Goal: Contribute content: Contribute content

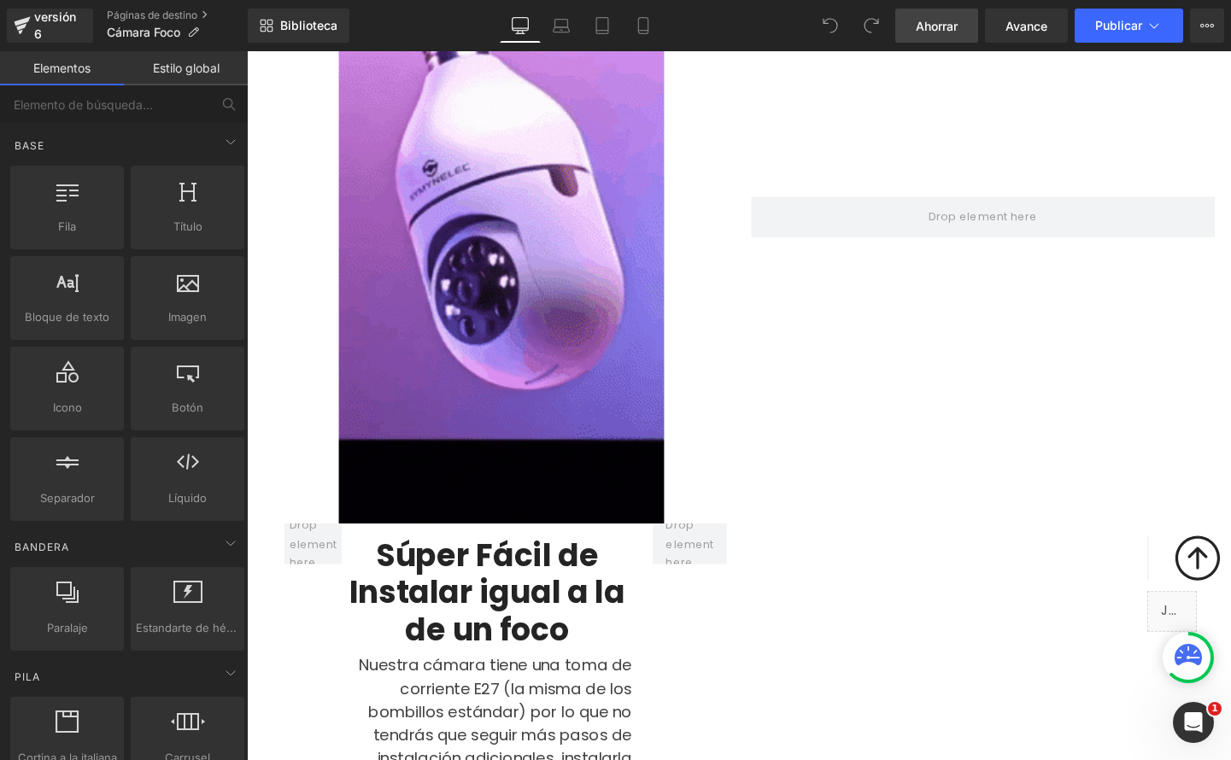
scroll to position [959, 0]
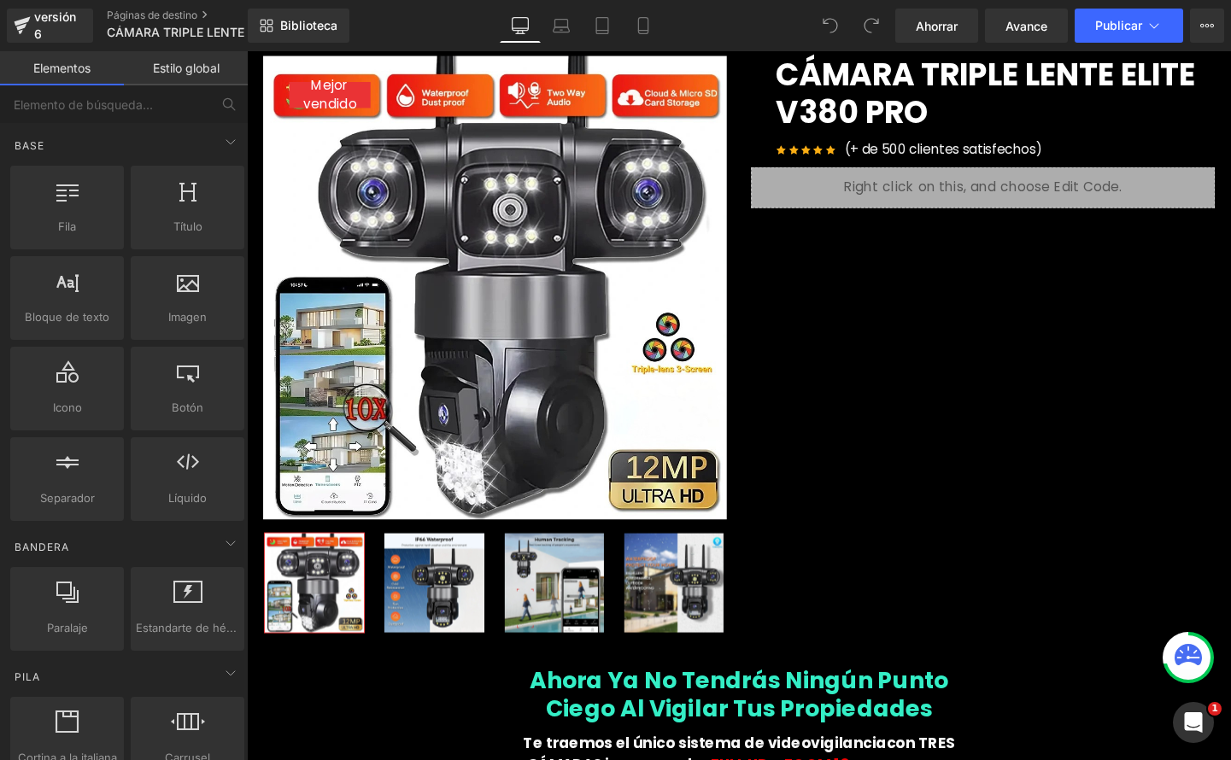
scroll to position [20, 0]
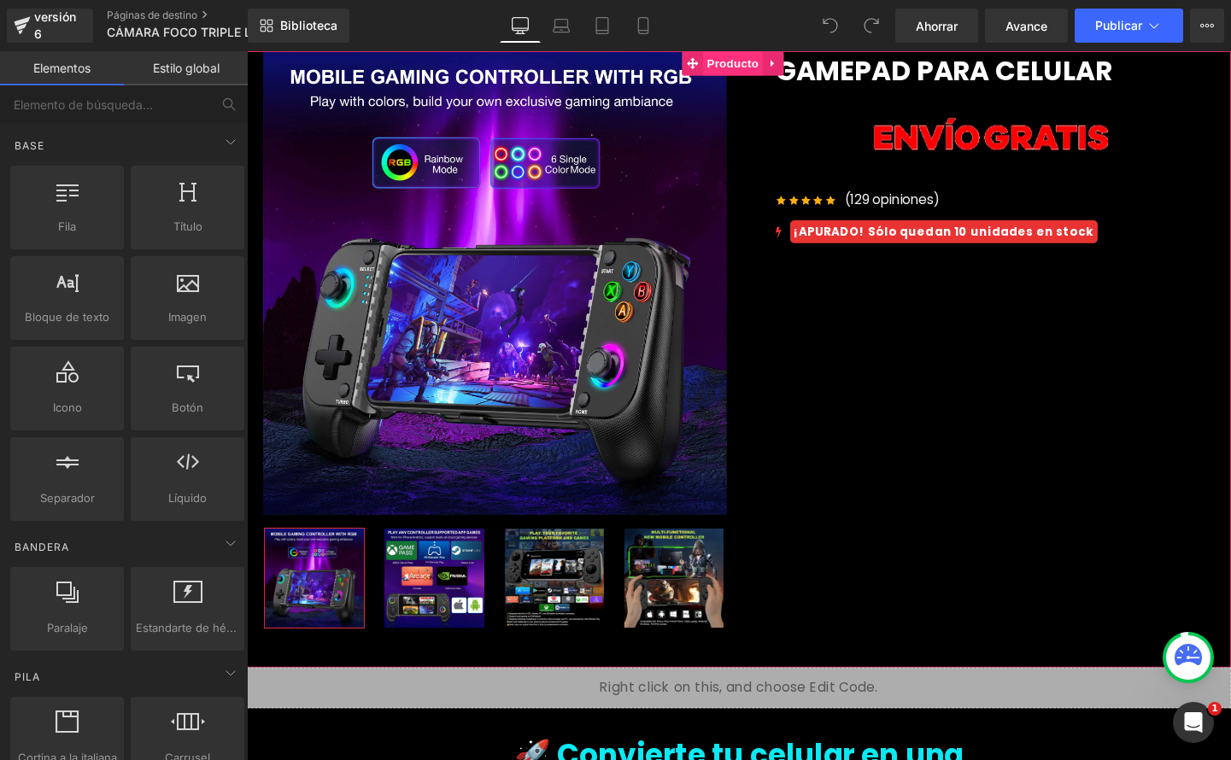
click at [753, 67] on font "Producto" at bounding box center [757, 64] width 55 height 14
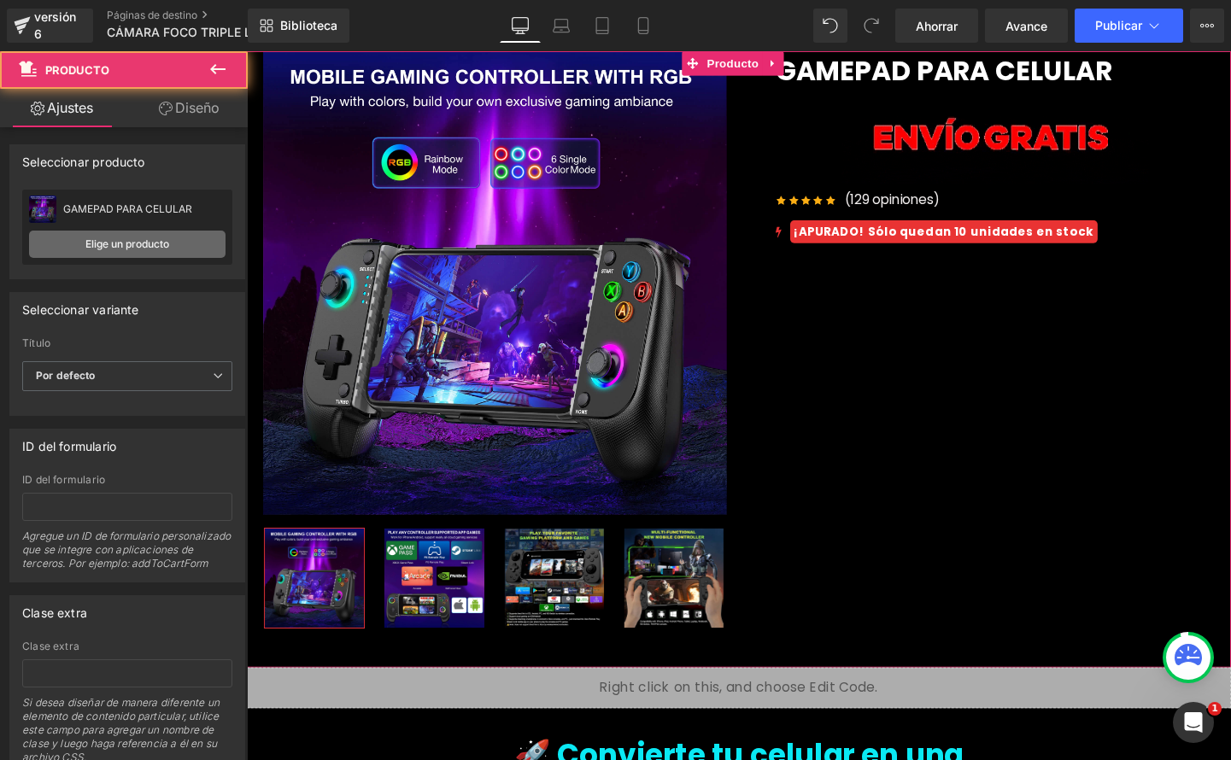
click at [168, 244] on link "Elige un producto" at bounding box center [127, 244] width 196 height 27
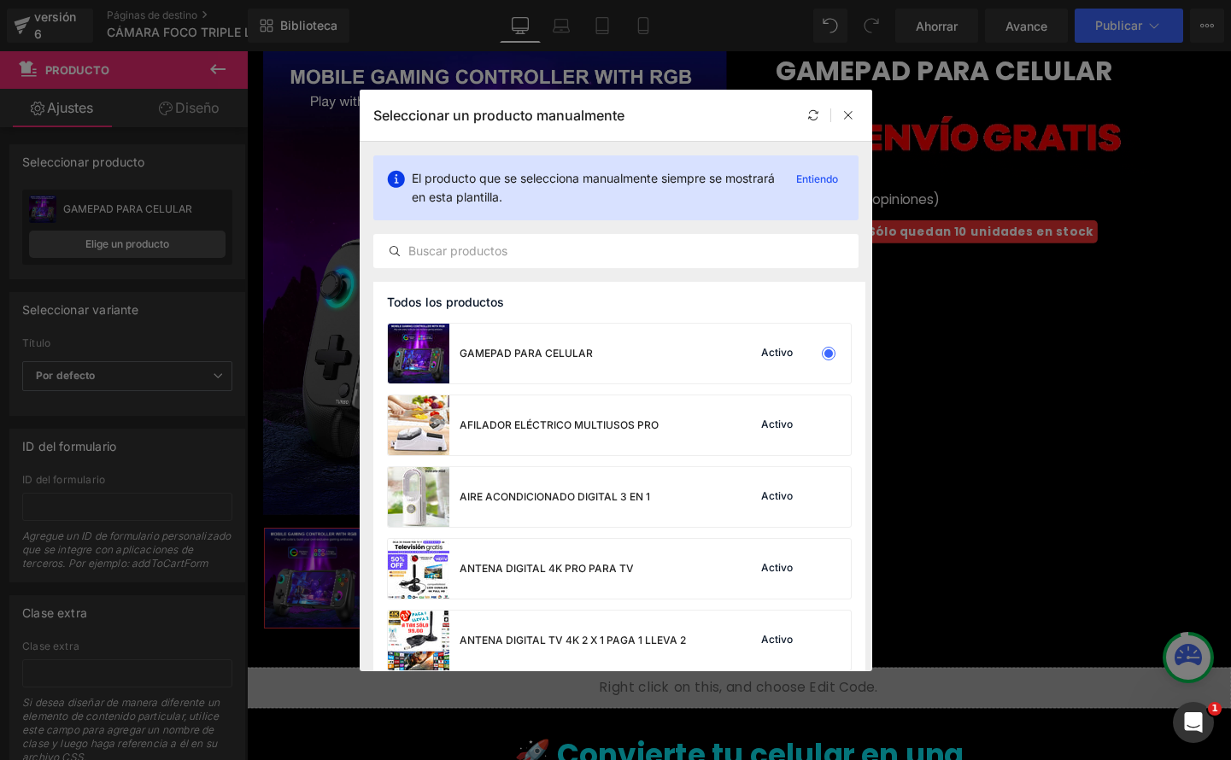
scroll to position [15, 0]
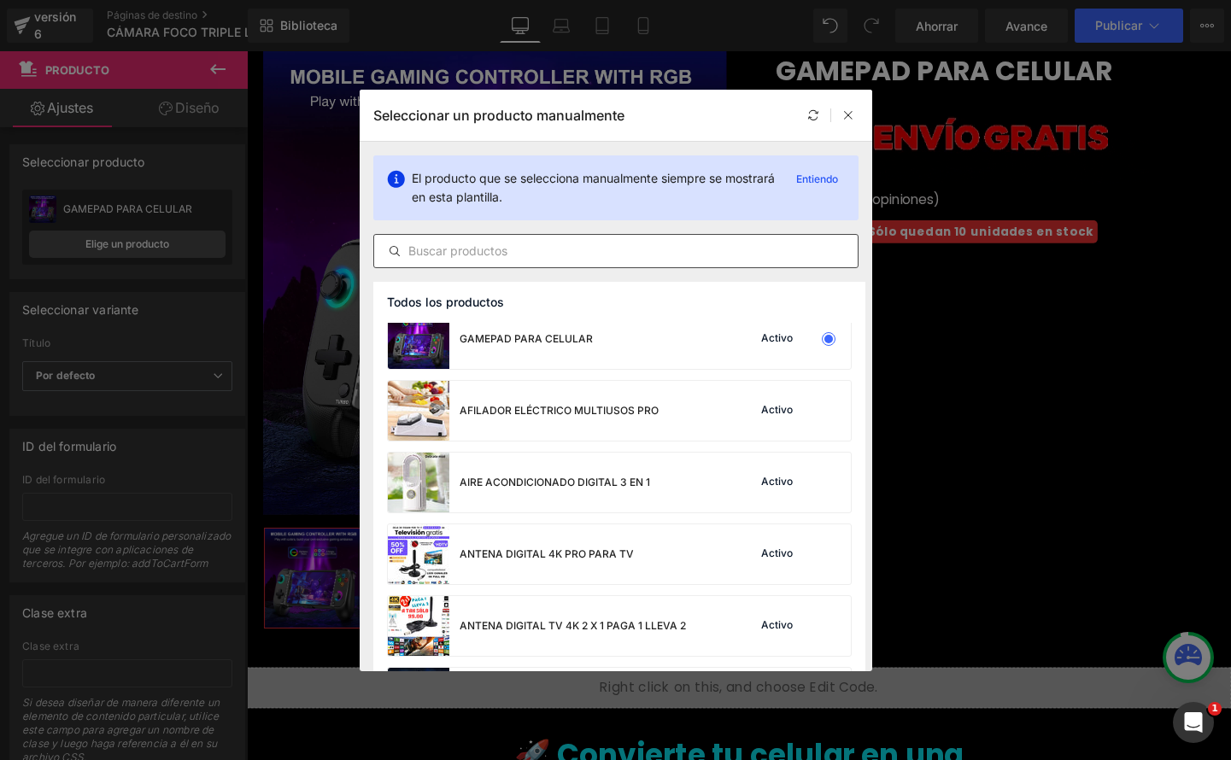
click at [469, 256] on input "text" at bounding box center [616, 251] width 484 height 21
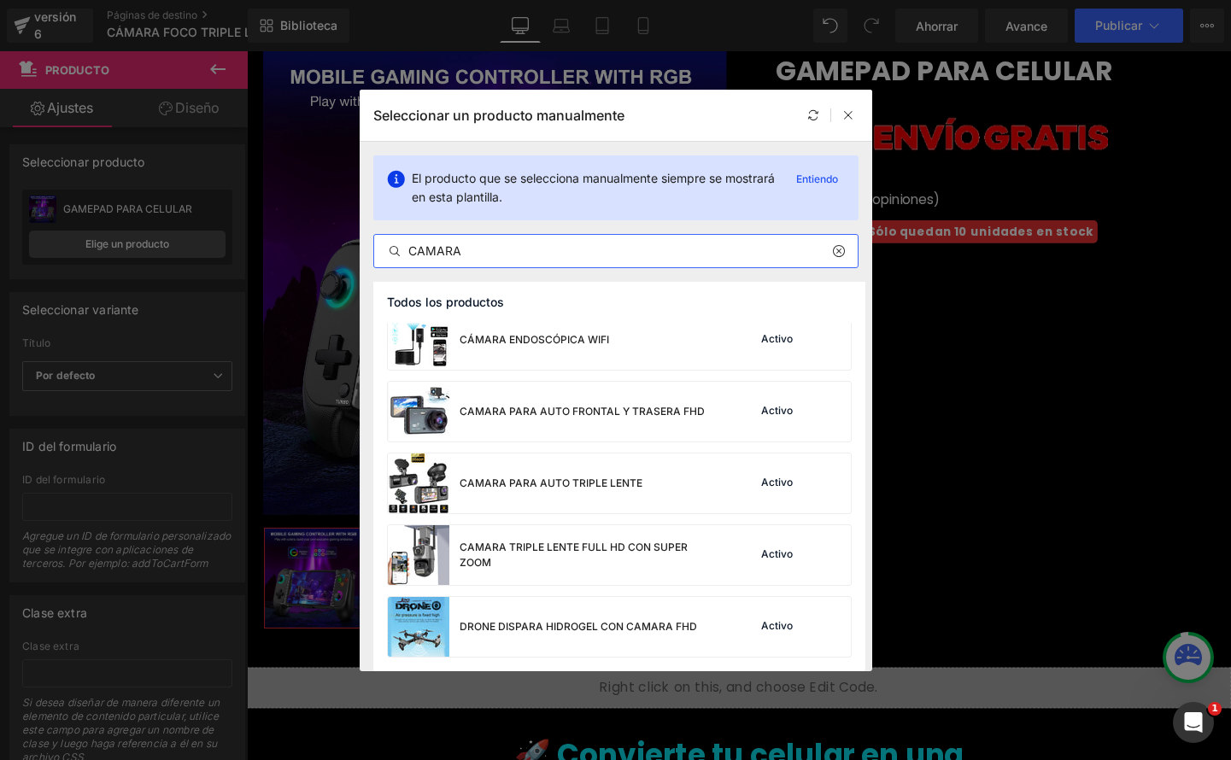
scroll to position [301, 0]
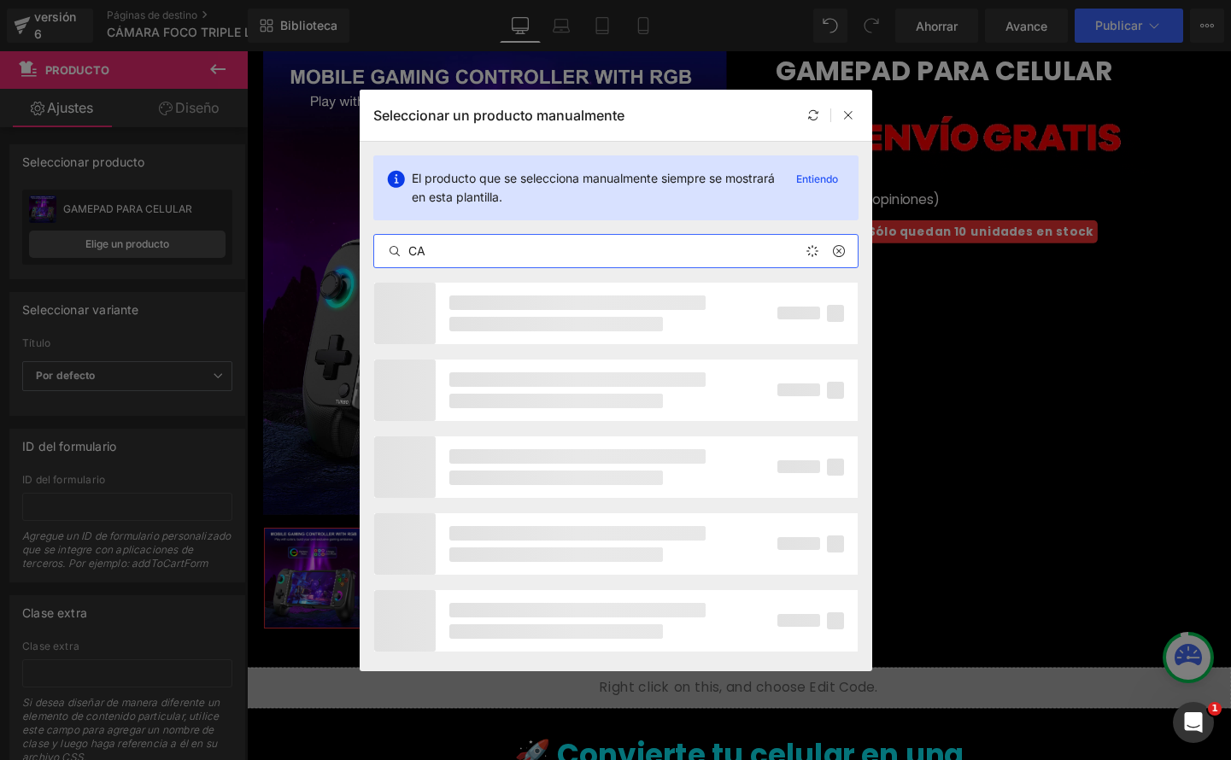
type input "C"
type input "CÁMARA"
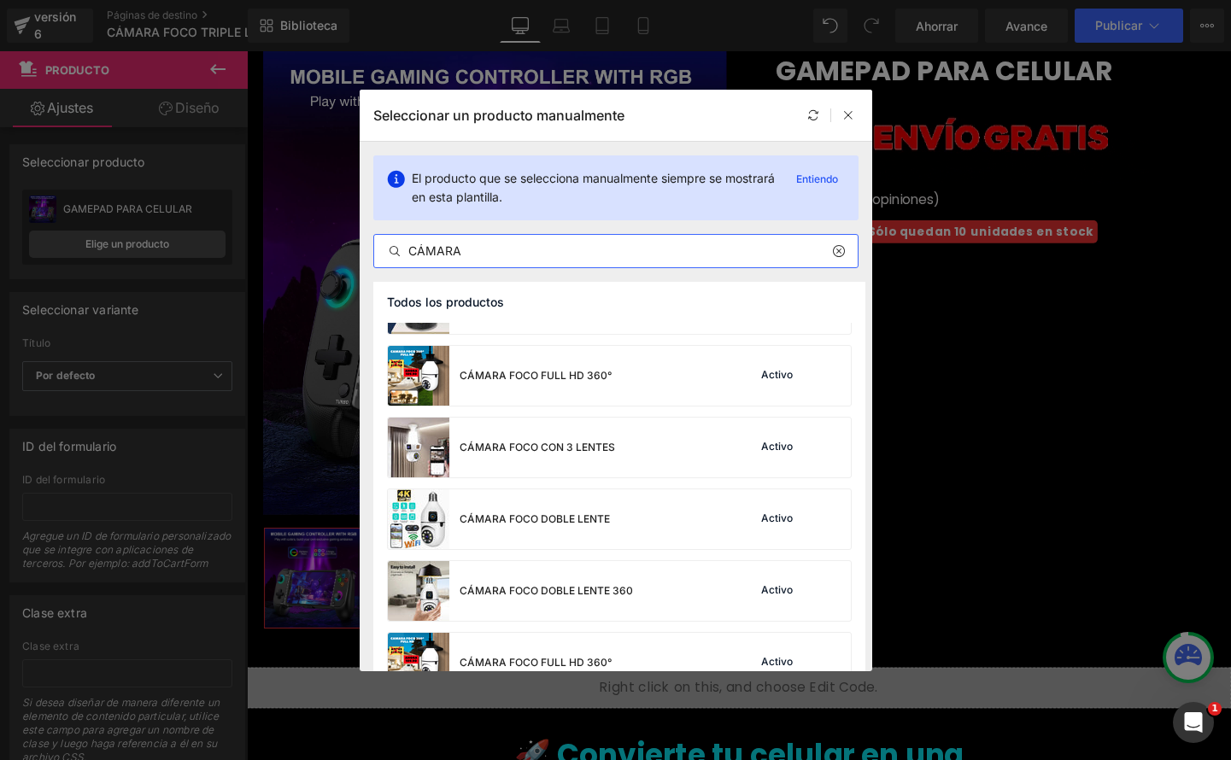
scroll to position [1707, 0]
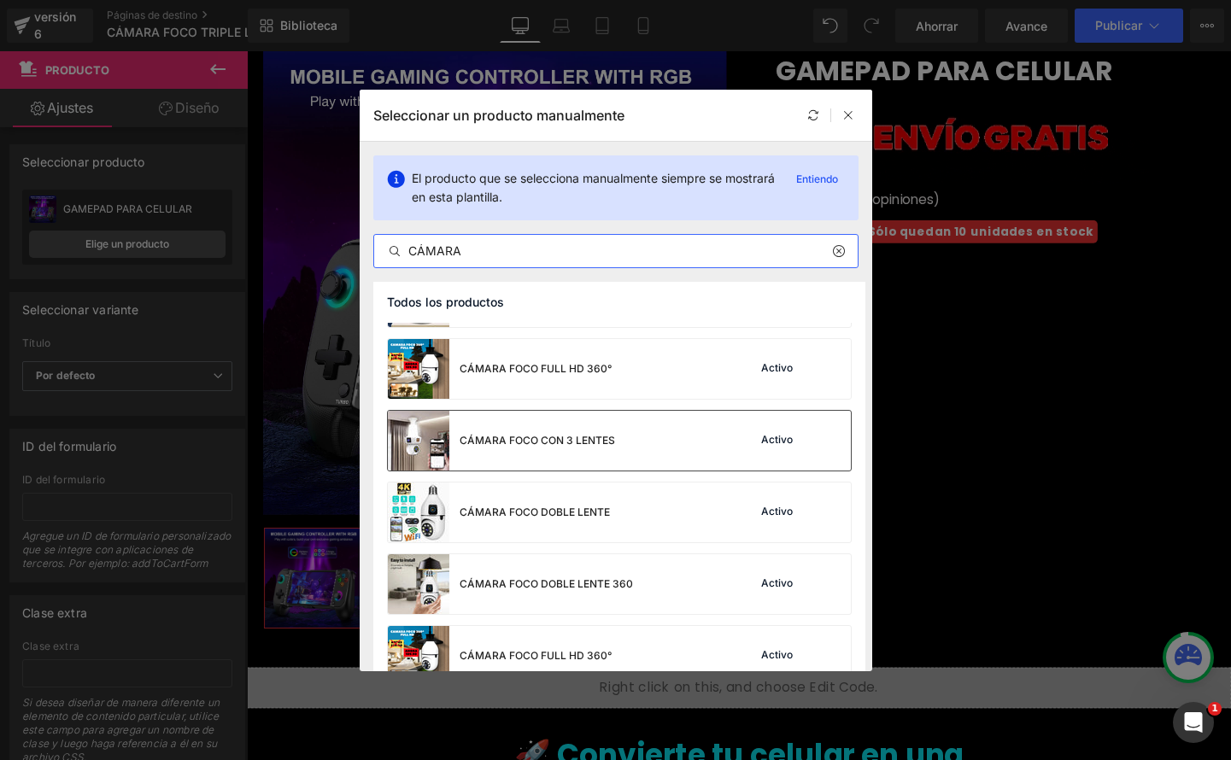
drag, startPoint x: 519, startPoint y: 447, endPoint x: 285, endPoint y: 416, distance: 235.2
click at [519, 448] on div "CÁMARA FOCO CON 3 LENTES" at bounding box center [537, 440] width 155 height 15
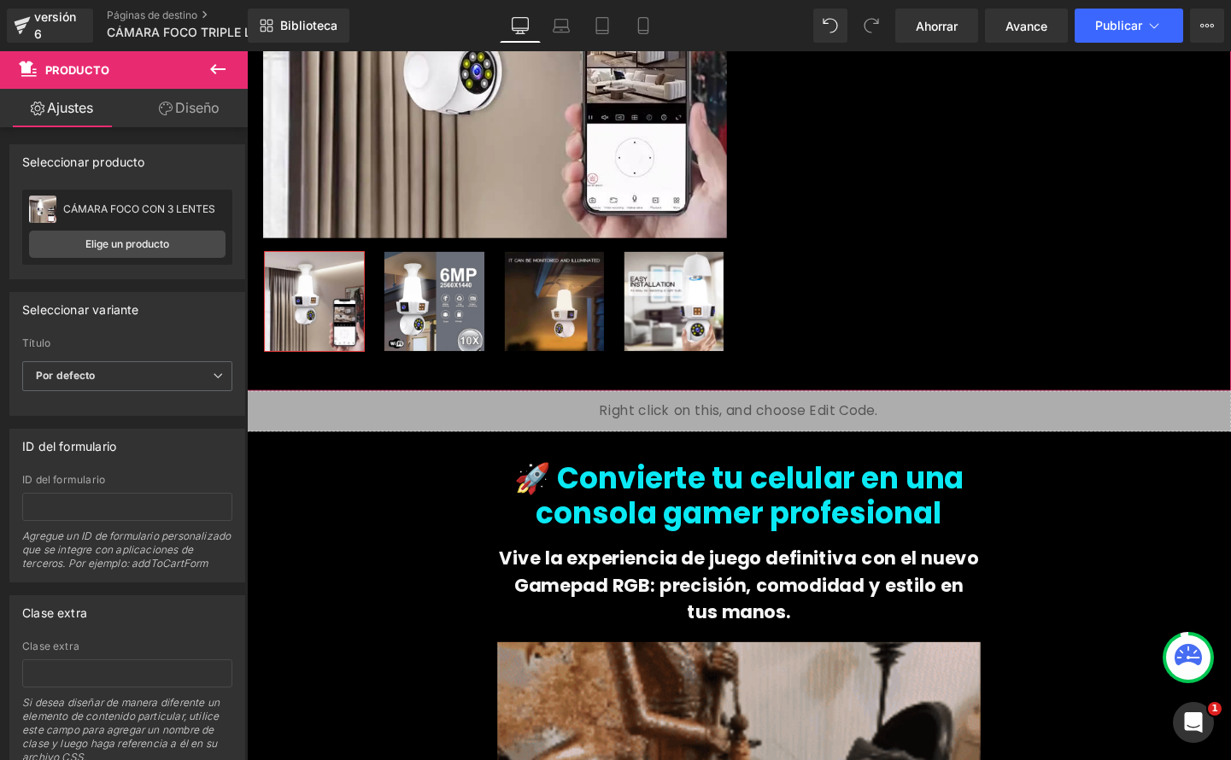
scroll to position [356, 0]
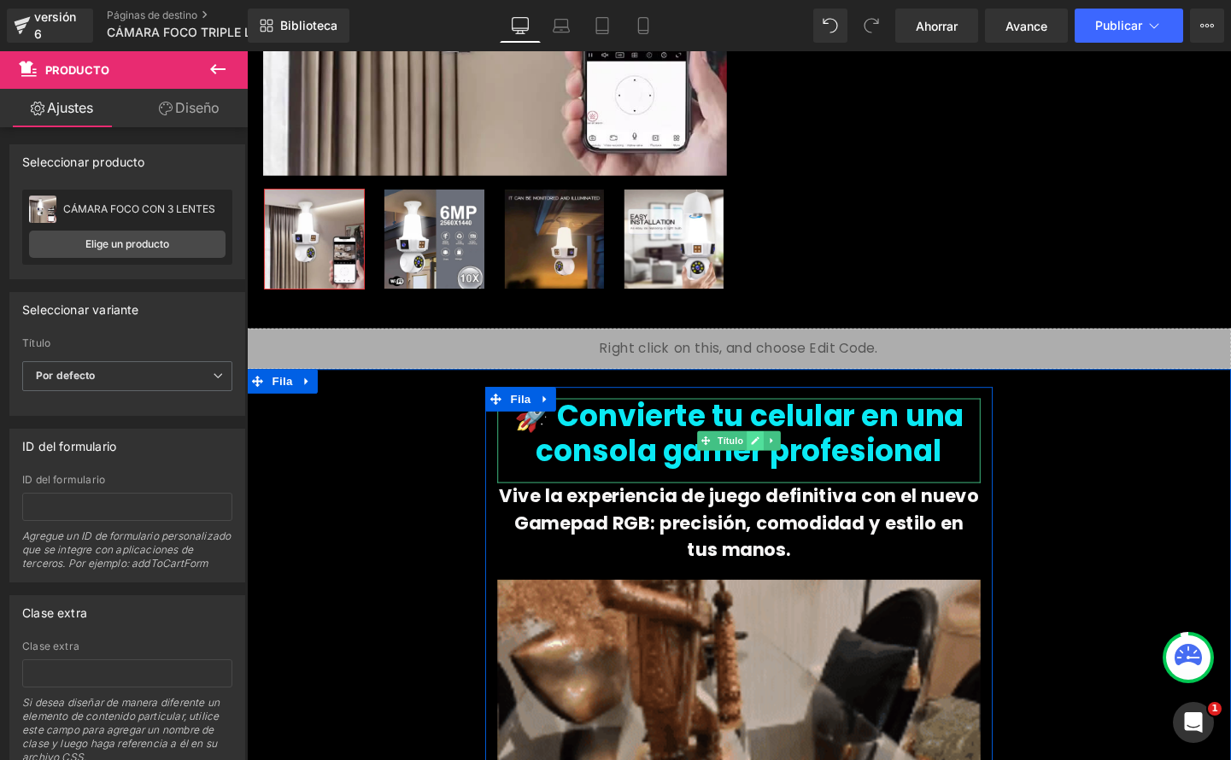
click at [779, 459] on link at bounding box center [781, 460] width 18 height 21
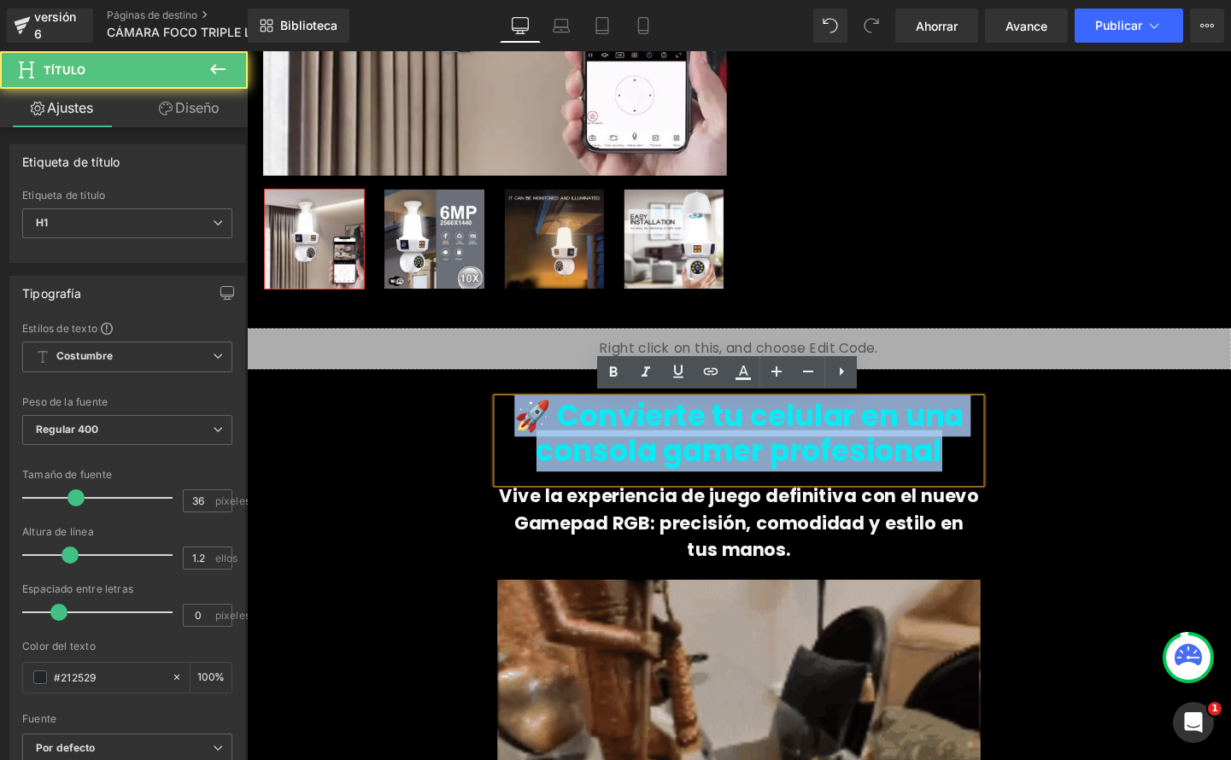
drag, startPoint x: 537, startPoint y: 425, endPoint x: 969, endPoint y: 483, distance: 436.0
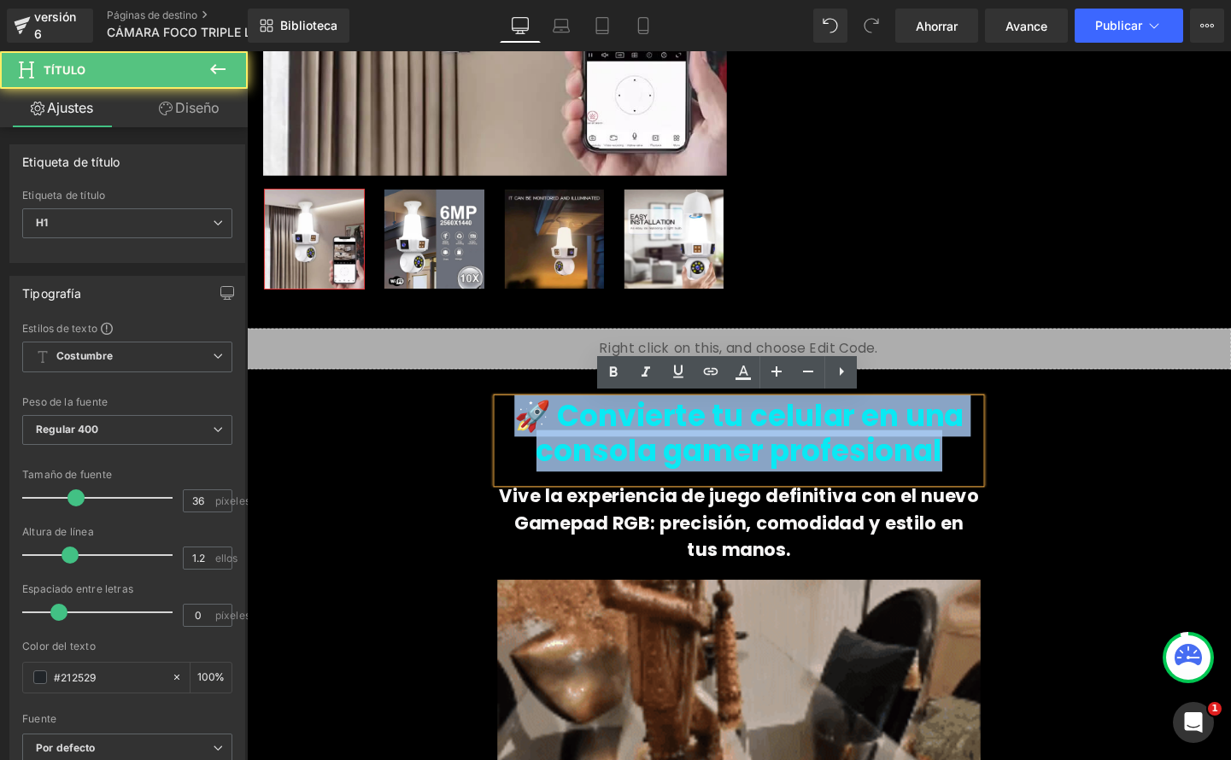
click at [969, 483] on h1 "🚀 Convierte tu celular en una consola gamer profesional" at bounding box center [763, 452] width 507 height 73
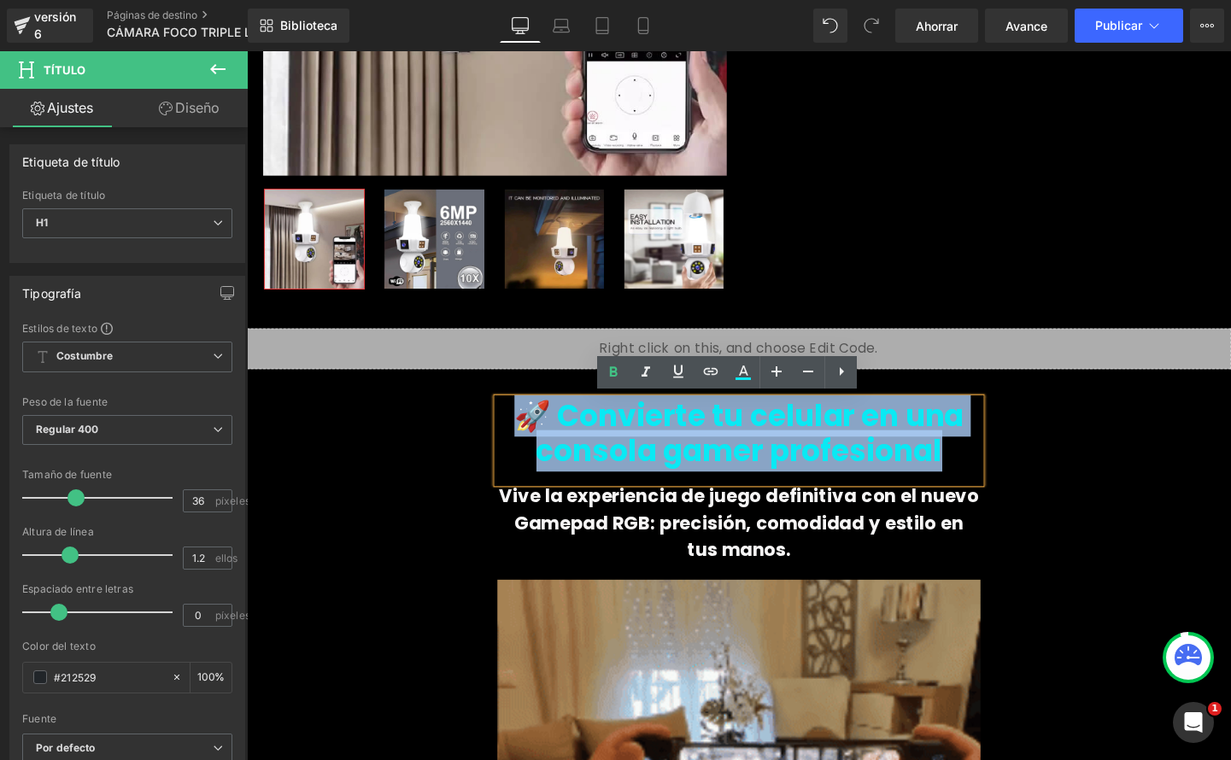
paste div
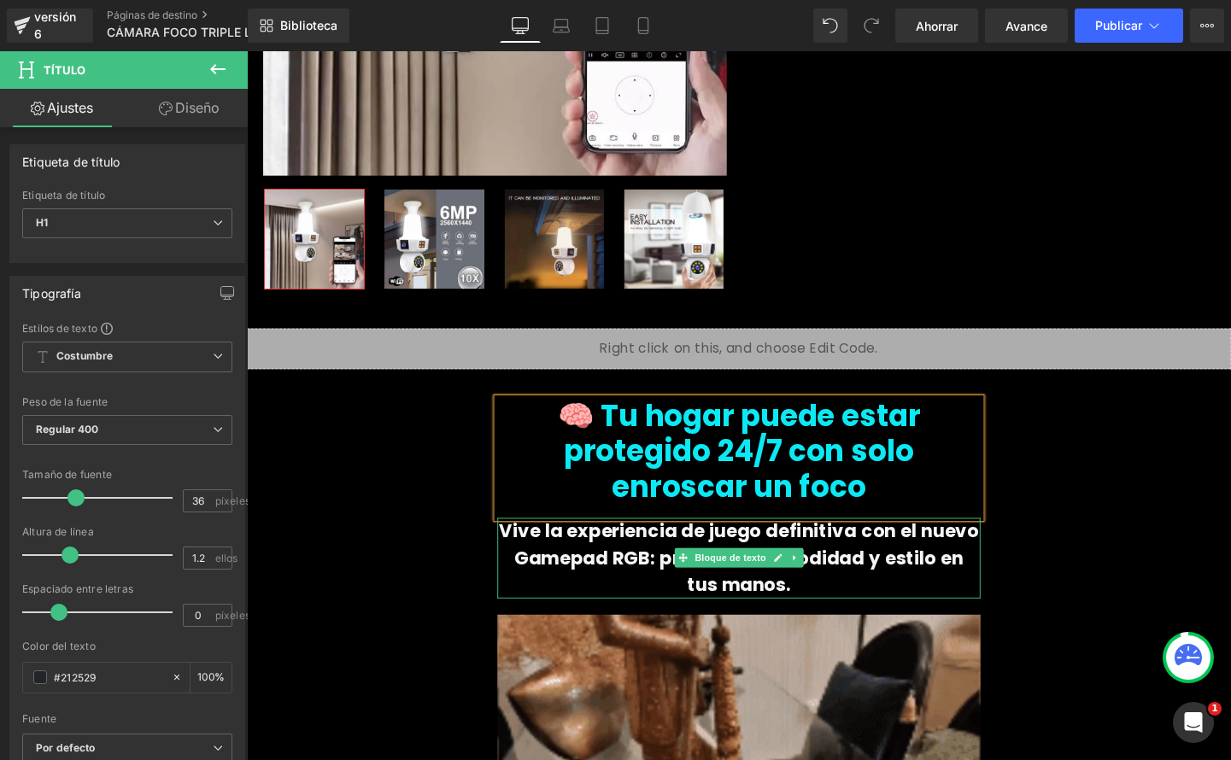
click at [800, 580] on icon at bounding box center [804, 584] width 9 height 9
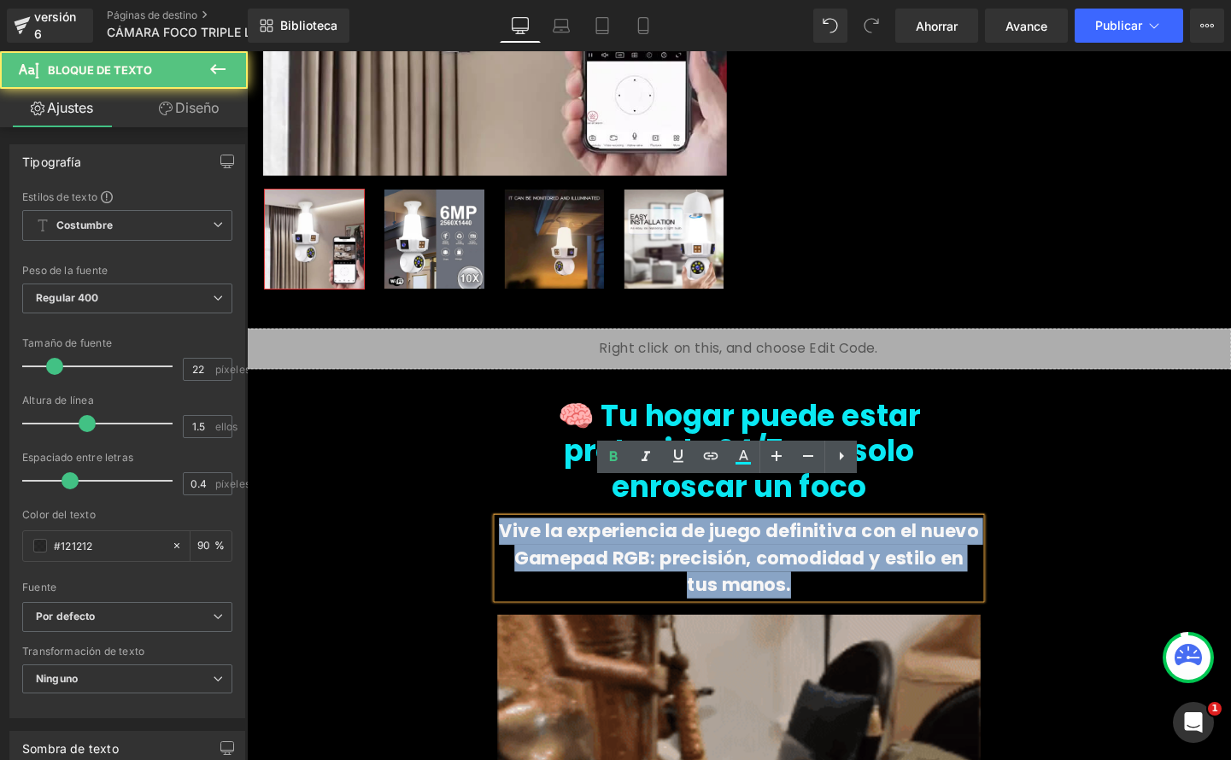
drag, startPoint x: 610, startPoint y: 526, endPoint x: 853, endPoint y: 565, distance: 245.6
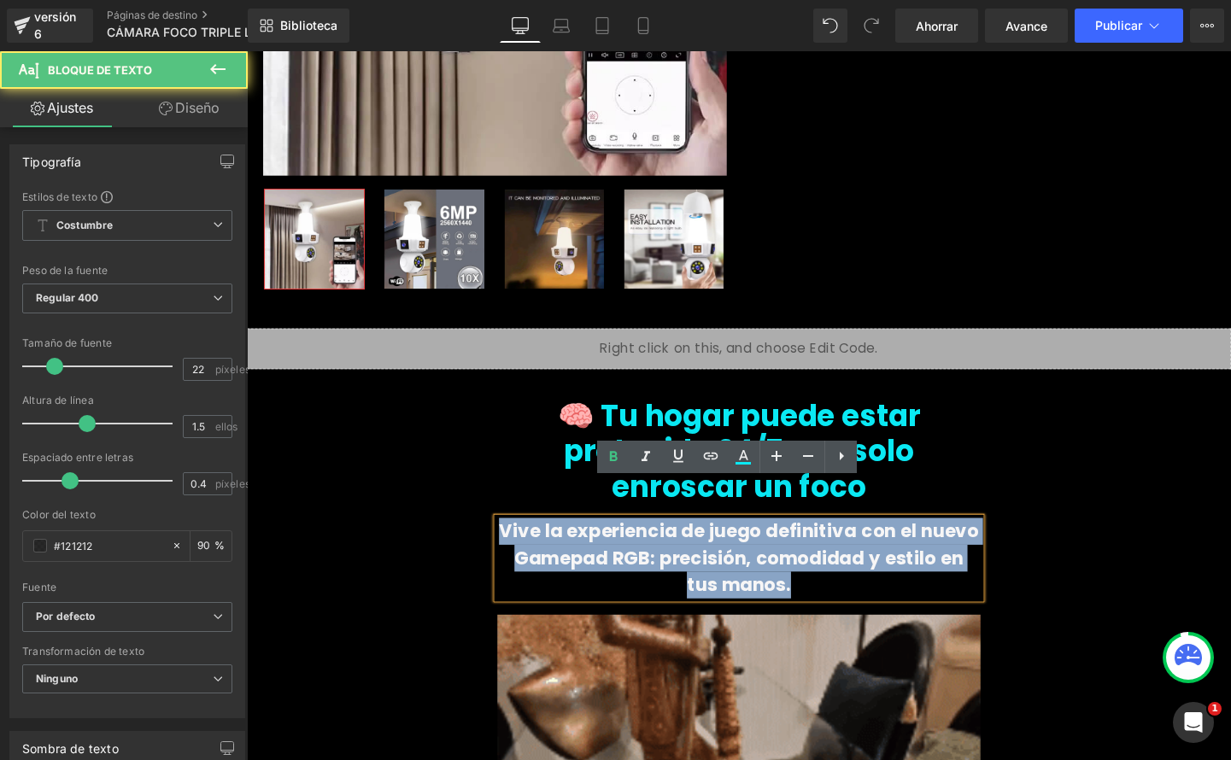
click at [853, 565] on p "Vive la experiencia de juego definitiva con el nuevo Gamepad RGB: precisión, co…" at bounding box center [763, 584] width 507 height 85
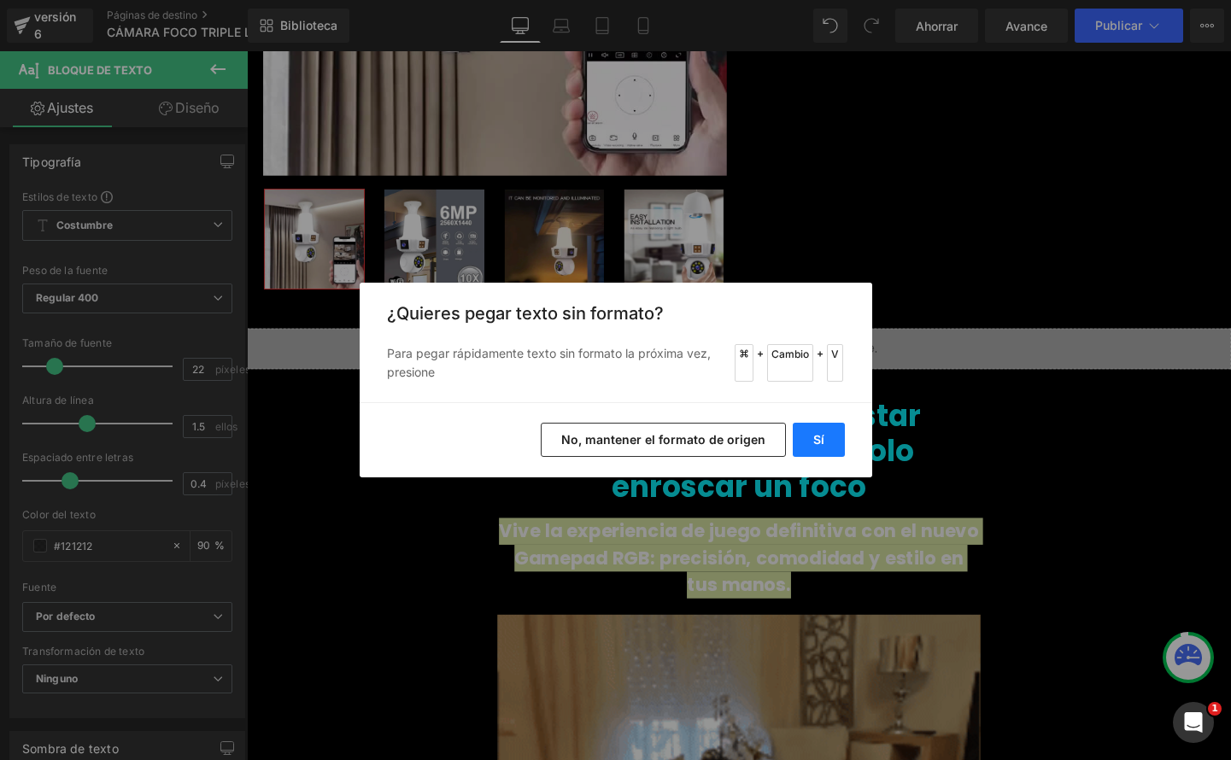
click at [813, 443] on font "Sí" at bounding box center [818, 439] width 11 height 15
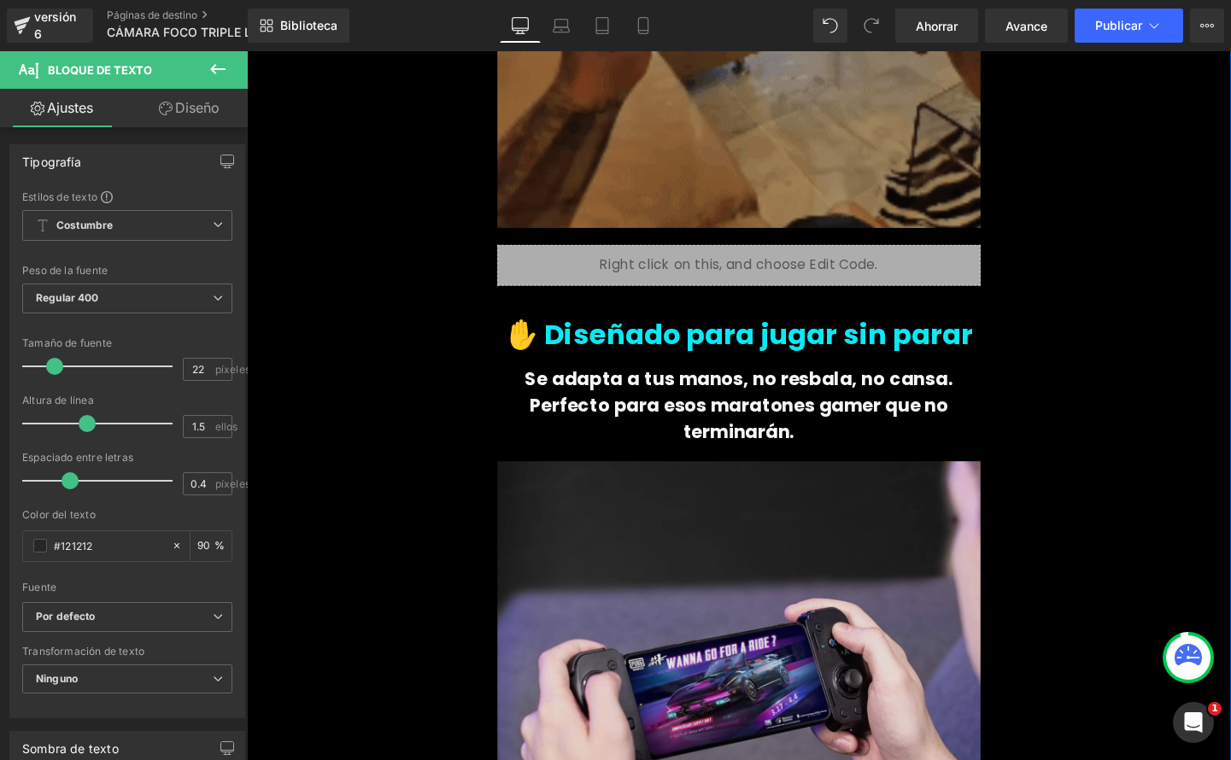
scroll to position [1241, 0]
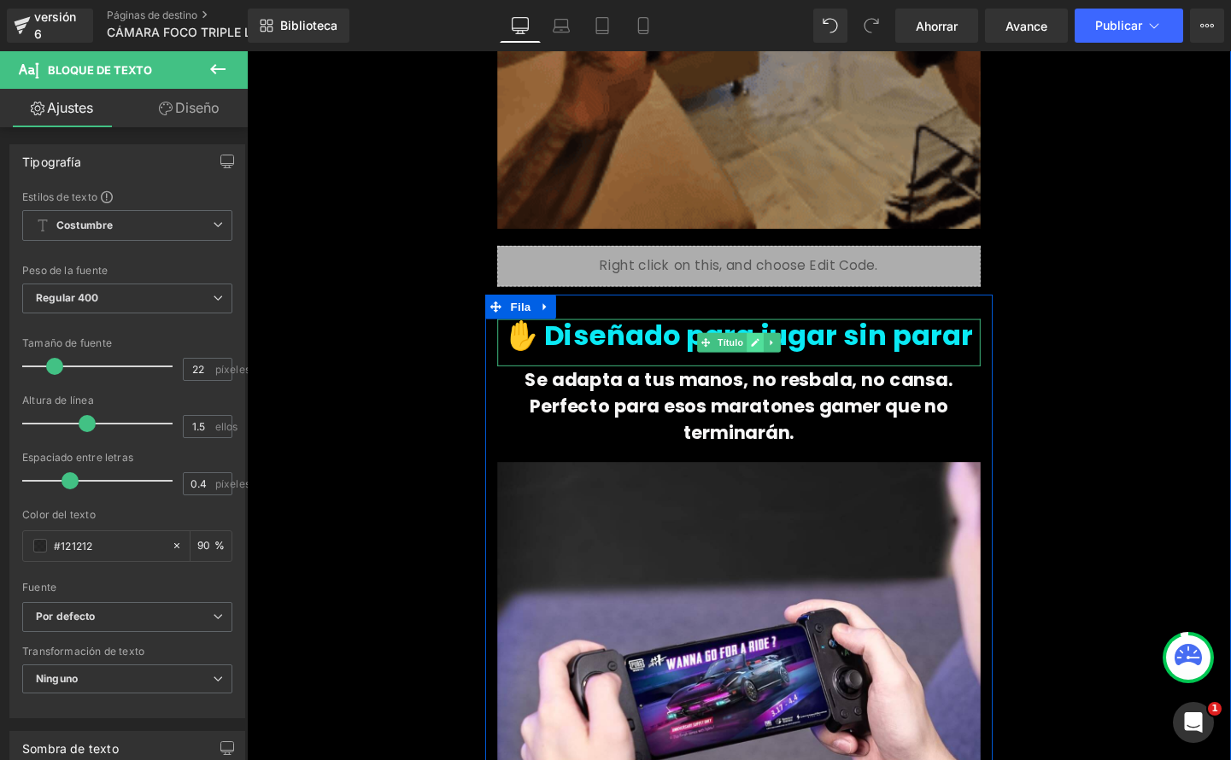
click at [772, 347] on link at bounding box center [781, 357] width 18 height 21
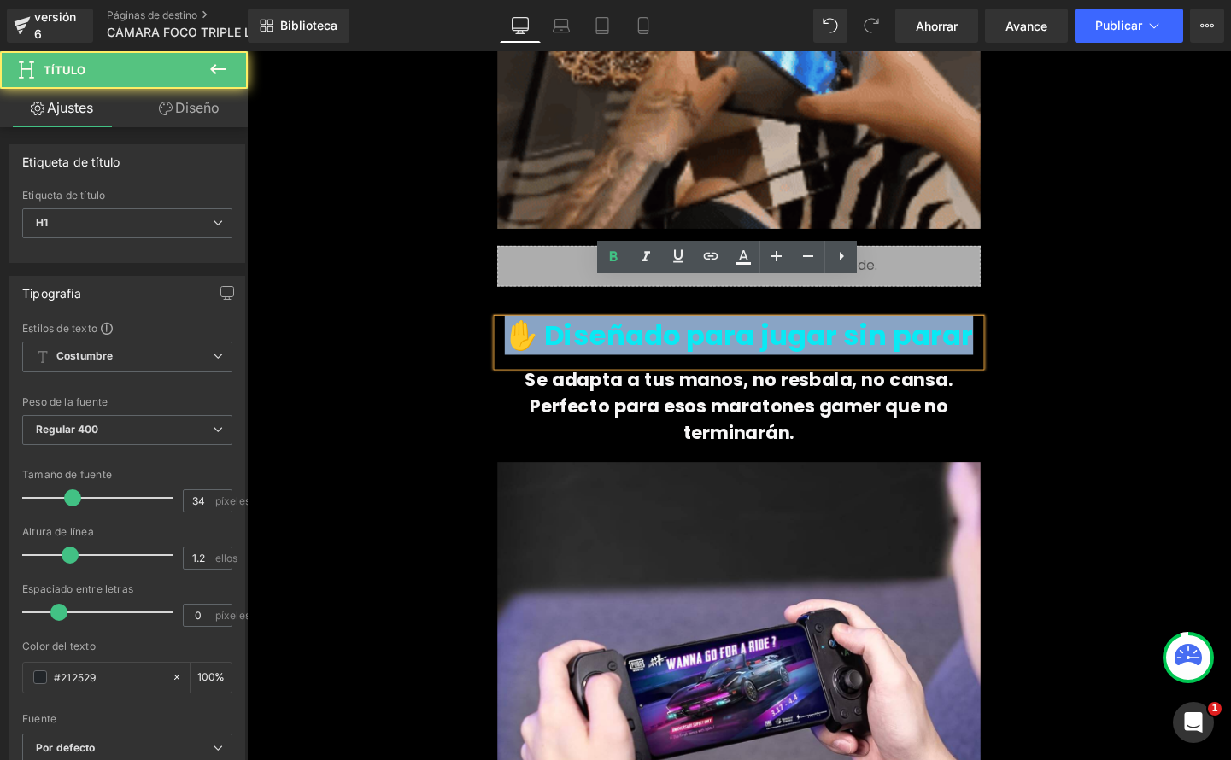
drag, startPoint x: 582, startPoint y: 311, endPoint x: 959, endPoint y: 340, distance: 377.9
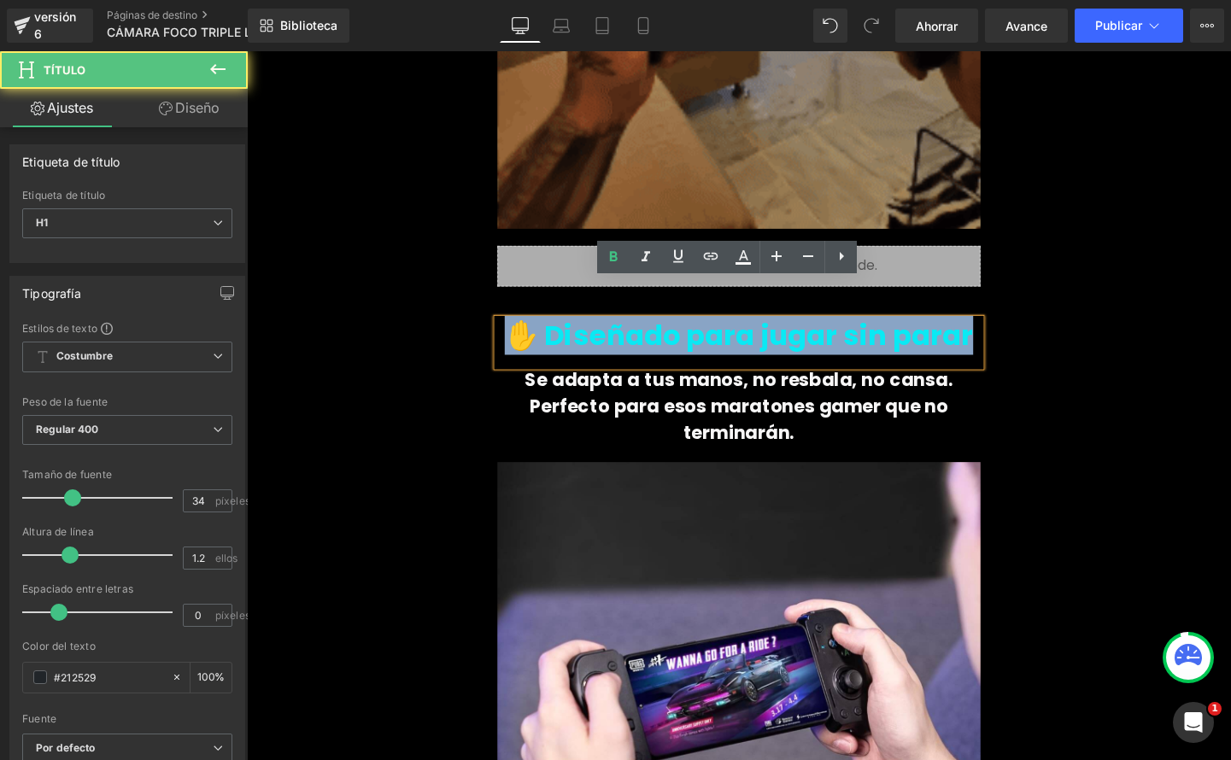
click at [958, 339] on div "✋ Diseñado para jugar sin parar" at bounding box center [763, 357] width 507 height 50
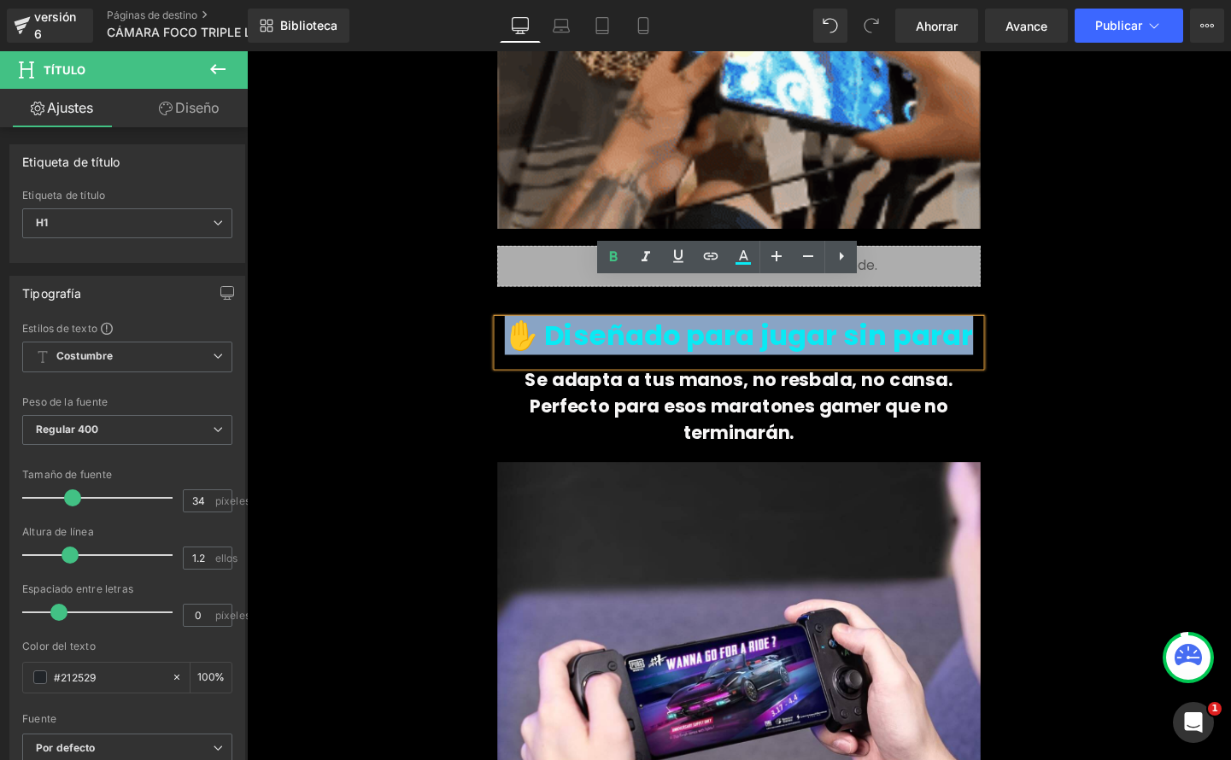
paste div
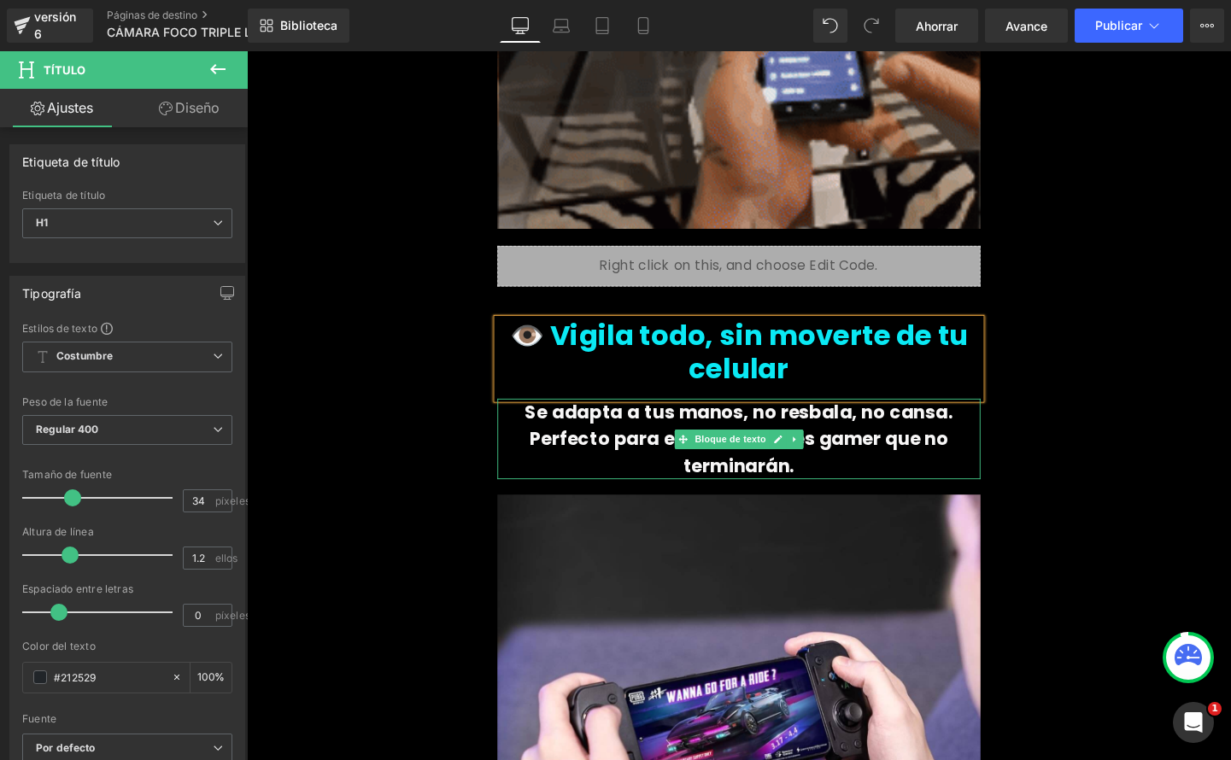
drag, startPoint x: 797, startPoint y: 422, endPoint x: 727, endPoint y: 413, distance: 70.6
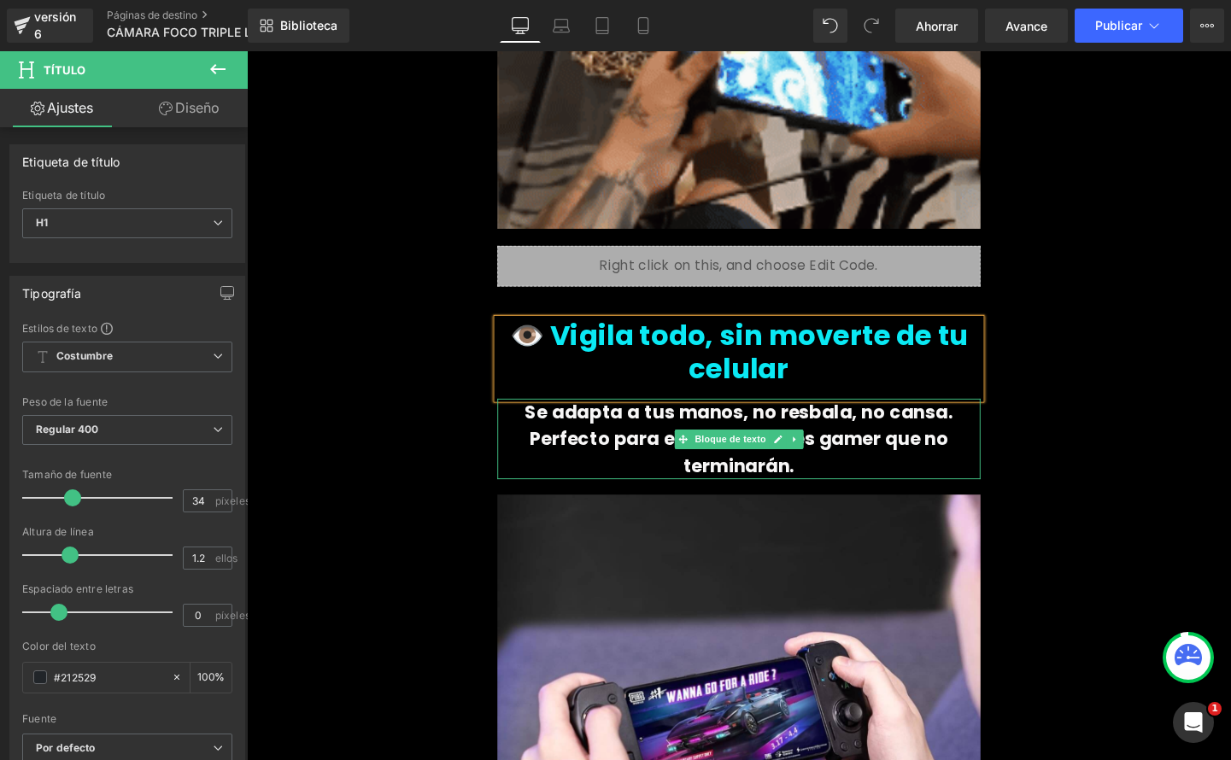
click at [800, 454] on icon at bounding box center [804, 459] width 9 height 10
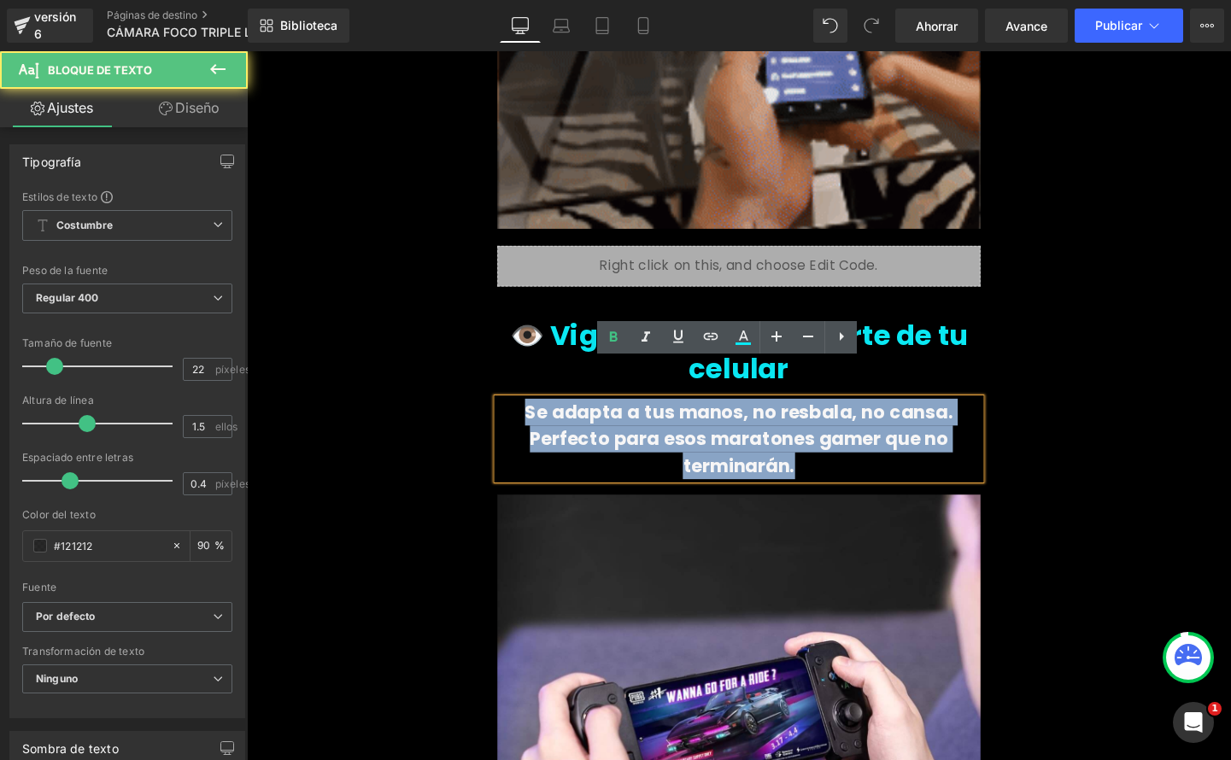
drag, startPoint x: 545, startPoint y: 387, endPoint x: 868, endPoint y: 455, distance: 330.1
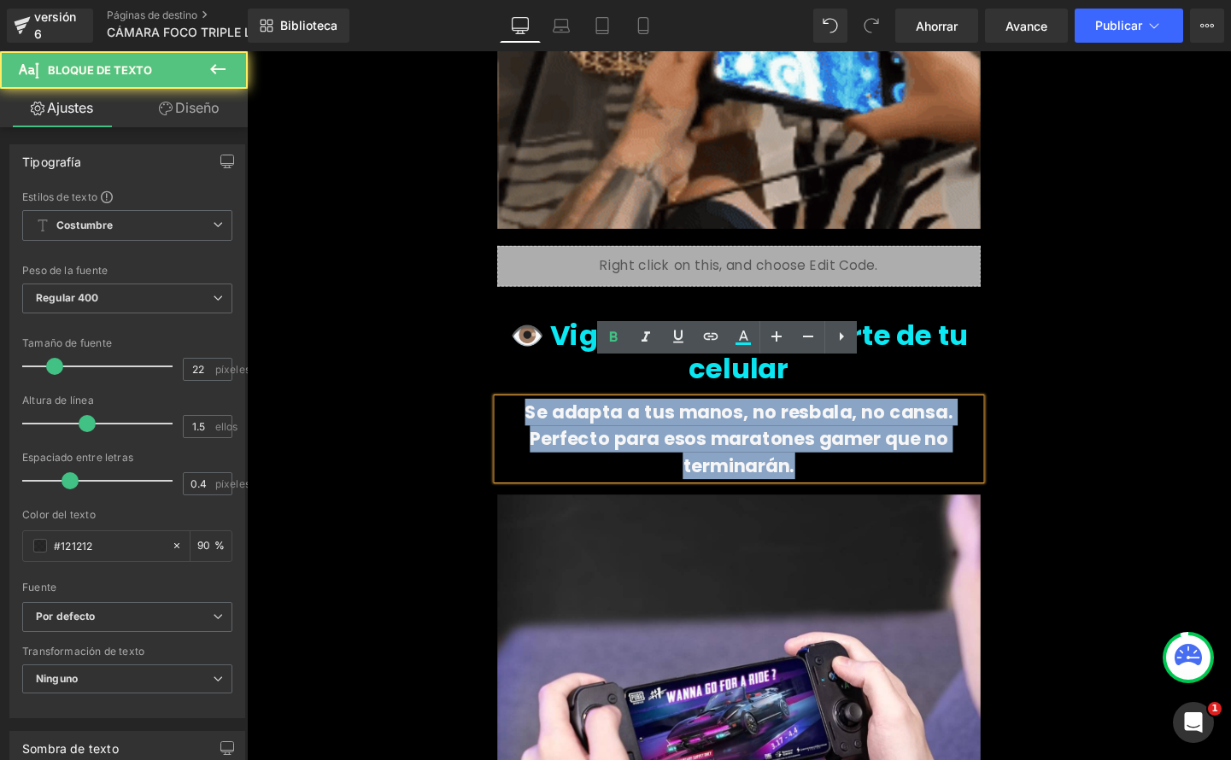
click at [868, 455] on div "Se adapta a tus manos, no resbala, no cansa. Perfecto para esos maratones gamer…" at bounding box center [763, 458] width 507 height 85
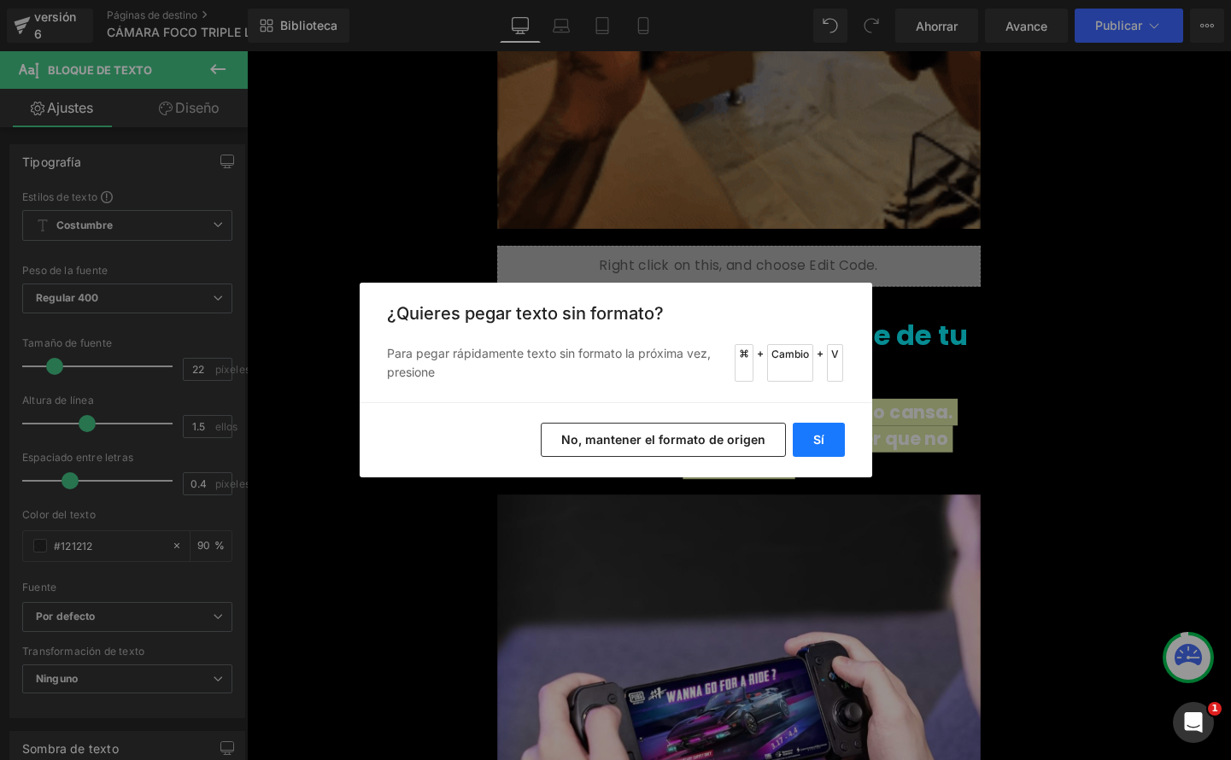
click at [836, 437] on button "Sí" at bounding box center [819, 440] width 52 height 34
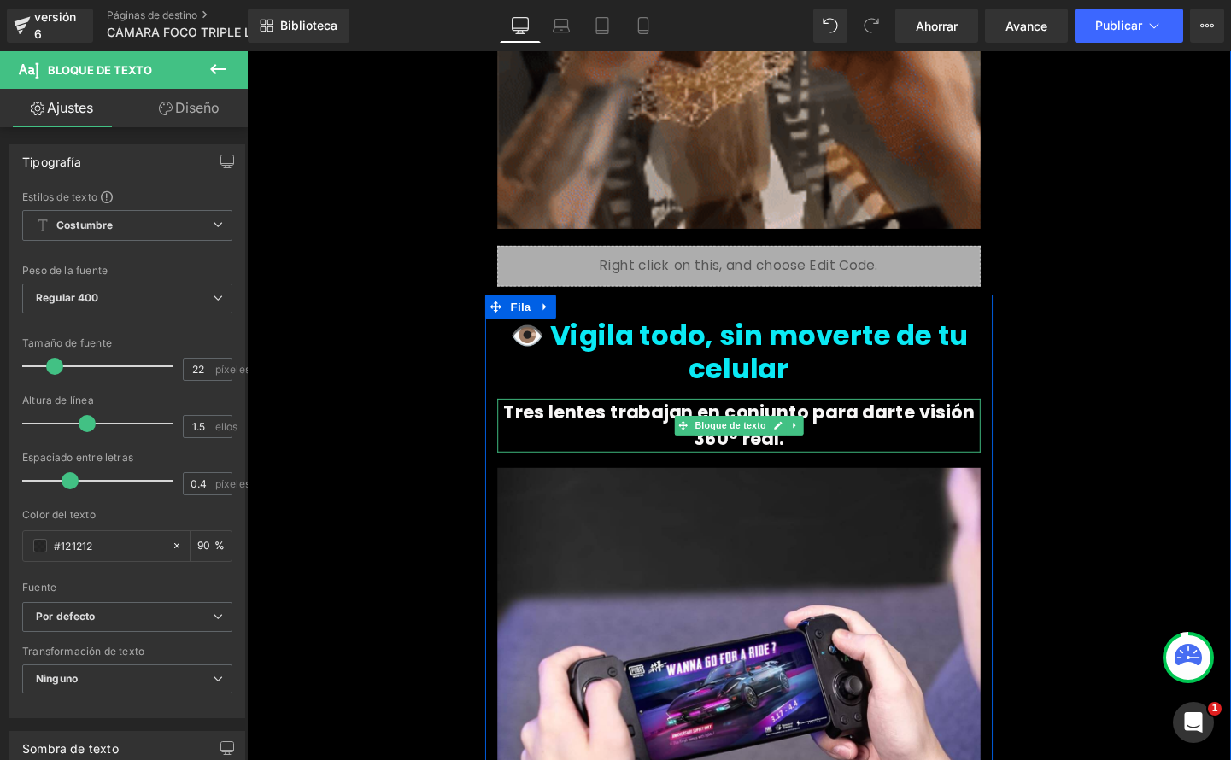
click at [852, 416] on p "Tres lentes trabajan en conjunto para darte visión 360° real." at bounding box center [763, 444] width 507 height 56
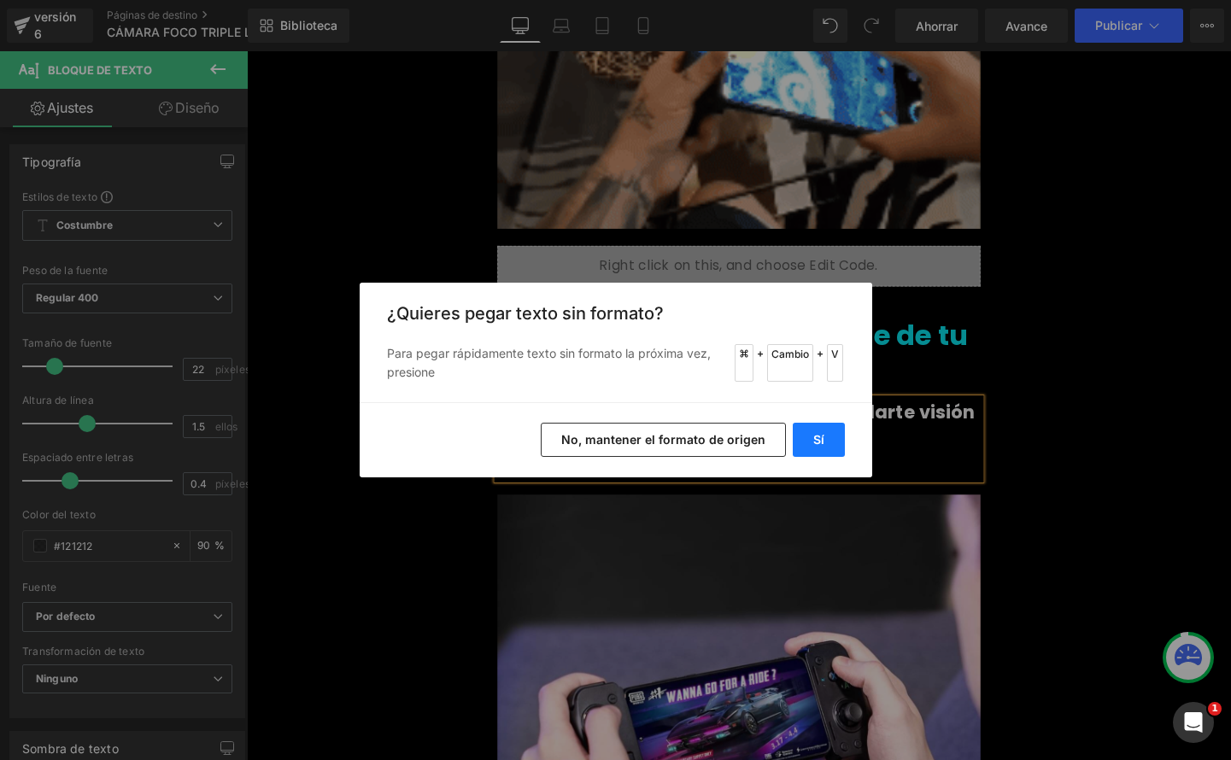
drag, startPoint x: 815, startPoint y: 437, endPoint x: 601, endPoint y: 405, distance: 216.7
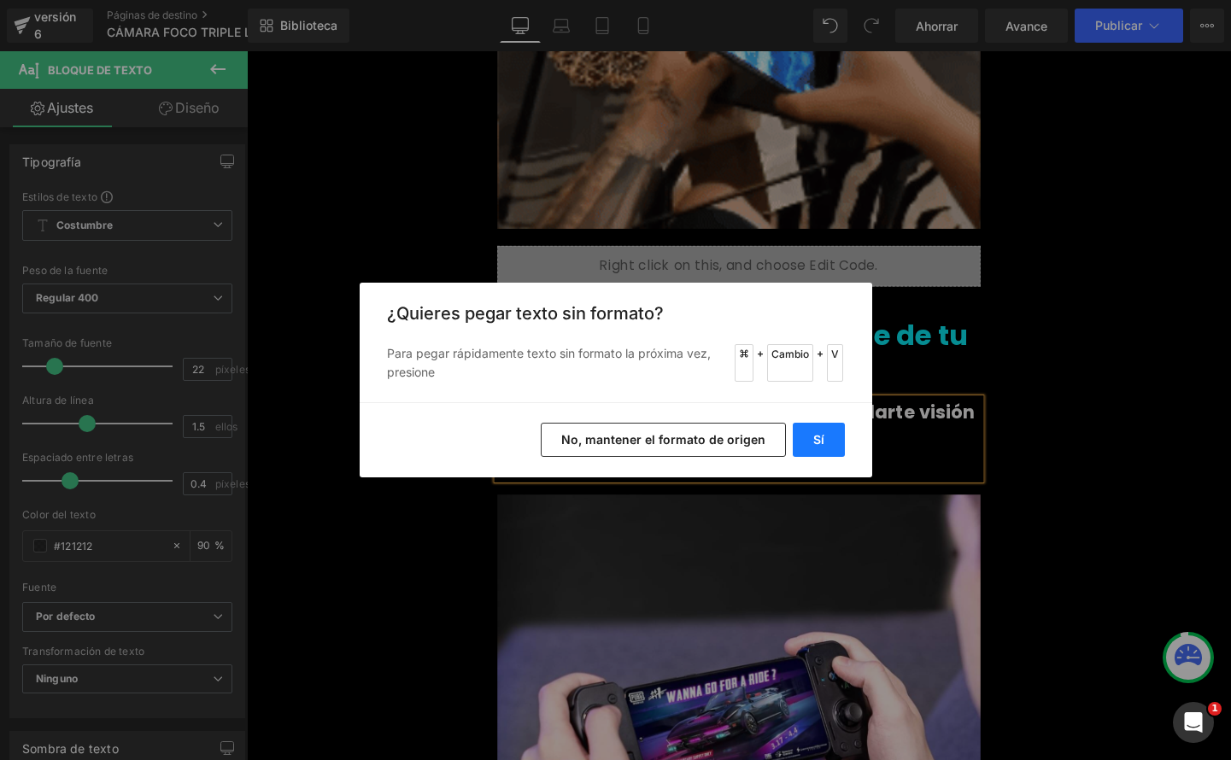
click at [815, 437] on font "Sí" at bounding box center [818, 439] width 11 height 15
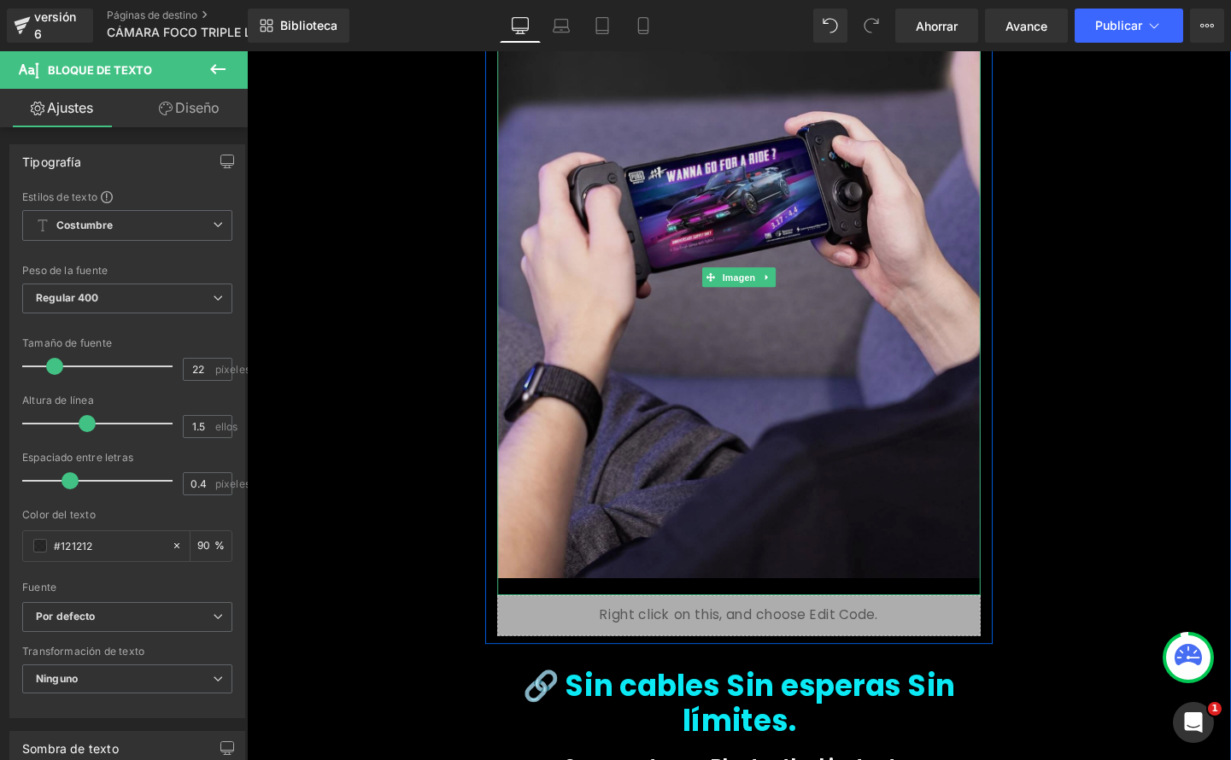
scroll to position [1828, 0]
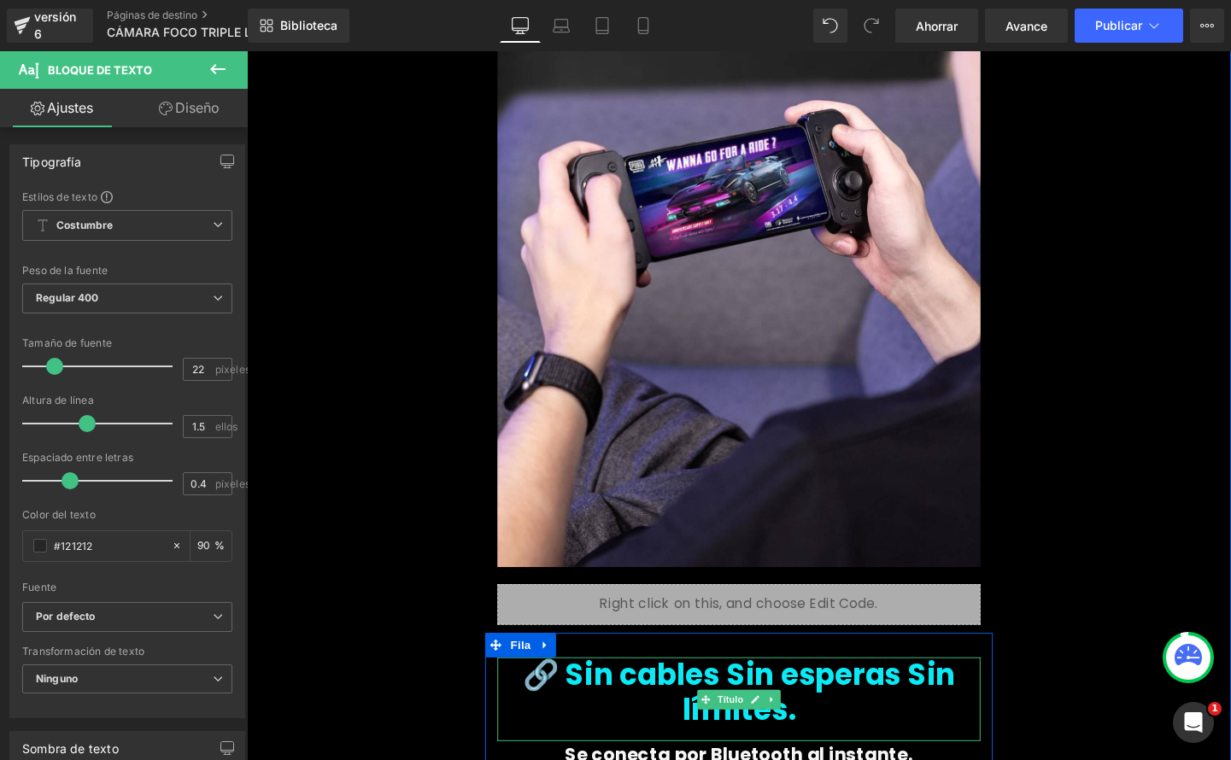
drag, startPoint x: 781, startPoint y: 695, endPoint x: 759, endPoint y: 695, distance: 22.2
click at [780, 722] on link at bounding box center [781, 732] width 18 height 21
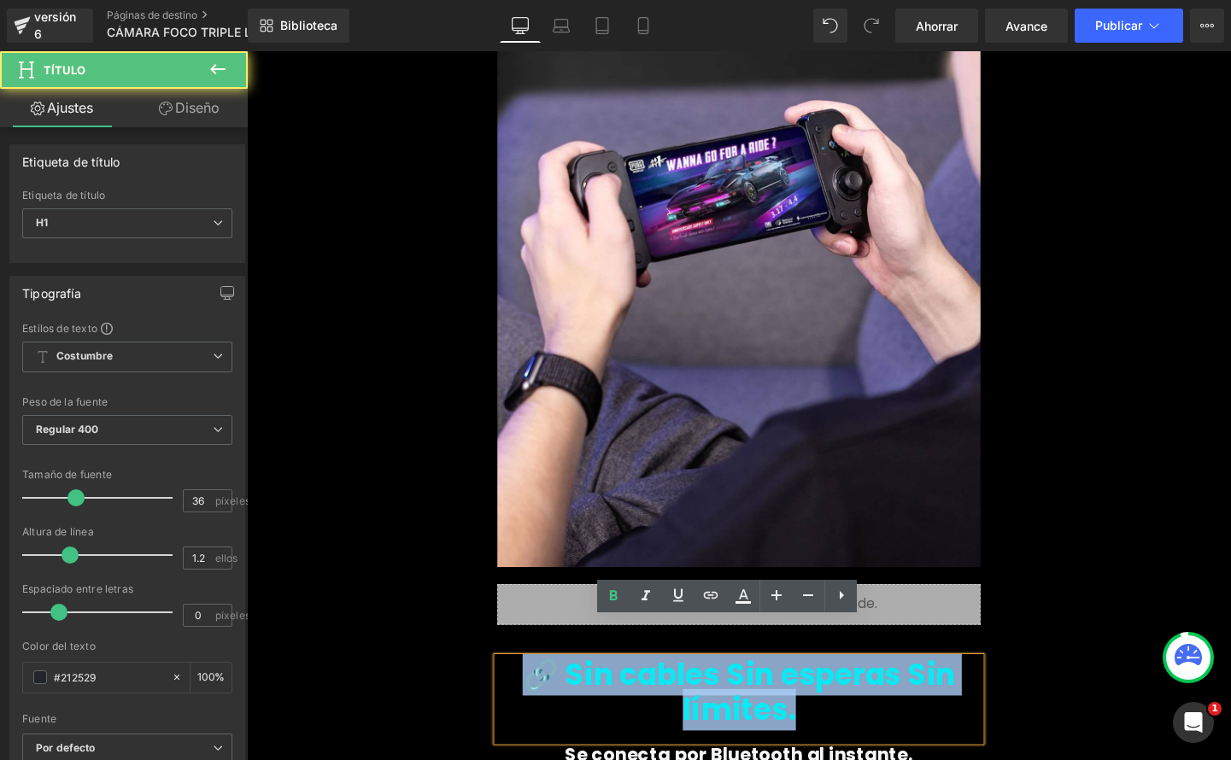
drag, startPoint x: 548, startPoint y: 666, endPoint x: 833, endPoint y: 712, distance: 289.2
click at [833, 713] on h1 "🔗 Sin cables Sin esperas Sin límites." at bounding box center [763, 724] width 507 height 73
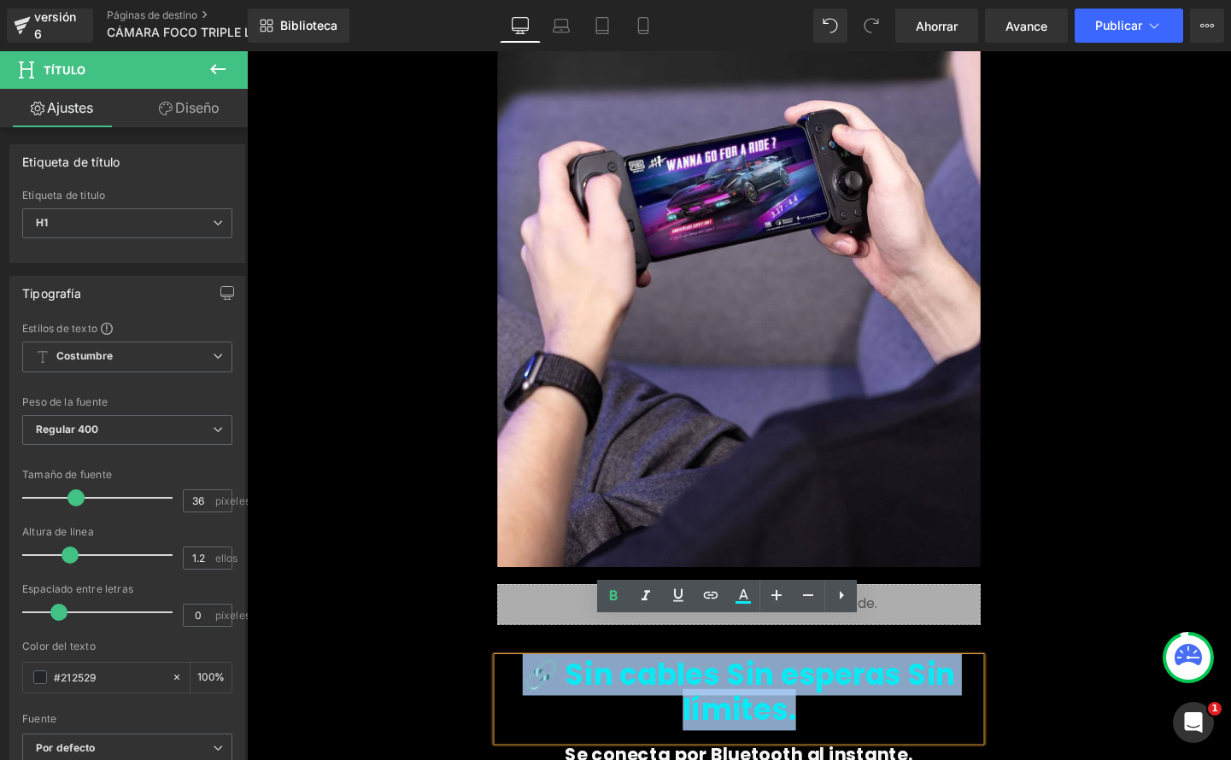
paste div
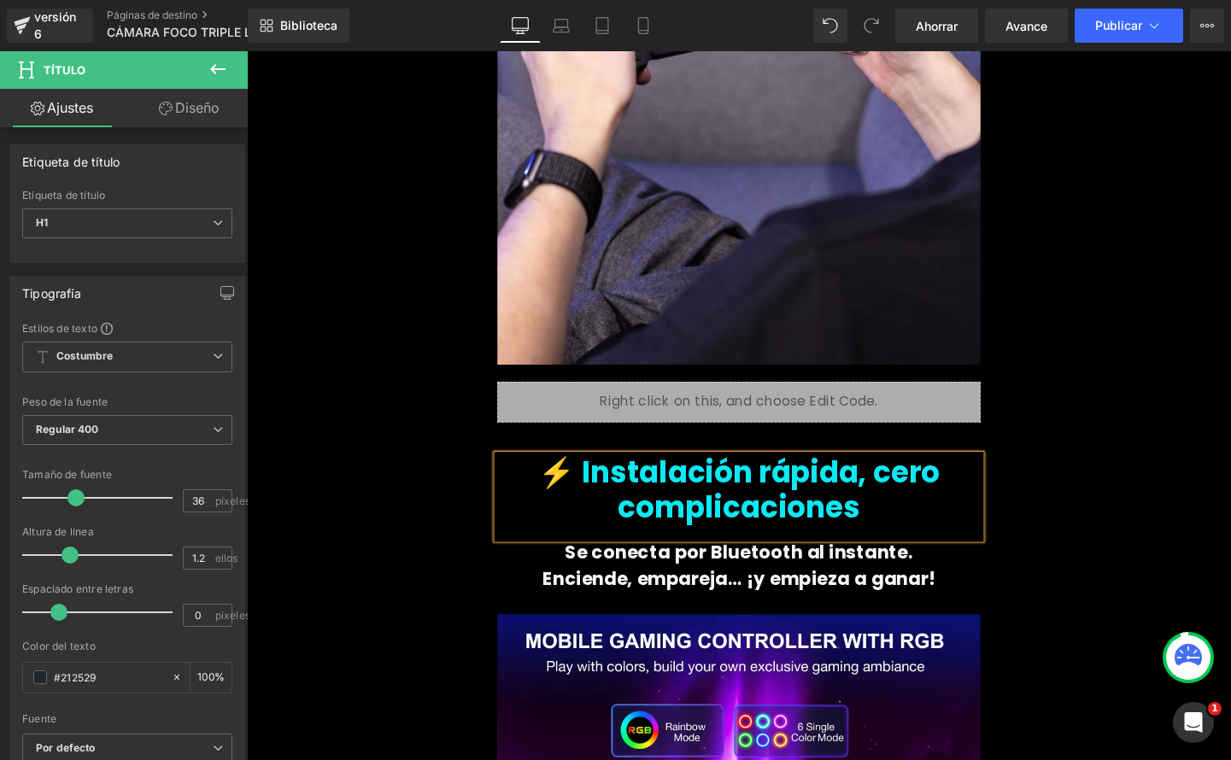
scroll to position [2042, 0]
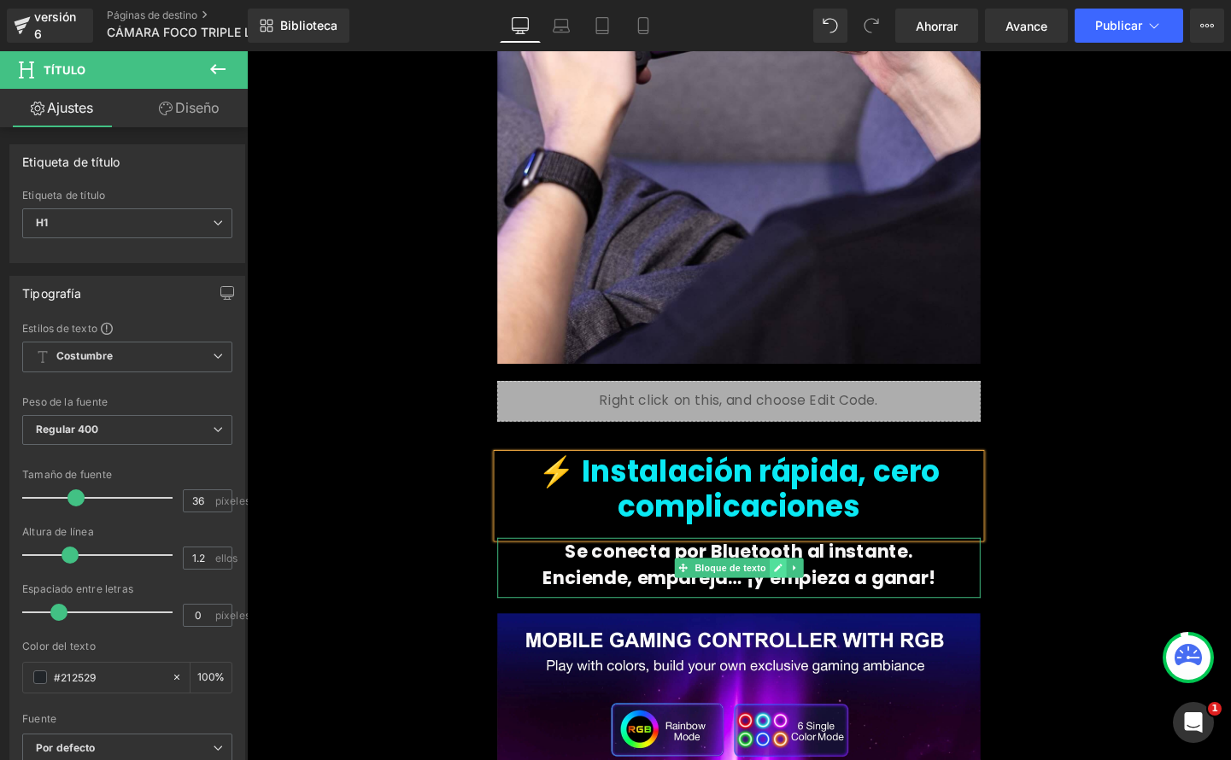
click at [800, 590] on icon at bounding box center [804, 594] width 9 height 9
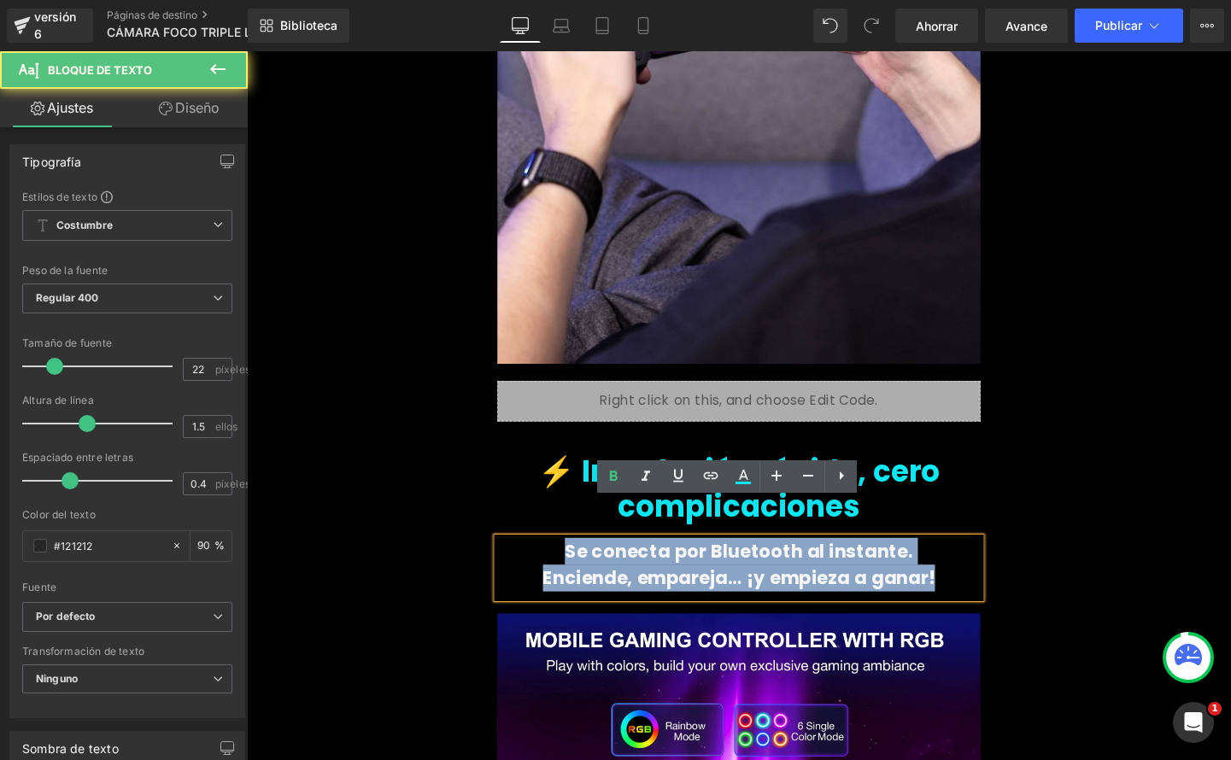
drag, startPoint x: 682, startPoint y: 556, endPoint x: 930, endPoint y: 578, distance: 249.6
click at [930, 578] on div "Se conecta por Bluetooth al instante. Enciende, empareja… ¡y empieza a ganar!" at bounding box center [763, 593] width 507 height 63
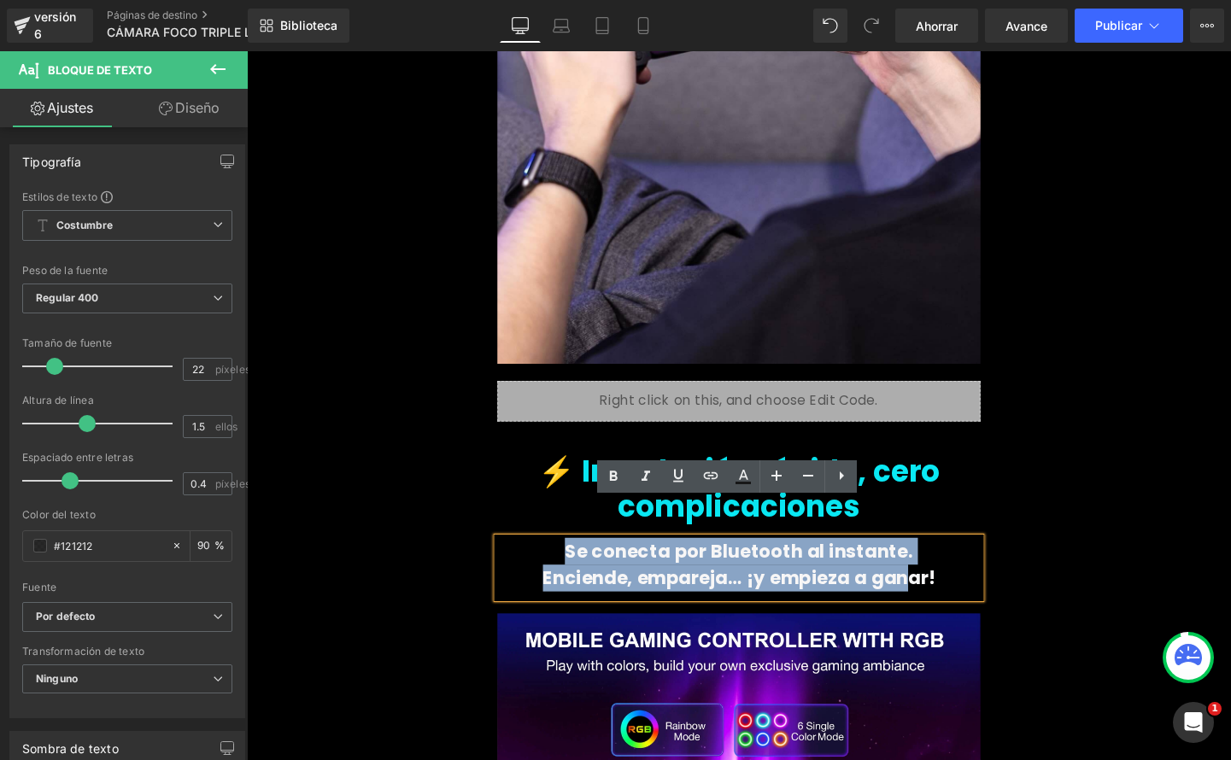
click at [951, 591] on font "Enciende, empareja… ¡y empieza a ganar!" at bounding box center [764, 604] width 413 height 26
drag, startPoint x: 956, startPoint y: 571, endPoint x: 521, endPoint y: 539, distance: 436.0
click at [521, 562] on div "Se conecta por Bluetooth al instante. Enciende, empareja… ¡y empieza a ganar!" at bounding box center [763, 593] width 507 height 63
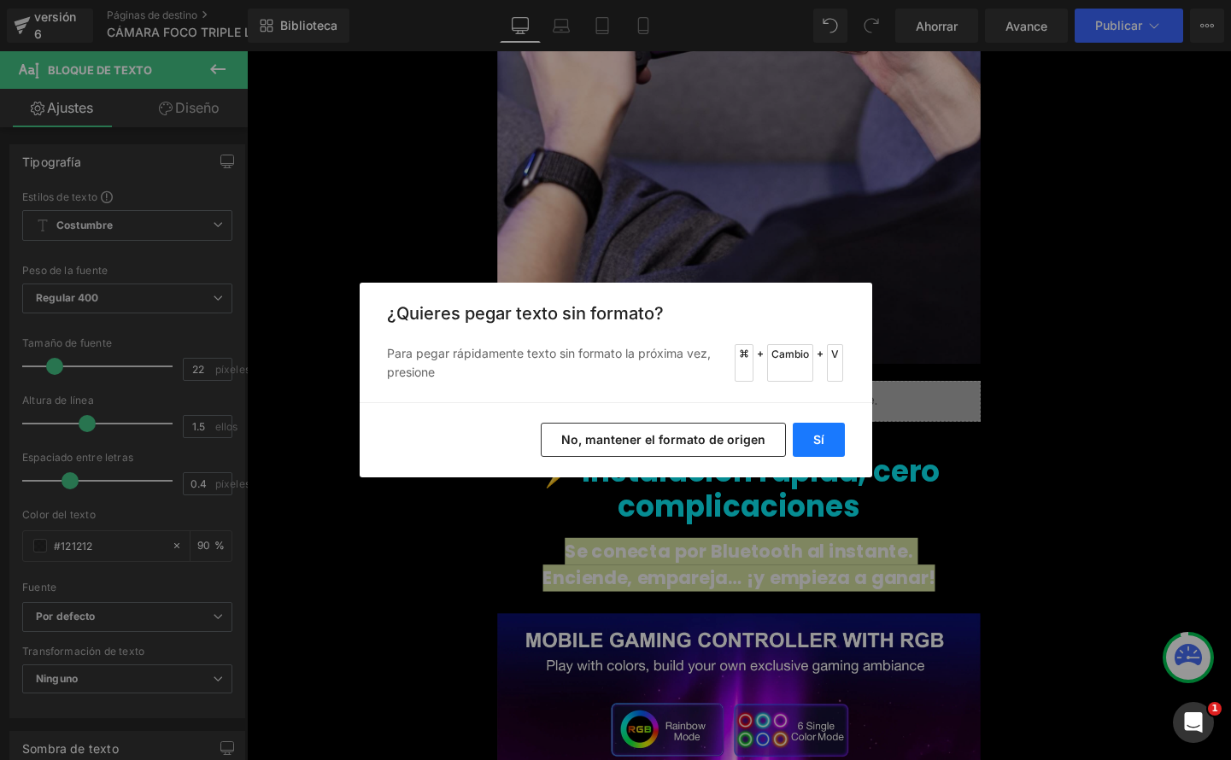
click at [822, 435] on font "Sí" at bounding box center [818, 439] width 11 height 15
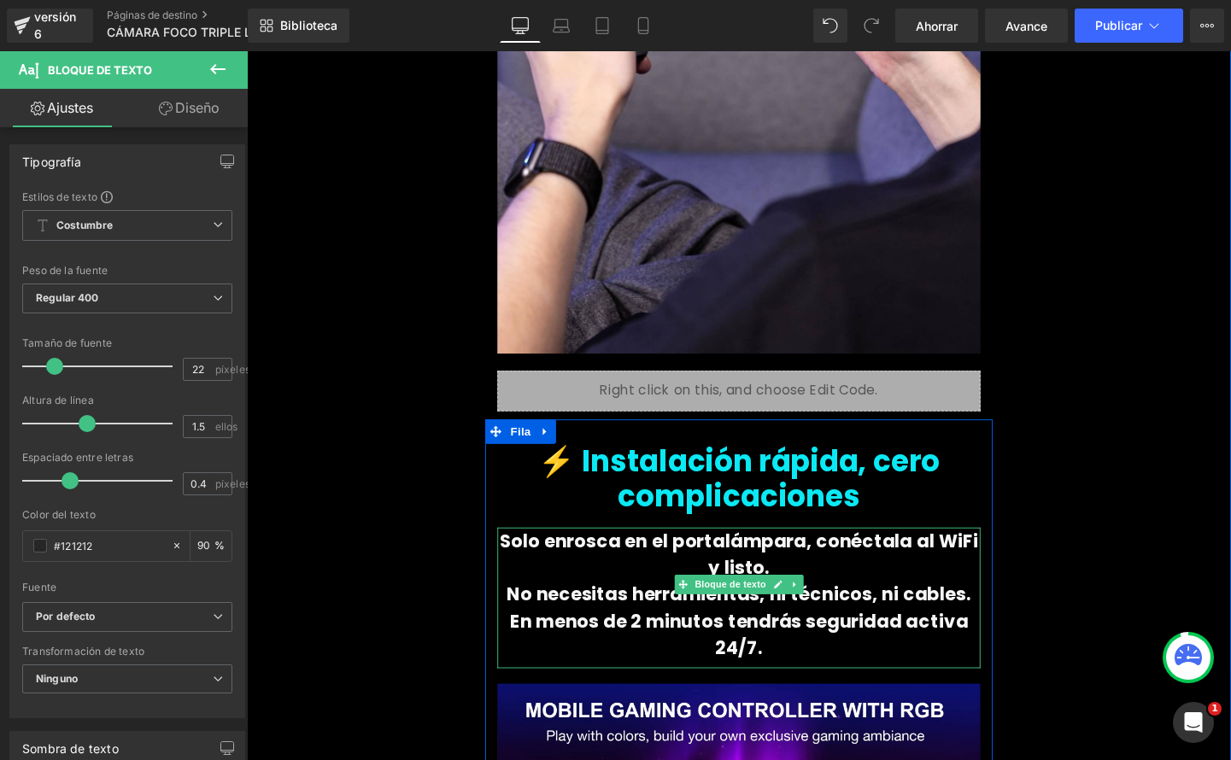
scroll to position [2057, 0]
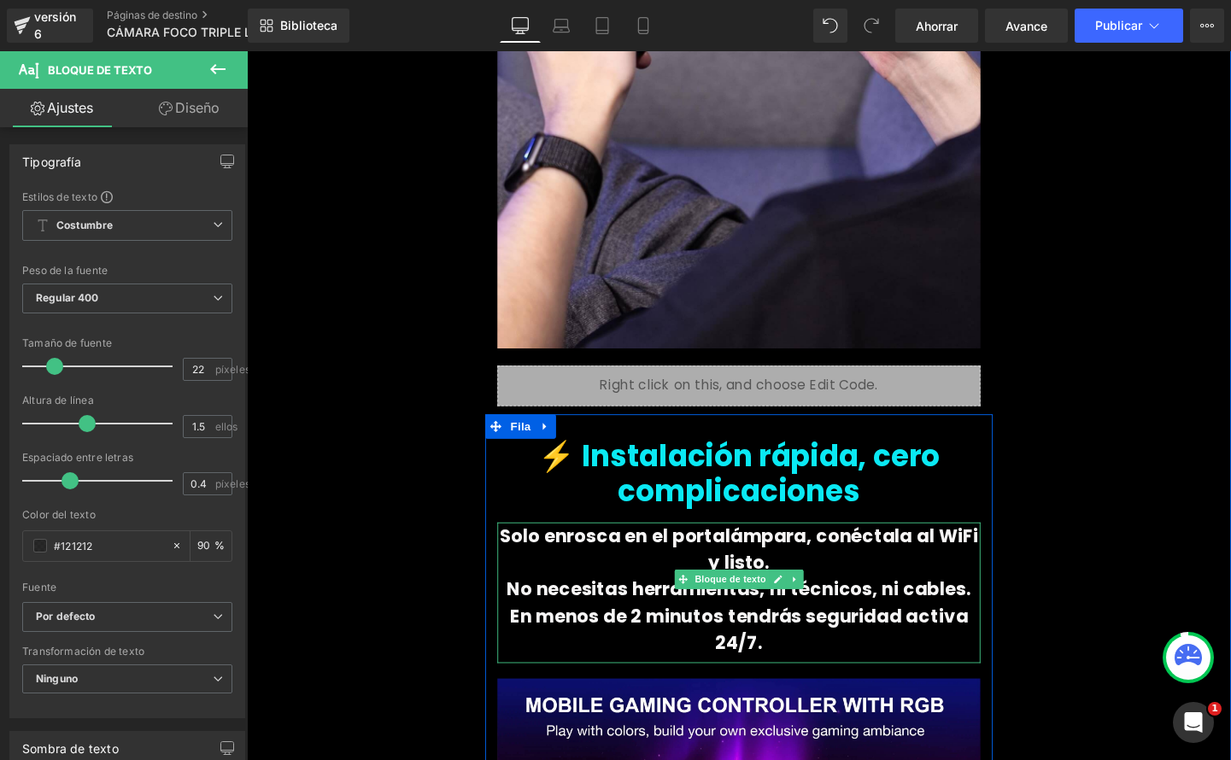
click at [816, 548] on font "Solo enrosca en el portalámpara, conéctala al WiFi y listo." at bounding box center [764, 575] width 503 height 55
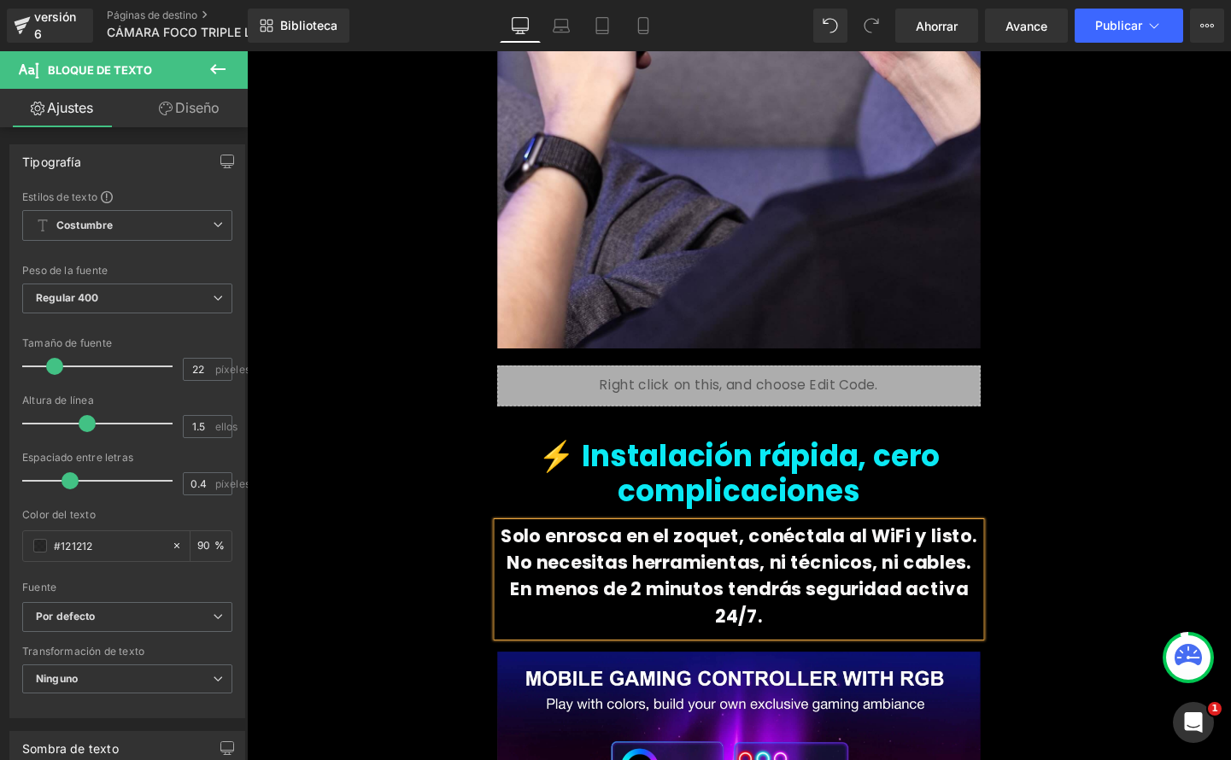
click at [712, 548] on font "Solo enrosca en el zoquet, conéctala al WiFi y listo." at bounding box center [763, 561] width 501 height 26
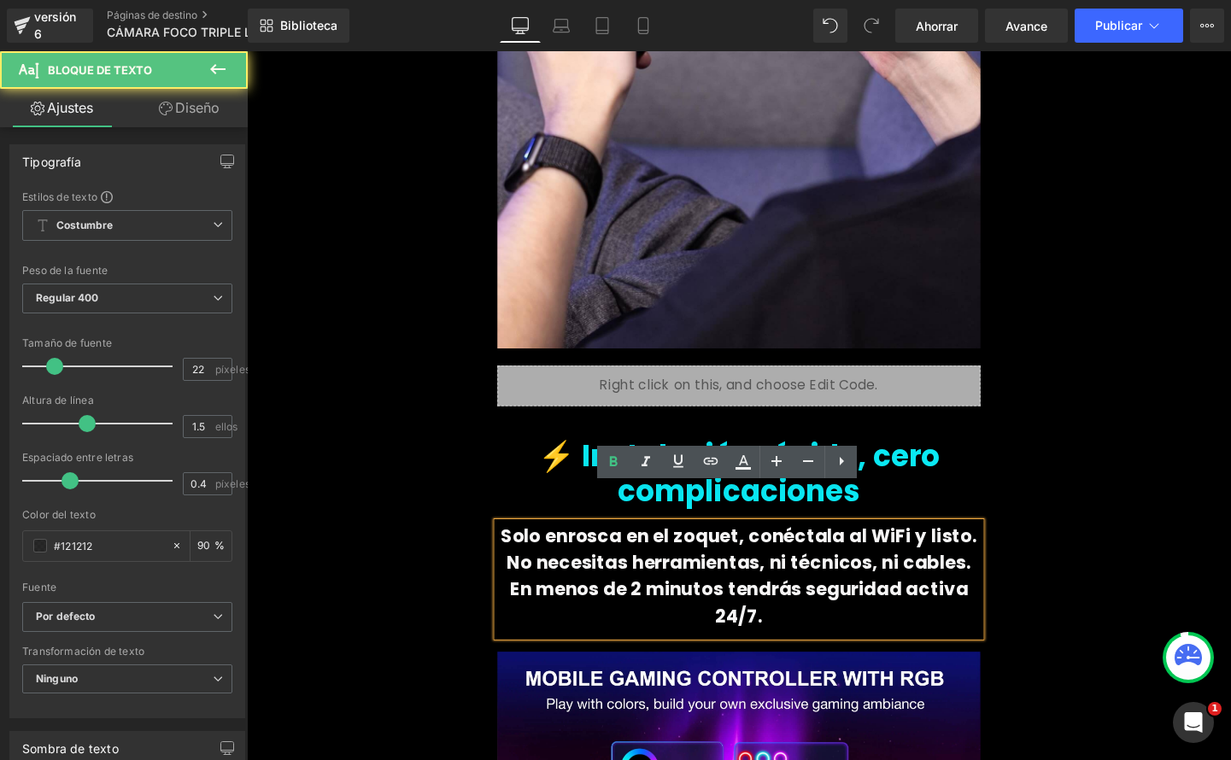
drag, startPoint x: 706, startPoint y: 530, endPoint x: 717, endPoint y: 531, distance: 11.1
click at [707, 548] on font "Solo enrosca en el zoquet, conéctala al WiFi y listo." at bounding box center [763, 561] width 501 height 26
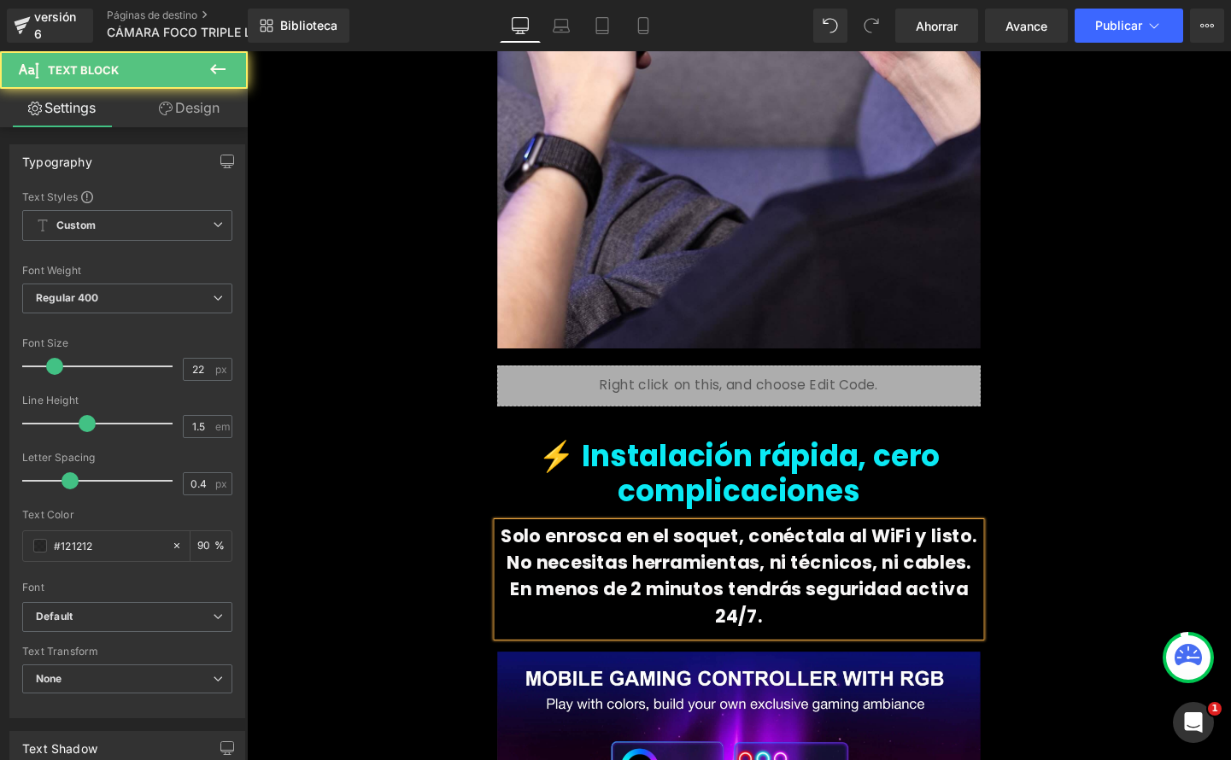
click at [728, 548] on font "Solo enrosca en el soquet, conéctala al WiFi y listo." at bounding box center [763, 561] width 501 height 26
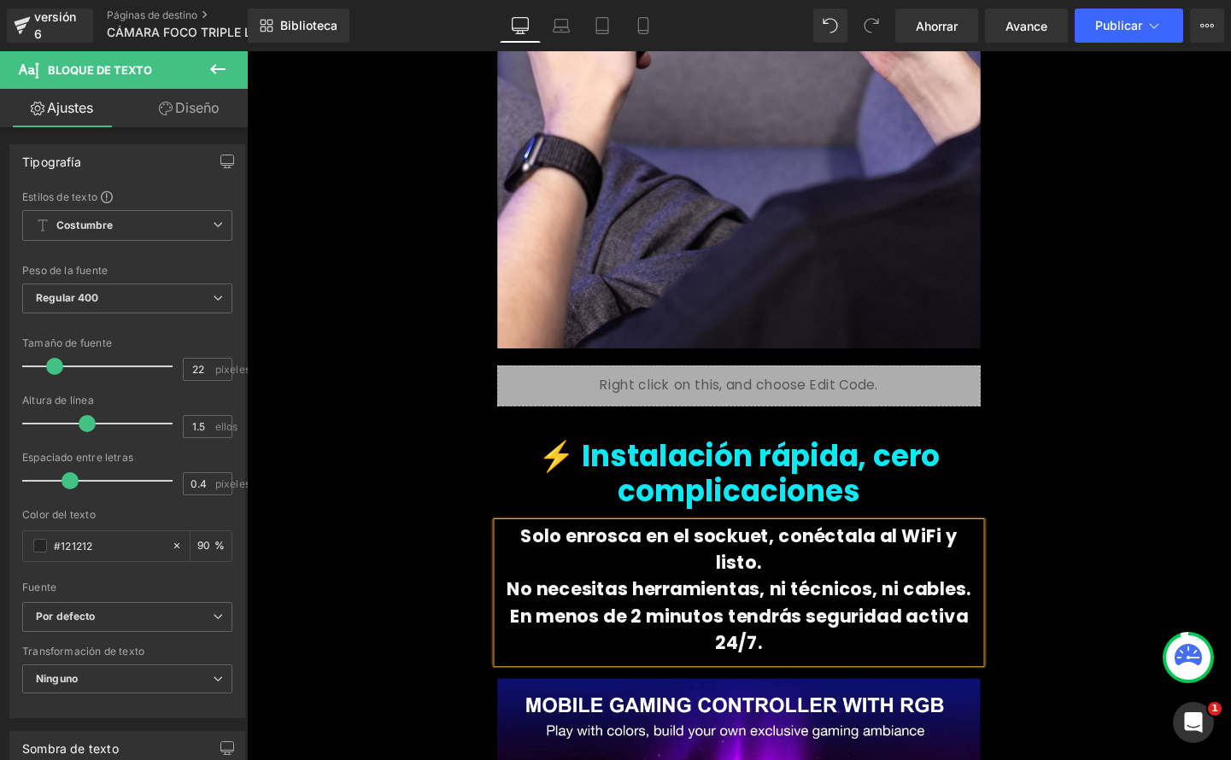
click at [747, 548] on font "Solo enrosca en el sockuet, conéctala al WiFi y listo." at bounding box center [764, 575] width 459 height 55
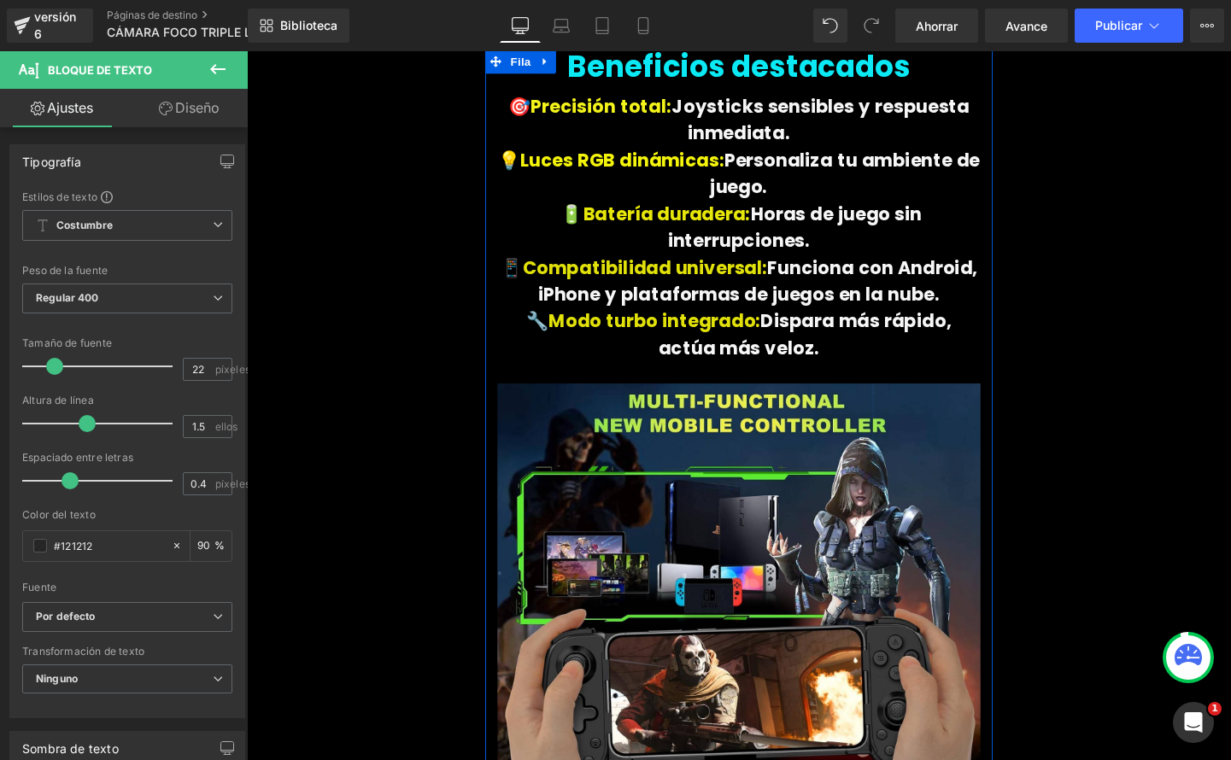
scroll to position [3146, 0]
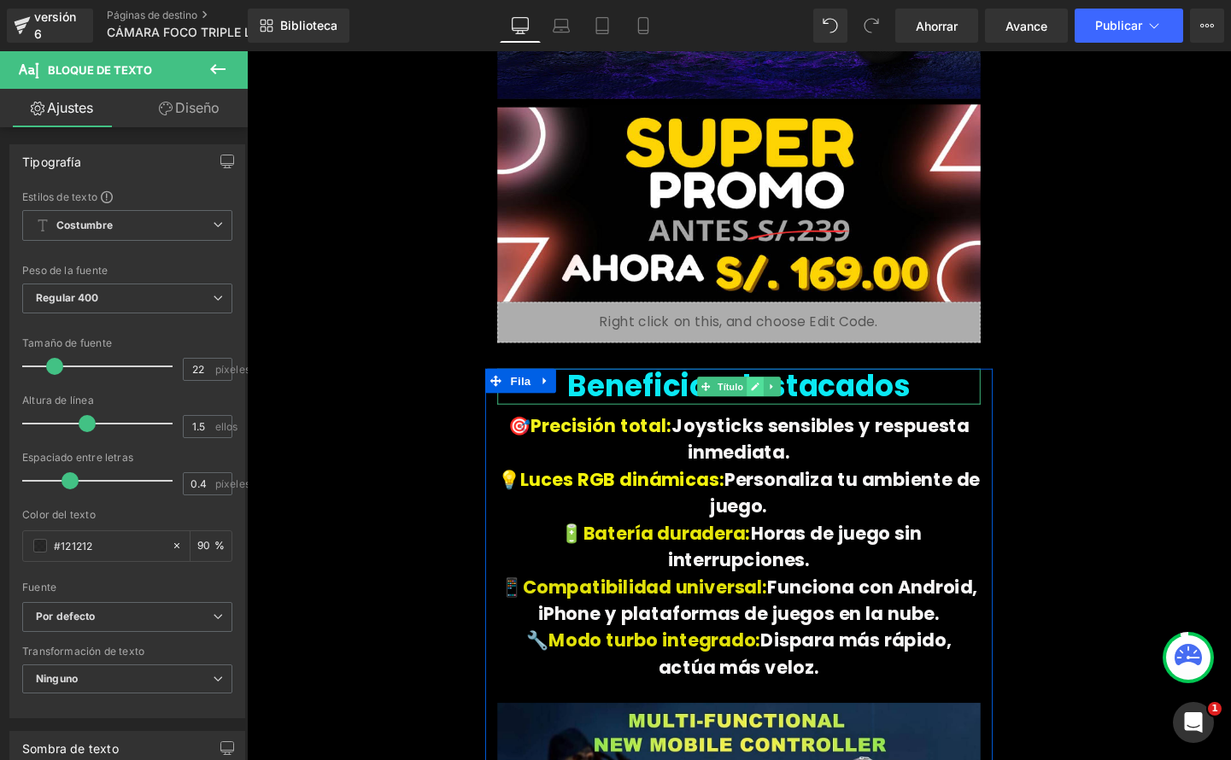
click at [777, 398] on icon at bounding box center [780, 403] width 9 height 10
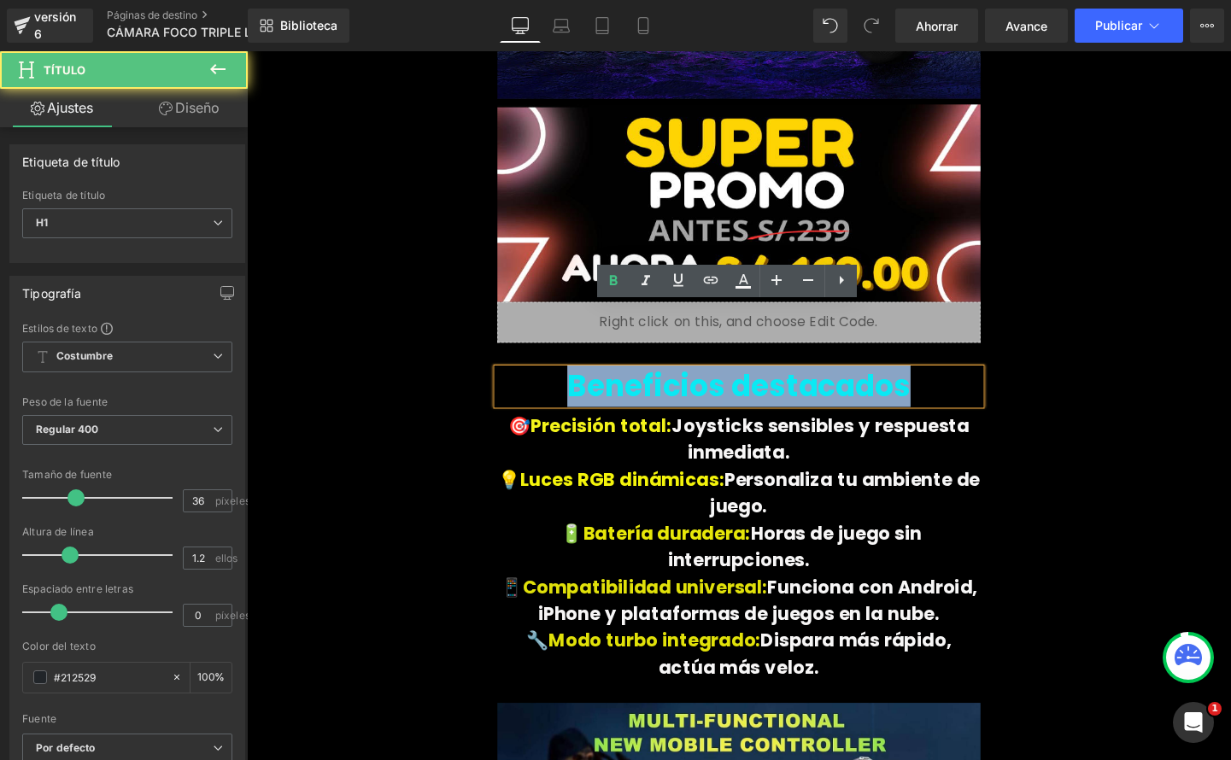
drag, startPoint x: 668, startPoint y: 343, endPoint x: 971, endPoint y: 349, distance: 303.4
click at [970, 384] on h1 "Beneficios destacados" at bounding box center [763, 402] width 507 height 37
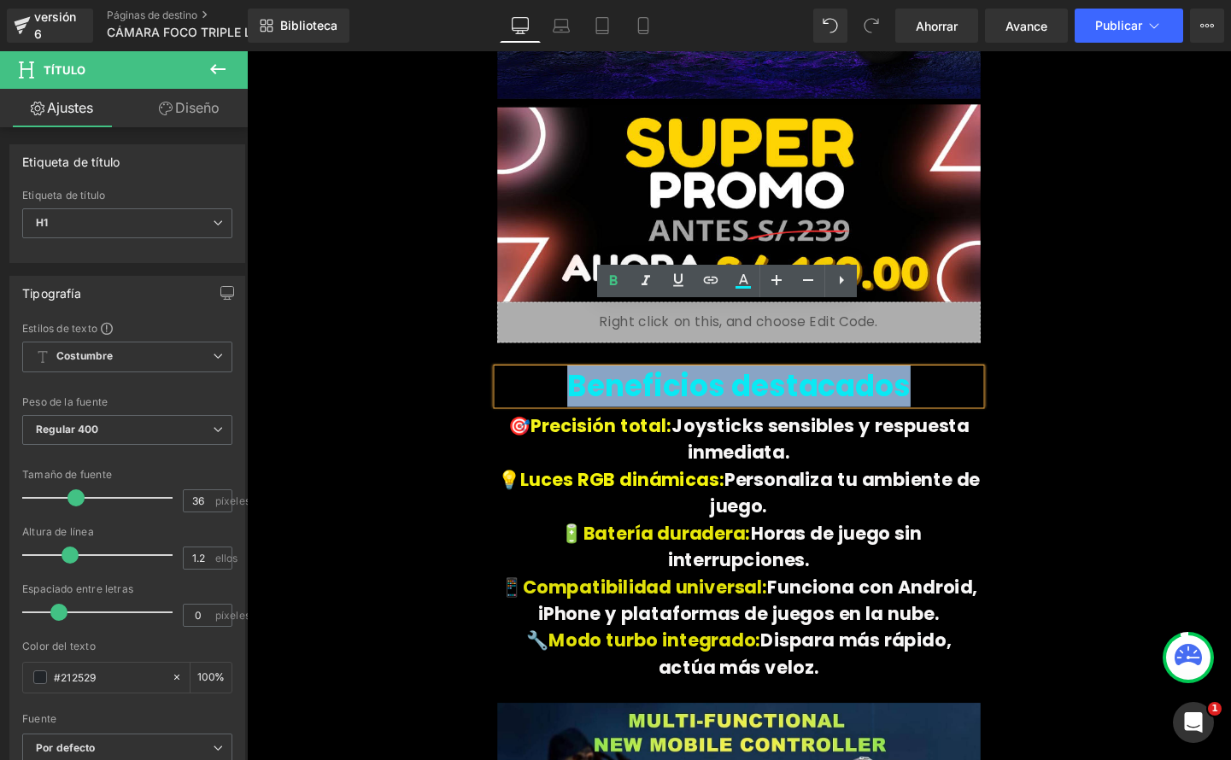
paste div
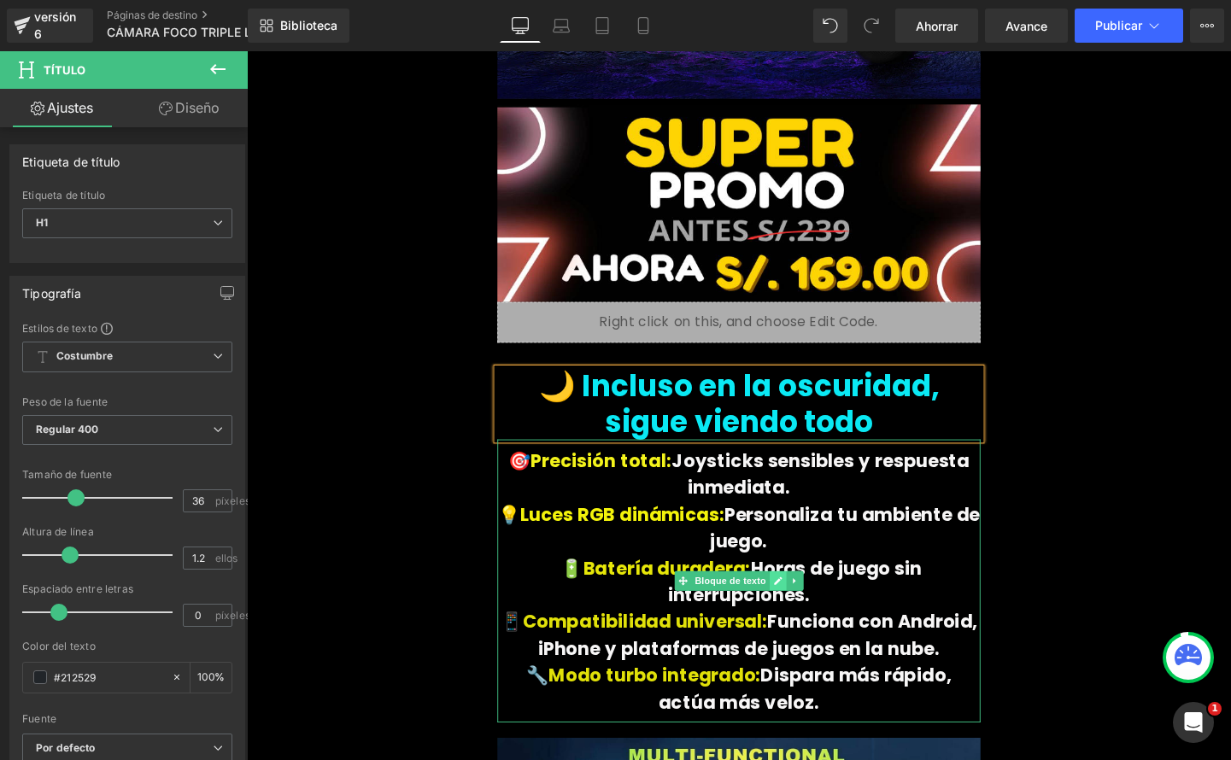
click at [800, 603] on icon at bounding box center [804, 607] width 9 height 9
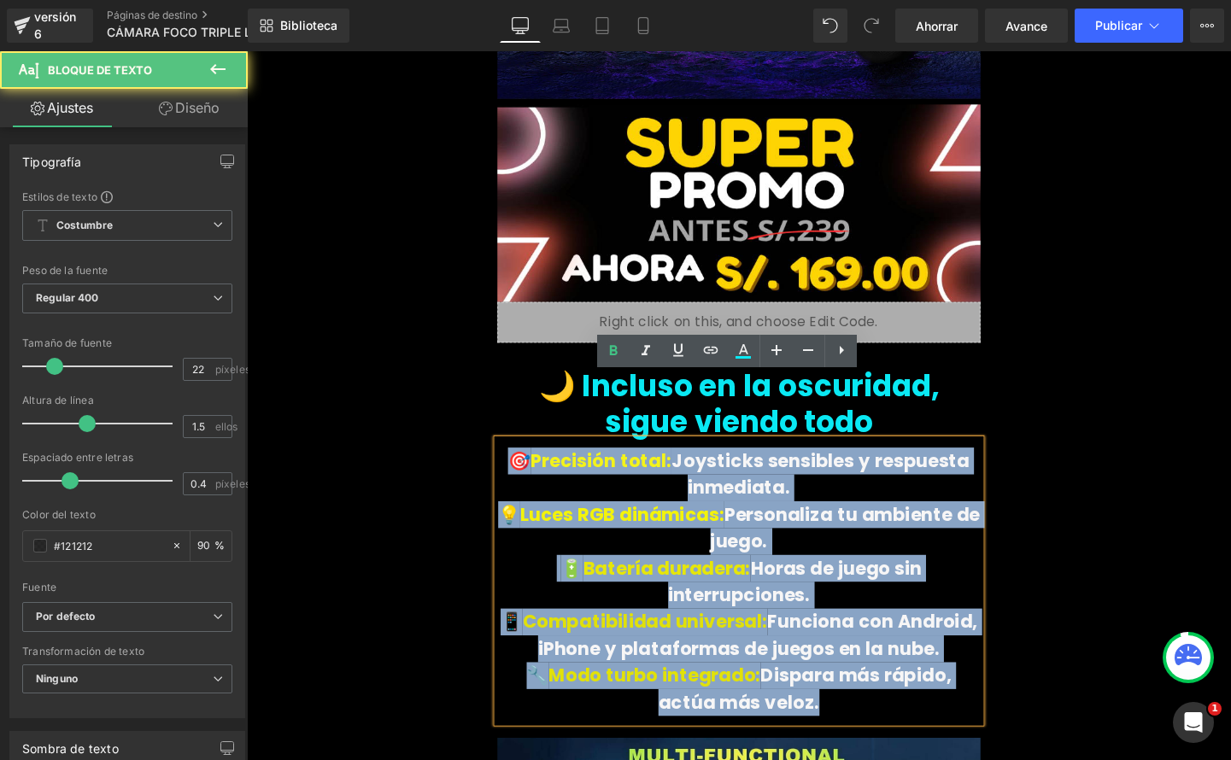
drag, startPoint x: 523, startPoint y: 415, endPoint x: 830, endPoint y: 667, distance: 397.0
click at [829, 671] on div "🎯 Precisión total: Joysticks sensibles y respuesta inmediata. 💡 Luces RGB dinám…" at bounding box center [763, 607] width 507 height 297
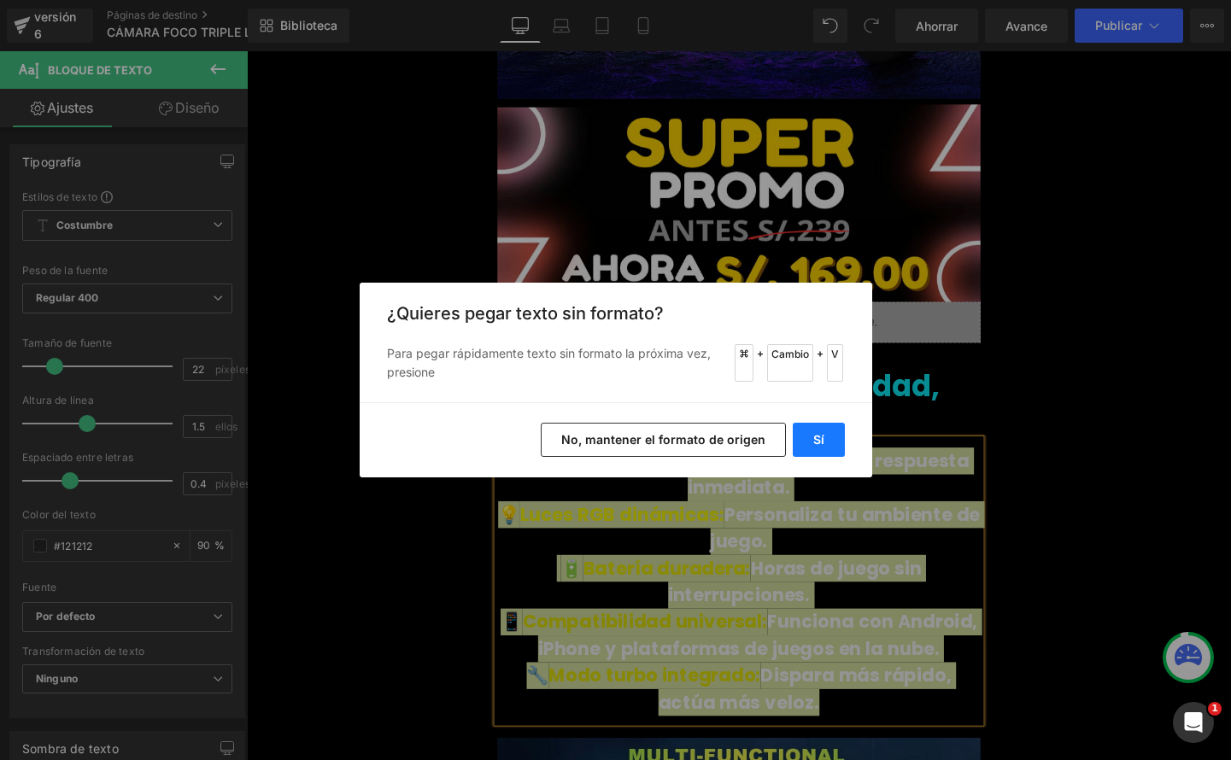
click at [822, 439] on font "Sí" at bounding box center [818, 439] width 11 height 15
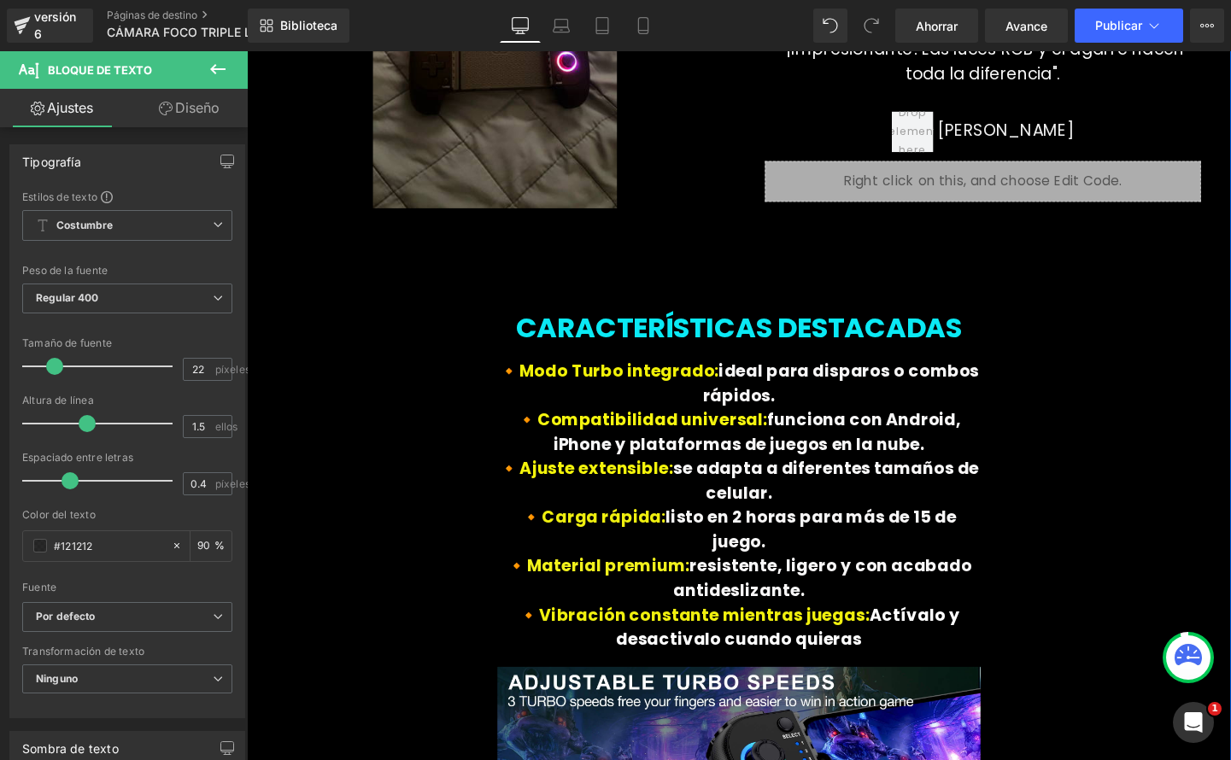
scroll to position [4501, 0]
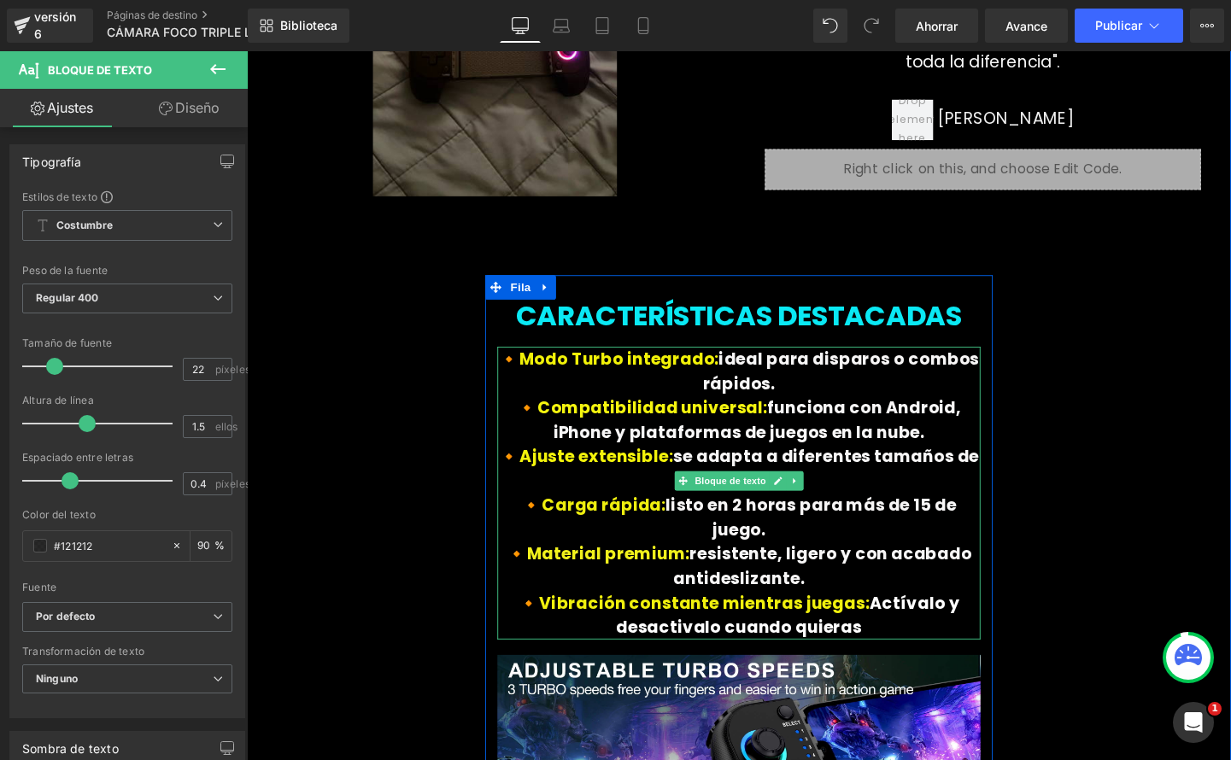
drag, startPoint x: 794, startPoint y: 438, endPoint x: 728, endPoint y: 416, distance: 69.4
click at [800, 498] on icon at bounding box center [804, 502] width 9 height 9
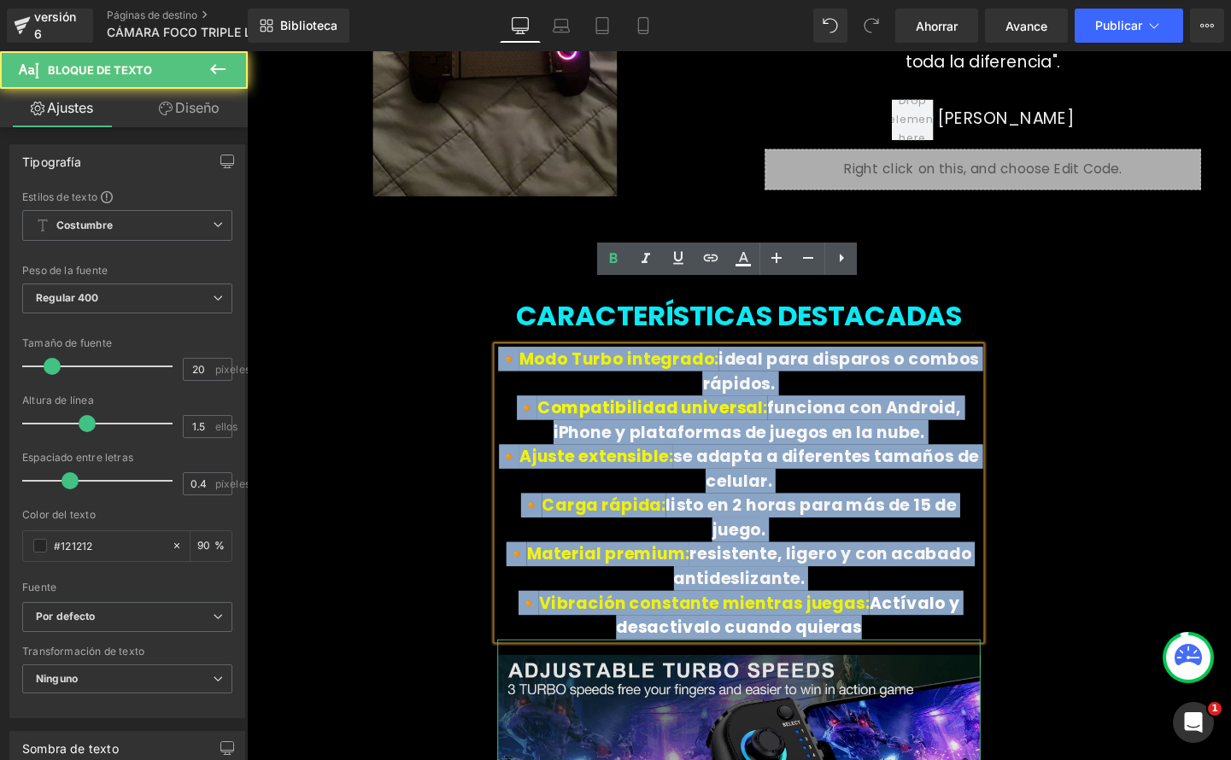
drag, startPoint x: 566, startPoint y: 351, endPoint x: 936, endPoint y: 589, distance: 440.3
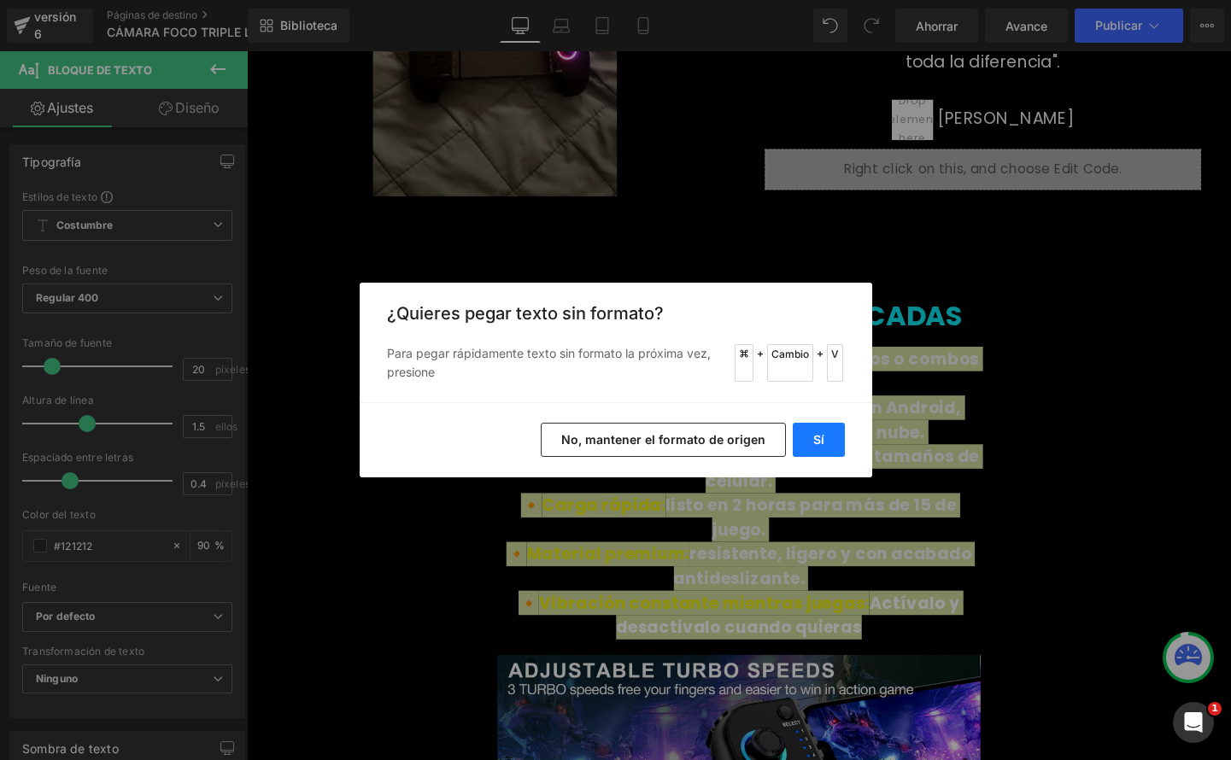
click at [836, 435] on button "Sí" at bounding box center [819, 440] width 52 height 34
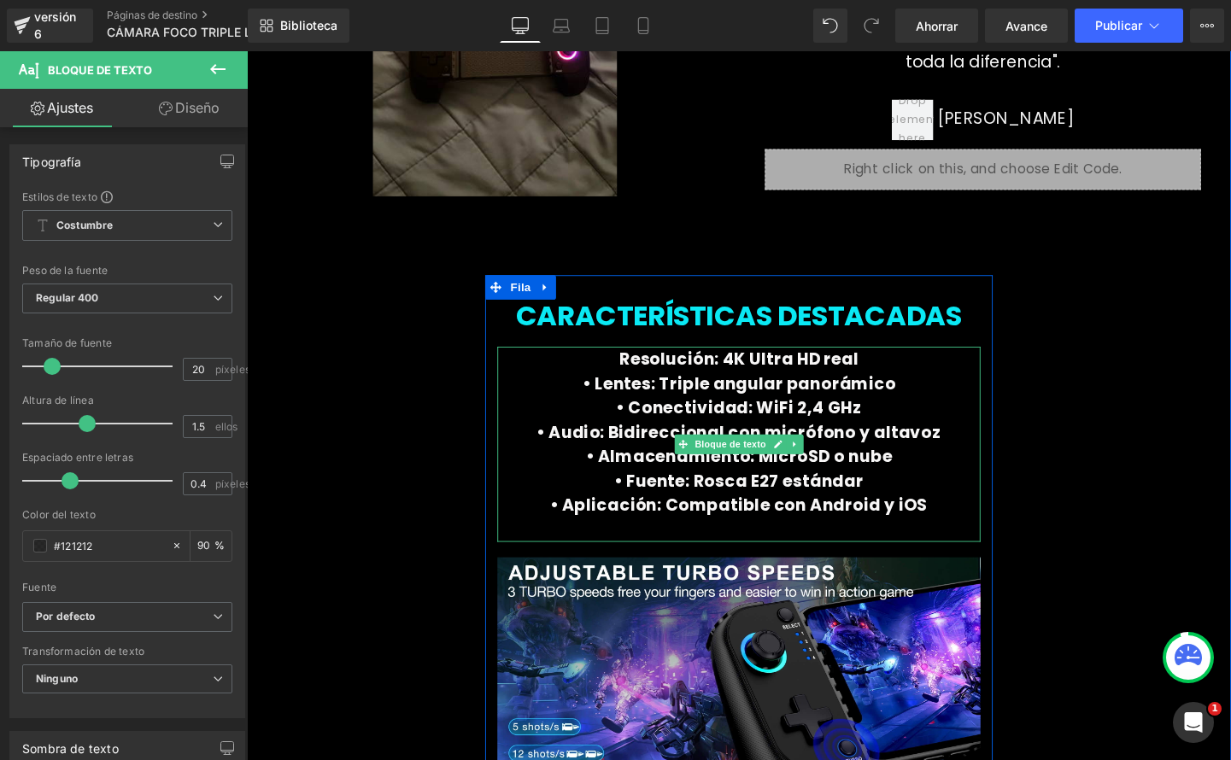
click at [633, 361] on p "Resolución: 4K Ultra HD real" at bounding box center [763, 374] width 507 height 26
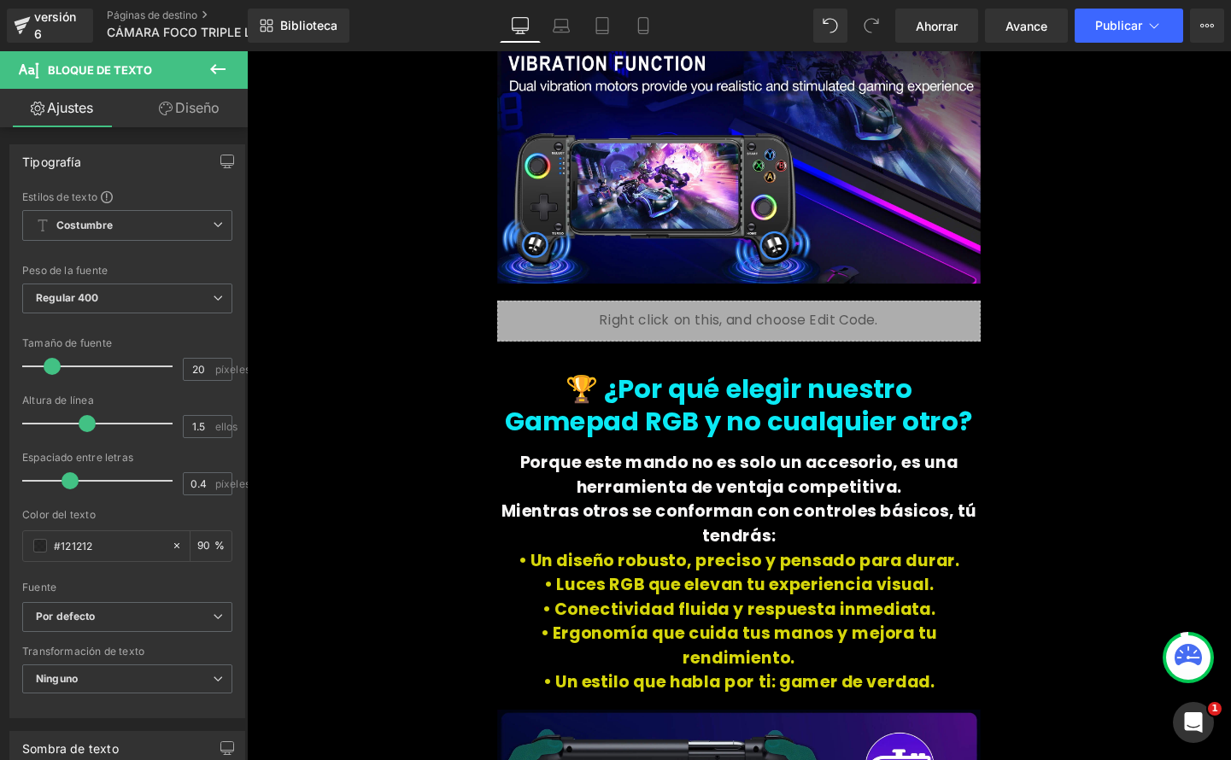
scroll to position [5299, 0]
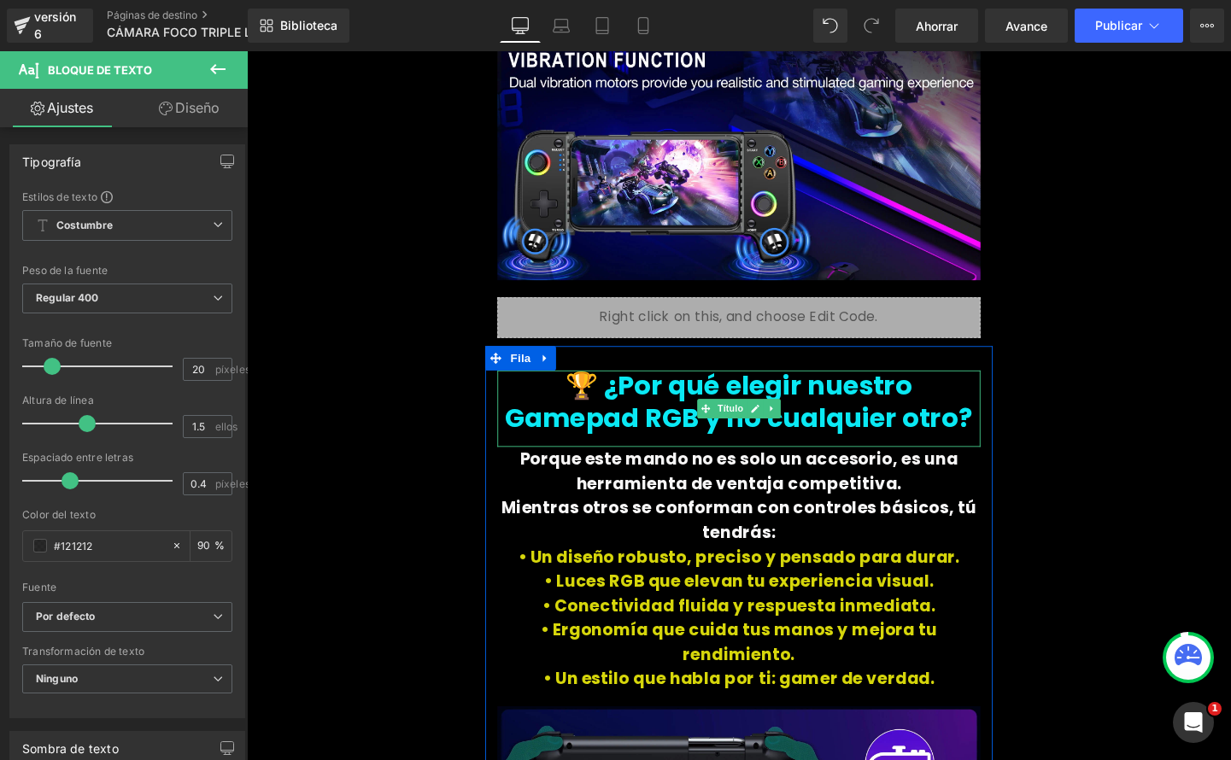
drag, startPoint x: 779, startPoint y: 362, endPoint x: 746, endPoint y: 362, distance: 33.3
click at [779, 417] on link at bounding box center [781, 427] width 18 height 21
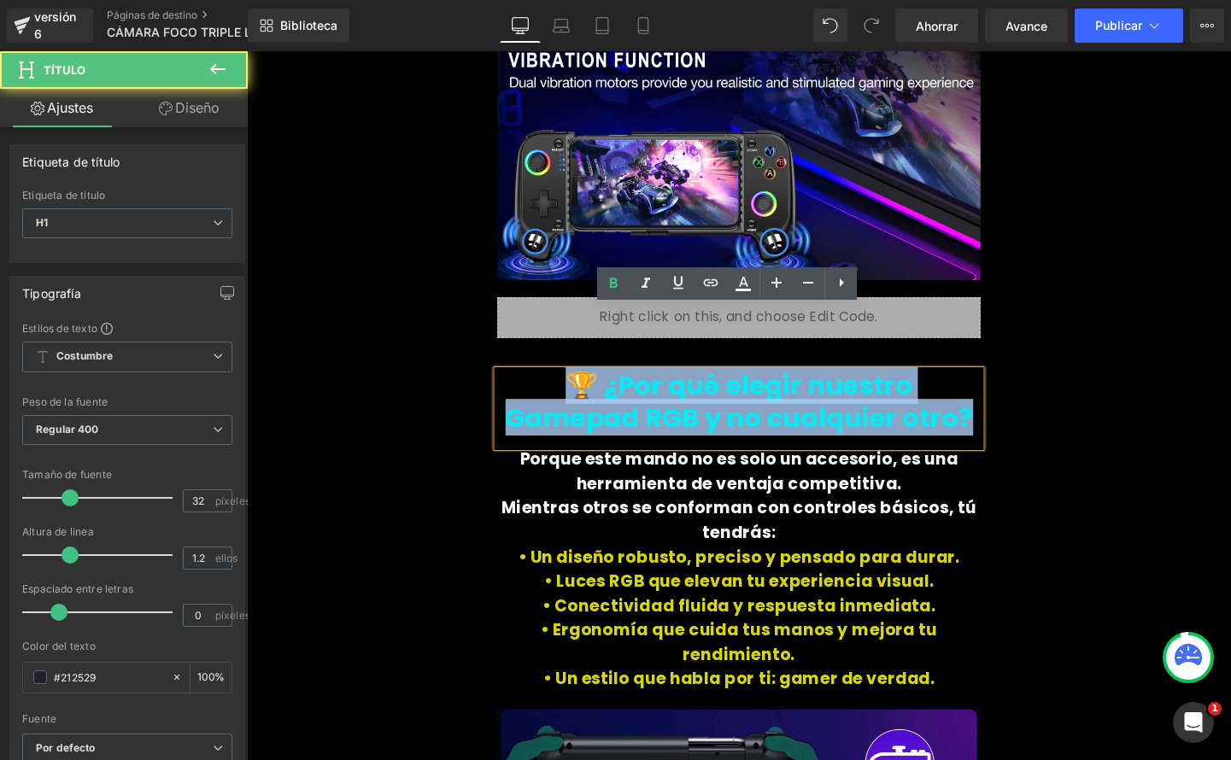
drag, startPoint x: 613, startPoint y: 343, endPoint x: 1000, endPoint y: 394, distance: 390.3
click at [1000, 394] on div "🏆 ¿Por qué elegir nuestro Gamepad RGB y no cualquier otro?" at bounding box center [763, 427] width 507 height 80
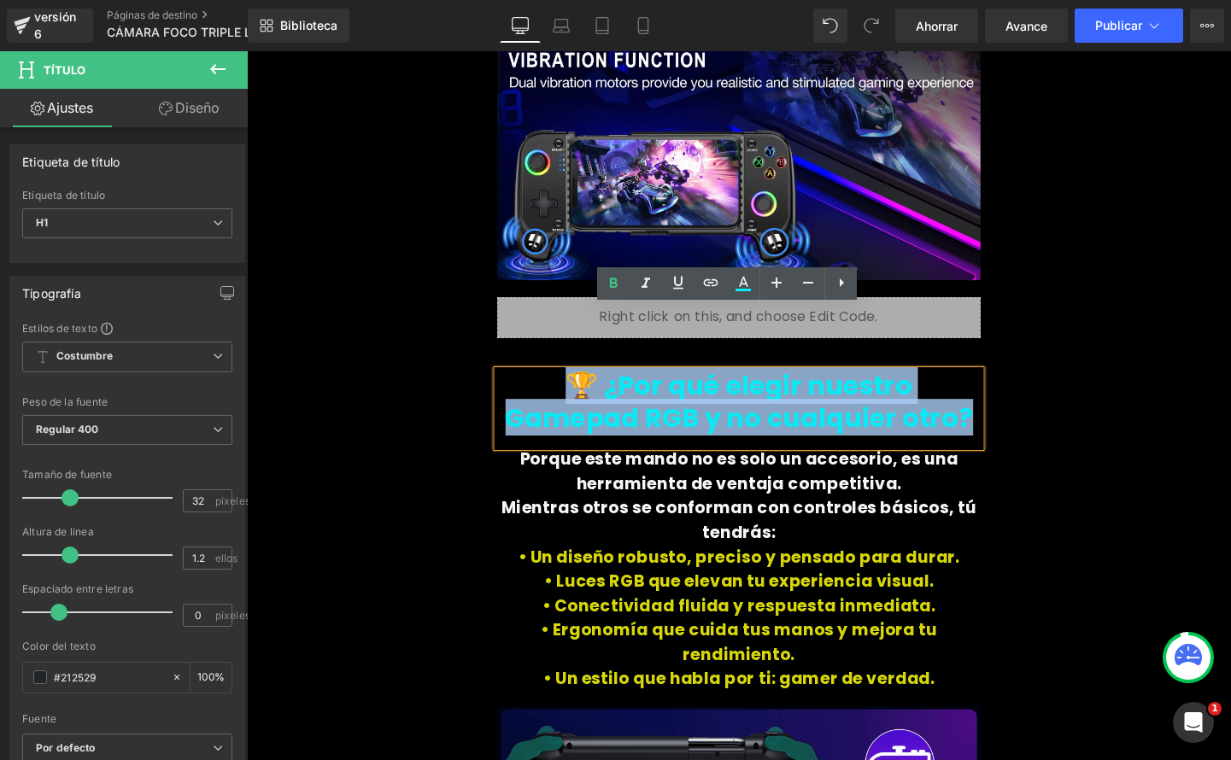
paste div
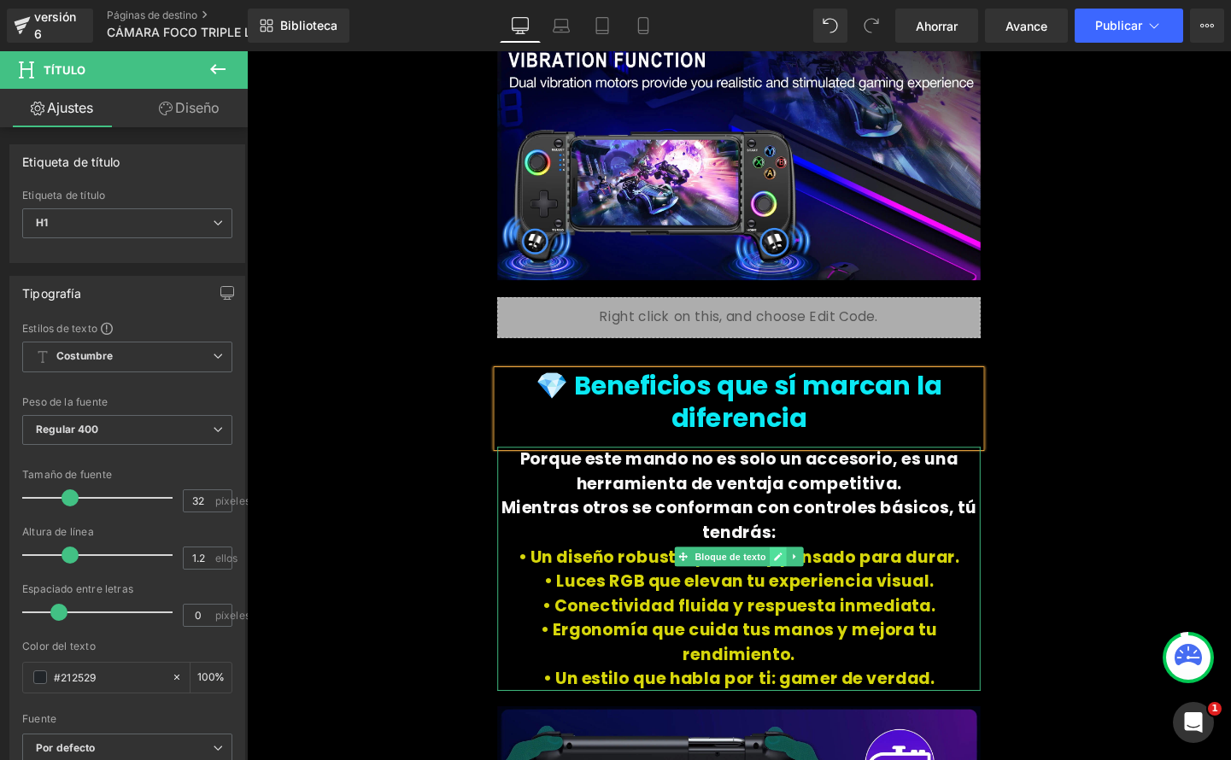
click at [800, 578] on icon at bounding box center [804, 582] width 9 height 9
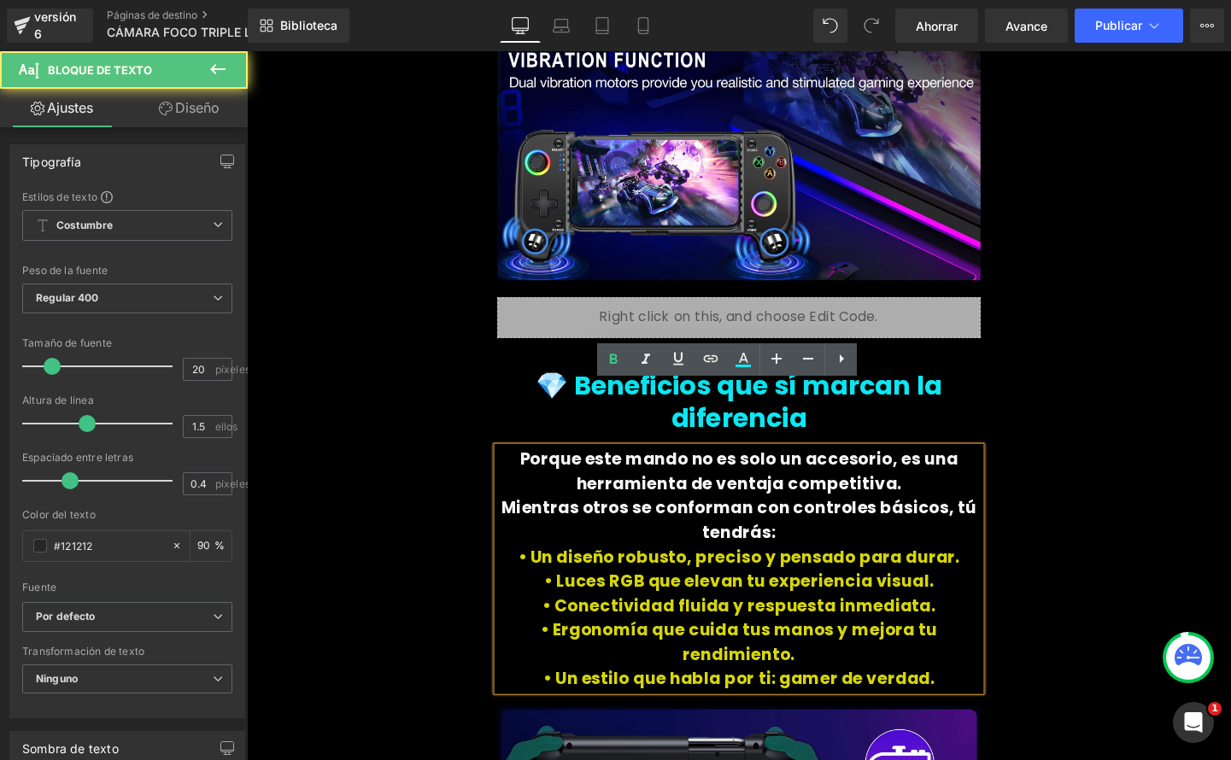
drag, startPoint x: 539, startPoint y: 411, endPoint x: 953, endPoint y: 608, distance: 458.2
click at [953, 608] on div "Porque este mando no es solo un accesorio, es una herramienta de ventaja compet…" at bounding box center [763, 595] width 507 height 256
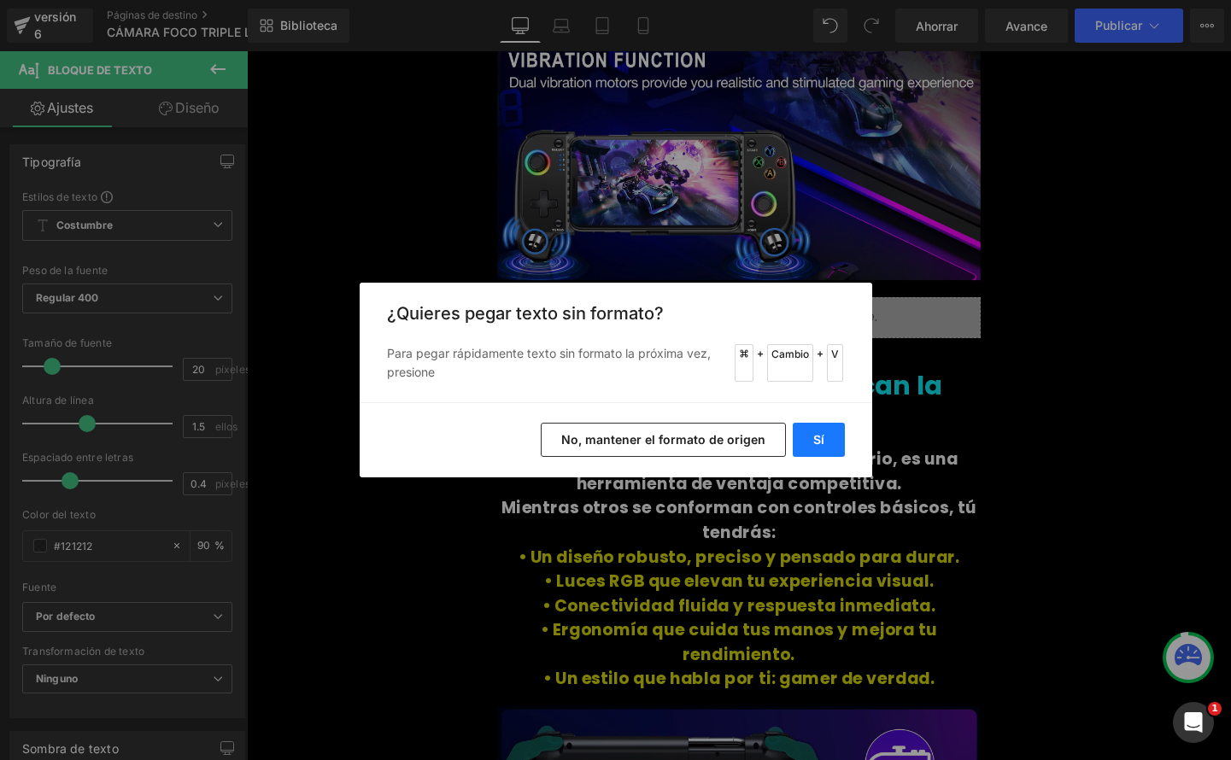
click at [816, 437] on font "Sí" at bounding box center [818, 439] width 11 height 15
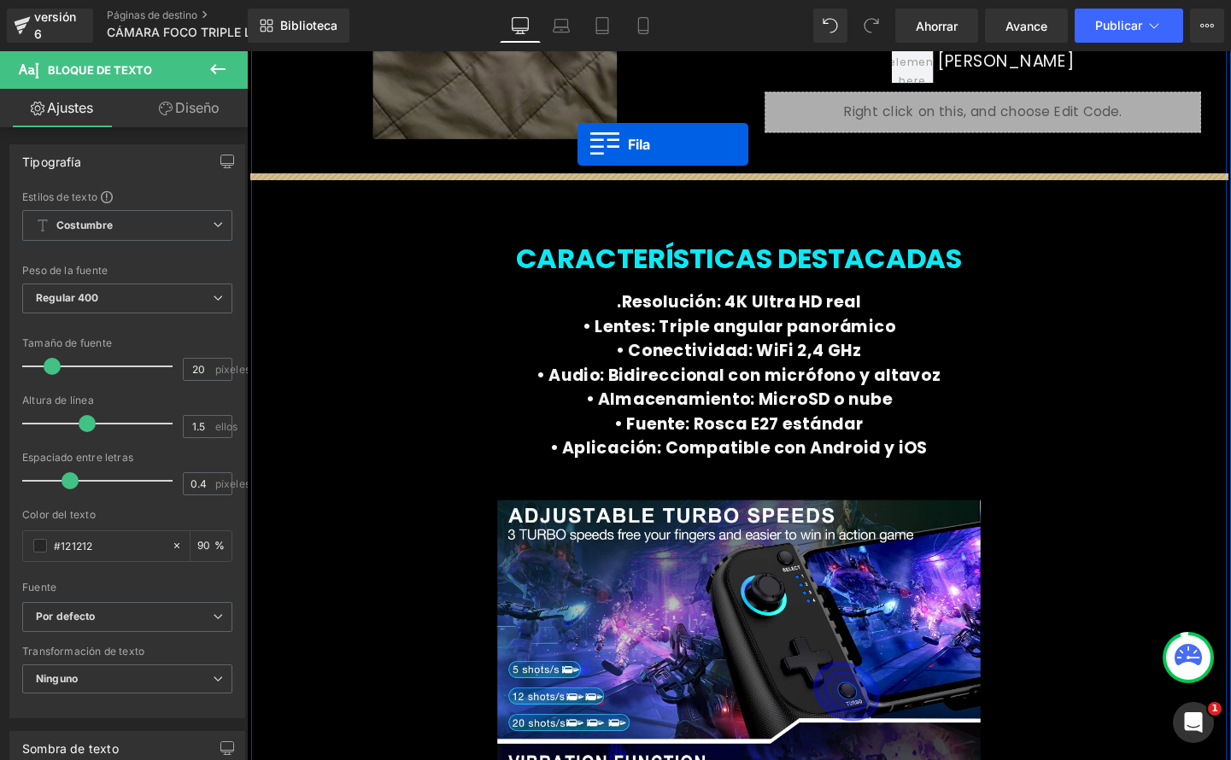
scroll to position [4541, 0]
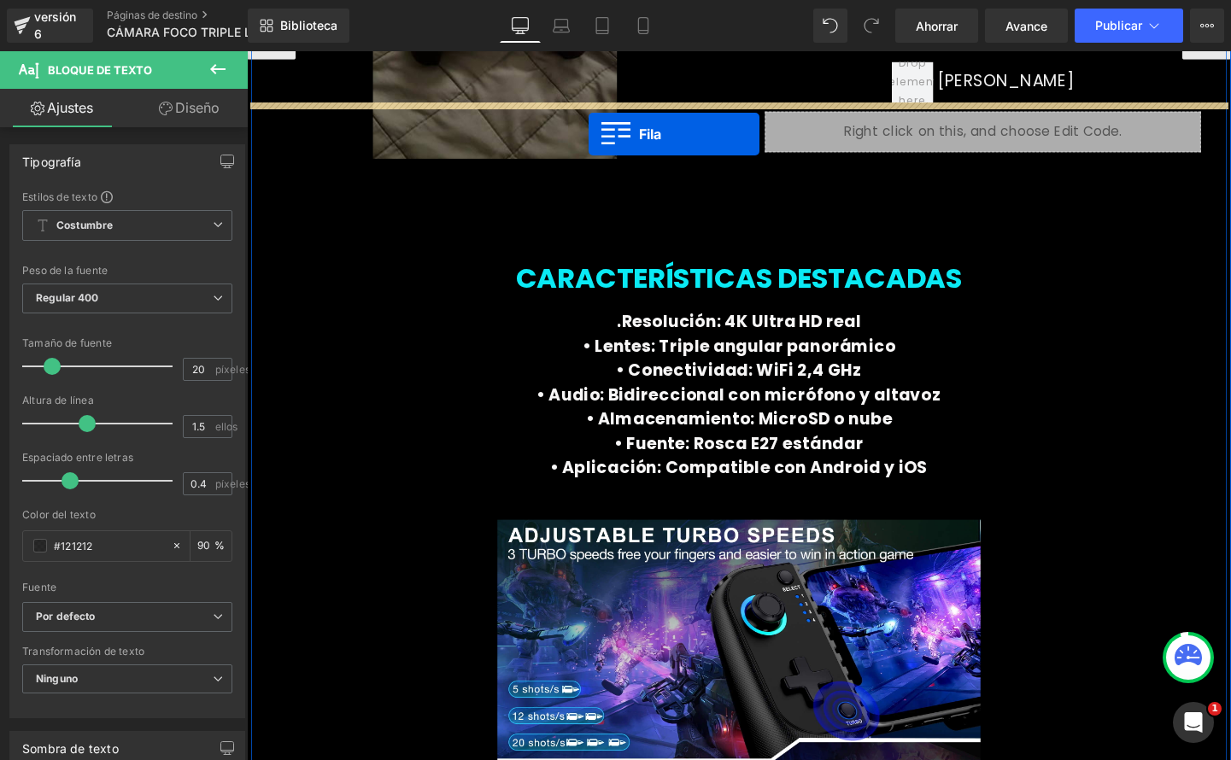
drag, startPoint x: 503, startPoint y: 308, endPoint x: 606, endPoint y: 138, distance: 198.5
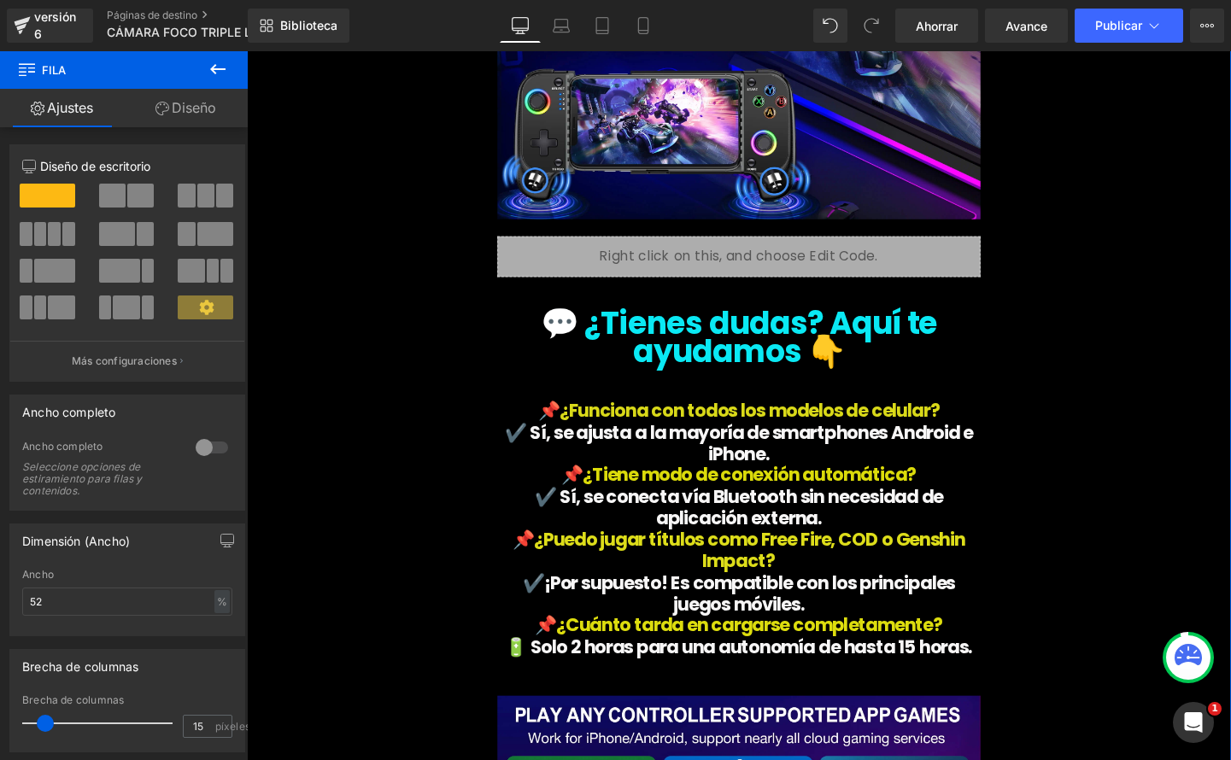
scroll to position [6224, 0]
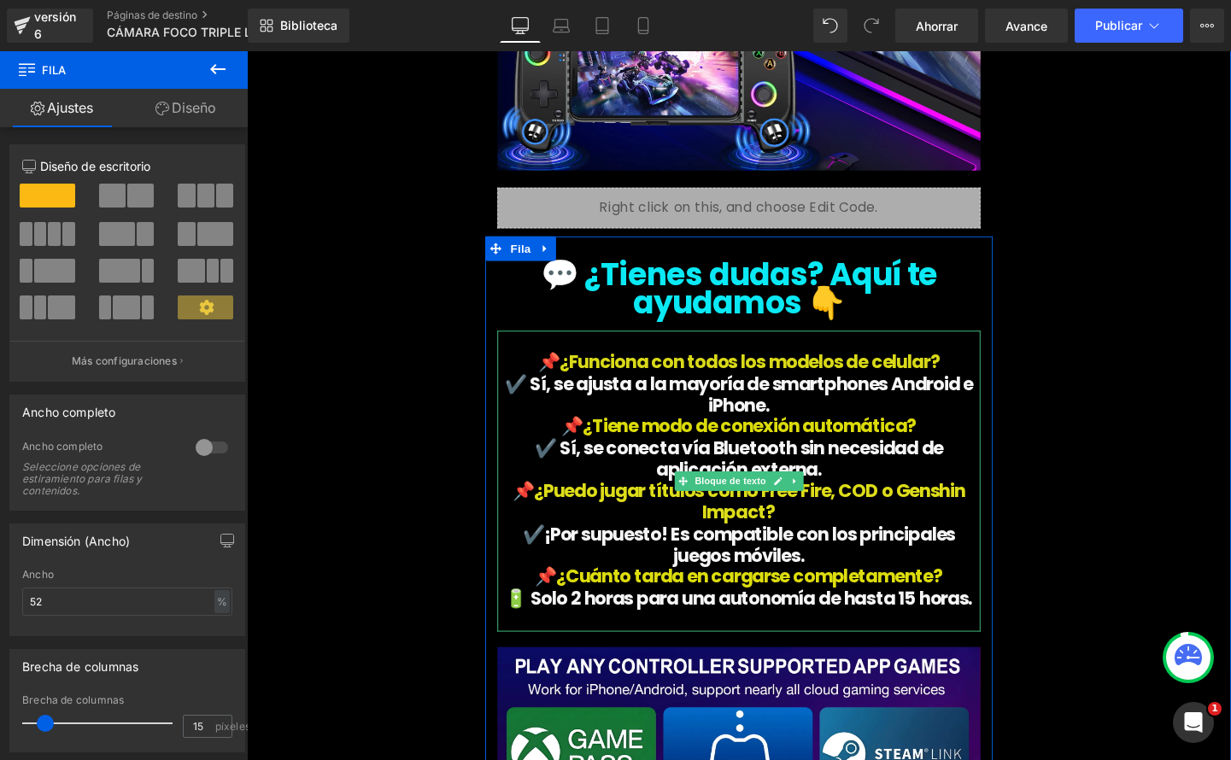
drag, startPoint x: 795, startPoint y: 437, endPoint x: 781, endPoint y: 436, distance: 14.5
click at [800, 499] on icon at bounding box center [804, 503] width 9 height 9
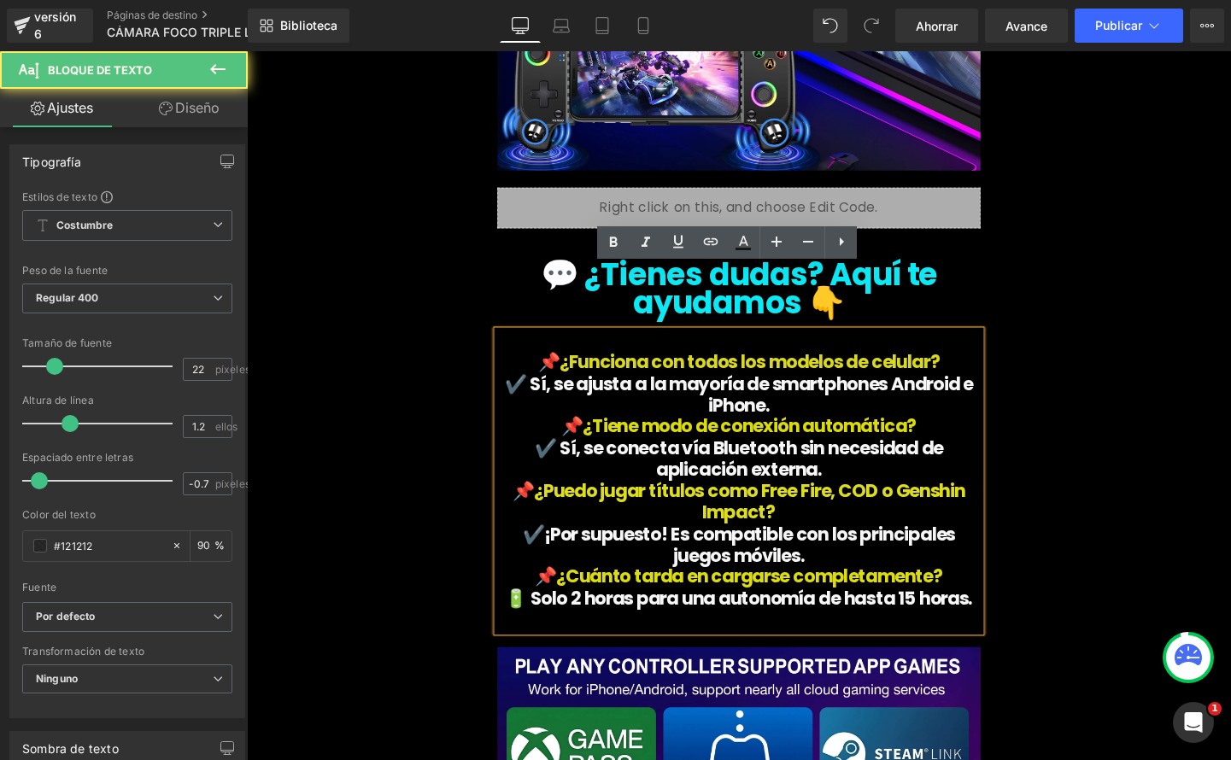
drag, startPoint x: 573, startPoint y: 322, endPoint x: 656, endPoint y: 401, distance: 114.2
click at [759, 490] on div "📌 ¿Funciona con todos los modelos de celular? ✔️ Sí, se ajusta a la mayoría de …" at bounding box center [763, 503] width 507 height 316
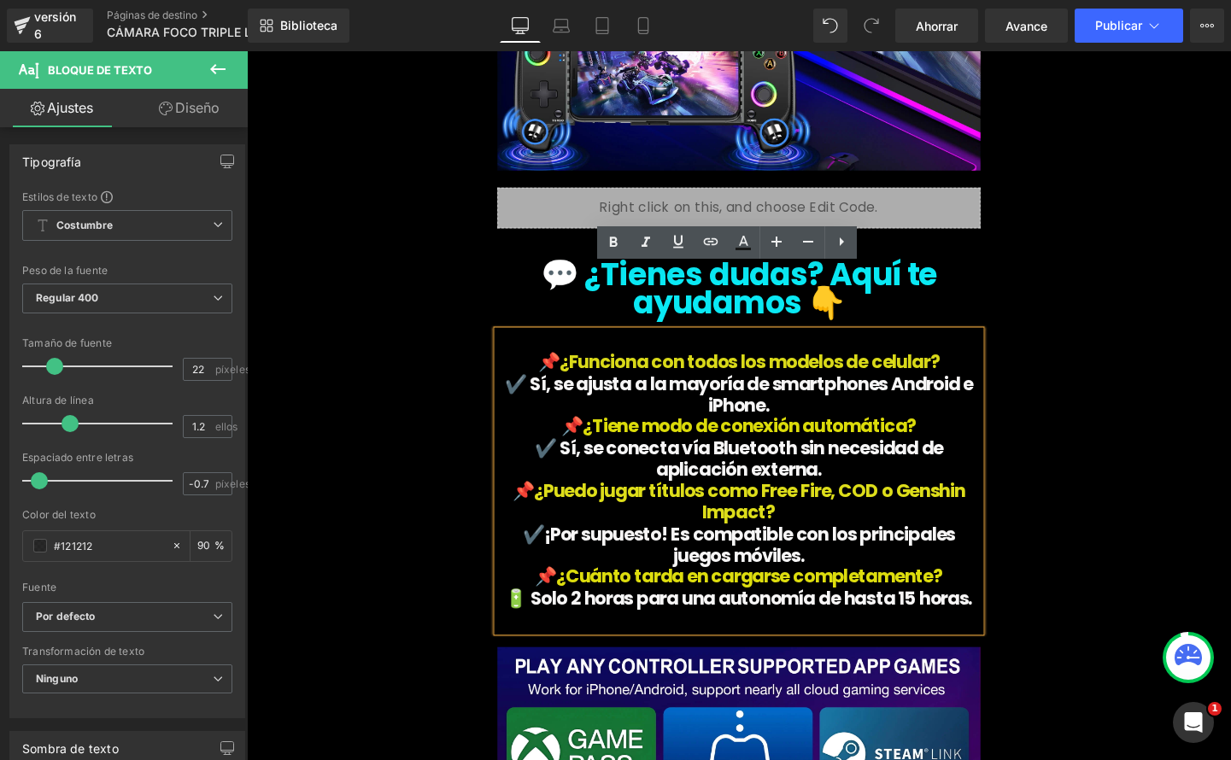
click at [568, 365] on font "📌" at bounding box center [564, 378] width 22 height 26
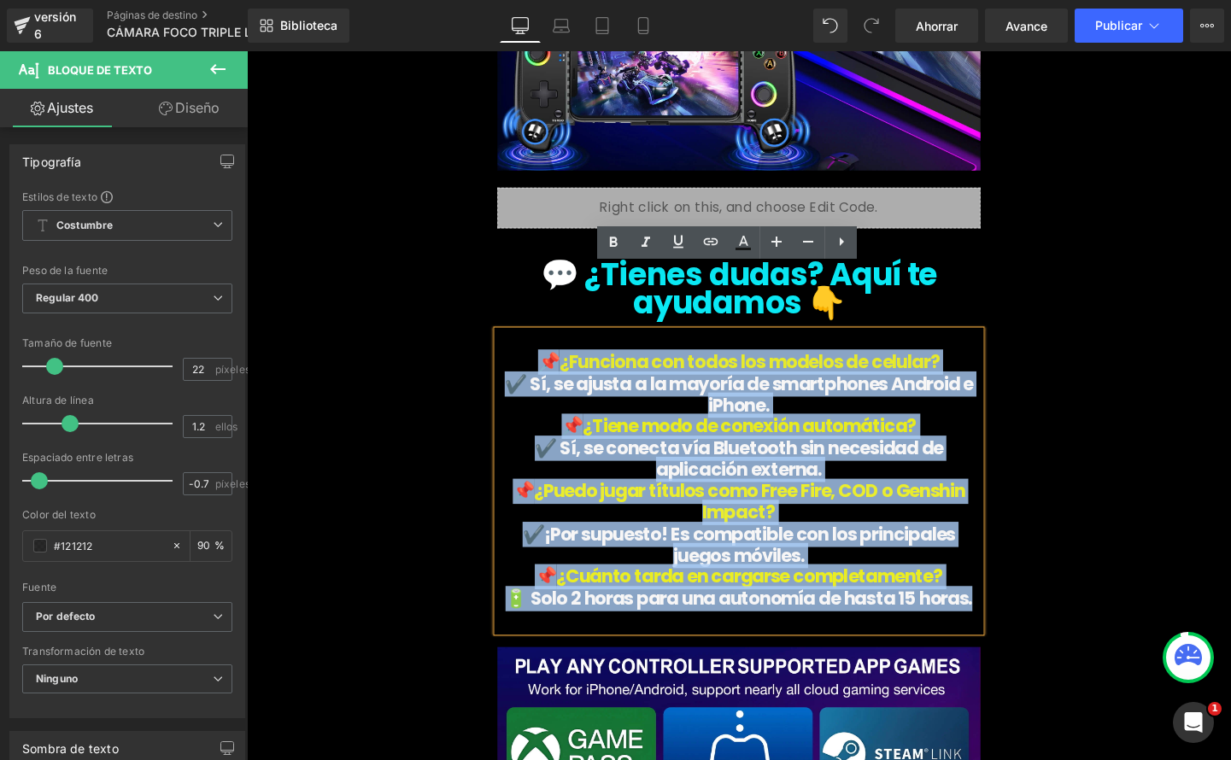
drag, startPoint x: 560, startPoint y: 308, endPoint x: 959, endPoint y: 572, distance: 478.4
click at [959, 572] on div "📌 ¿Funciona con todos los modelos de celular? ✔️ Sí, se ajusta a la mayoría de …" at bounding box center [763, 503] width 507 height 316
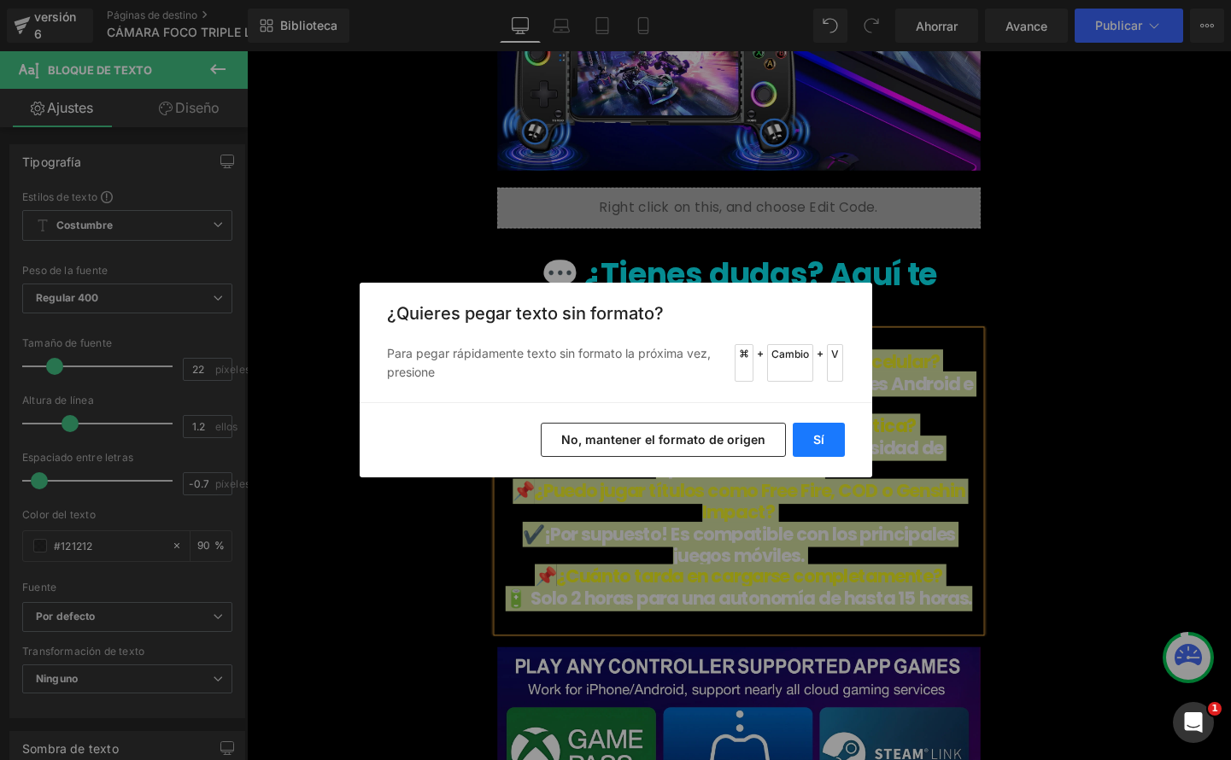
click at [831, 441] on button "Sí" at bounding box center [819, 440] width 52 height 34
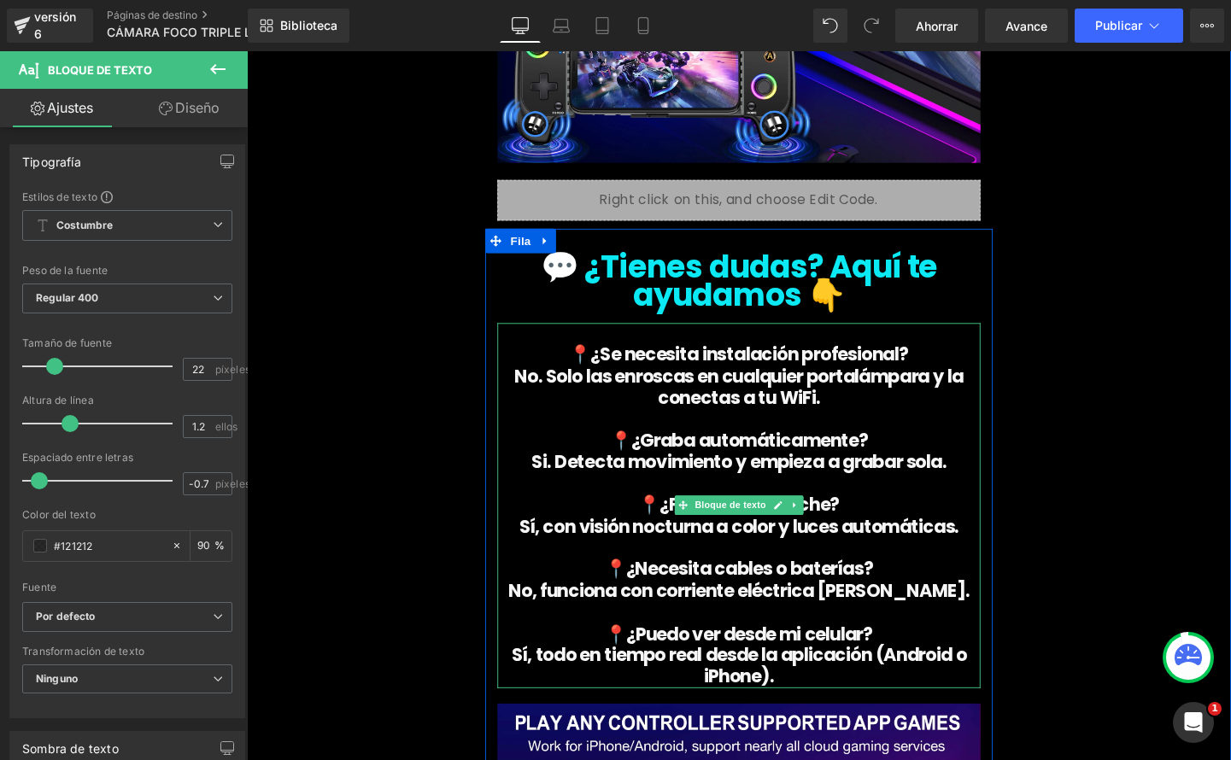
scroll to position [6235, 0]
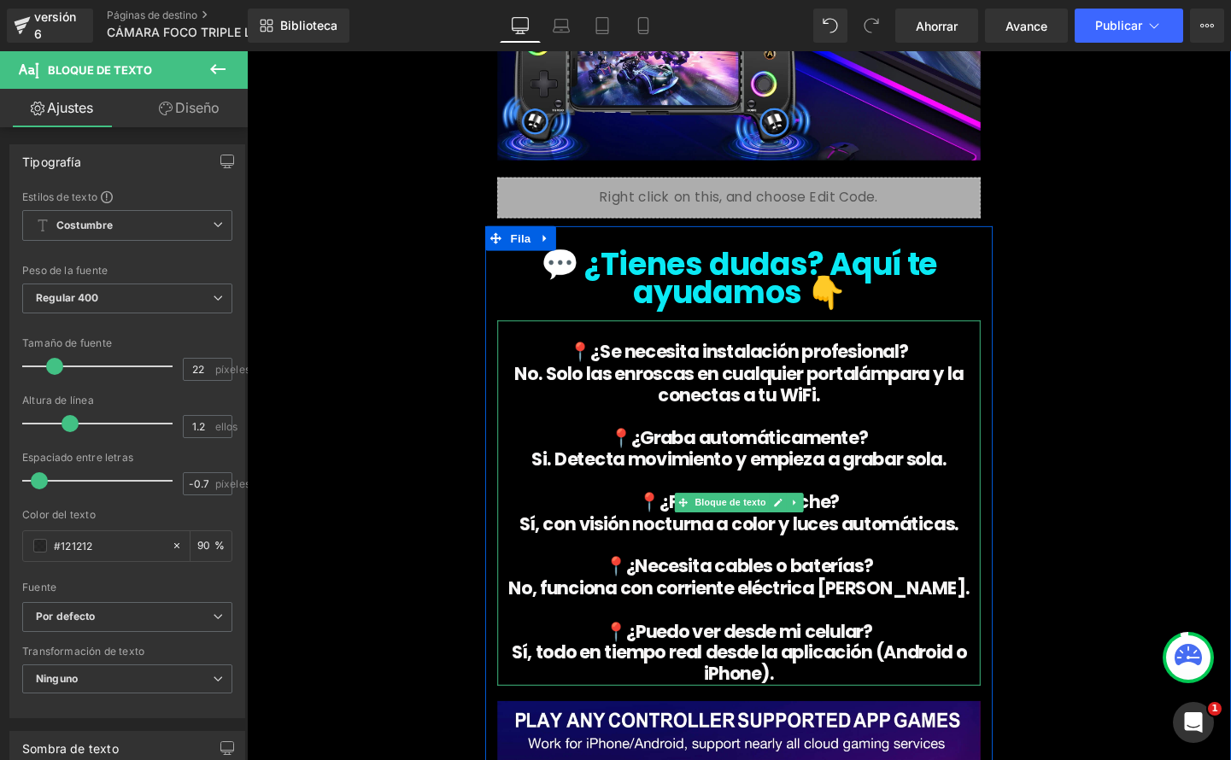
drag, startPoint x: 898, startPoint y: 302, endPoint x: 620, endPoint y: 303, distance: 277.6
click at [616, 356] on p "📍¿Se necesita instalación profesional?" at bounding box center [763, 367] width 507 height 22
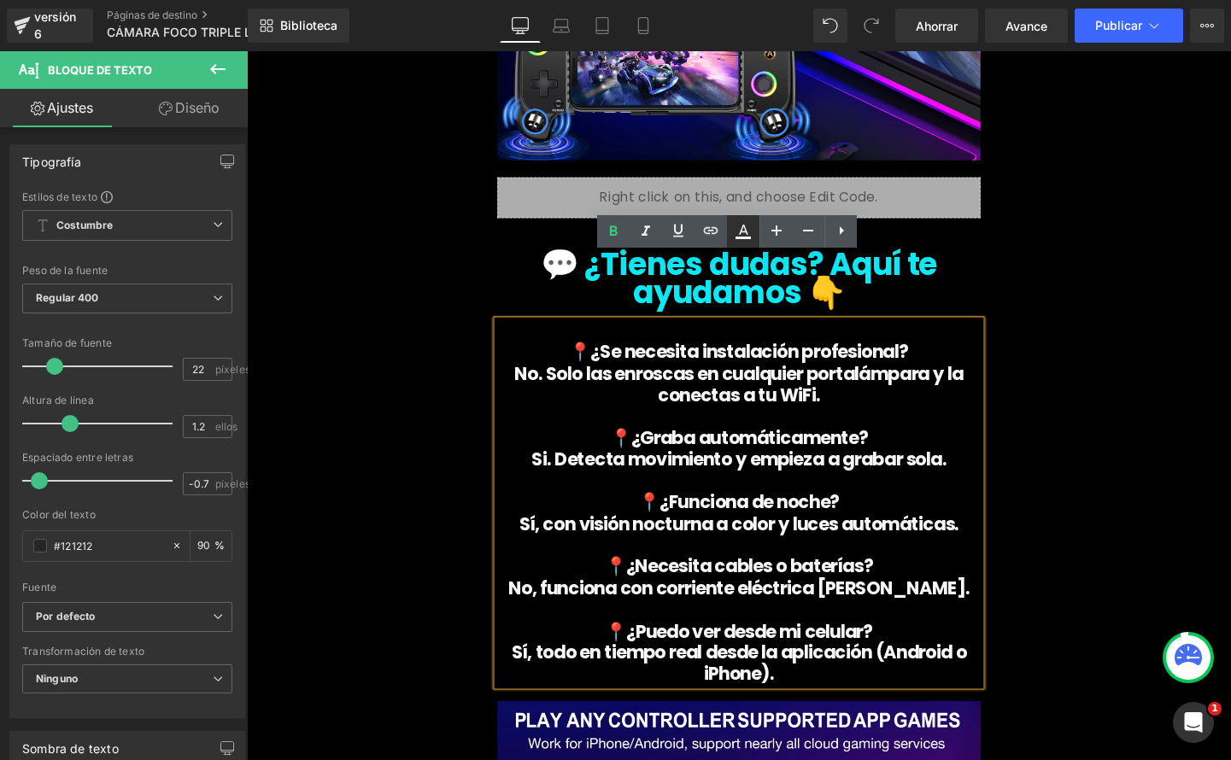
click at [745, 240] on icon at bounding box center [743, 231] width 21 height 21
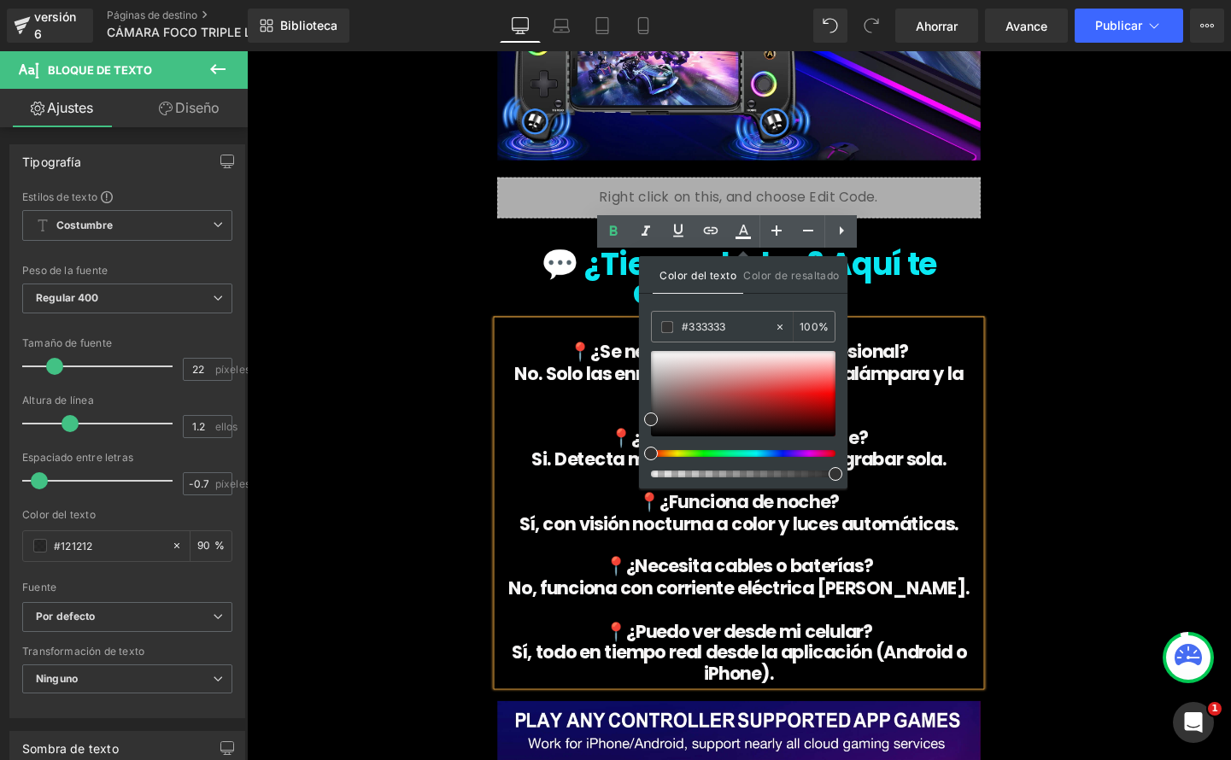
click at [678, 453] on div at bounding box center [736, 453] width 185 height 7
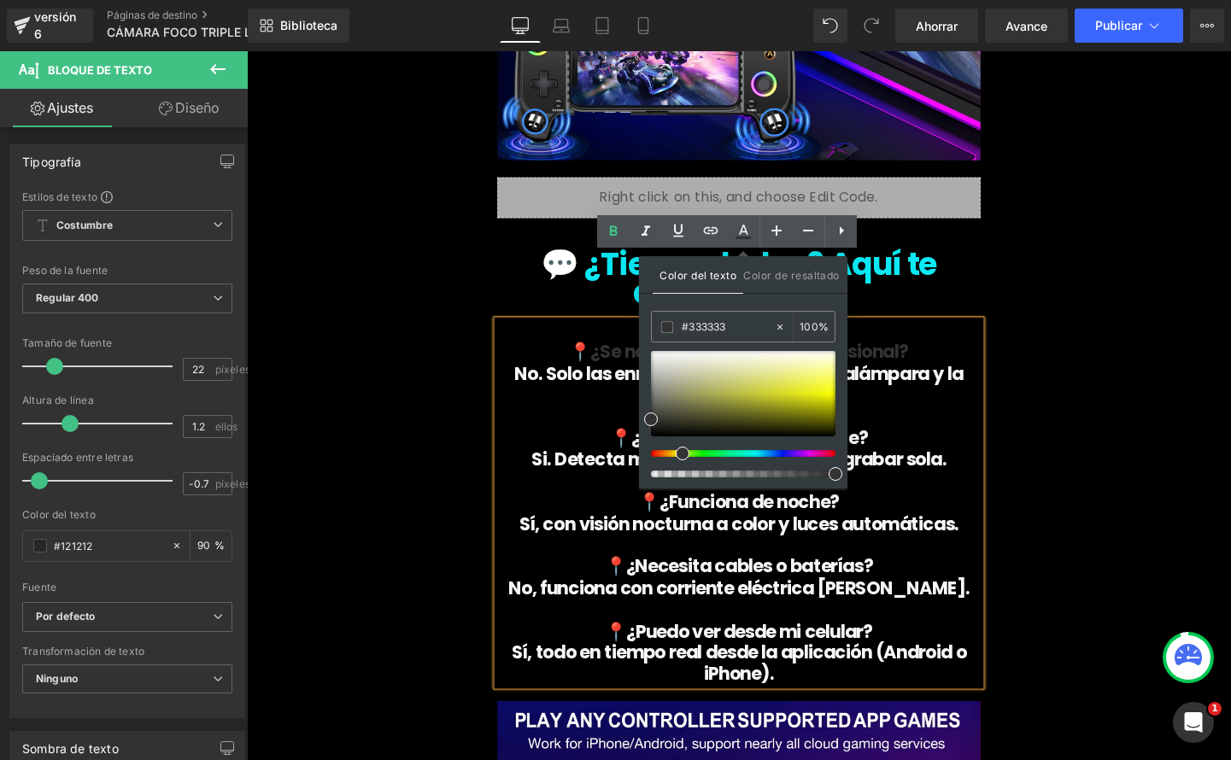
drag, startPoint x: 684, startPoint y: 457, endPoint x: 676, endPoint y: 459, distance: 8.7
click at [676, 459] on div at bounding box center [743, 414] width 185 height 126
drag, startPoint x: 654, startPoint y: 419, endPoint x: 824, endPoint y: 392, distance: 171.2
click at [817, 392] on span at bounding box center [813, 393] width 14 height 14
drag, startPoint x: 951, startPoint y: 382, endPoint x: 941, endPoint y: 390, distance: 12.1
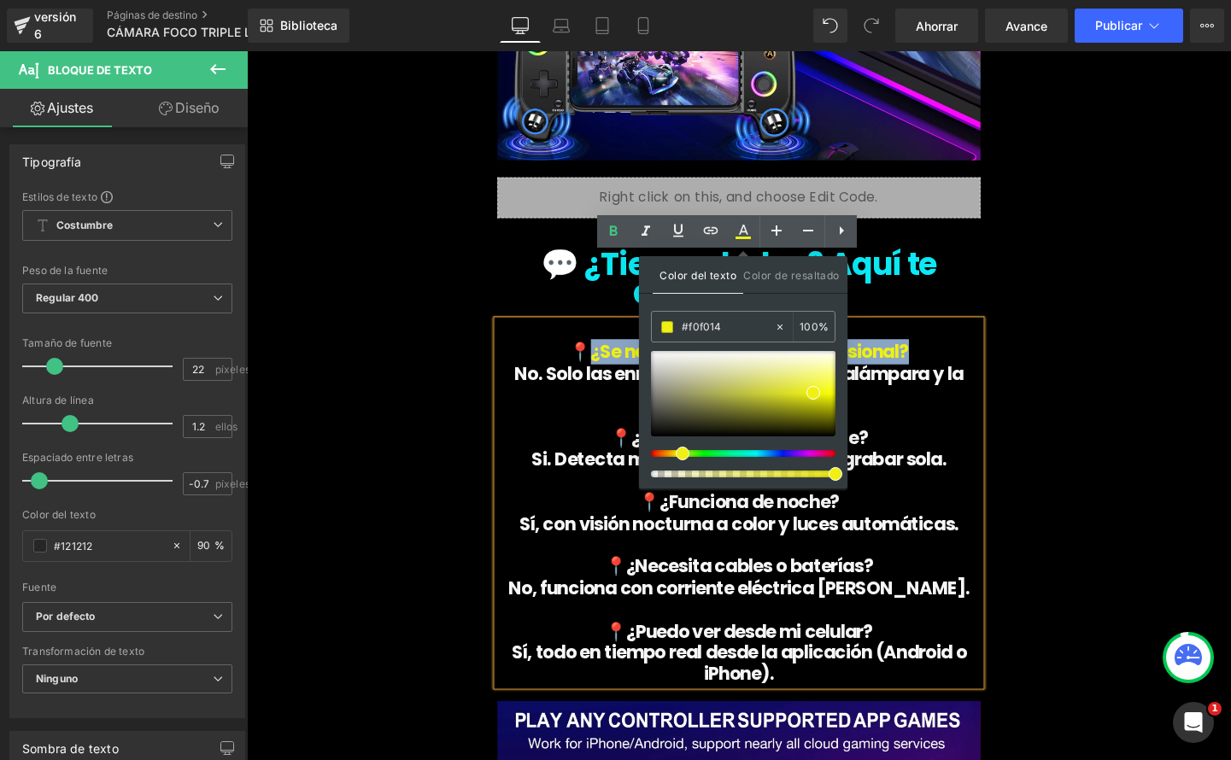
click at [952, 447] on p "📍¿Graba automáticamente?" at bounding box center [763, 458] width 507 height 22
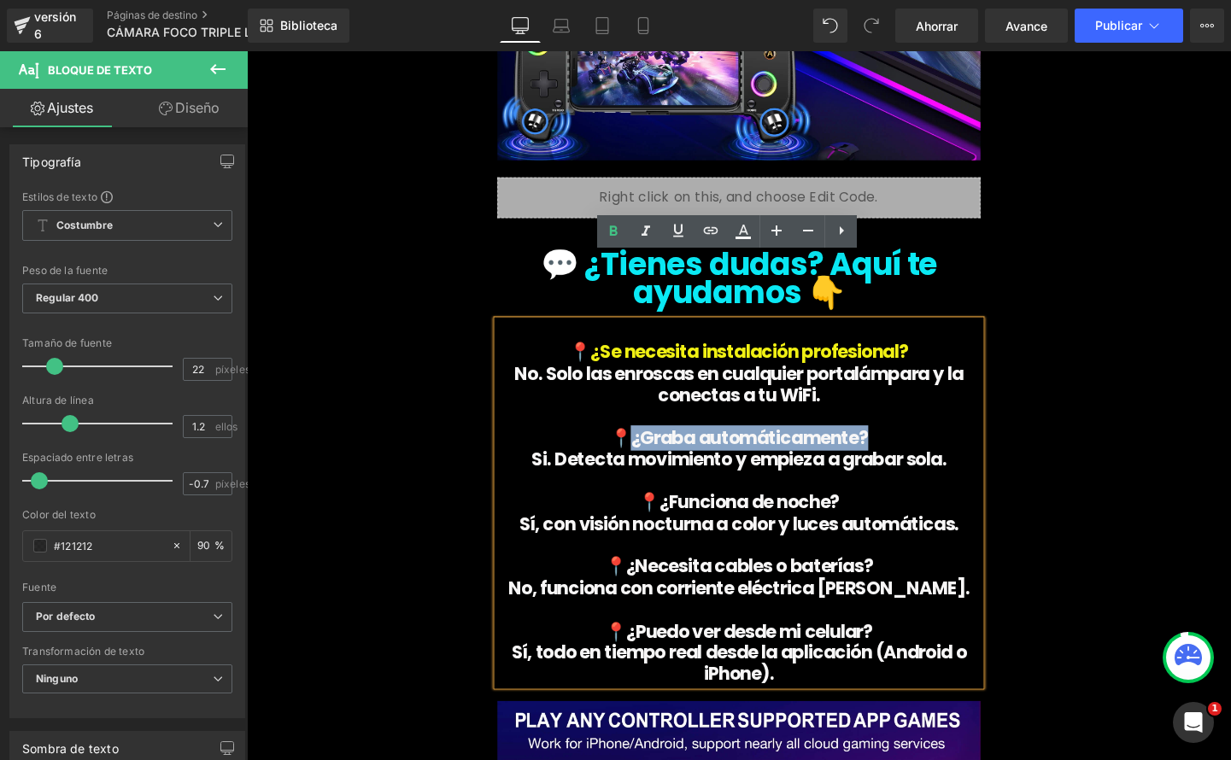
drag, startPoint x: 892, startPoint y: 395, endPoint x: 659, endPoint y: 395, distance: 233.2
click at [659, 447] on p "📍¿Graba automáticamente?" at bounding box center [763, 458] width 507 height 22
click at [752, 241] on icon at bounding box center [743, 231] width 21 height 21
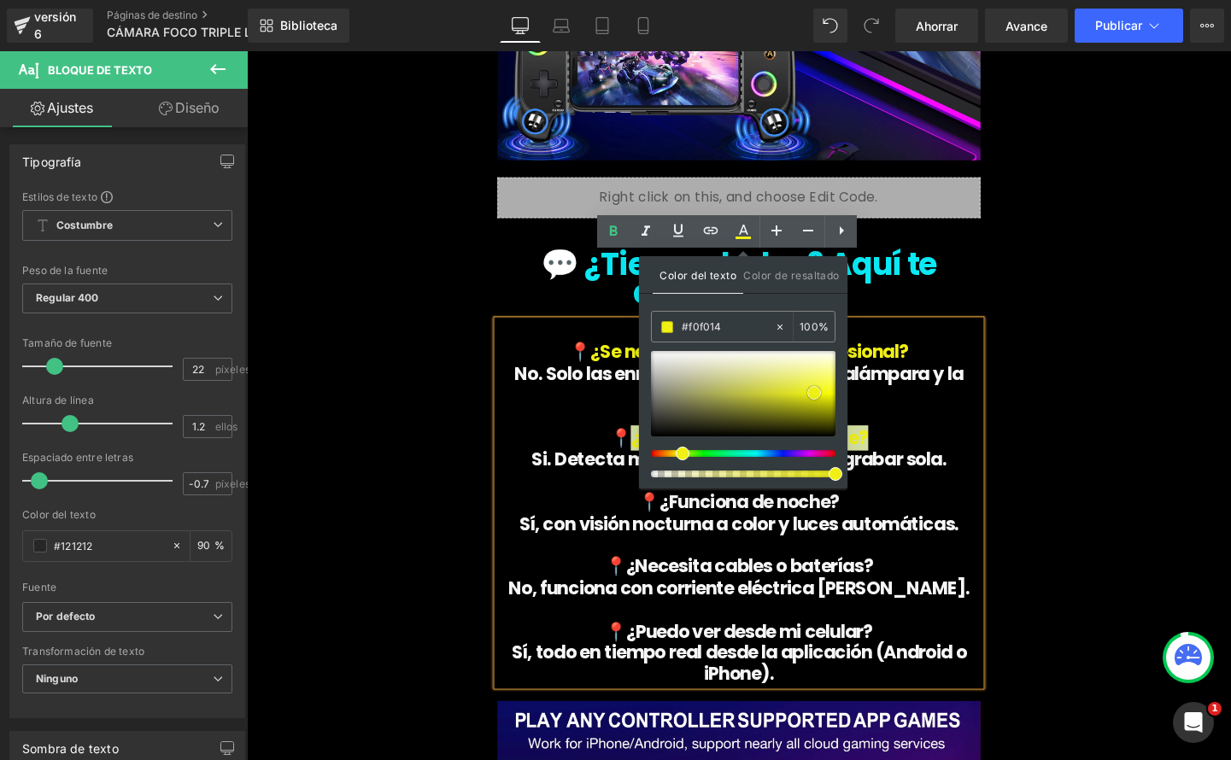
click at [812, 392] on span at bounding box center [814, 393] width 14 height 14
click at [910, 466] on font "Si. Detecta movimiento y empieza a grabar sola." at bounding box center [764, 479] width 436 height 26
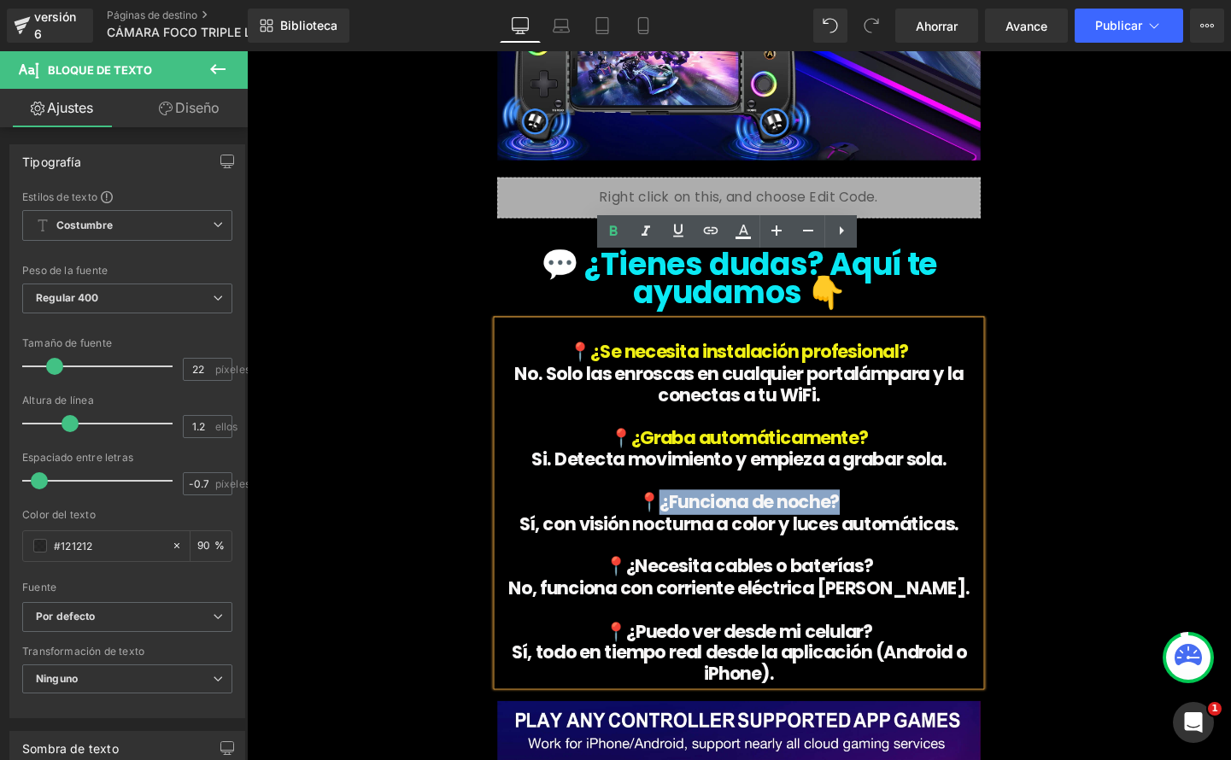
drag, startPoint x: 840, startPoint y: 454, endPoint x: 695, endPoint y: 435, distance: 146.6
click at [677, 514] on p "📍¿Funciona de noche?" at bounding box center [763, 525] width 507 height 22
click at [745, 240] on icon at bounding box center [743, 231] width 21 height 21
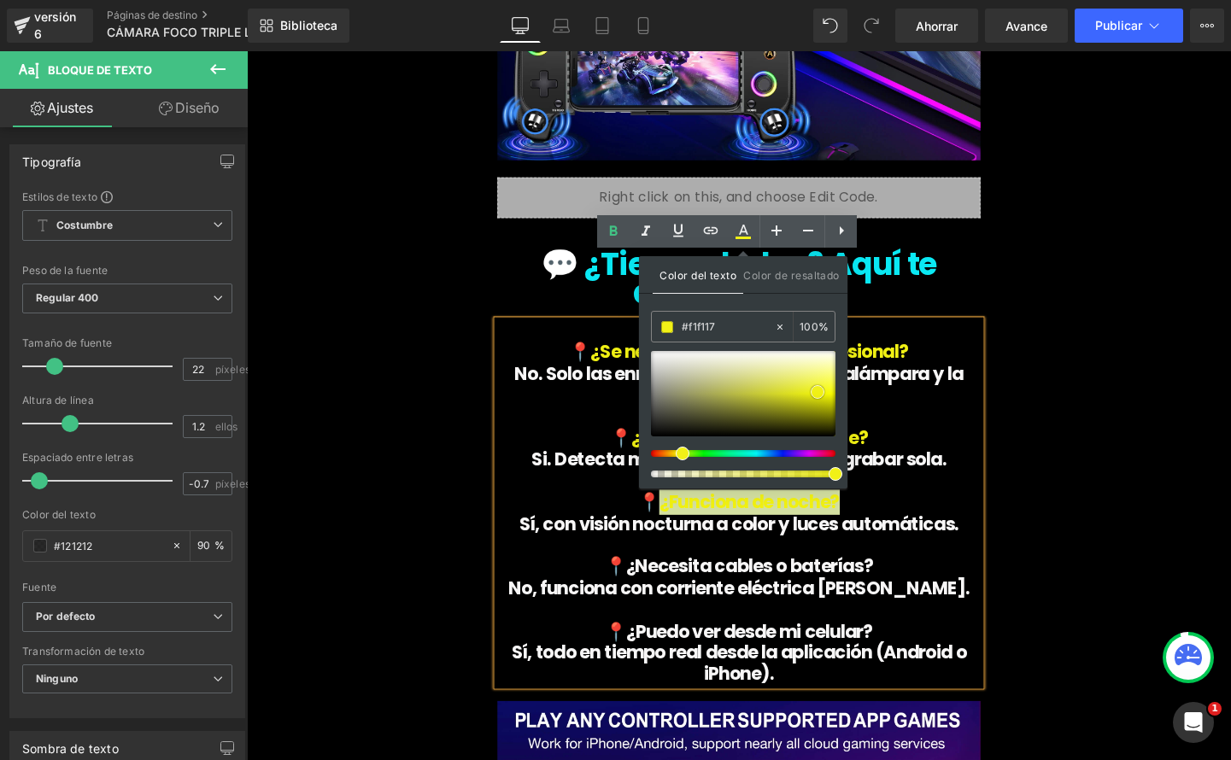
click at [816, 390] on span at bounding box center [818, 392] width 14 height 14
click at [916, 466] on font "Si. Detecta movimiento y empieza a grabar sola." at bounding box center [764, 479] width 436 height 26
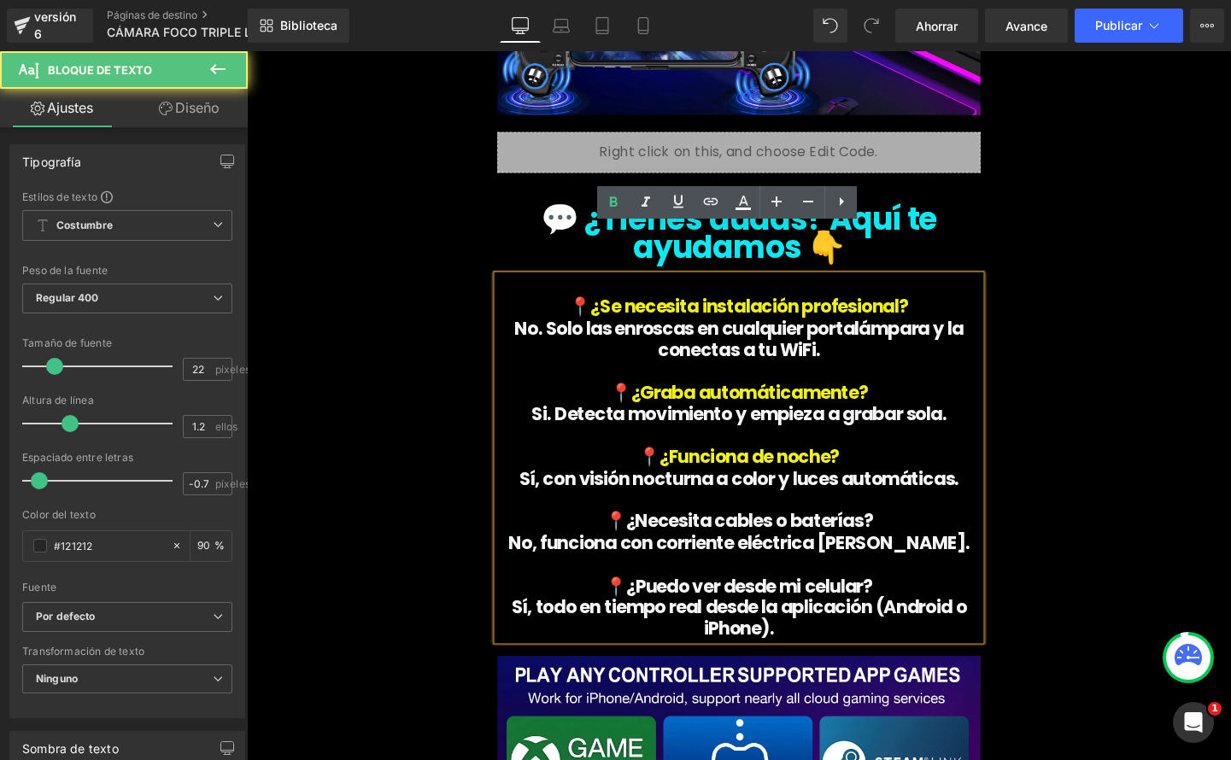
scroll to position [6289, 0]
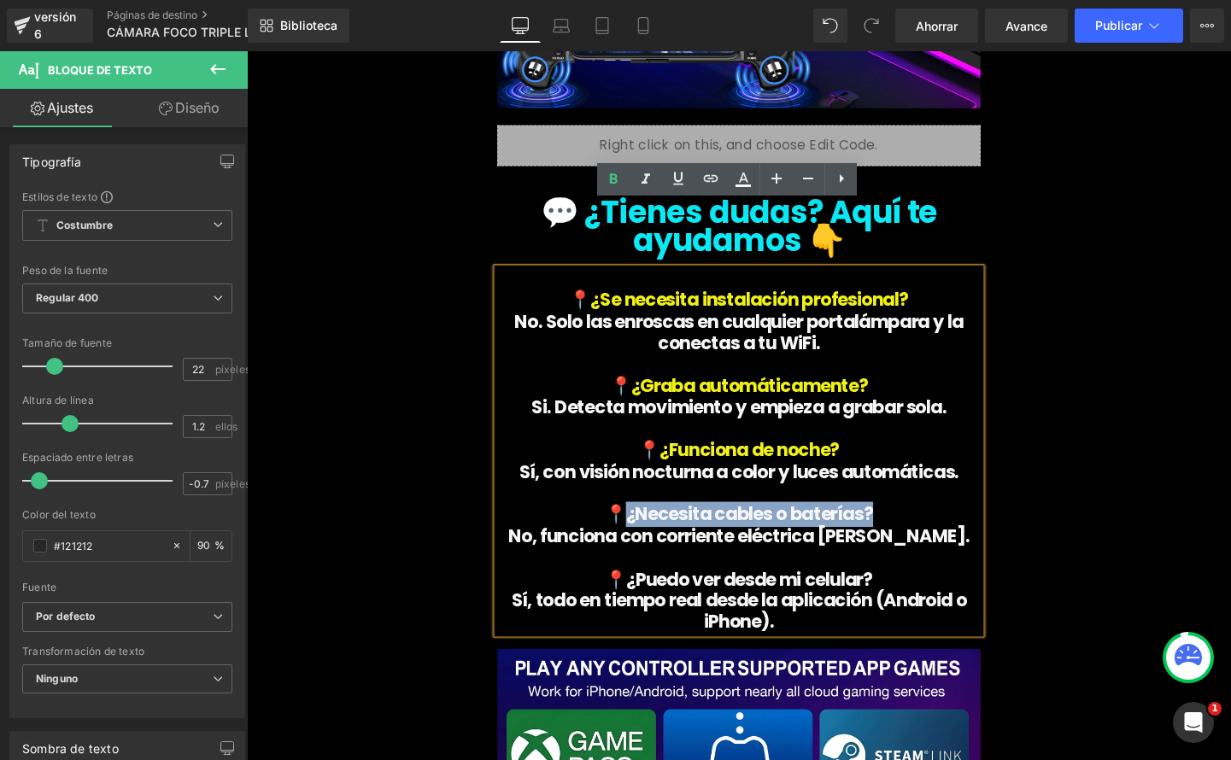
drag, startPoint x: 892, startPoint y: 469, endPoint x: 649, endPoint y: 466, distance: 242.6
click at [649, 527] on p "📍¿Necesita cables o baterías?" at bounding box center [763, 538] width 507 height 22
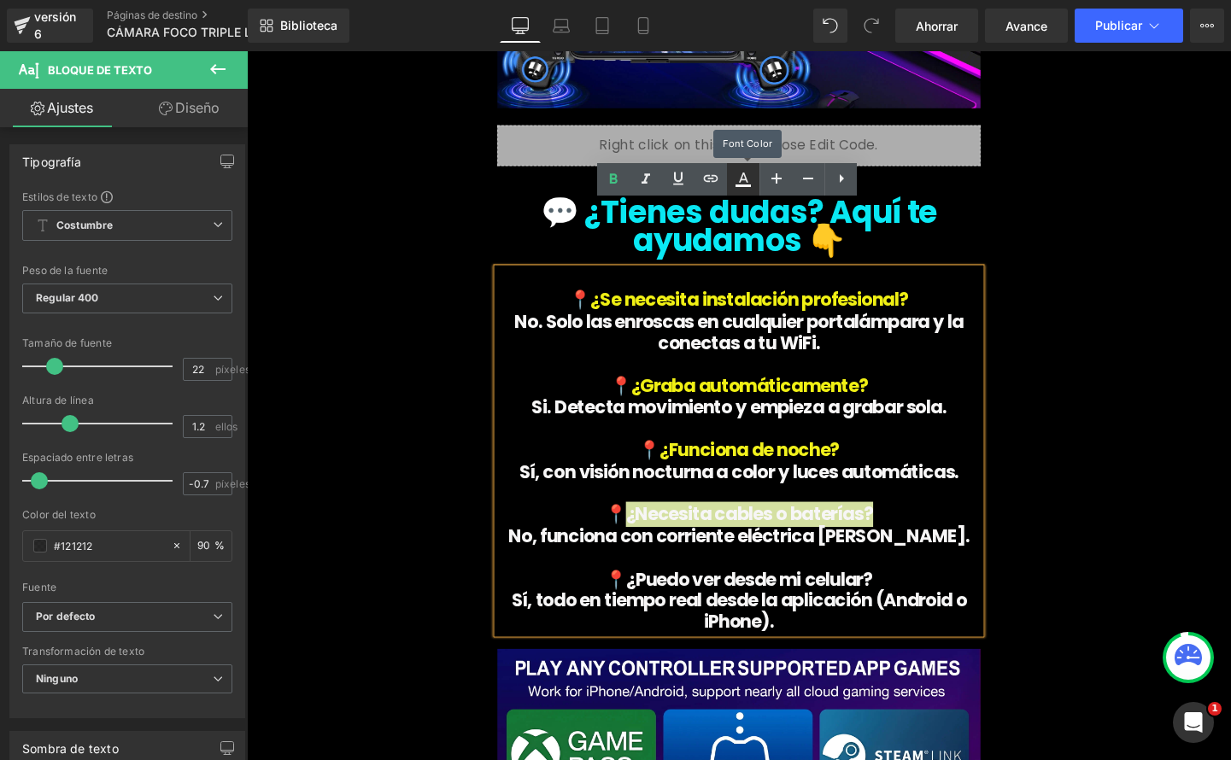
click at [740, 191] on link at bounding box center [743, 179] width 32 height 32
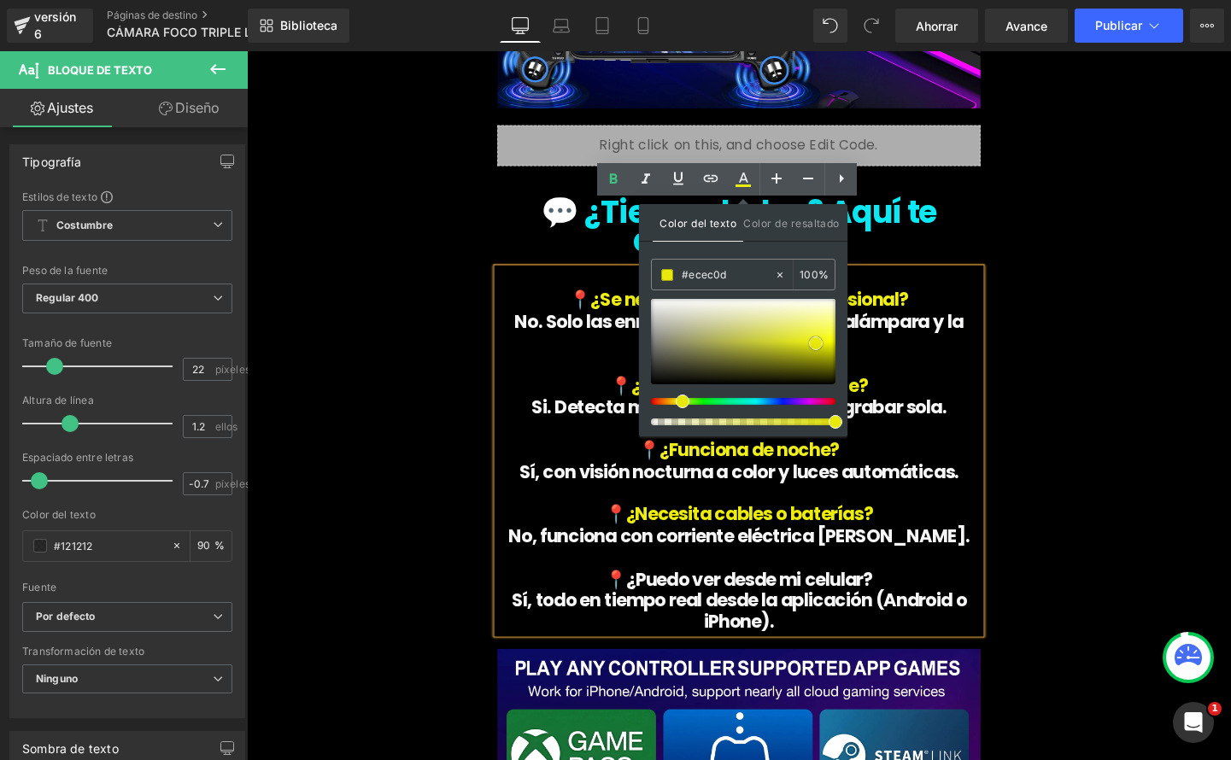
click at [813, 343] on span at bounding box center [816, 344] width 14 height 14
click at [904, 370] on div "📍 ¿Se necesita instalación profesional? No. Solo las enroscas en cualquier port…" at bounding box center [763, 471] width 507 height 384
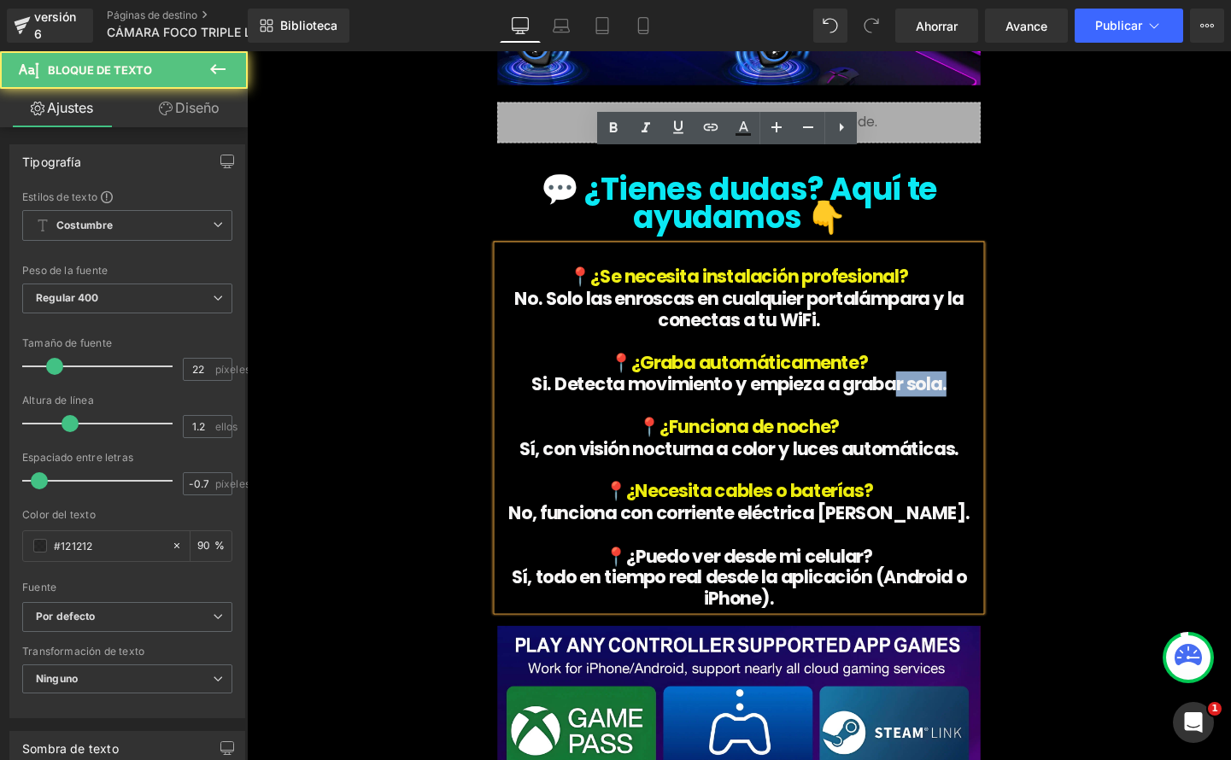
scroll to position [6344, 0]
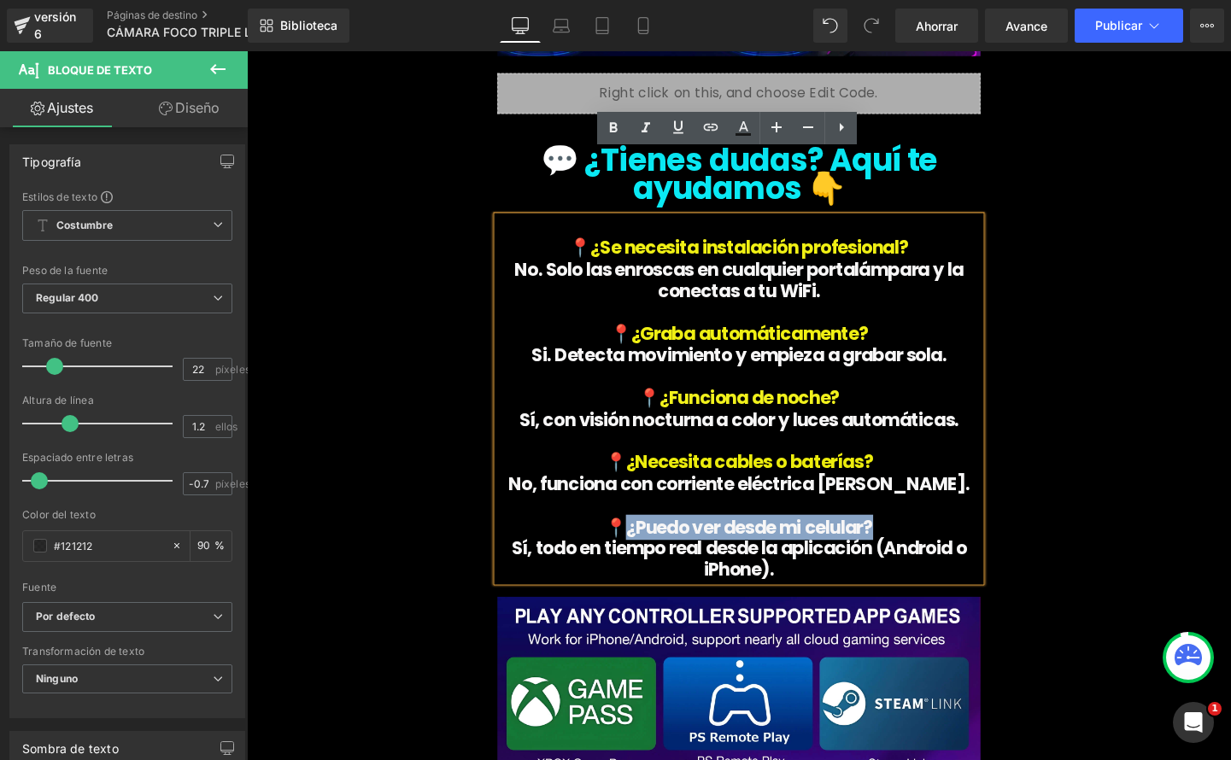
drag, startPoint x: 886, startPoint y: 480, endPoint x: 669, endPoint y: 455, distance: 218.4
click at [647, 541] on p "📍¿Puedo ver desde mi celular?" at bounding box center [763, 552] width 507 height 22
click at [751, 135] on icon at bounding box center [743, 134] width 15 height 3
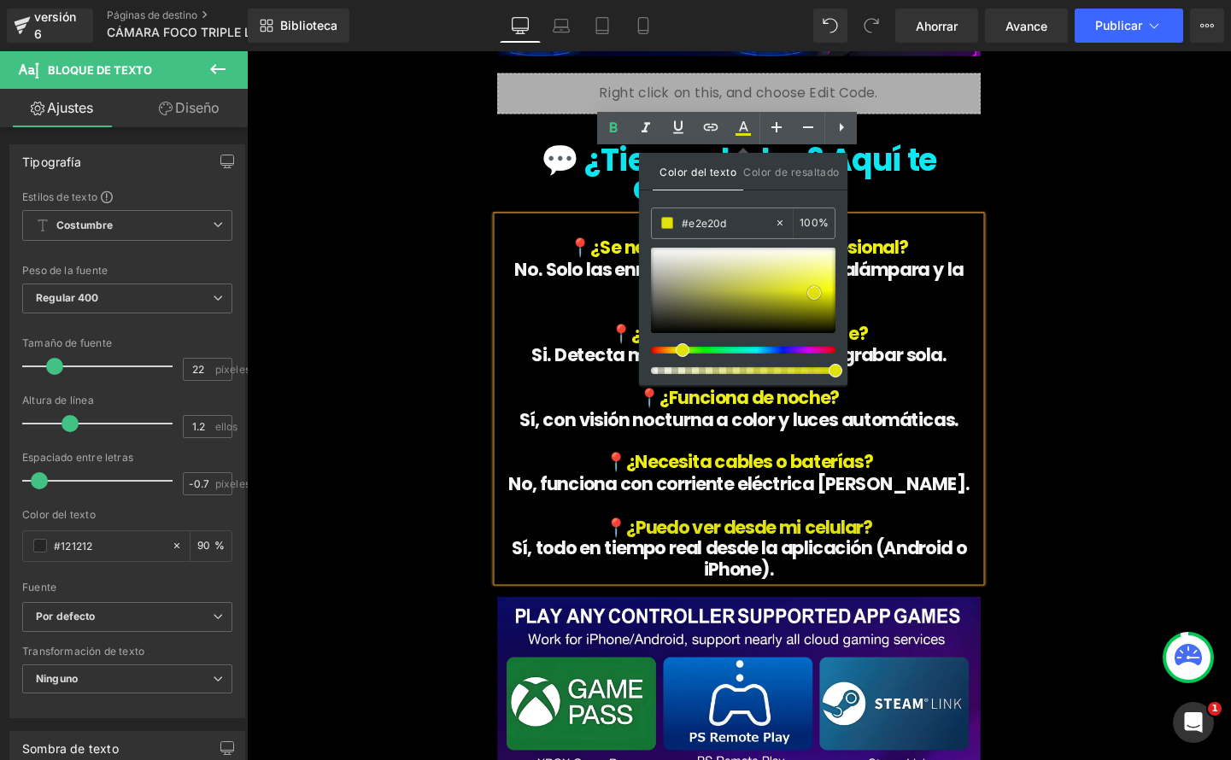
type input "#e1e10e"
click at [814, 290] on span at bounding box center [814, 293] width 14 height 14
click at [934, 383] on p at bounding box center [763, 394] width 507 height 22
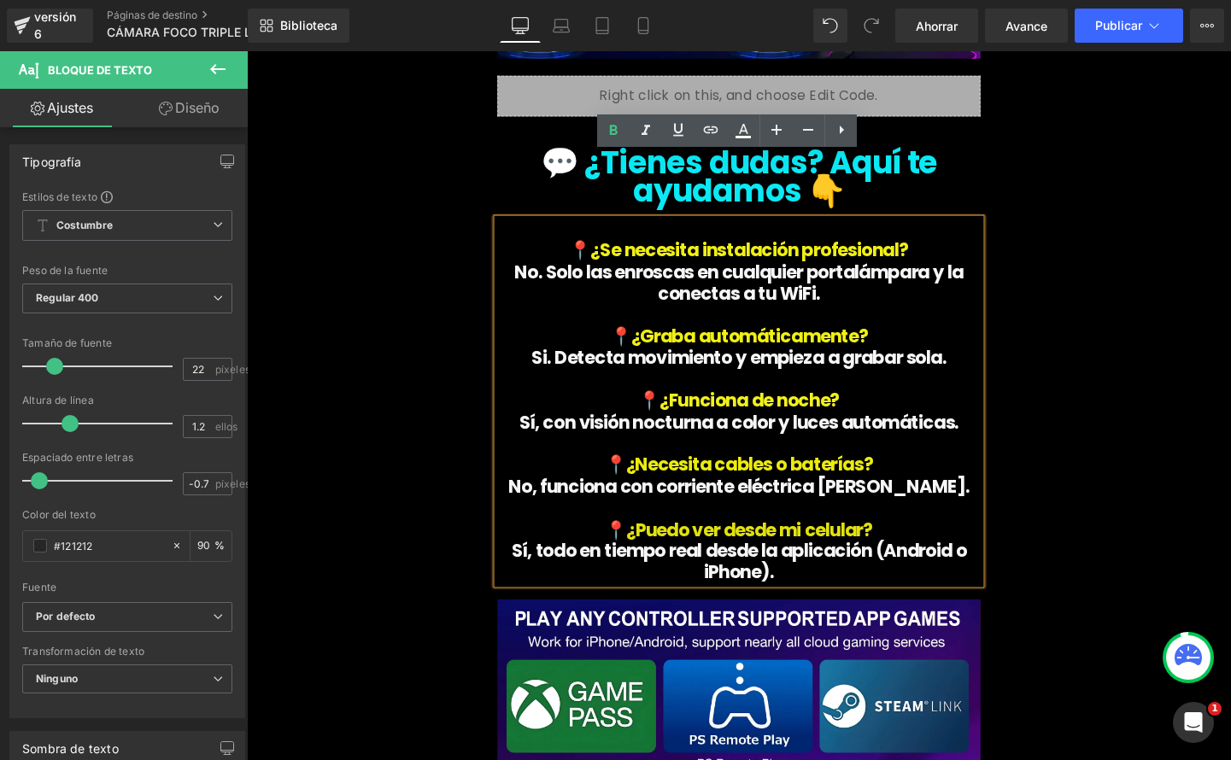
scroll to position [6341, 0]
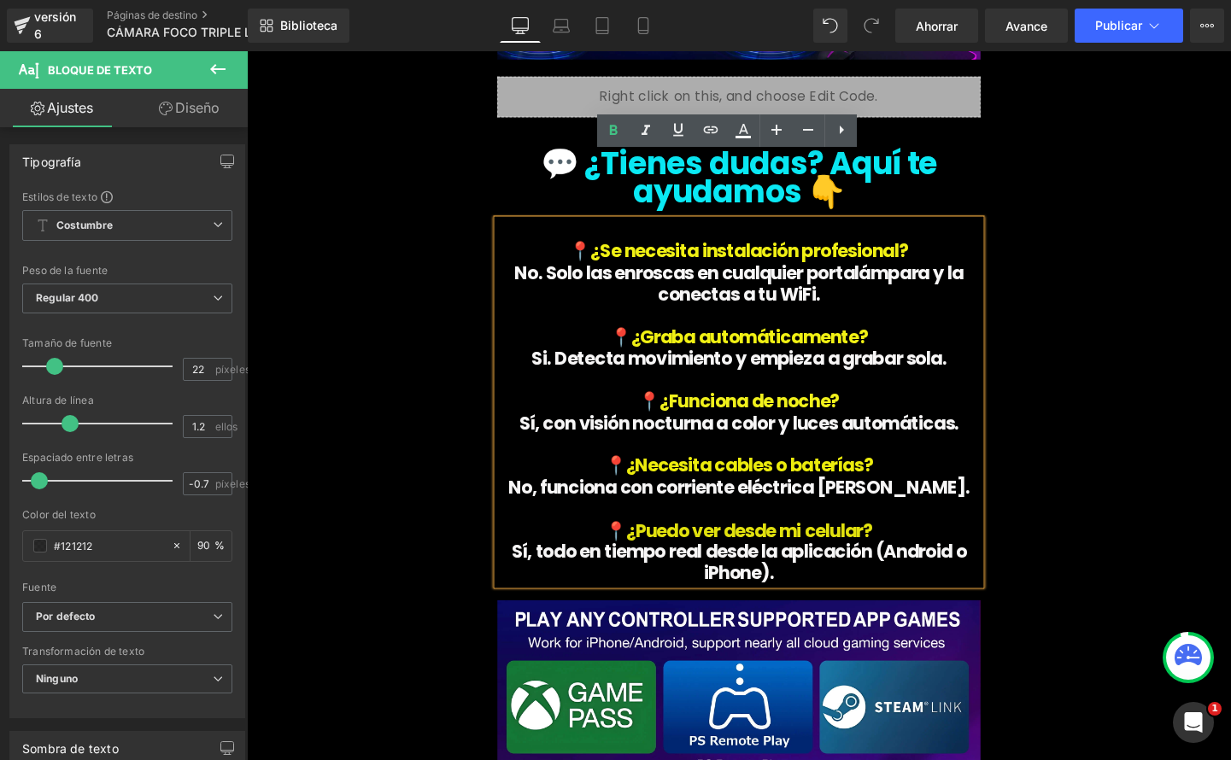
drag, startPoint x: 642, startPoint y: 285, endPoint x: 721, endPoint y: 296, distance: 80.2
click at [642, 338] on span "📍" at bounding box center [639, 351] width 22 height 26
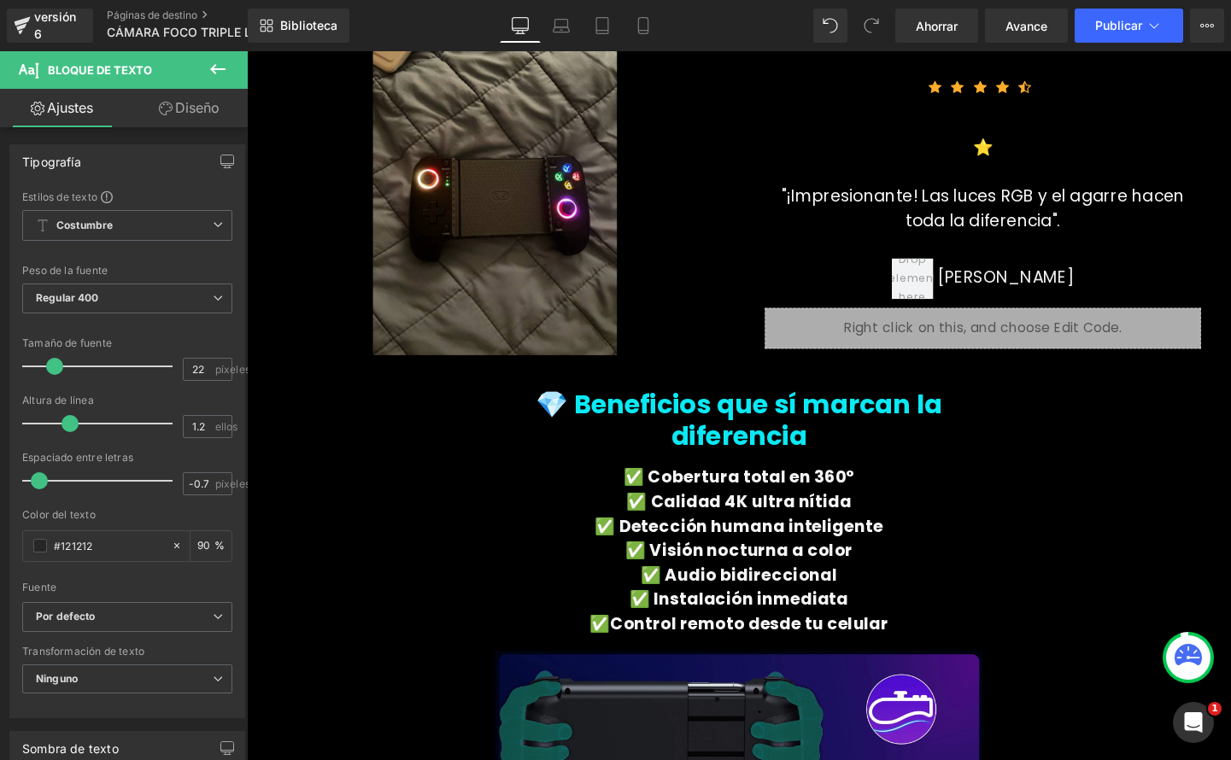
scroll to position [4466, 0]
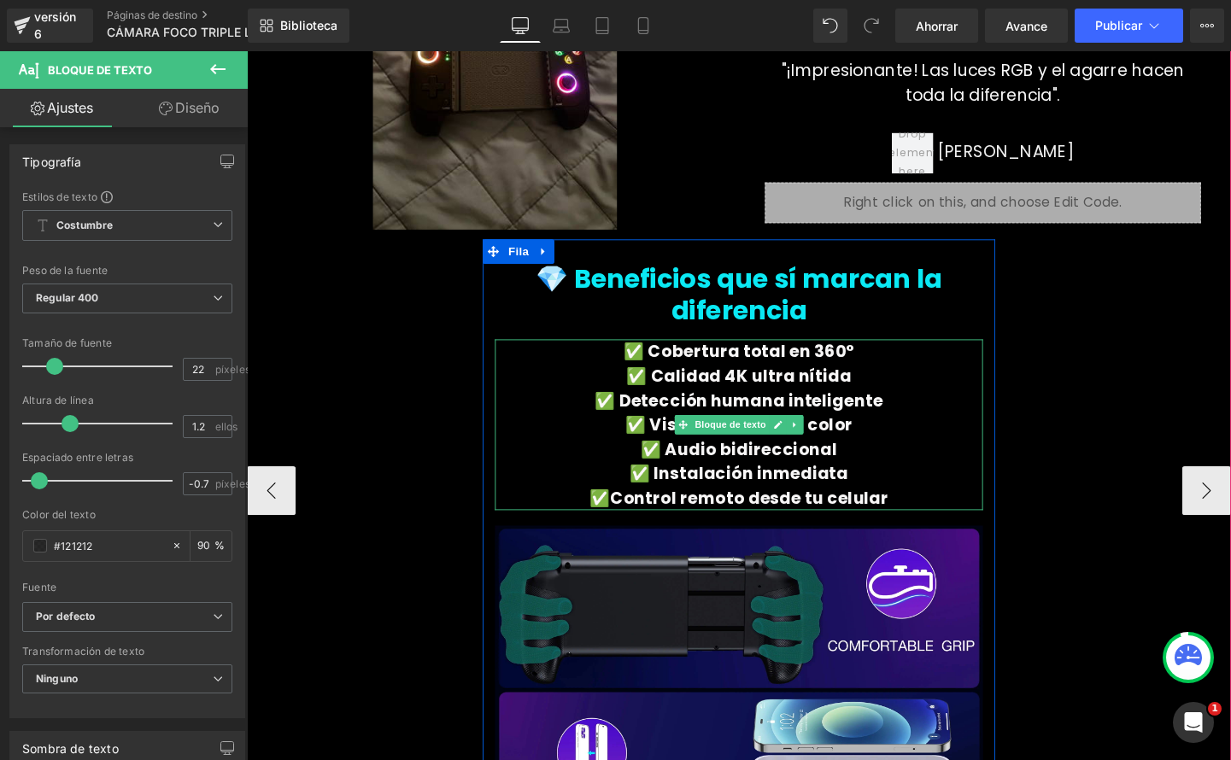
click at [910, 507] on p "✅Control remoto desde tu celular" at bounding box center [763, 520] width 512 height 26
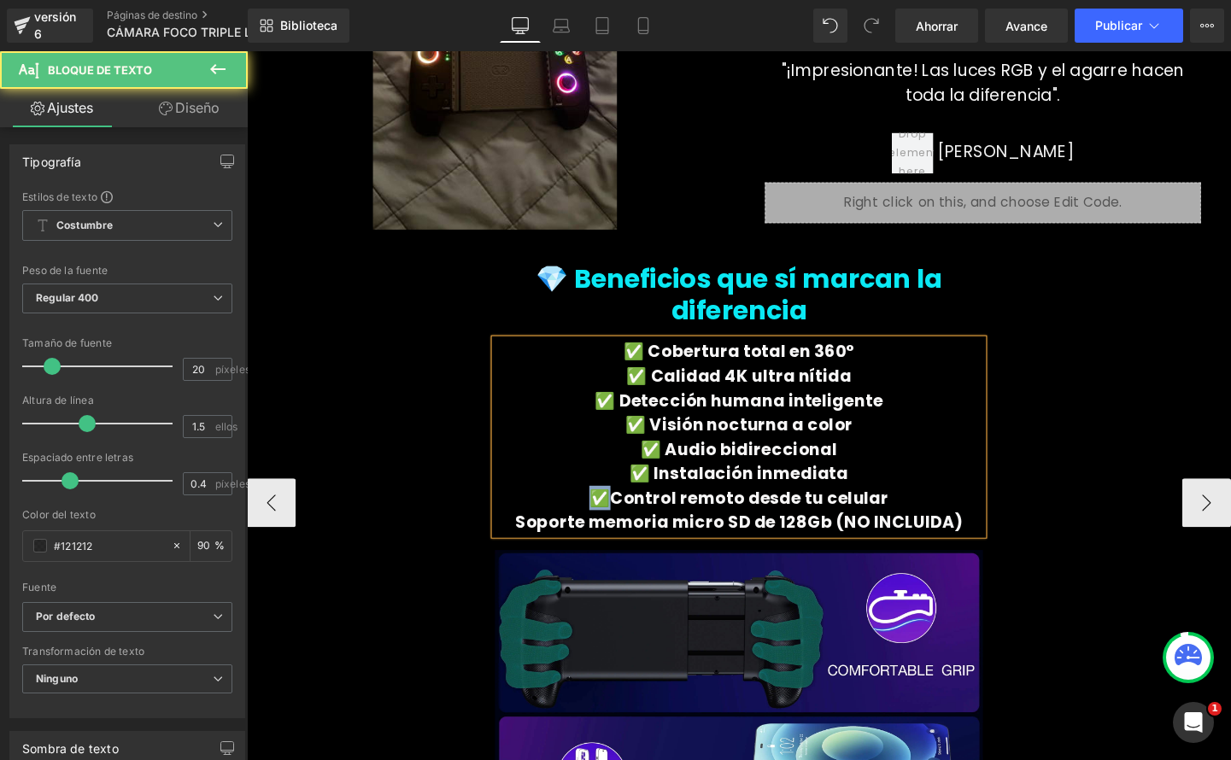
drag, startPoint x: 632, startPoint y: 449, endPoint x: 613, endPoint y: 444, distance: 20.3
click at [613, 507] on p "✅Control remoto desde tu celular" at bounding box center [763, 520] width 512 height 26
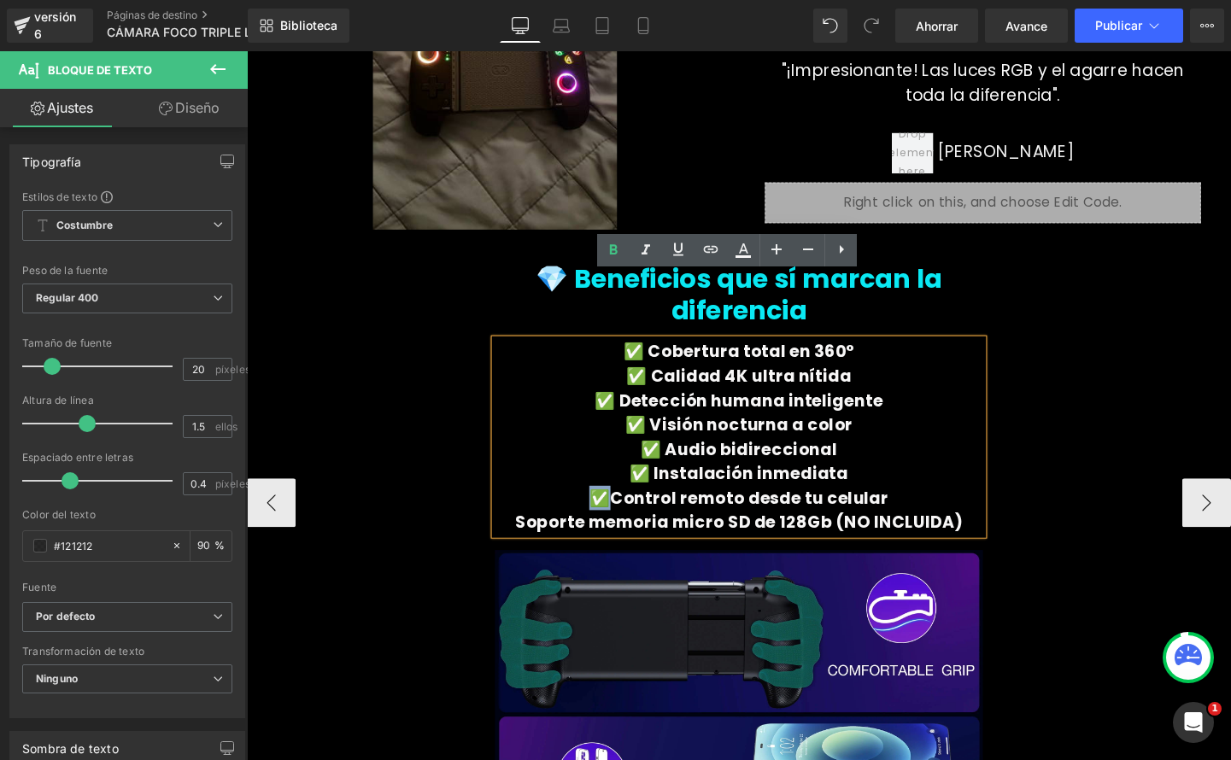
copy font "✅"
click at [539, 534] on font "Soporte memoria micro SD de 128Gb (NO INCLUIDA)" at bounding box center [764, 546] width 471 height 24
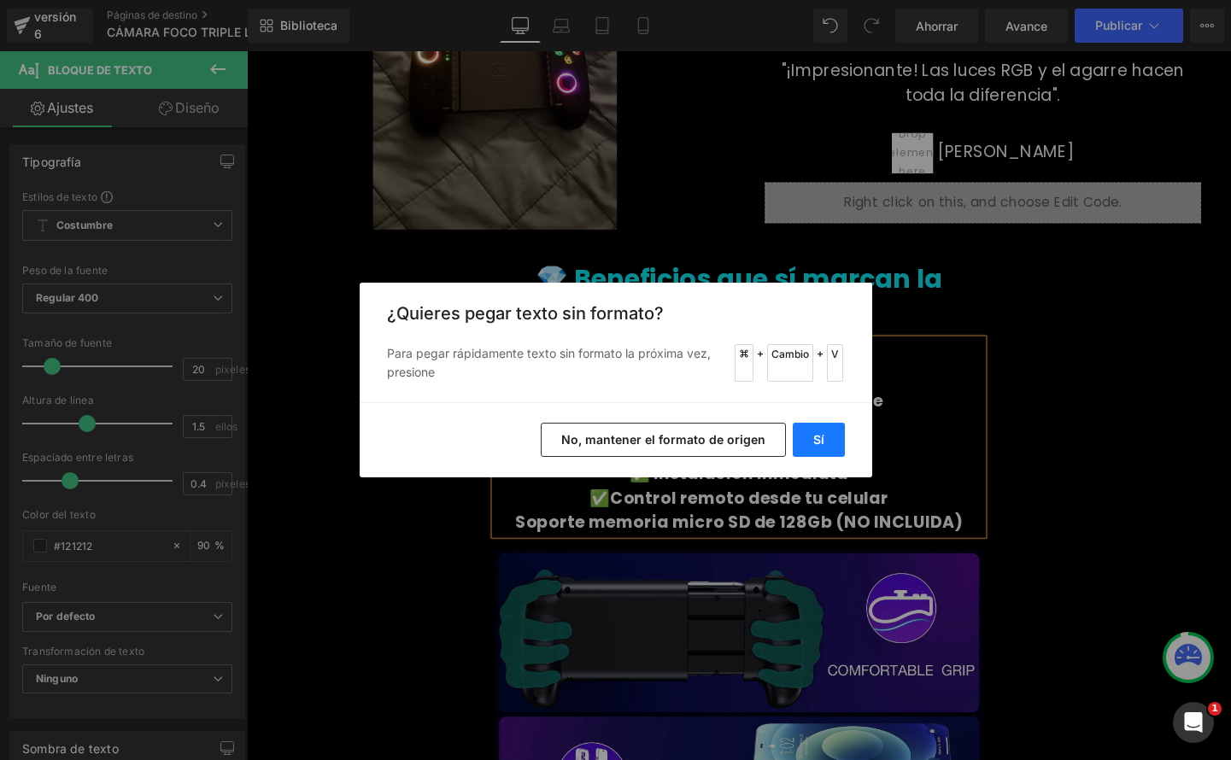
drag, startPoint x: 614, startPoint y: 412, endPoint x: 832, endPoint y: 443, distance: 220.1
click at [832, 443] on button "Sí" at bounding box center [819, 440] width 52 height 34
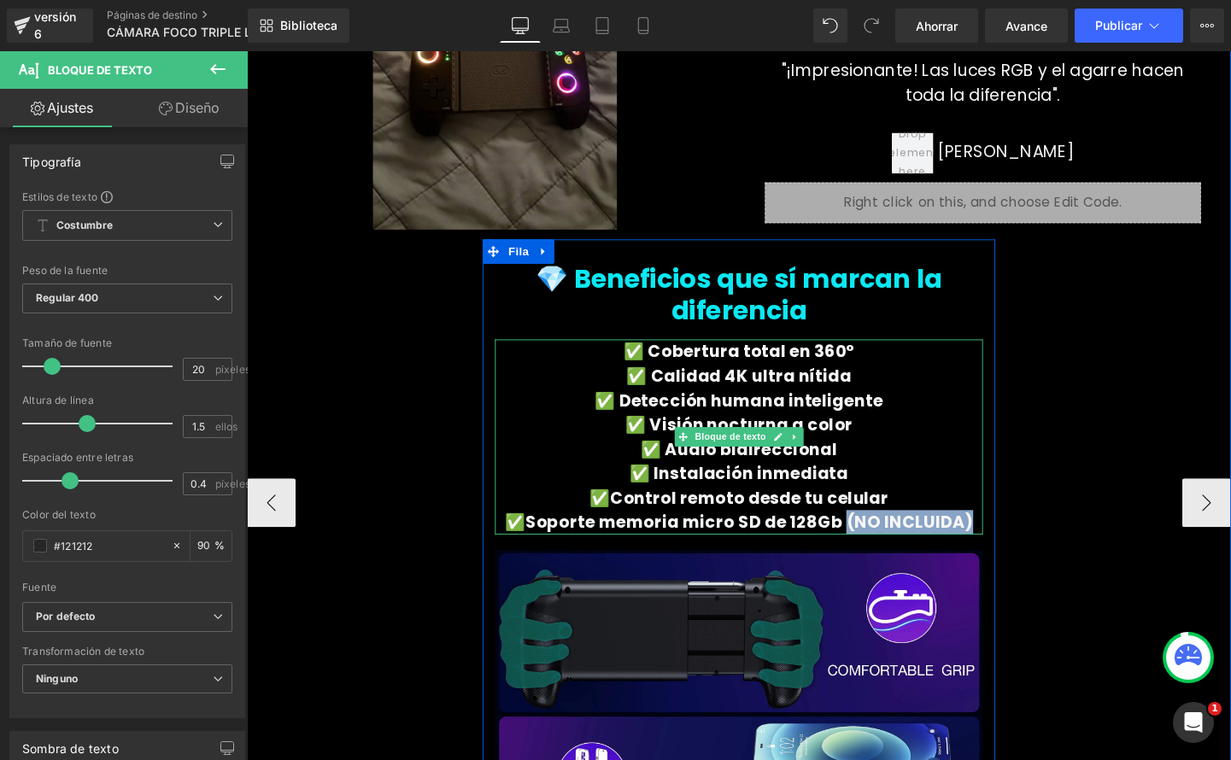
drag, startPoint x: 994, startPoint y: 480, endPoint x: 862, endPoint y: 477, distance: 132.5
click at [862, 533] on p "✅Soporte memoria micro SD de 128Gb (NO INCLUIDA)" at bounding box center [763, 546] width 512 height 26
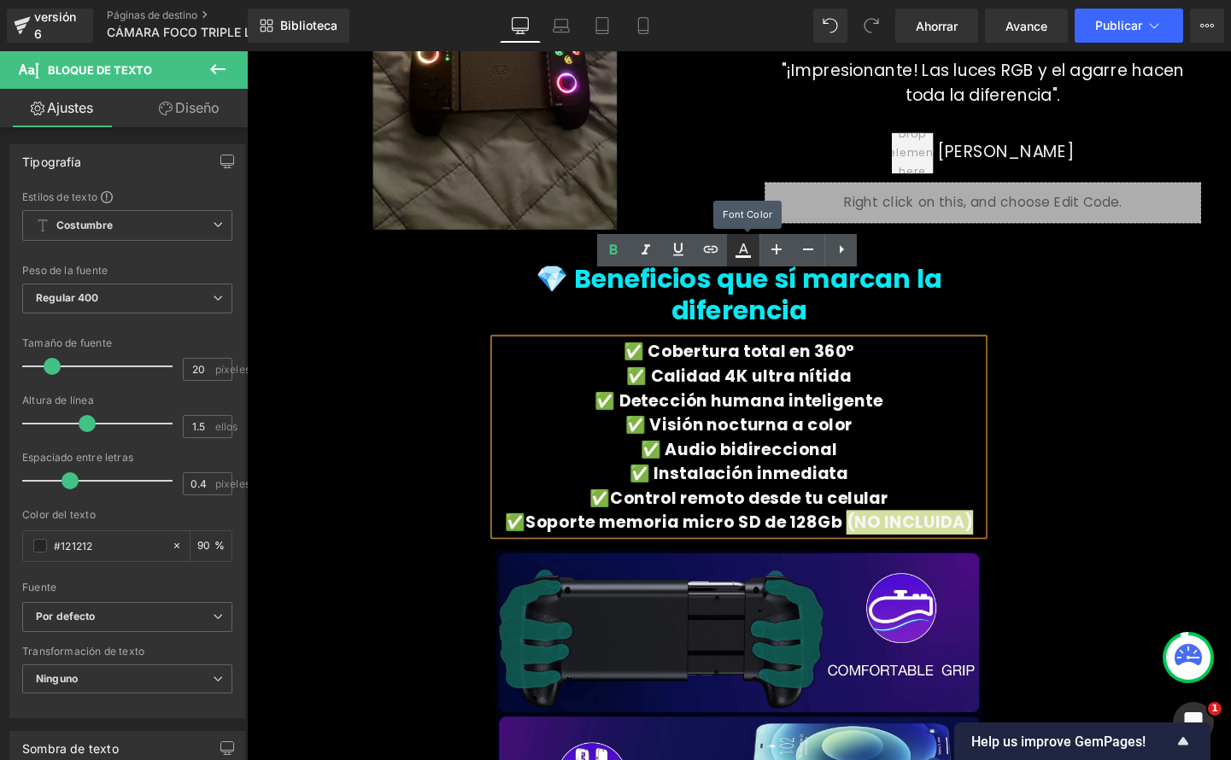
click at [752, 261] on link at bounding box center [743, 250] width 32 height 32
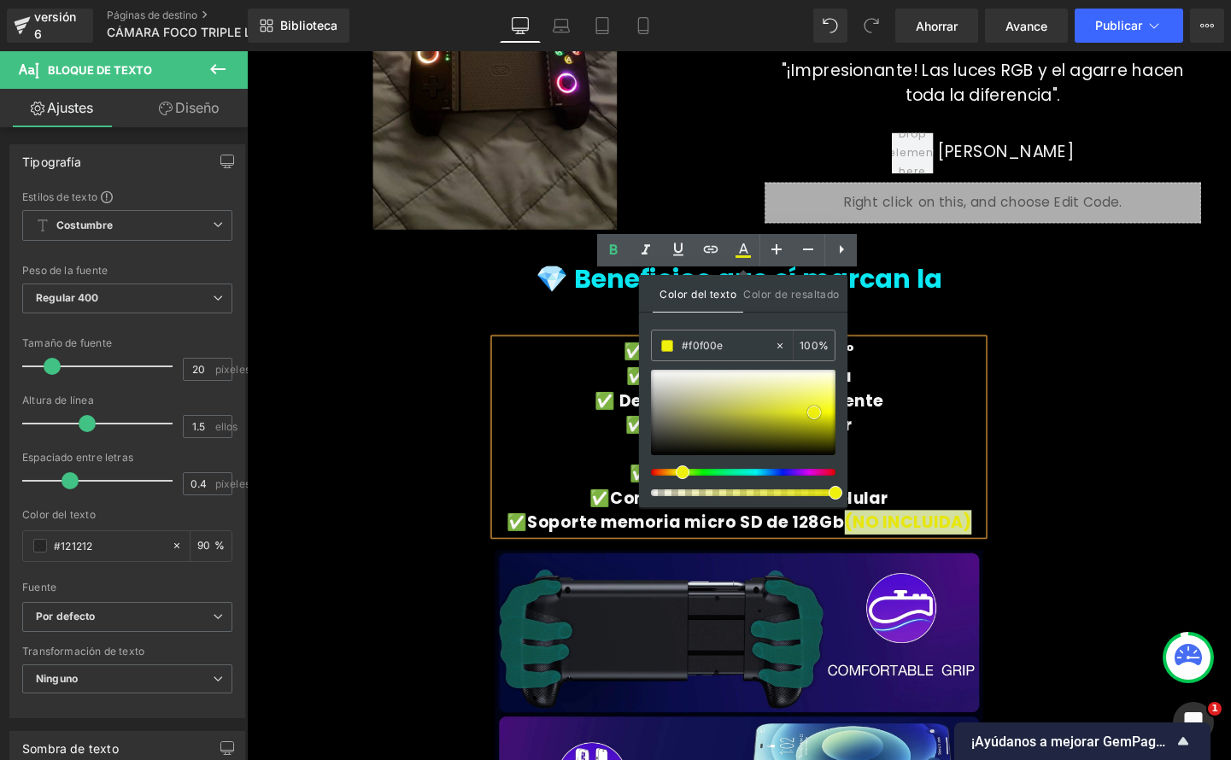
click at [813, 413] on span at bounding box center [814, 413] width 14 height 14
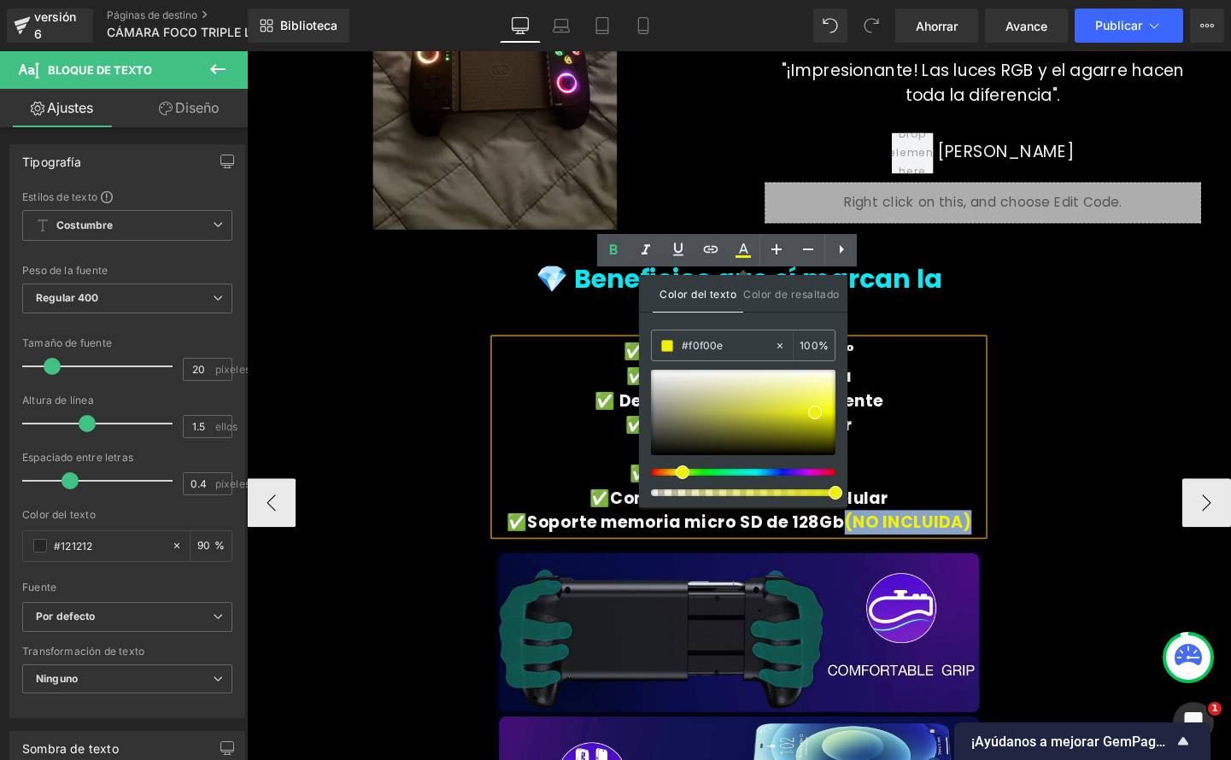
click at [925, 456] on p "✅ Audio bidireccional" at bounding box center [763, 469] width 512 height 26
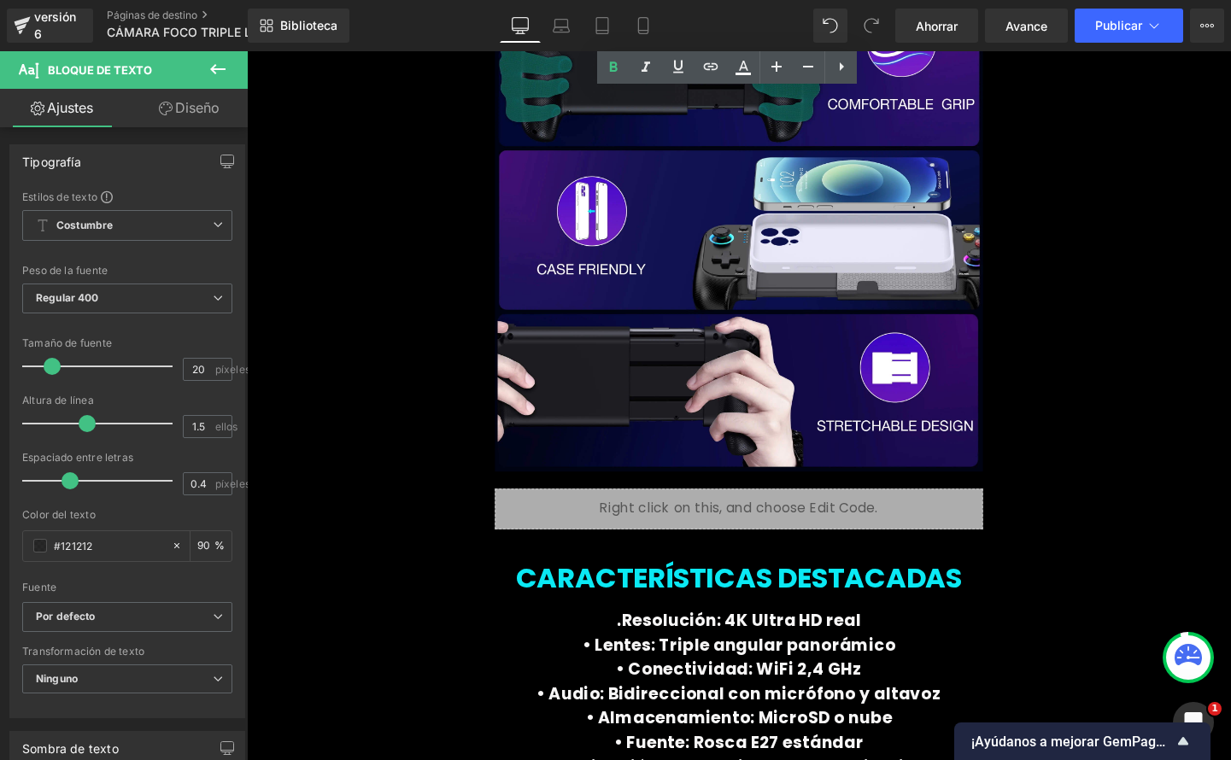
scroll to position [5104, 0]
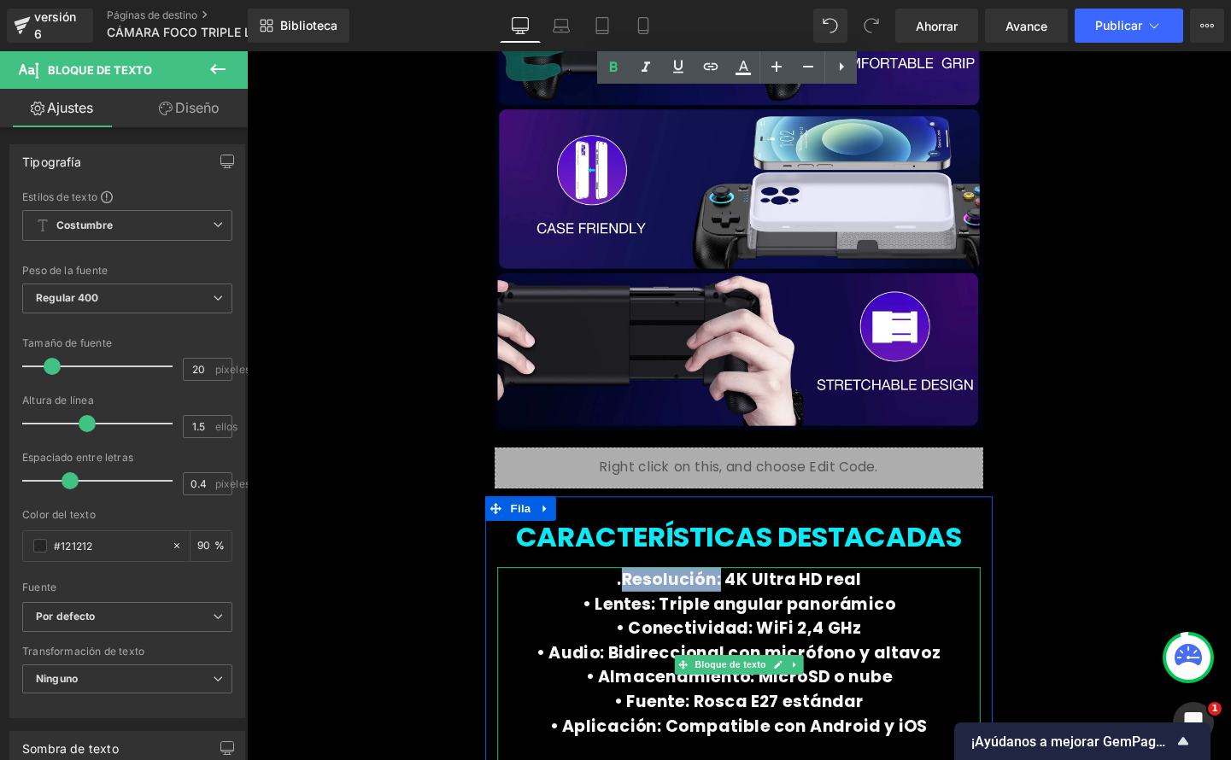
drag, startPoint x: 638, startPoint y: 542, endPoint x: 739, endPoint y: 541, distance: 100.8
click at [739, 595] on font ".Resolución: 4K Ultra HD real" at bounding box center [764, 607] width 256 height 24
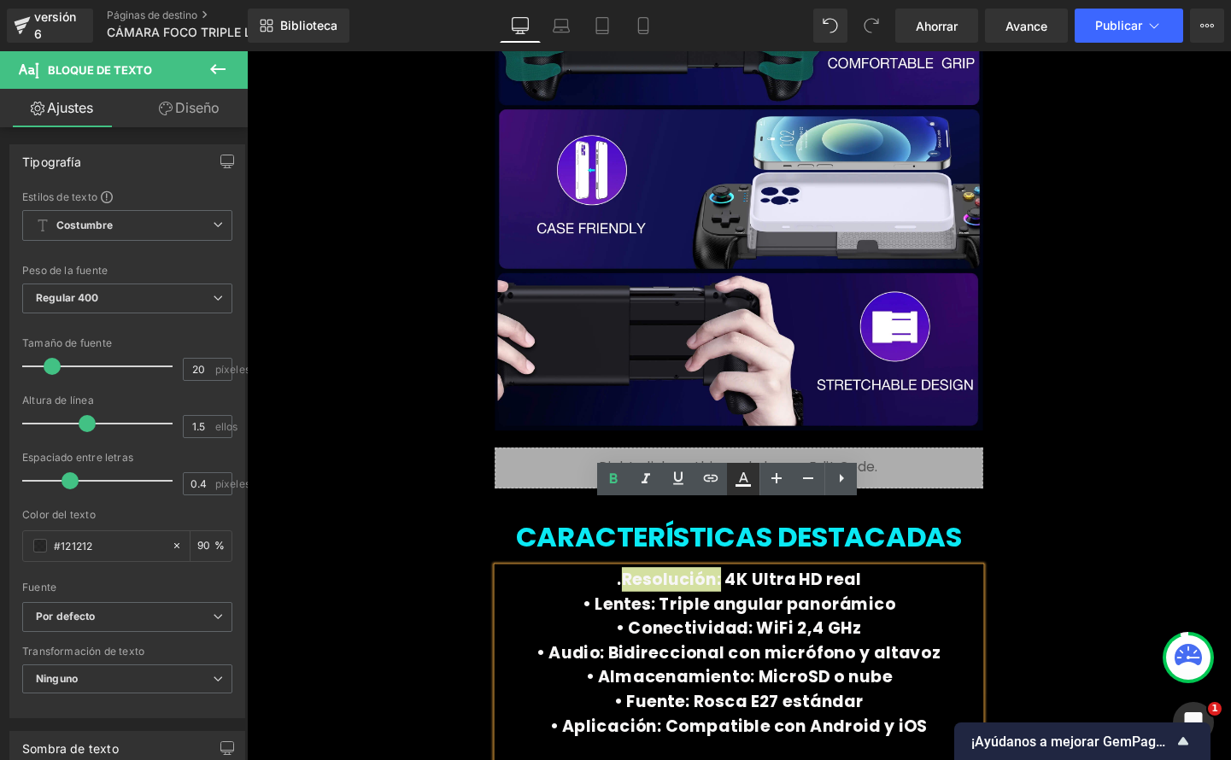
click at [753, 487] on icon at bounding box center [743, 479] width 21 height 21
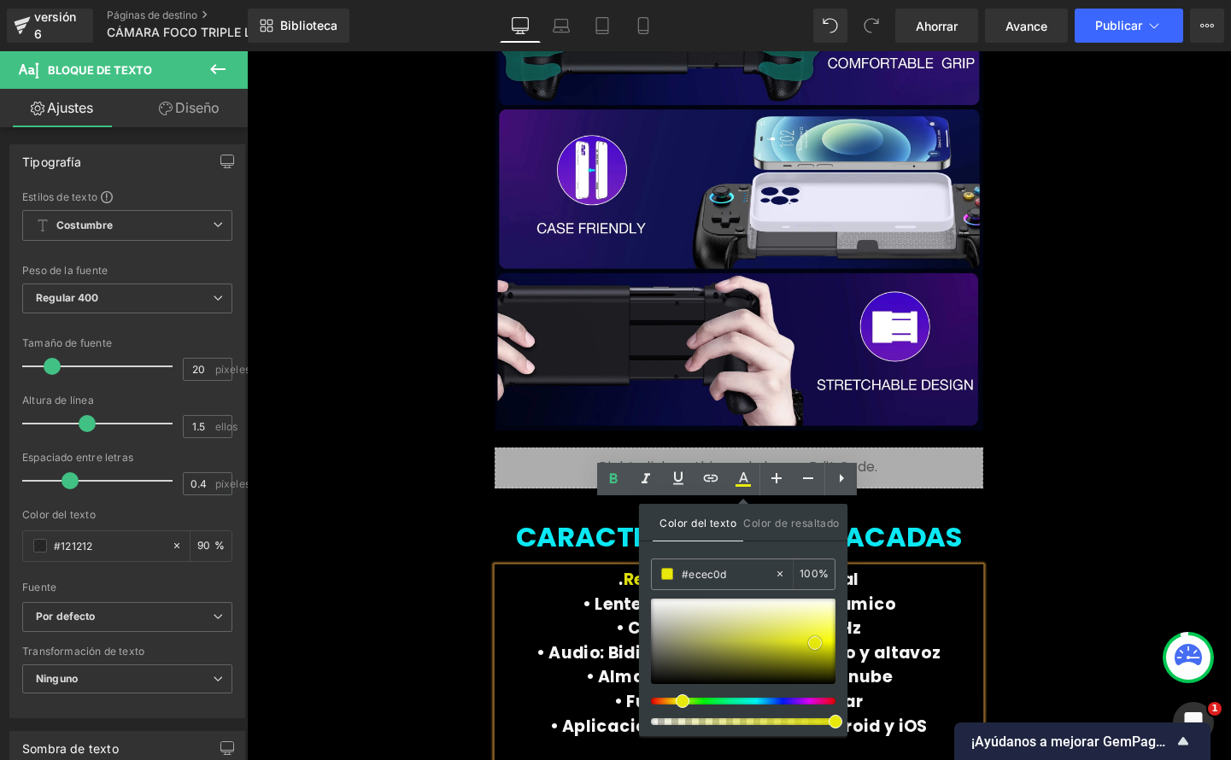
click at [810, 644] on span at bounding box center [815, 643] width 14 height 14
click at [630, 697] on font "• Almacenamiento: MicroSD o nube" at bounding box center [764, 709] width 322 height 24
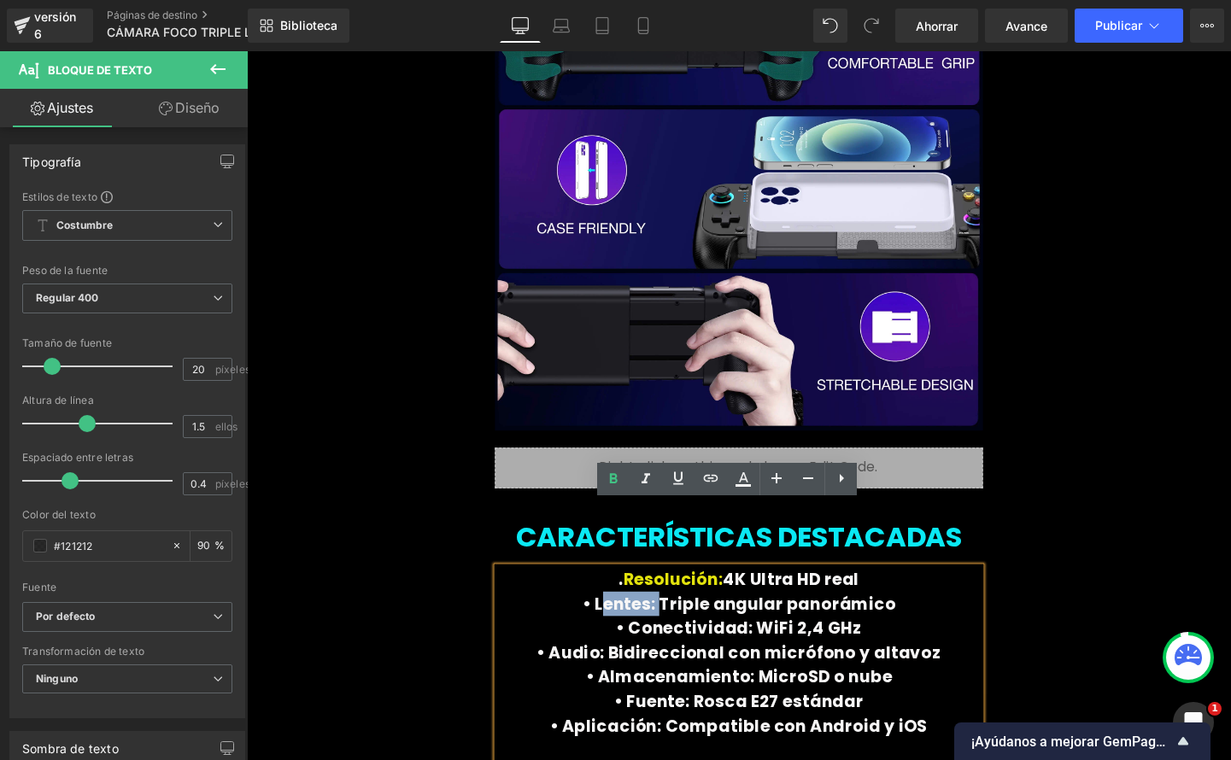
drag, startPoint x: 669, startPoint y: 569, endPoint x: 624, endPoint y: 567, distance: 45.3
click at [624, 620] on font "• Lentes: Triple angular panorámico" at bounding box center [764, 632] width 329 height 24
click at [739, 480] on icon at bounding box center [743, 479] width 21 height 21
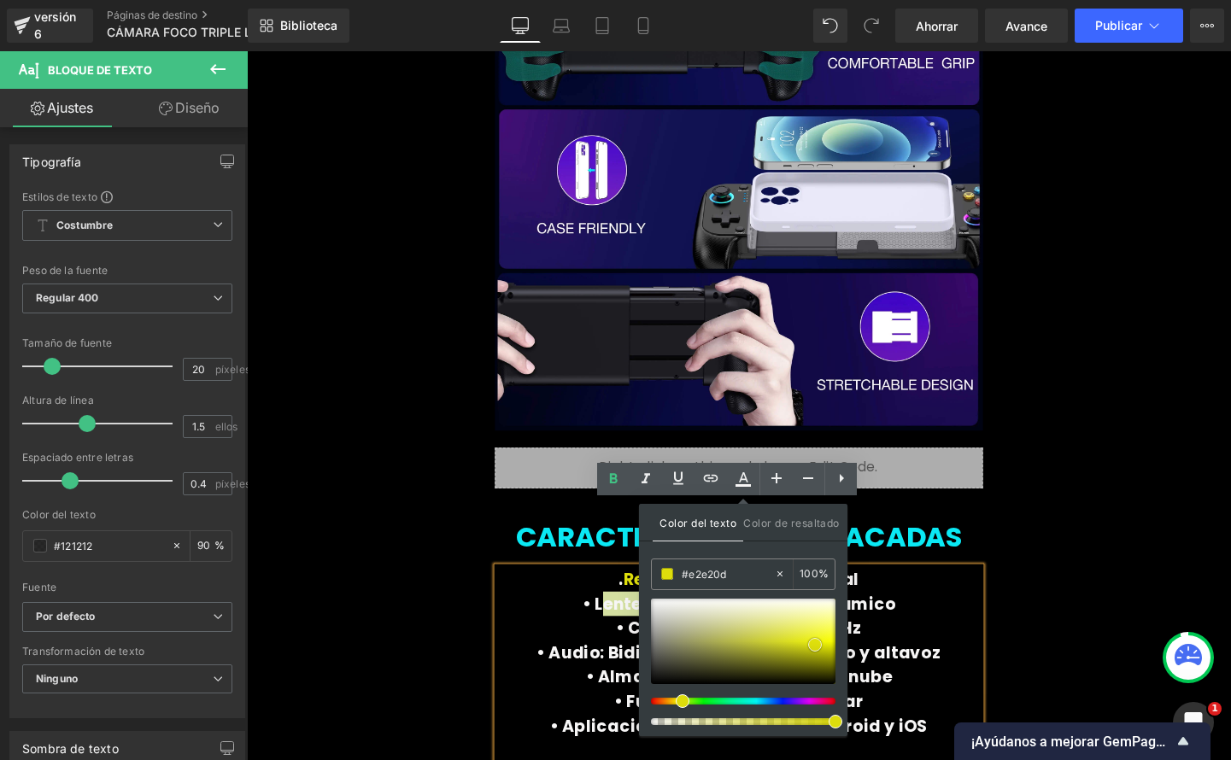
click at [817, 642] on span at bounding box center [815, 645] width 14 height 14
click at [630, 671] on font "• Audio: Bidireccional con micrófono y altavoz" at bounding box center [763, 683] width 425 height 24
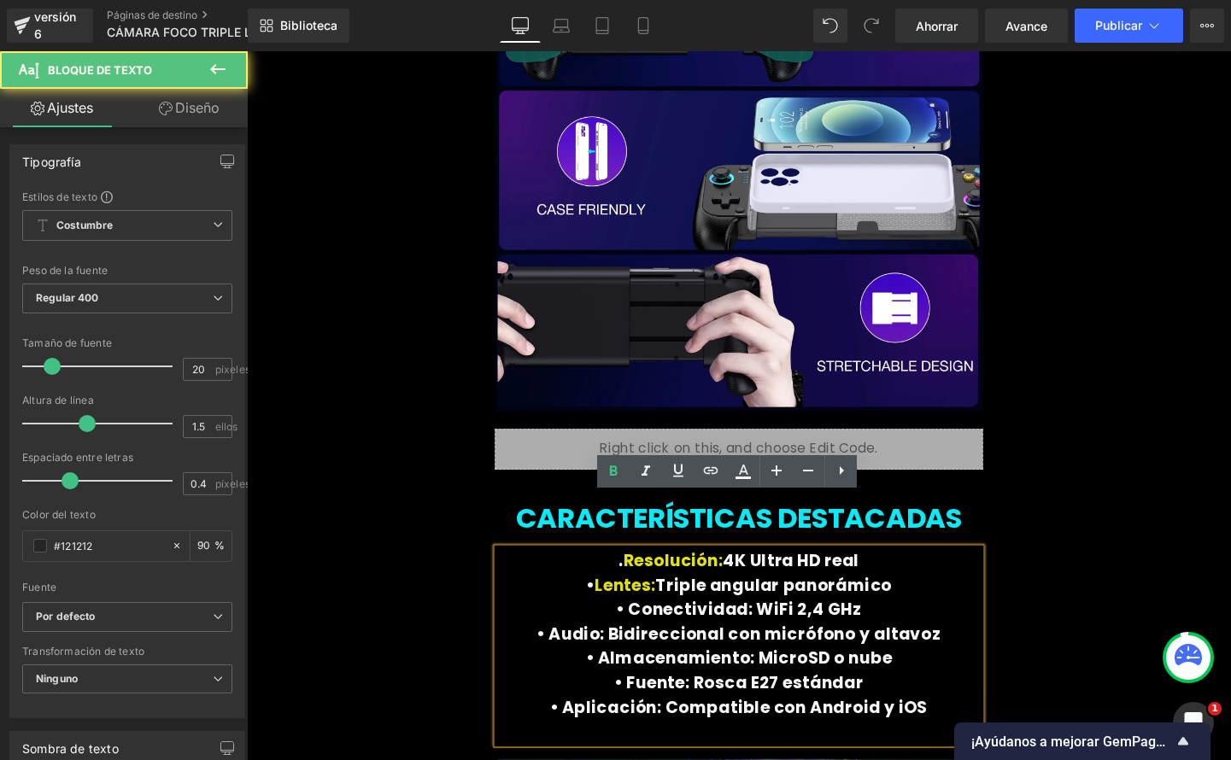
scroll to position [5128, 0]
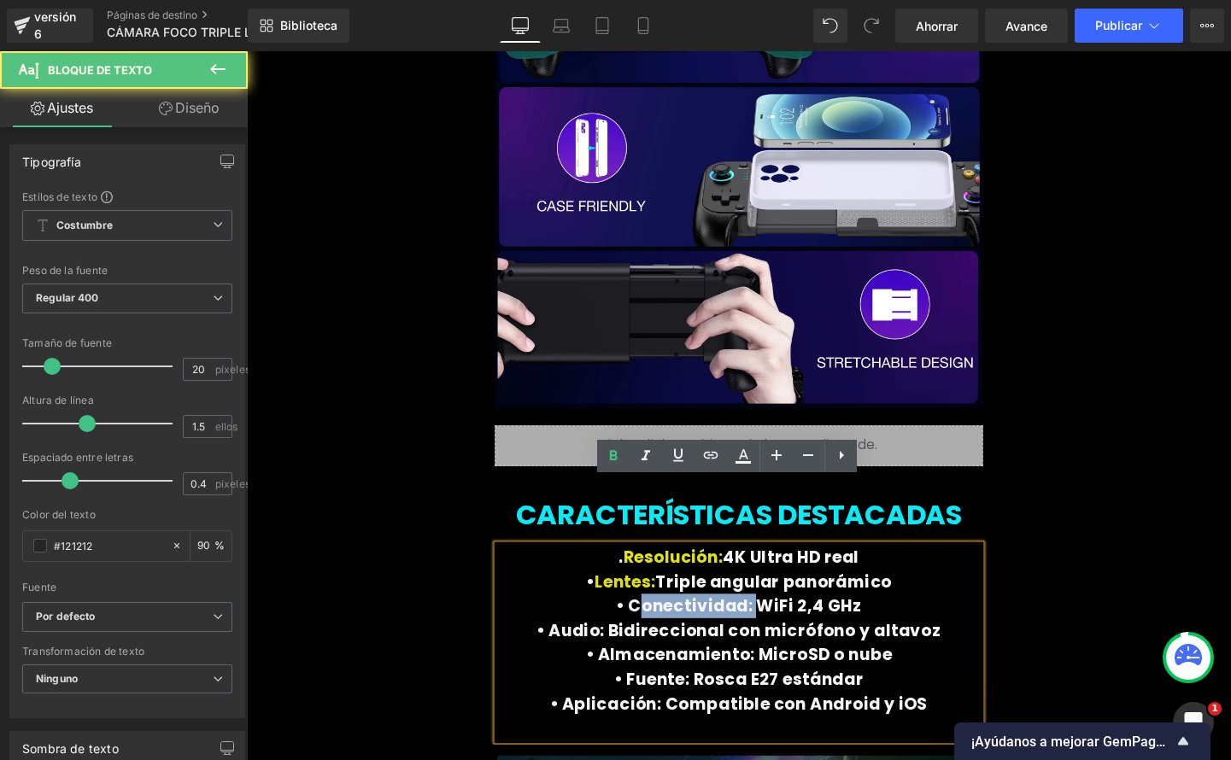
drag, startPoint x: 728, startPoint y: 566, endPoint x: 677, endPoint y: 554, distance: 52.6
click at [654, 622] on font "• Conectividad: WiFi 2,4 GHz" at bounding box center [764, 634] width 258 height 24
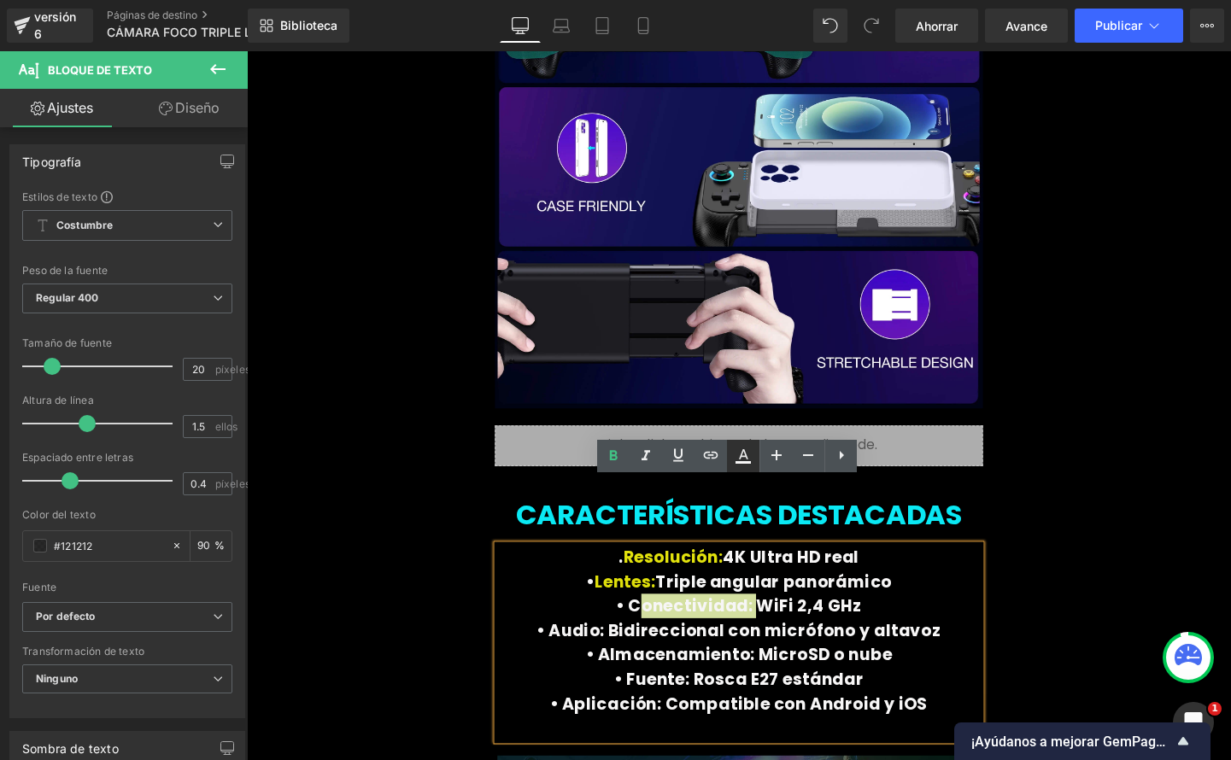
click at [743, 465] on icon at bounding box center [743, 456] width 21 height 21
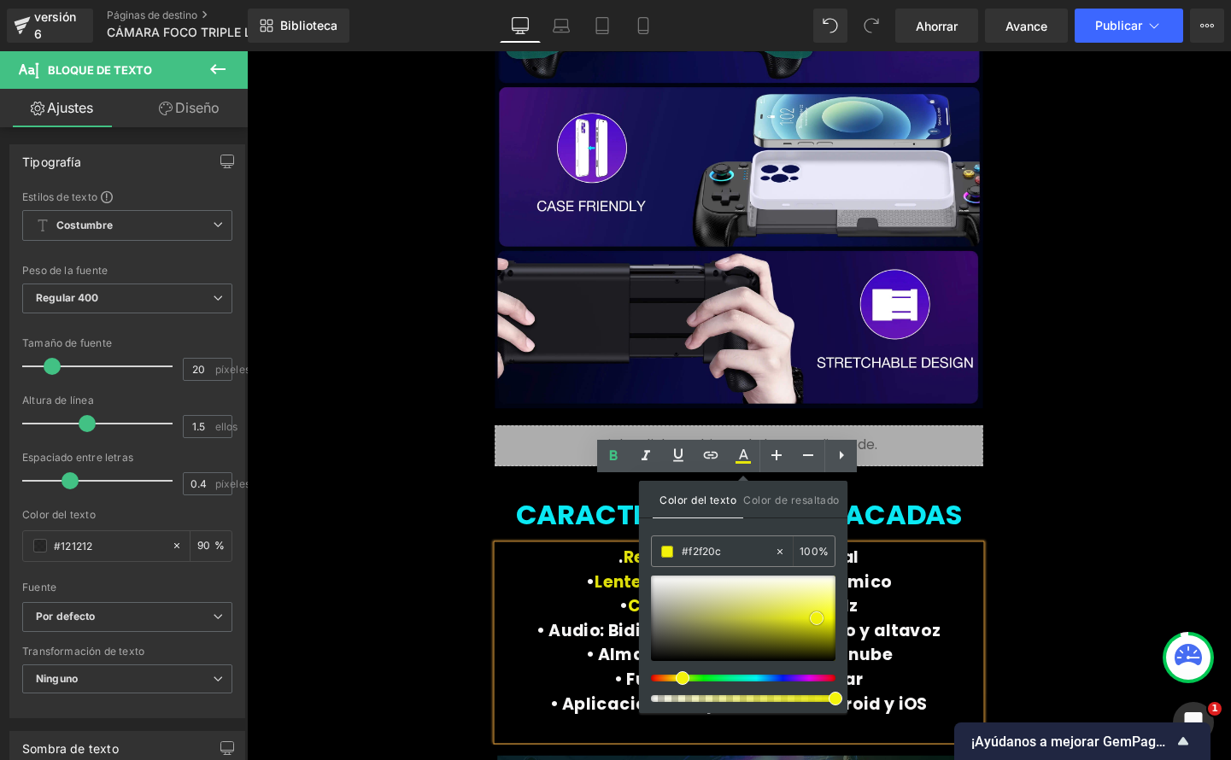
click at [814, 619] on span at bounding box center [817, 619] width 14 height 14
click at [642, 673] on font "• Almacenamiento: MicroSD o nube" at bounding box center [764, 685] width 322 height 24
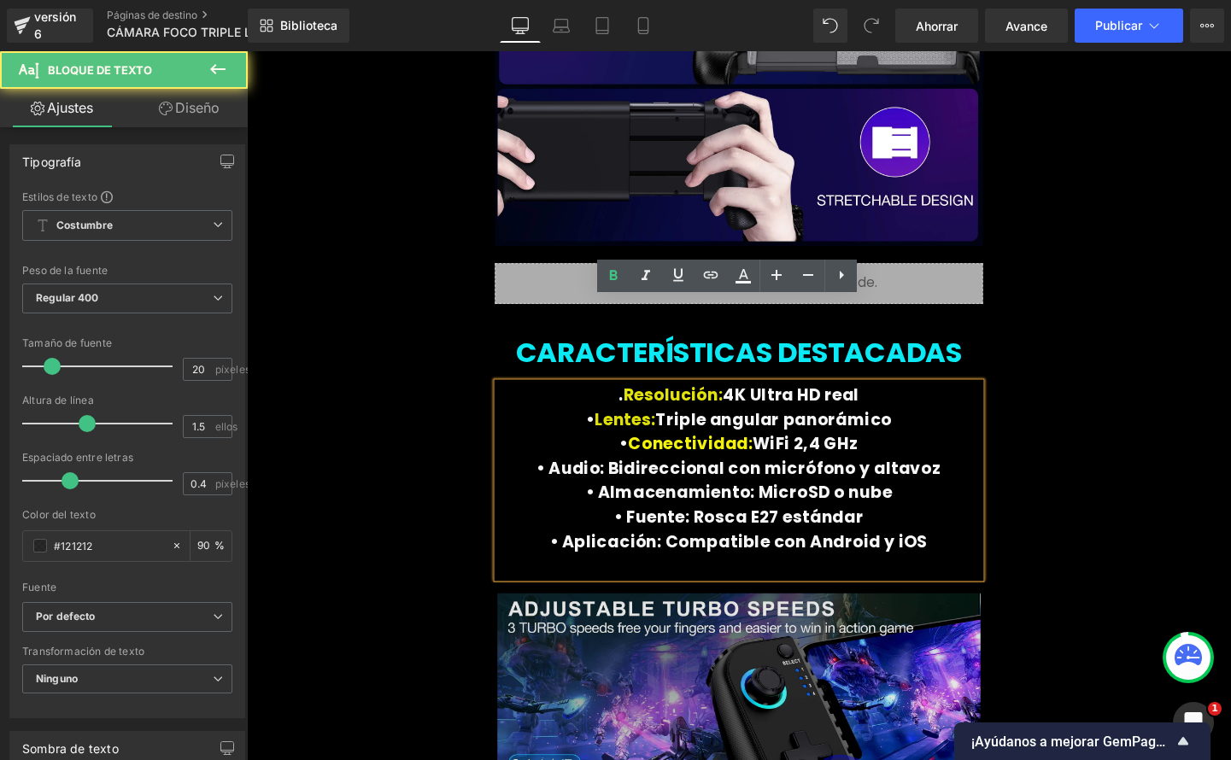
scroll to position [5323, 0]
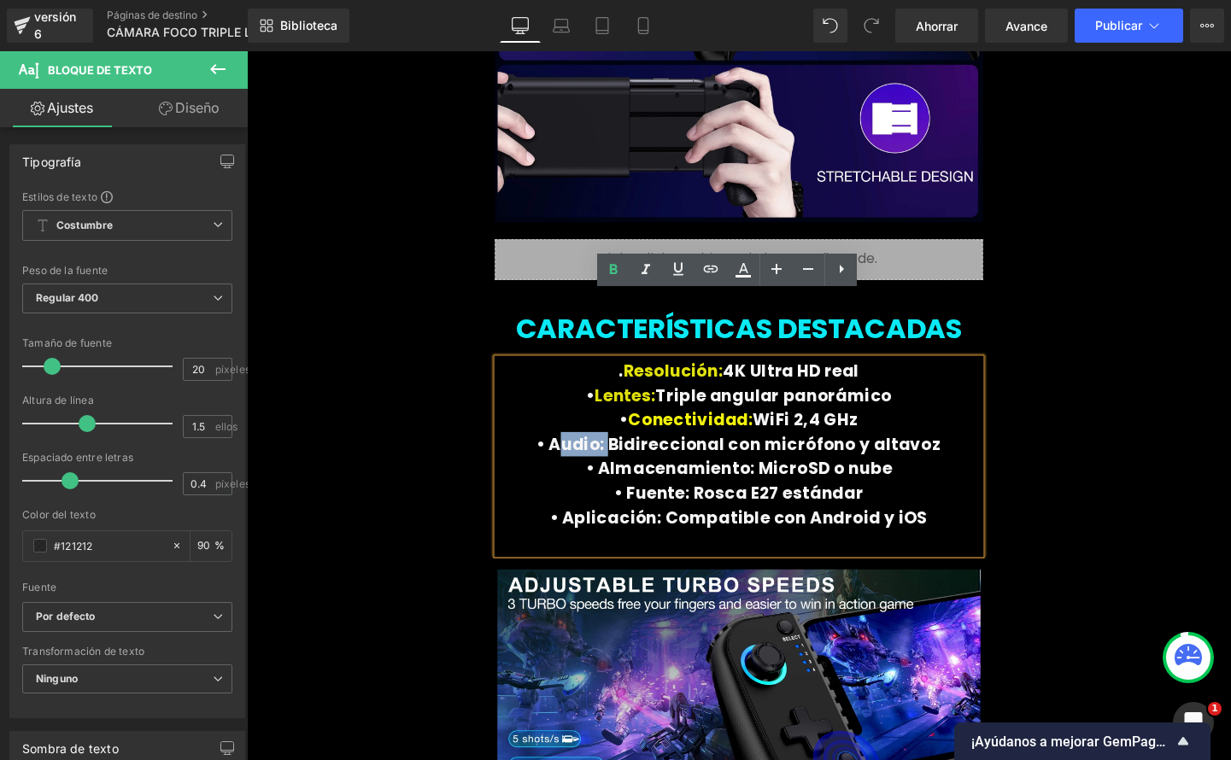
drag, startPoint x: 631, startPoint y: 396, endPoint x: 579, endPoint y: 397, distance: 52.1
click at [579, 452] on font "• Audio: Bidireccional con micrófono y altavoz" at bounding box center [763, 464] width 425 height 24
click at [741, 282] on link at bounding box center [743, 270] width 32 height 32
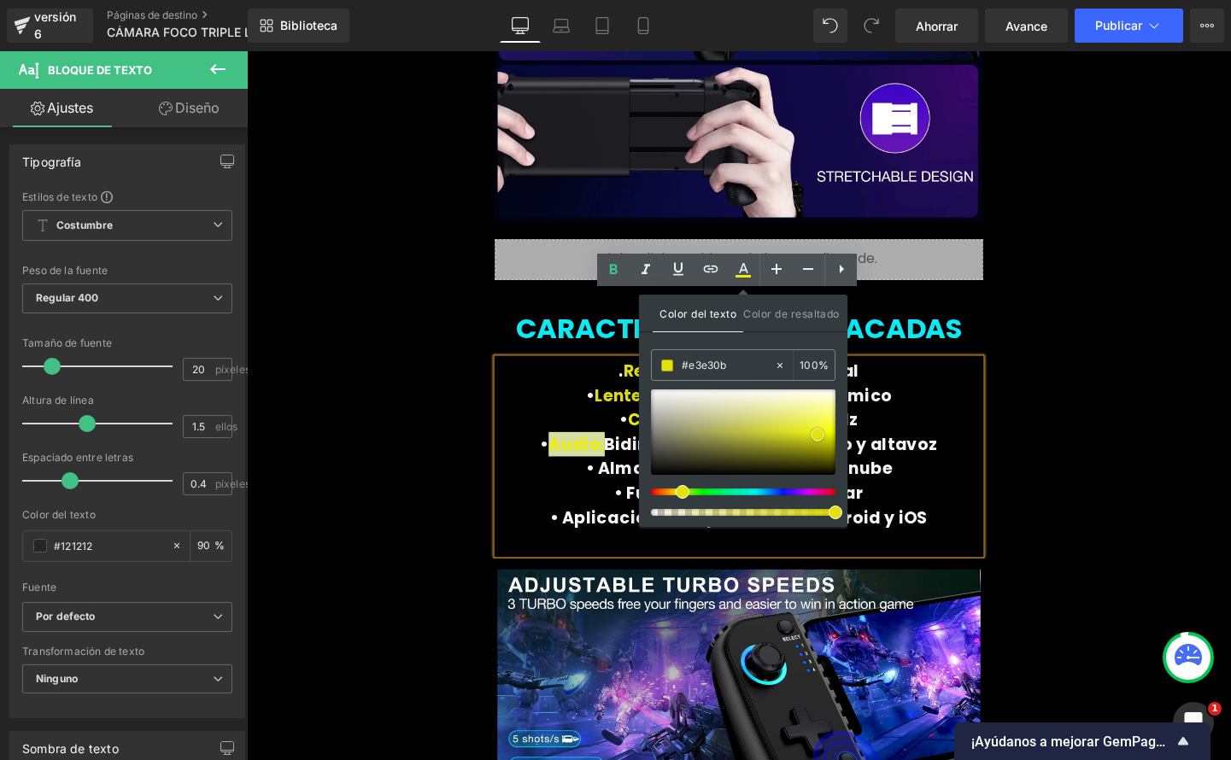
click at [818, 433] on span at bounding box center [818, 435] width 14 height 14
click at [621, 502] on p "• Fuente: Rosca E27 estándar" at bounding box center [763, 515] width 507 height 26
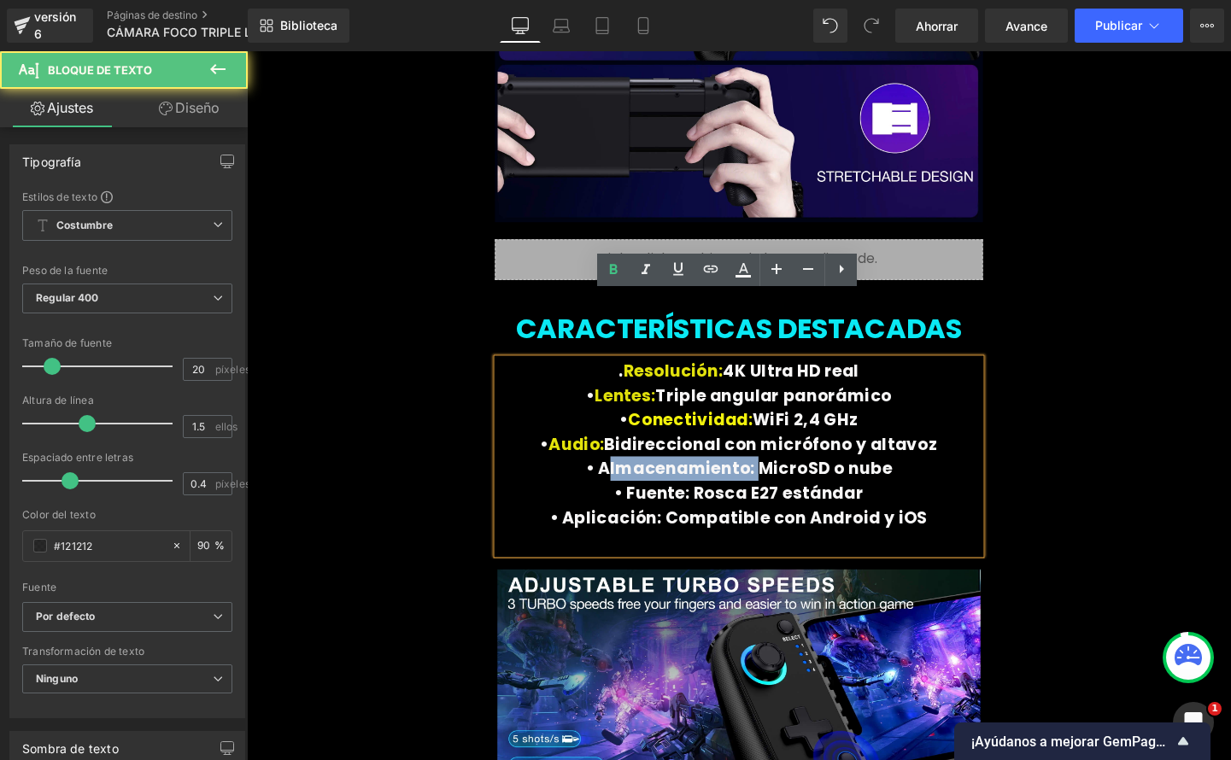
drag, startPoint x: 770, startPoint y: 421, endPoint x: 623, endPoint y: 421, distance: 146.9
click at [623, 478] on font "• Almacenamiento: MicroSD o nube" at bounding box center [764, 490] width 322 height 24
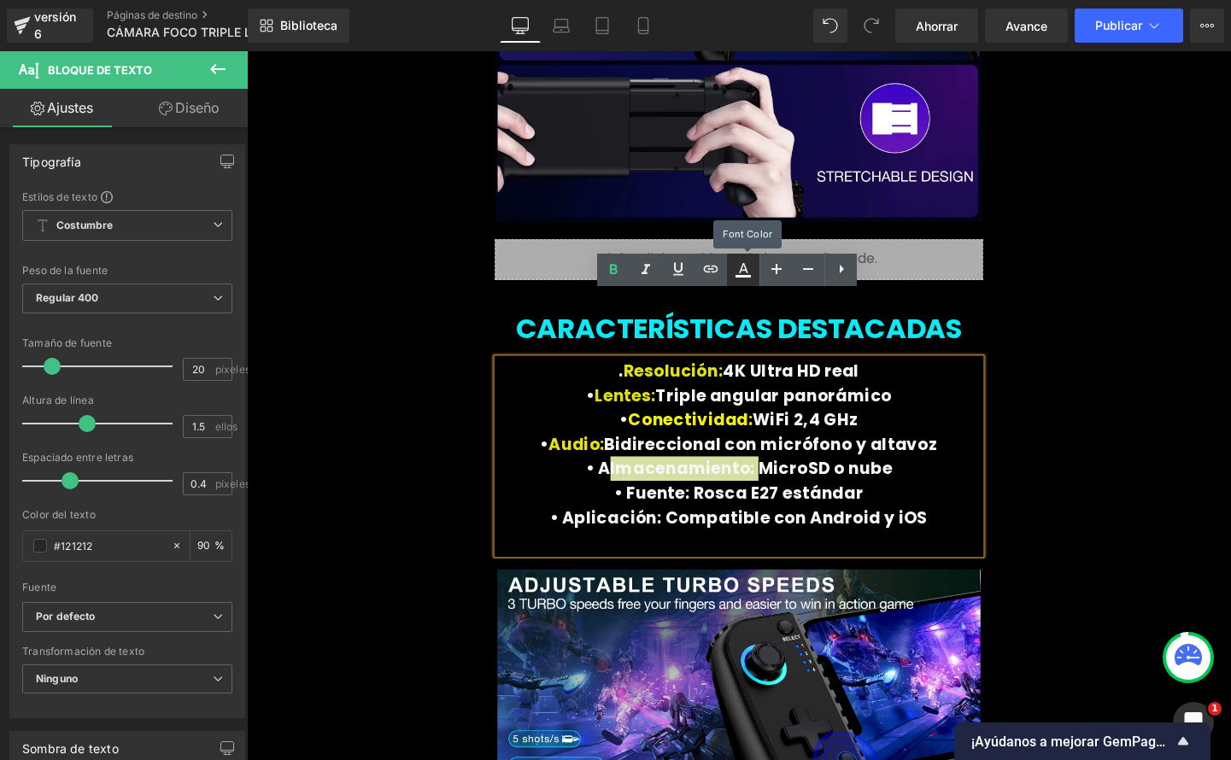
click at [742, 282] on link at bounding box center [743, 270] width 32 height 32
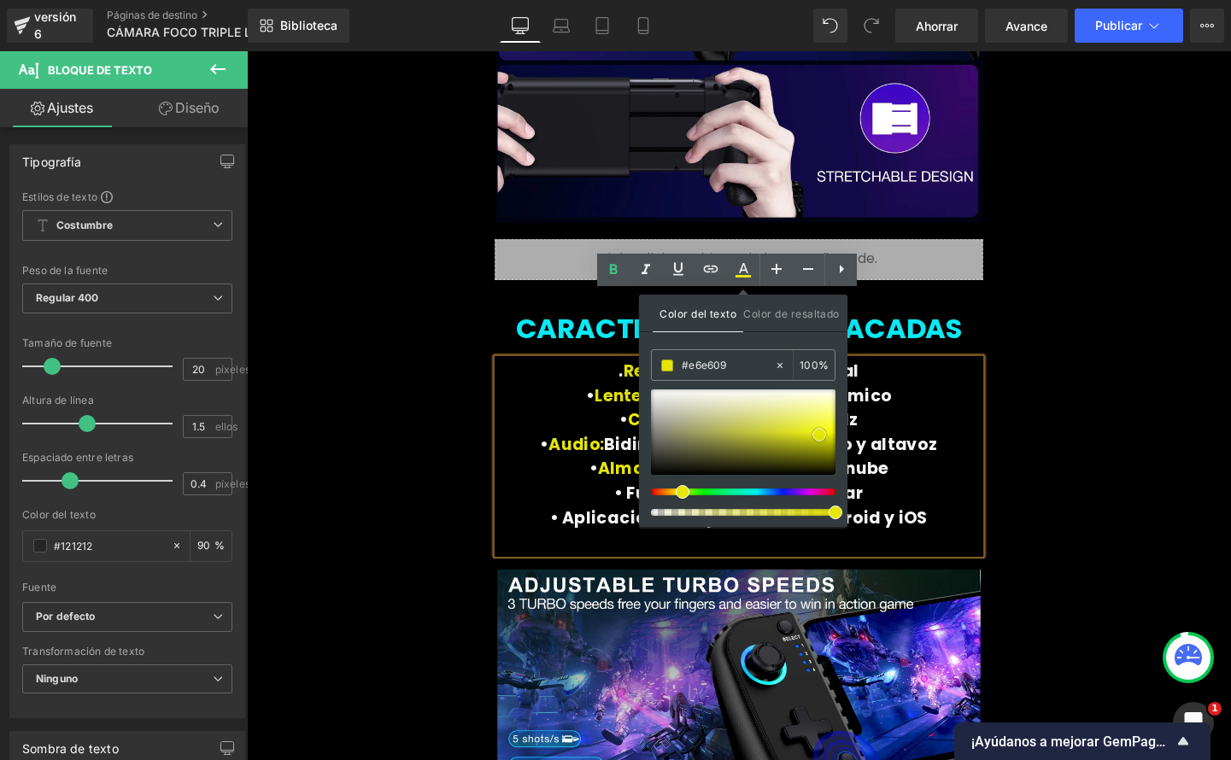
click at [817, 431] on span at bounding box center [819, 435] width 14 height 14
click at [609, 502] on p "• Fuente: Rosca E27 estándar" at bounding box center [763, 515] width 507 height 26
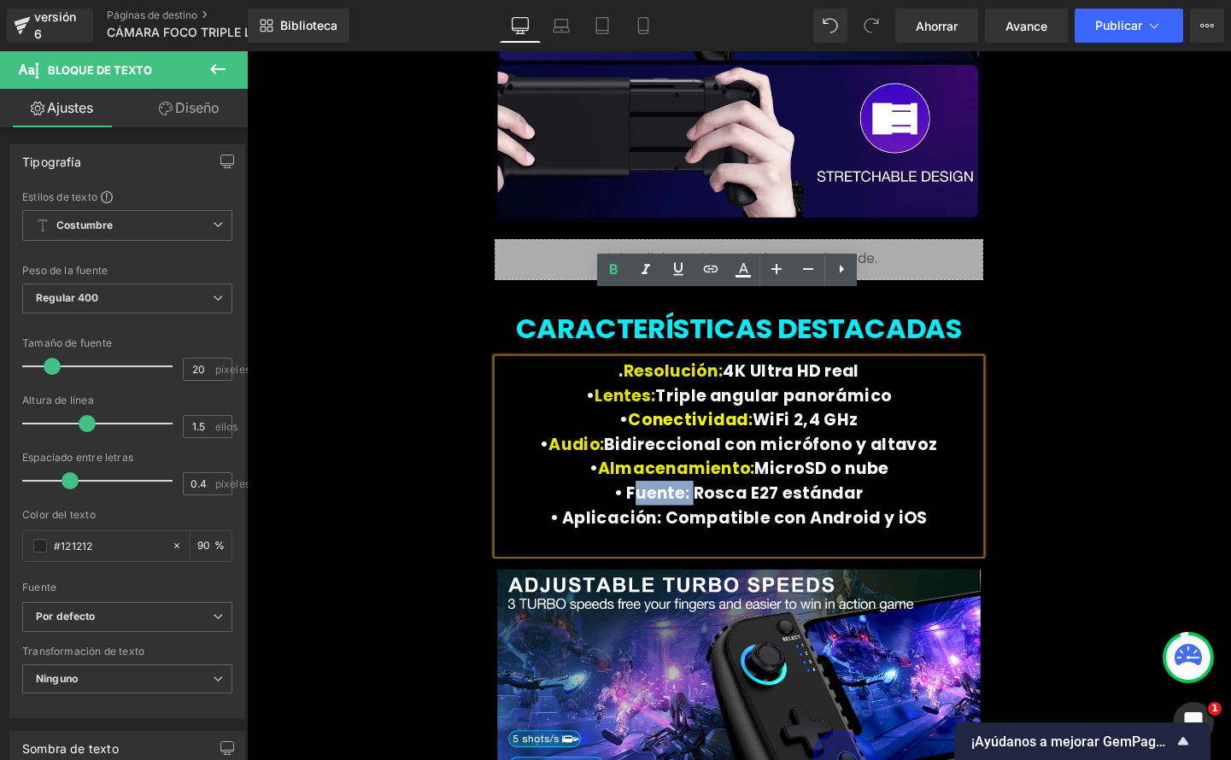
drag, startPoint x: 712, startPoint y: 452, endPoint x: 646, endPoint y: 449, distance: 65.8
click at [646, 503] on font "• Fuente: Rosca E27 estándar" at bounding box center [763, 515] width 261 height 24
click at [741, 268] on icon at bounding box center [743, 268] width 9 height 10
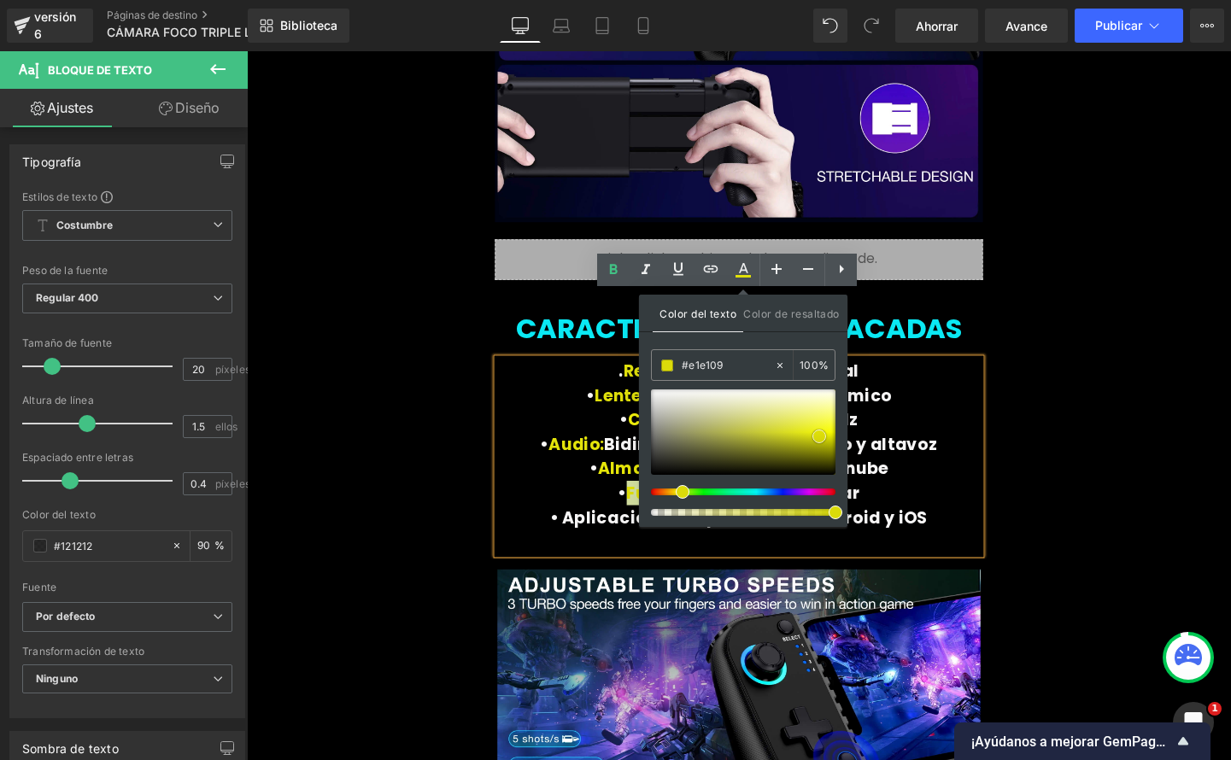
click at [818, 435] on span at bounding box center [819, 437] width 14 height 14
click at [571, 502] on p "• Fuente: Rosca E27 estándar" at bounding box center [763, 515] width 507 height 26
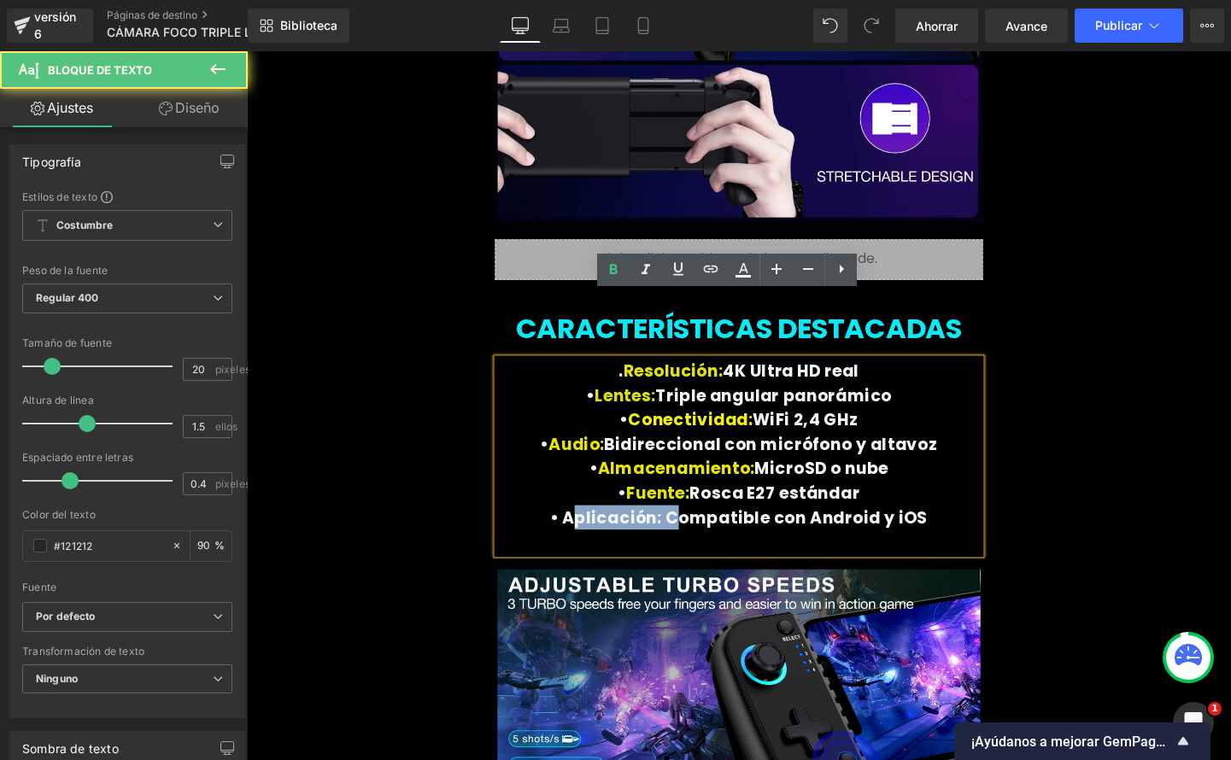
drag, startPoint x: 651, startPoint y: 477, endPoint x: 601, endPoint y: 458, distance: 53.8
click at [589, 529] on font "• Aplicación: Compatible con Android y iOS" at bounding box center [764, 541] width 397 height 24
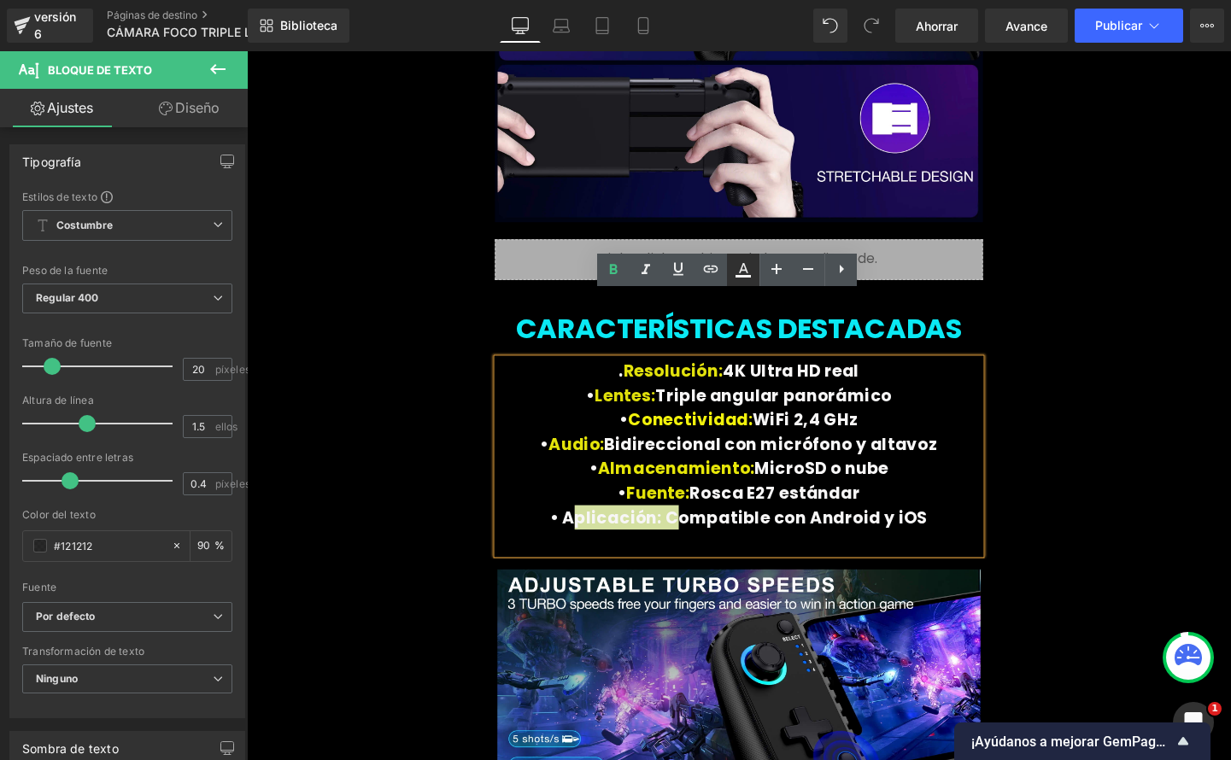
click at [739, 271] on icon at bounding box center [743, 270] width 21 height 21
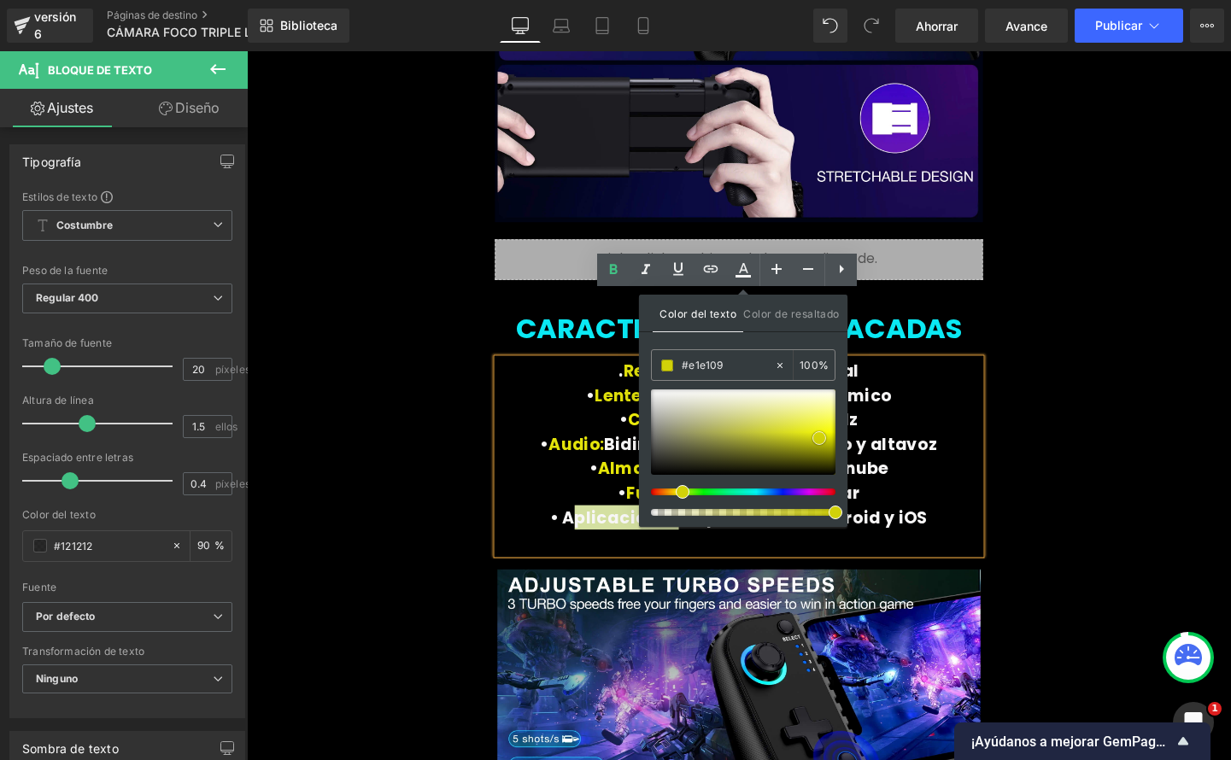
type input "#d6d60a"
click at [817, 437] on span at bounding box center [819, 438] width 14 height 14
click at [941, 502] on p "• Fuente: Rosca E27 estándar" at bounding box center [763, 515] width 507 height 26
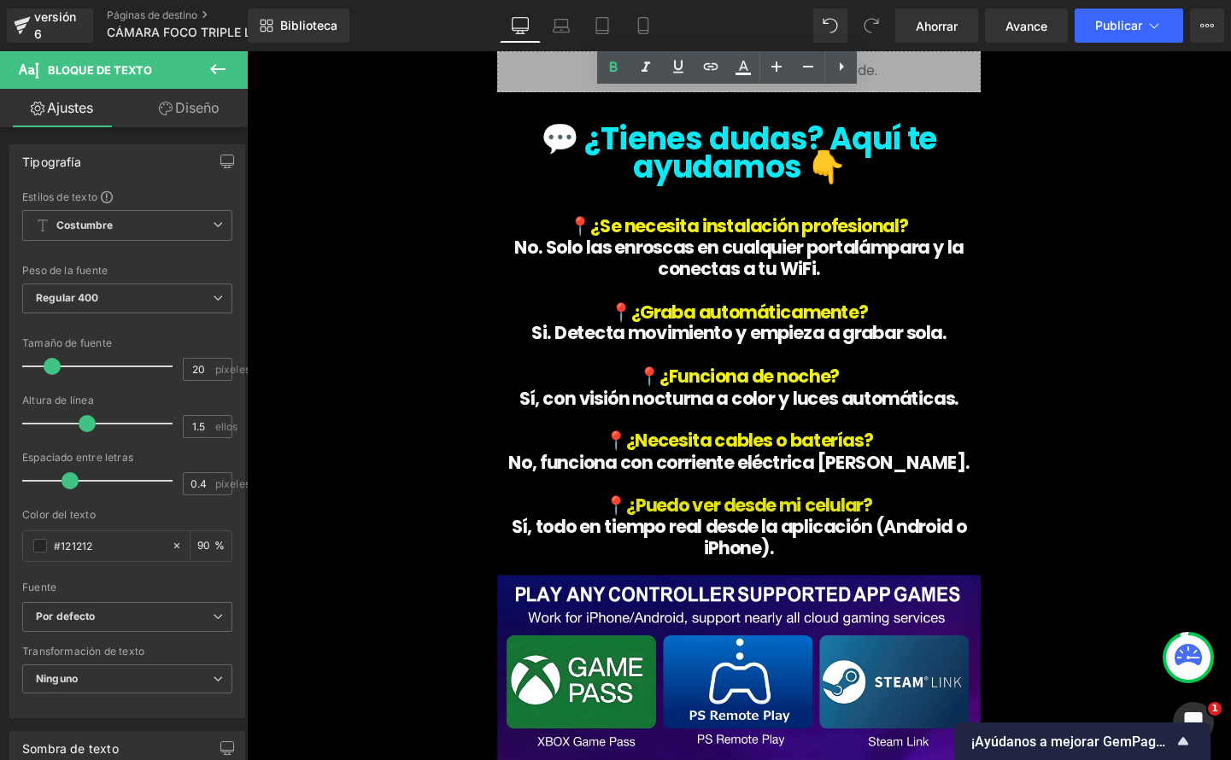
scroll to position [6385, 0]
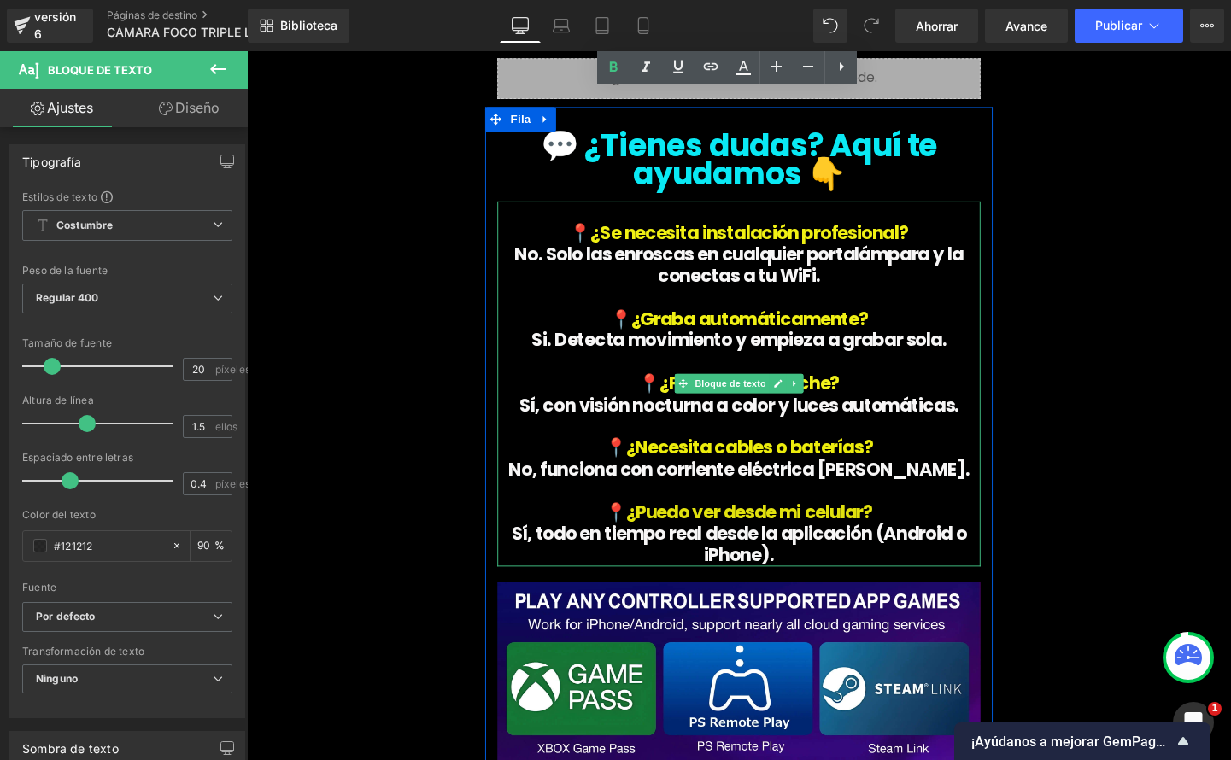
click at [636, 320] on span "📍" at bounding box center [639, 333] width 22 height 26
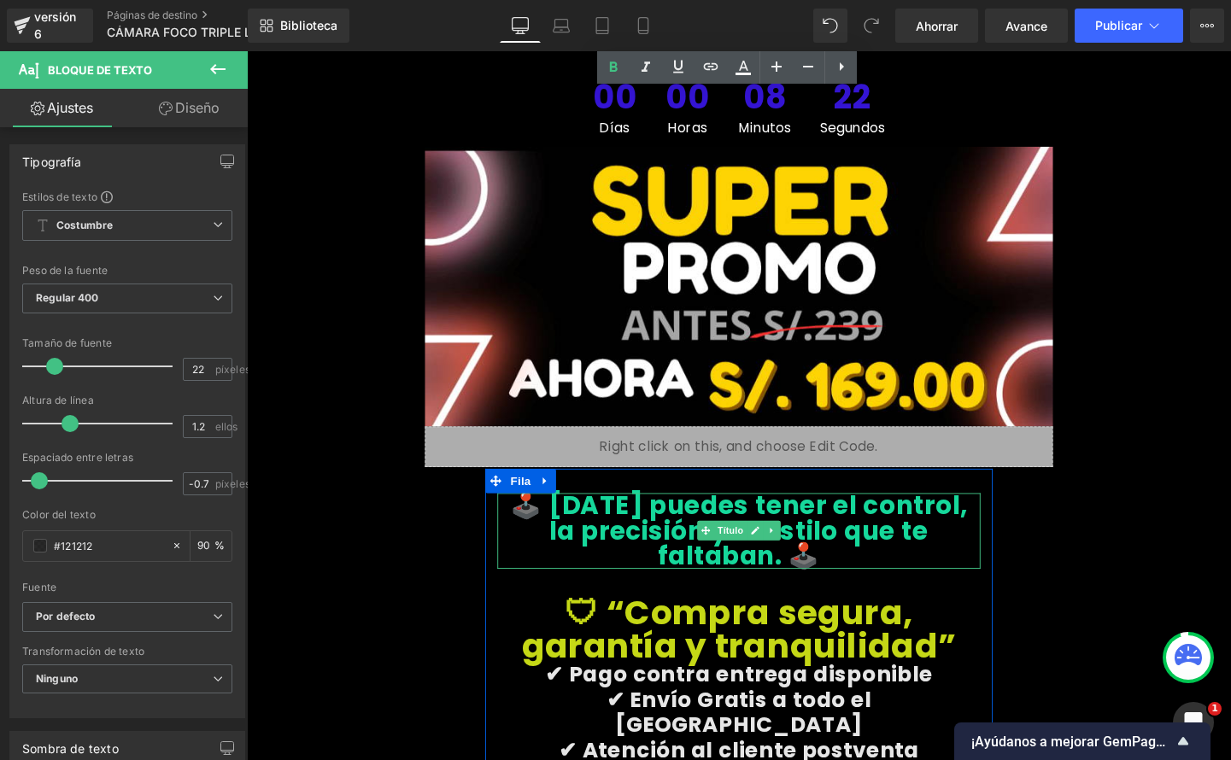
scroll to position [7716, 0]
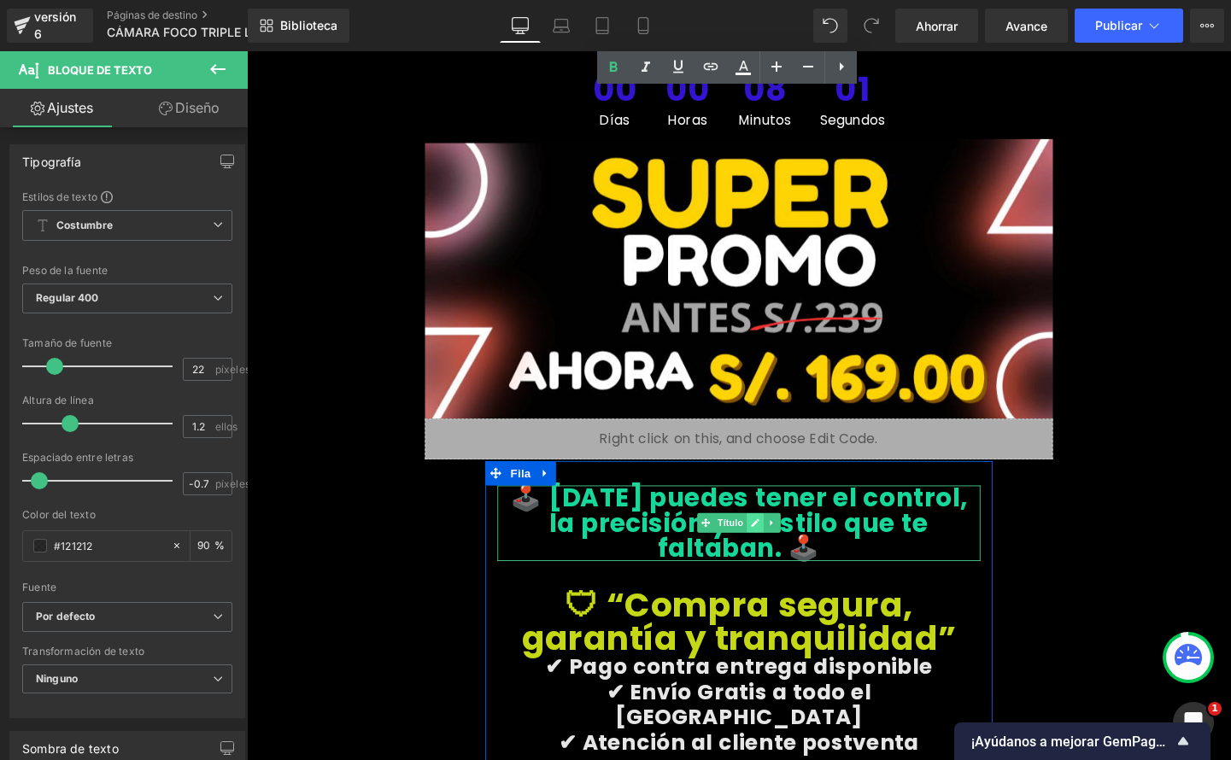
click at [782, 537] on link at bounding box center [781, 547] width 18 height 21
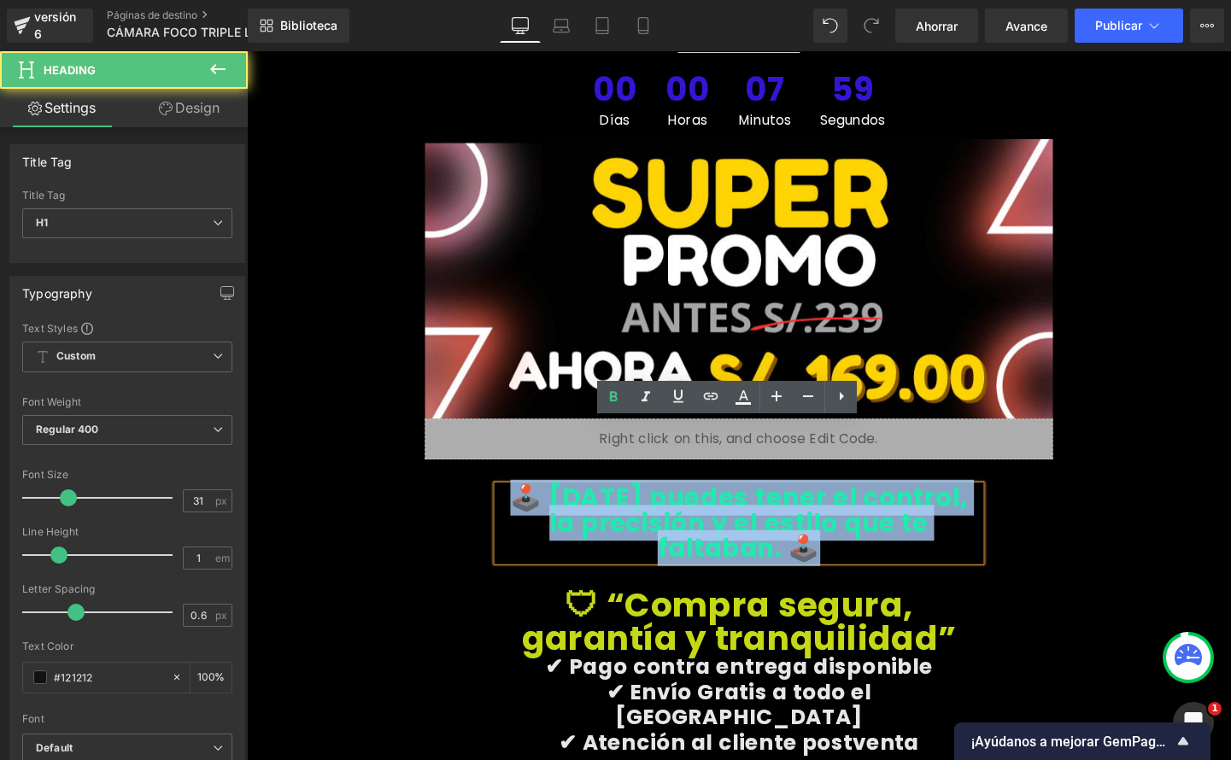
drag, startPoint x: 694, startPoint y: 480, endPoint x: 825, endPoint y: 514, distance: 135.9
click at [826, 515] on h1 "🕹️ Hoy puedes tener el control, la precisión y el estilo que te faltaban. 🕹️" at bounding box center [763, 546] width 507 height 79
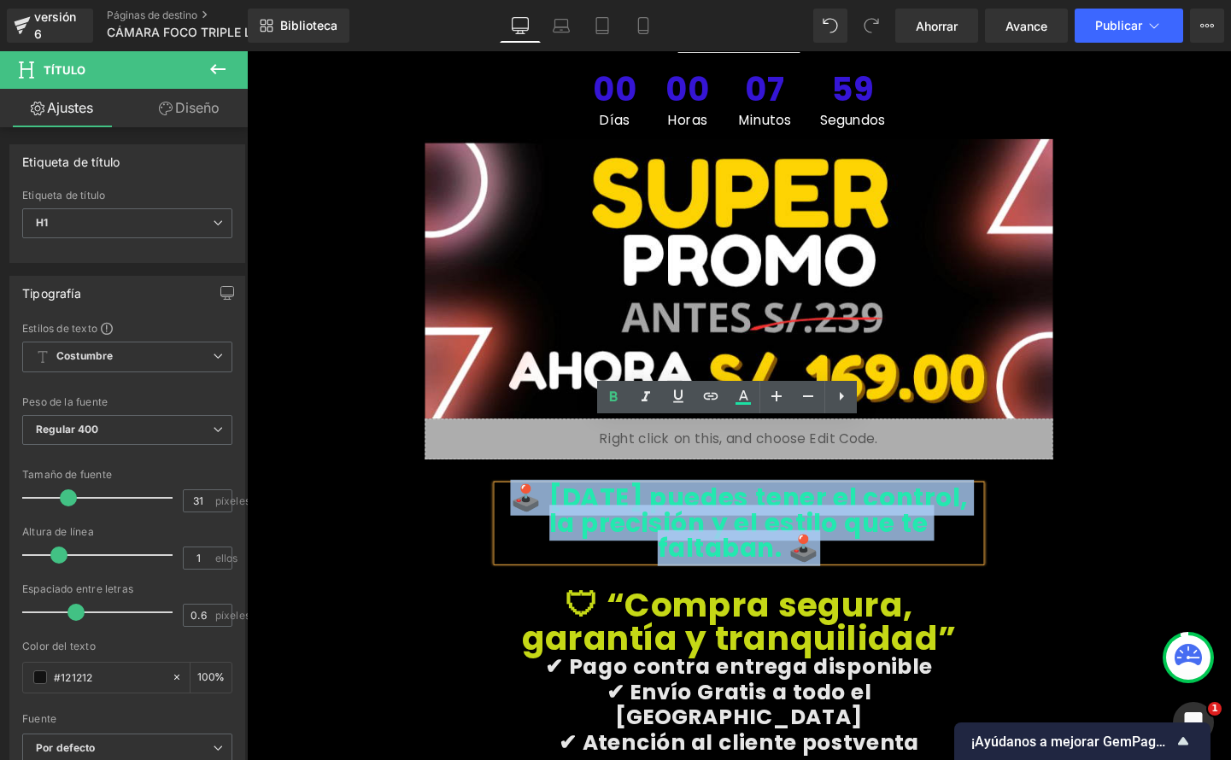
paste div
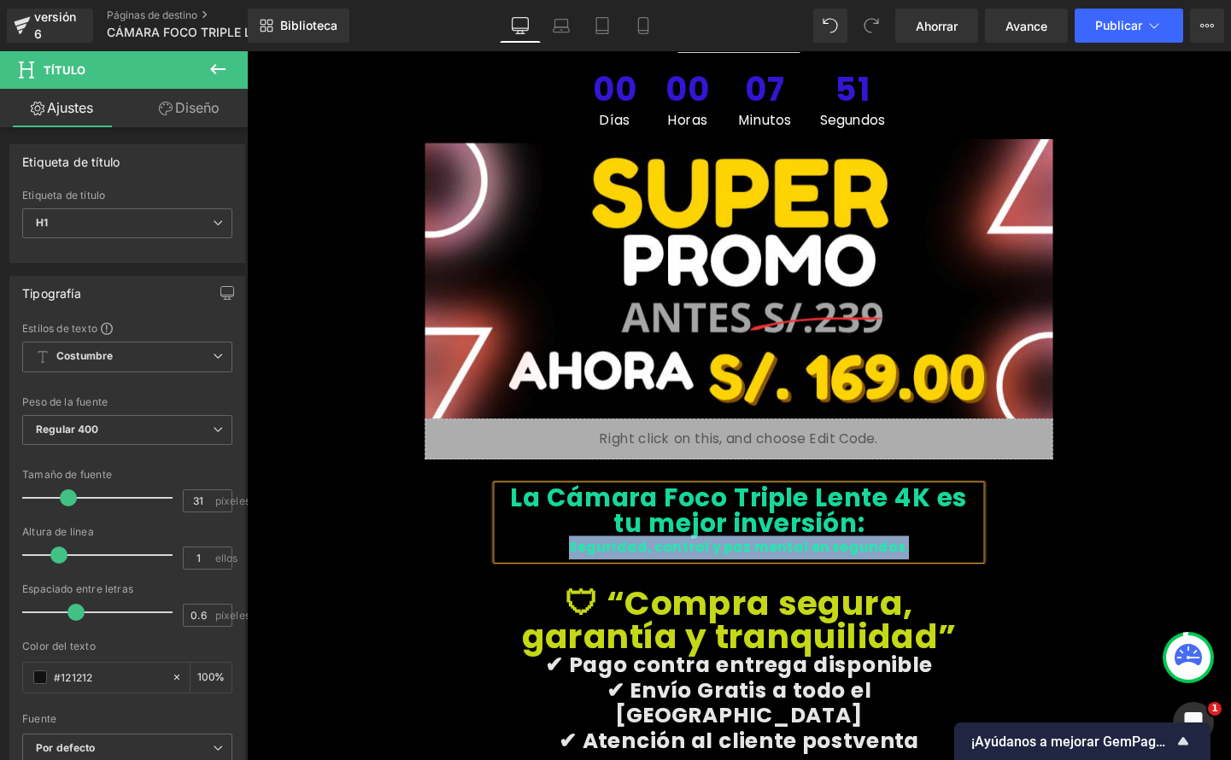
drag, startPoint x: 853, startPoint y: 513, endPoint x: 607, endPoint y: 503, distance: 246.2
click at [595, 560] on div "Seguridad, control y paz mental en segundos." at bounding box center [763, 572] width 507 height 25
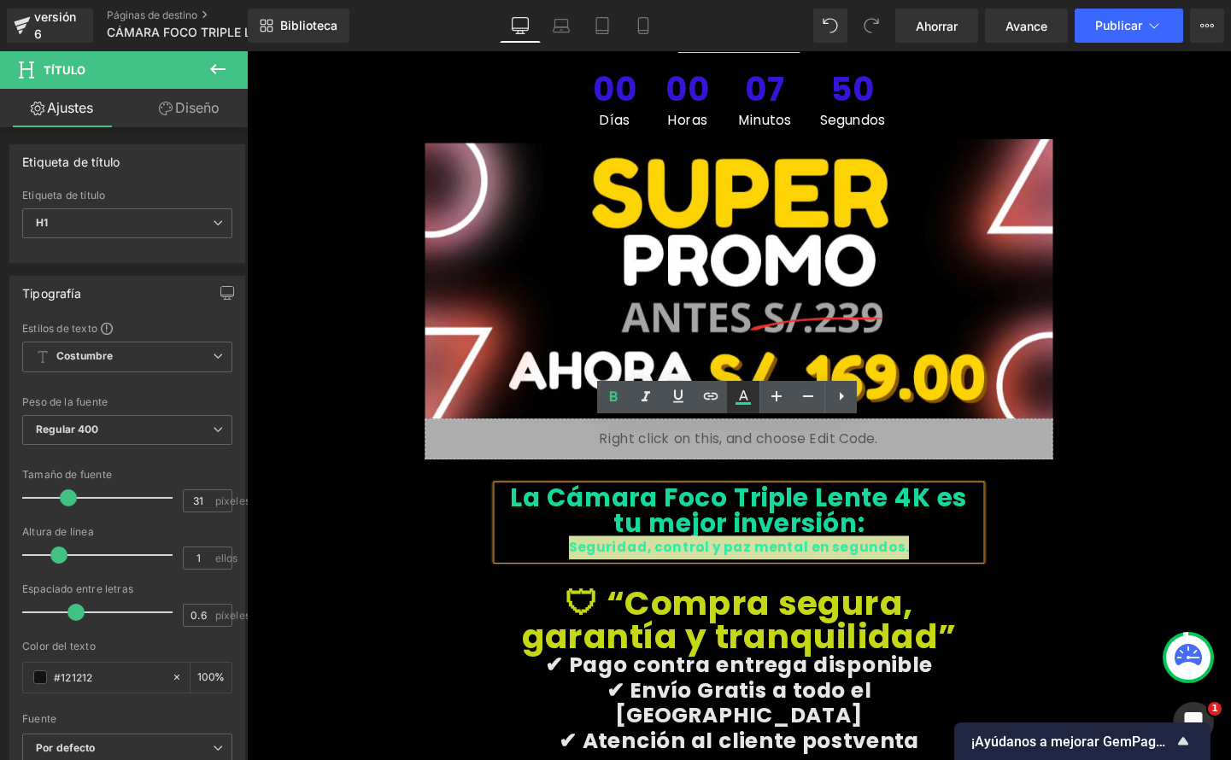
drag, startPoint x: 747, startPoint y: 402, endPoint x: 525, endPoint y: 389, distance: 222.5
click at [747, 402] on icon at bounding box center [743, 403] width 15 height 3
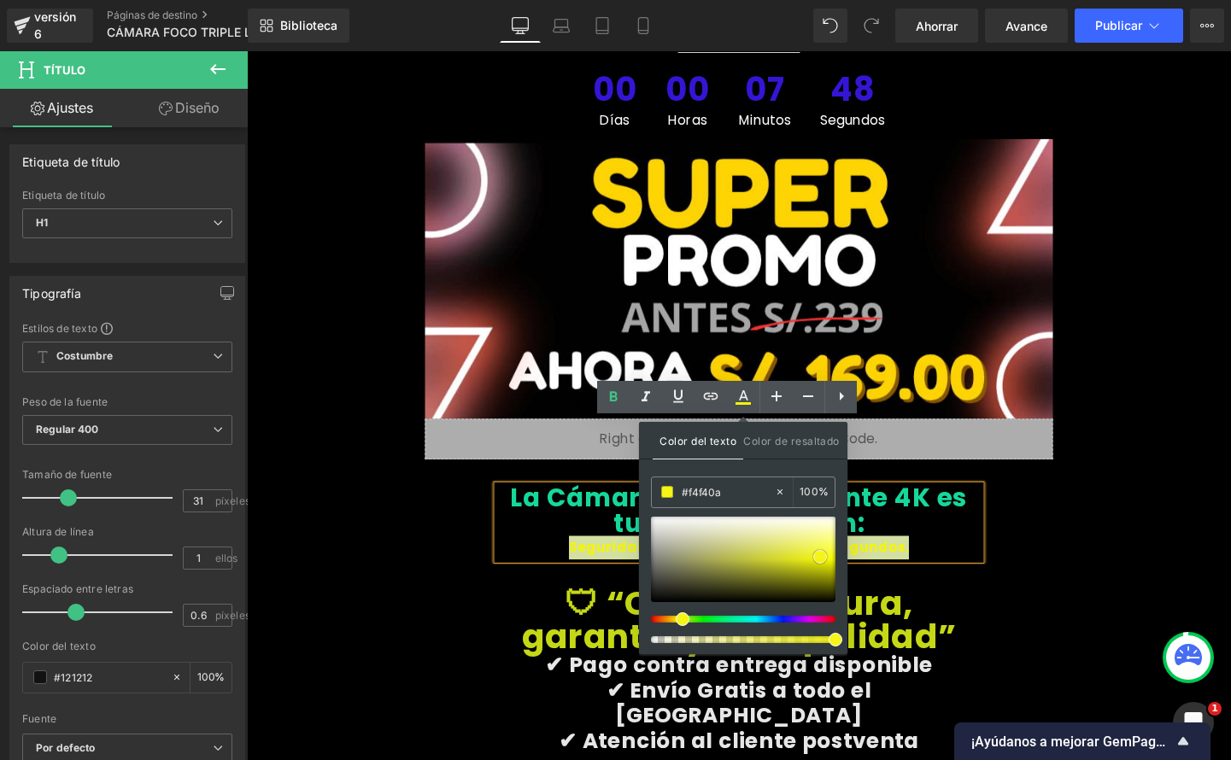
drag, startPoint x: 820, startPoint y: 566, endPoint x: 821, endPoint y: 558, distance: 8.6
click at [821, 558] on span at bounding box center [820, 557] width 14 height 14
type input "#f5f518"
drag, startPoint x: 935, startPoint y: 513, endPoint x: 952, endPoint y: 513, distance: 17.1
click at [935, 560] on div "Seguridad, control y paz mental en segundos." at bounding box center [763, 572] width 507 height 25
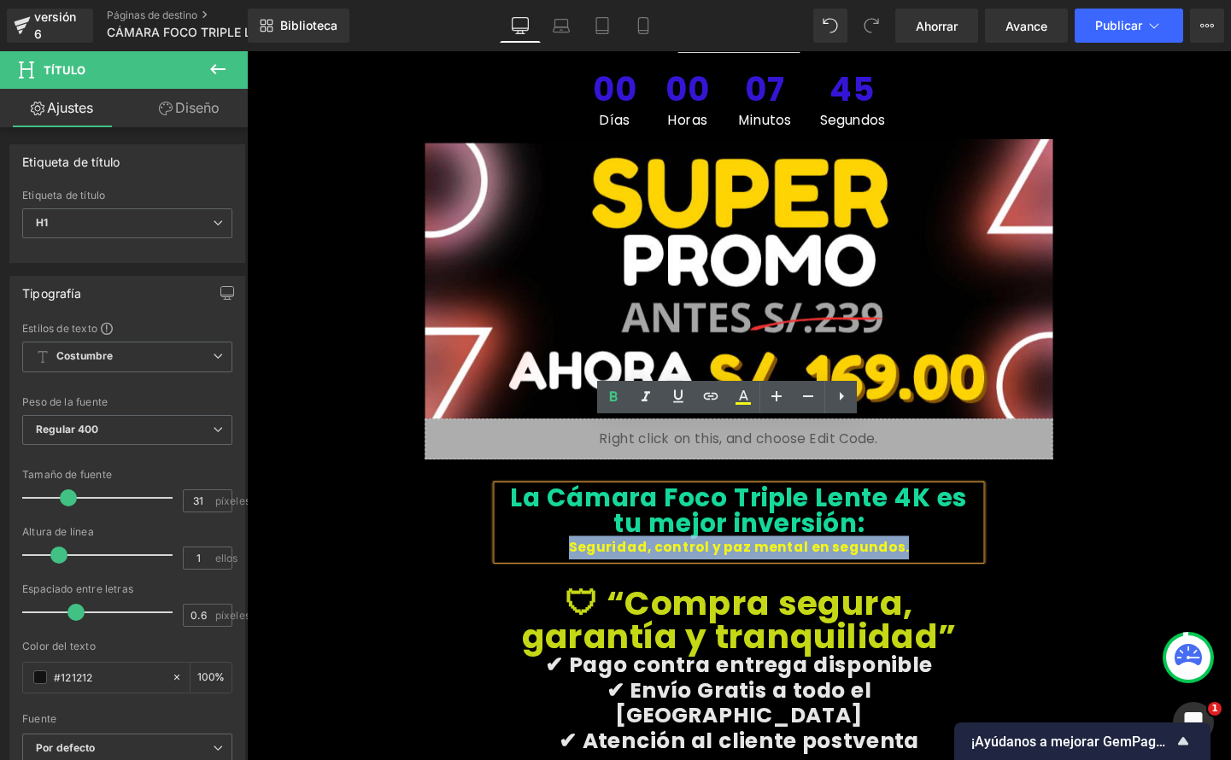
drag, startPoint x: 850, startPoint y: 501, endPoint x: 598, endPoint y: 496, distance: 252.1
click at [581, 560] on div "Seguridad, control y paz mental en segundos." at bounding box center [763, 572] width 507 height 25
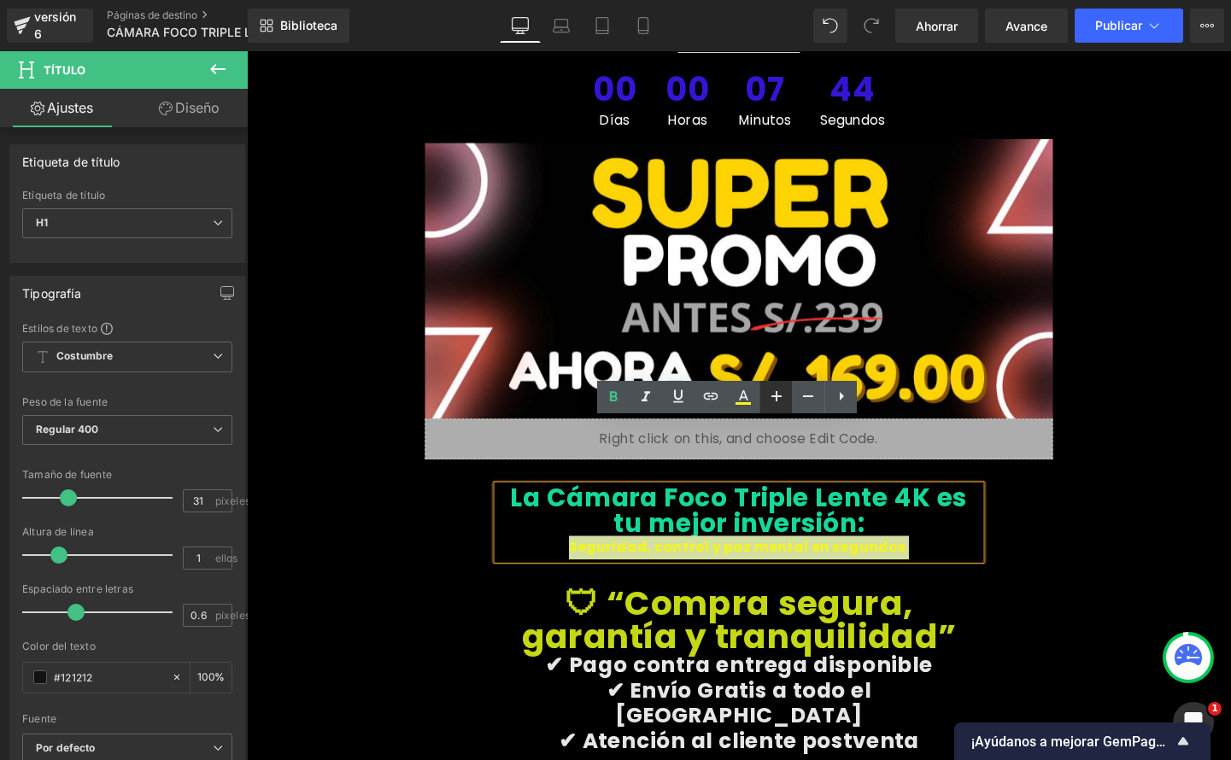
click at [773, 395] on icon at bounding box center [776, 396] width 10 height 10
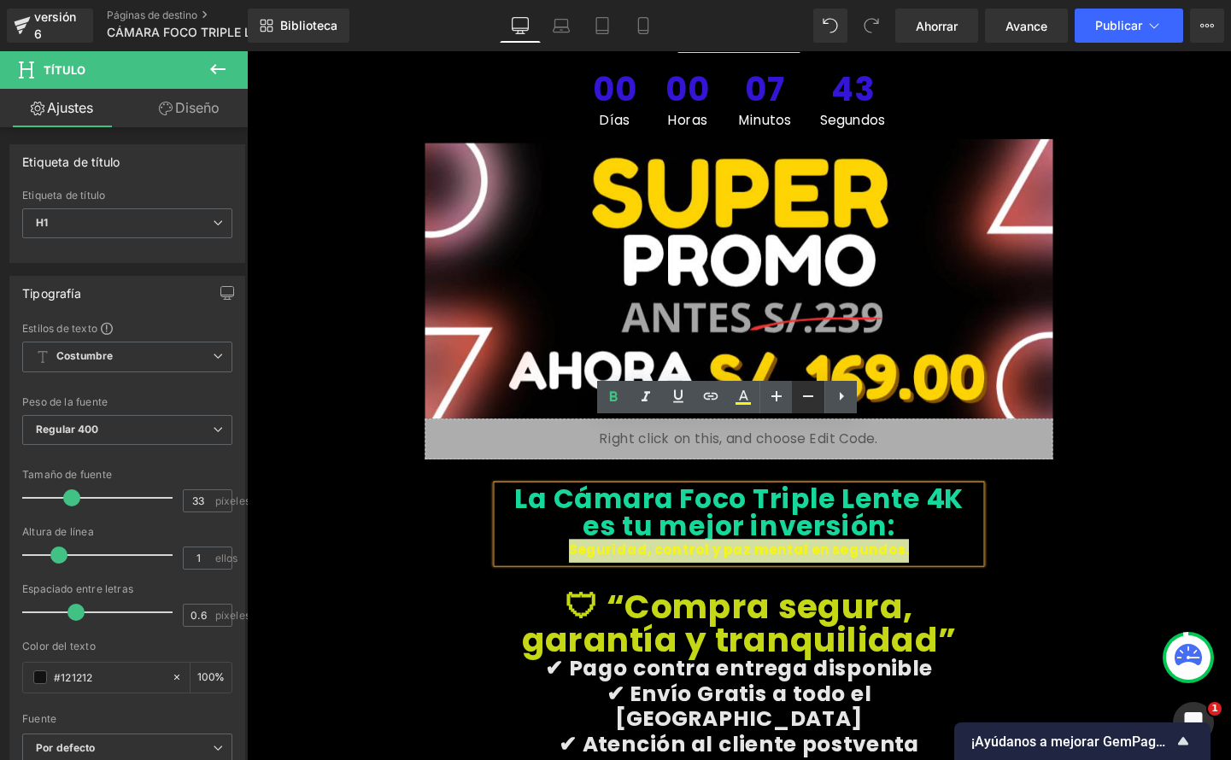
click at [803, 395] on icon at bounding box center [808, 396] width 21 height 21
type input "31"
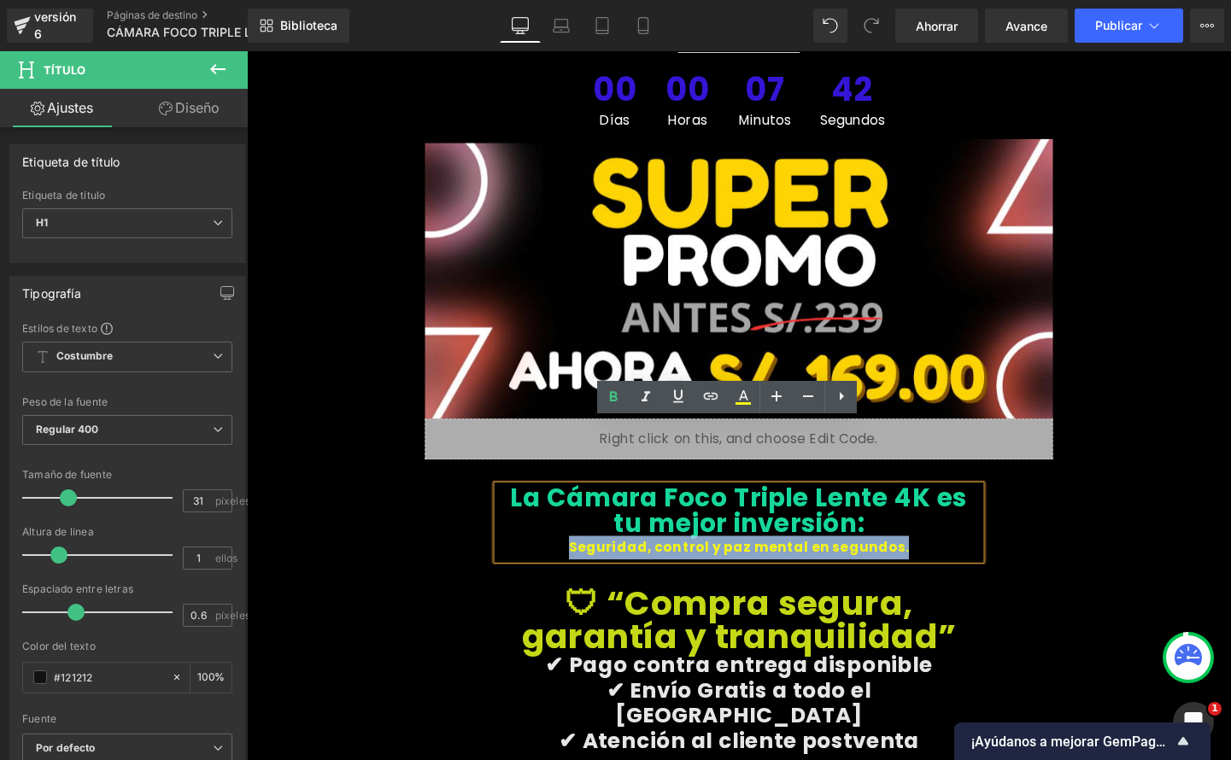
click at [1111, 482] on div "La Cámara Foco Triple Lente 4K es tu mejor inversión: Seguridad, control y paz …" at bounding box center [763, 756] width 1025 height 549
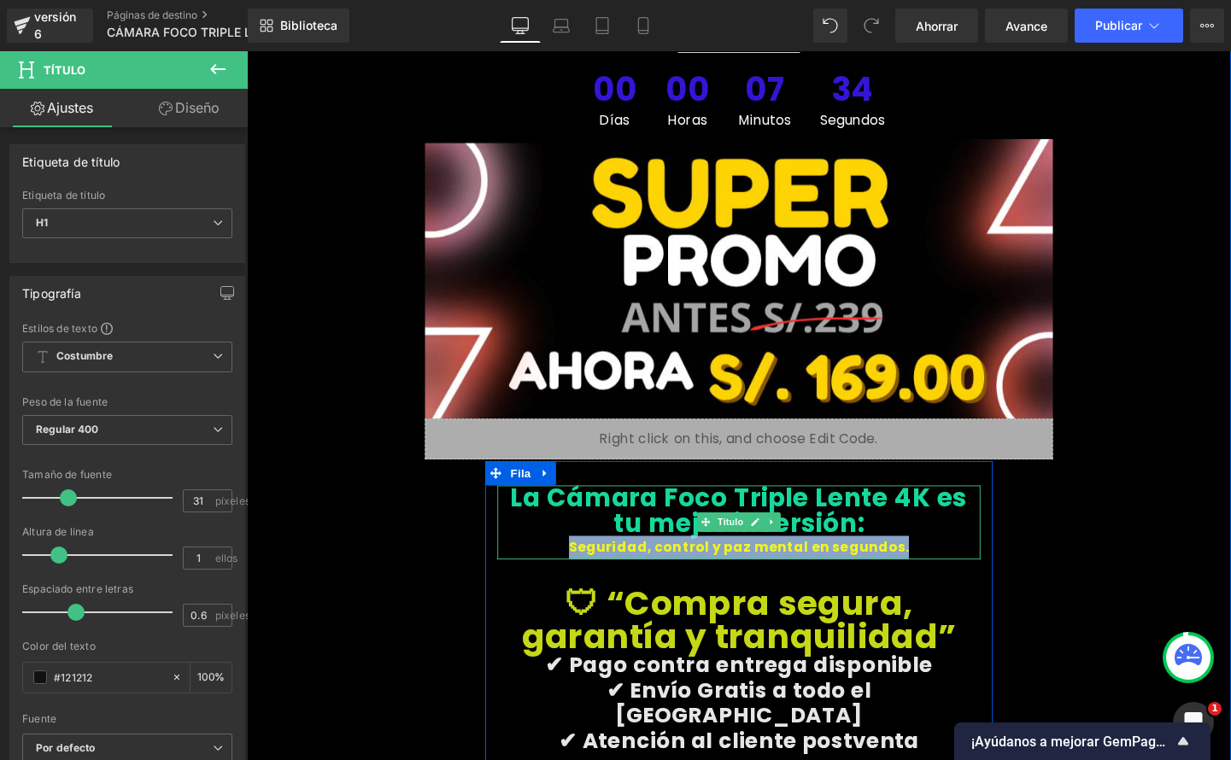
drag, startPoint x: 919, startPoint y: 505, endPoint x: 574, endPoint y: 506, distance: 345.1
click at [574, 560] on div "Seguridad, control y paz mental en segundos." at bounding box center [763, 572] width 507 height 25
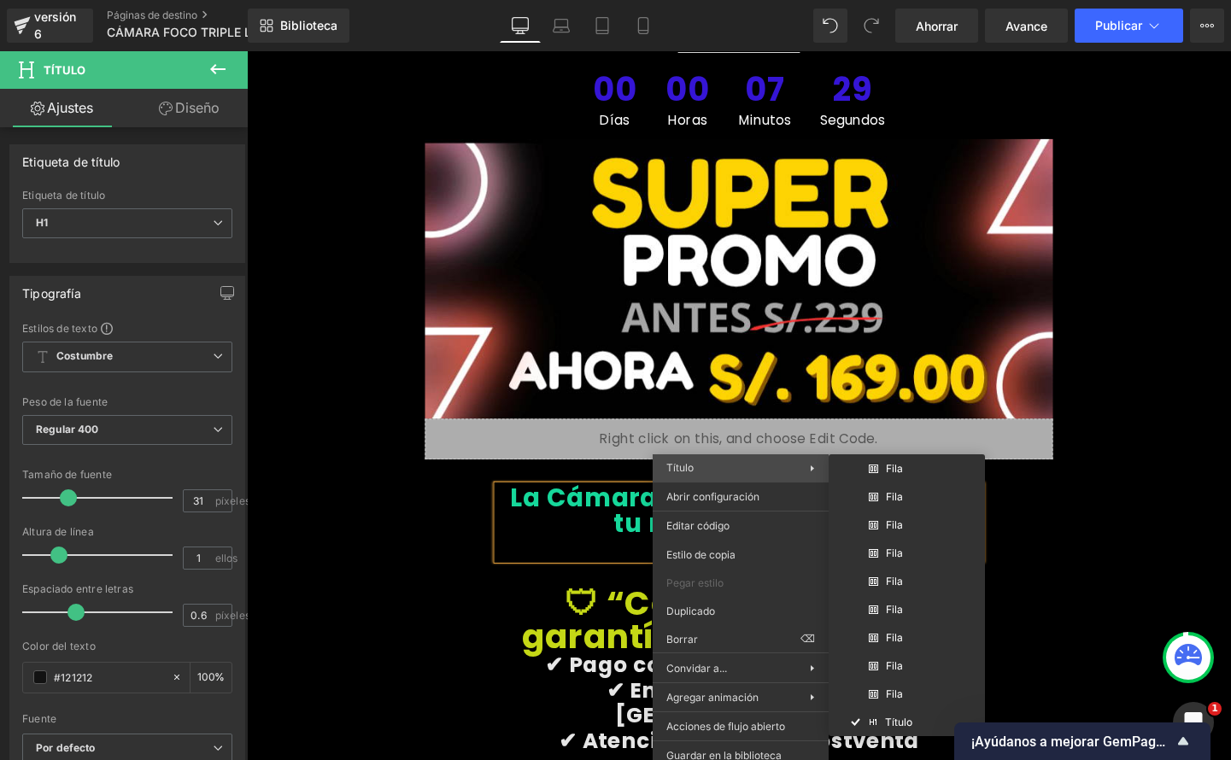
click at [813, 460] on div "Título Fila Fila Fila Fila Fila Fila Fila Fila Fila Título" at bounding box center [741, 467] width 176 height 27
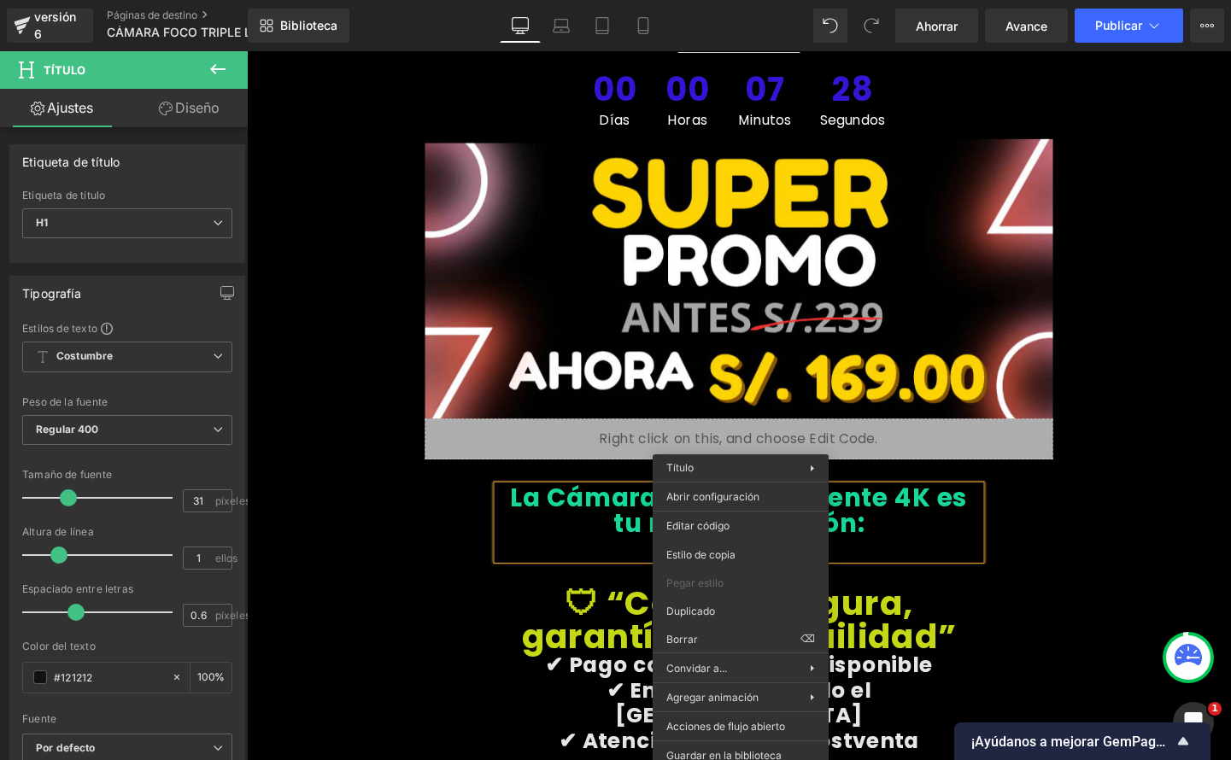
drag, startPoint x: 798, startPoint y: 446, endPoint x: 799, endPoint y: 459, distance: 12.8
click at [798, 501] on font "La Cámara Foco Triple Lente 4K es tu mejor inversión:" at bounding box center [764, 533] width 481 height 64
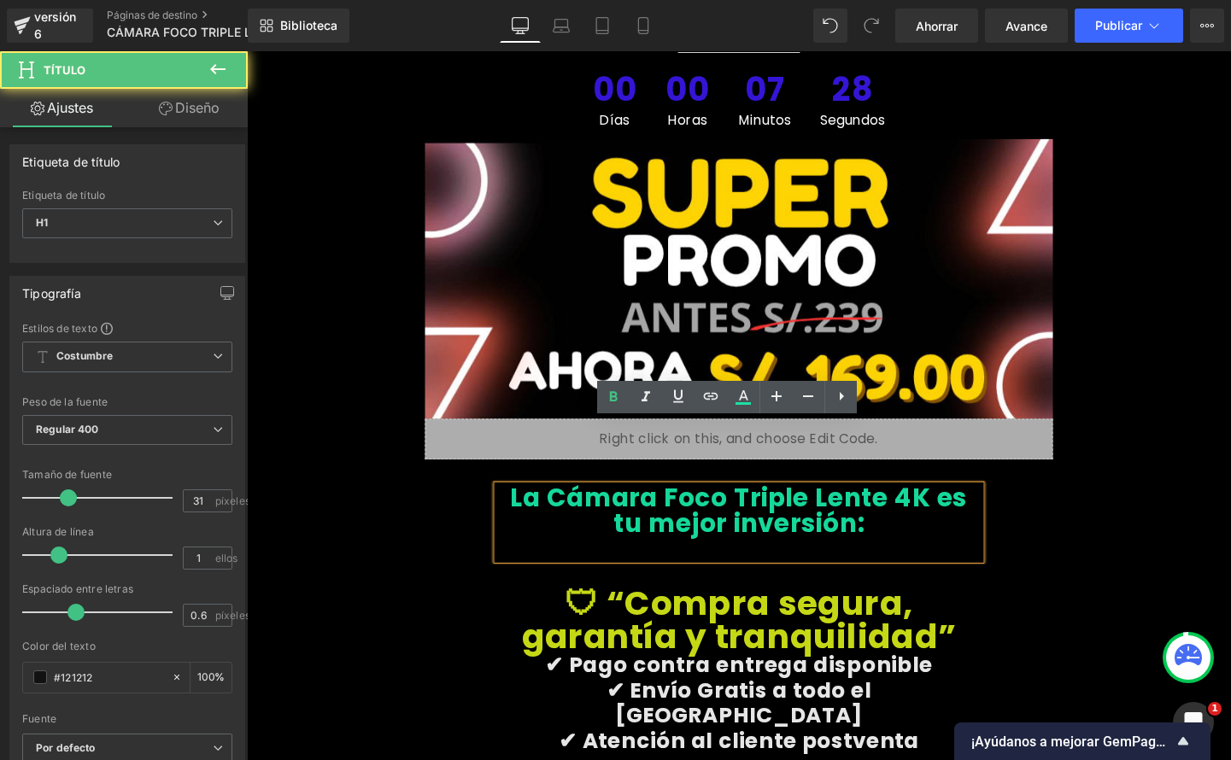
click at [800, 501] on font "La Cámara Foco Triple Lente 4K es tu mejor inversión:" at bounding box center [764, 533] width 481 height 64
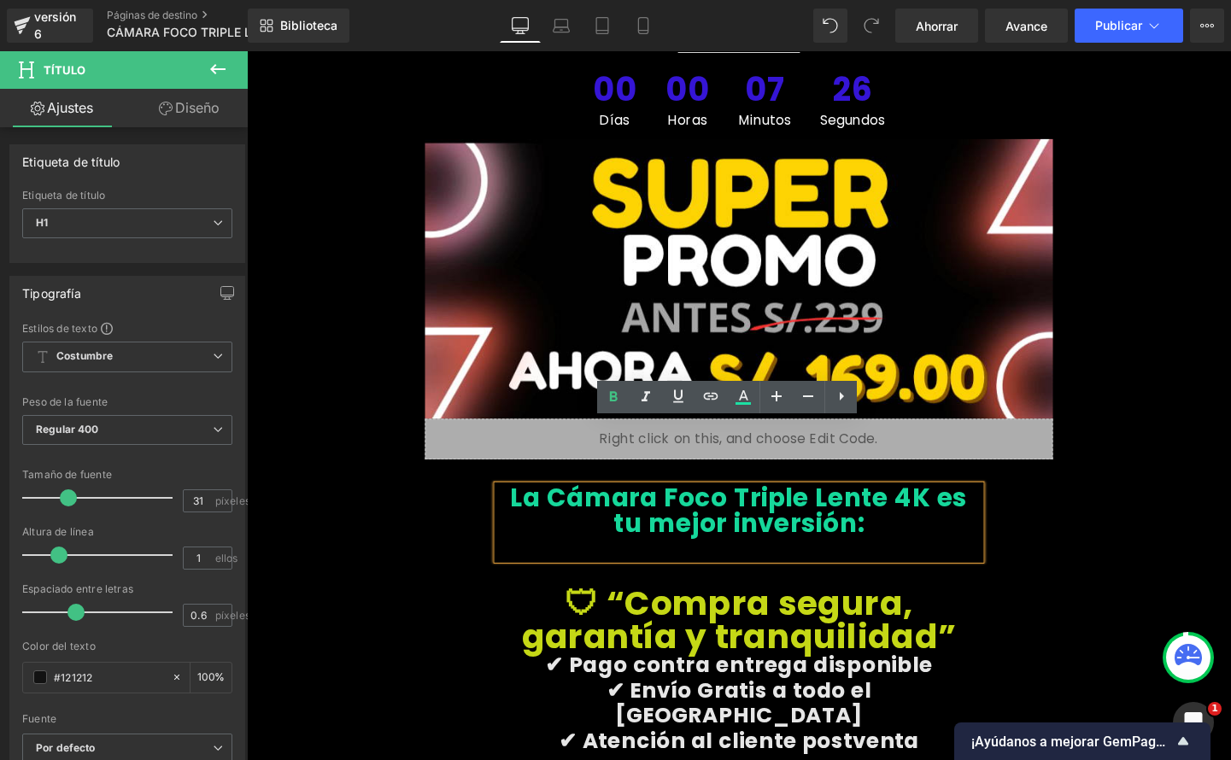
drag, startPoint x: 865, startPoint y: 482, endPoint x: 947, endPoint y: 486, distance: 81.3
click at [866, 507] on h1 "La Cámara Foco Triple Lente 4K es tu mejor inversión:" at bounding box center [763, 533] width 507 height 53
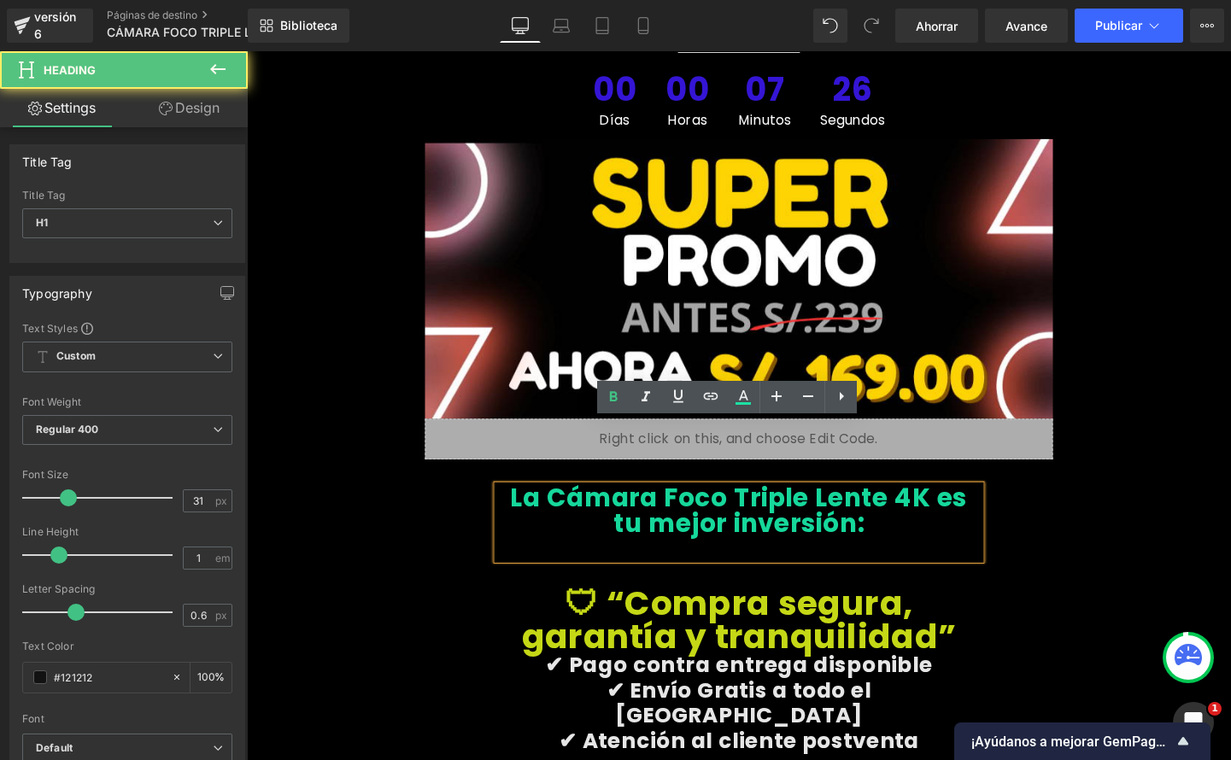
click at [1111, 484] on div "La Cámara Foco Triple Lente 4K es tu mejor inversión: Título 🛡 “Compra segura, …" at bounding box center [763, 756] width 1025 height 549
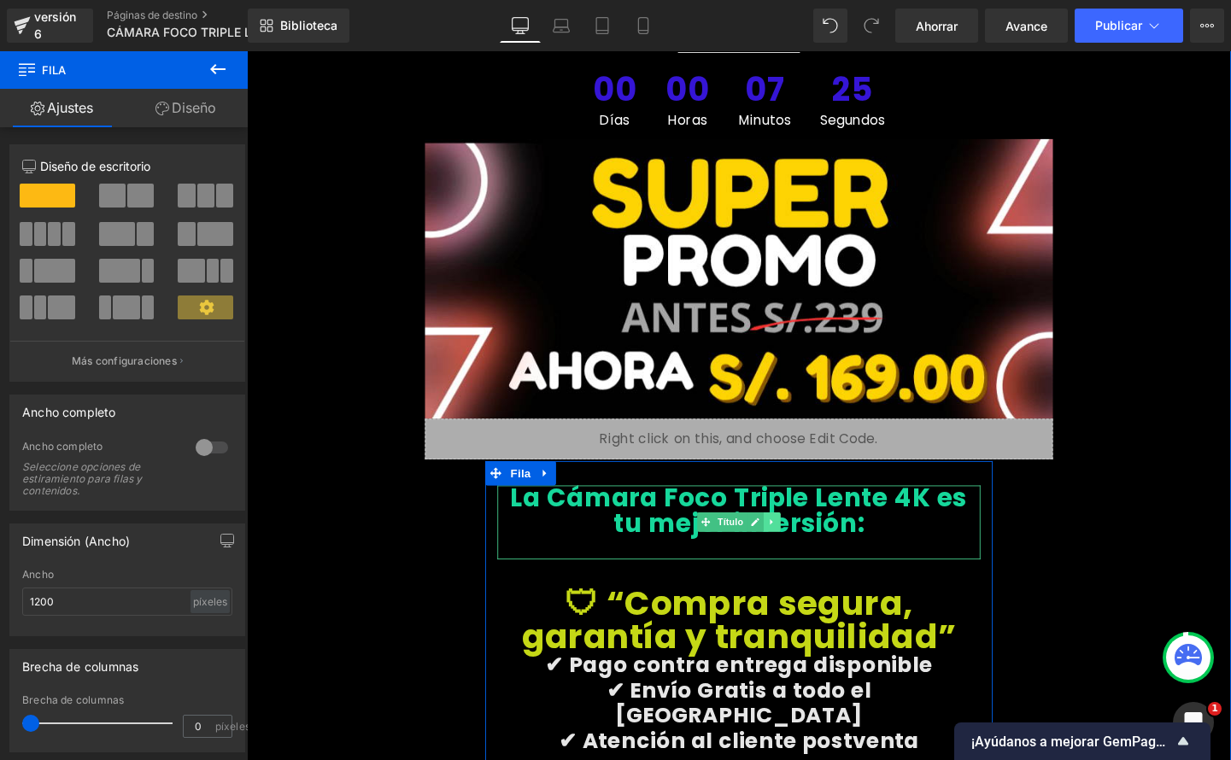
click at [796, 541] on icon at bounding box center [798, 546] width 9 height 10
click at [787, 542] on icon at bounding box center [789, 546] width 9 height 9
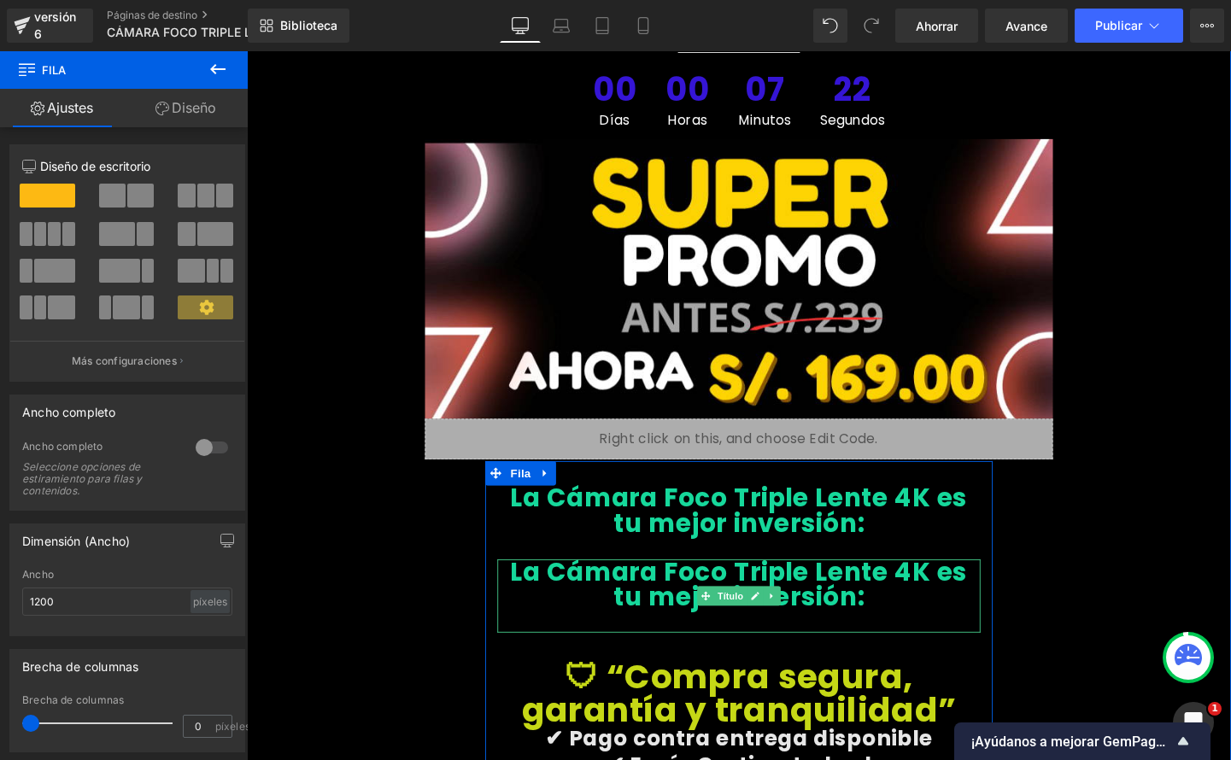
click at [880, 585] on h1 "La Cámara Foco Triple Lente 4K es tu mejor inversión:" at bounding box center [763, 611] width 507 height 53
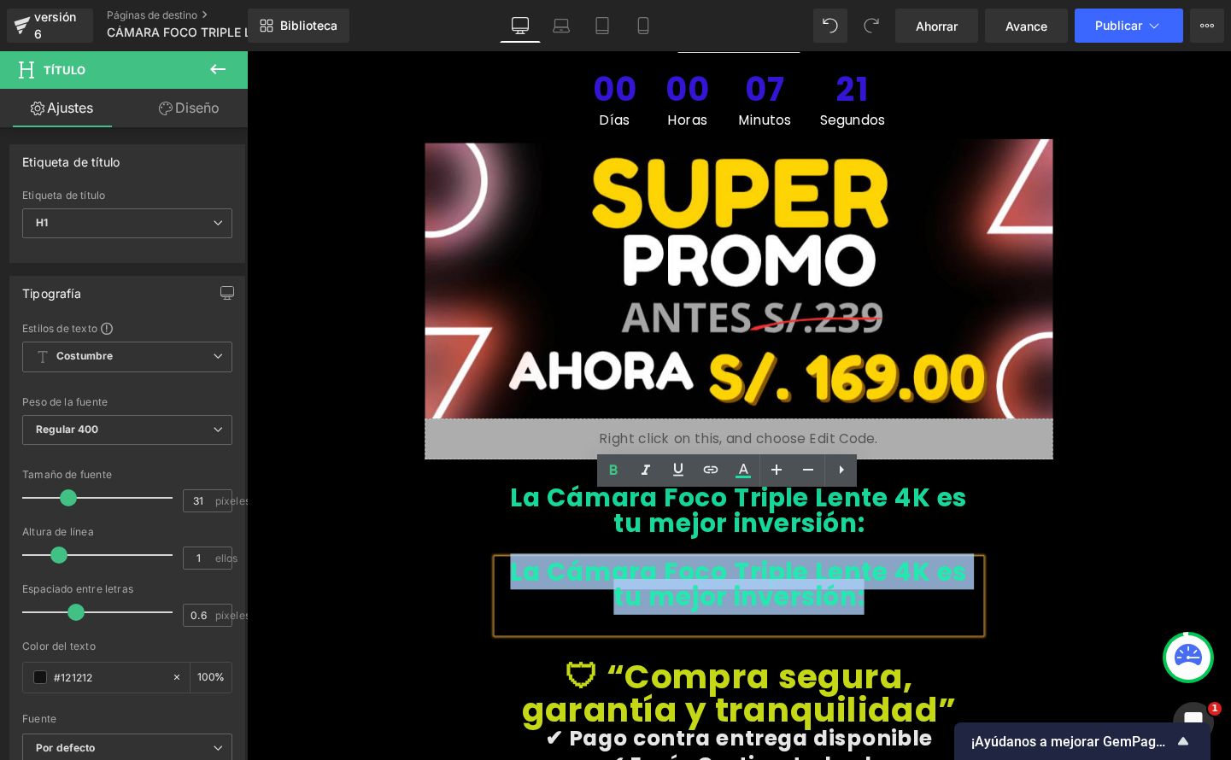
drag, startPoint x: 878, startPoint y: 560, endPoint x: 511, endPoint y: 525, distance: 369.0
click at [514, 585] on h1 "La Cámara Foco Triple Lente 4K es tu mejor inversión:" at bounding box center [763, 611] width 507 height 53
paste div
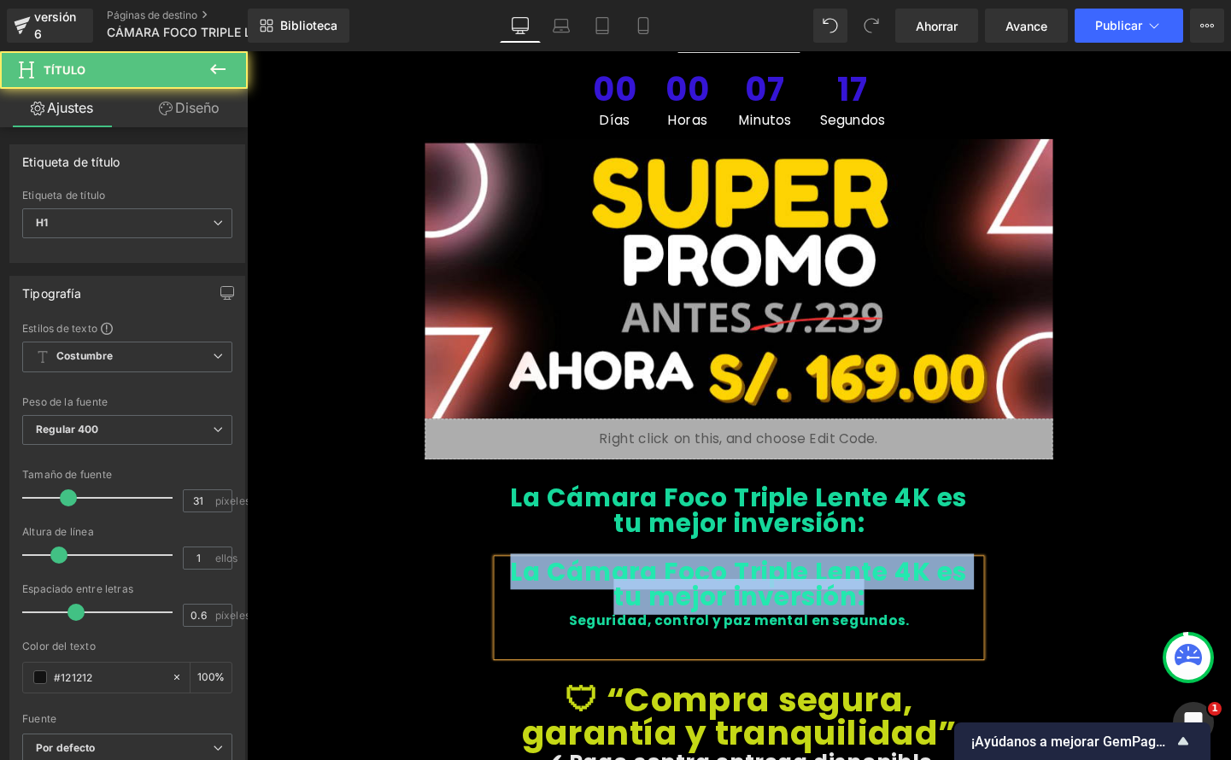
drag, startPoint x: 778, startPoint y: 558, endPoint x: 508, endPoint y: 526, distance: 271.8
click at [511, 585] on h1 "La Cámara Foco Triple Lente 4K es tu mejor inversión:" at bounding box center [763, 611] width 507 height 53
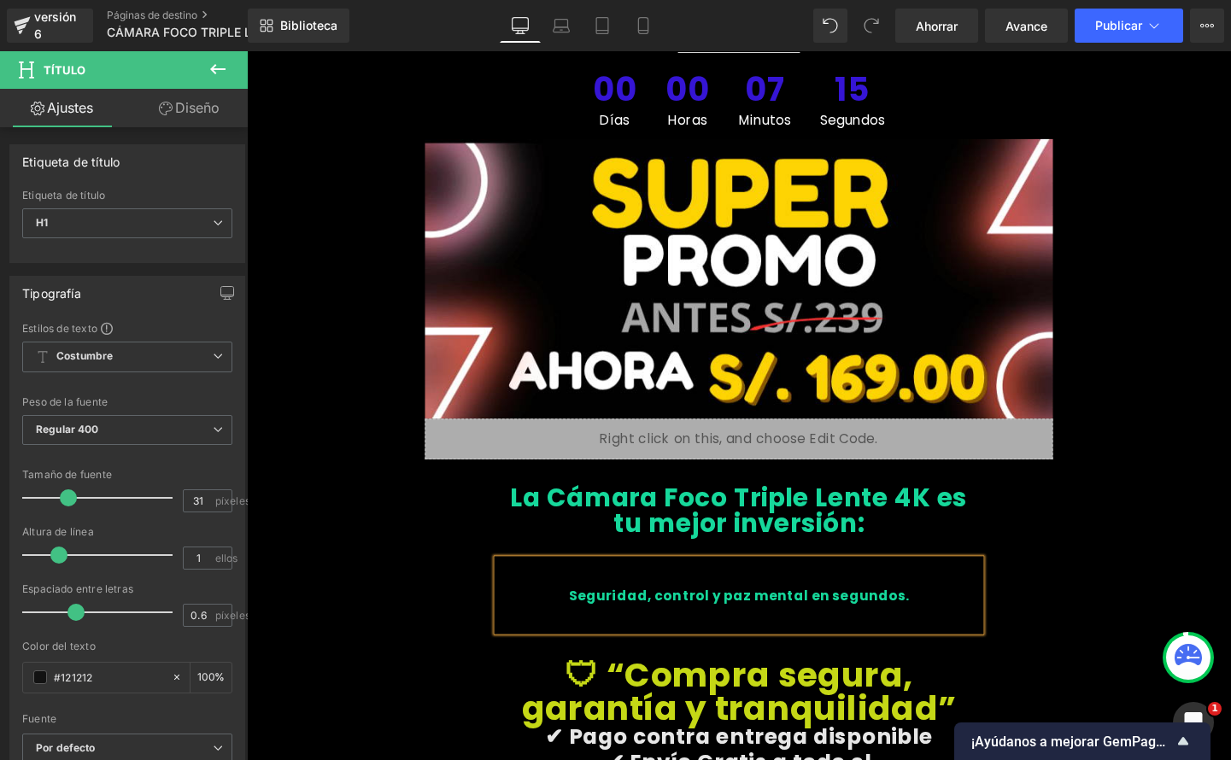
click at [602, 613] on font "Seguridad, control y paz mental en segundos." at bounding box center [763, 623] width 357 height 20
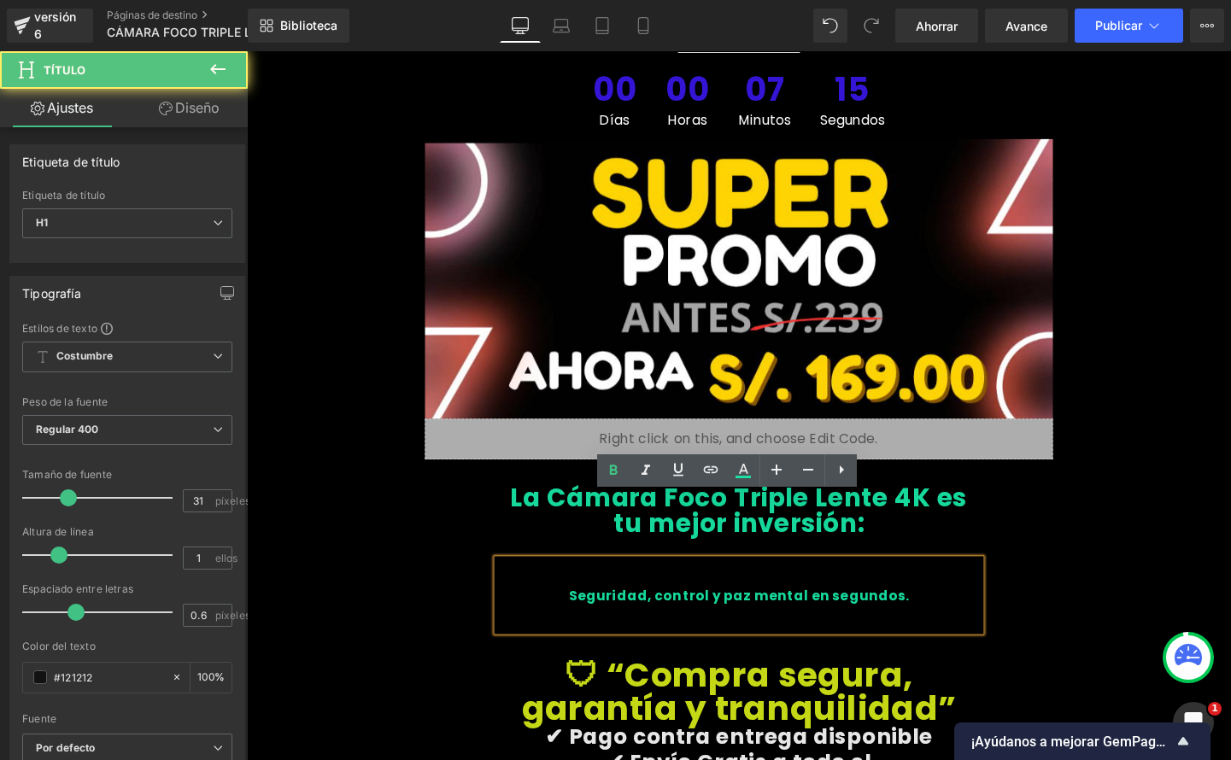
drag, startPoint x: 597, startPoint y: 558, endPoint x: 610, endPoint y: 557, distance: 12.8
click at [597, 613] on font "Seguridad, control y paz mental en segundos." at bounding box center [763, 623] width 357 height 20
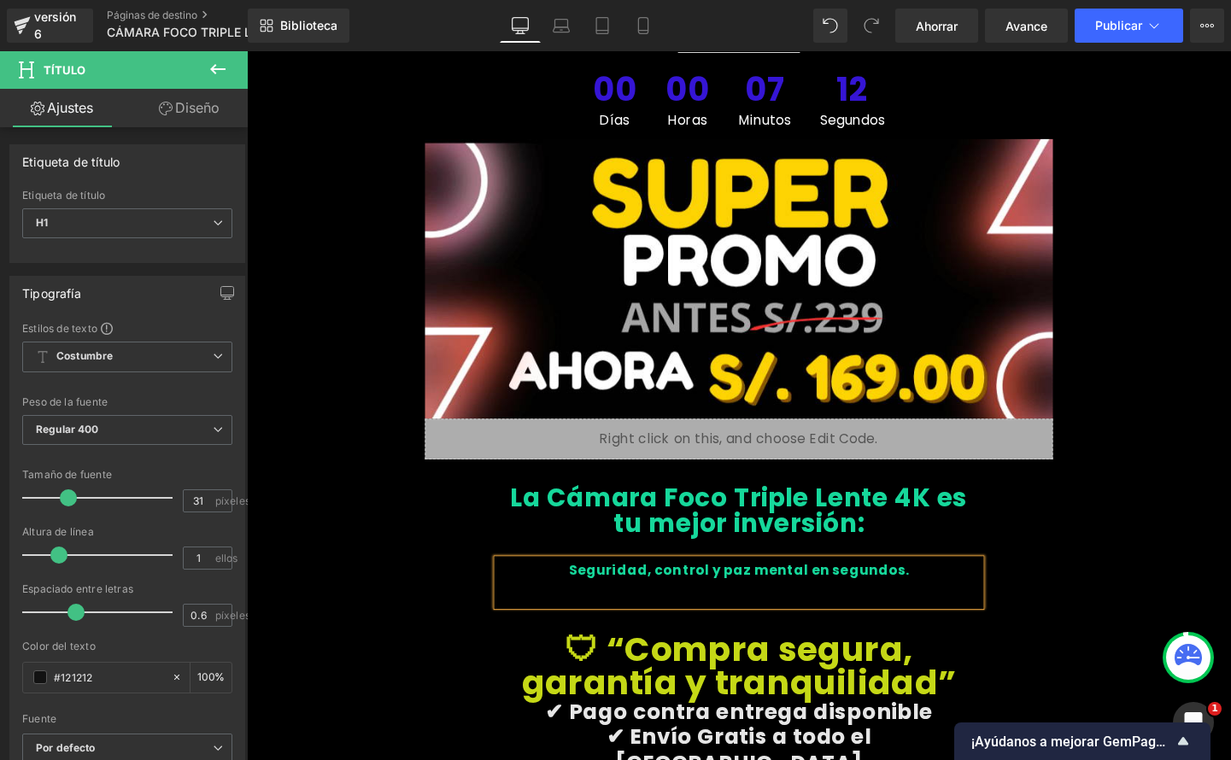
click at [624, 609] on div at bounding box center [763, 621] width 507 height 25
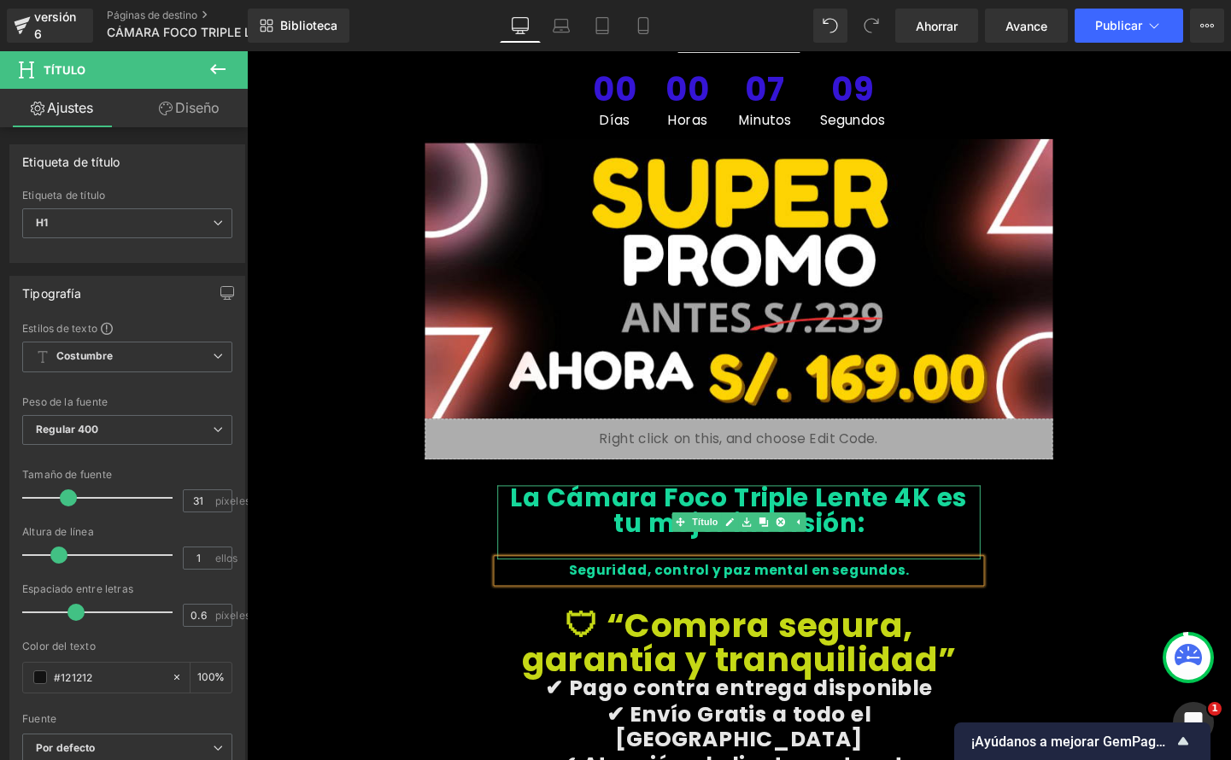
click at [718, 560] on div at bounding box center [763, 572] width 507 height 25
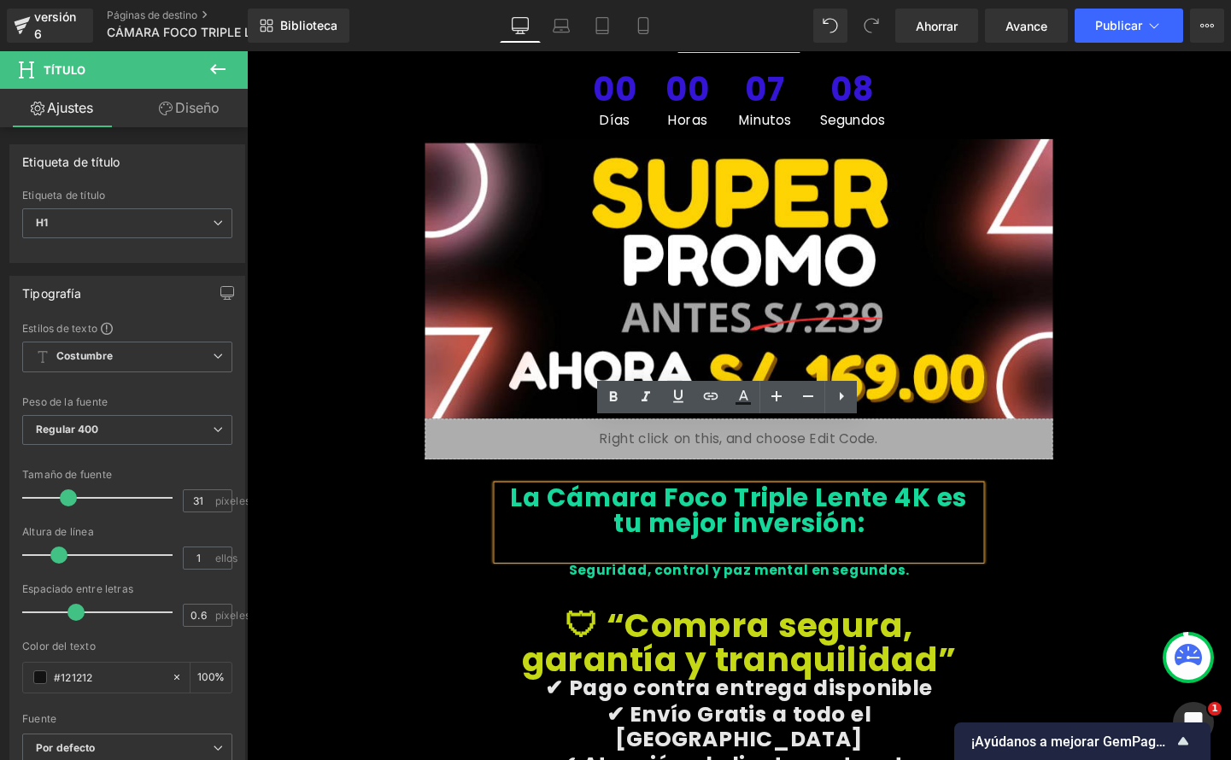
click at [751, 560] on div at bounding box center [763, 572] width 507 height 25
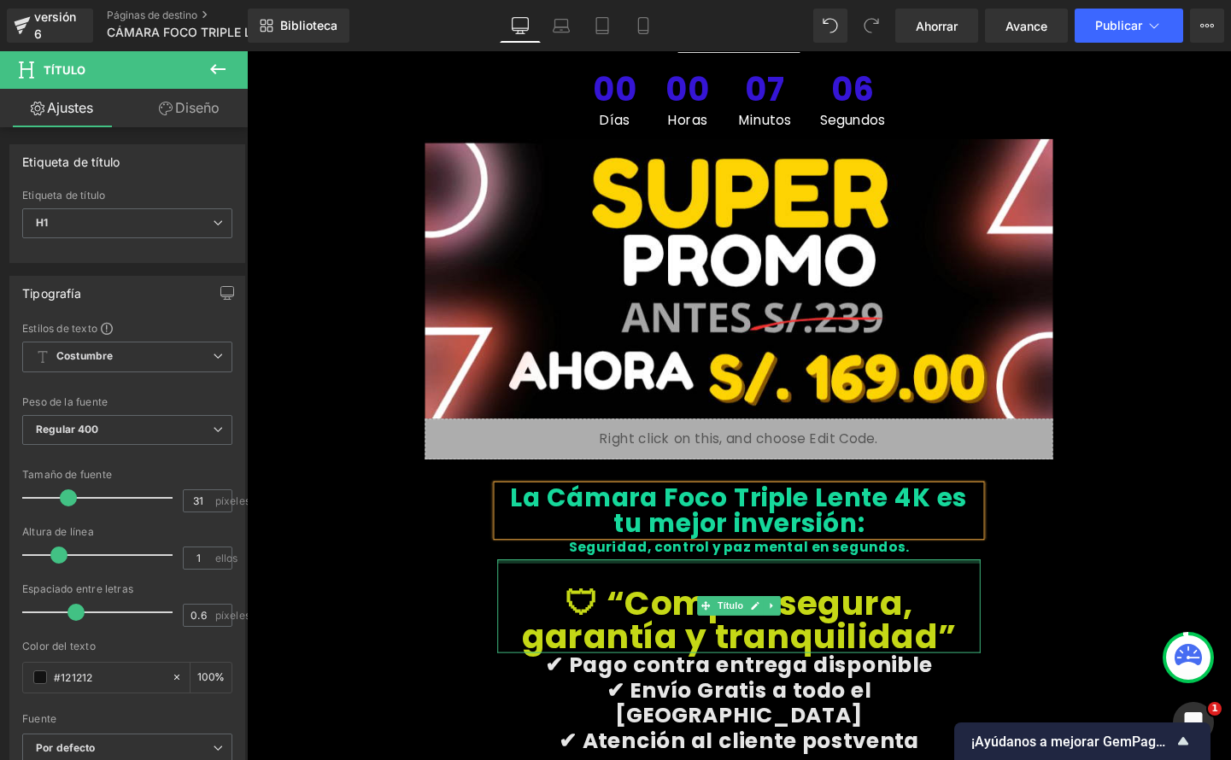
click at [936, 560] on div "Seguridad, control y paz mental en segundos." at bounding box center [763, 572] width 507 height 25
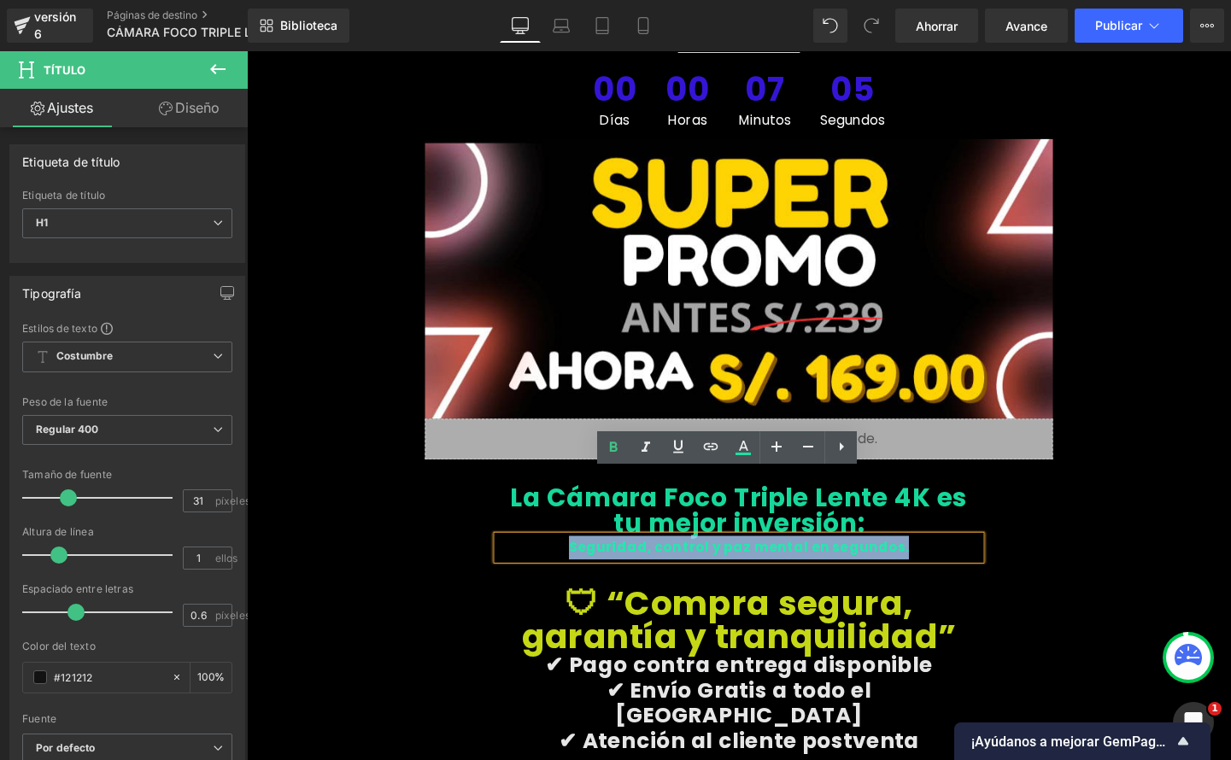
drag, startPoint x: 701, startPoint y: 503, endPoint x: 579, endPoint y: 492, distance: 122.7
click at [569, 560] on div "Seguridad, control y paz mental en segundos." at bounding box center [763, 572] width 507 height 25
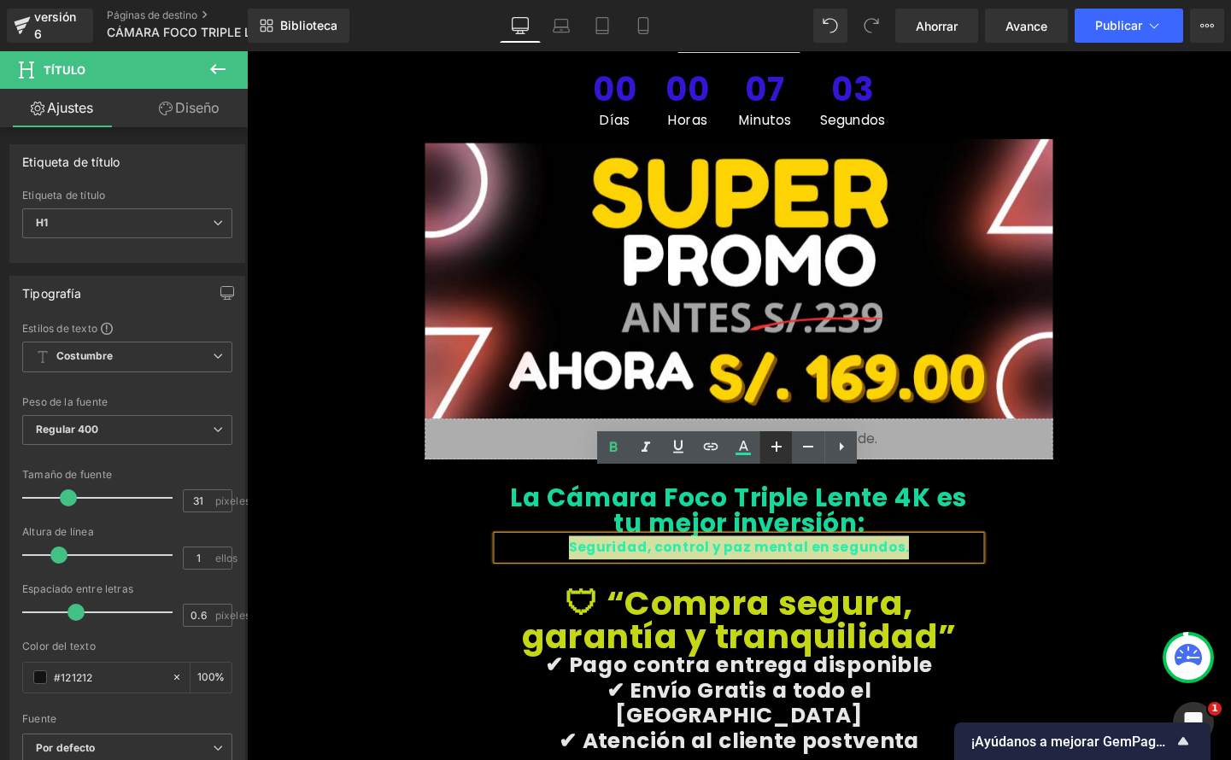
click at [783, 452] on icon at bounding box center [776, 447] width 21 height 21
click at [782, 452] on icon at bounding box center [776, 447] width 21 height 21
click at [771, 448] on icon at bounding box center [776, 447] width 21 height 21
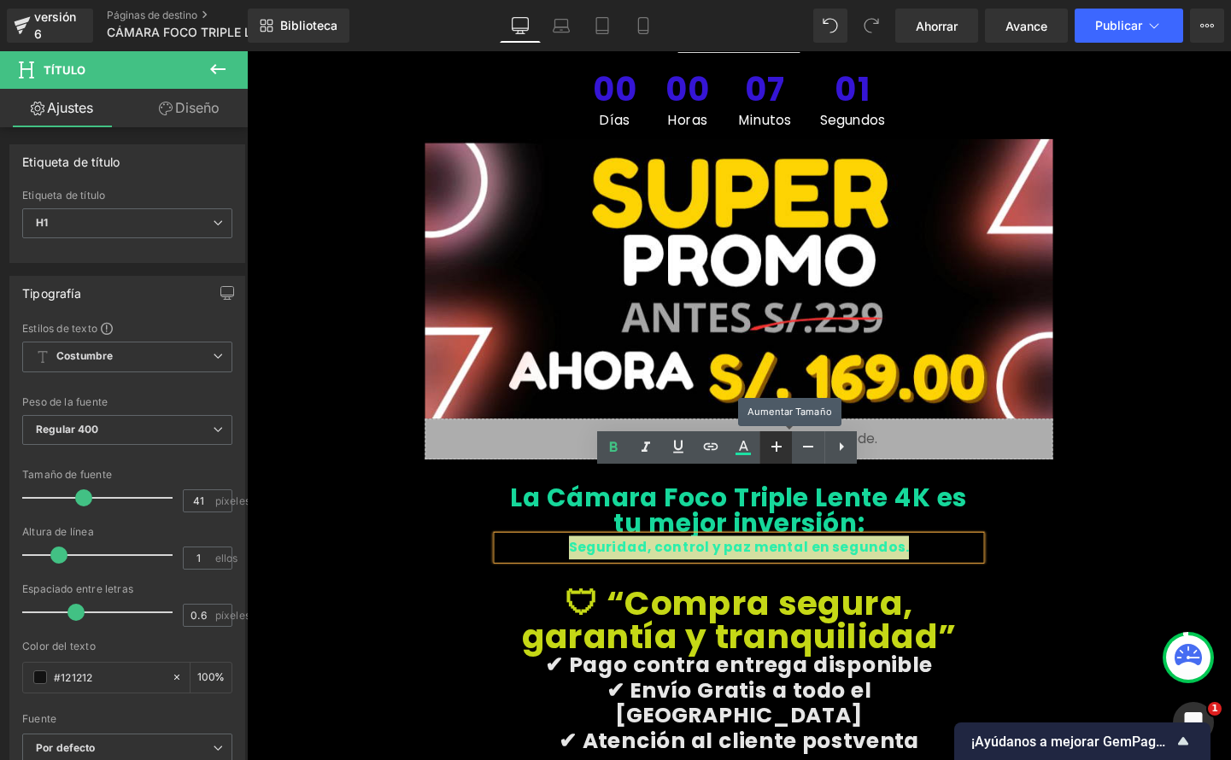
click at [772, 448] on icon at bounding box center [776, 447] width 21 height 21
type input "43"
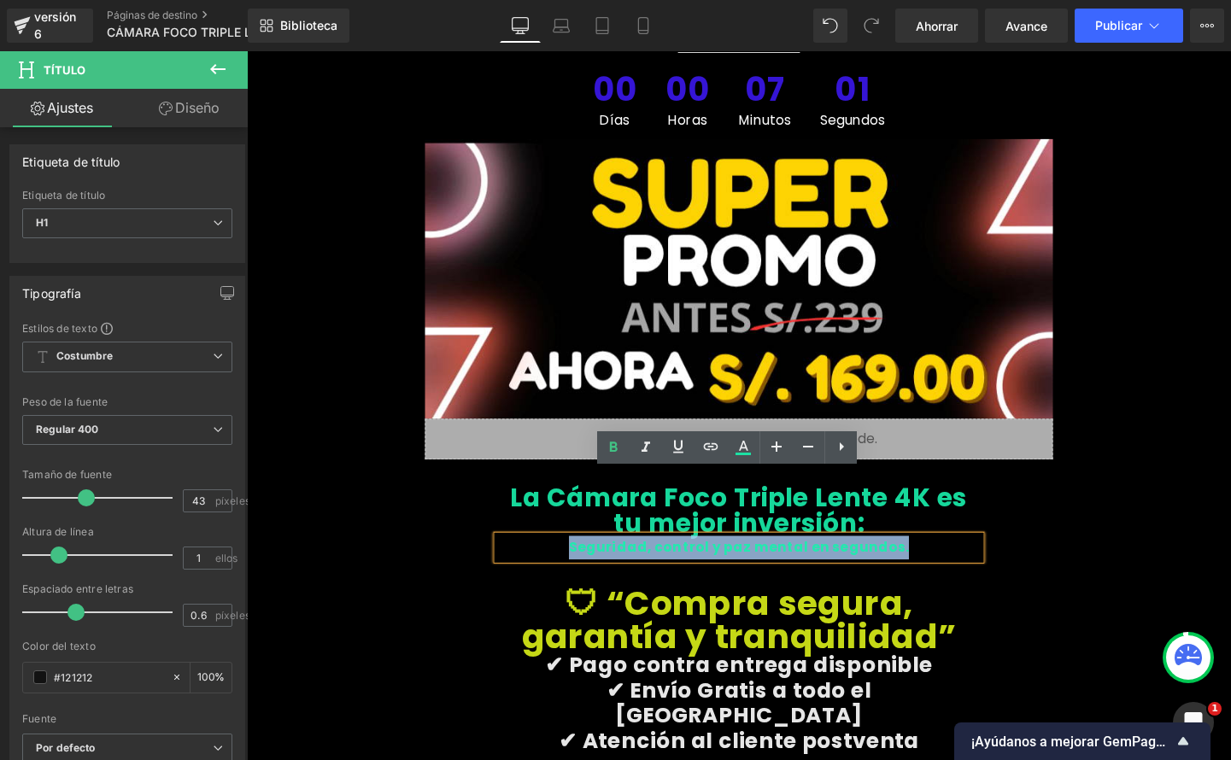
click at [1065, 526] on div "La Cámara Foco Triple Lente 4K es tu mejor inversión: Título Seguridad, control…" at bounding box center [763, 756] width 1025 height 549
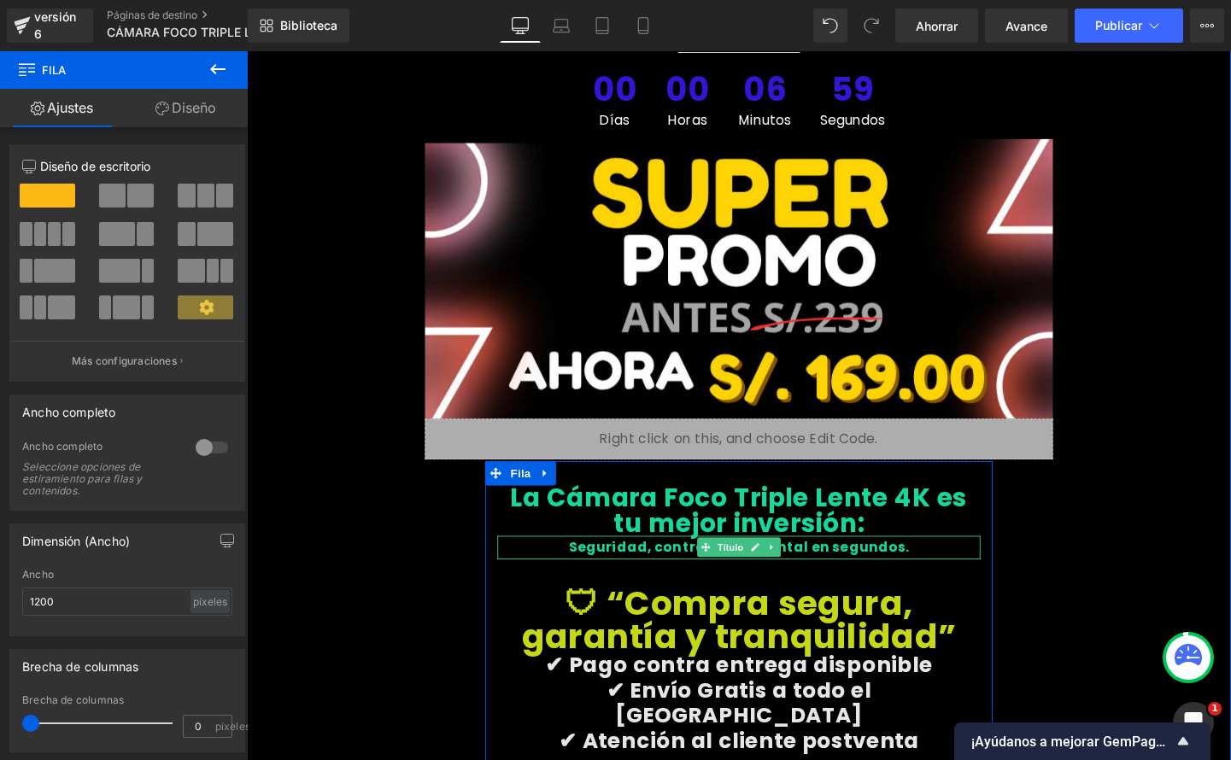
click at [937, 560] on div "Seguridad, control y paz mental en segundos." at bounding box center [763, 572] width 507 height 25
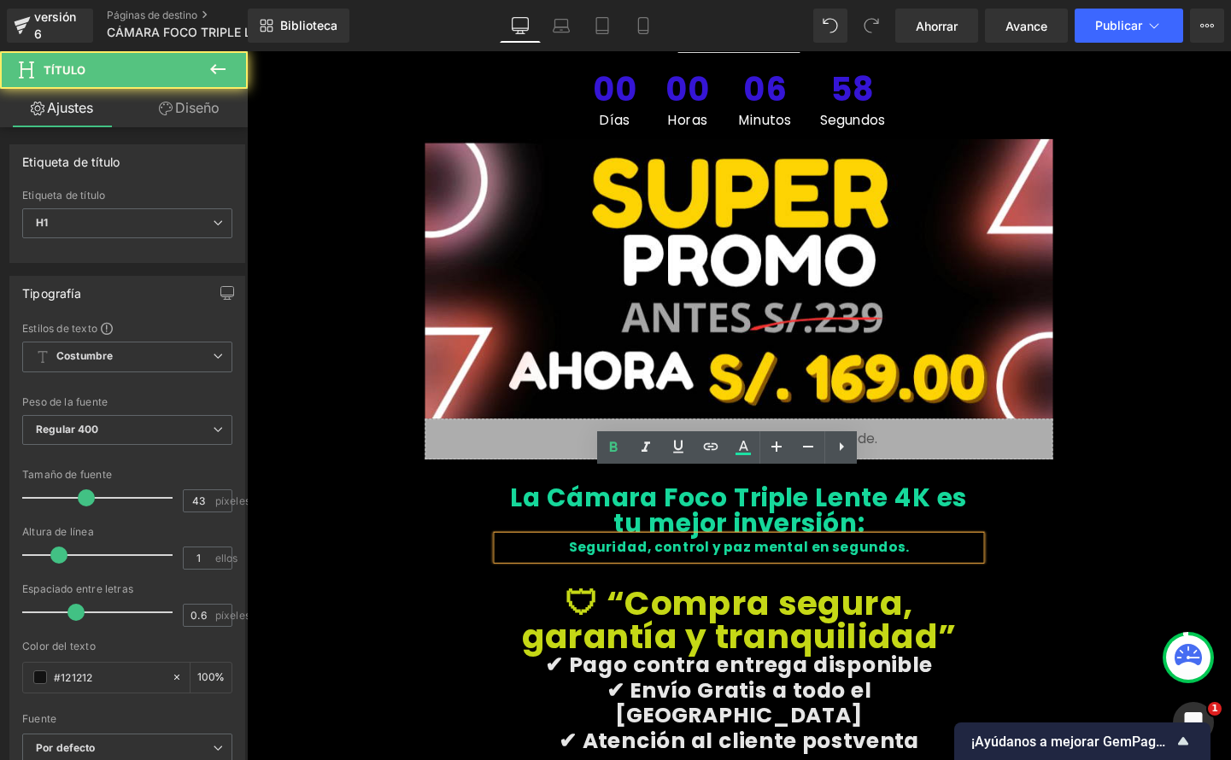
click at [935, 560] on div "Seguridad, control y paz mental en segundos." at bounding box center [763, 572] width 507 height 25
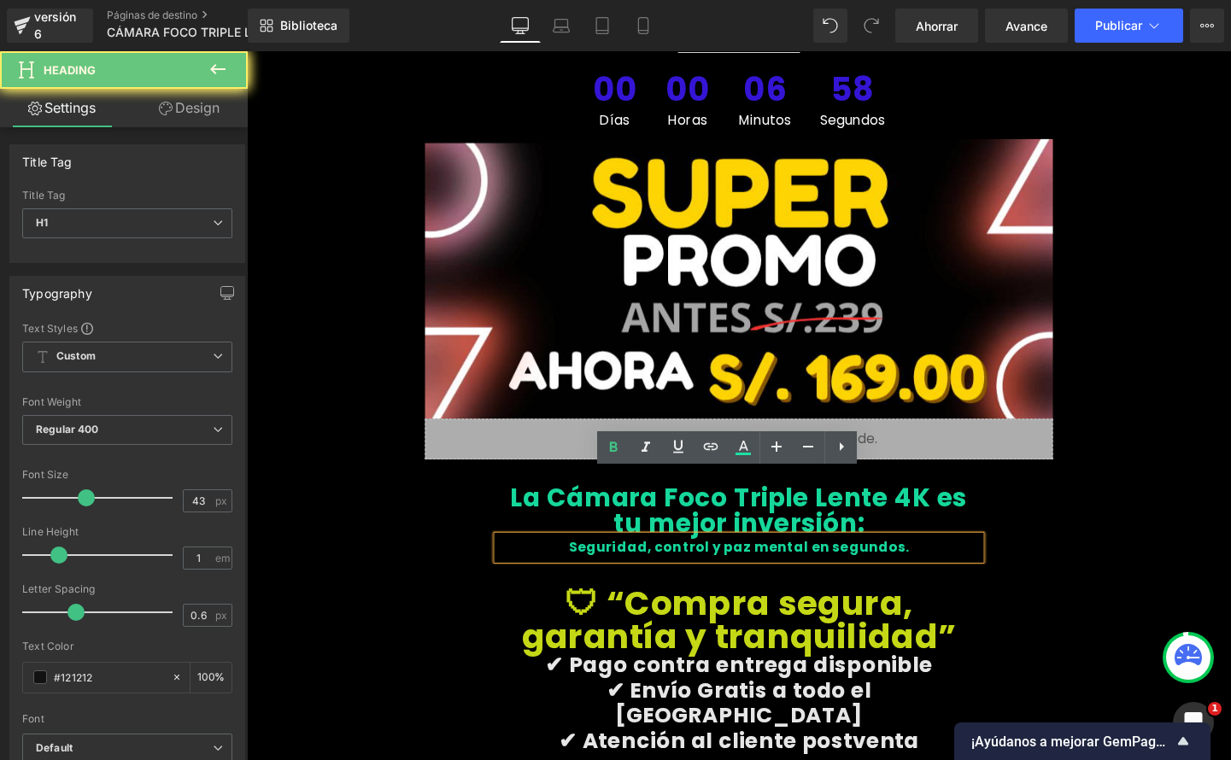
click at [935, 560] on div "Seguridad, control y paz mental en segundos." at bounding box center [763, 572] width 507 height 25
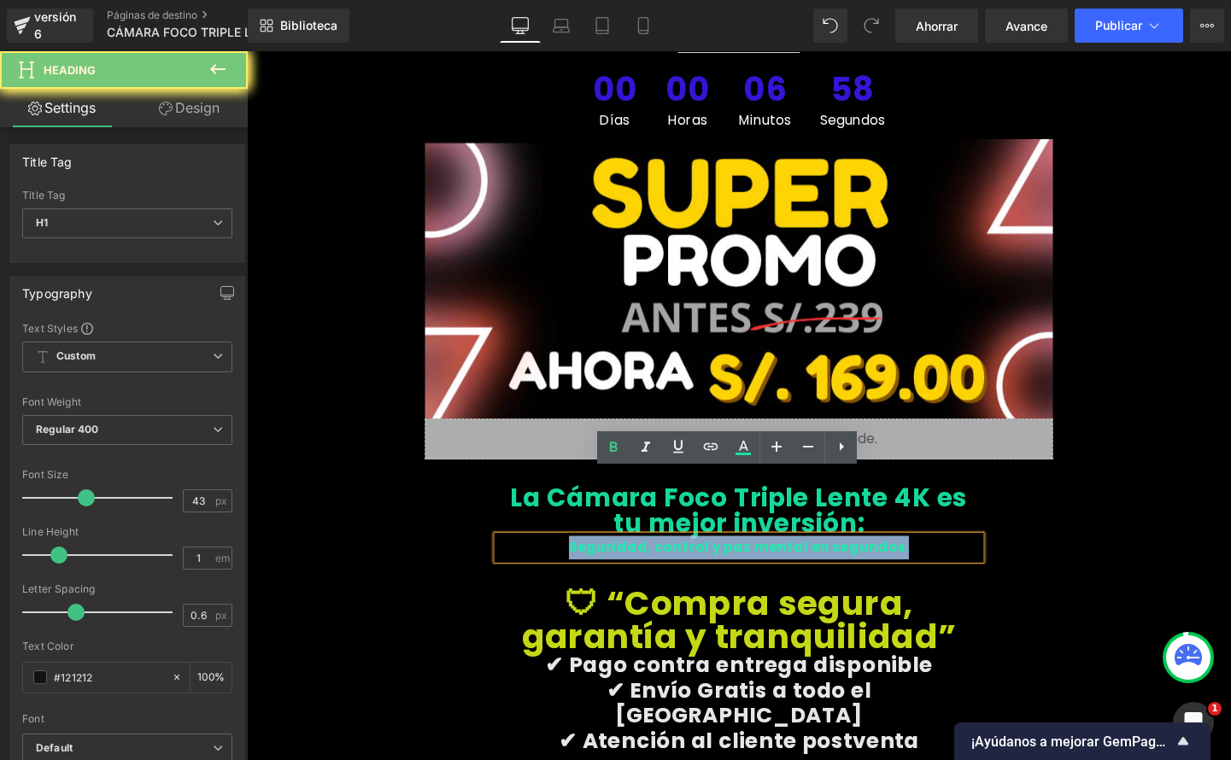
click at [935, 560] on div "Seguridad, control y paz mental en segundos." at bounding box center [763, 572] width 507 height 25
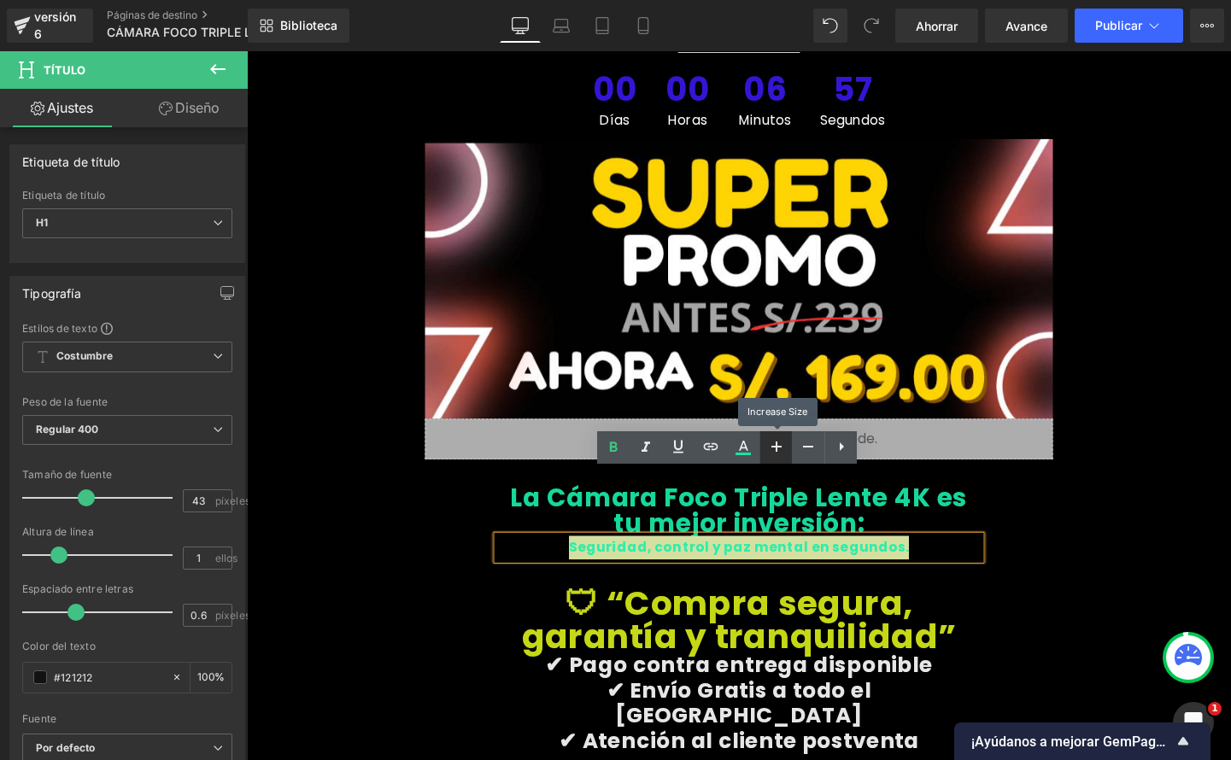
click at [780, 453] on icon at bounding box center [776, 447] width 21 height 21
type input "49"
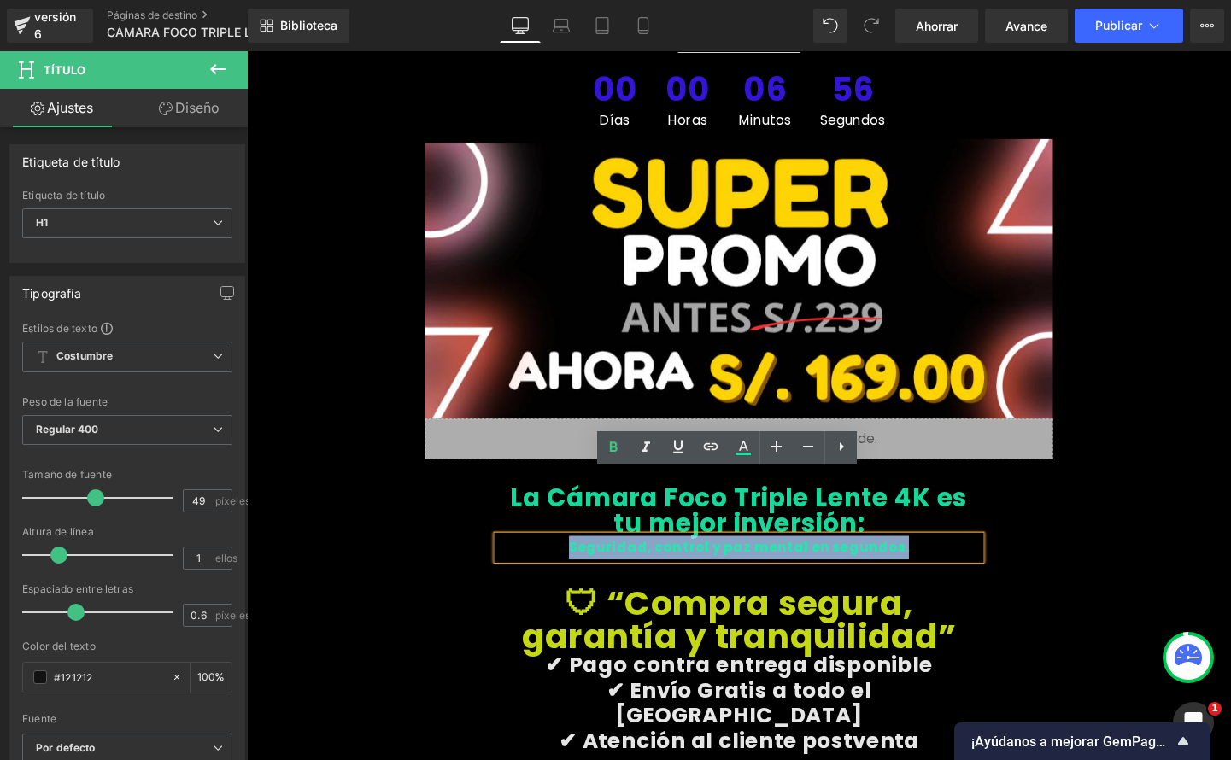
click at [947, 585] on div "🛡 “Compra segura, garantía y tranquilidad”" at bounding box center [763, 634] width 507 height 98
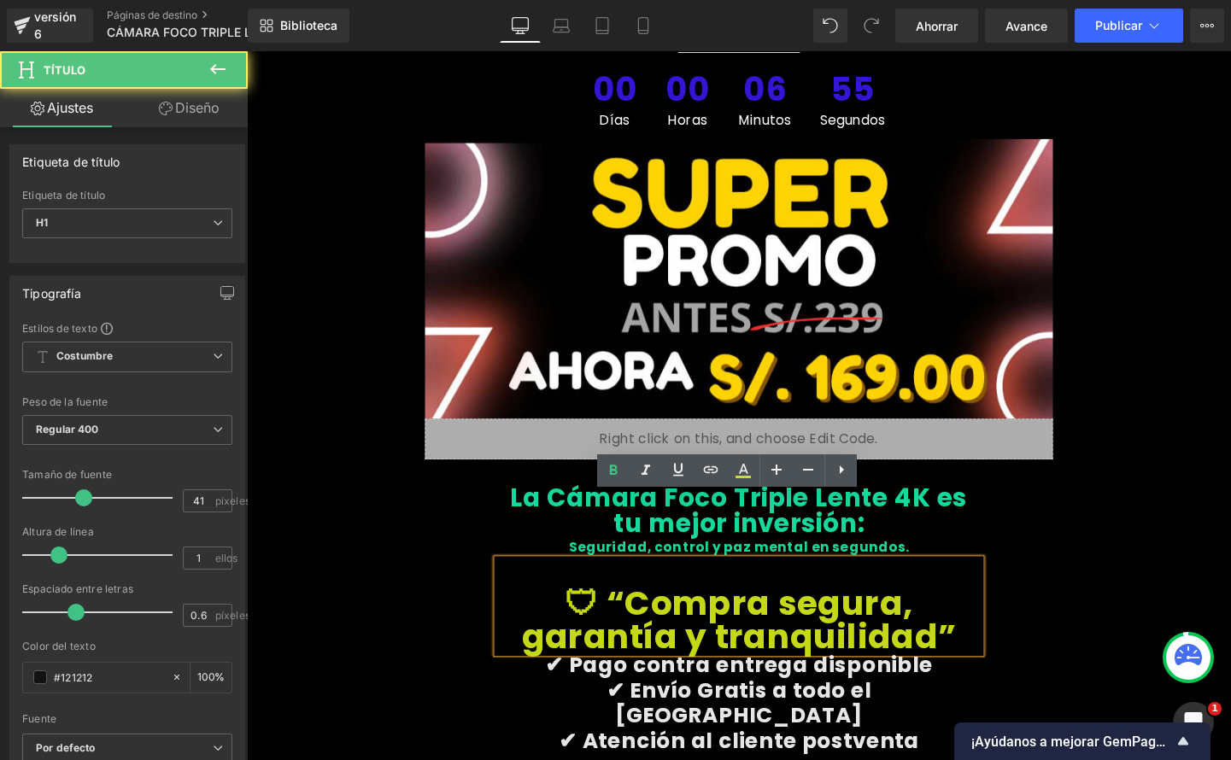
click at [945, 585] on div "🛡 “Compra segura, garantía y tranquilidad”" at bounding box center [763, 634] width 507 height 98
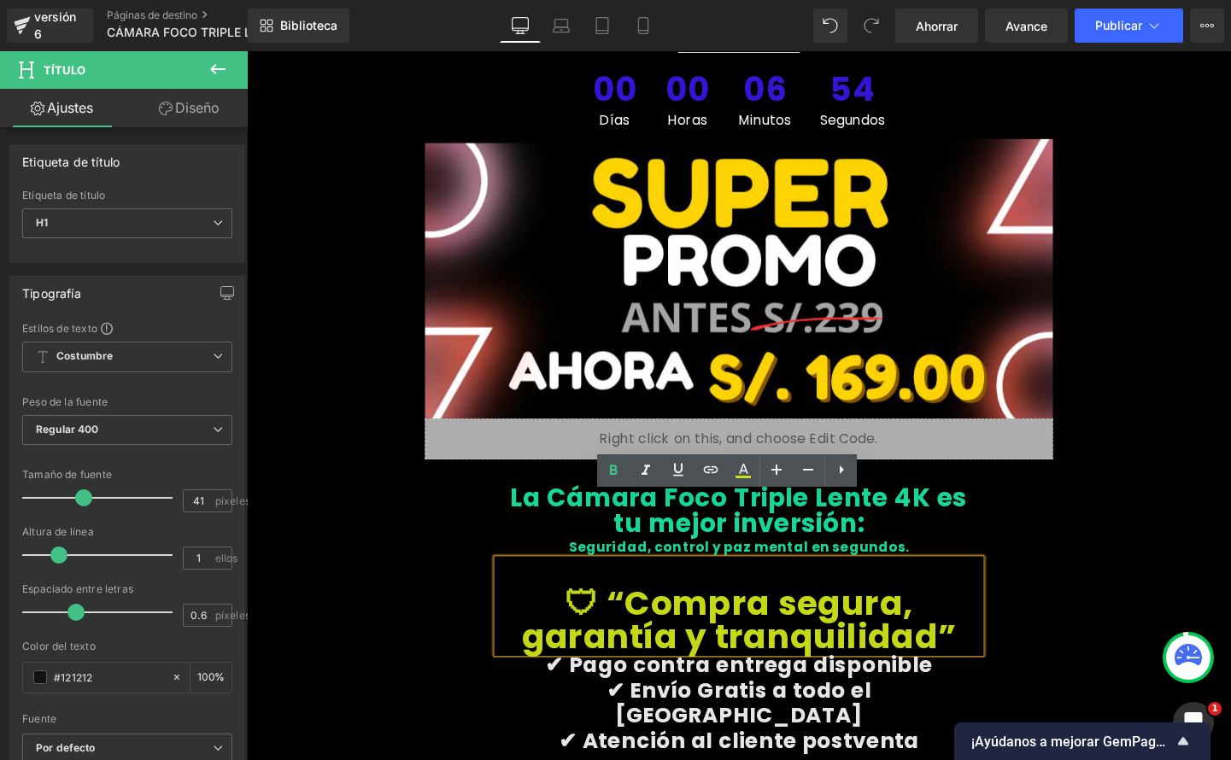
click at [943, 560] on div "Seguridad, control y paz mental en segundos." at bounding box center [763, 572] width 507 height 25
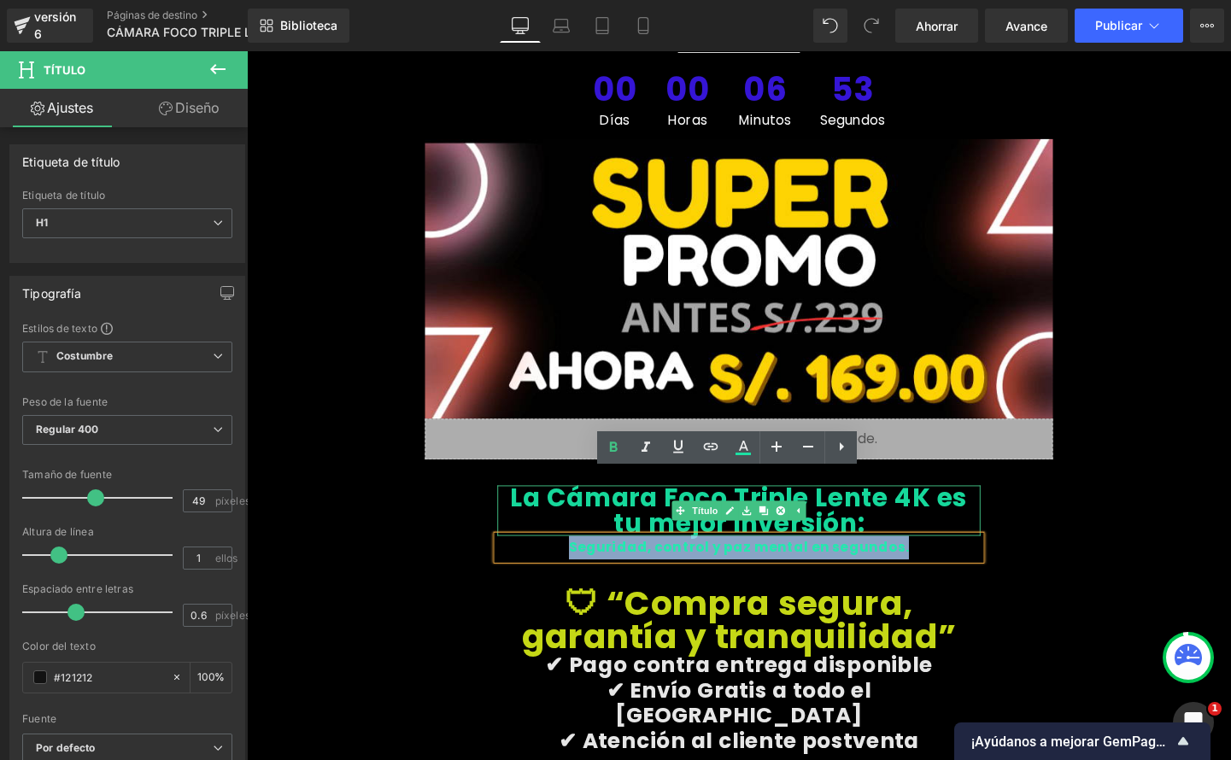
drag, startPoint x: 826, startPoint y: 503, endPoint x: 567, endPoint y: 477, distance: 260.2
click at [567, 507] on div "La Cámara Foco Triple Lente 4K es tu mejor inversión: Título Seguridad, control…" at bounding box center [763, 764] width 533 height 515
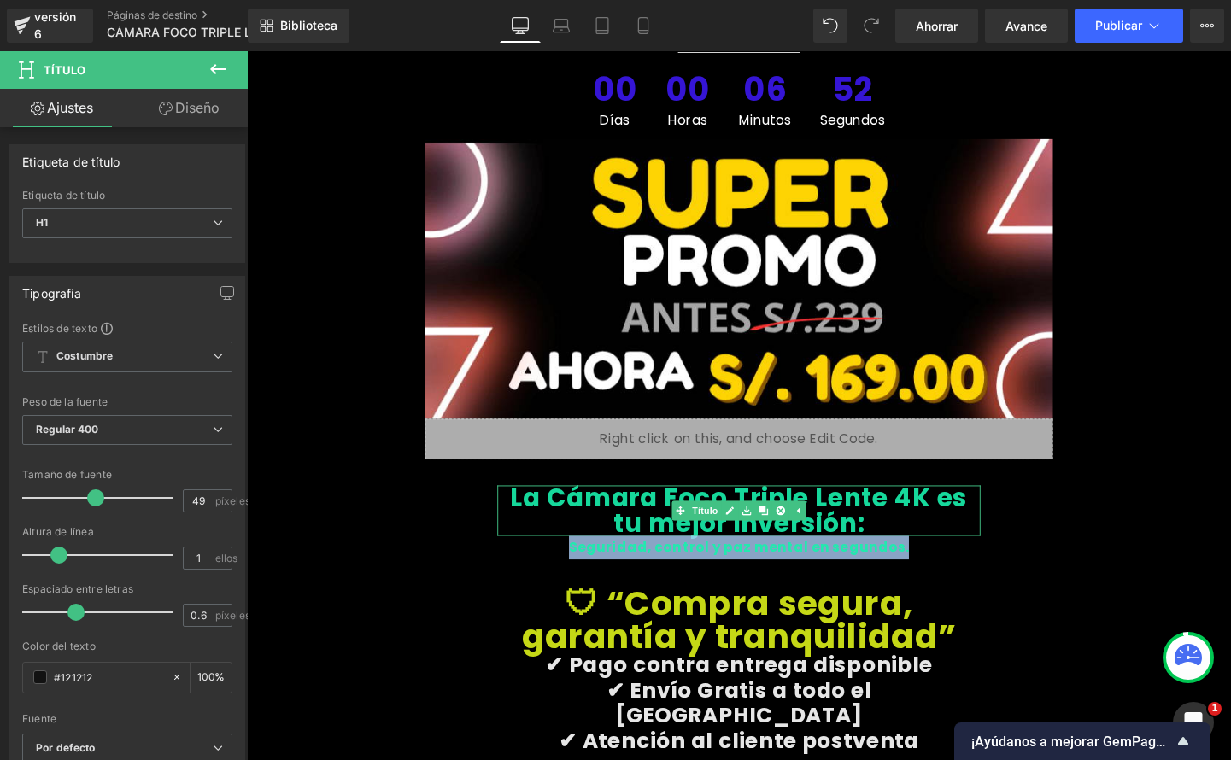
copy font "Seguridad, control y paz mental en segundos."
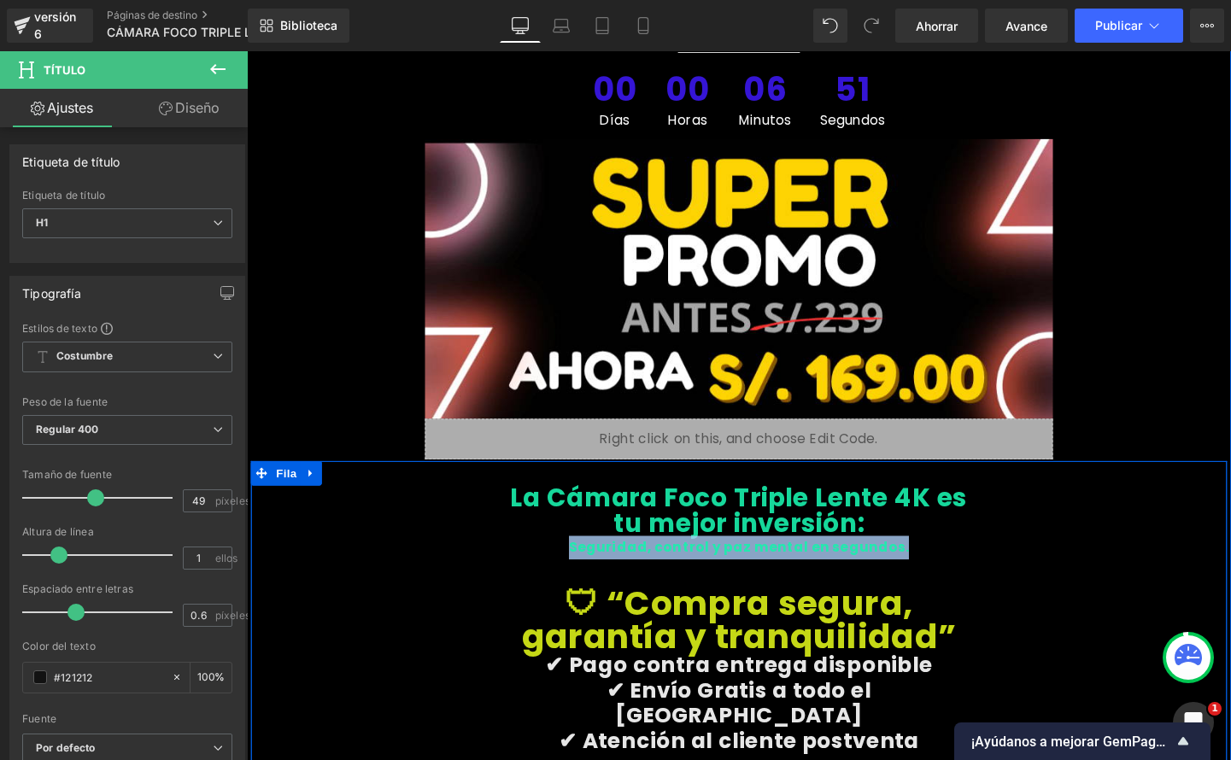
click at [1105, 505] on div "La Cámara Foco Triple Lente 4K es tu mejor inversión: Título Seguridad, control…" at bounding box center [763, 756] width 1025 height 549
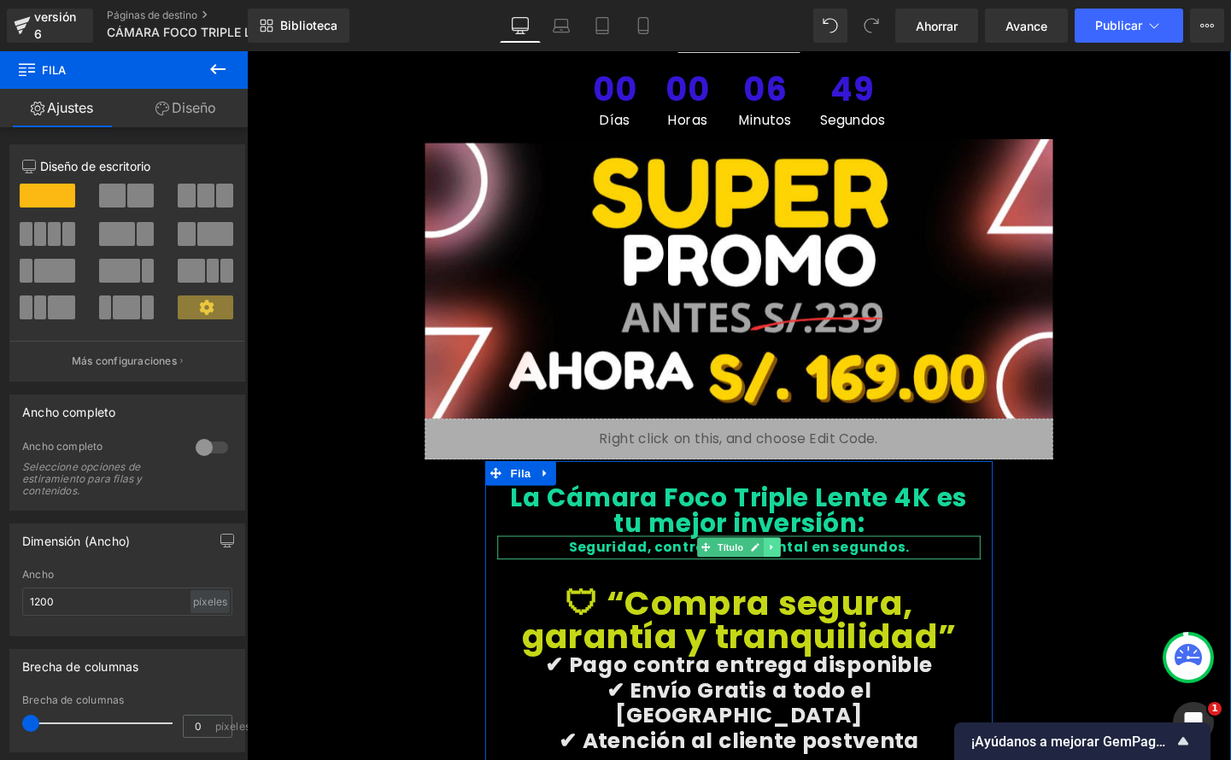
click at [797, 562] on link at bounding box center [798, 572] width 18 height 21
click at [803, 568] on icon at bounding box center [807, 572] width 9 height 9
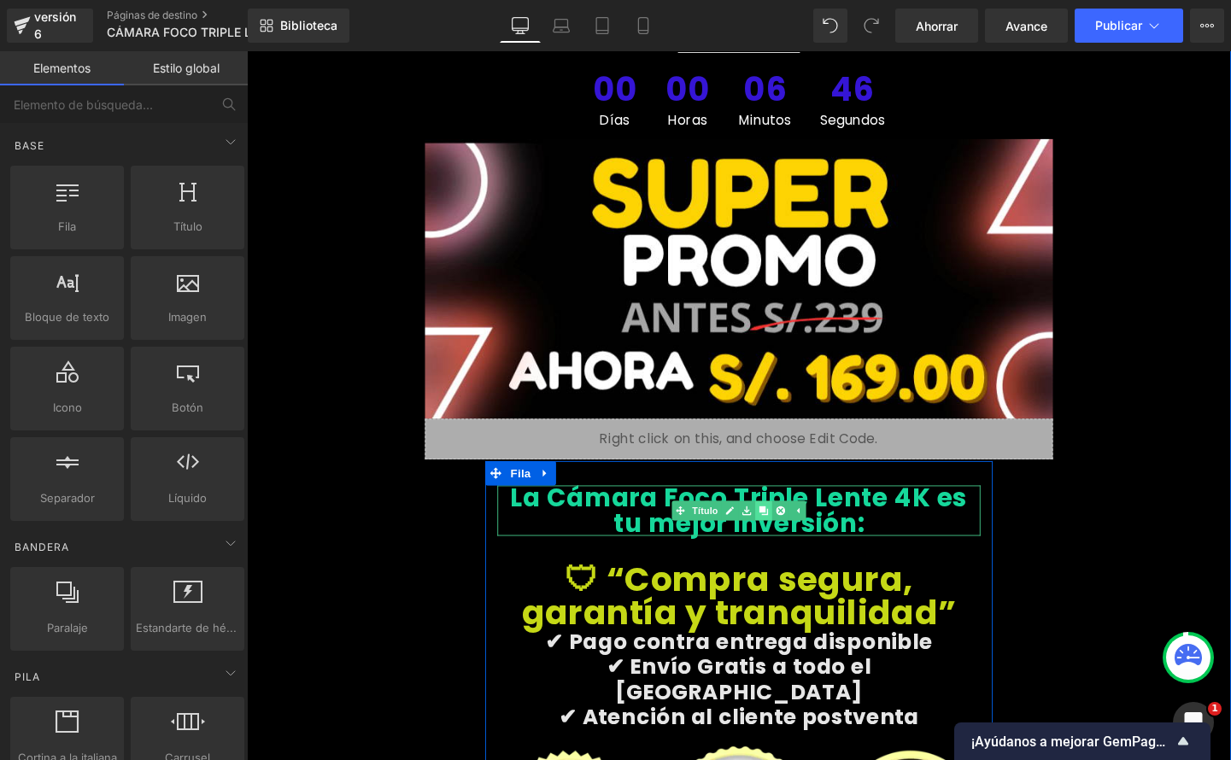
click at [787, 529] on icon at bounding box center [789, 533] width 9 height 9
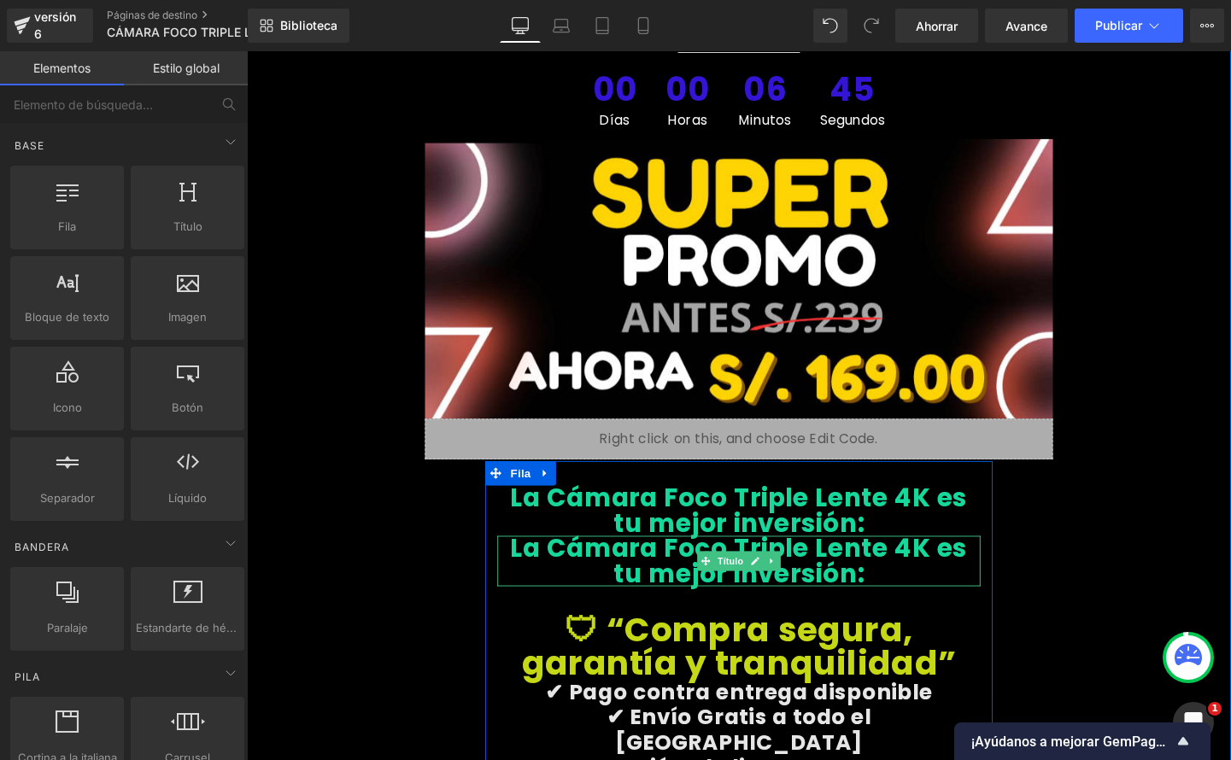
click at [870, 560] on h1 "La Cámara Foco Triple Lente 4K es tu mejor inversión:" at bounding box center [763, 586] width 507 height 53
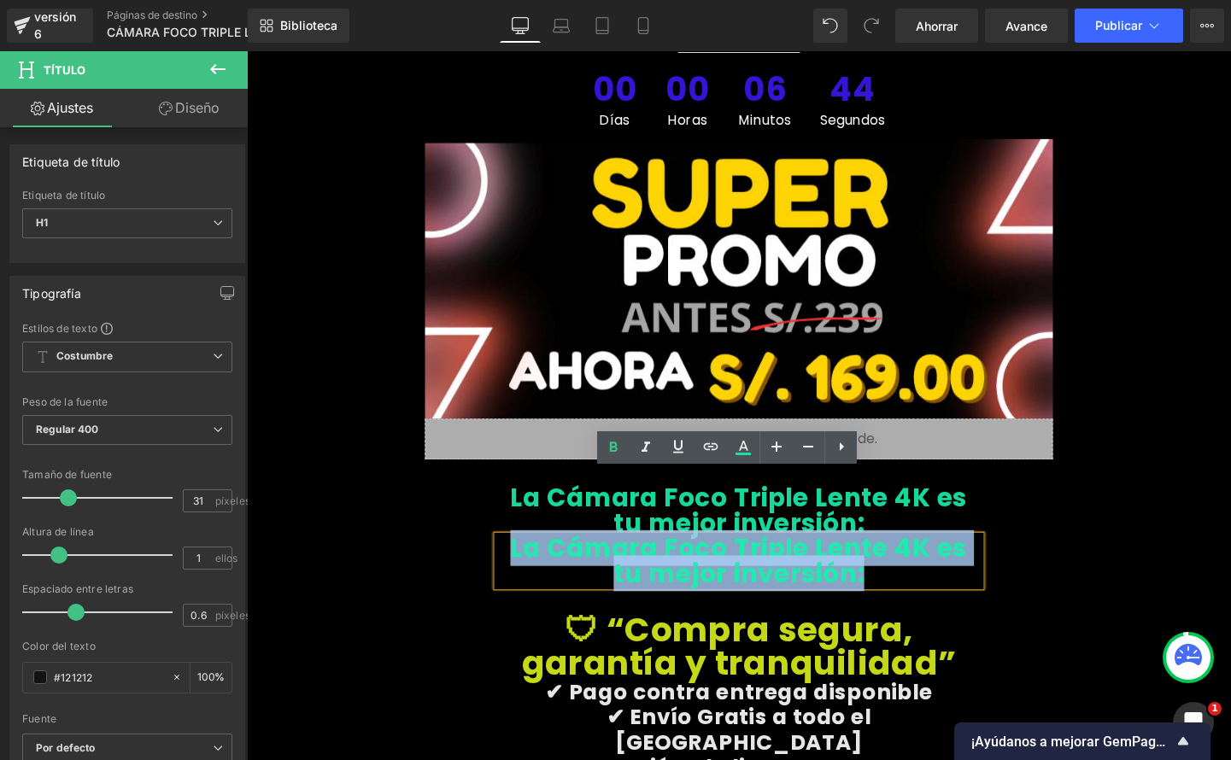
drag, startPoint x: 866, startPoint y: 533, endPoint x: 477, endPoint y: 505, distance: 390.6
click at [477, 505] on div "La Cámara Foco Triple Lente 4K es tu mejor inversión: Título La Cámara Foco Tri…" at bounding box center [763, 771] width 1025 height 578
paste div
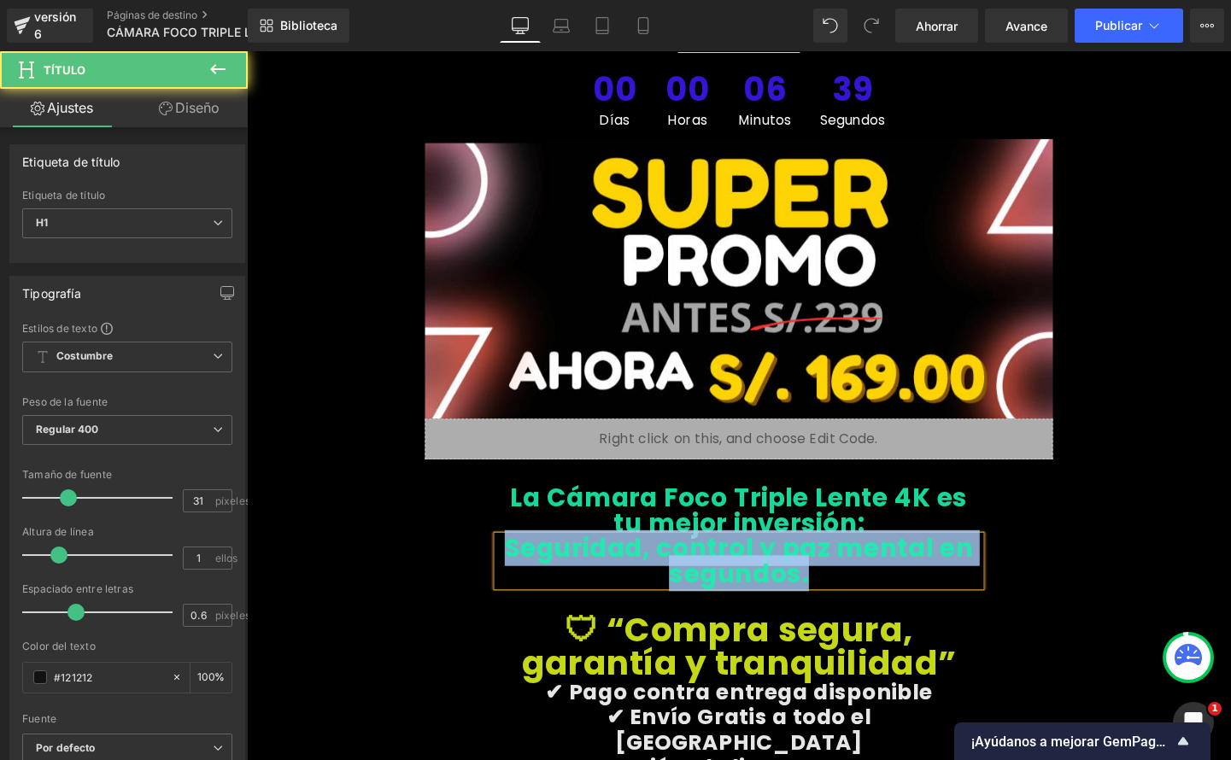
drag, startPoint x: 833, startPoint y: 538, endPoint x: 494, endPoint y: 493, distance: 342.2
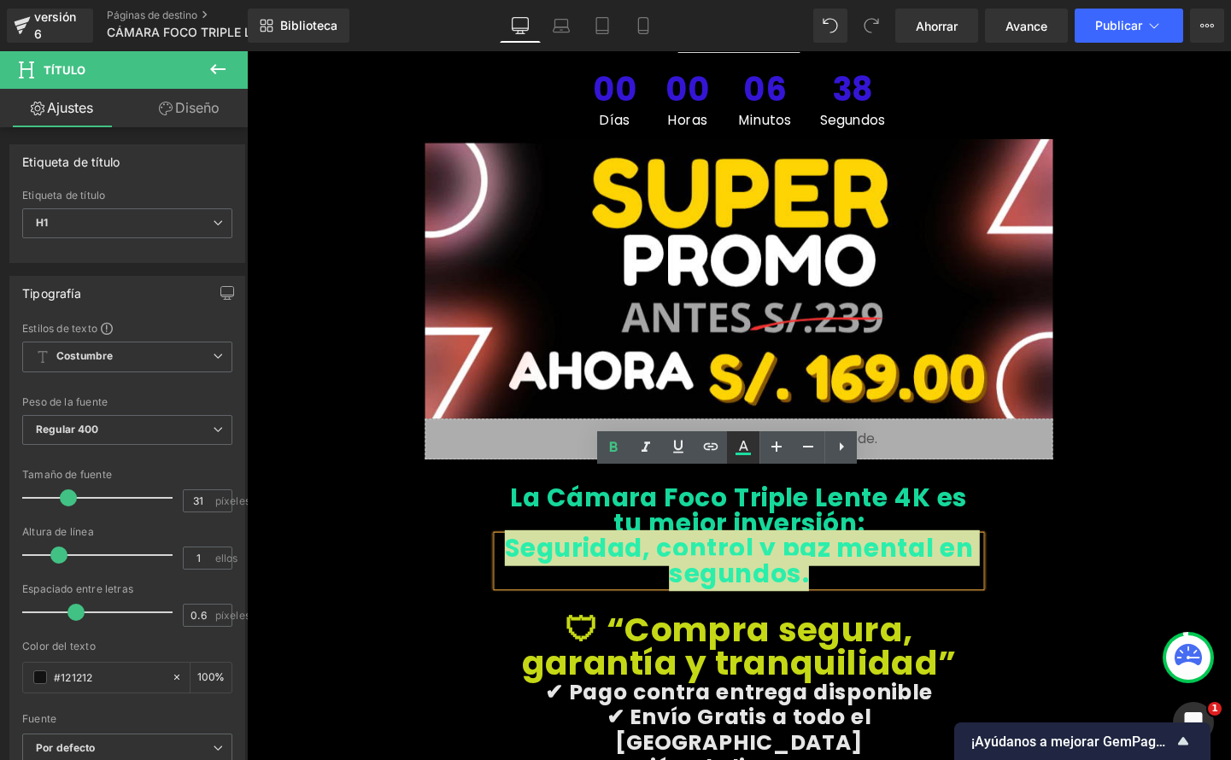
click at [741, 447] on icon at bounding box center [743, 446] width 9 height 10
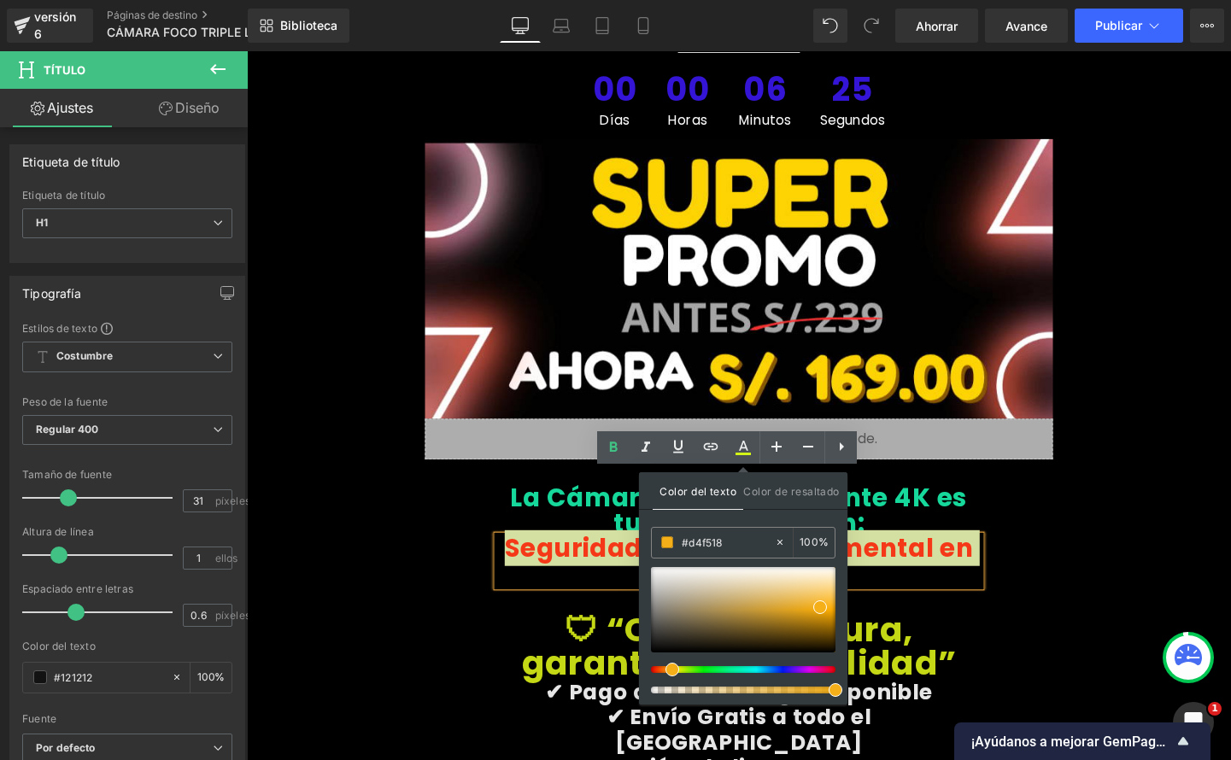
type input "#f53918"
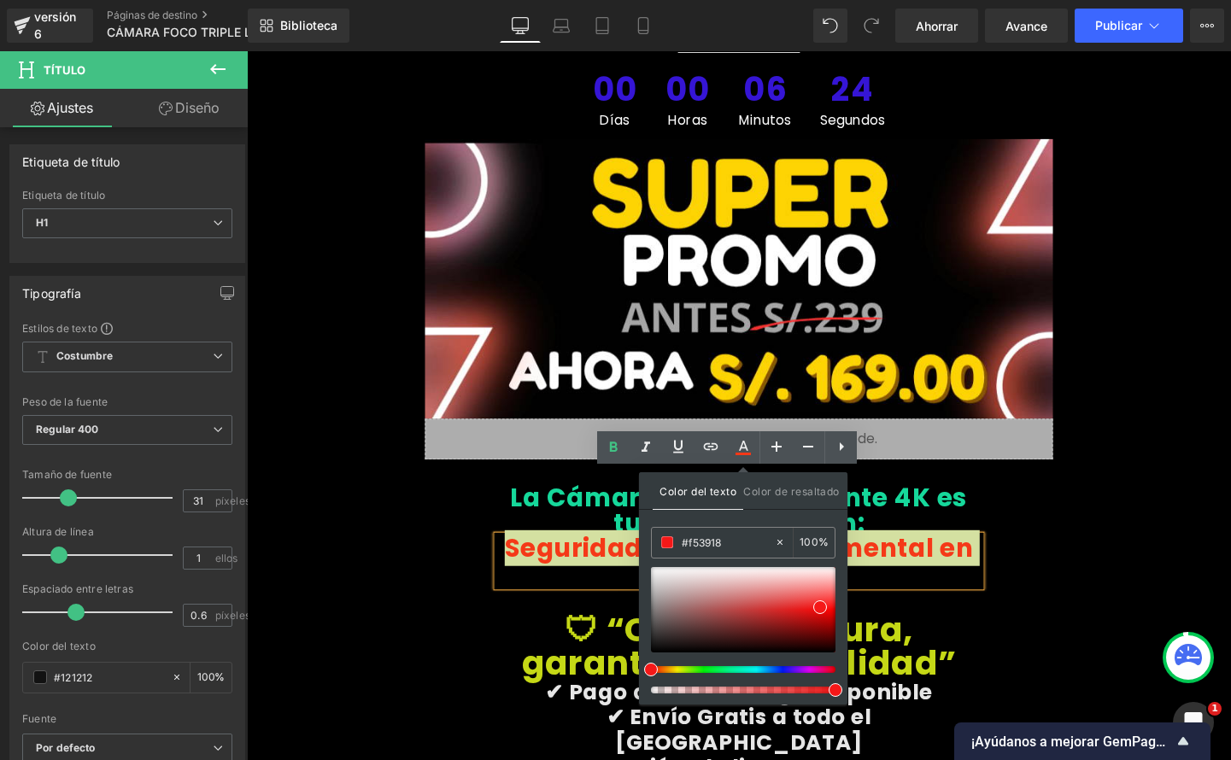
drag, startPoint x: 693, startPoint y: 672, endPoint x: 637, endPoint y: 683, distance: 56.5
click at [637, 0] on div "Fila Estás previsualizando cómo funciona el Reestilizará tu página. No puedes e…" at bounding box center [615, 0] width 1231 height 0
click at [484, 494] on div "La Cámara Foco Triple Lente 4K es tu mejor inversión: Título Seguridad, control…" at bounding box center [763, 771] width 1025 height 578
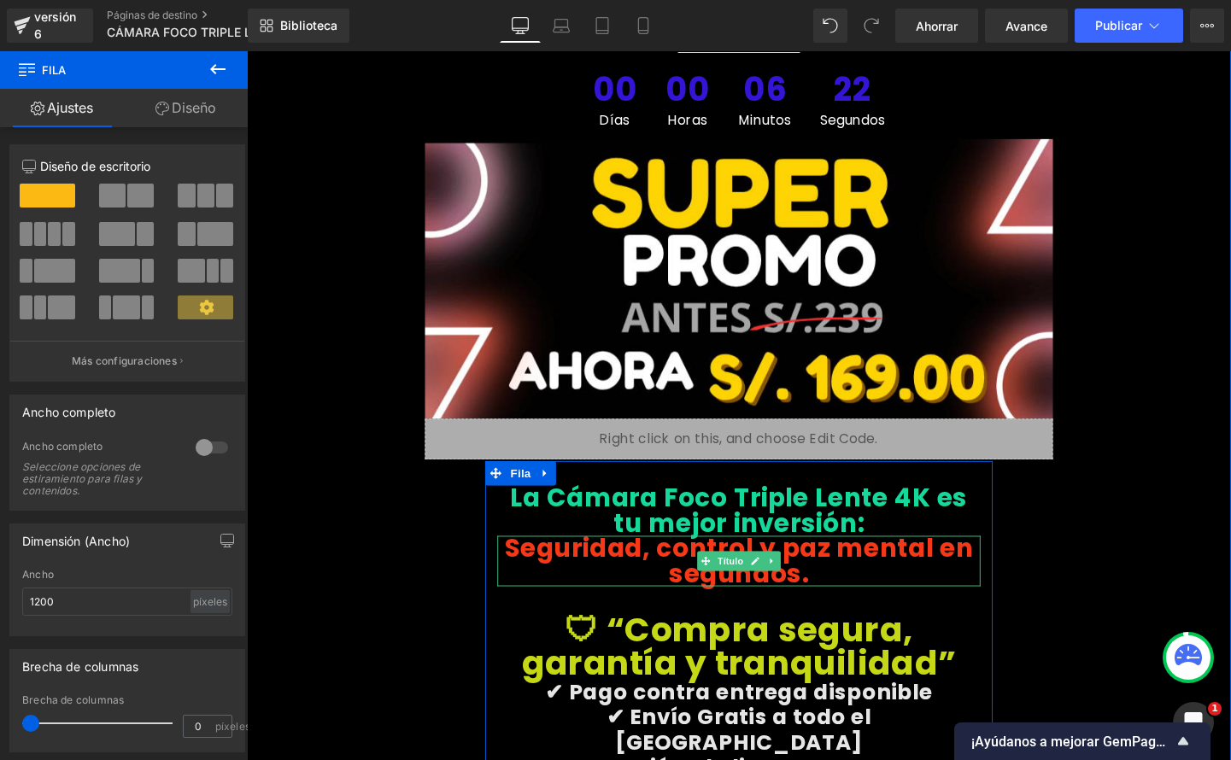
click at [835, 560] on h1 "Seguridad, control y paz mental en segundos." at bounding box center [763, 586] width 507 height 53
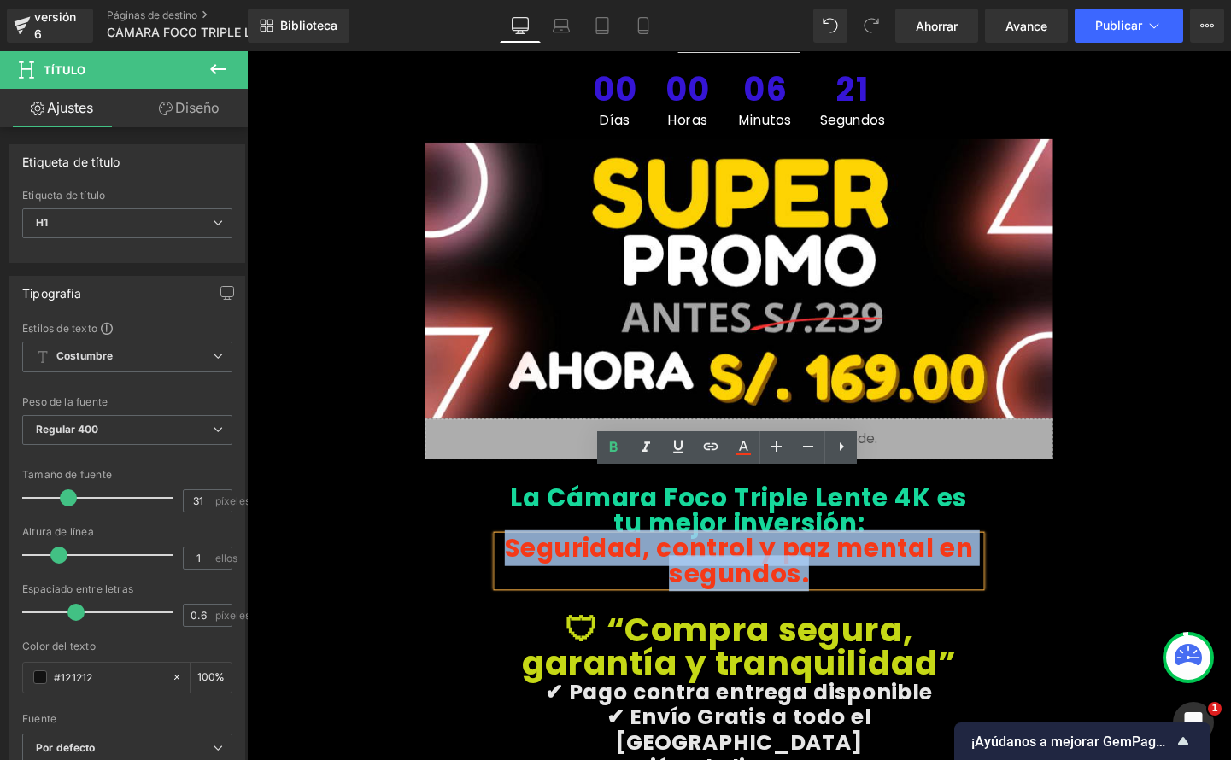
drag, startPoint x: 680, startPoint y: 535, endPoint x: 534, endPoint y: 506, distance: 148.9
click at [534, 560] on h1 "Seguridad, control y paz mental en segundos." at bounding box center [763, 586] width 507 height 53
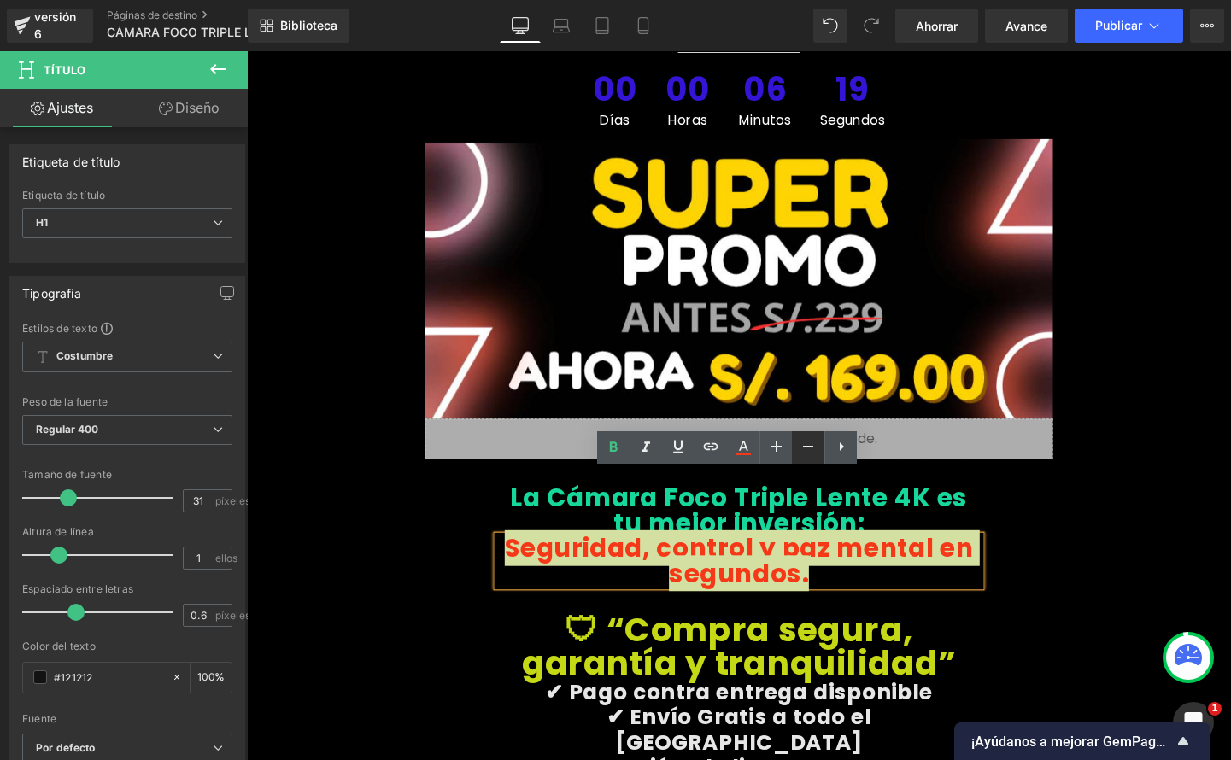
click at [804, 449] on icon at bounding box center [808, 447] width 21 height 21
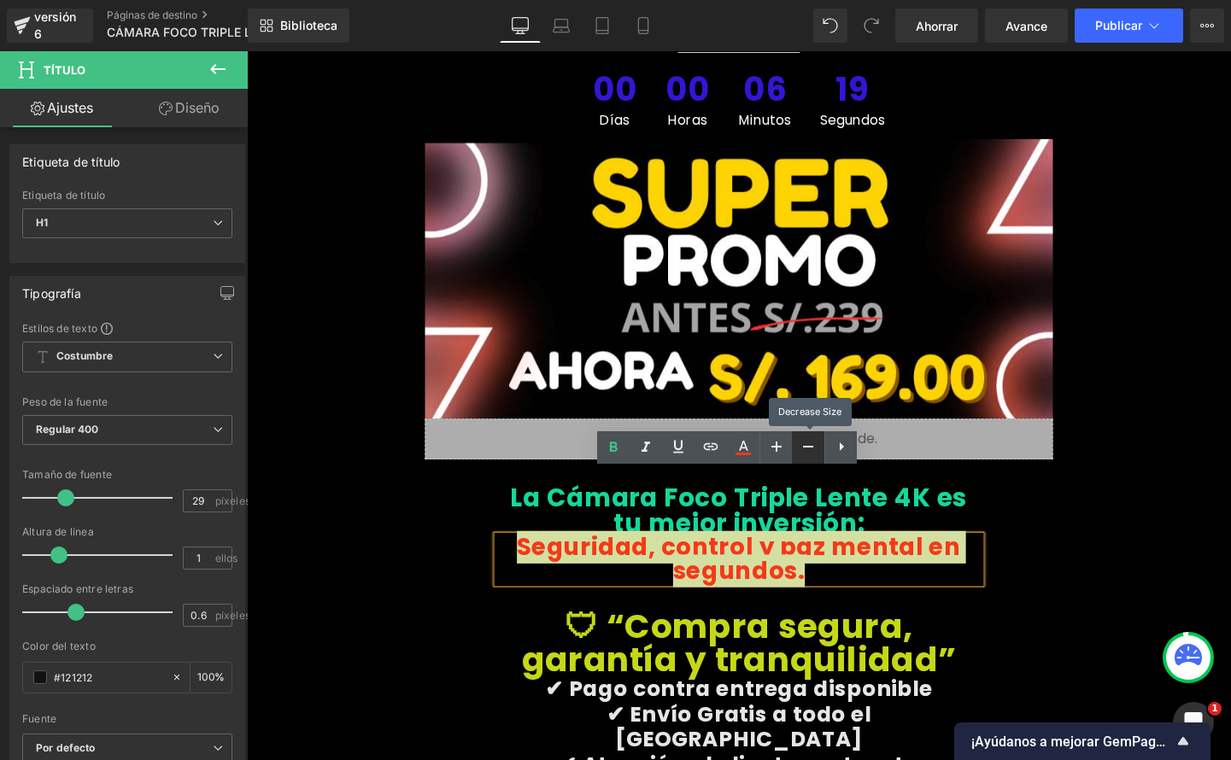
click at [804, 449] on icon at bounding box center [808, 447] width 21 height 21
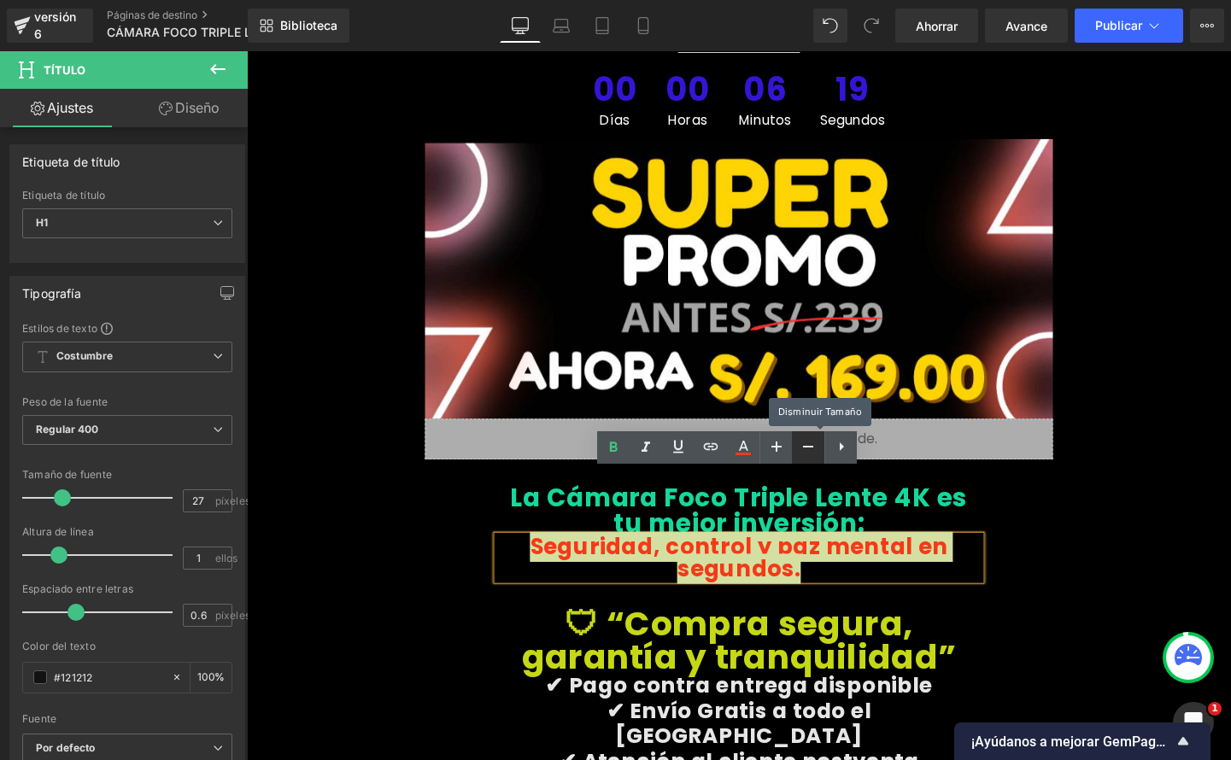
click at [804, 449] on icon at bounding box center [808, 447] width 21 height 21
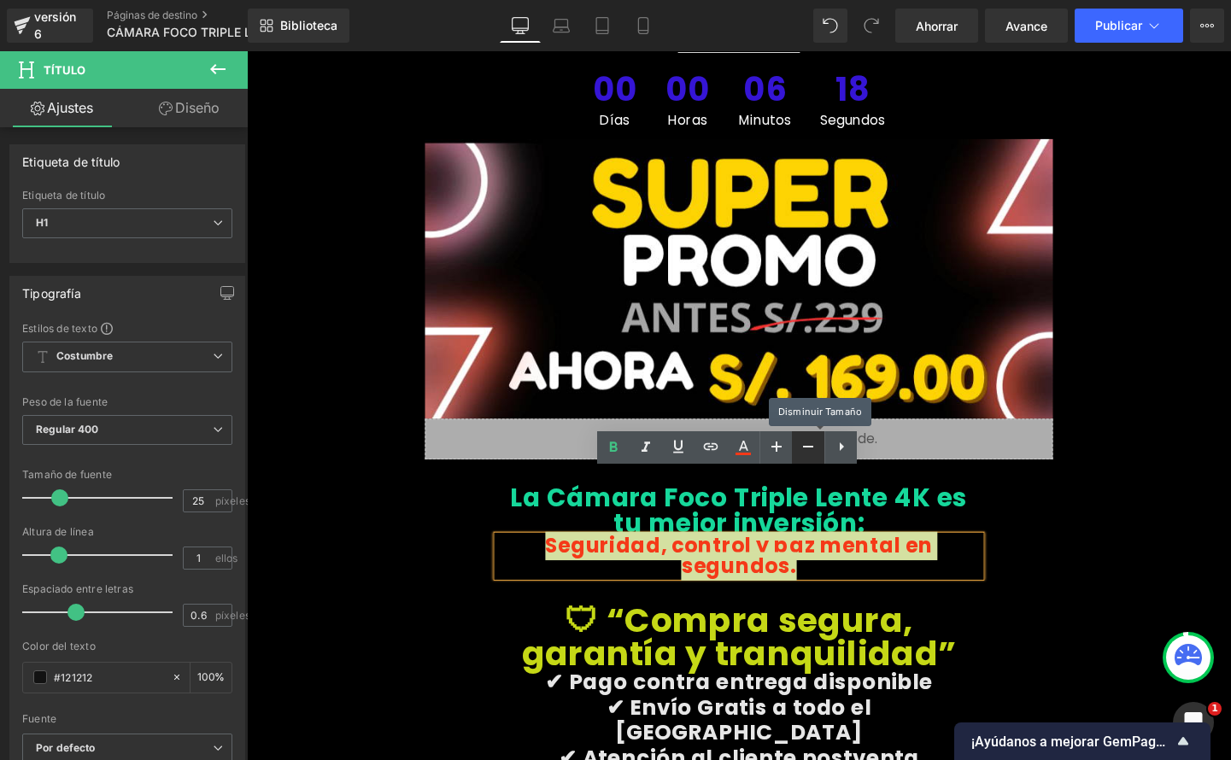
click at [804, 449] on icon at bounding box center [808, 447] width 21 height 21
type input "23"
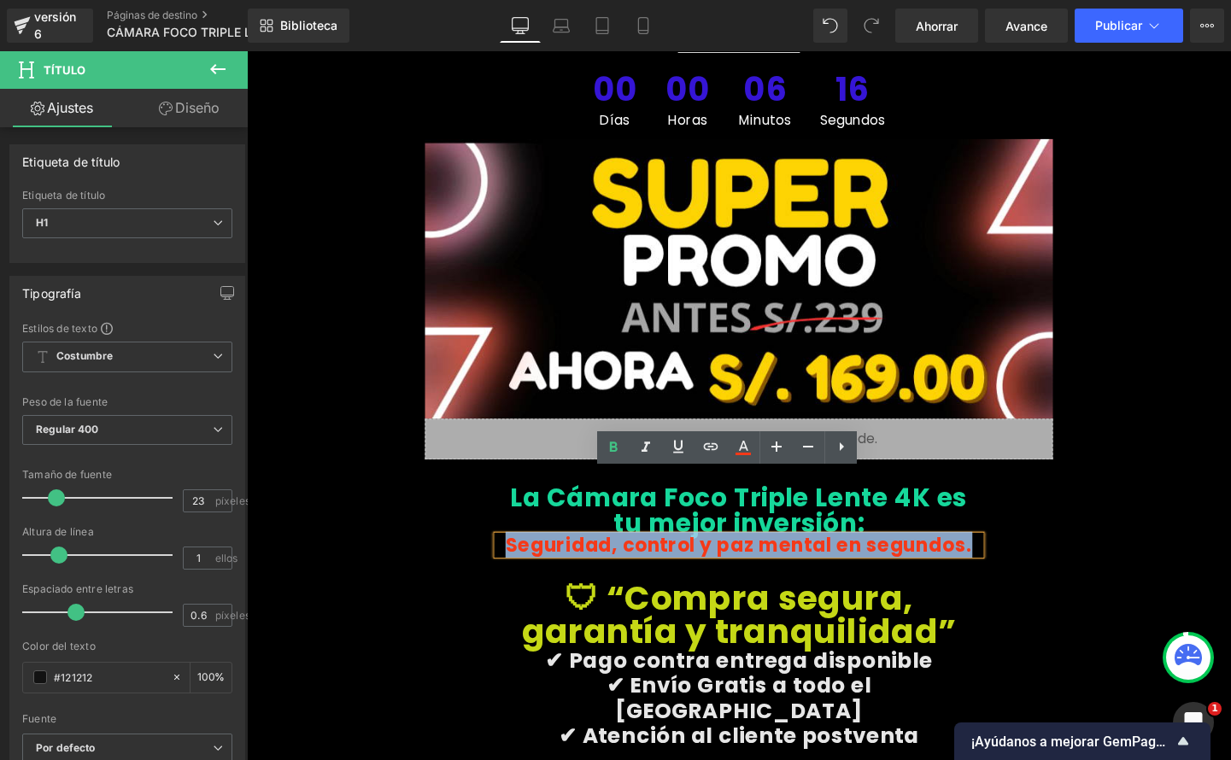
click at [1117, 482] on div "La Cámara Foco Triple Lente 4K es tu mejor inversión: Título Seguridad, control…" at bounding box center [763, 754] width 1025 height 545
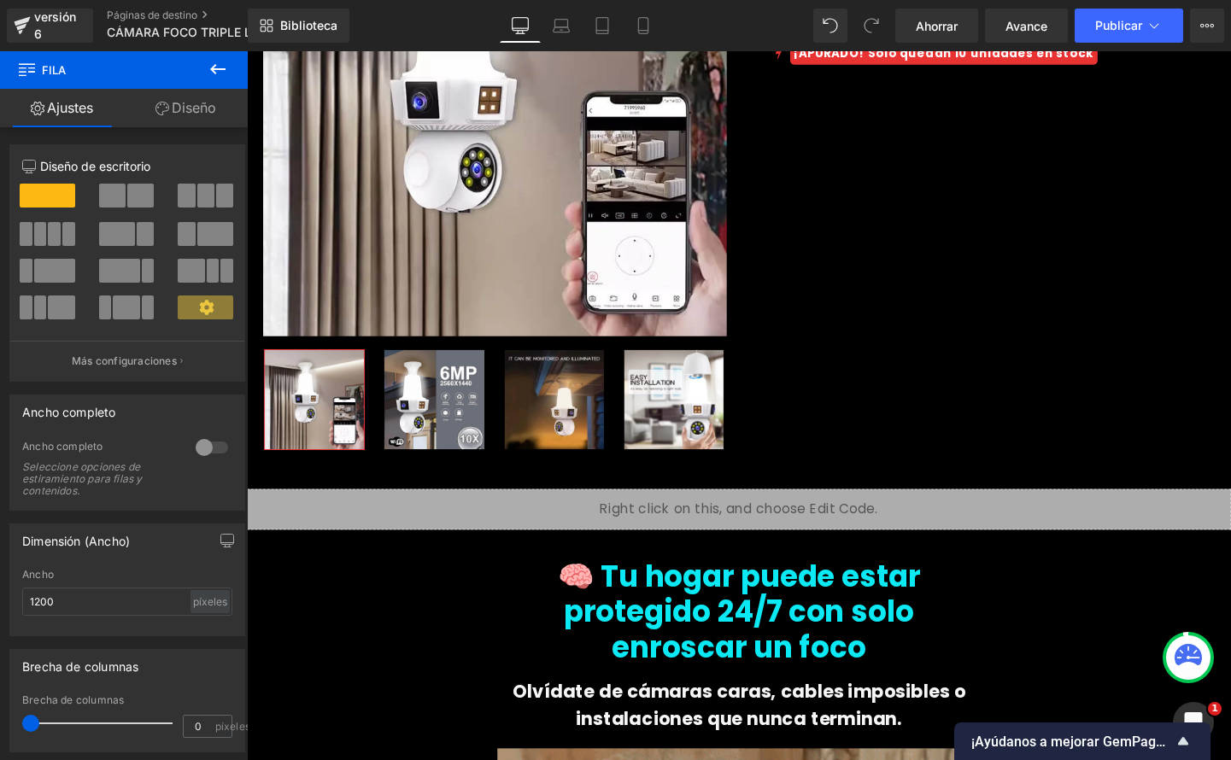
scroll to position [0, 0]
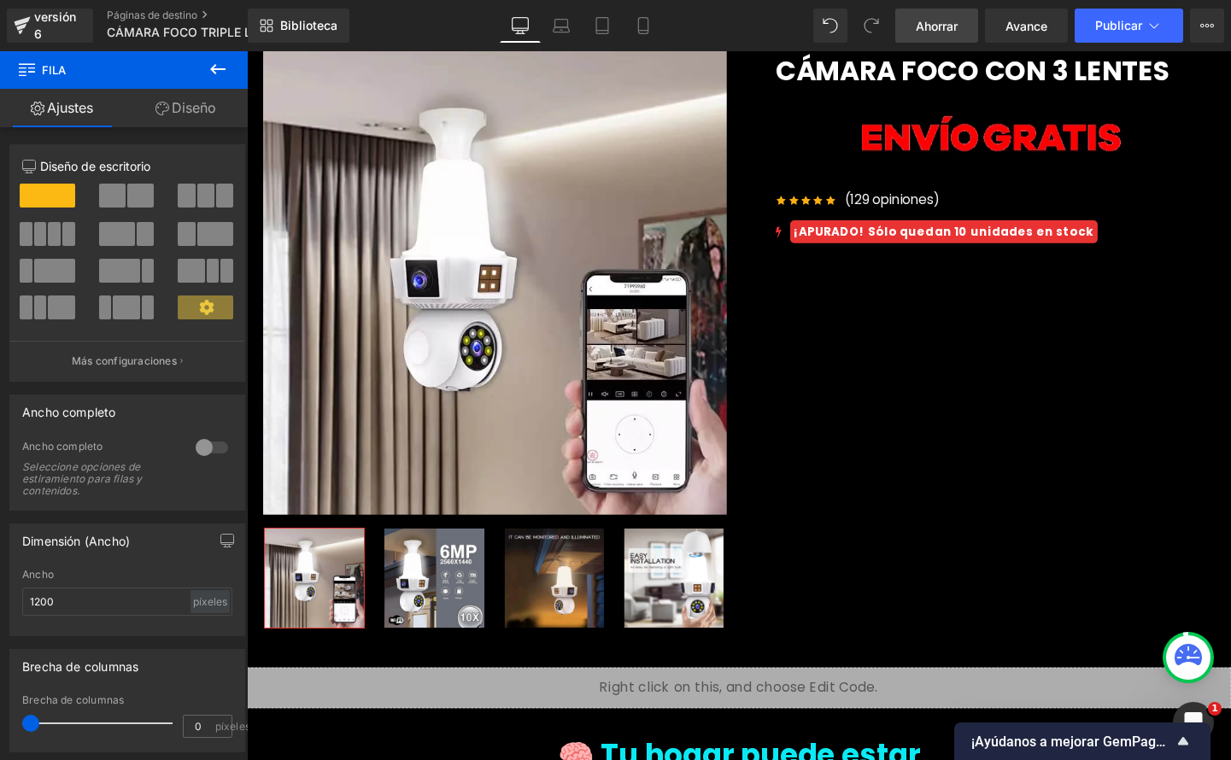
click at [933, 20] on font "Ahorrar" at bounding box center [937, 26] width 42 height 15
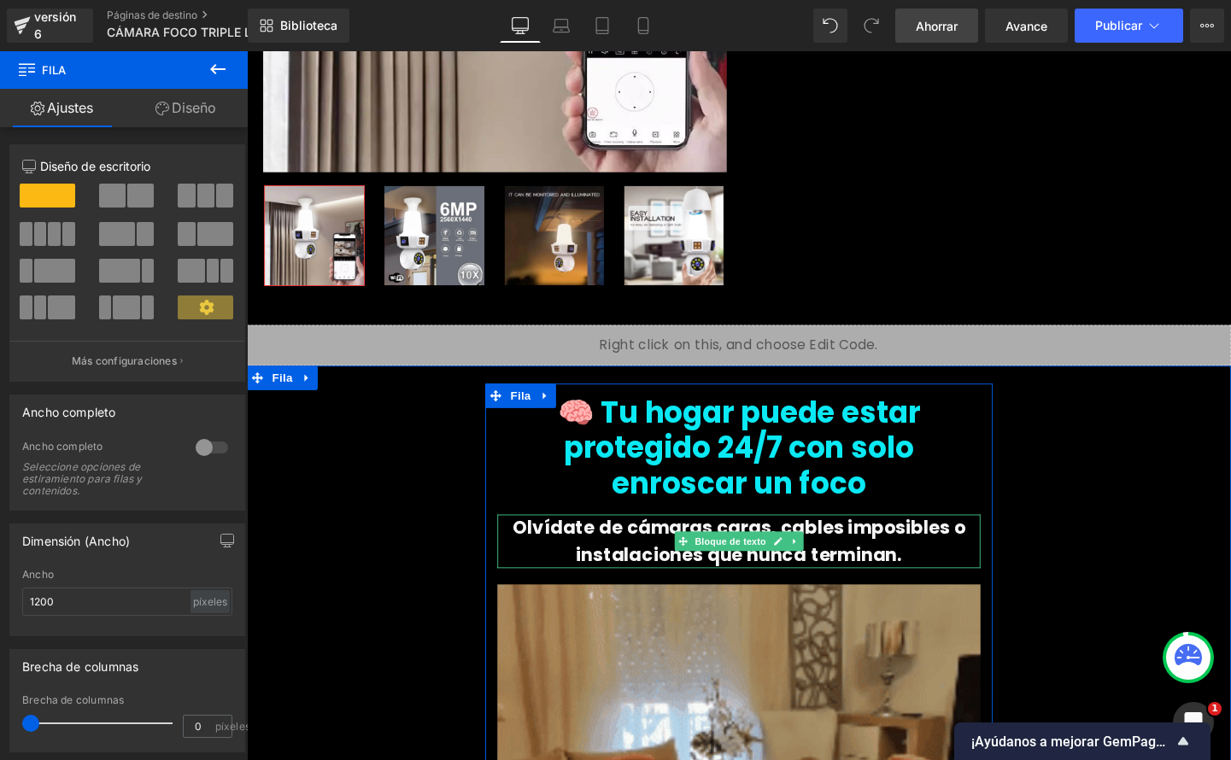
scroll to position [356, 0]
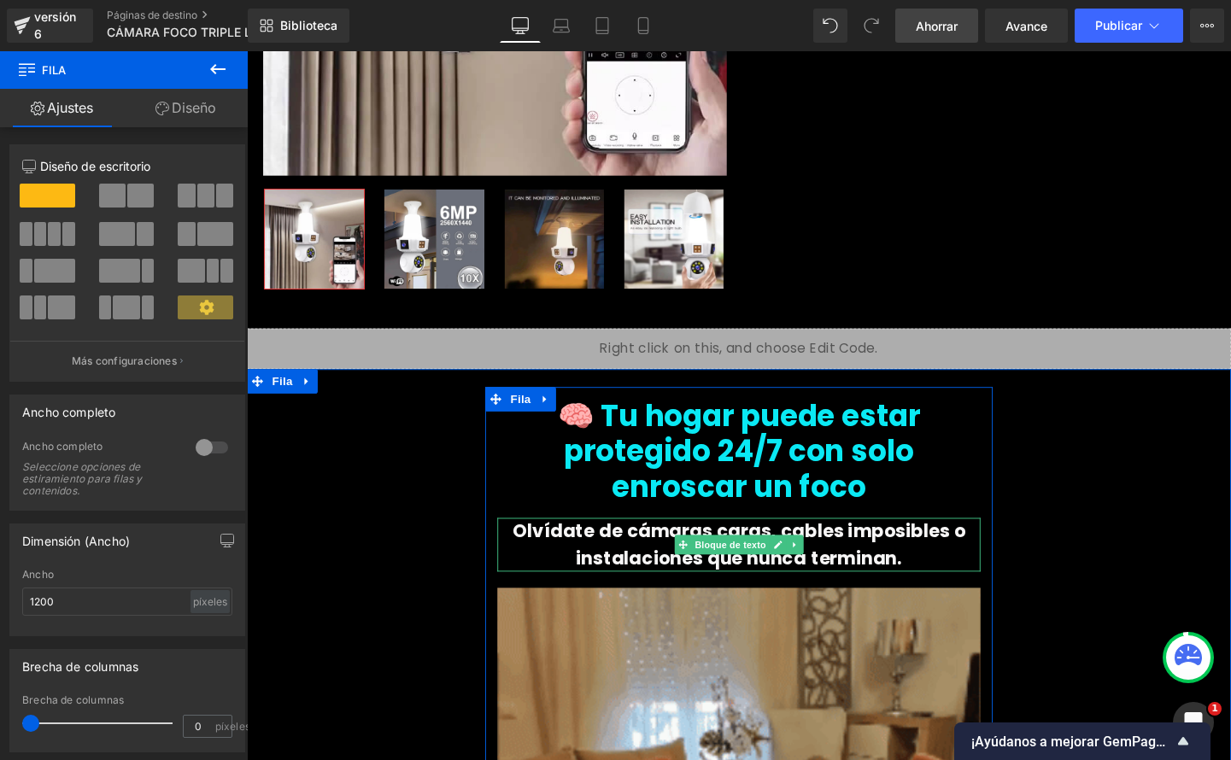
click at [927, 543] on p "Olvídate de cámaras caras, cables imposibles o instalaciones que nunca terminan." at bounding box center [763, 570] width 507 height 56
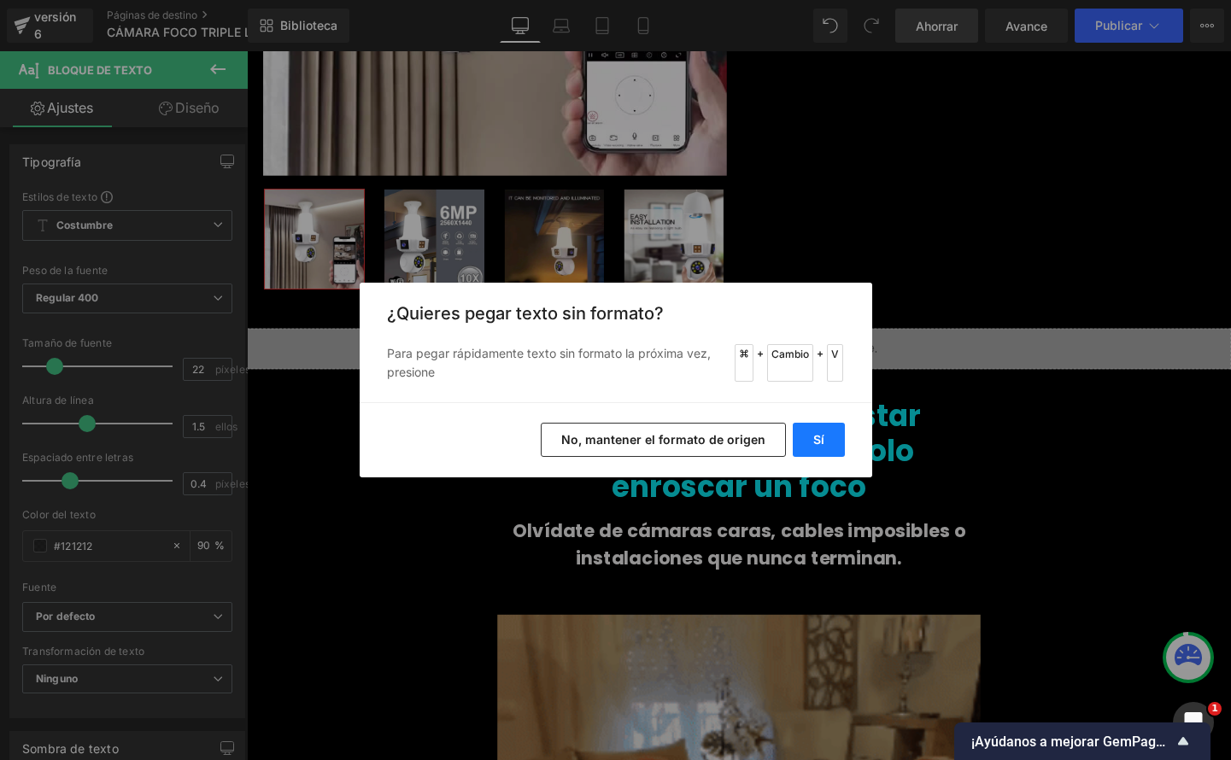
click at [833, 446] on button "Sí" at bounding box center [819, 440] width 52 height 34
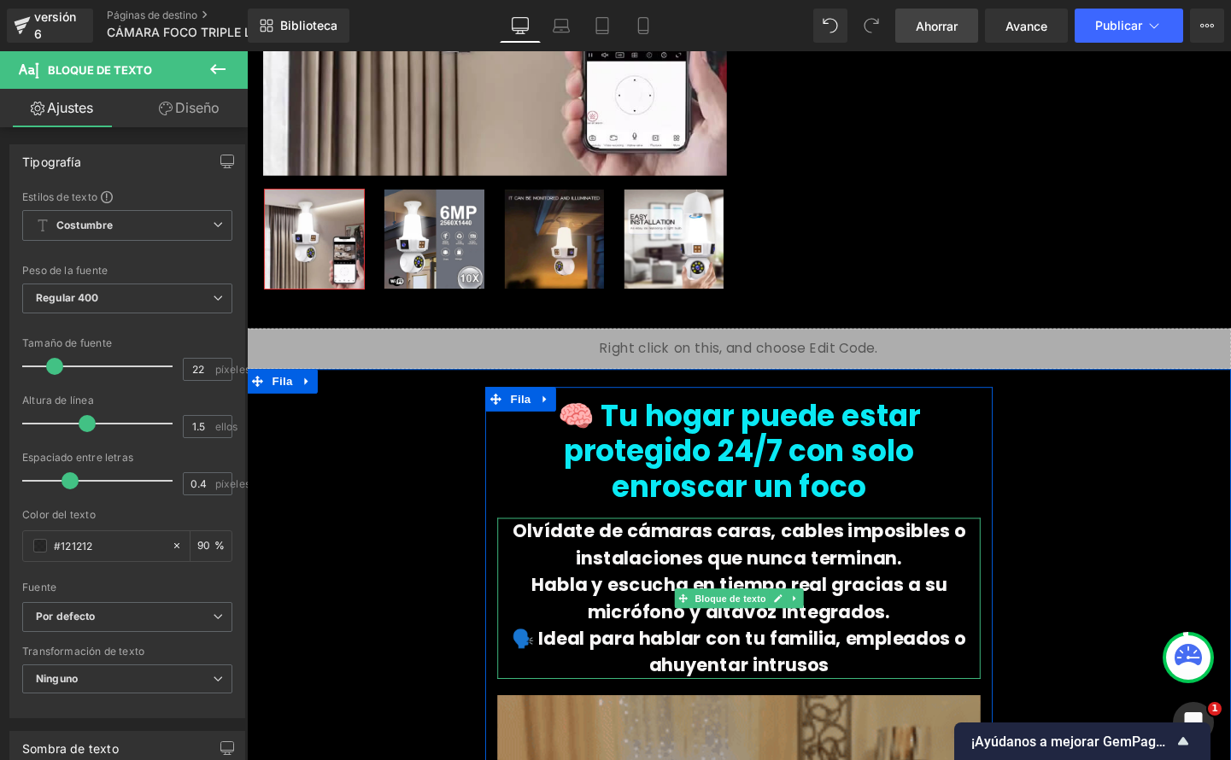
click at [851, 660] on p "🗣️ Ideal para hablar con tu familia, empleados o ahuyentar intrusos" at bounding box center [763, 682] width 507 height 56
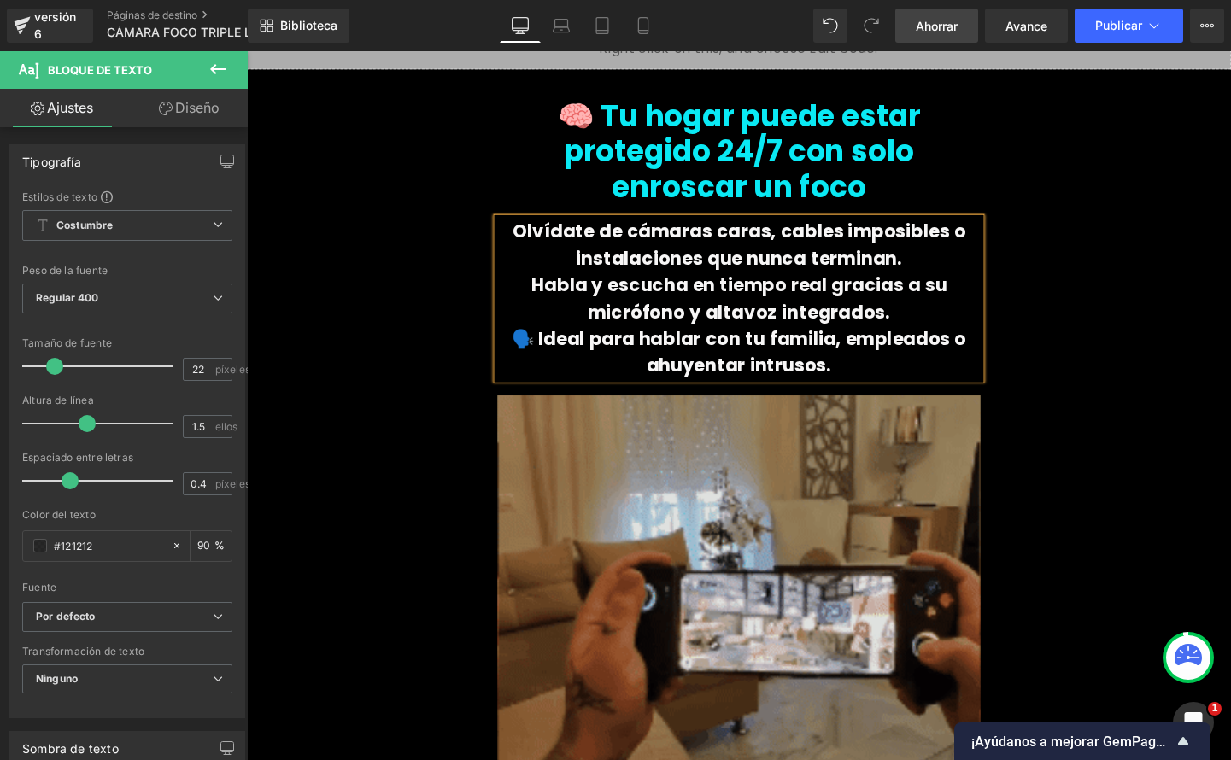
scroll to position [465, 0]
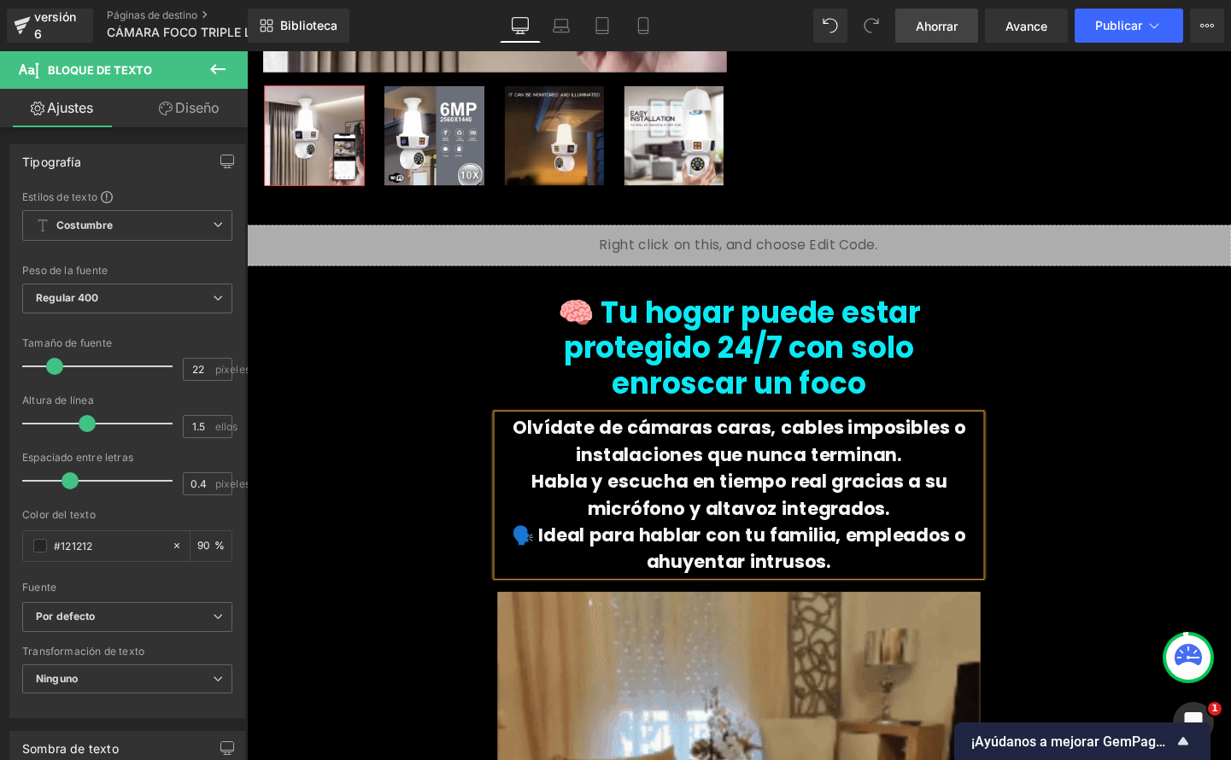
click at [723, 490] on p "Habla y escucha en tiempo real gracias a su micrófono y altavoz integrados." at bounding box center [763, 518] width 507 height 56
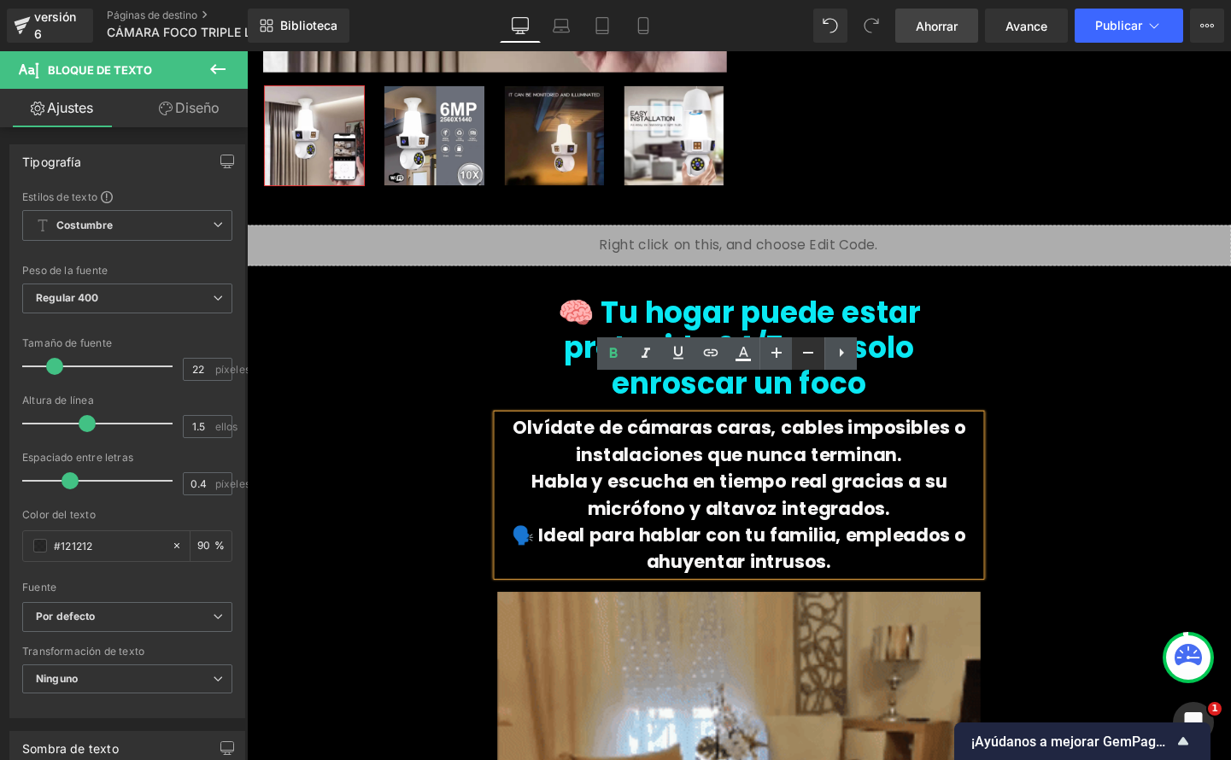
click at [803, 353] on icon at bounding box center [808, 353] width 10 height 2
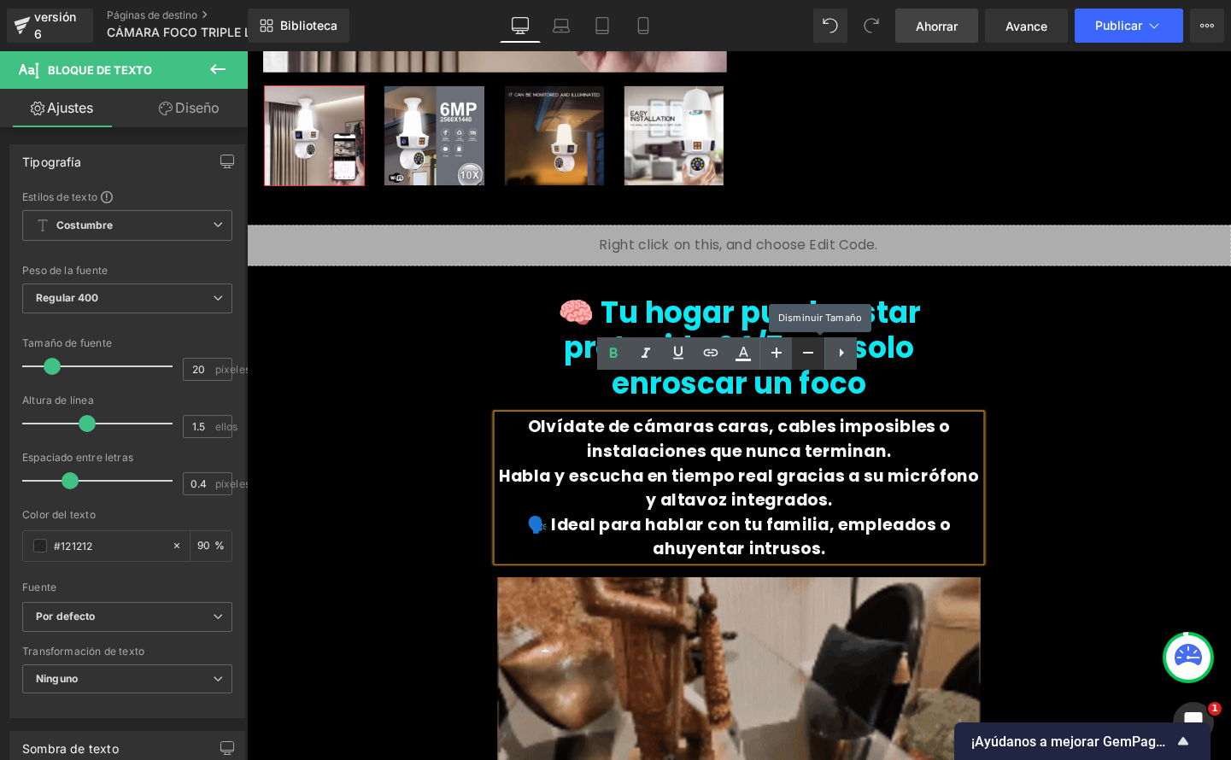
click at [803, 353] on icon at bounding box center [808, 353] width 10 height 2
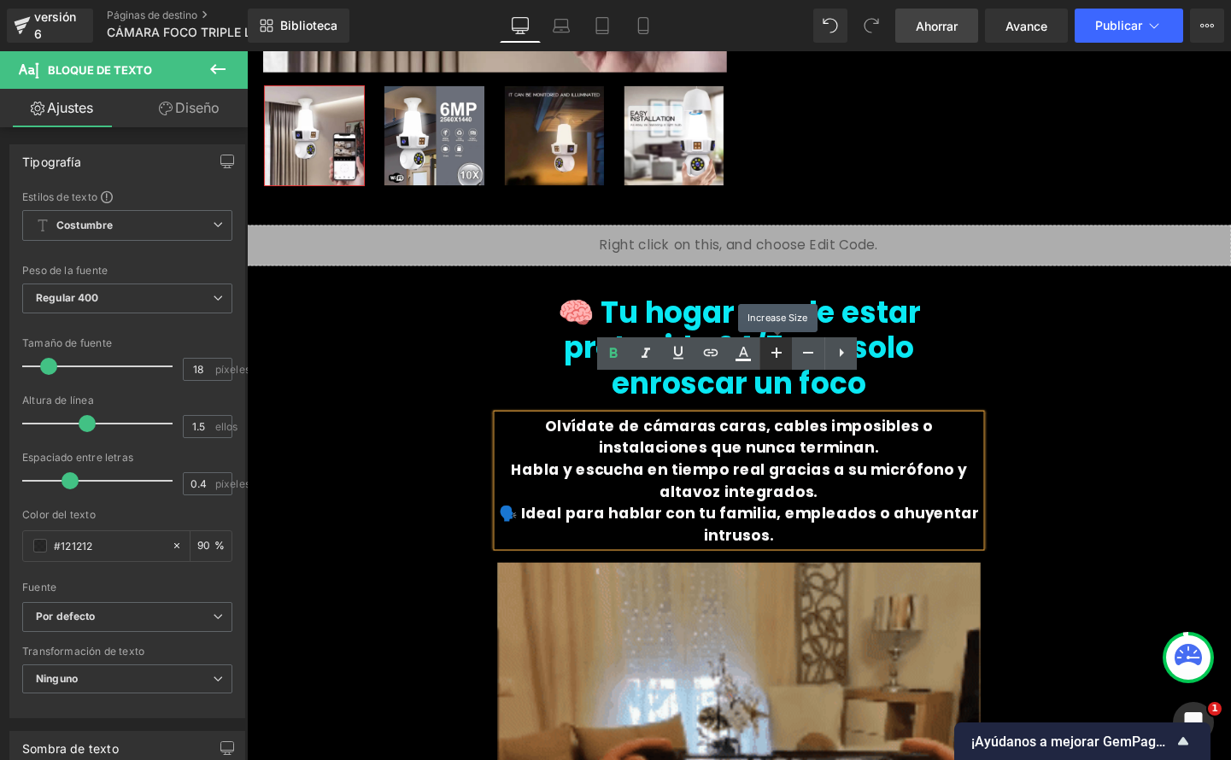
click at [783, 354] on icon at bounding box center [776, 353] width 21 height 21
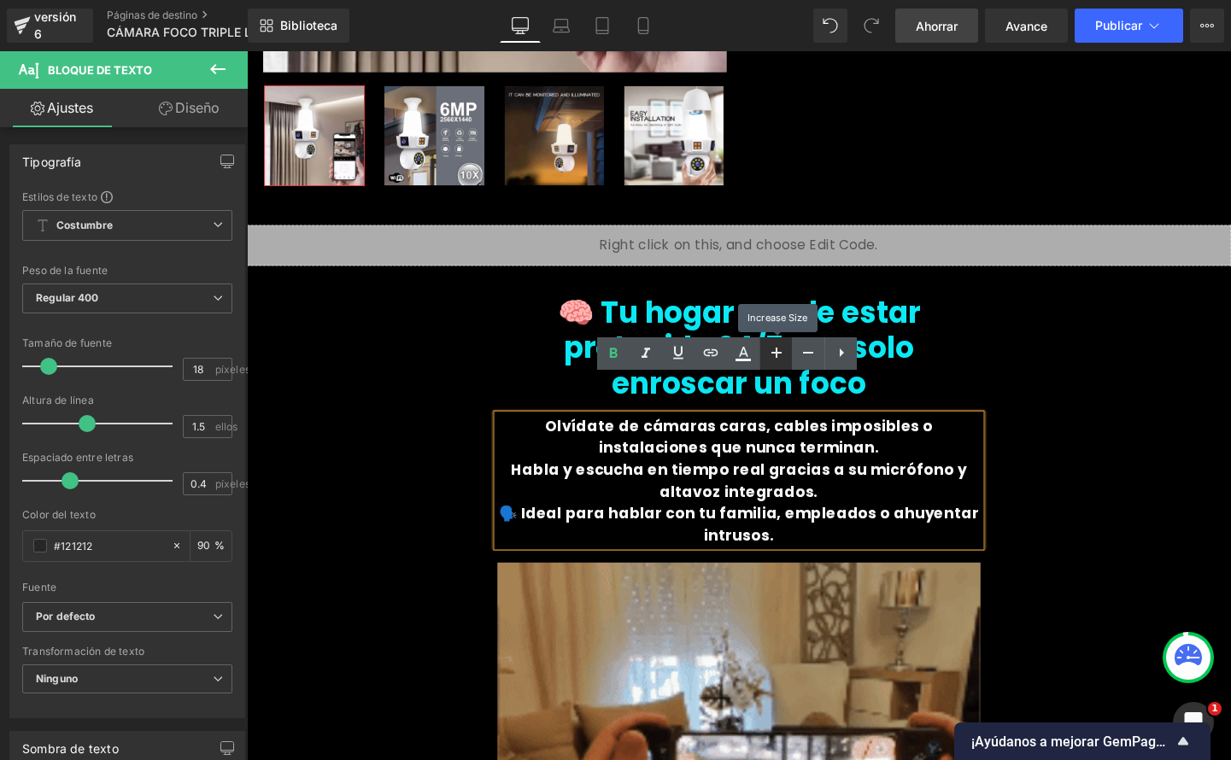
type input "20"
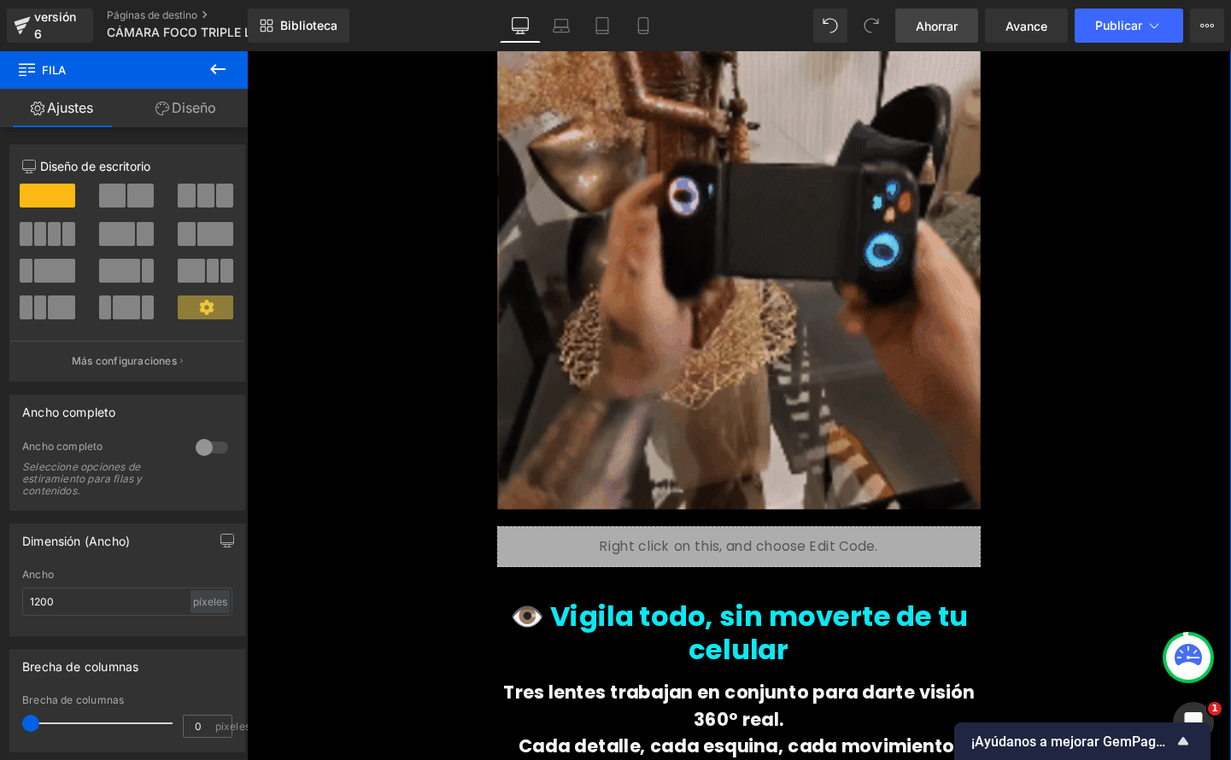
scroll to position [1372, 0]
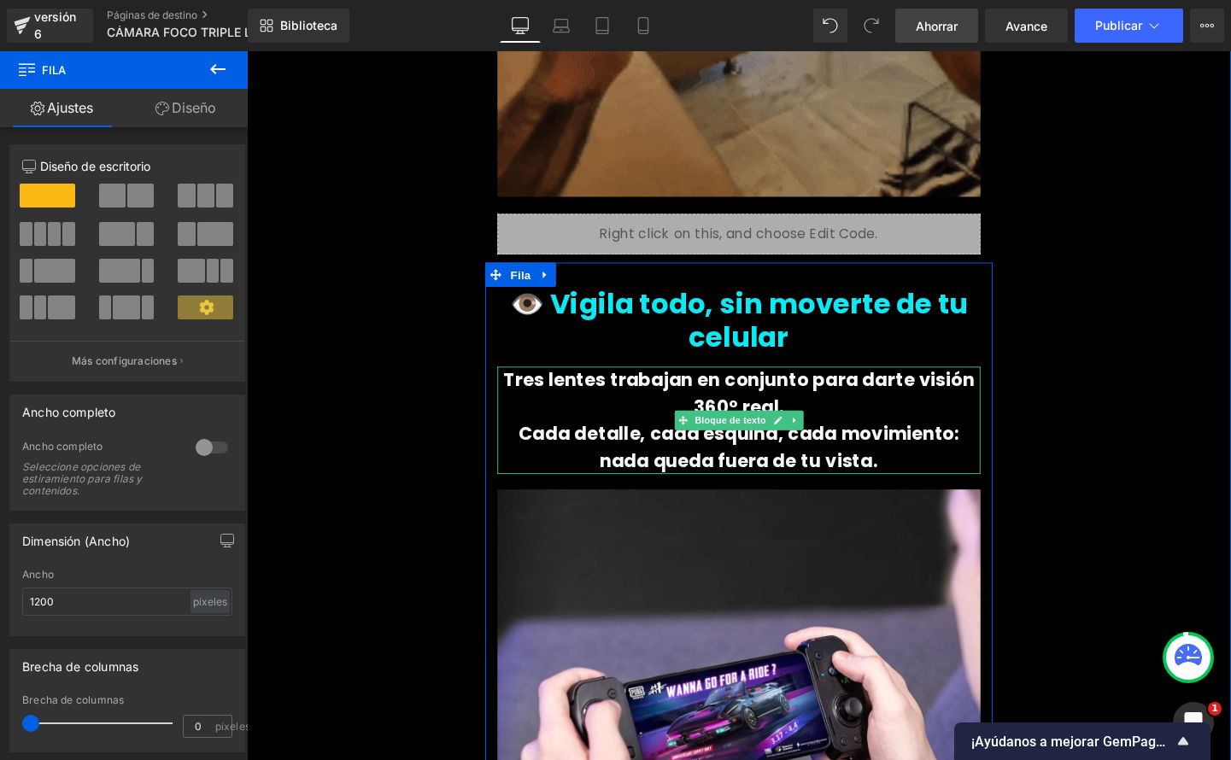
click at [854, 440] on font "Cada detalle, cada esquina, cada movimiento: nada queda fuera de tu vista." at bounding box center [764, 467] width 464 height 55
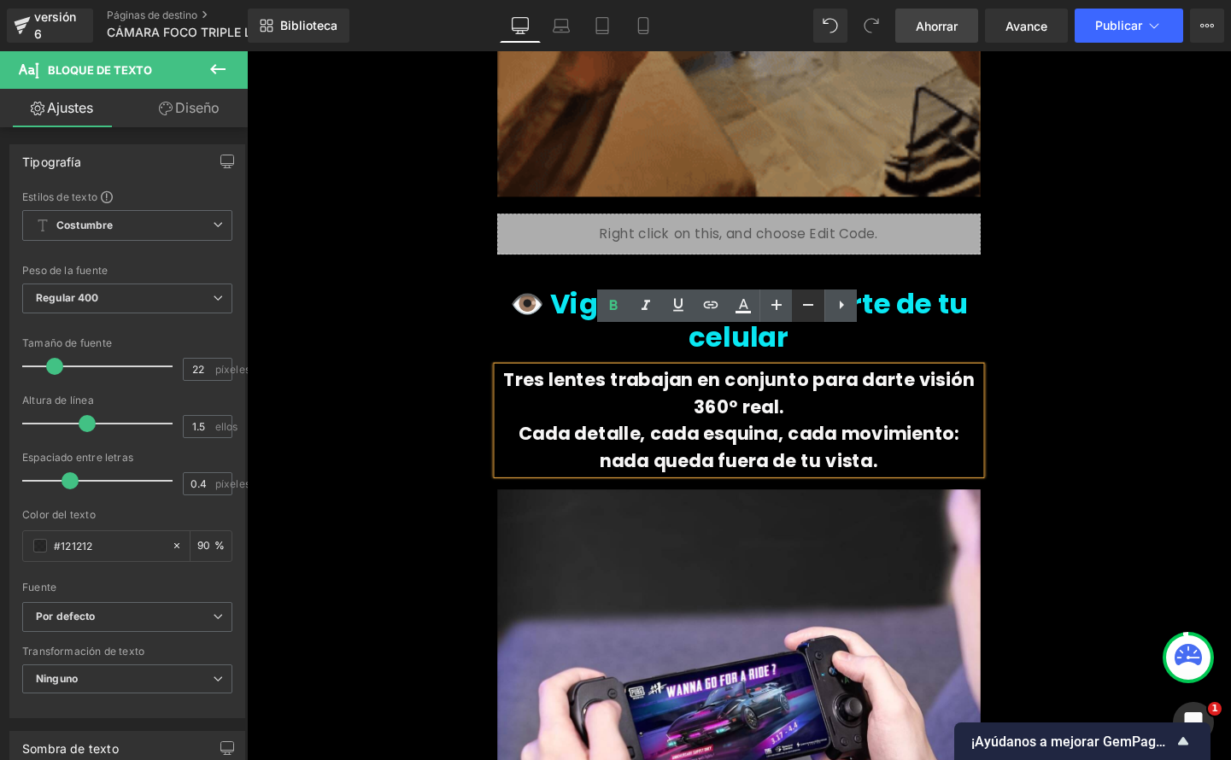
click at [802, 305] on icon at bounding box center [808, 305] width 21 height 21
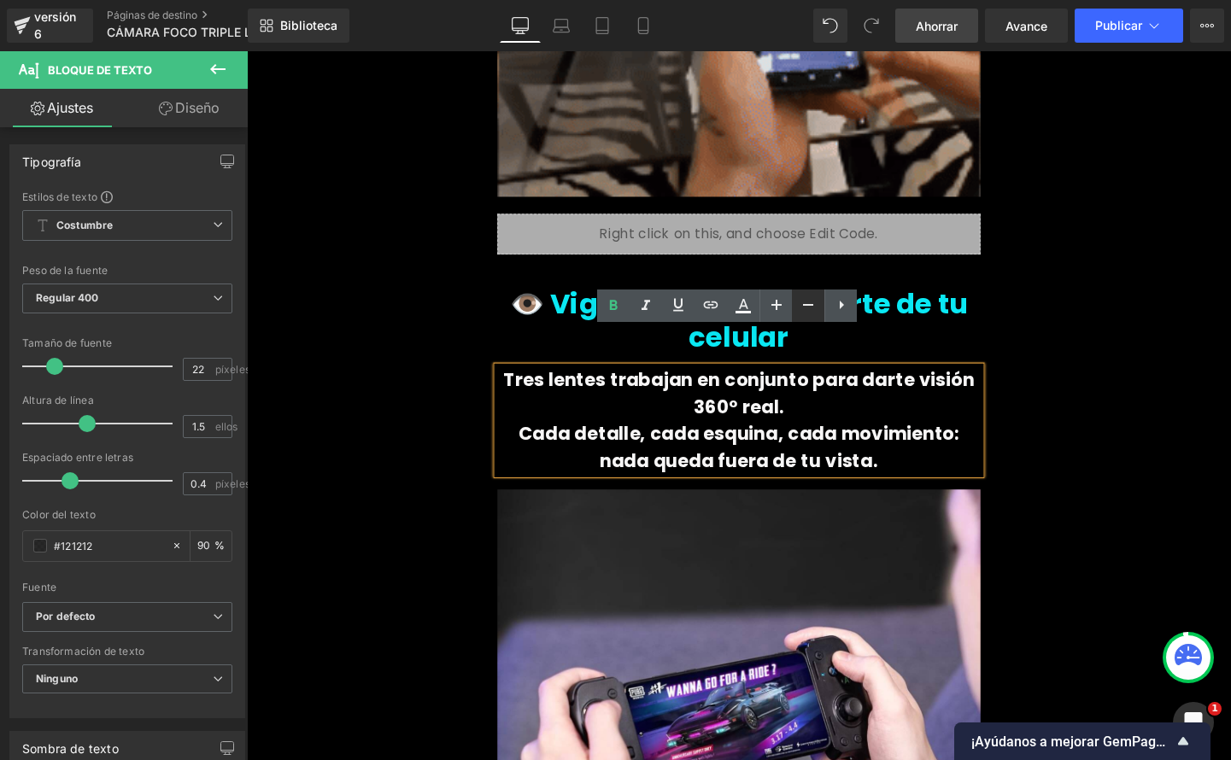
type input "20"
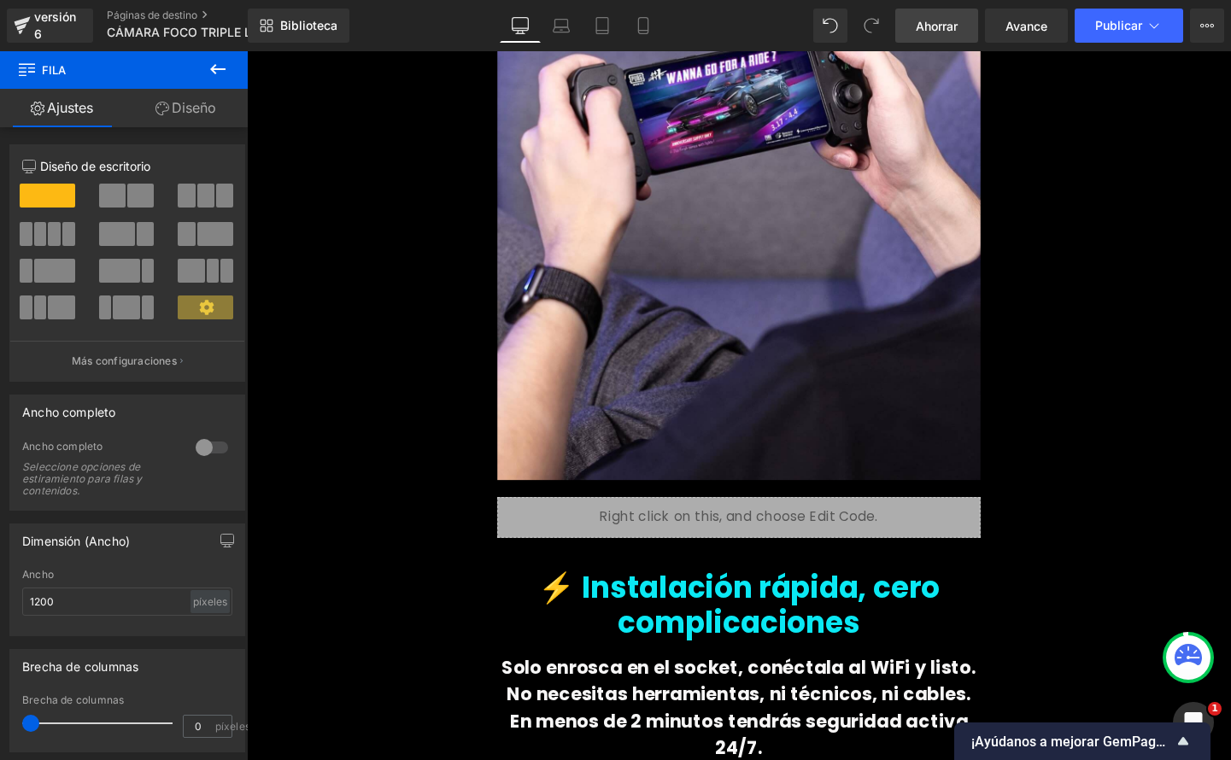
scroll to position [2139, 0]
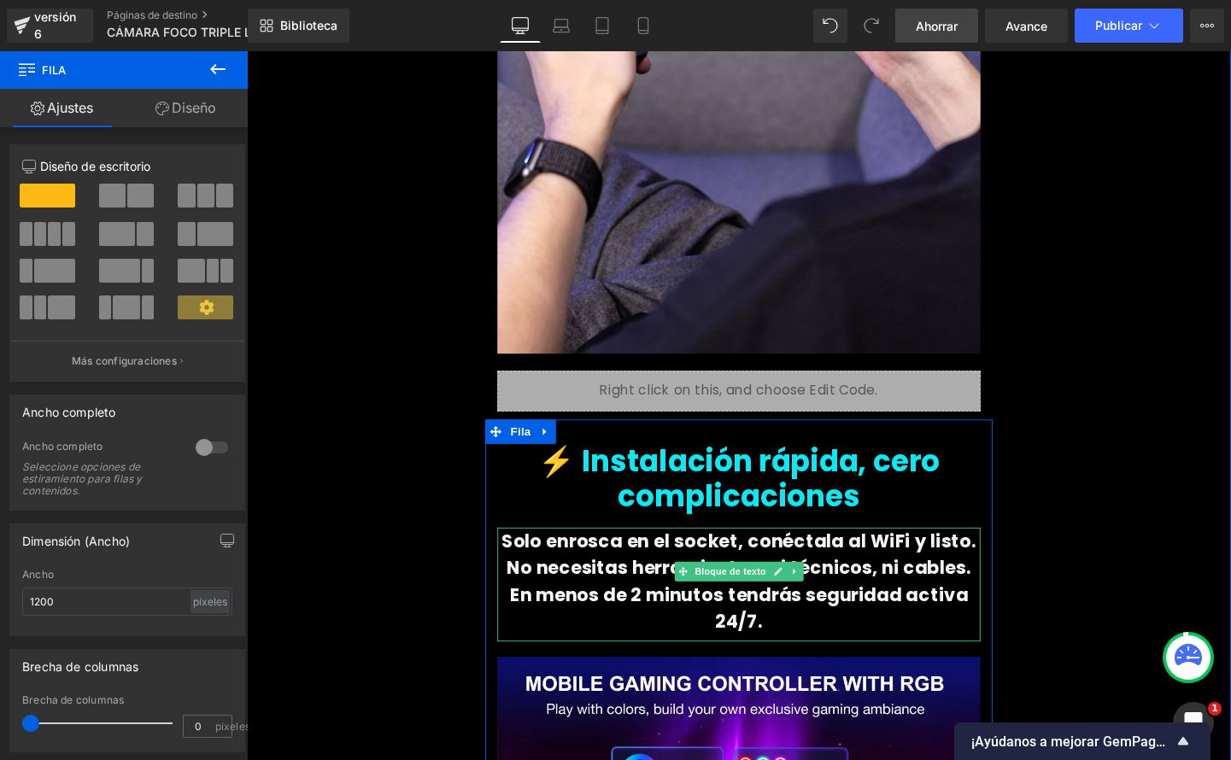
click at [854, 581] on font "No necesitas herramientas, ni técnicos, ni cables." at bounding box center [764, 594] width 488 height 26
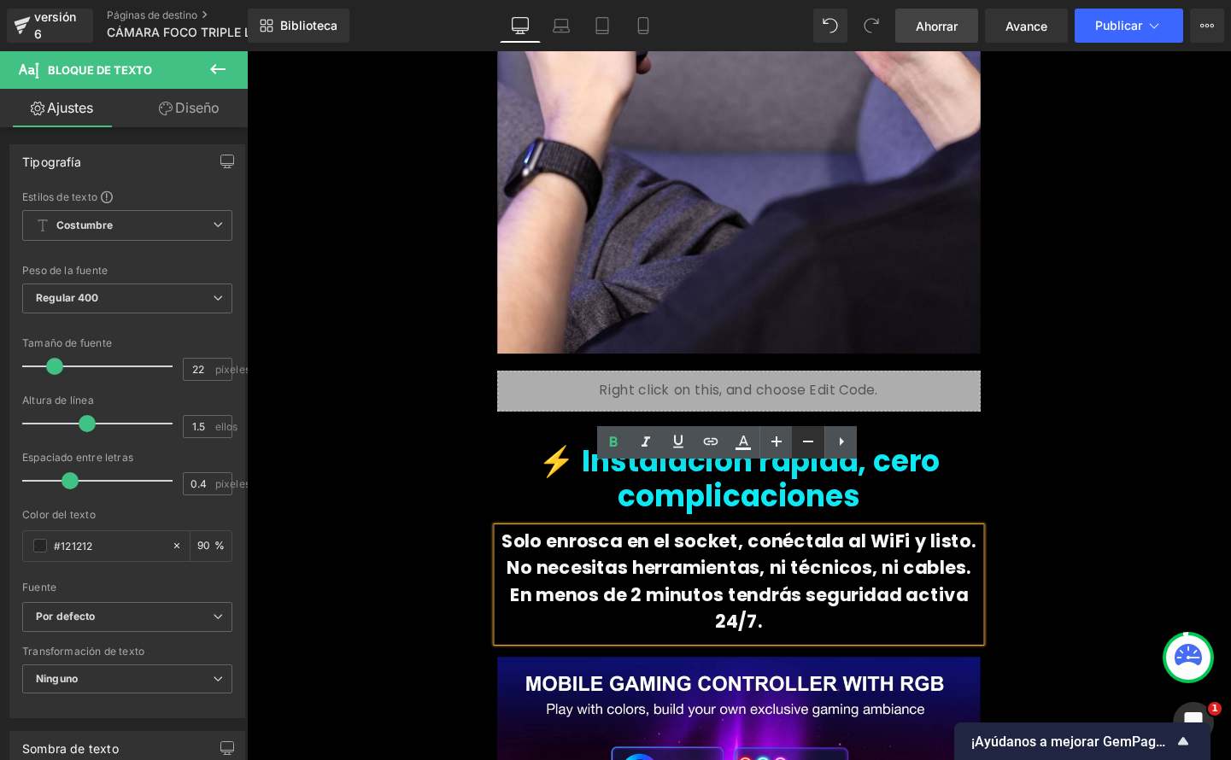
click at [814, 440] on icon at bounding box center [808, 441] width 21 height 21
type input "20"
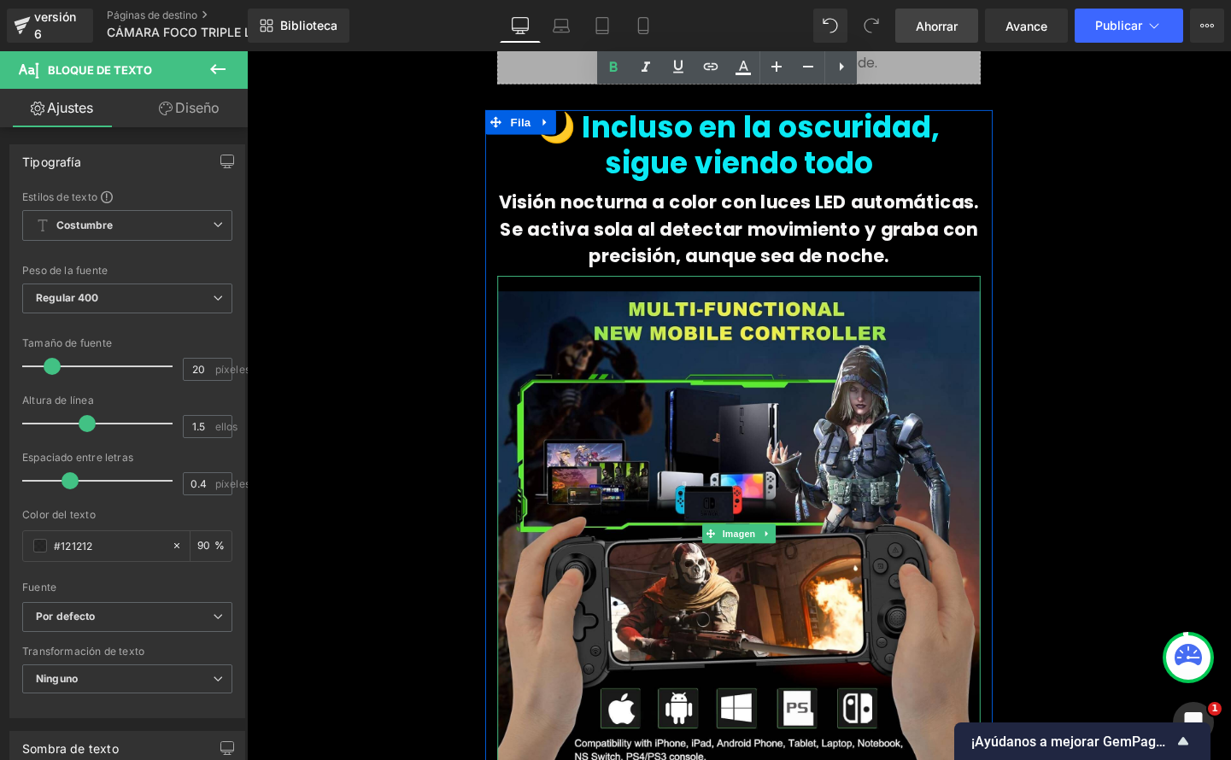
scroll to position [3112, 0]
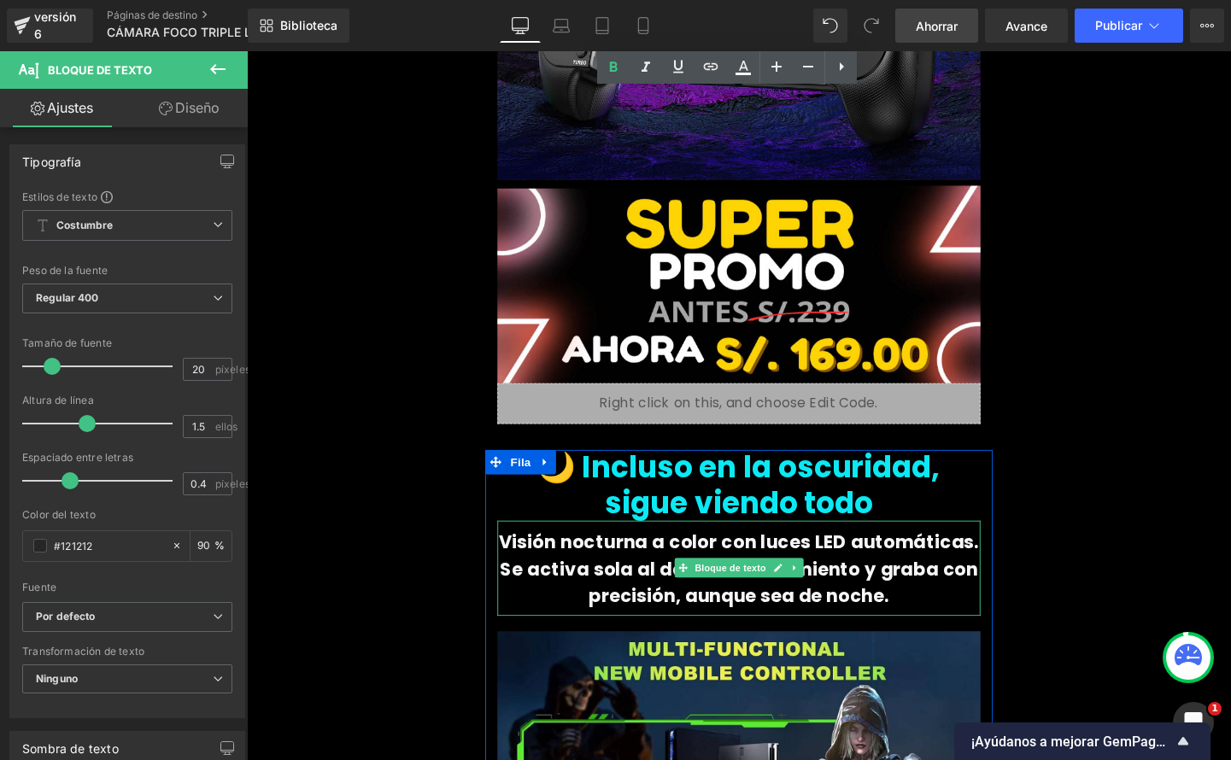
click at [857, 581] on p "Se activa sola al detectar movimiento y graba con precisión, aunque sea de noch…" at bounding box center [763, 609] width 507 height 56
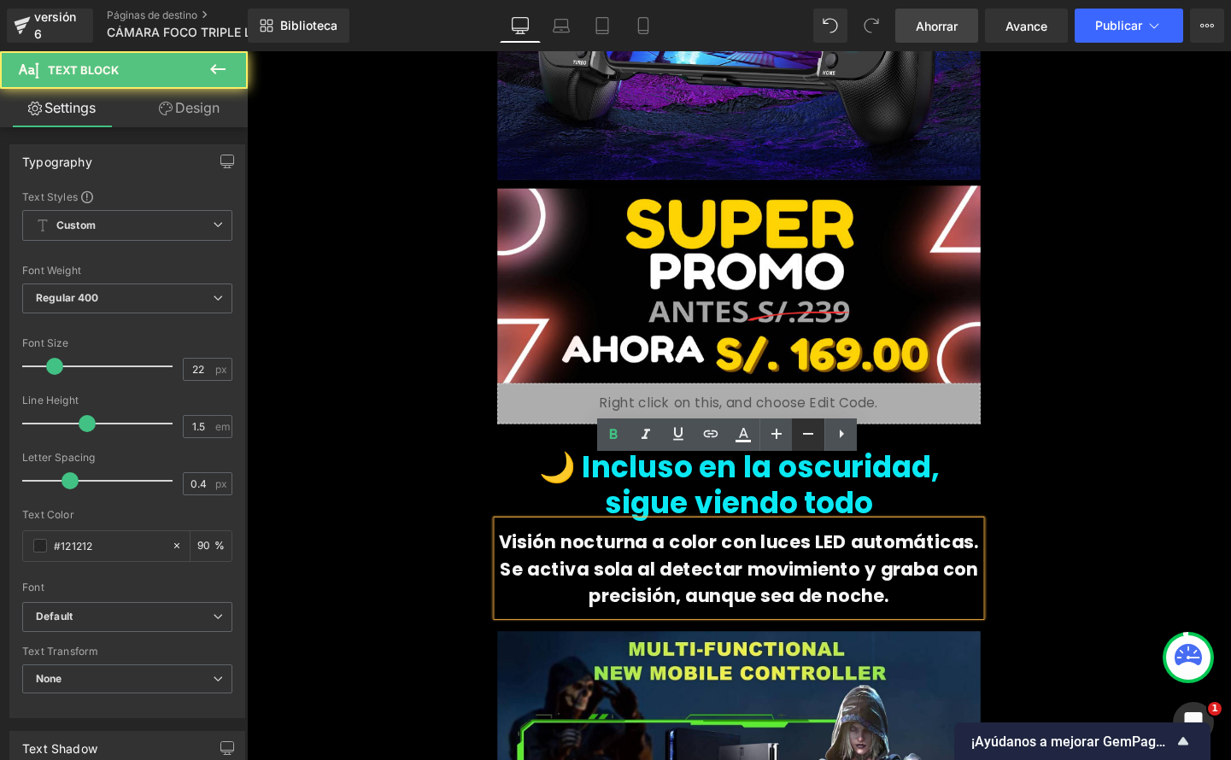
click at [816, 438] on icon at bounding box center [808, 434] width 21 height 21
type input "20"
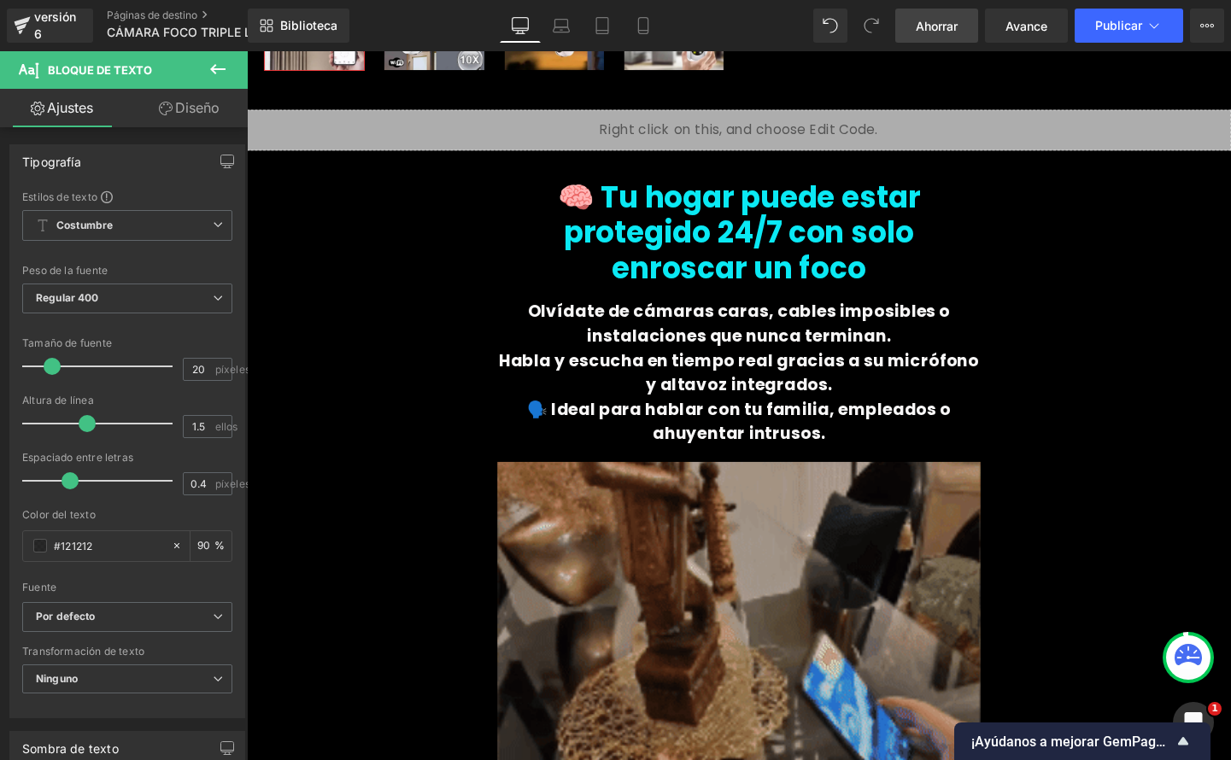
scroll to position [920, 0]
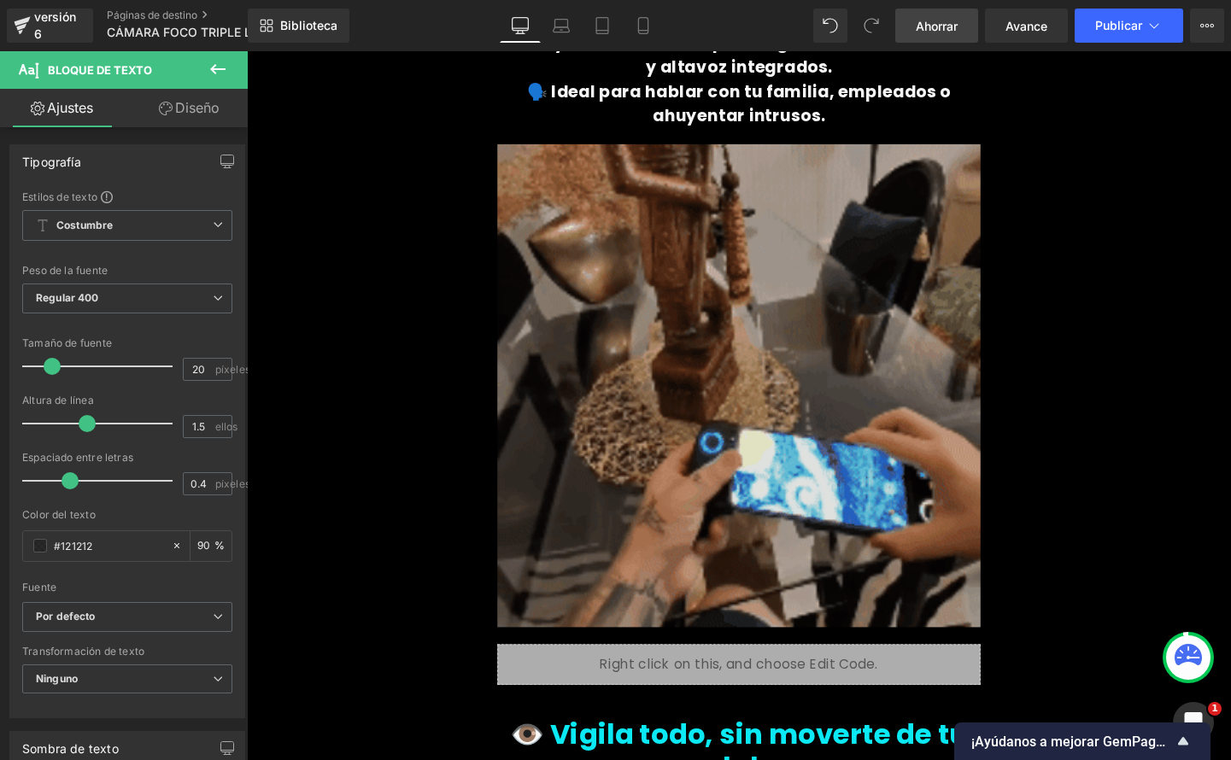
drag, startPoint x: 738, startPoint y: 337, endPoint x: 585, endPoint y: 393, distance: 162.7
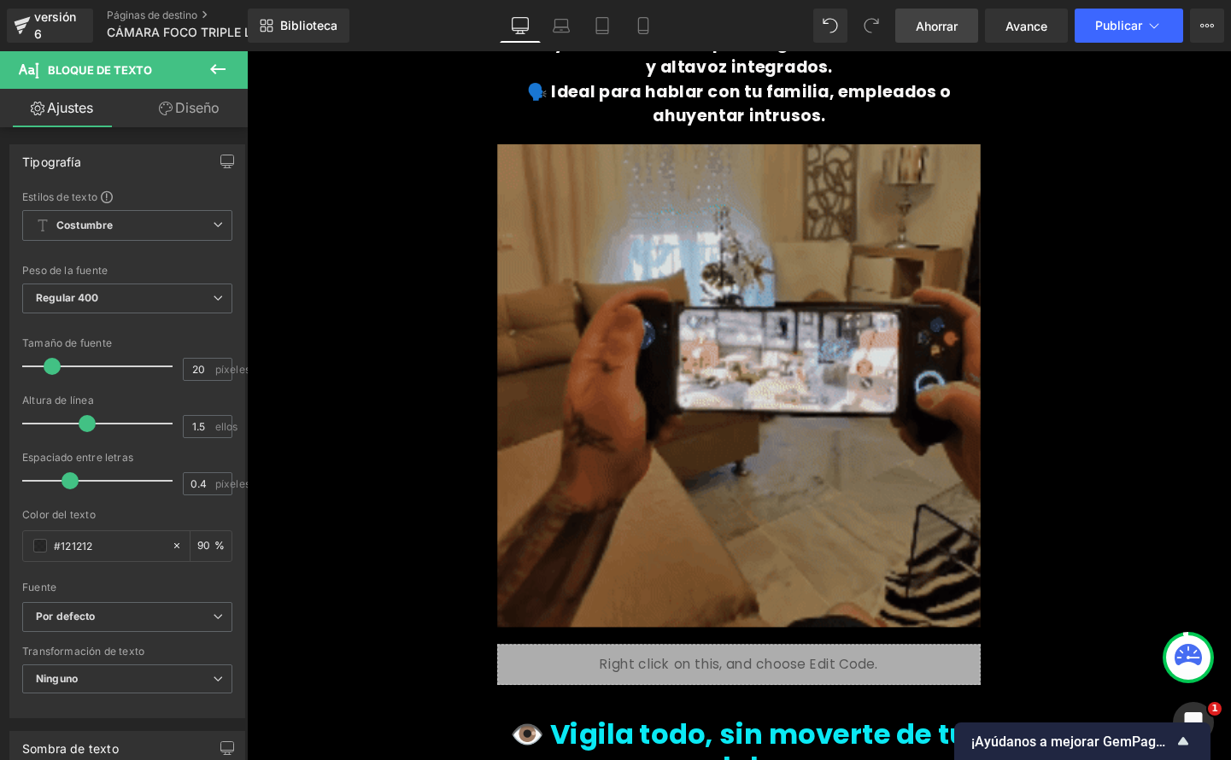
click at [739, 337] on img at bounding box center [763, 403] width 507 height 542
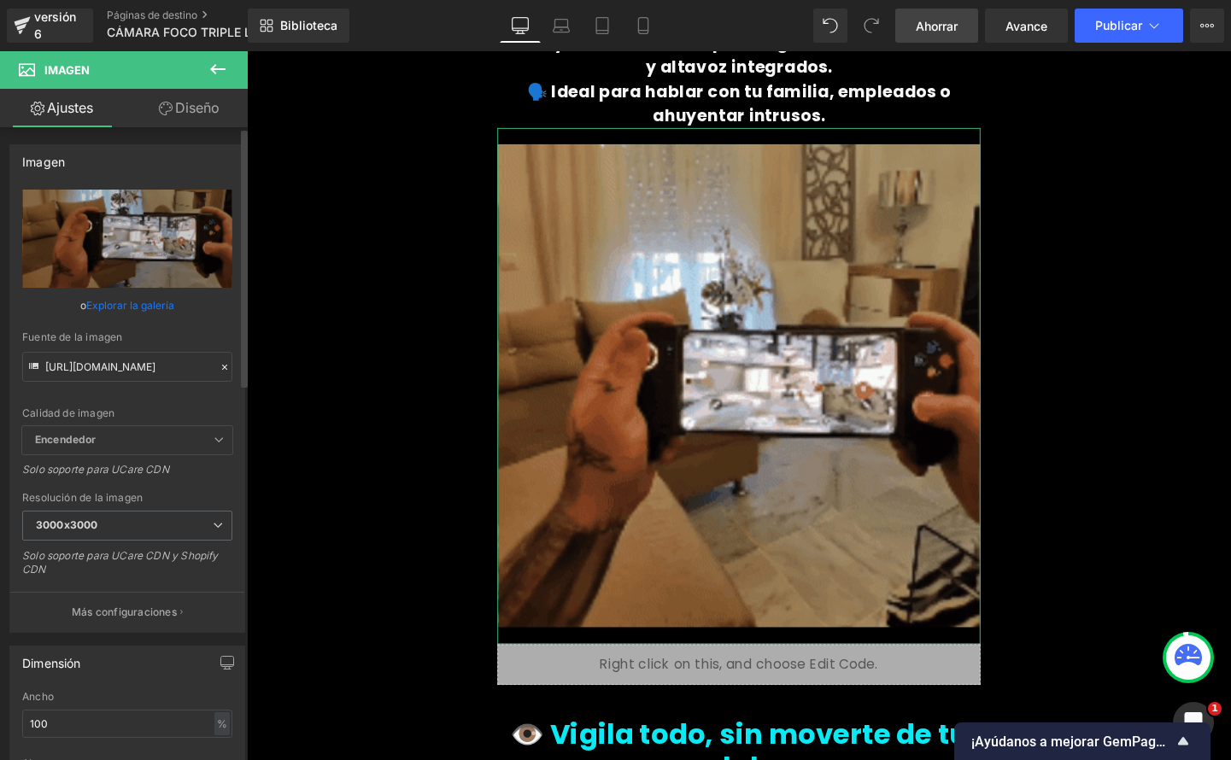
drag, startPoint x: 218, startPoint y: 366, endPoint x: 208, endPoint y: 369, distance: 10.8
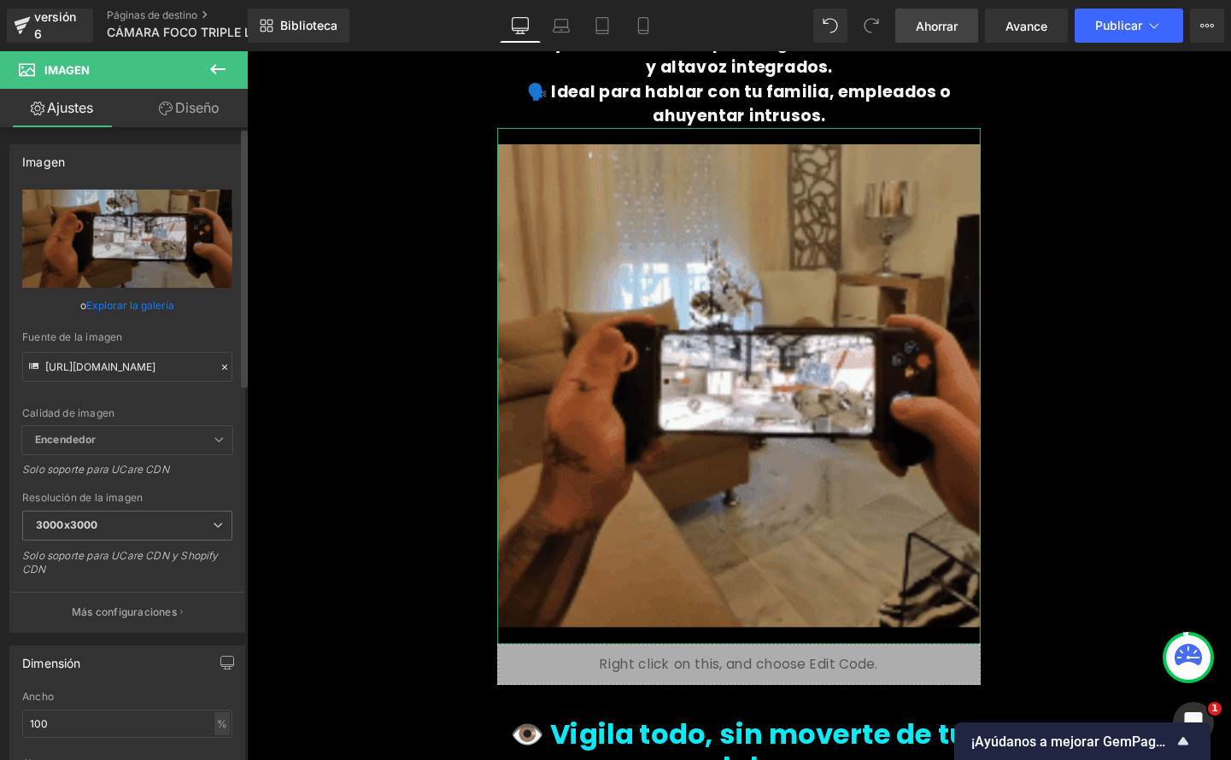
click at [219, 366] on icon at bounding box center [225, 367] width 12 height 12
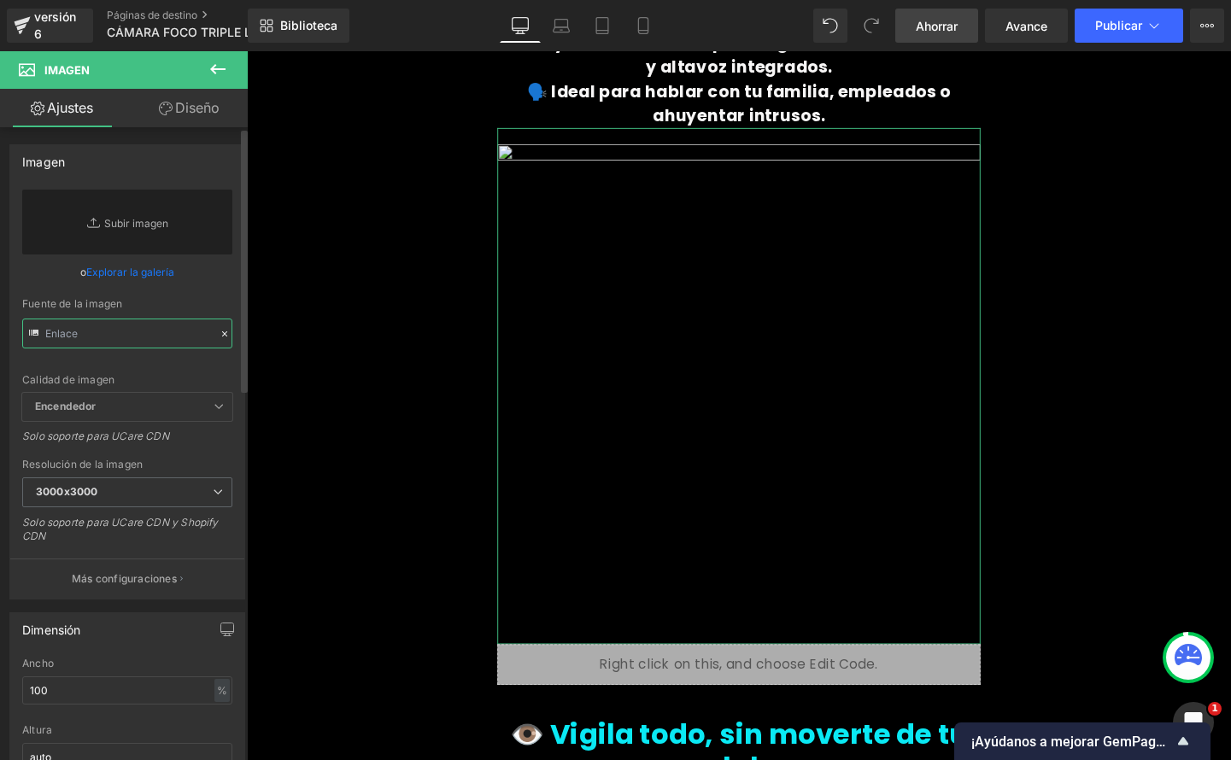
click at [124, 342] on input "text" at bounding box center [127, 334] width 210 height 30
paste input "https://media2.giphy.com/media/v1.Y2lkPTc5MGI3NjExZHJ3ZDh5cW94YjY1b2JrNHhzcTBsa…"
type input "https://media2.giphy.com/media/v1.Y2lkPTc5MGI3NjExZHJ3ZDh5cW94YjY1b2JrNHhzcTBsa…"
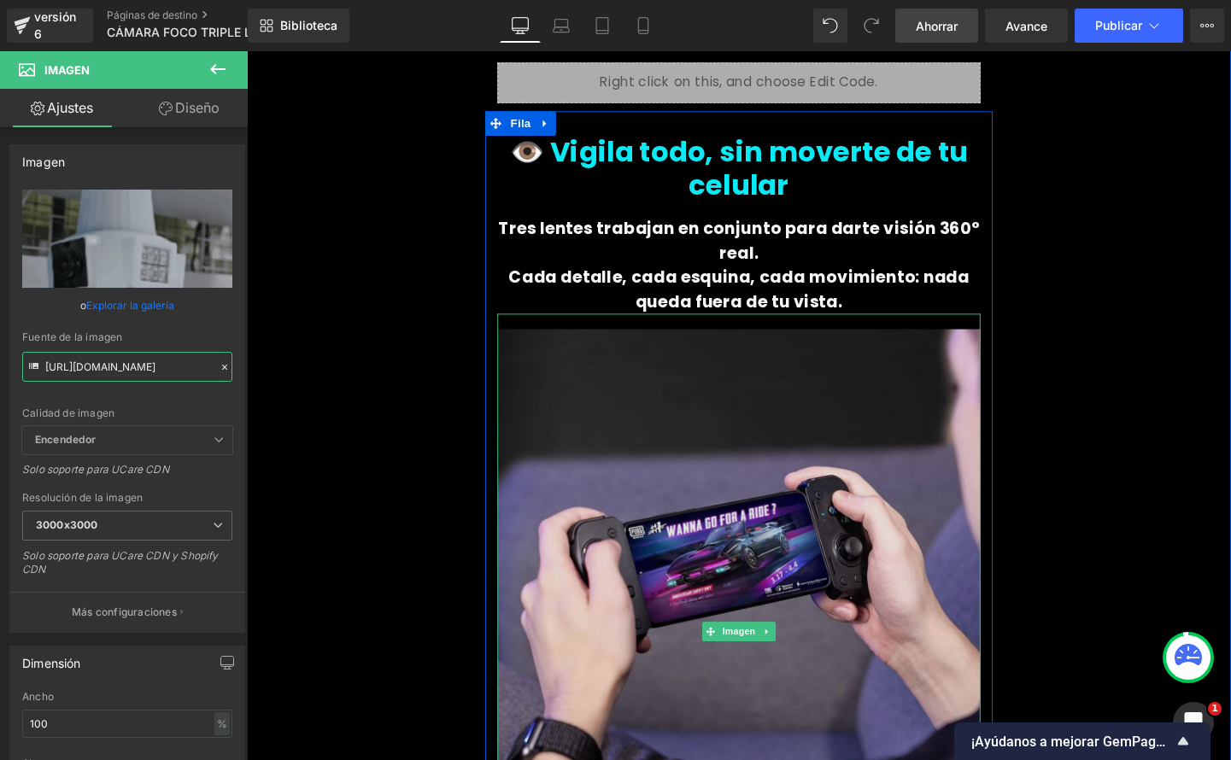
scroll to position [1914, 0]
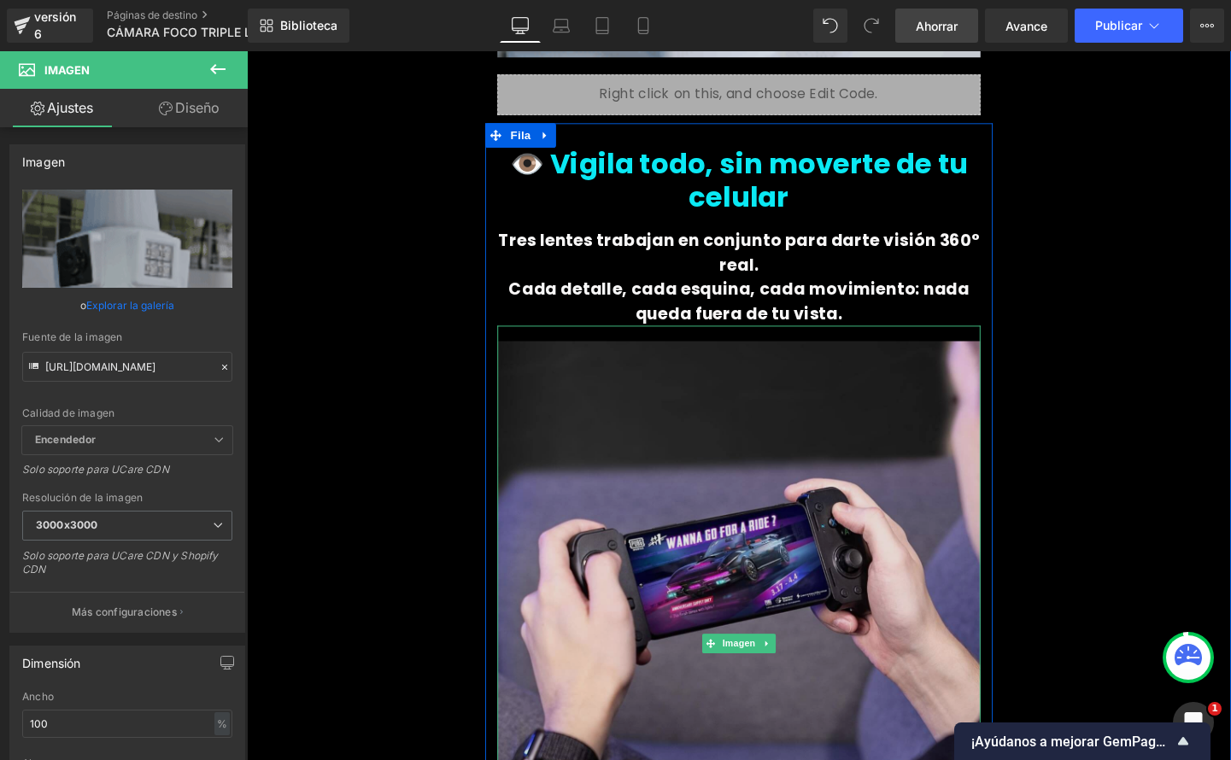
click at [735, 624] on img at bounding box center [763, 674] width 507 height 669
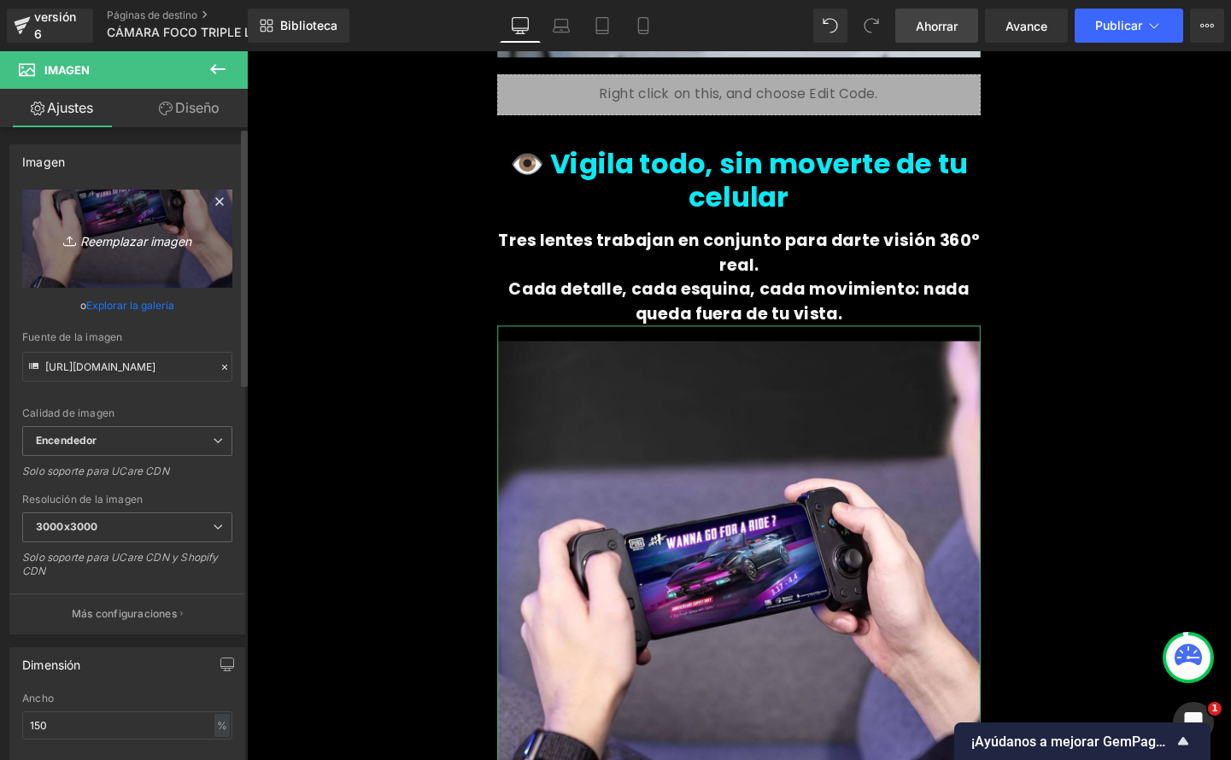
click at [126, 242] on font "Reemplazar imagen" at bounding box center [135, 240] width 111 height 15
type input "C:\fakepath\4-2.jpeg"
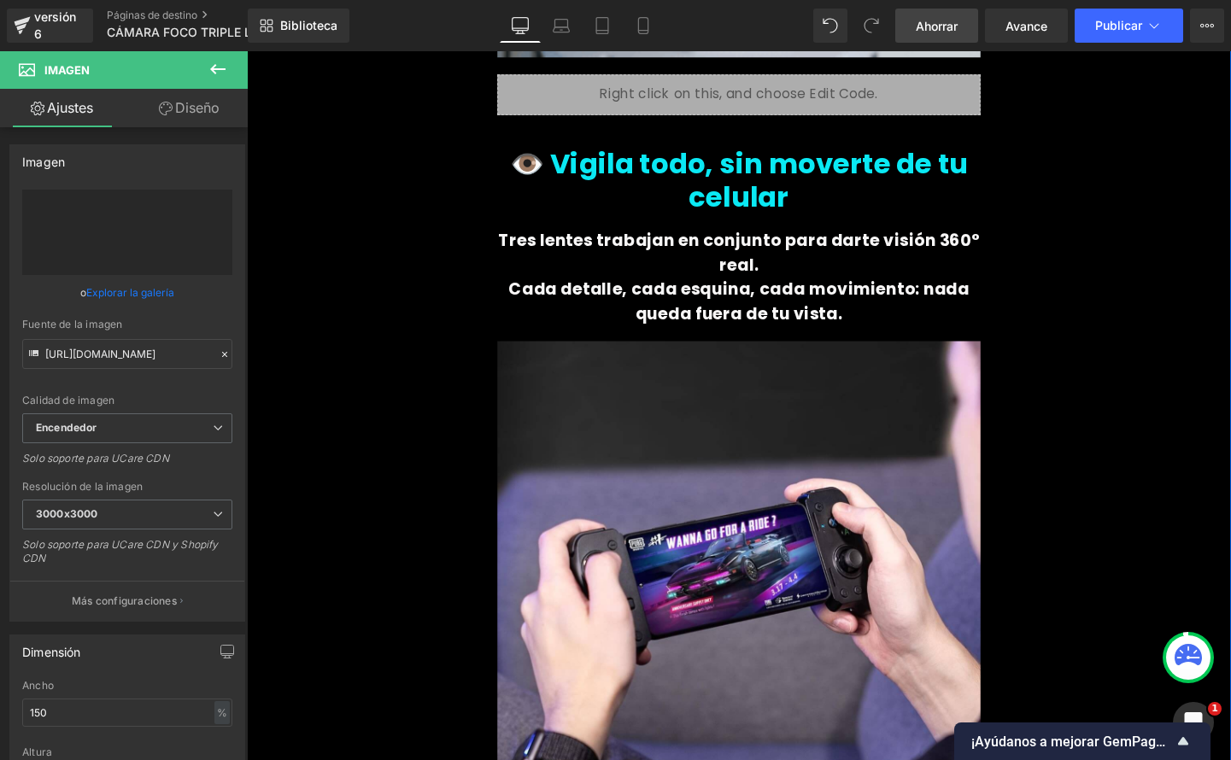
type input "https://ucarecdn.com/e172deeb-dacd-4586-9d32-d1941247dc71/-/format/auto/-/previ…"
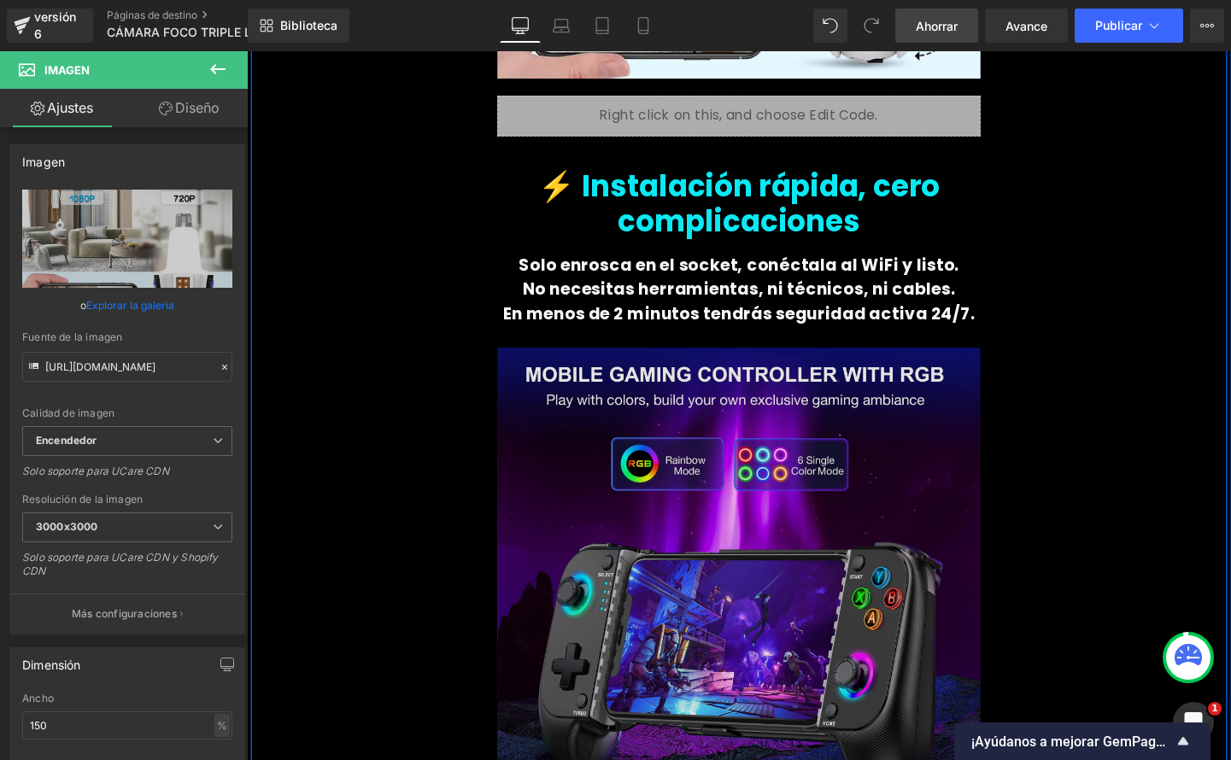
scroll to position [2712, 0]
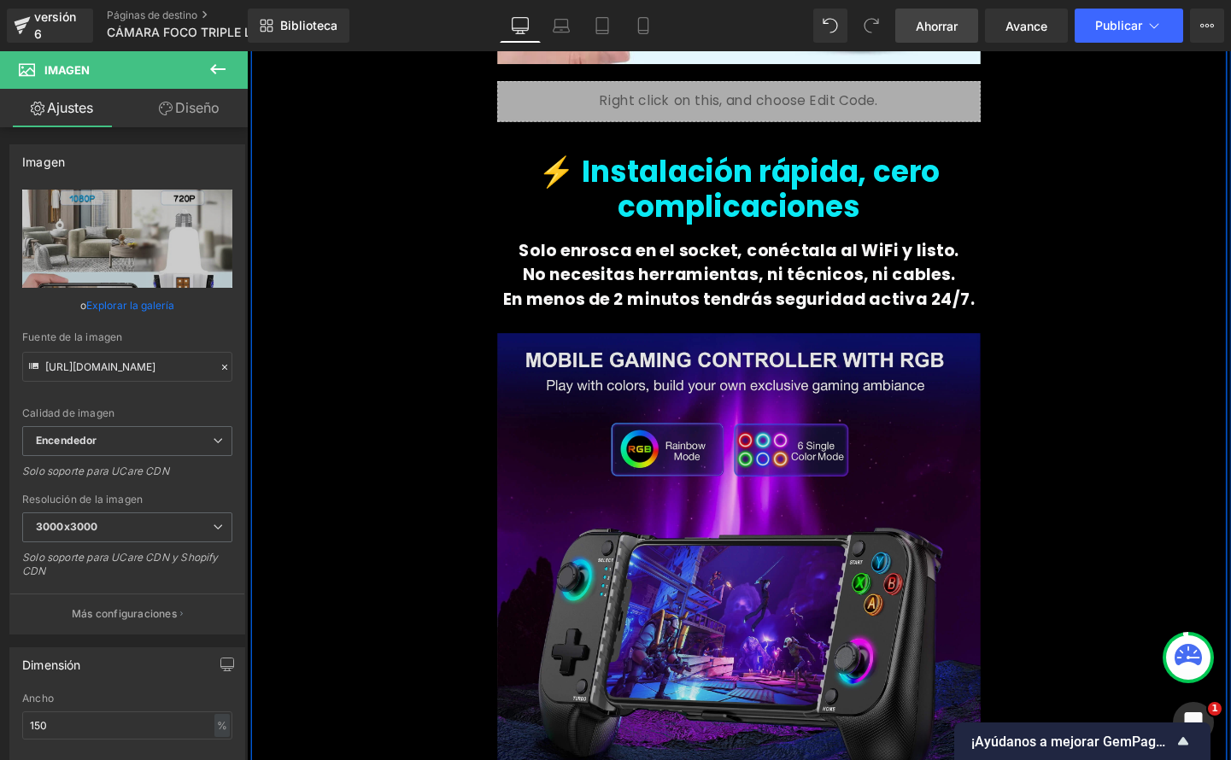
click at [730, 543] on img at bounding box center [763, 593] width 507 height 524
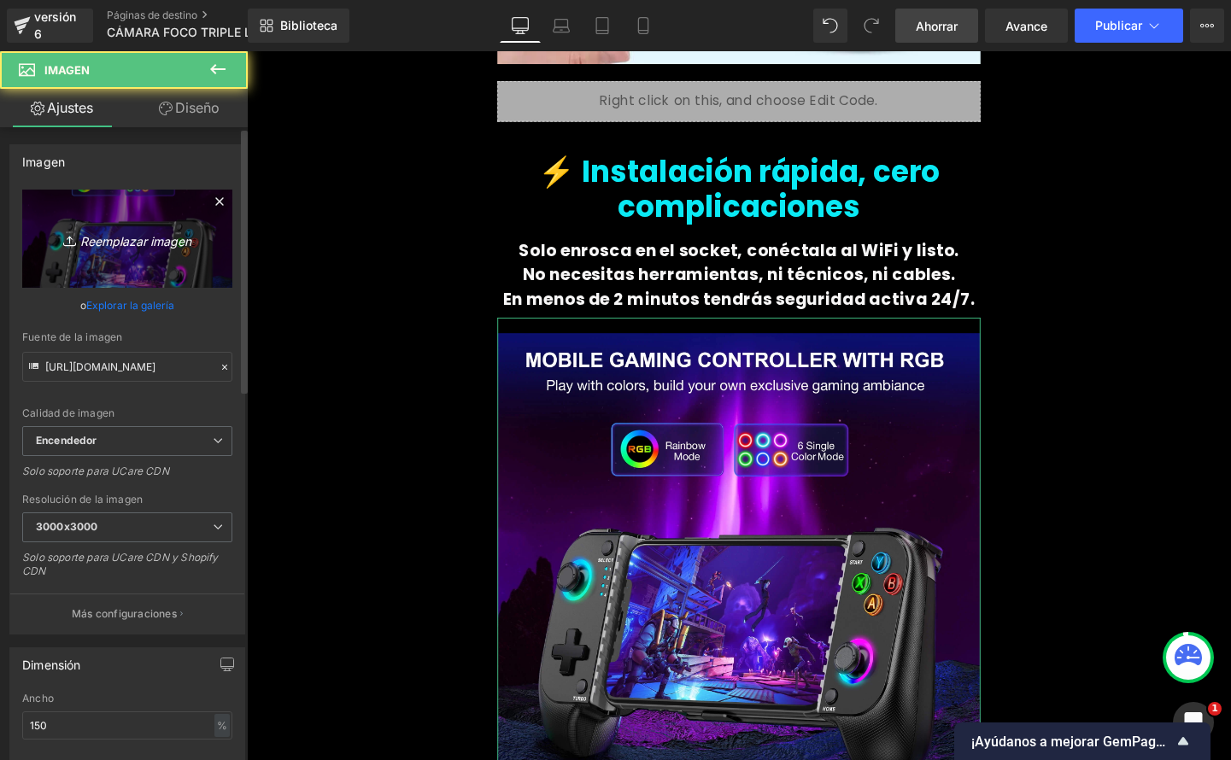
click at [126, 235] on font "Reemplazar imagen" at bounding box center [135, 240] width 111 height 15
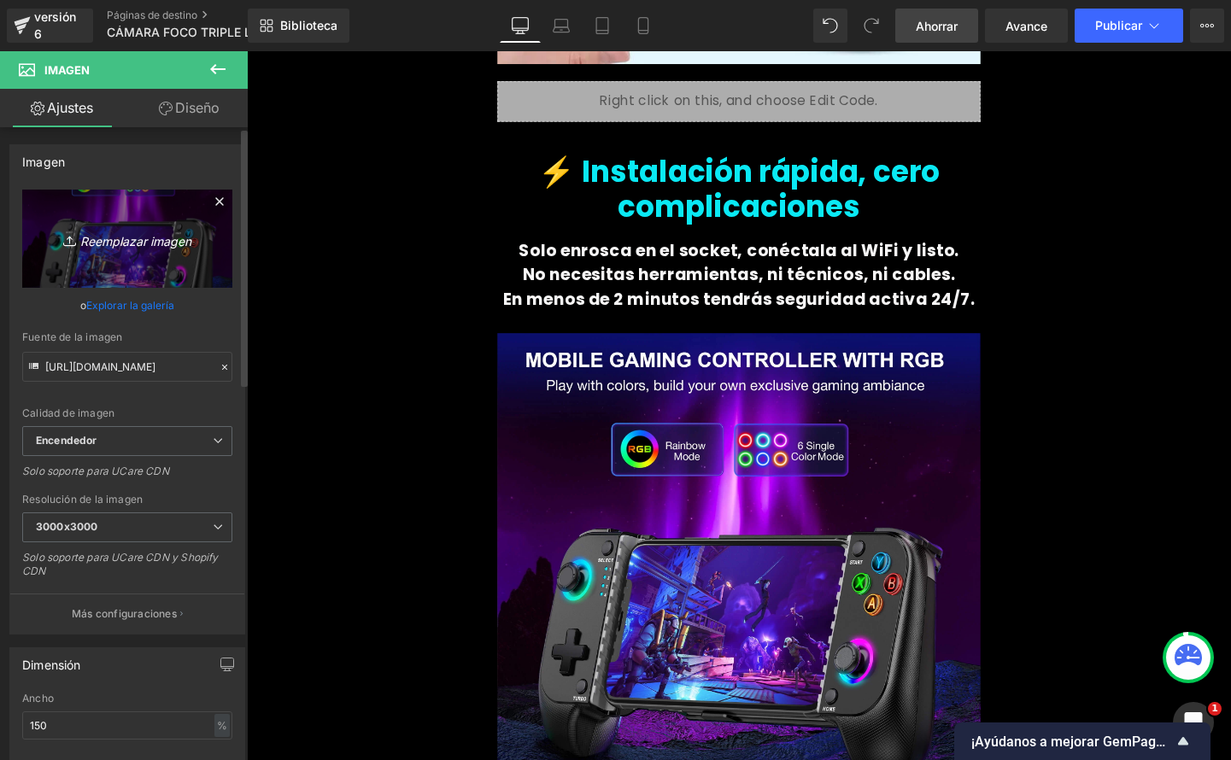
type input "C:\fakepath\3.jpeg"
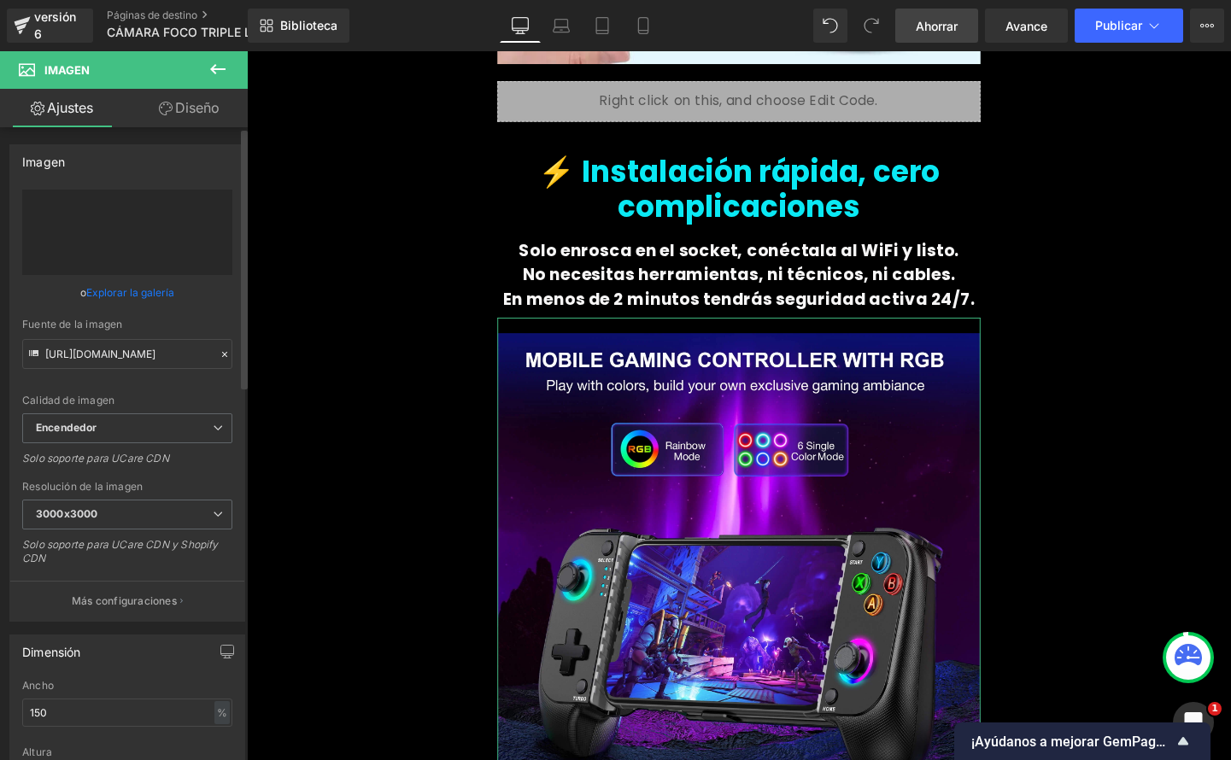
type input "https://ucarecdn.com/3bd7b6ea-bf8e-4602-9926-6c60dce2ba74/-/format/auto/-/previ…"
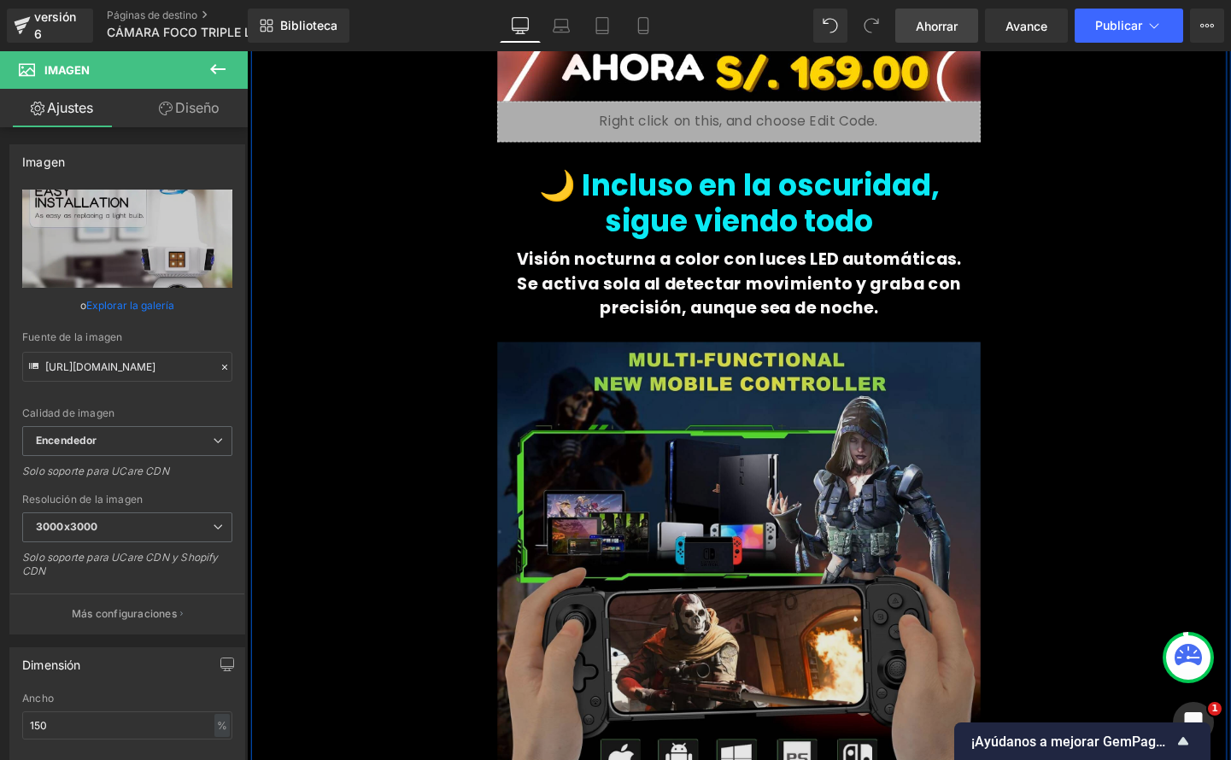
scroll to position [3705, 0]
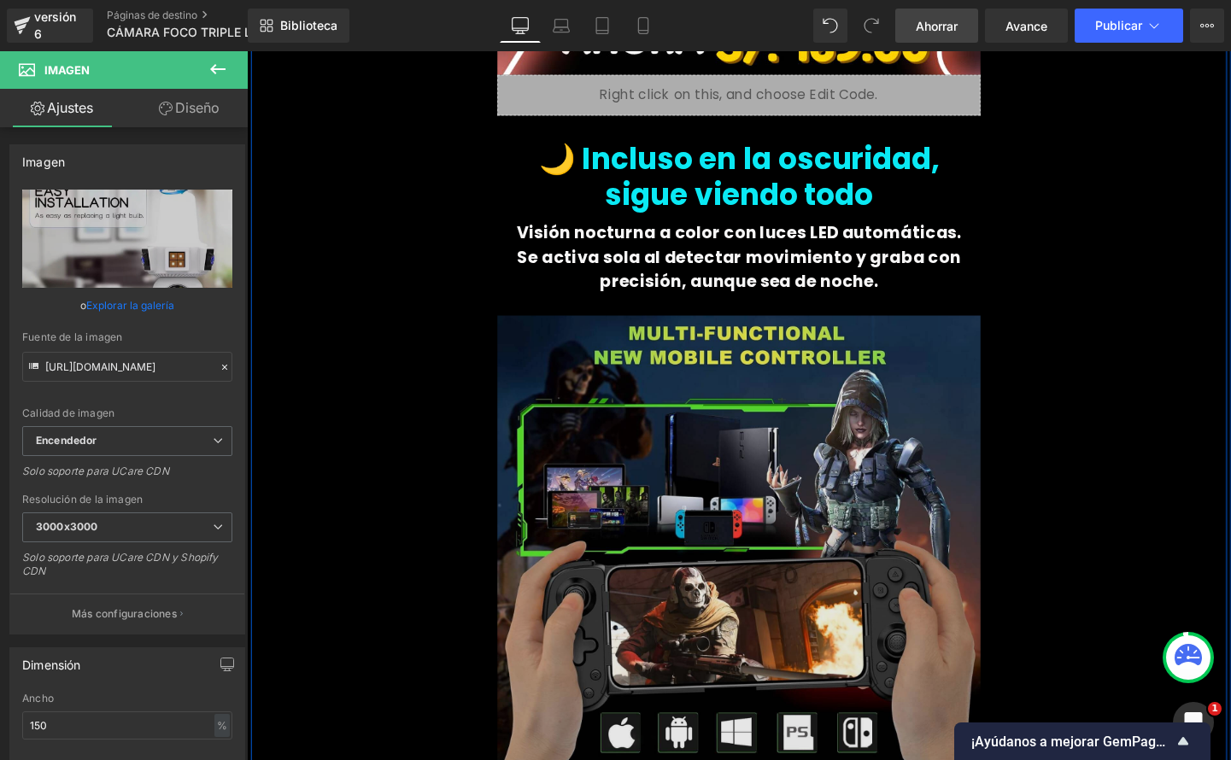
drag, startPoint x: 642, startPoint y: 492, endPoint x: 628, endPoint y: 493, distance: 14.5
click at [642, 493] on img at bounding box center [763, 584] width 507 height 542
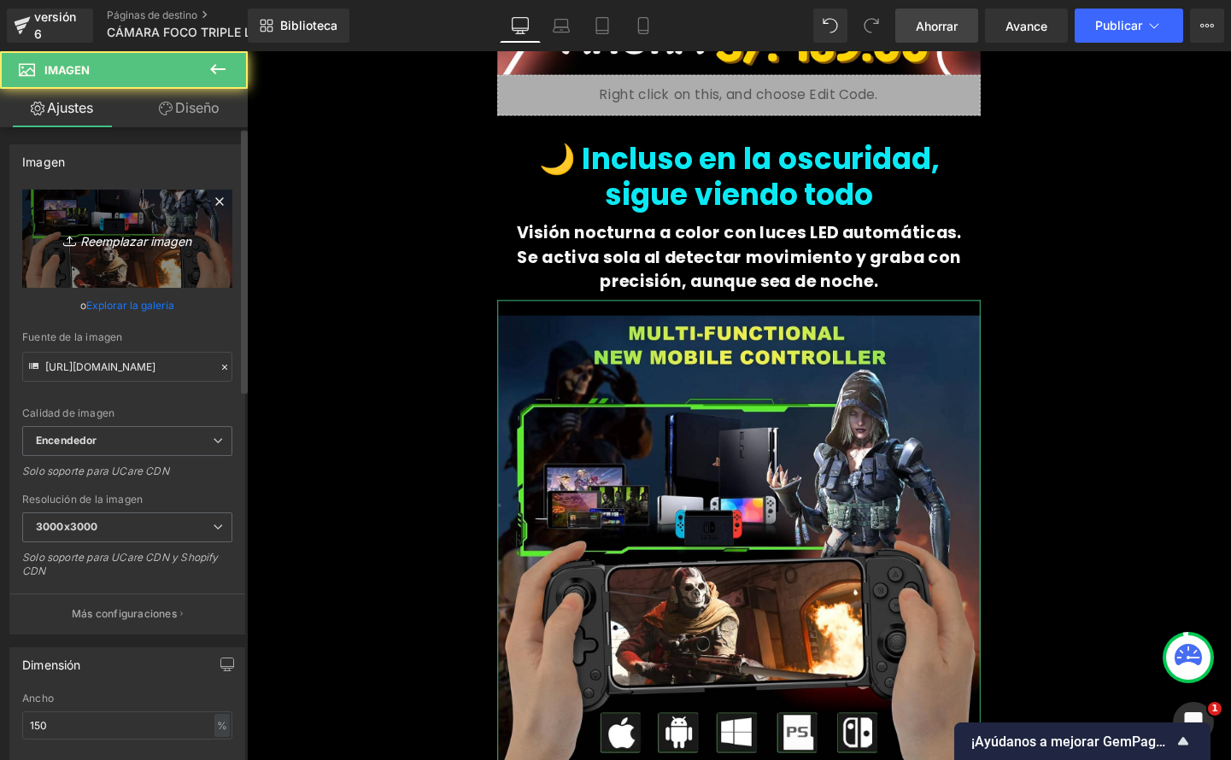
click at [87, 241] on font "Reemplazar imagen" at bounding box center [135, 240] width 111 height 15
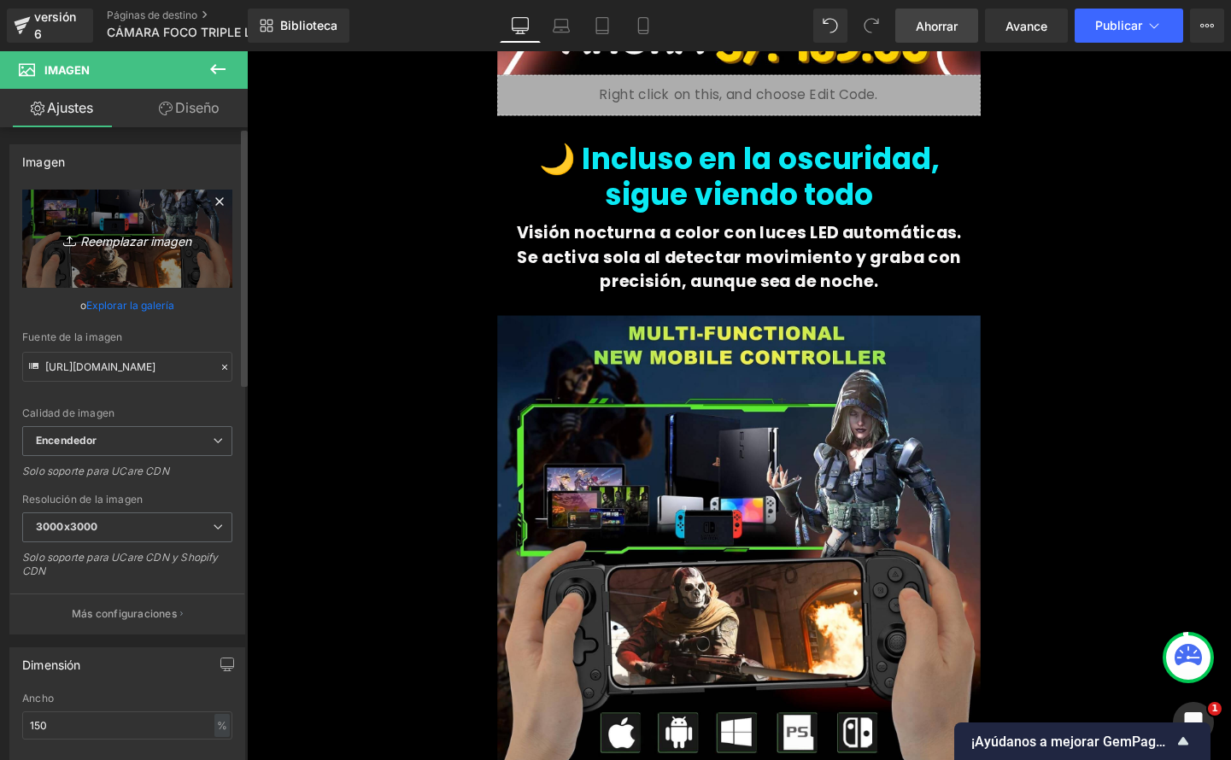
type input "C:\fakepath\3-2.jpeg"
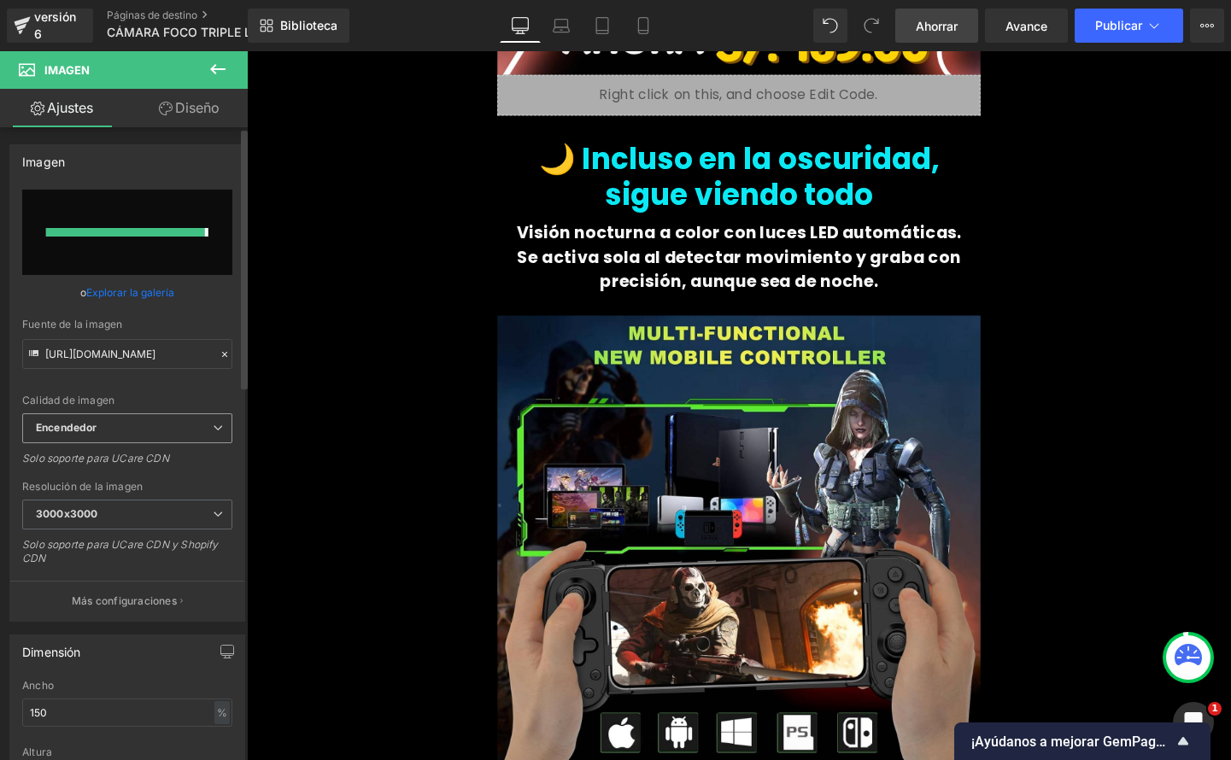
type input "https://ucarecdn.com/41ce3218-9a66-446c-96c1-130a121bdfe2/-/format/auto/-/previ…"
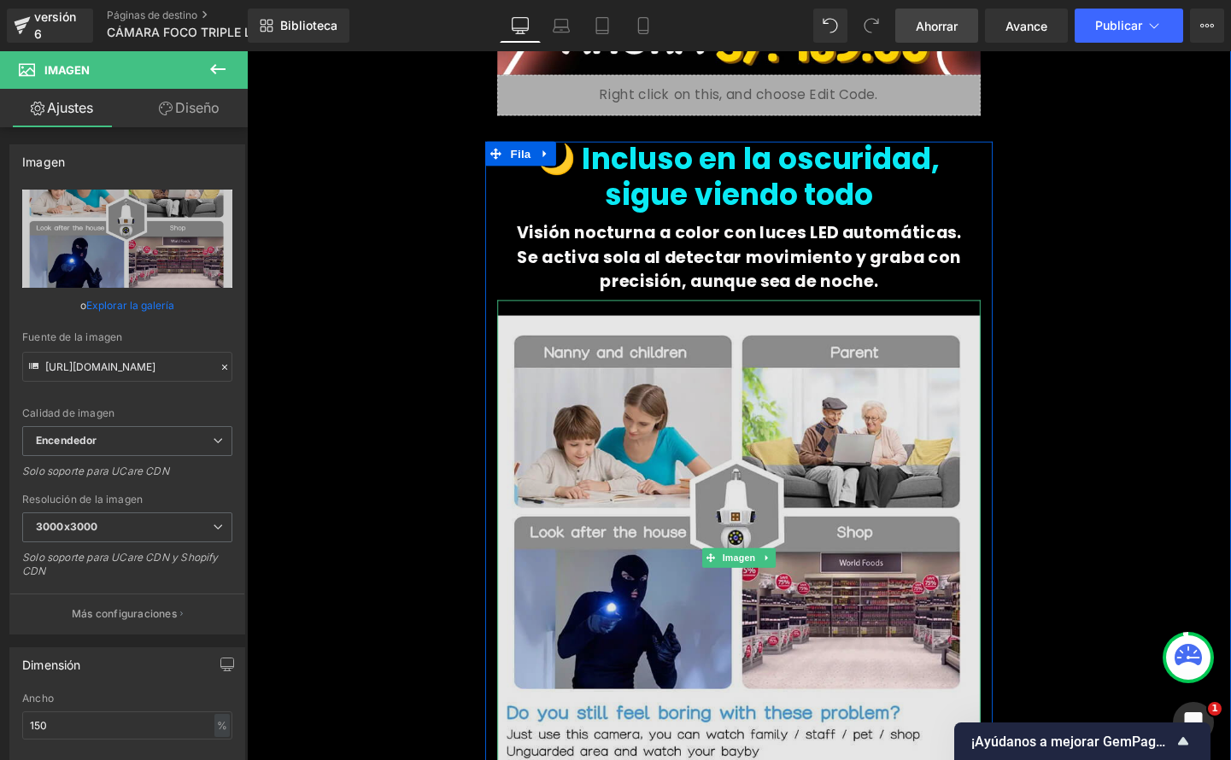
click at [681, 538] on img at bounding box center [763, 584] width 507 height 542
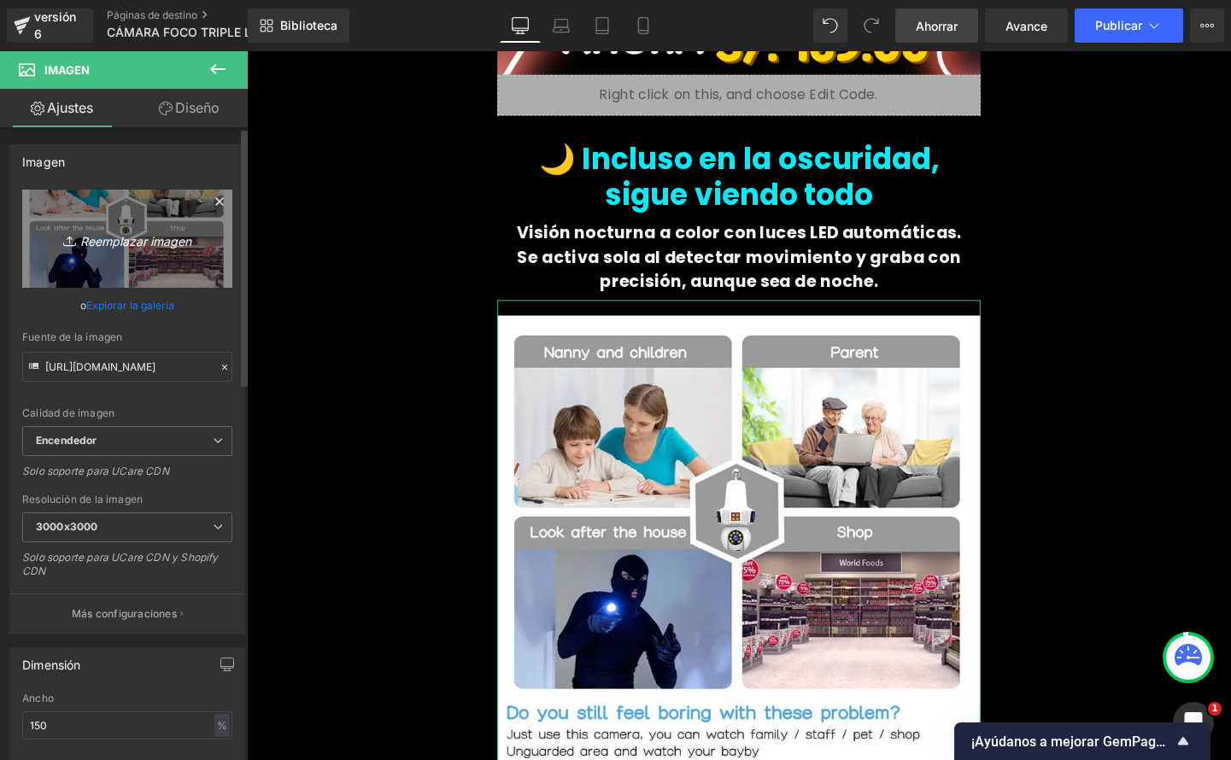
click at [116, 252] on link "Reemplazar imagen" at bounding box center [127, 239] width 210 height 98
type input "C:\fakepath\5.jpeg"
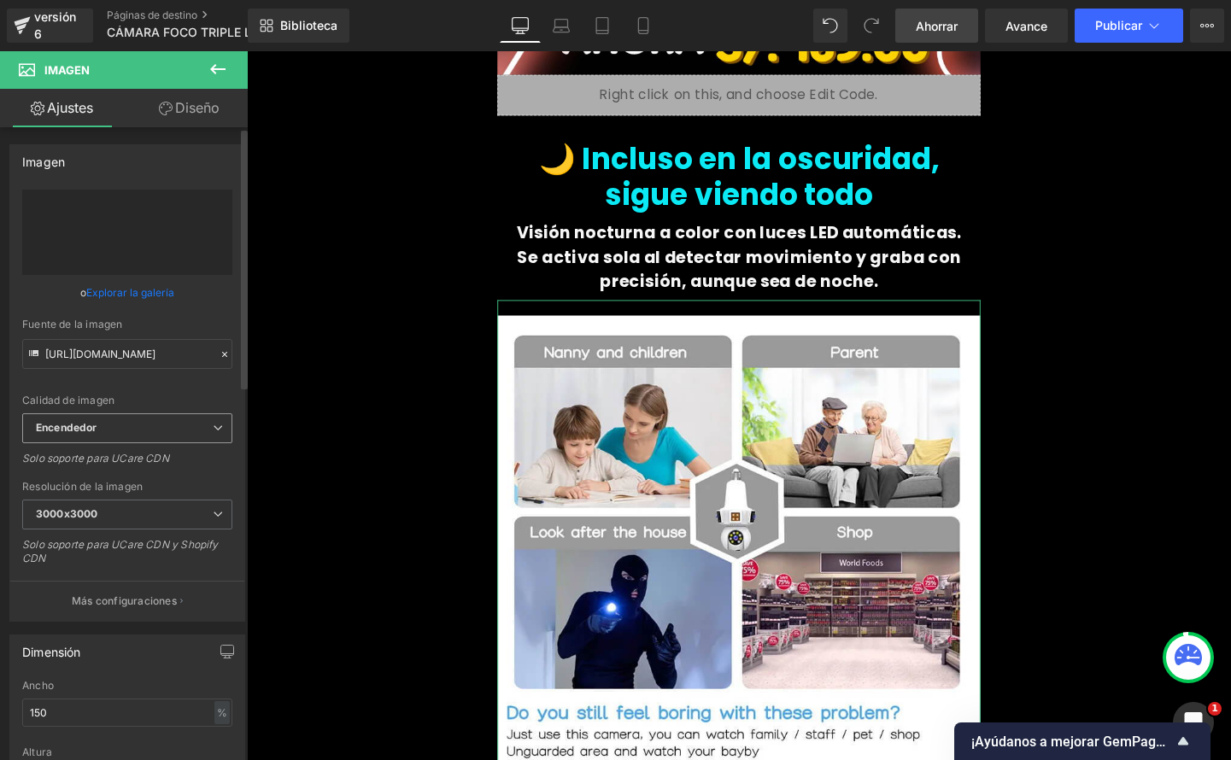
type input "https://ucarecdn.com/3d7f763a-3c4f-4216-9b00-62c25e885be1/-/format/auto/-/previ…"
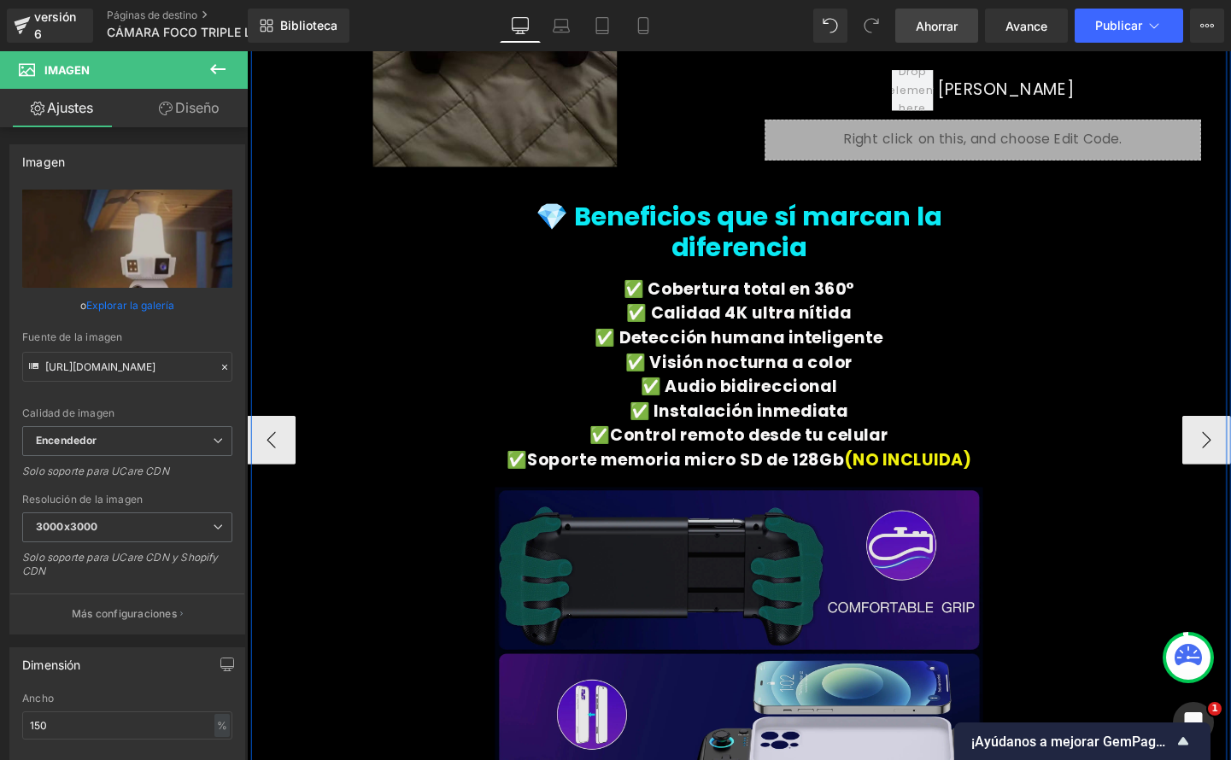
scroll to position [4962, 0]
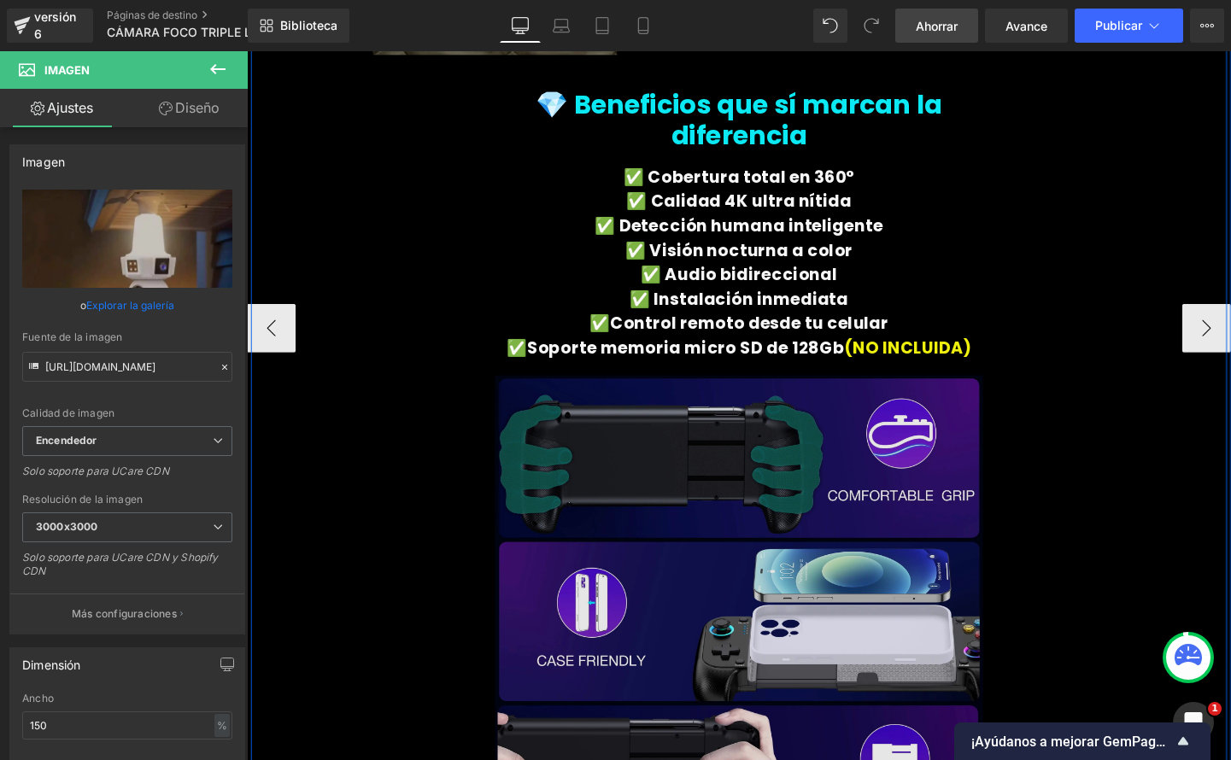
click at [801, 547] on img at bounding box center [763, 649] width 512 height 546
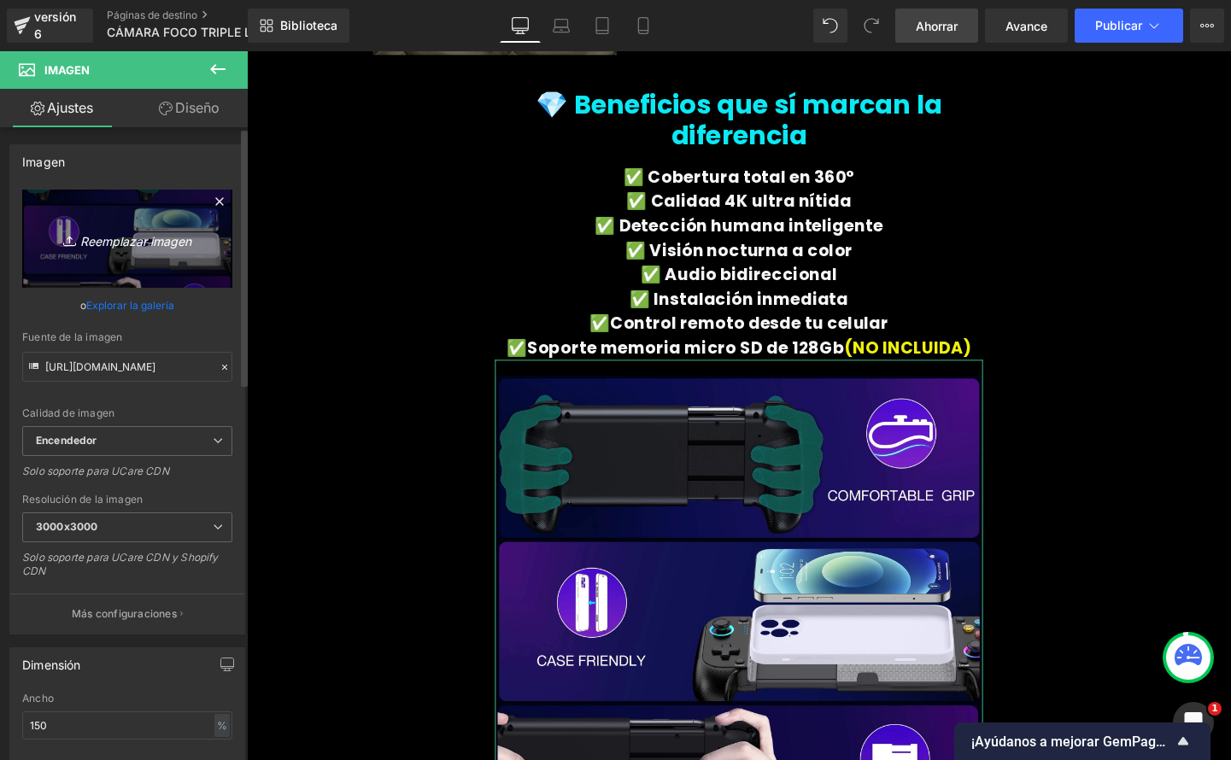
click at [150, 236] on font "Reemplazar imagen" at bounding box center [135, 240] width 111 height 15
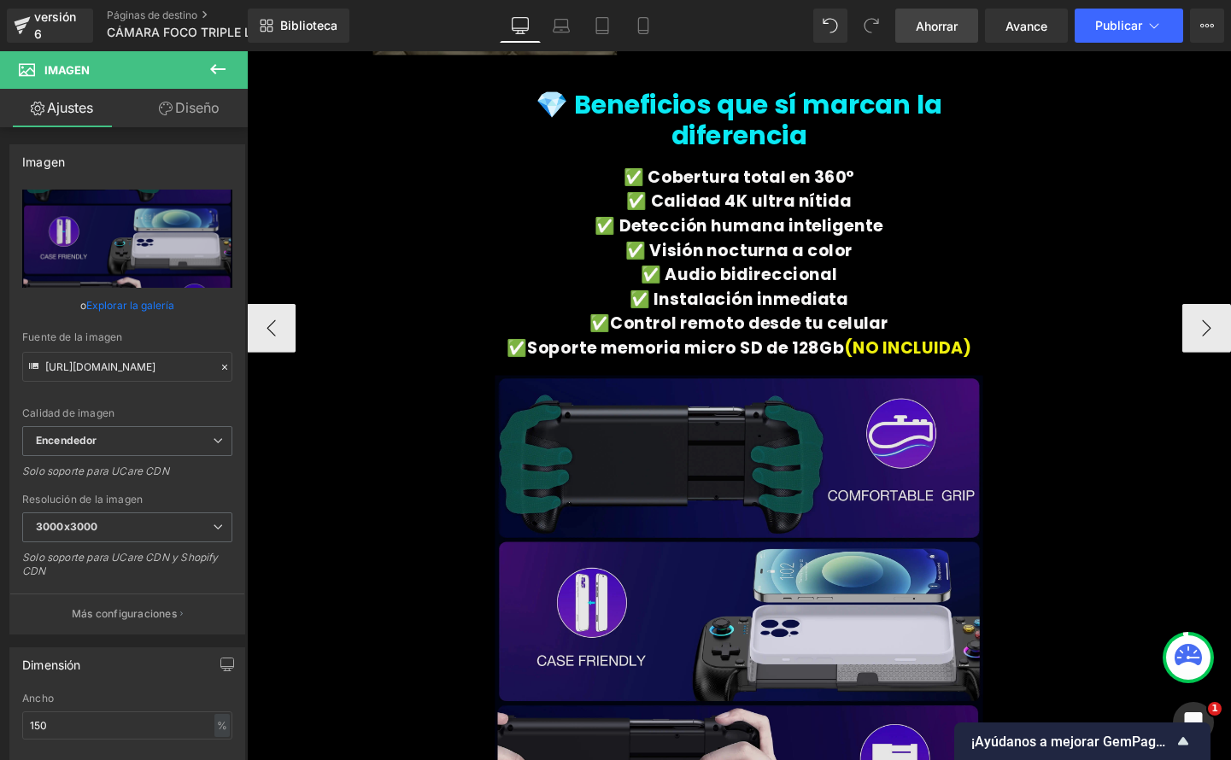
type input "C:\fakepath\1-2.jpeg"
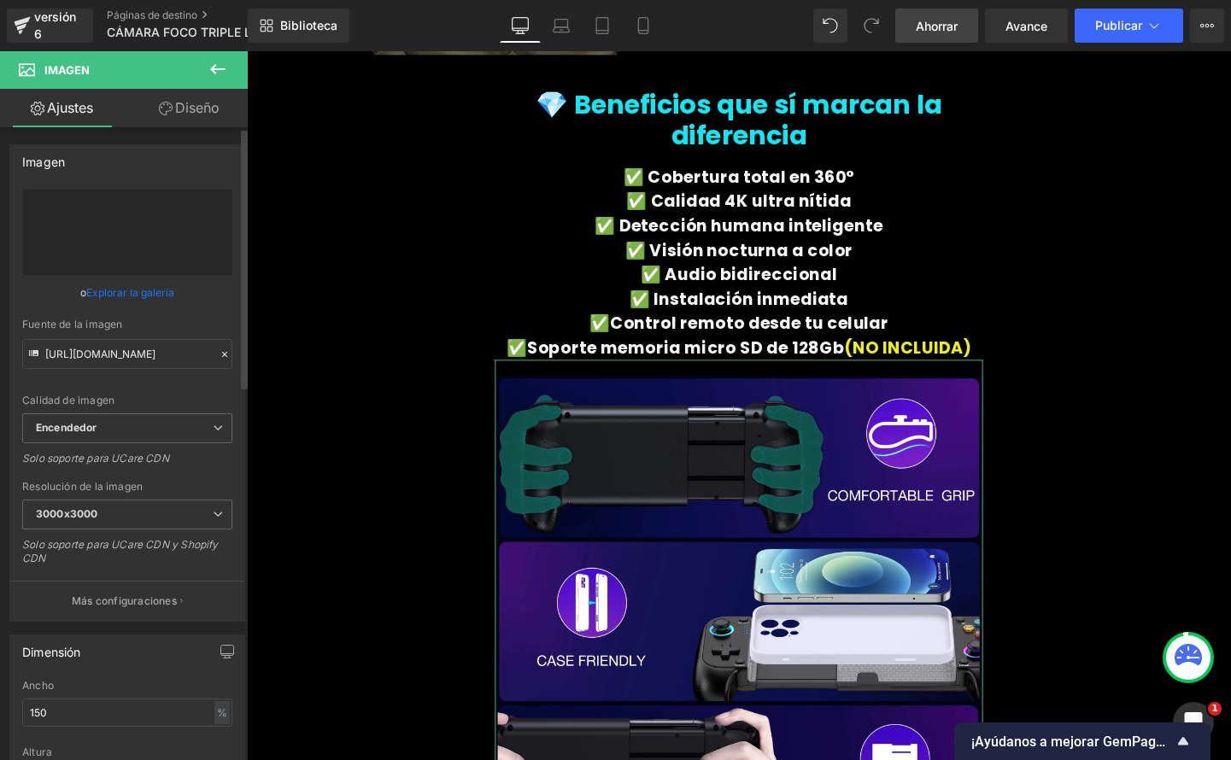
type input "https://ucarecdn.com/543539b8-3a7e-4400-ae99-d5982fbad075/-/format/auto/-/previ…"
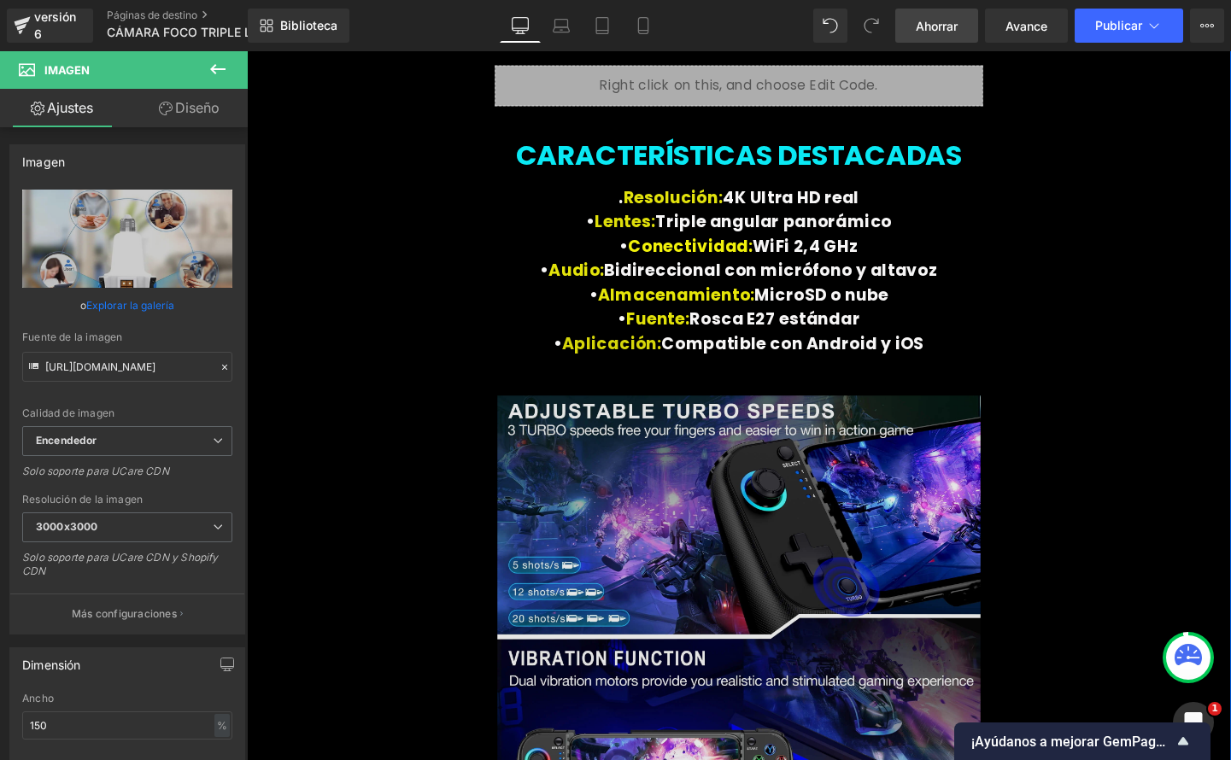
scroll to position [5835, 0]
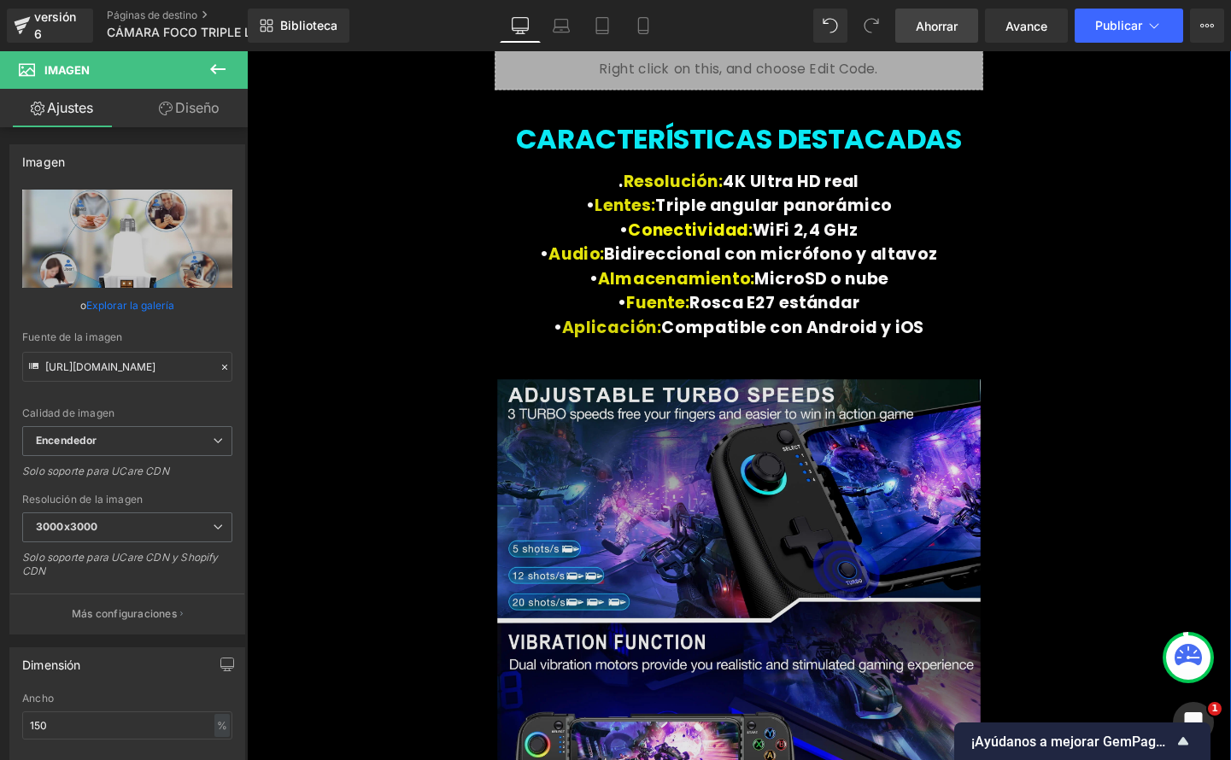
click at [729, 522] on img at bounding box center [763, 651] width 507 height 542
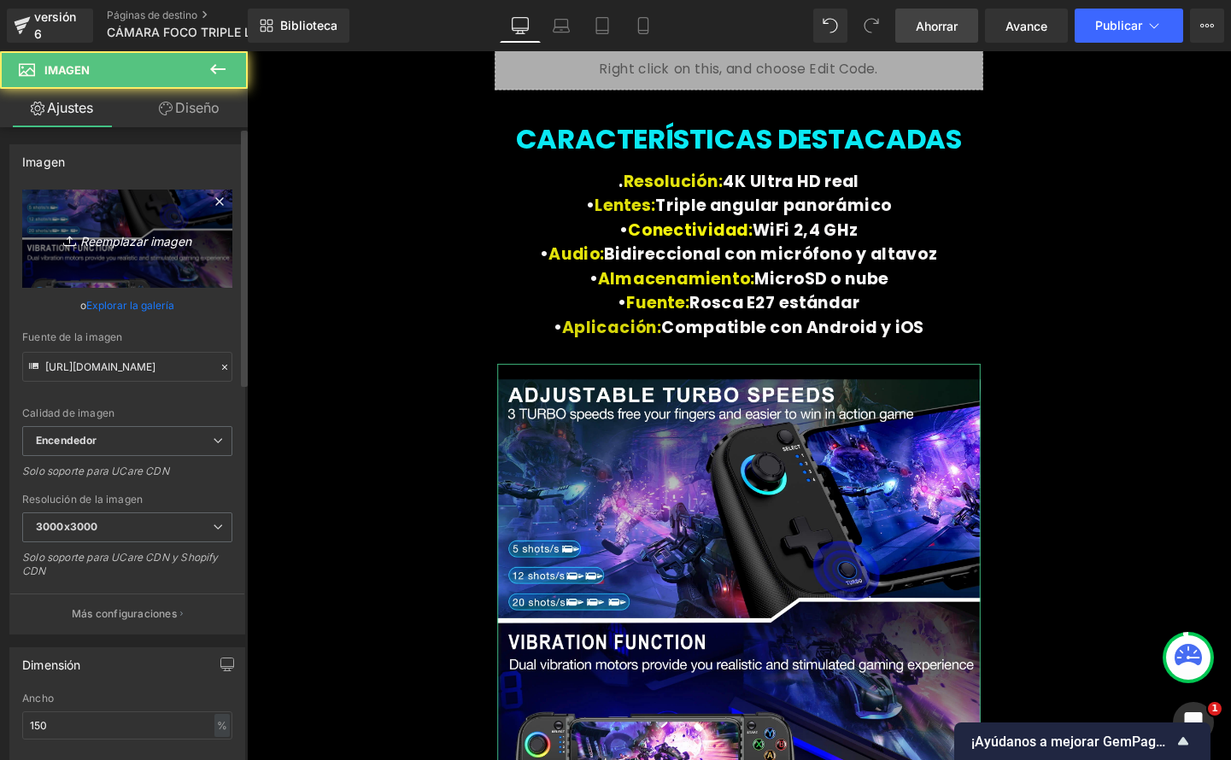
click at [179, 263] on link "Reemplazar imagen" at bounding box center [127, 239] width 210 height 98
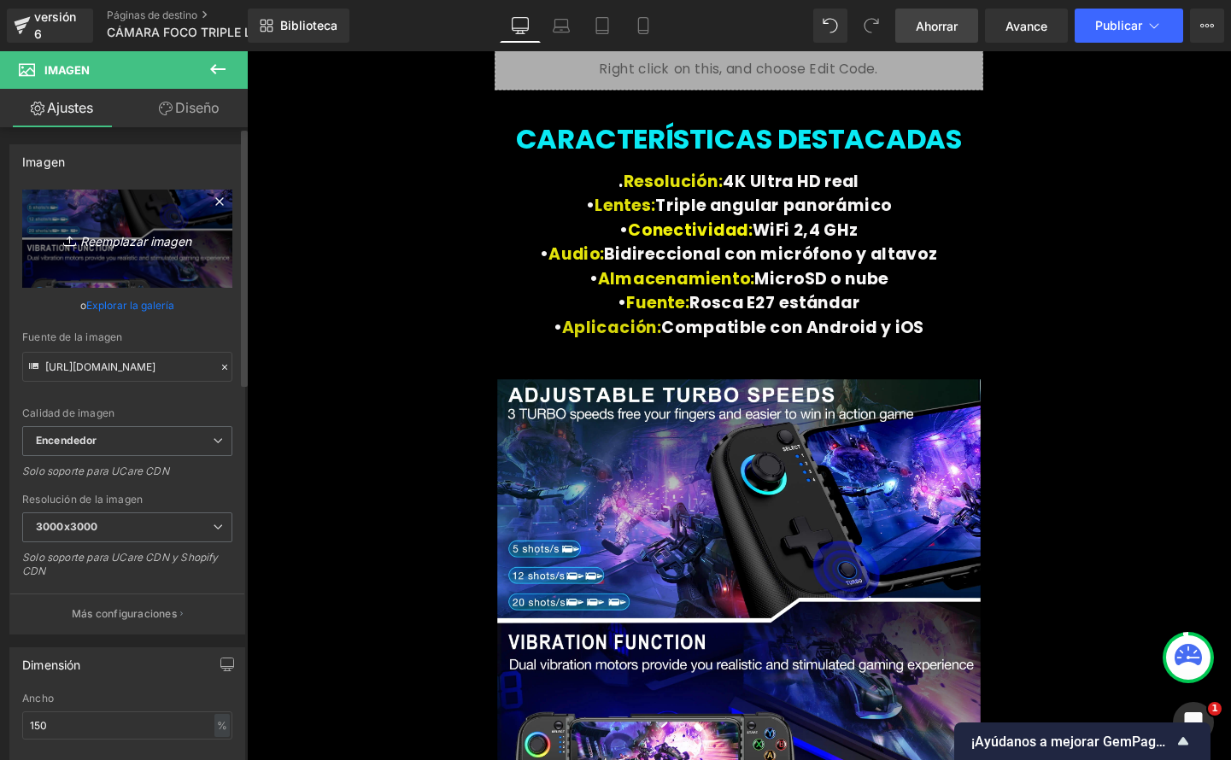
type input "C:\fakepath\2.jpeg"
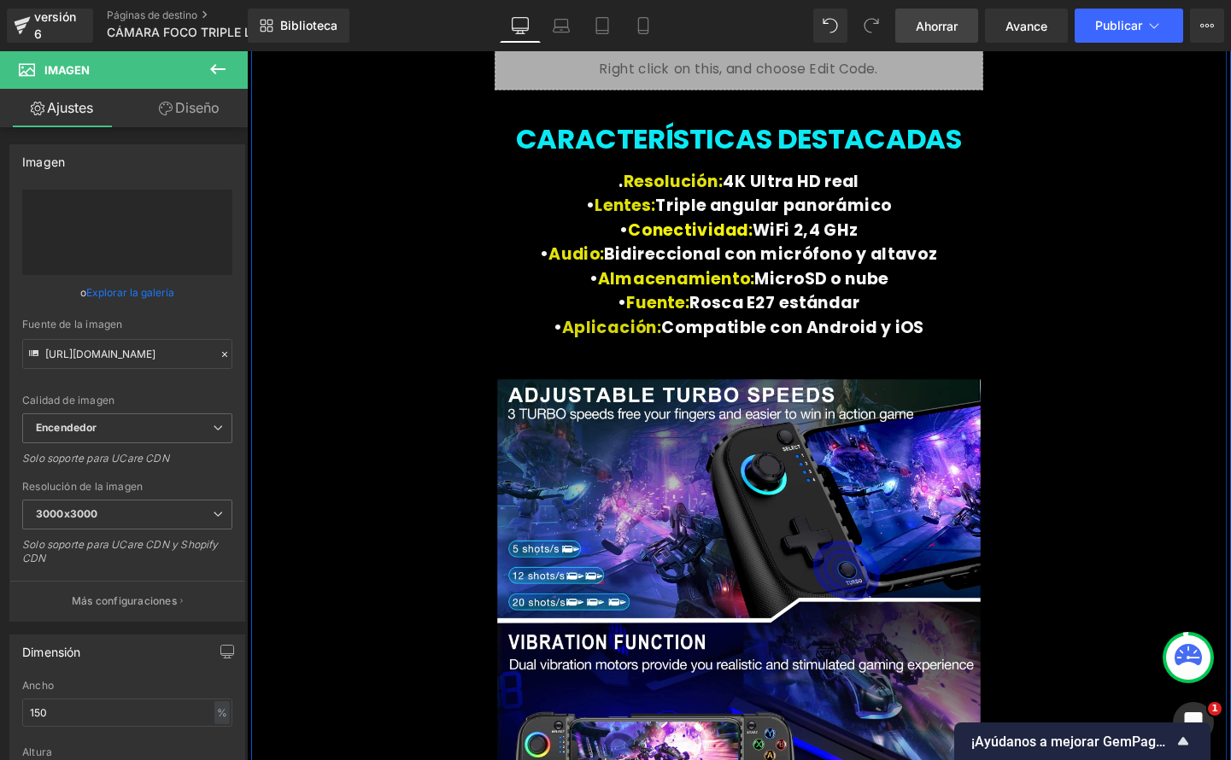
type input "https://ucarecdn.com/74099042-17d9-4018-a887-5c3eb4d4d4e5/-/format/auto/-/previ…"
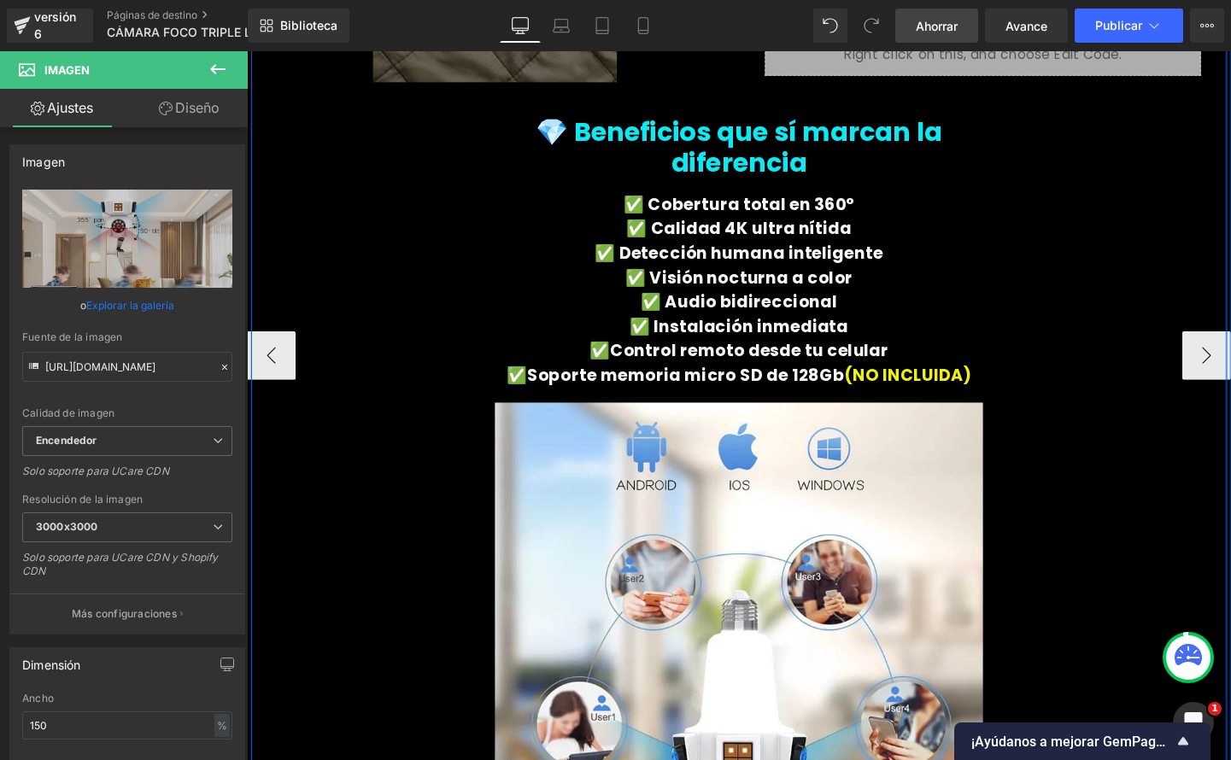
scroll to position [4933, 0]
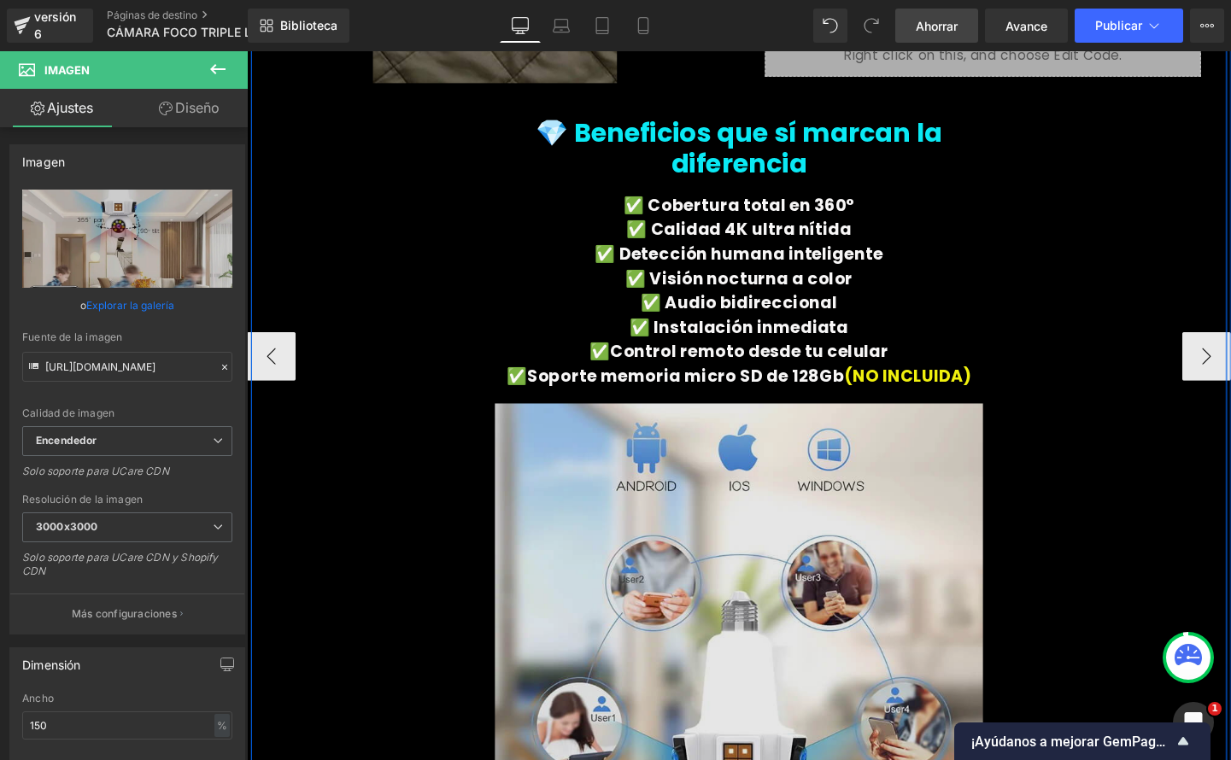
click at [639, 574] on img at bounding box center [763, 678] width 512 height 546
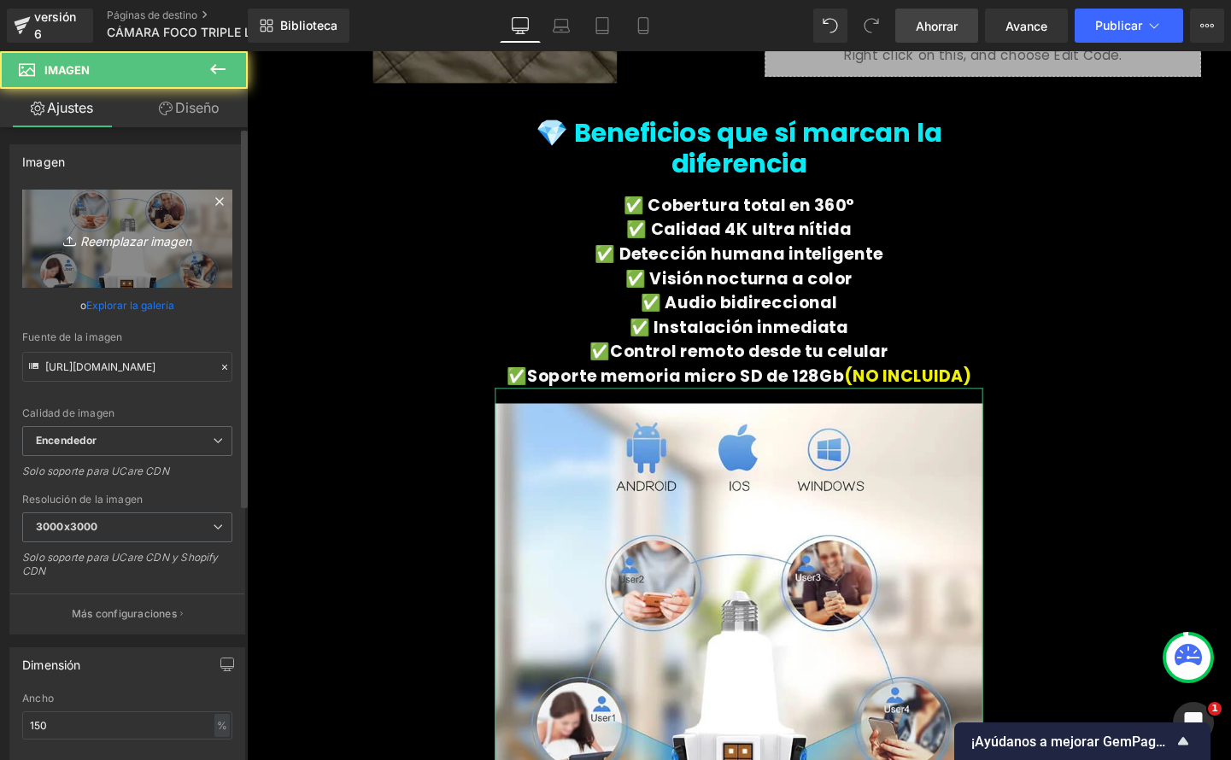
click at [137, 247] on font "Reemplazar imagen" at bounding box center [135, 240] width 111 height 15
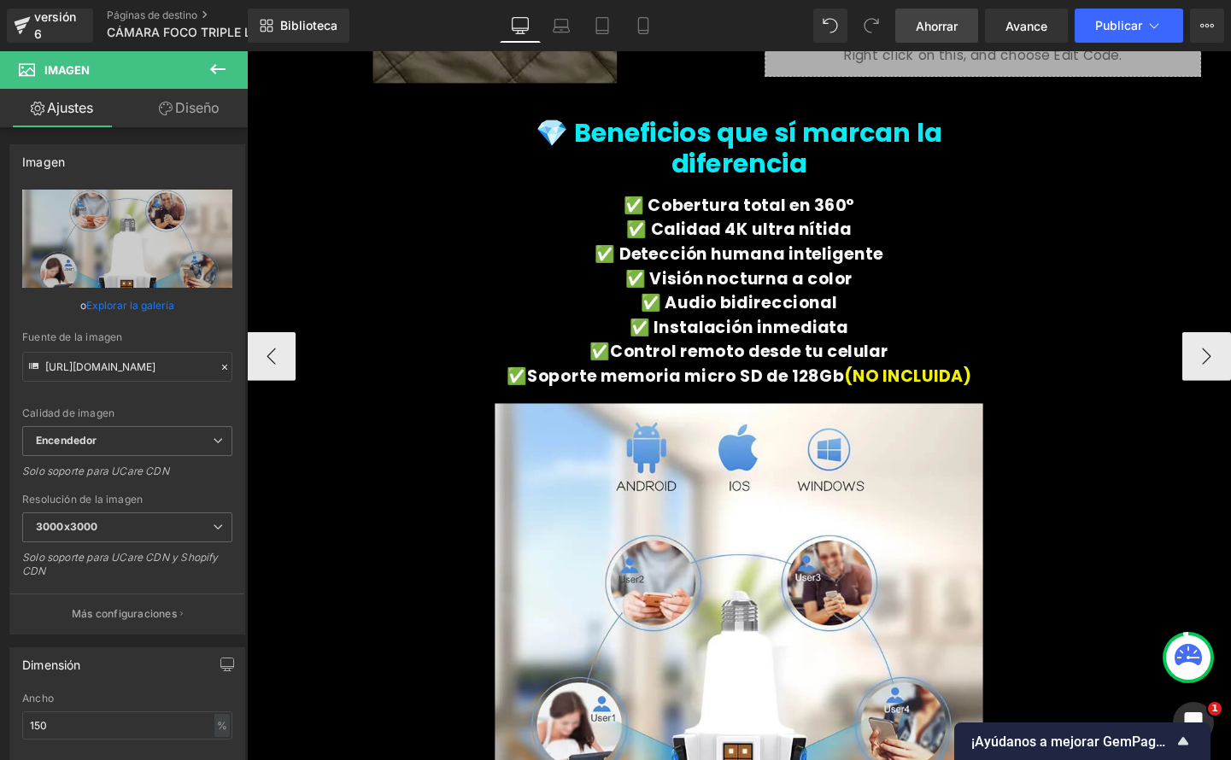
type input "C:\fakepath\2.jpeg"
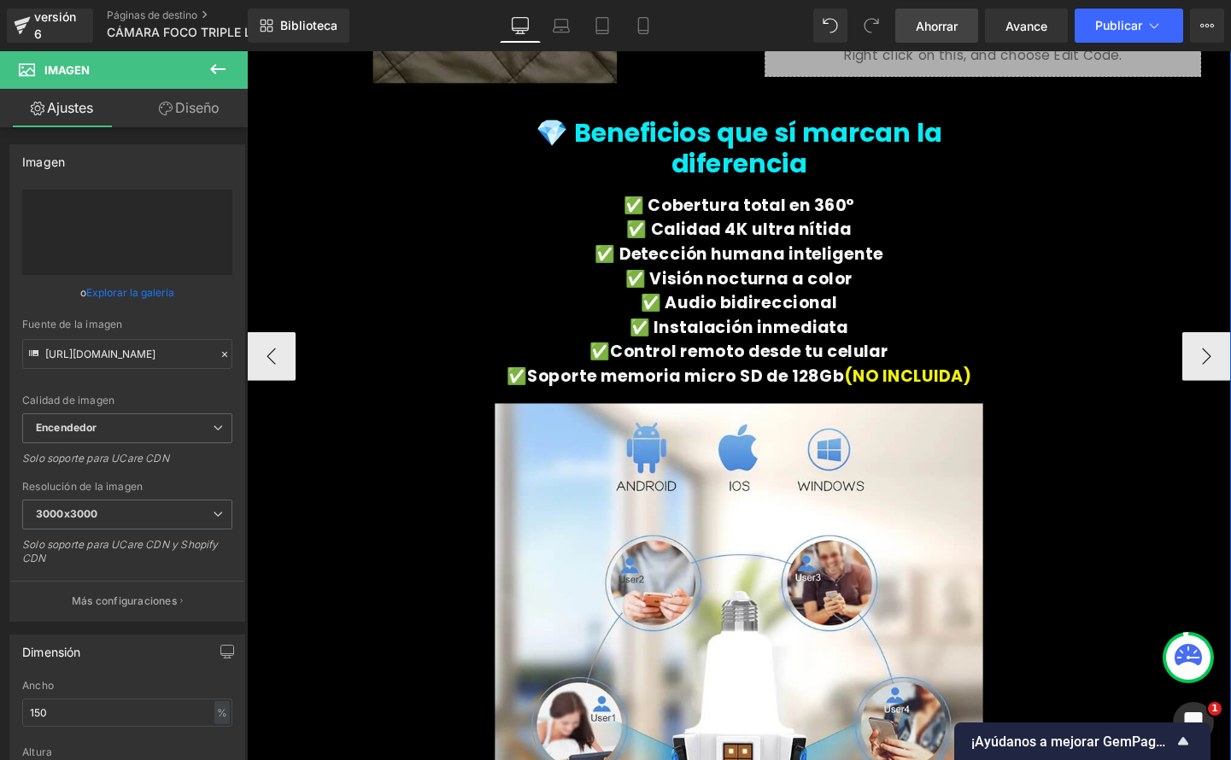
type input "https://ucarecdn.com/4fc6f1e0-48ab-483c-822b-bafef9003e10/-/format/auto/-/previ…"
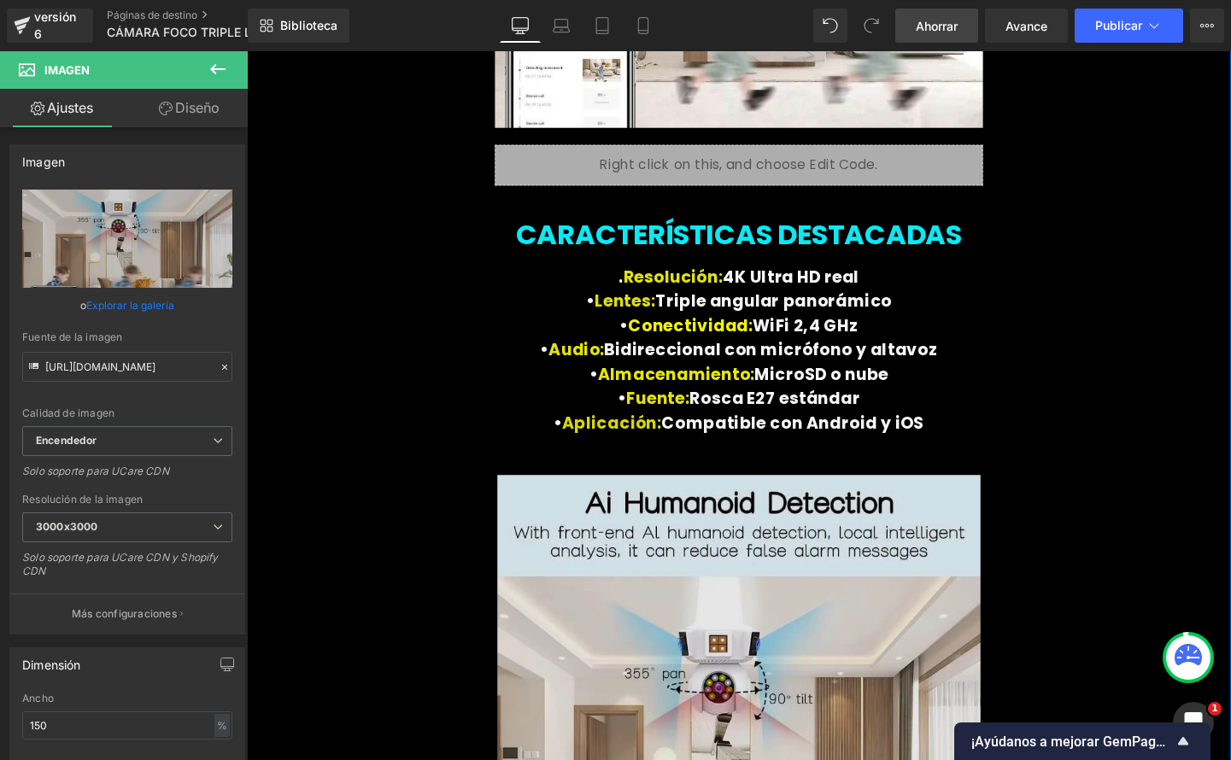
scroll to position [5798, 0]
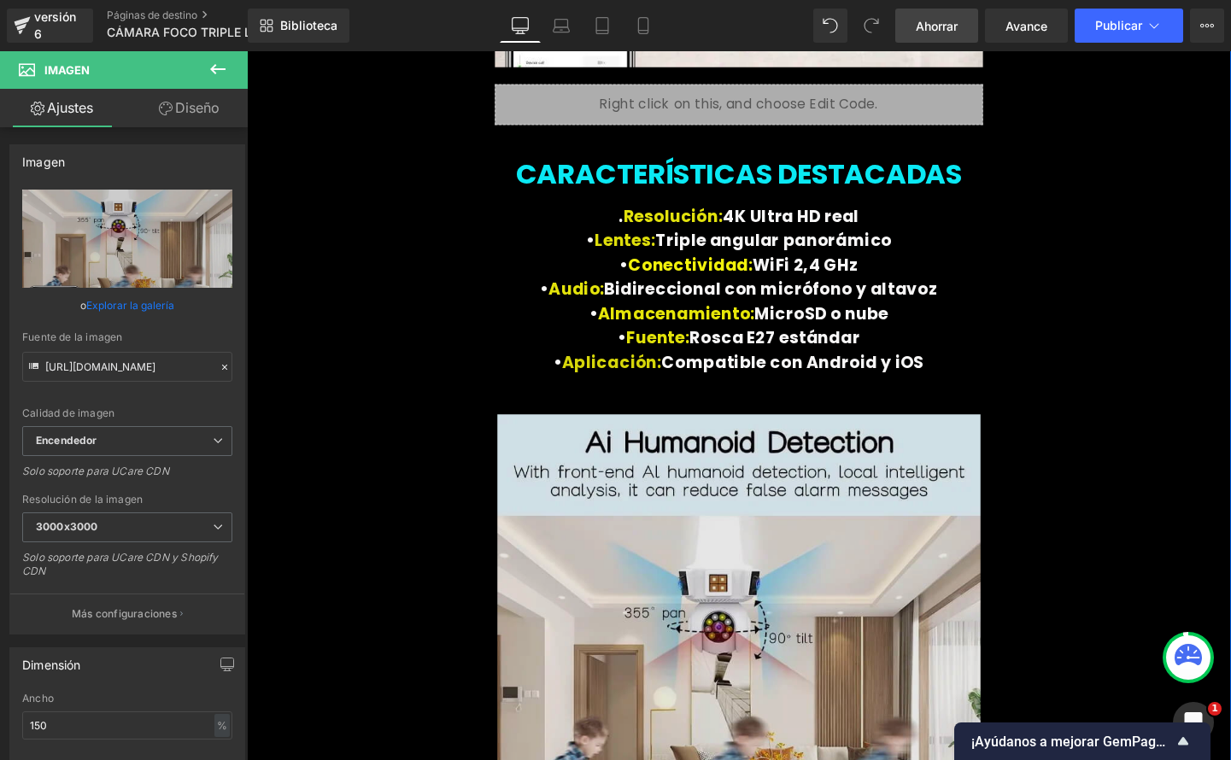
click at [708, 681] on img at bounding box center [763, 688] width 507 height 542
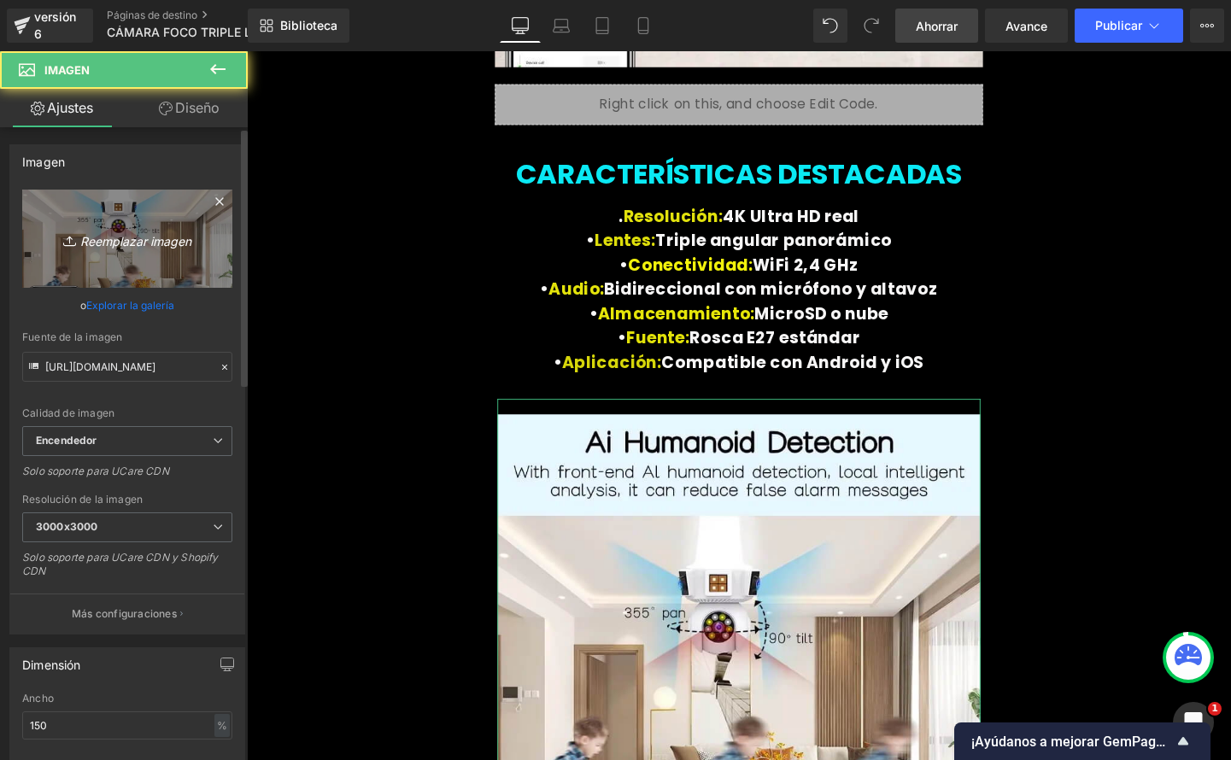
click at [144, 246] on font "Reemplazar imagen" at bounding box center [135, 240] width 111 height 15
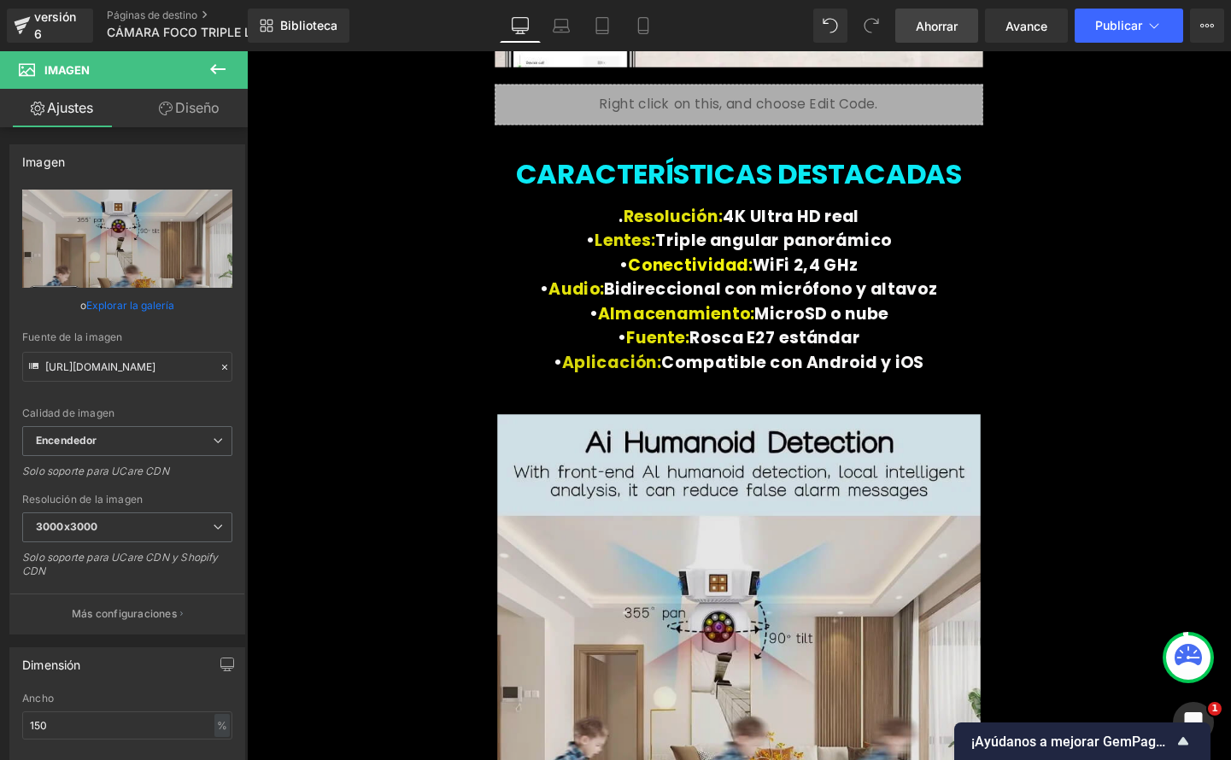
type input "C:\fakepath\1-2.jpeg"
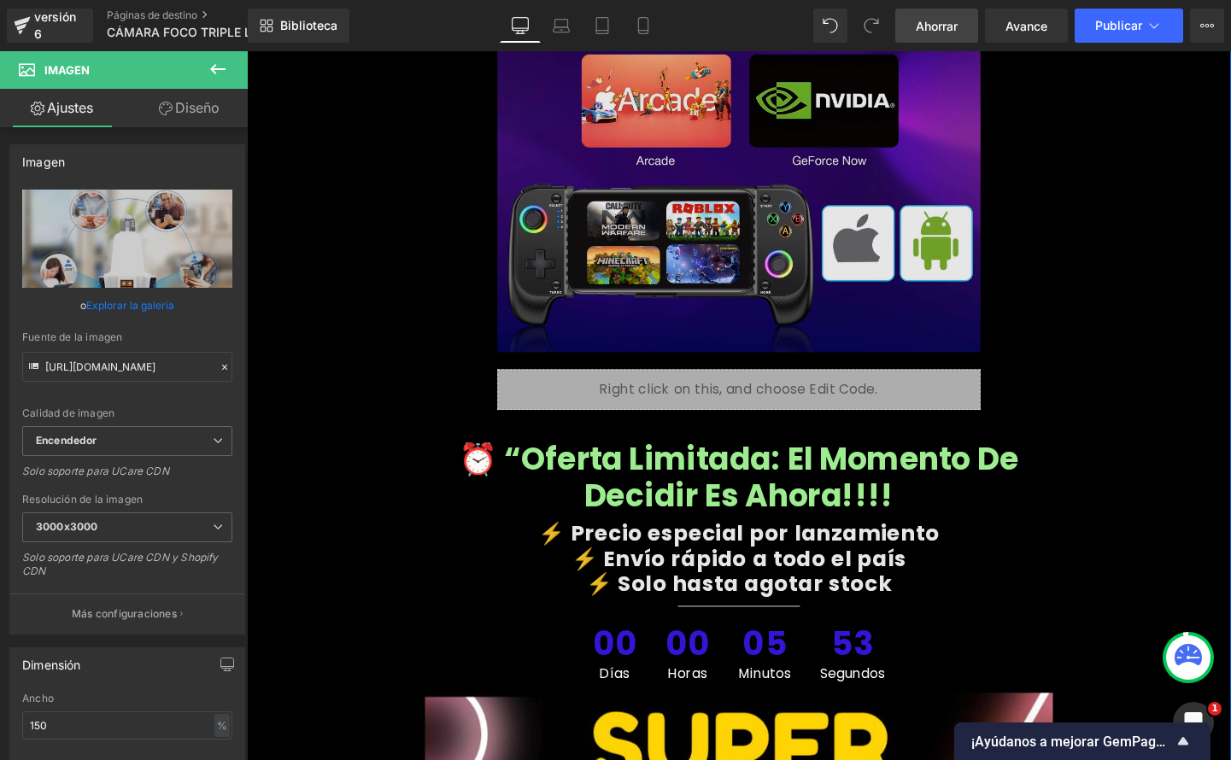
type input "https://ucarecdn.com/3b3d3645-9f6c-423f-bf4e-5651729d5330/-/format/auto/-/previ…"
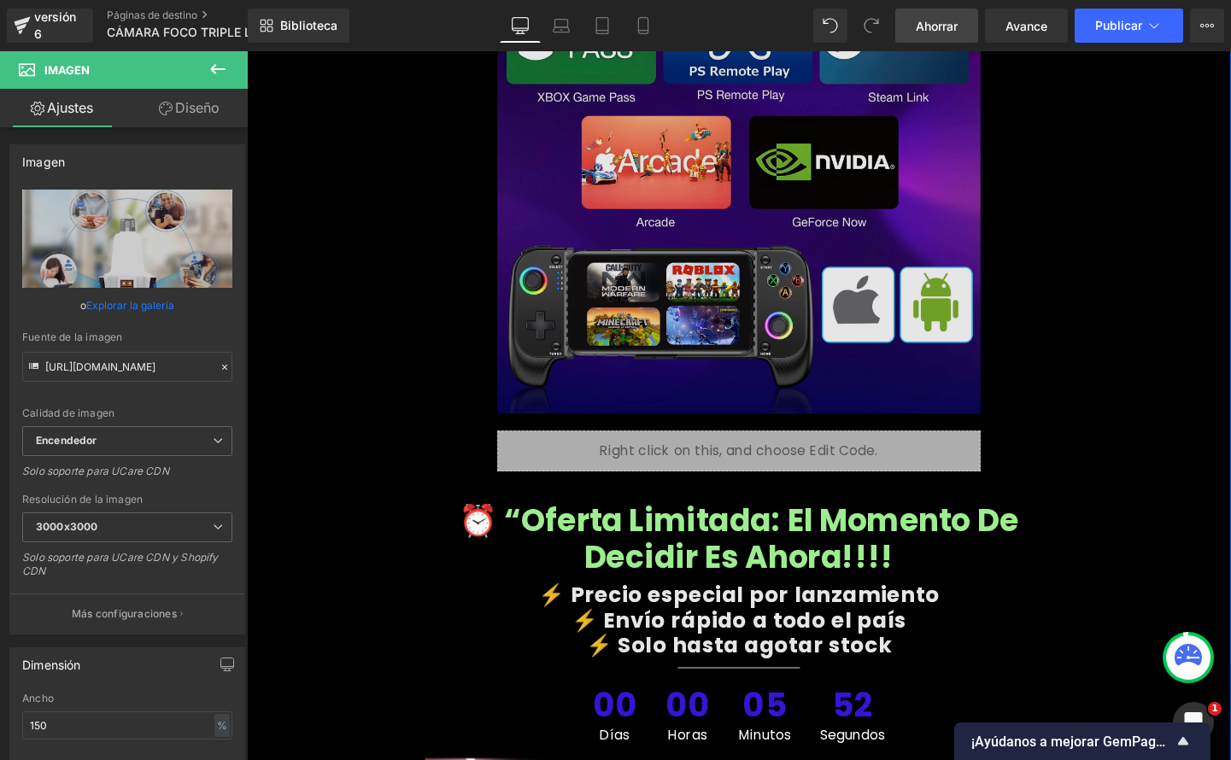
scroll to position [6793, 0]
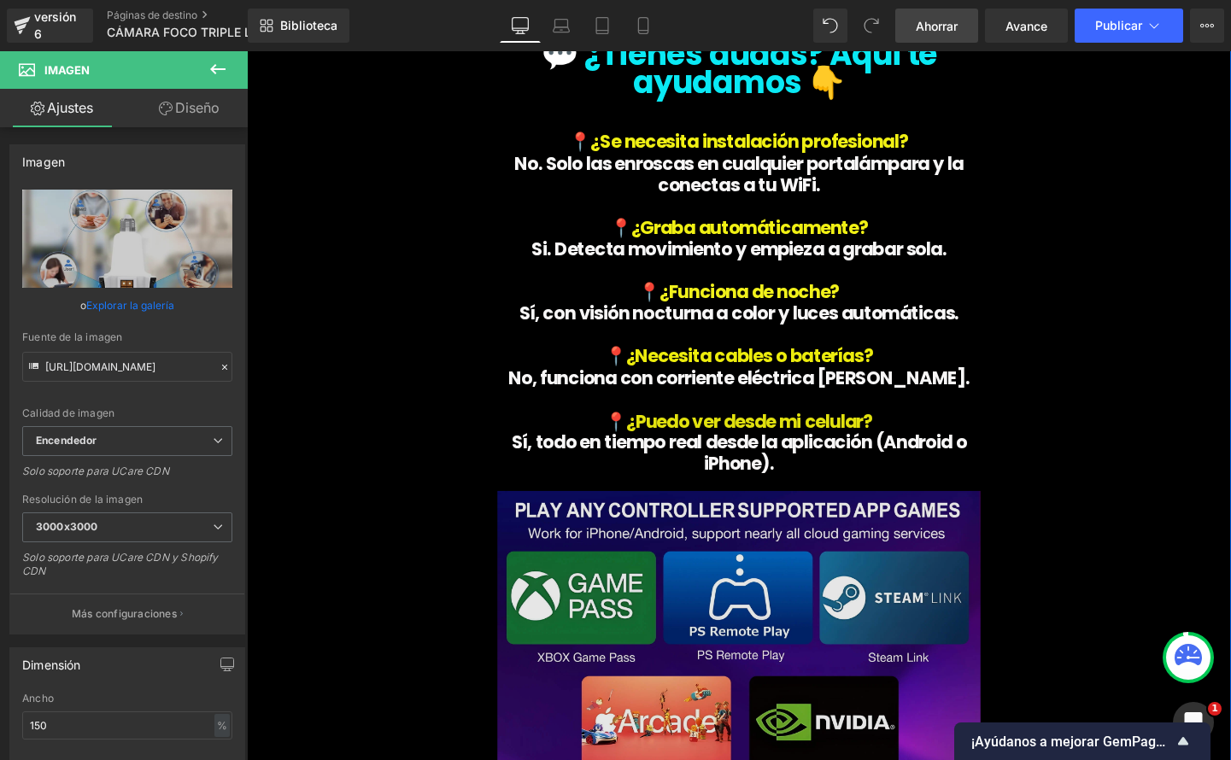
click at [797, 627] on img at bounding box center [763, 768] width 507 height 542
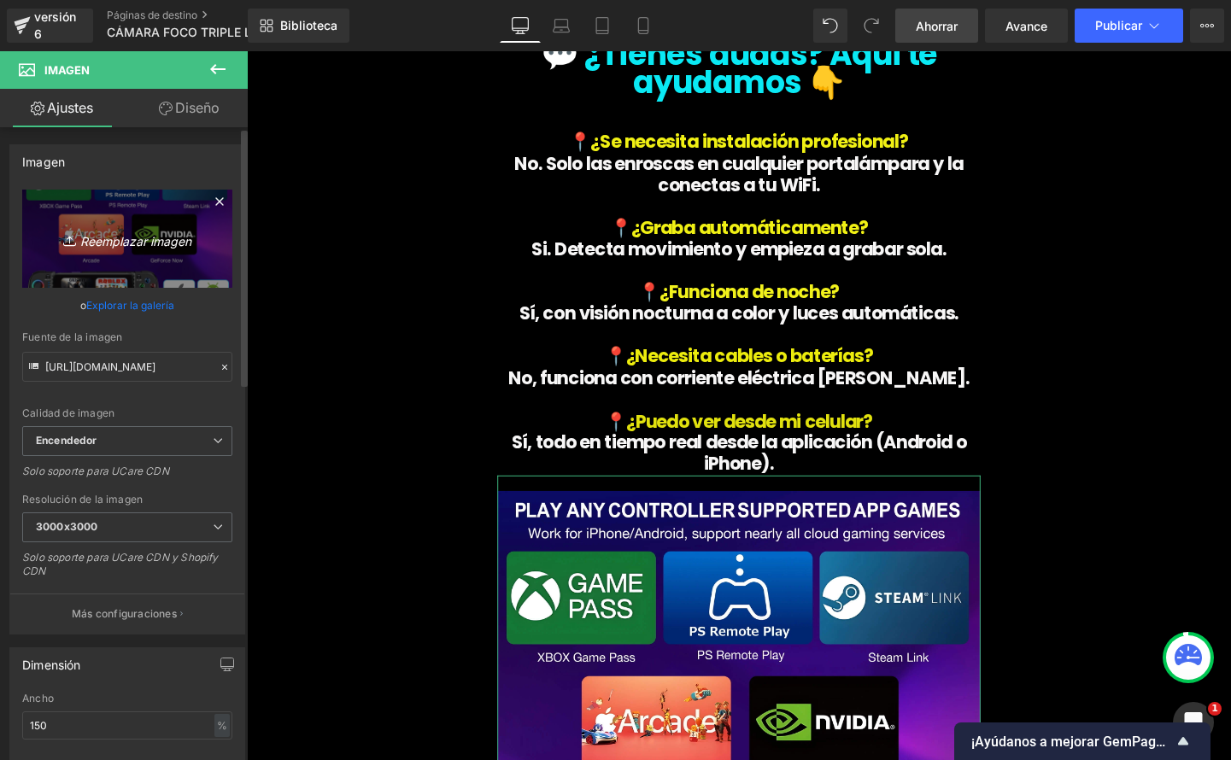
click at [130, 258] on link "Reemplazar imagen" at bounding box center [127, 239] width 210 height 98
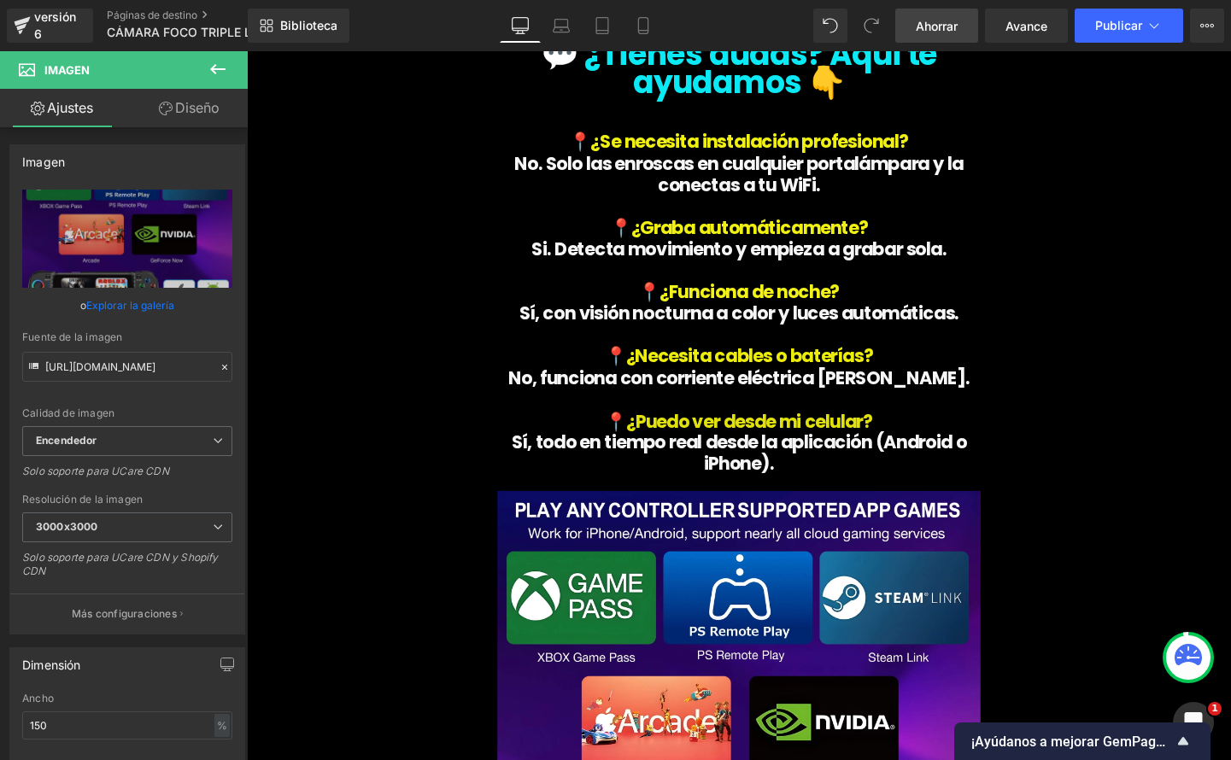
type input "C:\fakepath\2-2.jpeg"
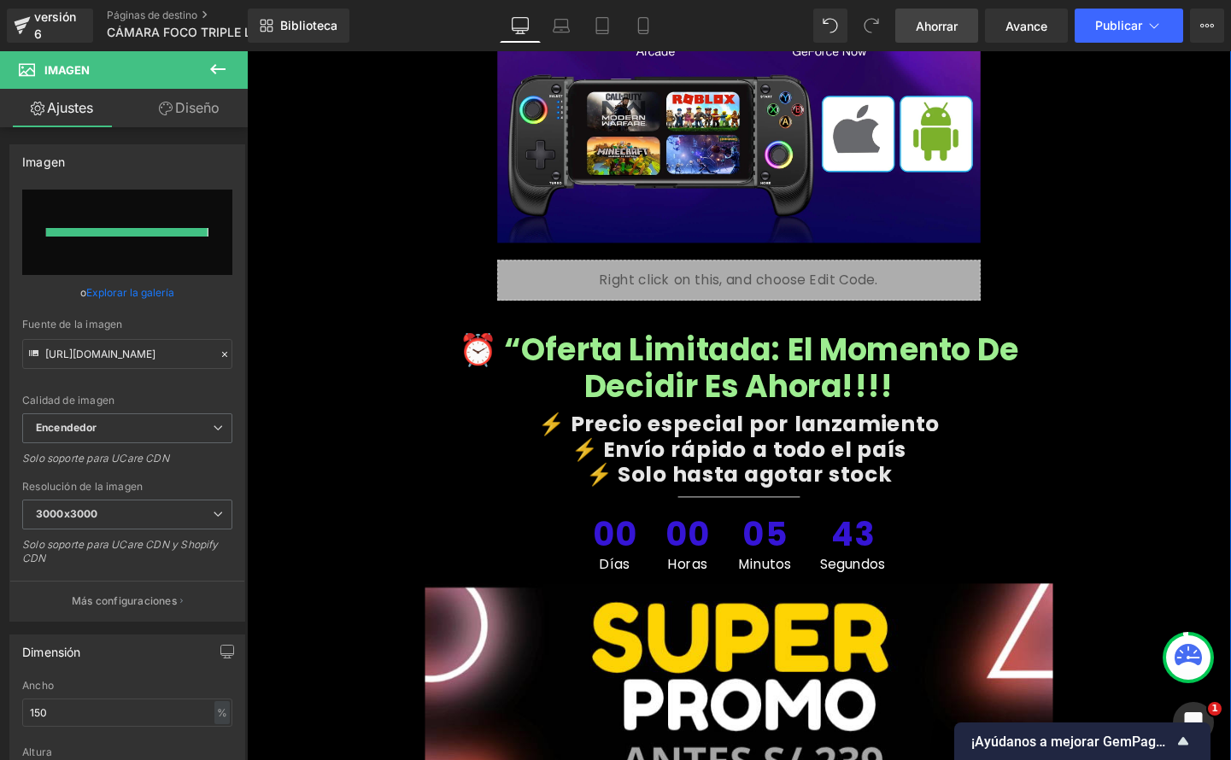
type input "https://ucarecdn.com/e0b5b3b3-5c33-48a1-ae65-f818b668839e/-/format/auto/-/previ…"
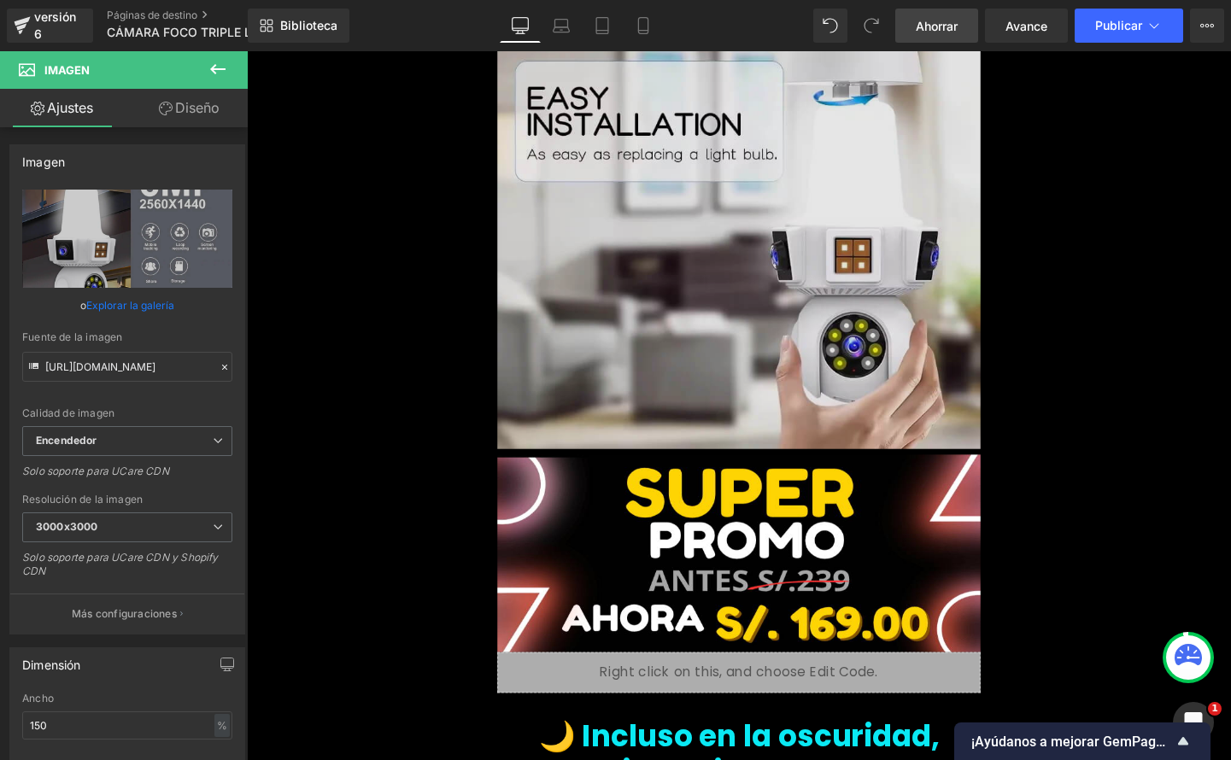
scroll to position [2657, 0]
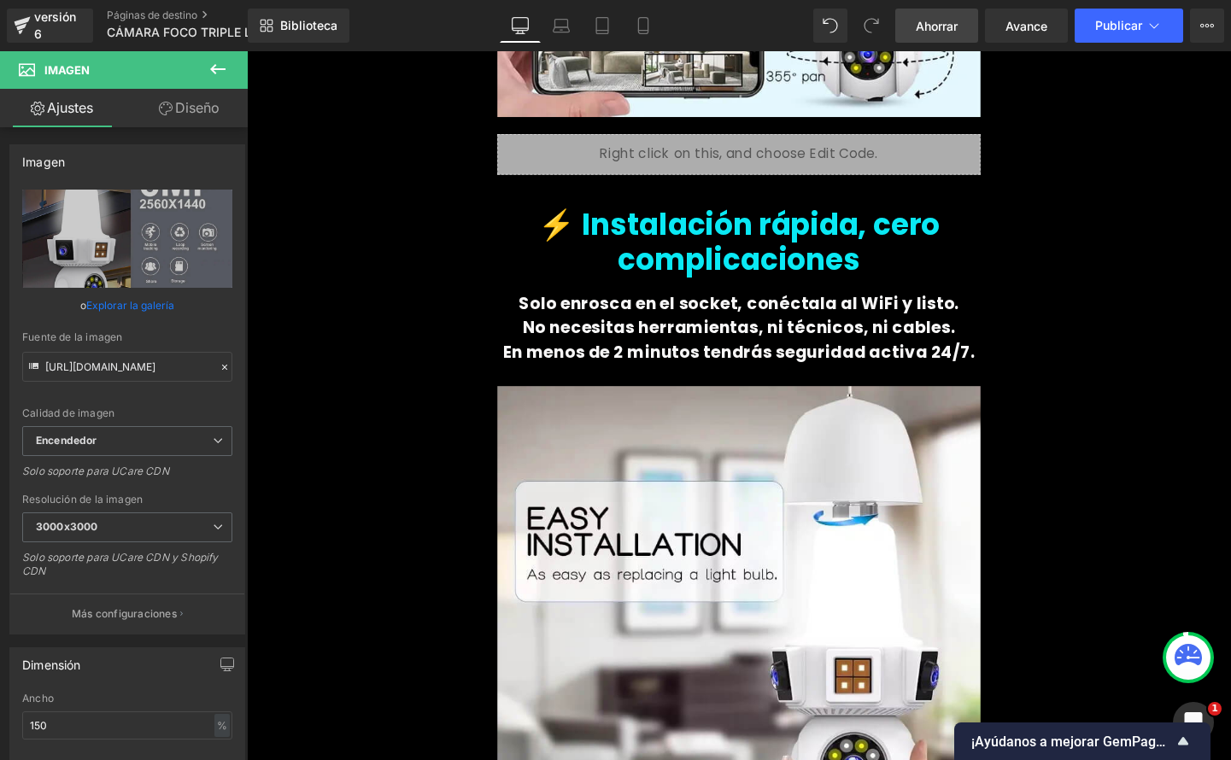
click at [938, 27] on font "Ahorrar" at bounding box center [937, 26] width 42 height 15
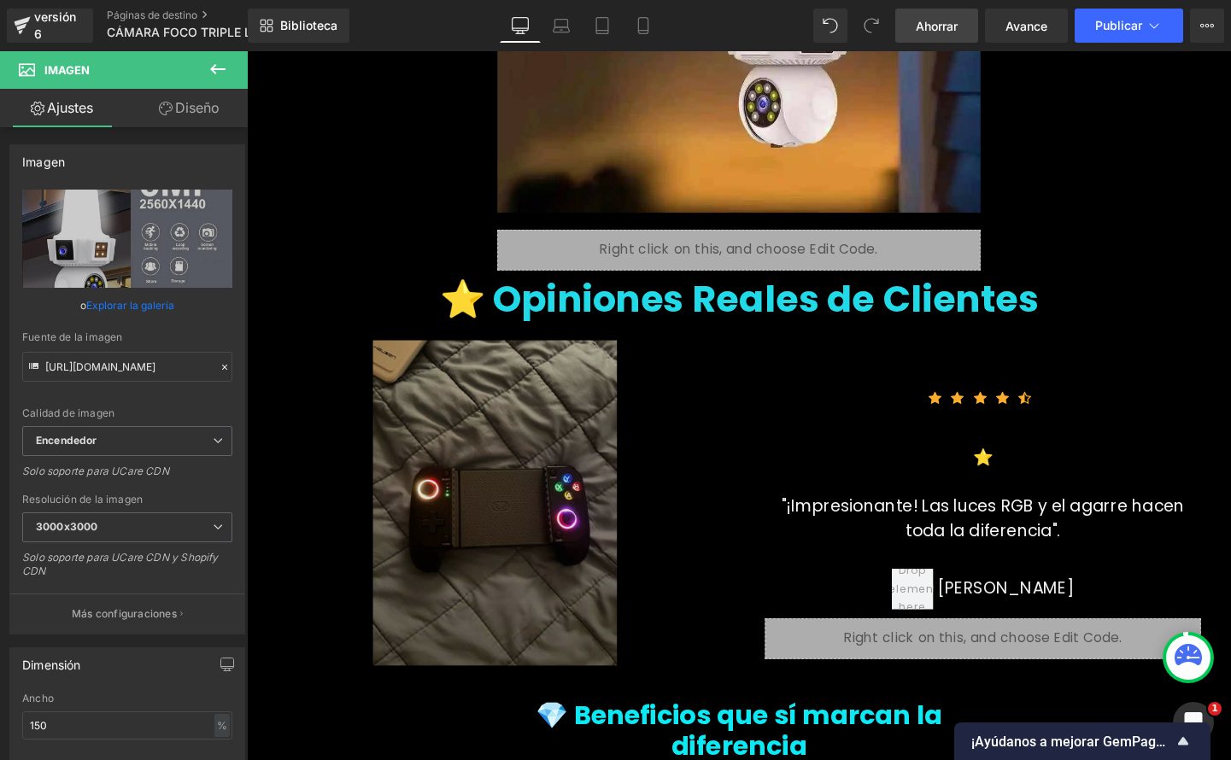
scroll to position [4452, 0]
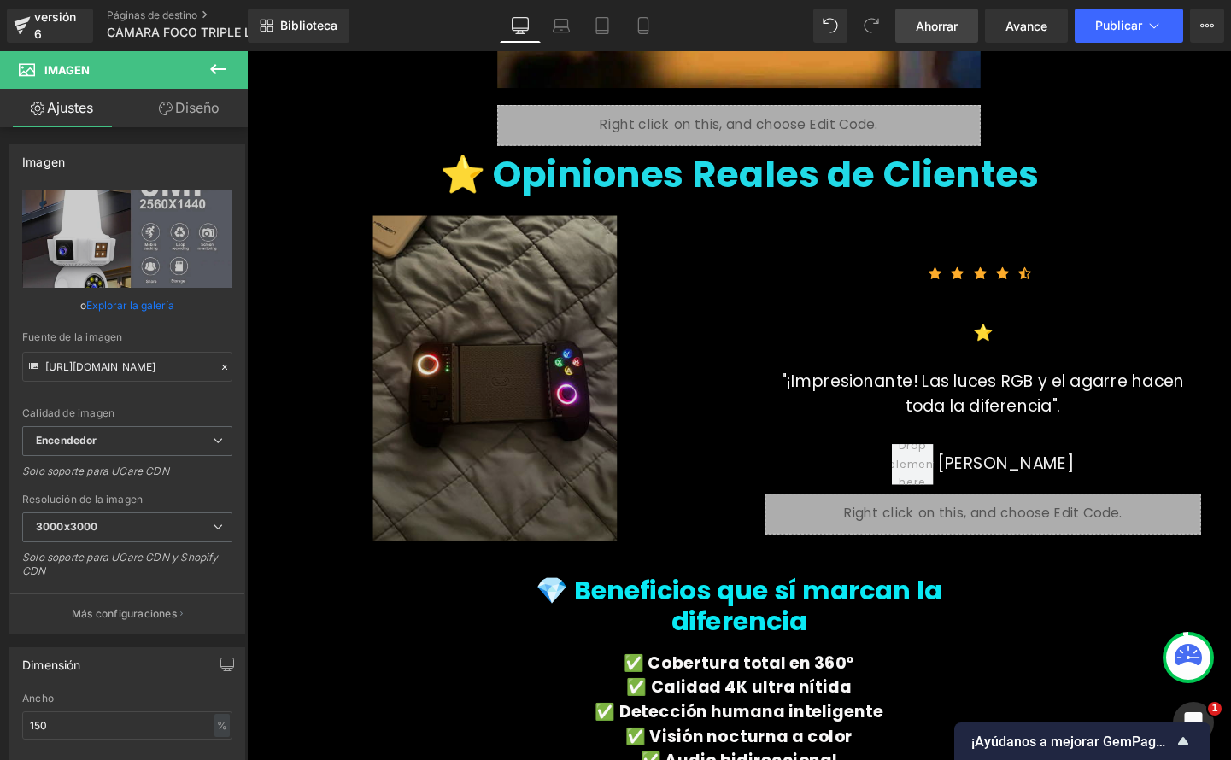
click at [559, 355] on img at bounding box center [507, 395] width 256 height 342
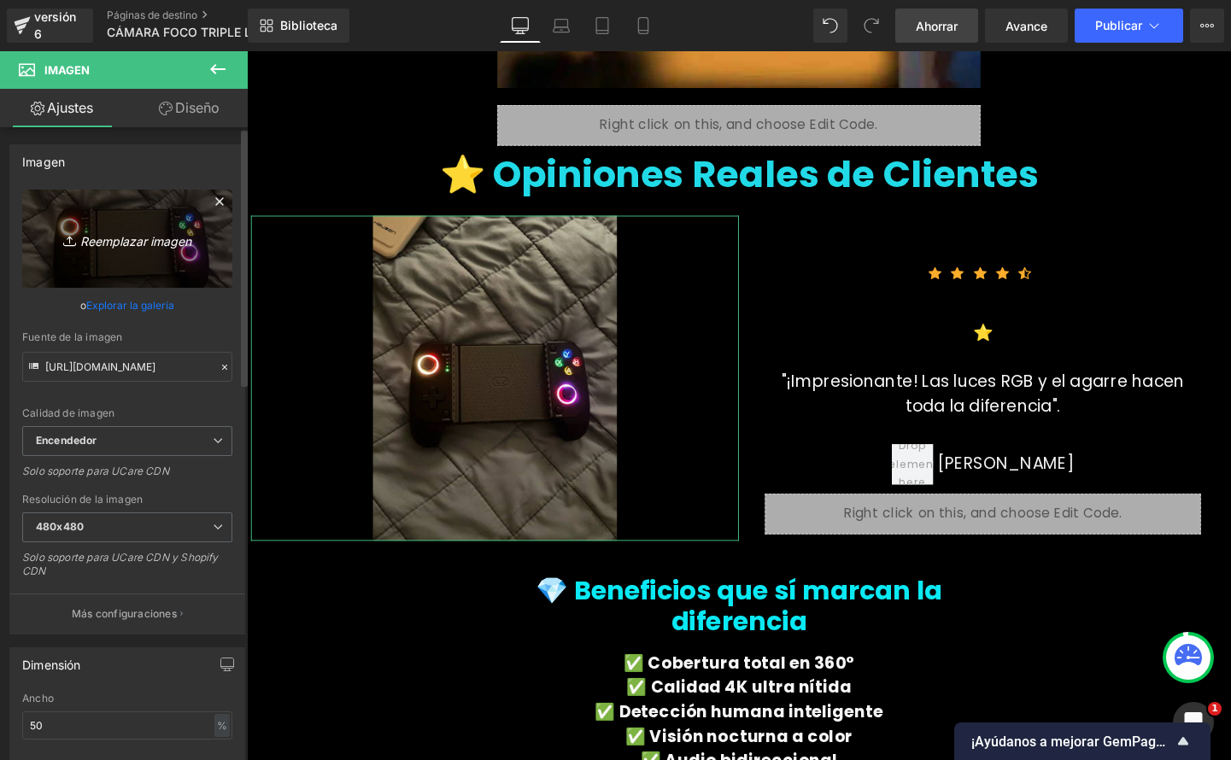
click at [138, 242] on font "Reemplazar imagen" at bounding box center [135, 240] width 111 height 15
type input "C:\fakepath\Ae90738b41b3e4223b04774d7c92fecdcD.jpg_220x220.jpg_.jpeg"
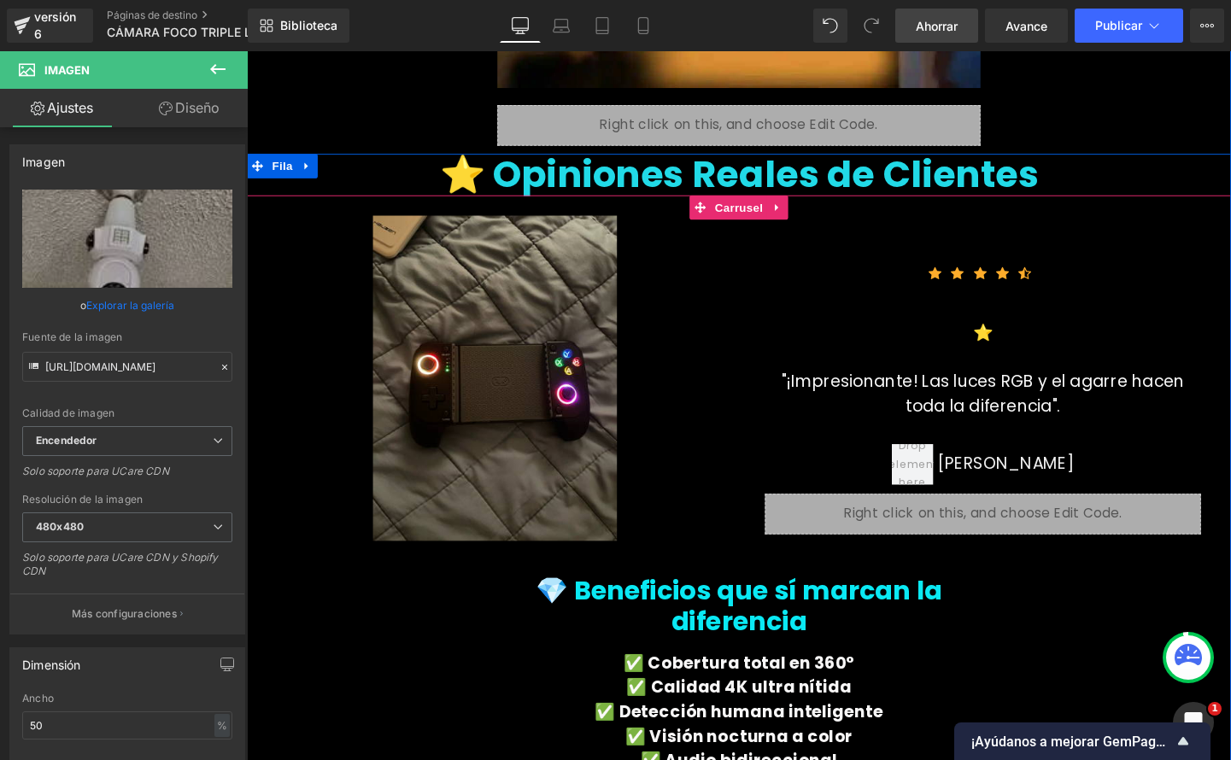
type input "https://ucarecdn.com/6ffc147c-60b1-4d86-8731-2791e23ca629/-/format/auto/-/previ…"
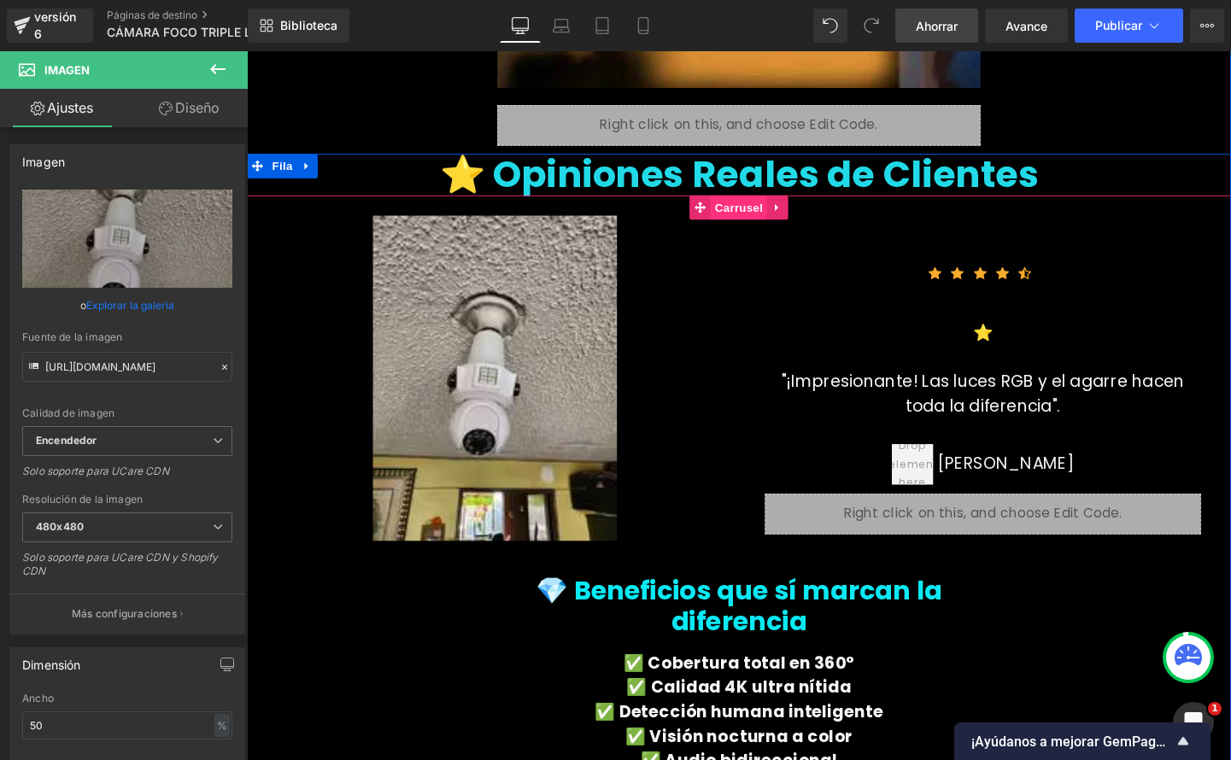
click at [779, 208] on font "Carrusel" at bounding box center [763, 215] width 50 height 14
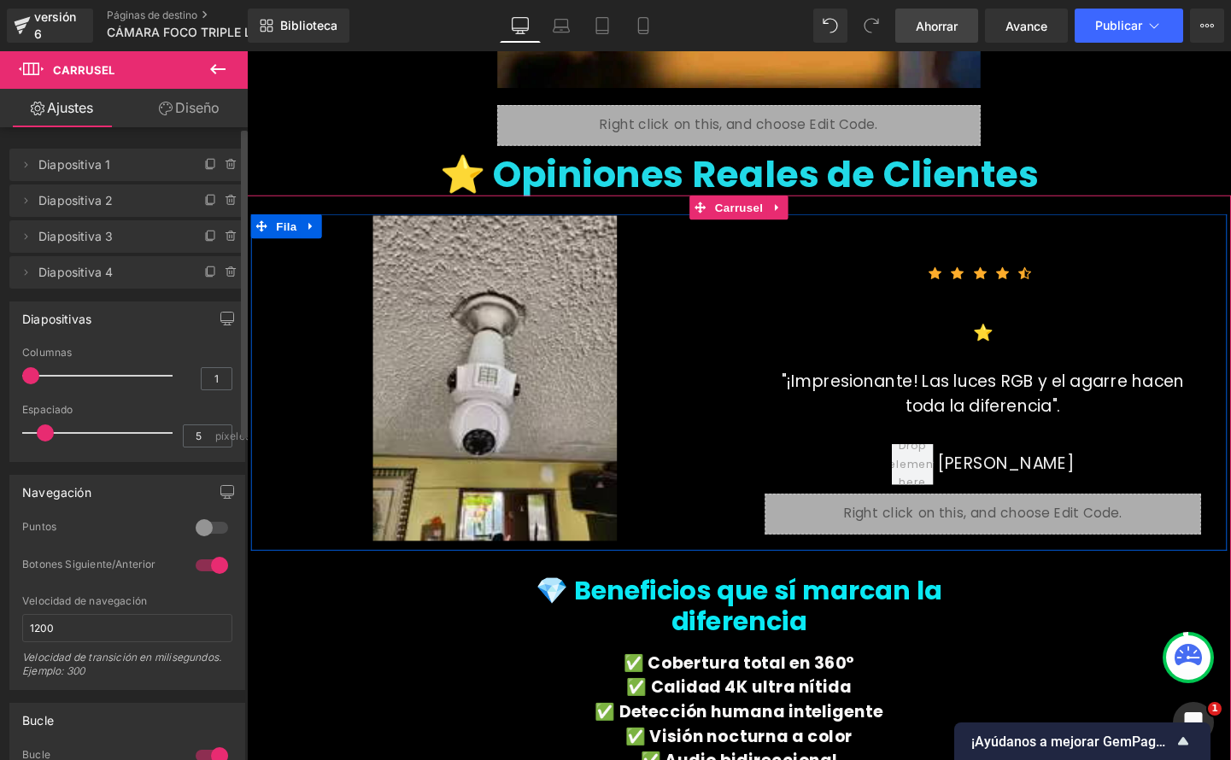
click at [95, 170] on font "Diapositiva 1" at bounding box center [74, 164] width 72 height 15
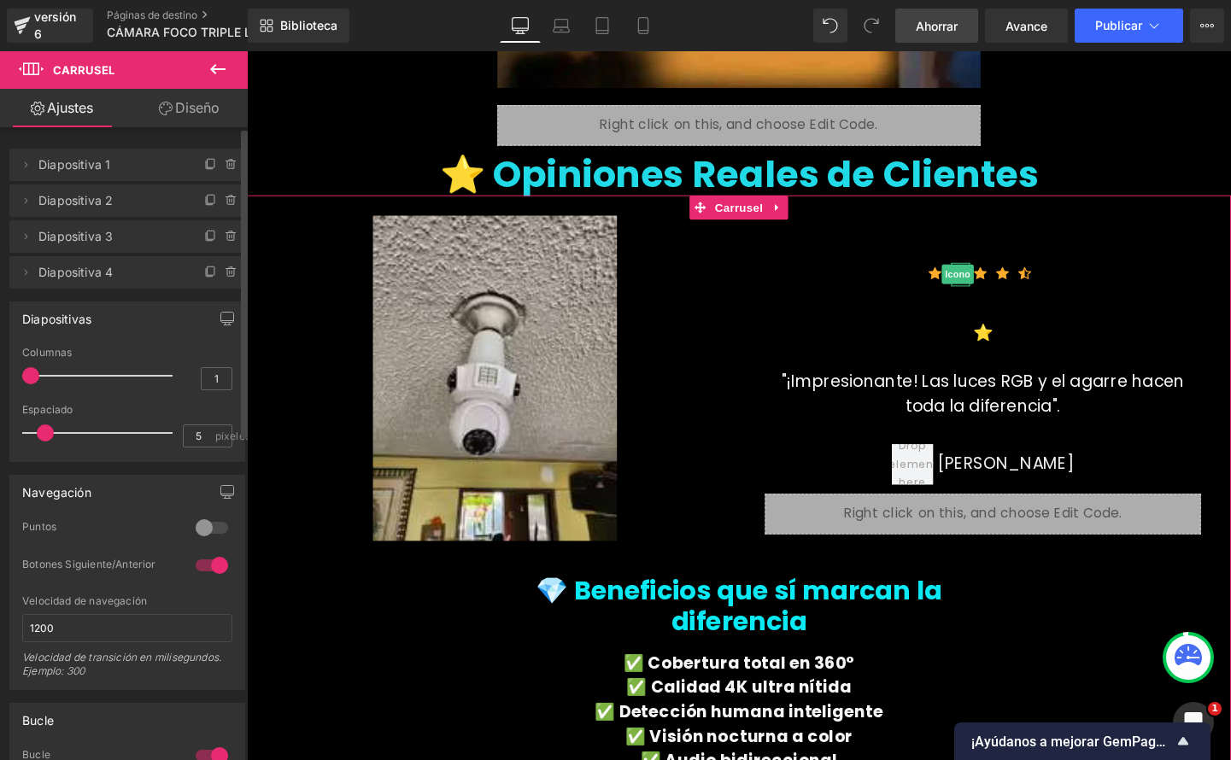
click at [68, 203] on font "Diapositiva 2" at bounding box center [75, 200] width 74 height 15
click at [80, 198] on font "Diapositiva 2" at bounding box center [75, 200] width 74 height 15
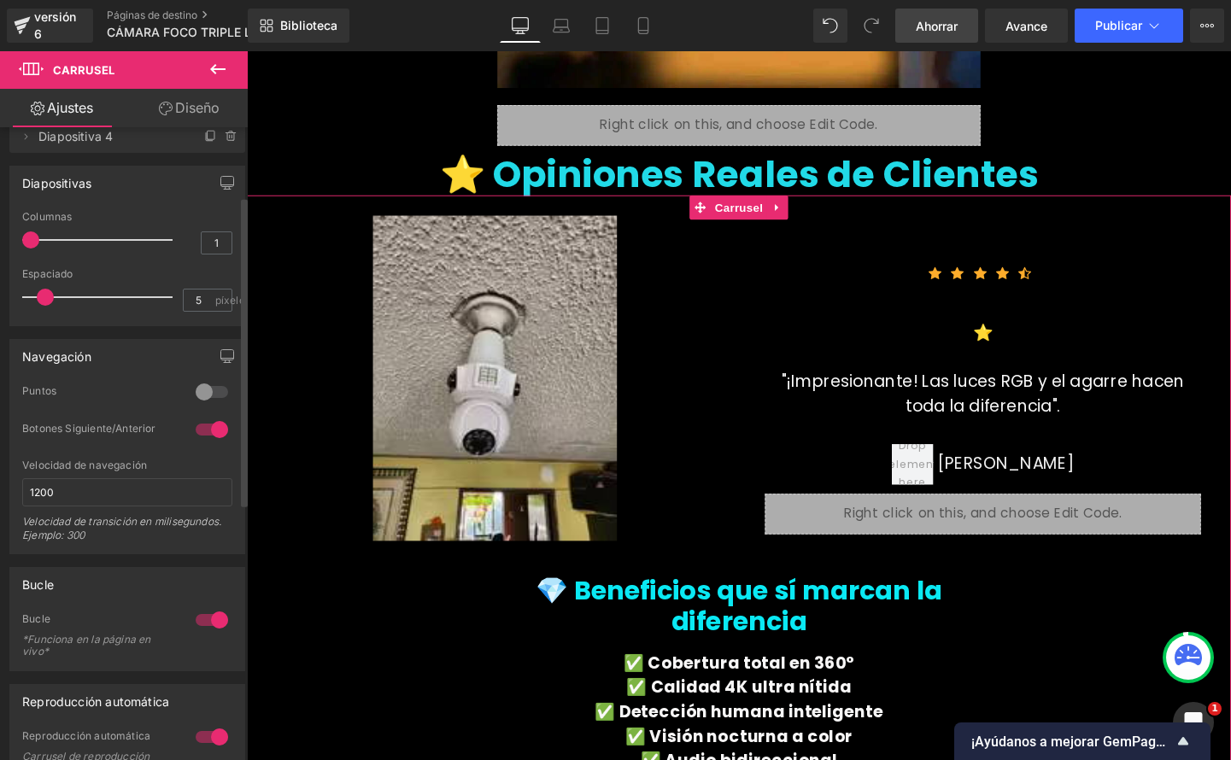
scroll to position [152, 0]
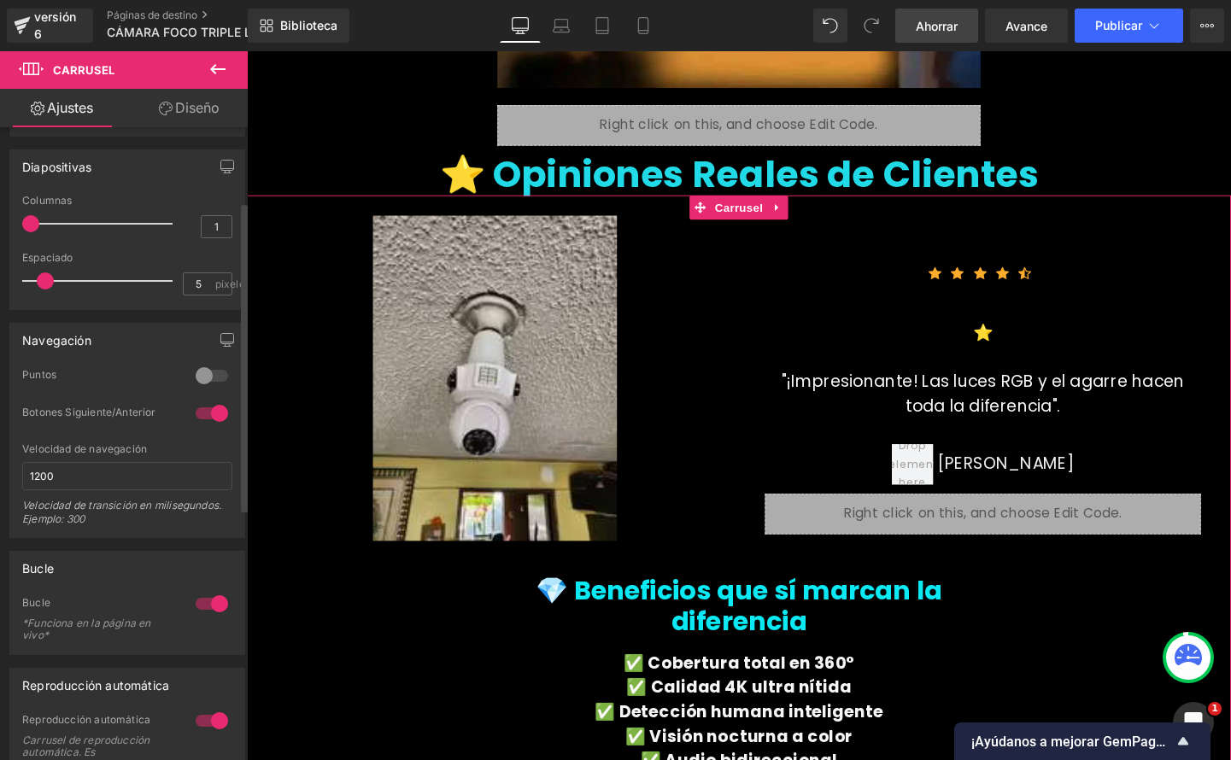
click at [206, 412] on div at bounding box center [211, 413] width 41 height 27
click at [209, 414] on div at bounding box center [211, 413] width 41 height 27
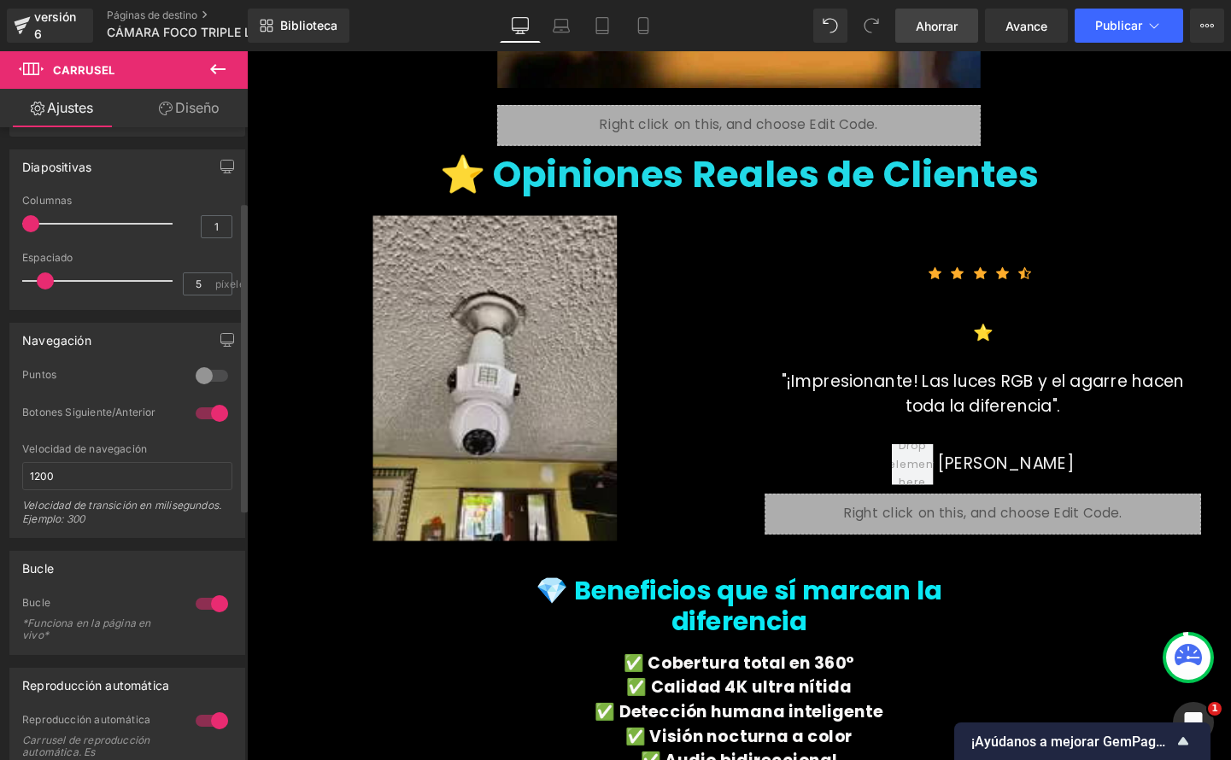
click at [215, 414] on div at bounding box center [211, 413] width 41 height 27
click at [195, 413] on div at bounding box center [211, 413] width 41 height 27
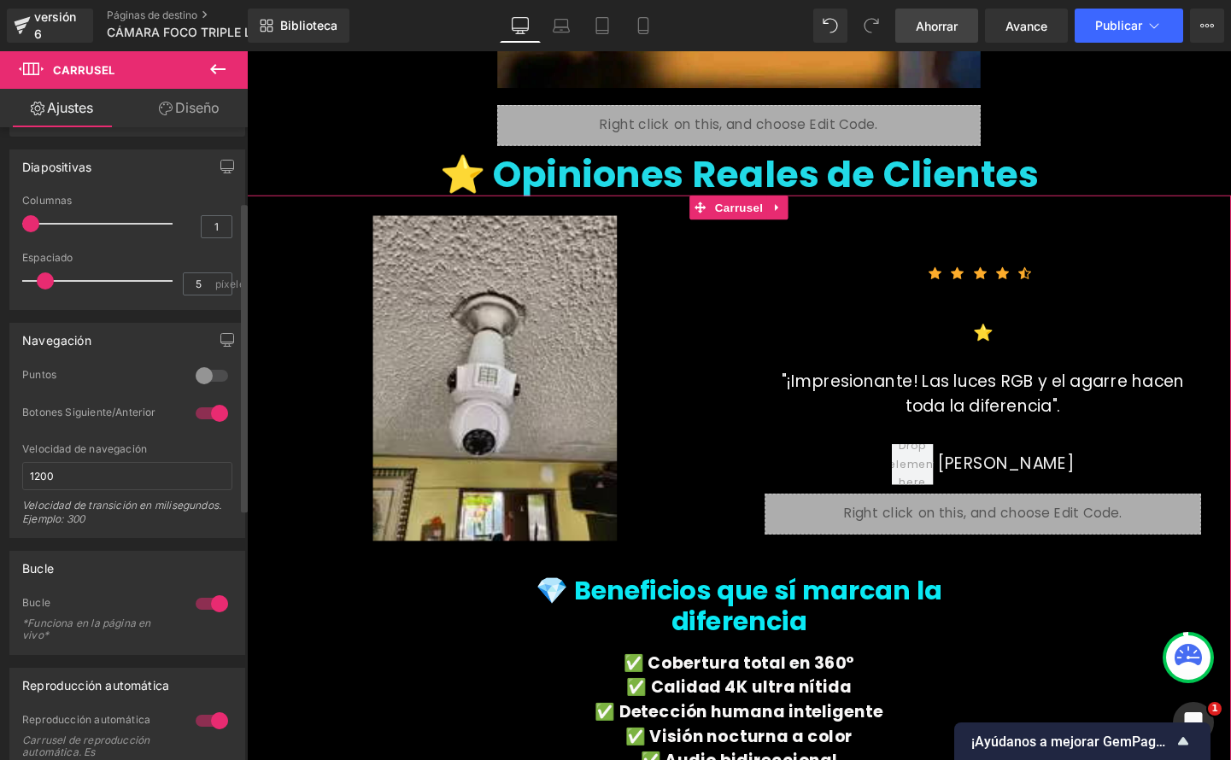
click at [200, 377] on div at bounding box center [211, 375] width 41 height 27
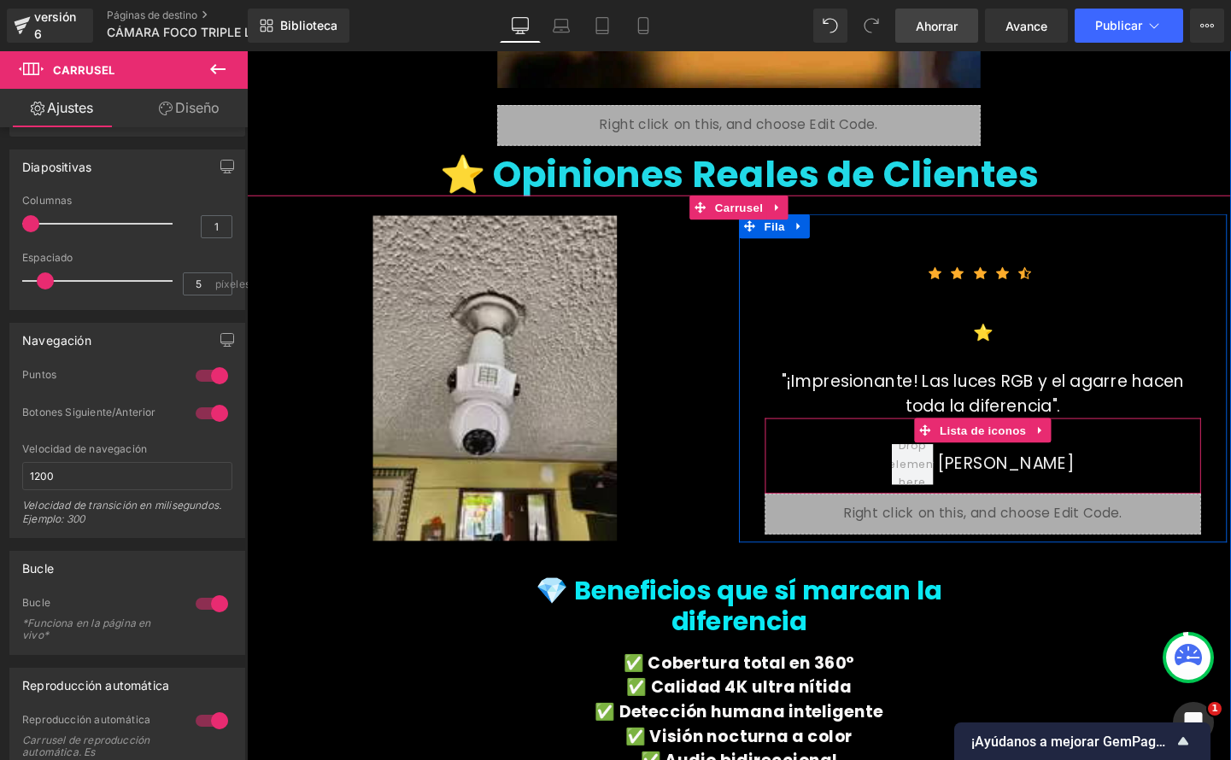
scroll to position [4448, 0]
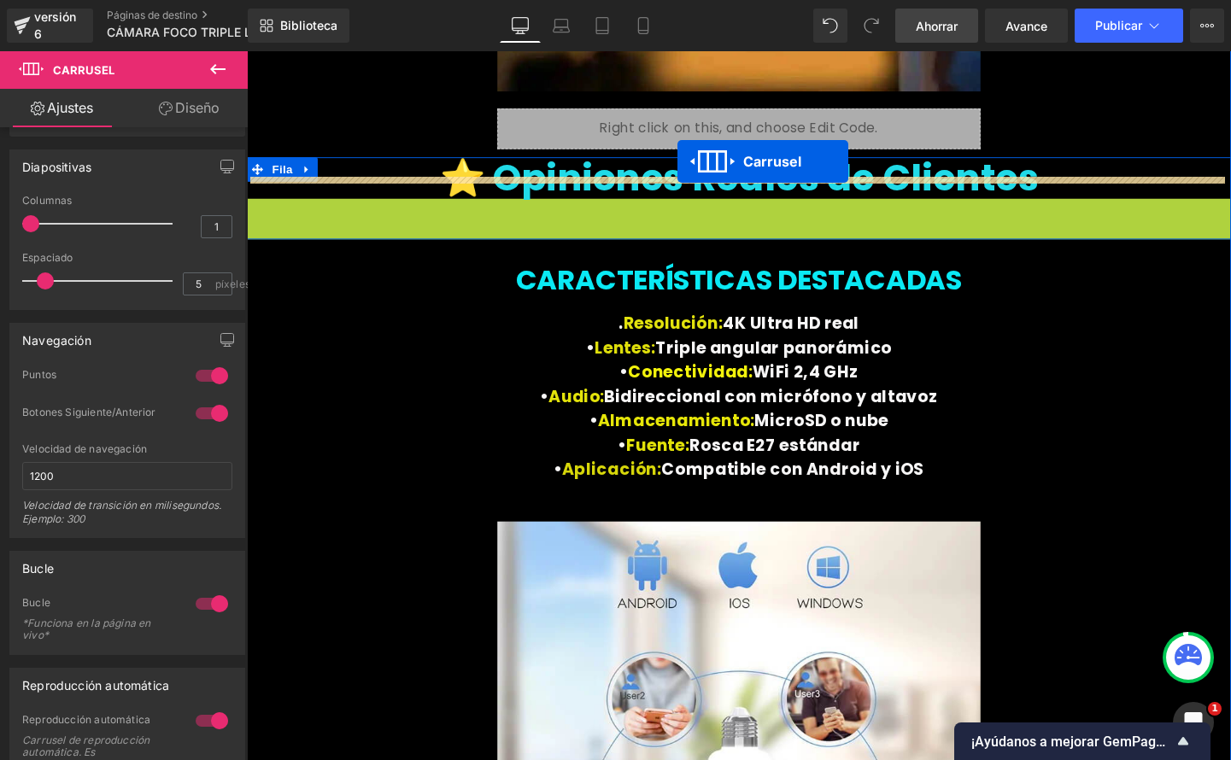
drag, startPoint x: 735, startPoint y: 148, endPoint x: 699, endPoint y: 167, distance: 40.5
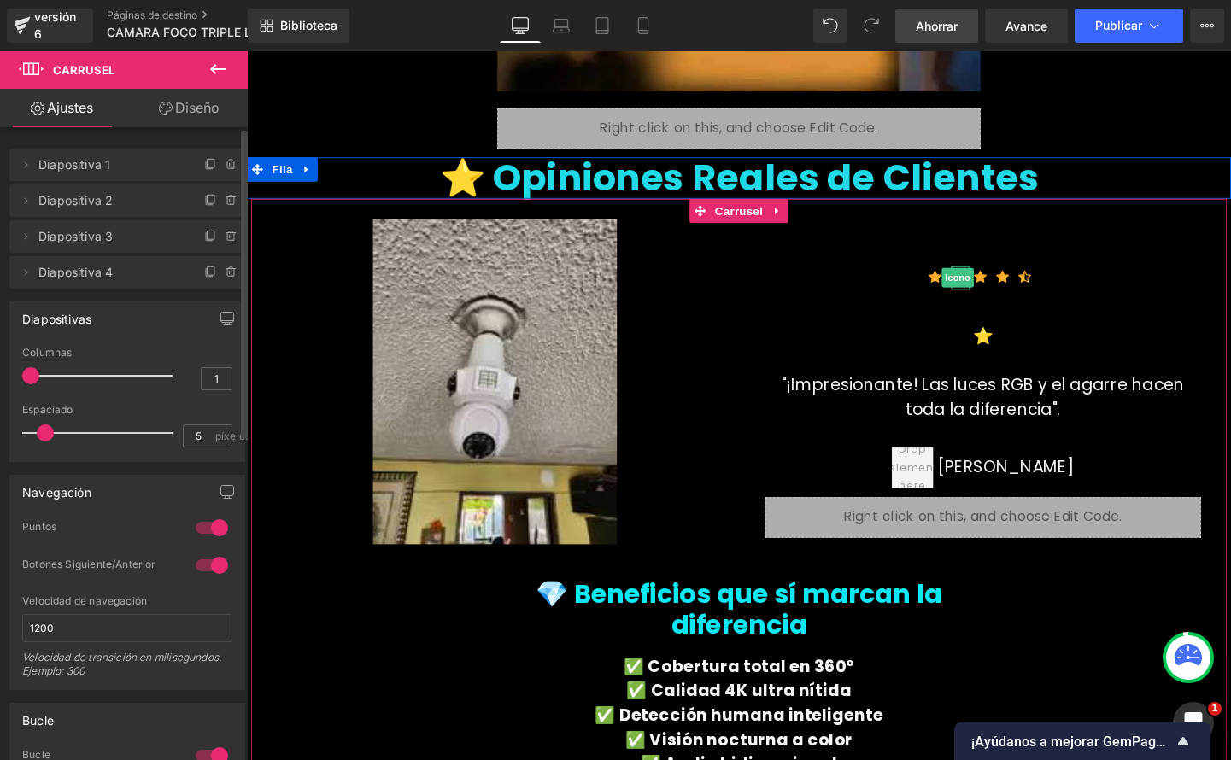
click at [87, 203] on font "Diapositiva 2" at bounding box center [75, 200] width 74 height 15
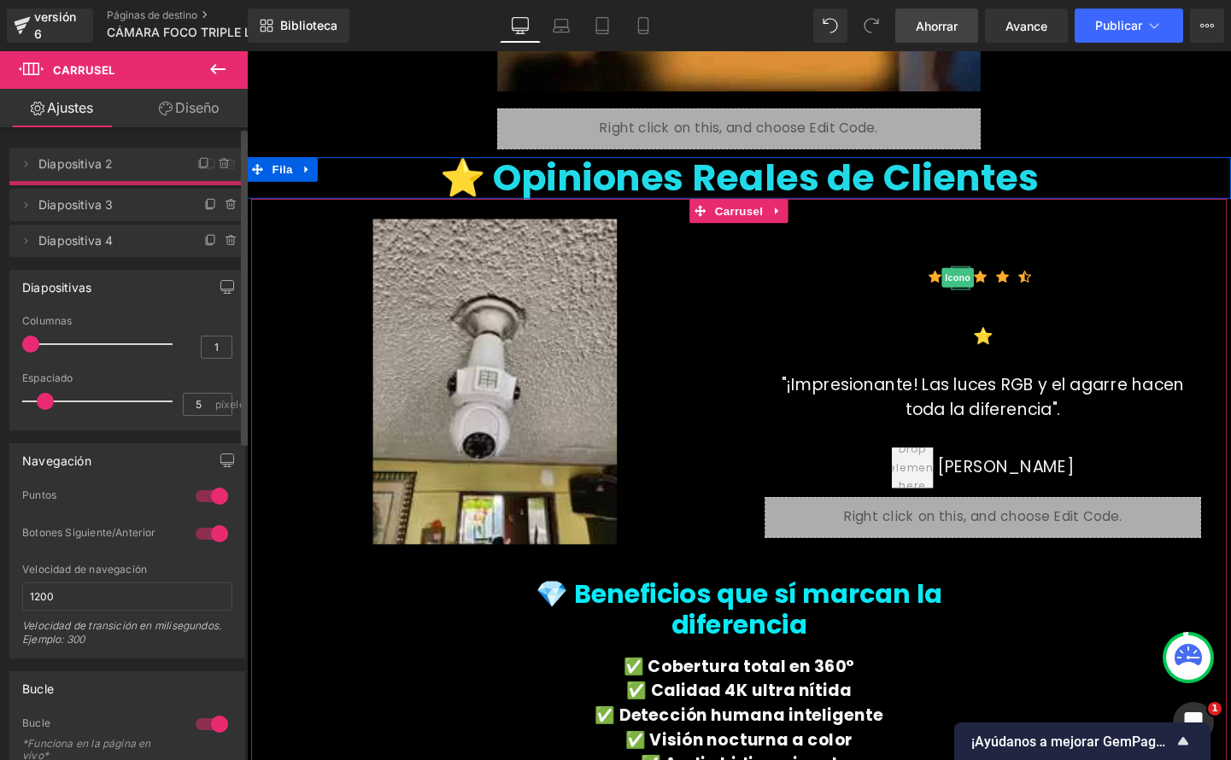
drag, startPoint x: 92, startPoint y: 202, endPoint x: 101, endPoint y: 166, distance: 37.7
drag, startPoint x: 109, startPoint y: 275, endPoint x: 138, endPoint y: 156, distance: 122.2
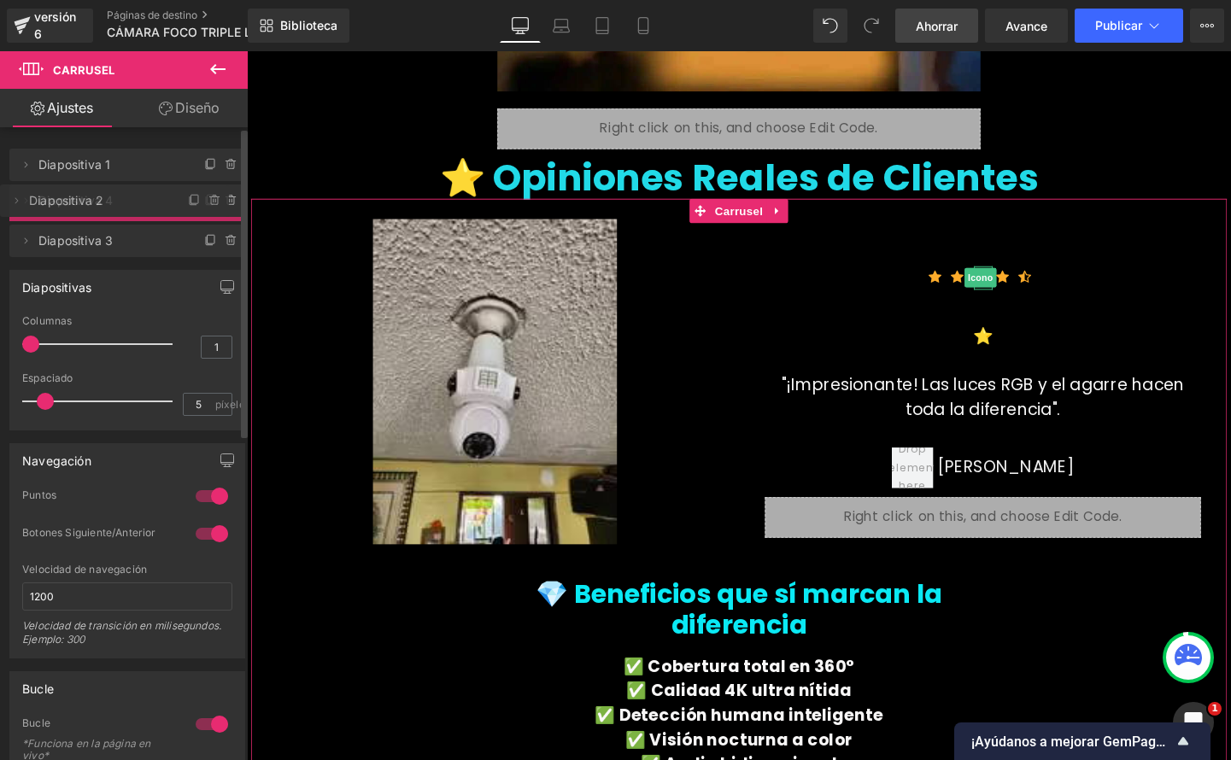
drag, startPoint x: 89, startPoint y: 237, endPoint x: 99, endPoint y: 201, distance: 38.1
drag, startPoint x: 101, startPoint y: 272, endPoint x: 104, endPoint y: 222, distance: 49.7
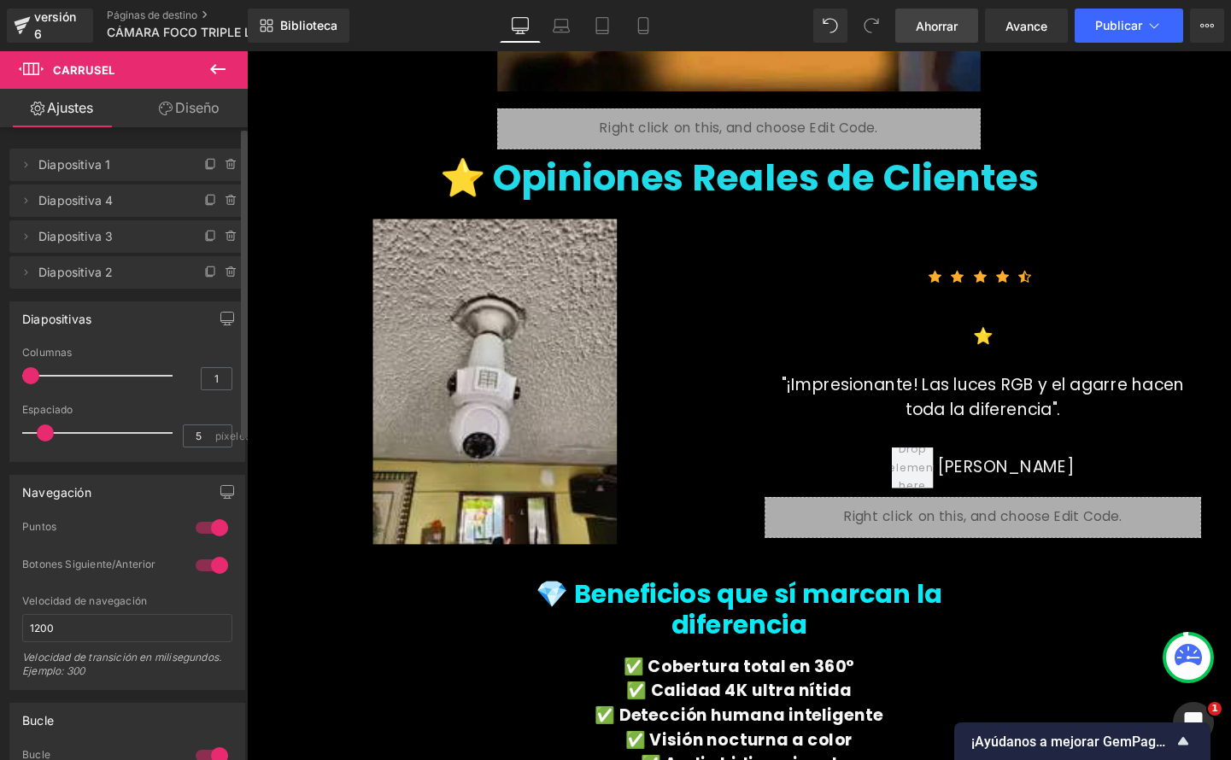
click at [935, 20] on font "Ahorrar" at bounding box center [937, 26] width 42 height 15
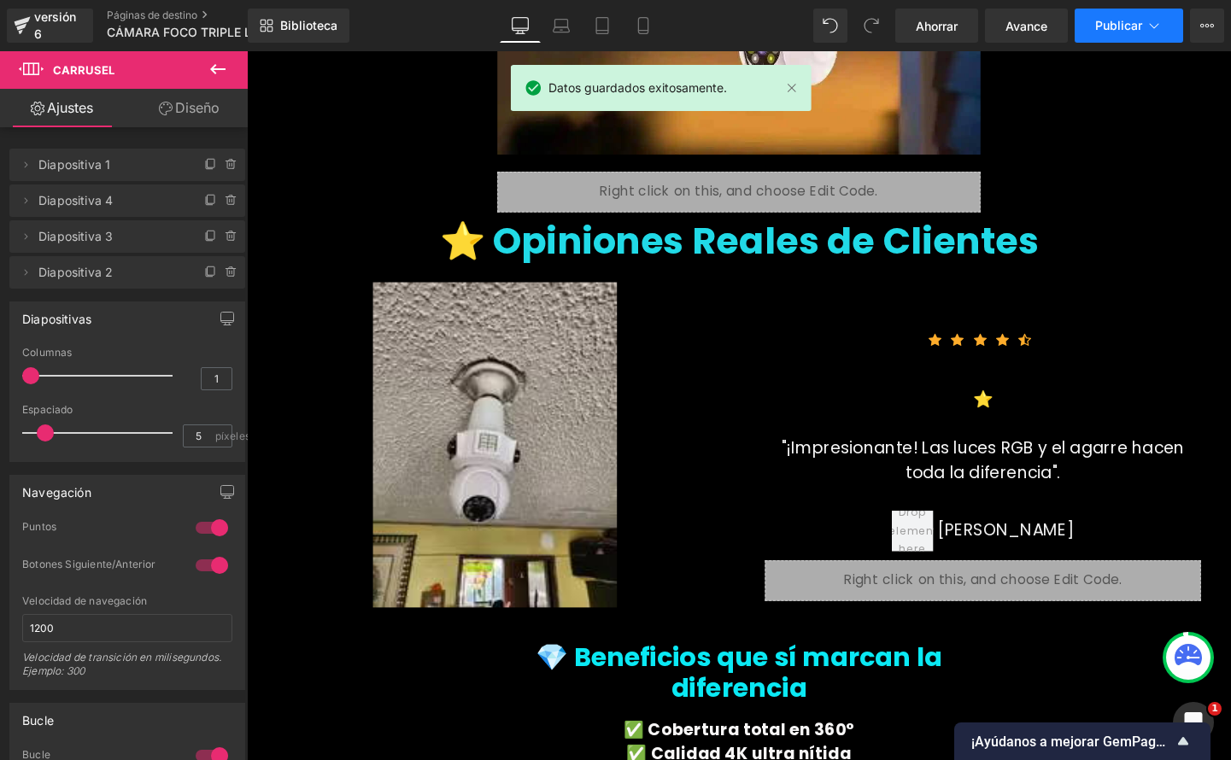
click at [1137, 24] on font "Publicar" at bounding box center [1118, 25] width 47 height 15
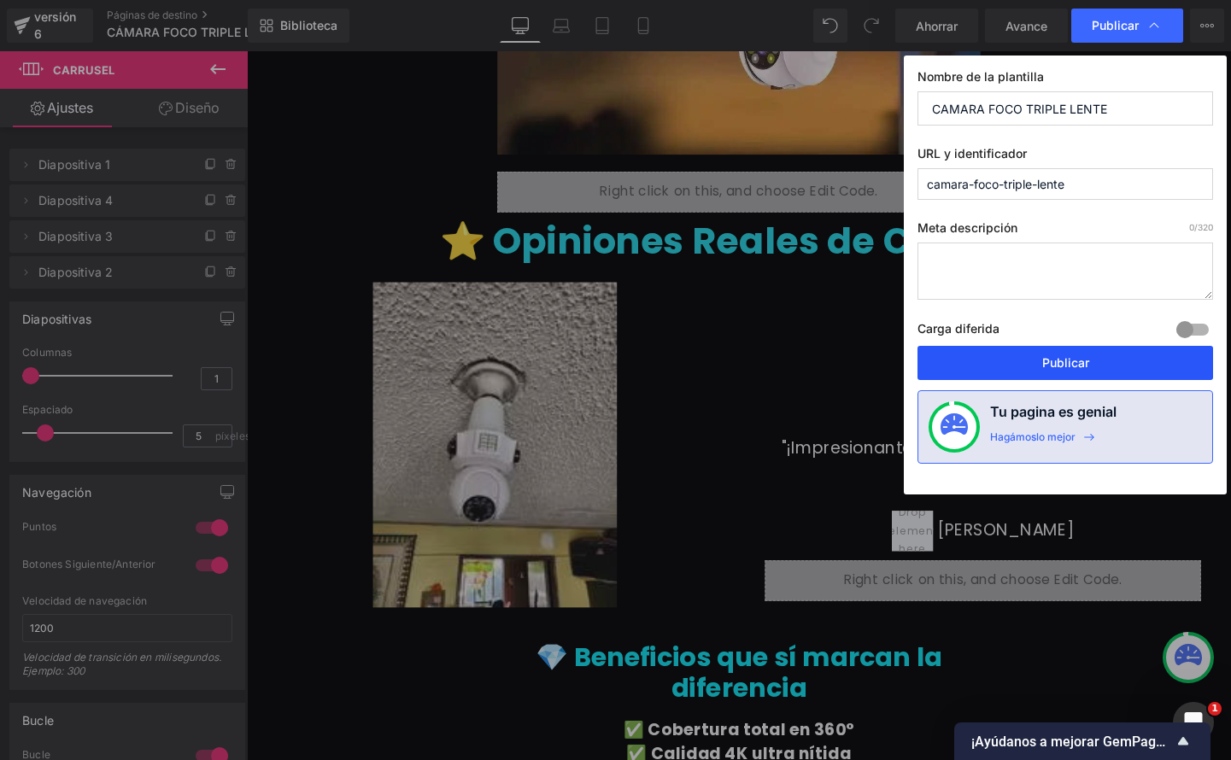
click at [1063, 369] on font "Publicar" at bounding box center [1065, 362] width 47 height 15
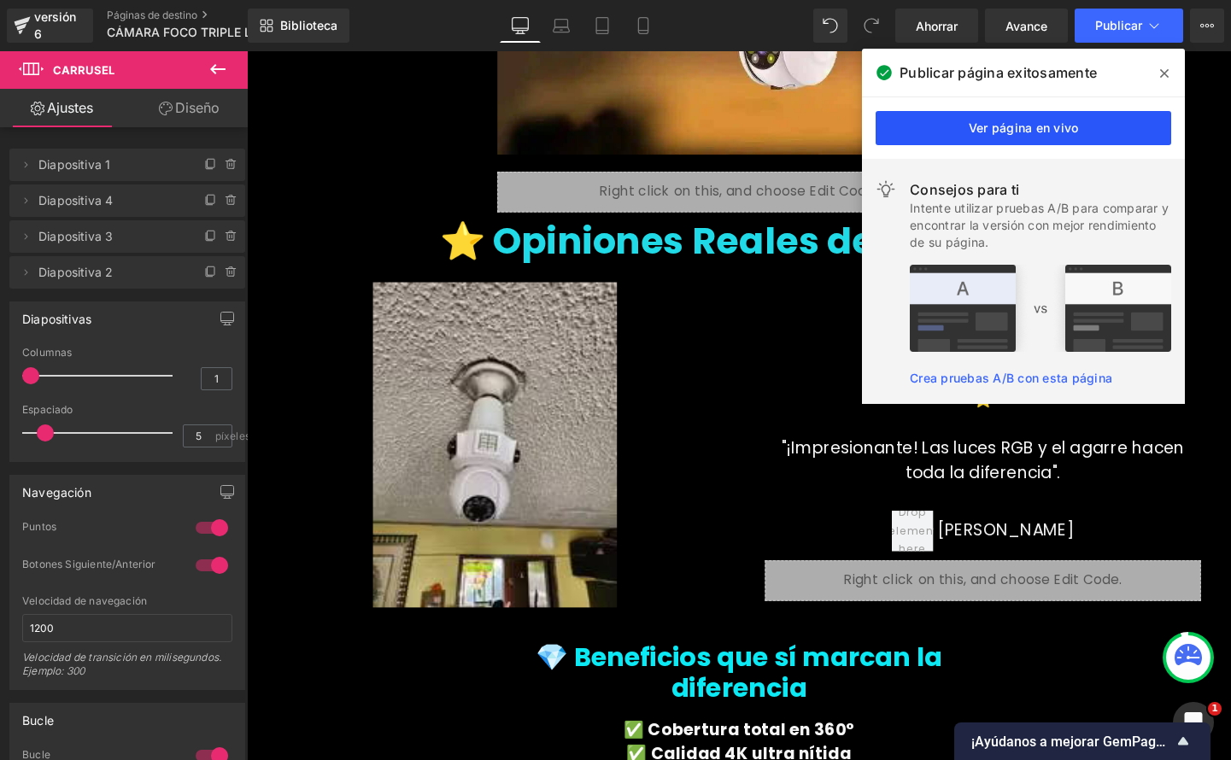
click at [989, 132] on font "Ver página en vivo" at bounding box center [1024, 127] width 110 height 15
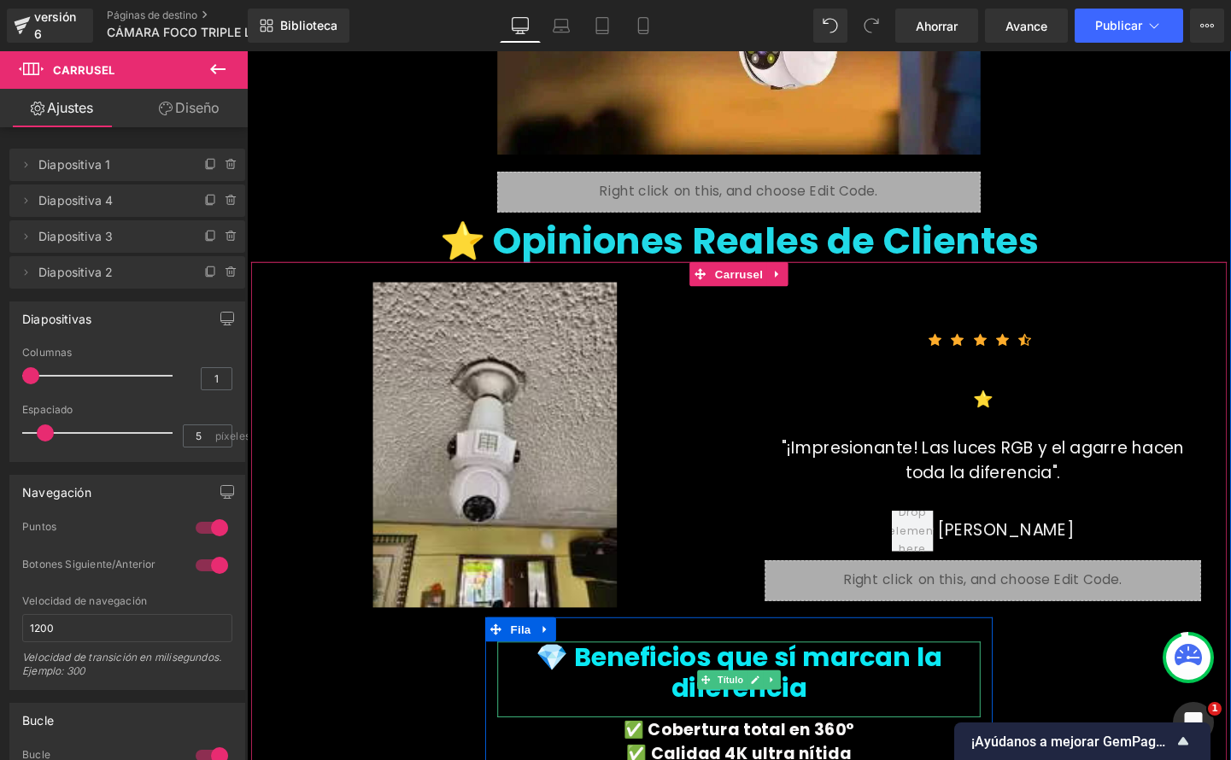
scroll to position [4705, 0]
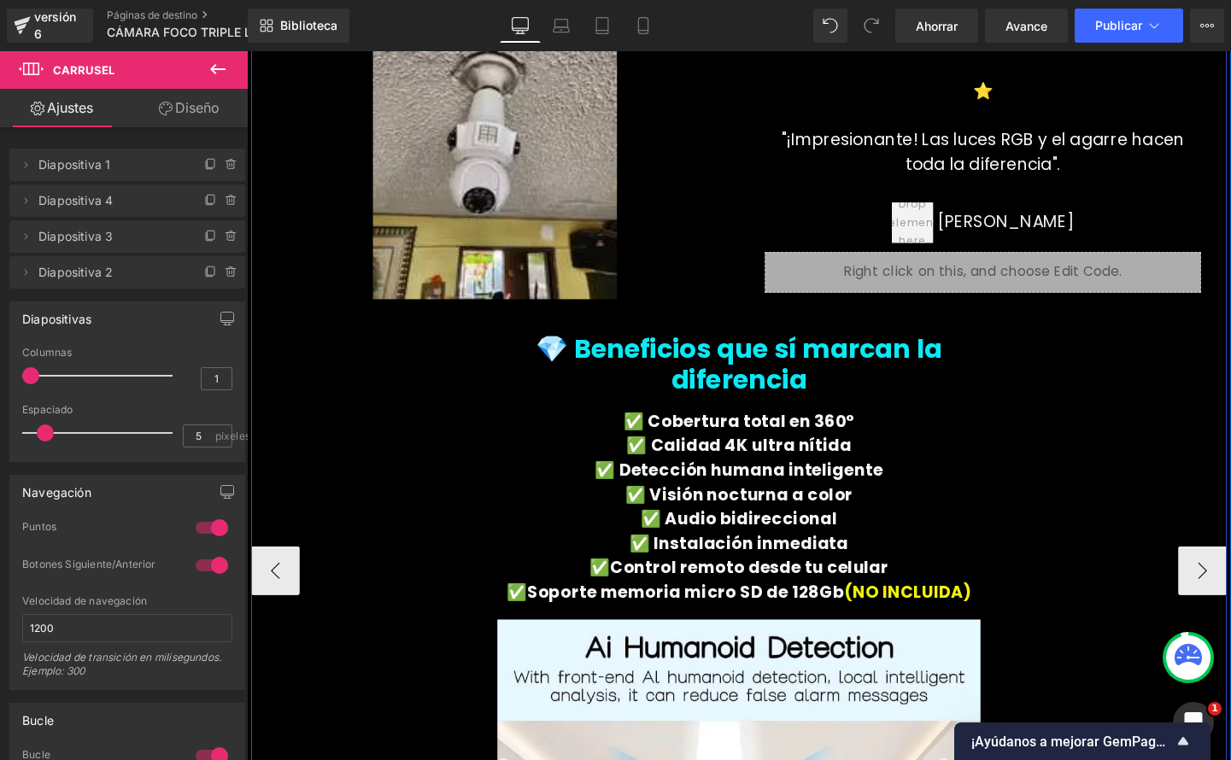
click at [1190, 541] on div "Imagen Icono Icono Icono Icono Icono Lista de iconos Hoz ⭐️ Bloque de texto" at bounding box center [763, 596] width 1025 height 1257
drag, startPoint x: 1235, startPoint y: 535, endPoint x: 1204, endPoint y: 376, distance: 162.0
click at [1220, 363] on div "Imagen Icono Icono Icono Icono Icono" at bounding box center [763, 596] width 1025 height 1257
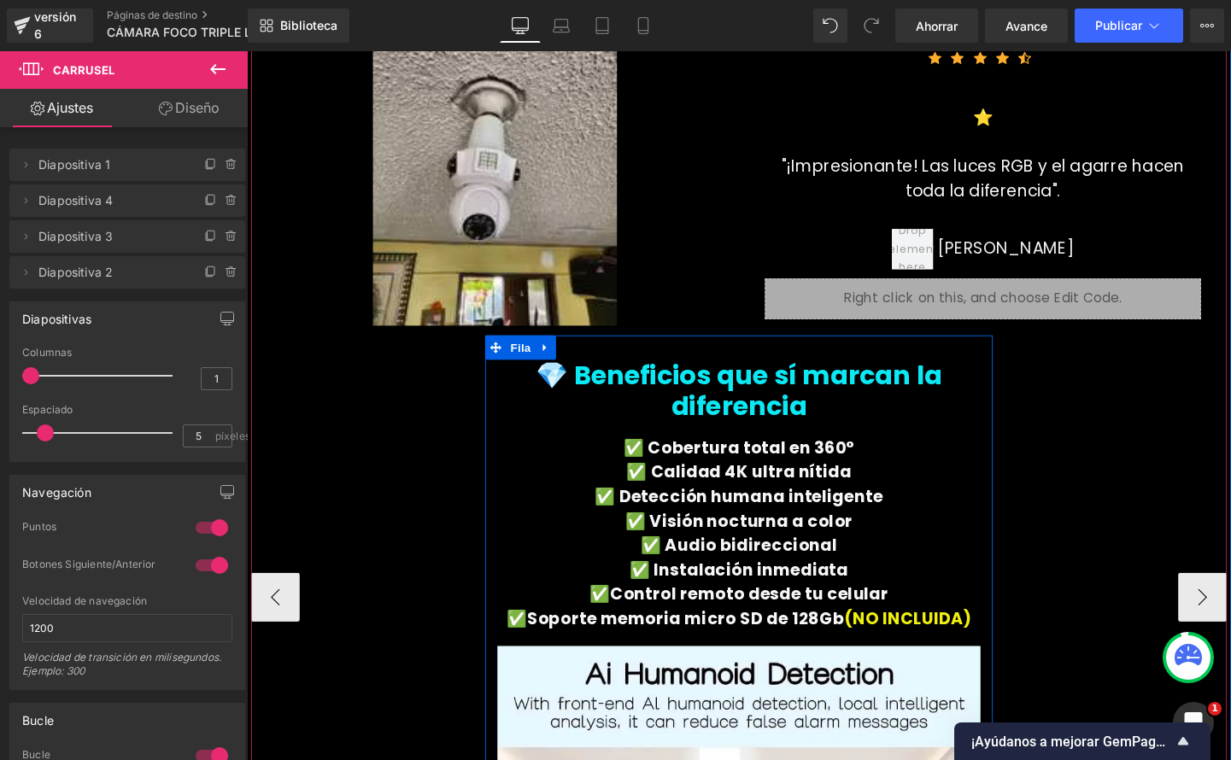
scroll to position [4544, 0]
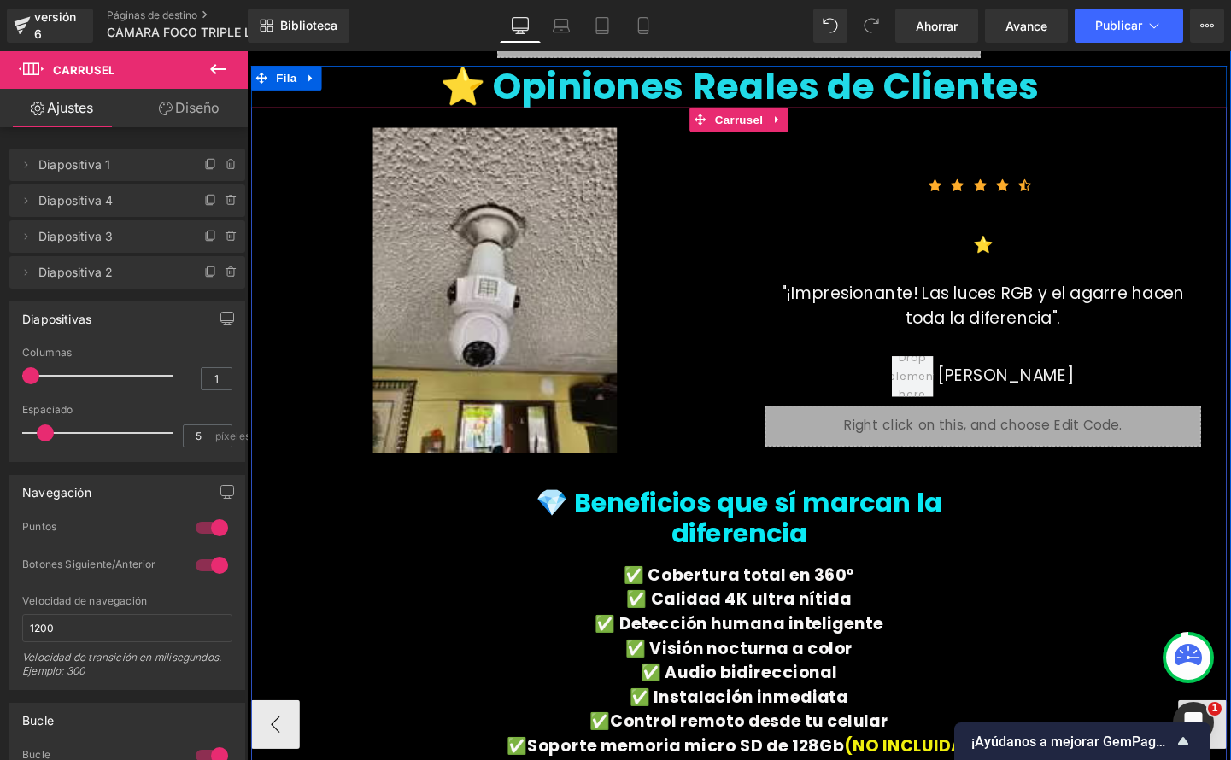
drag, startPoint x: 276, startPoint y: 687, endPoint x: 331, endPoint y: 594, distance: 108.0
click at [325, 593] on div "Imagen Icono Icono Icono Icono Icono" at bounding box center [763, 758] width 1025 height 1257
click at [402, 659] on div "Imagen Icono Icono Icono Icono Icono Lista de iconos Hoz ⭐️ Bloque de texto" at bounding box center [763, 758] width 1025 height 1257
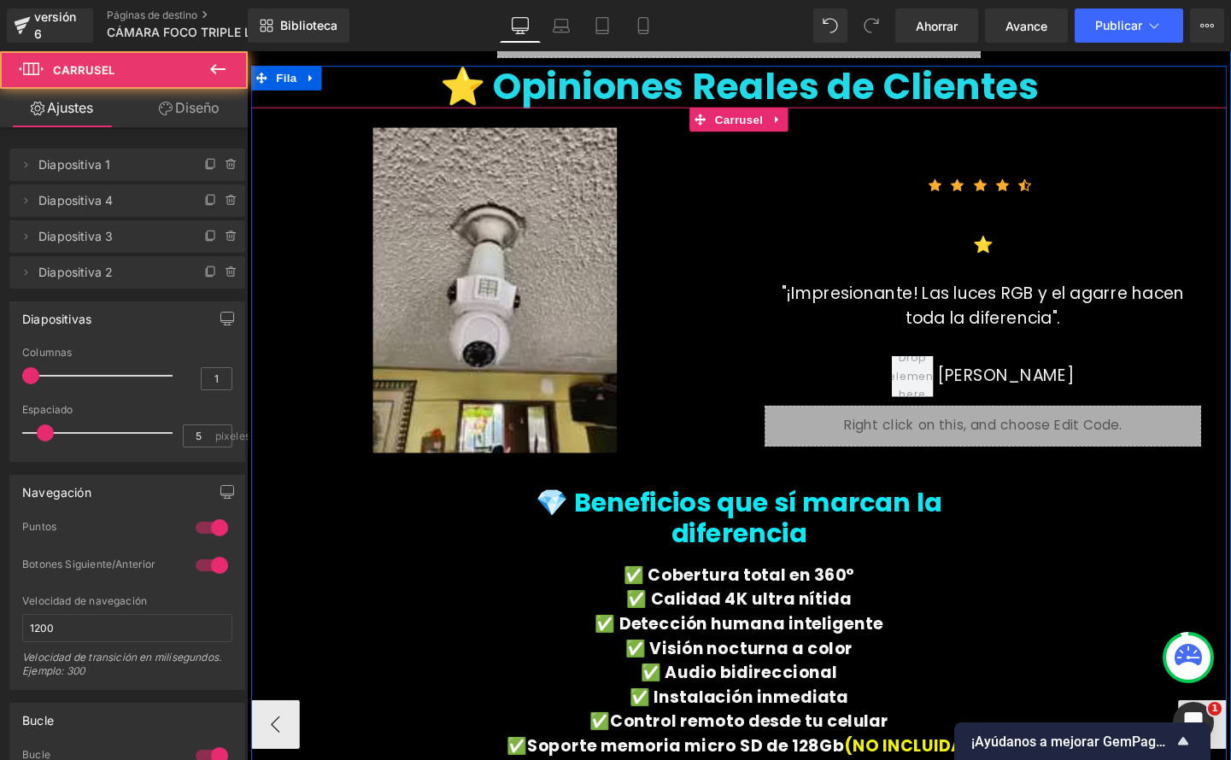
click at [428, 543] on div "Imagen Icono Icono Icono Icono Icono Lista de iconos Hoz ⭐️ Bloque de texto" at bounding box center [763, 758] width 1025 height 1257
click at [247, 51] on div at bounding box center [247, 51] width 0 height 0
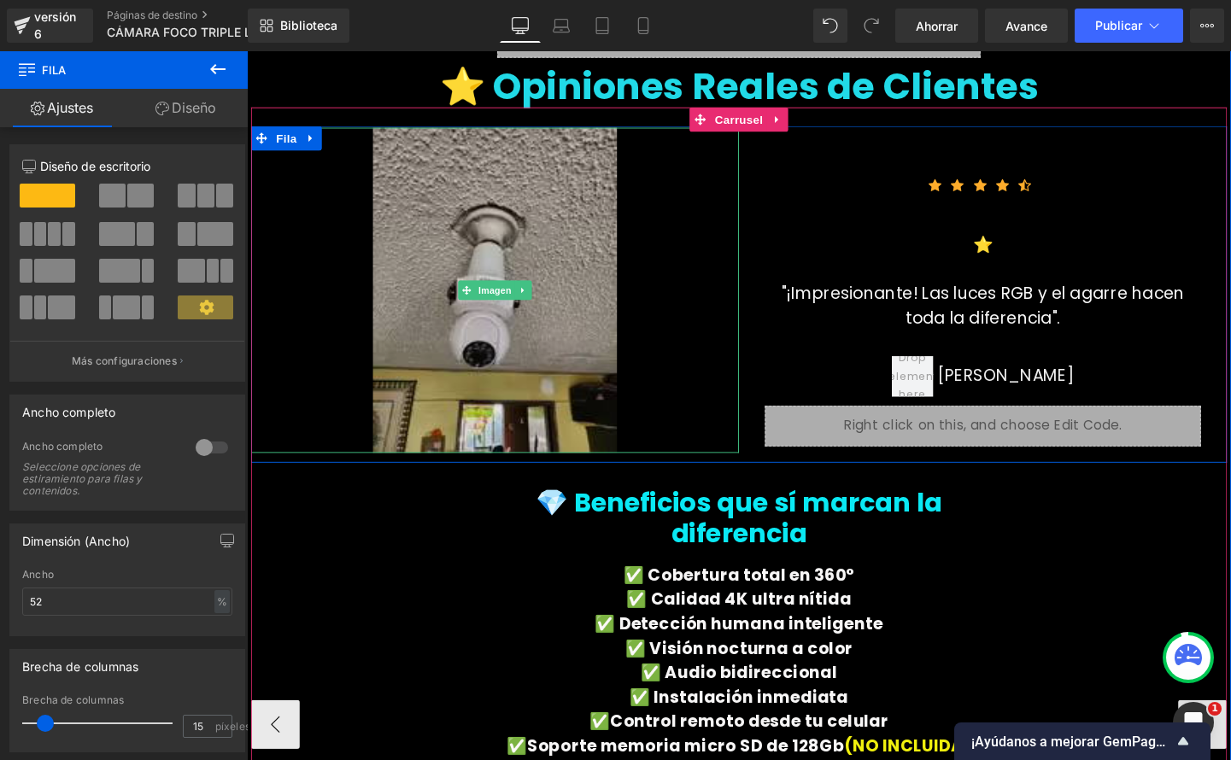
scroll to position [4399, 0]
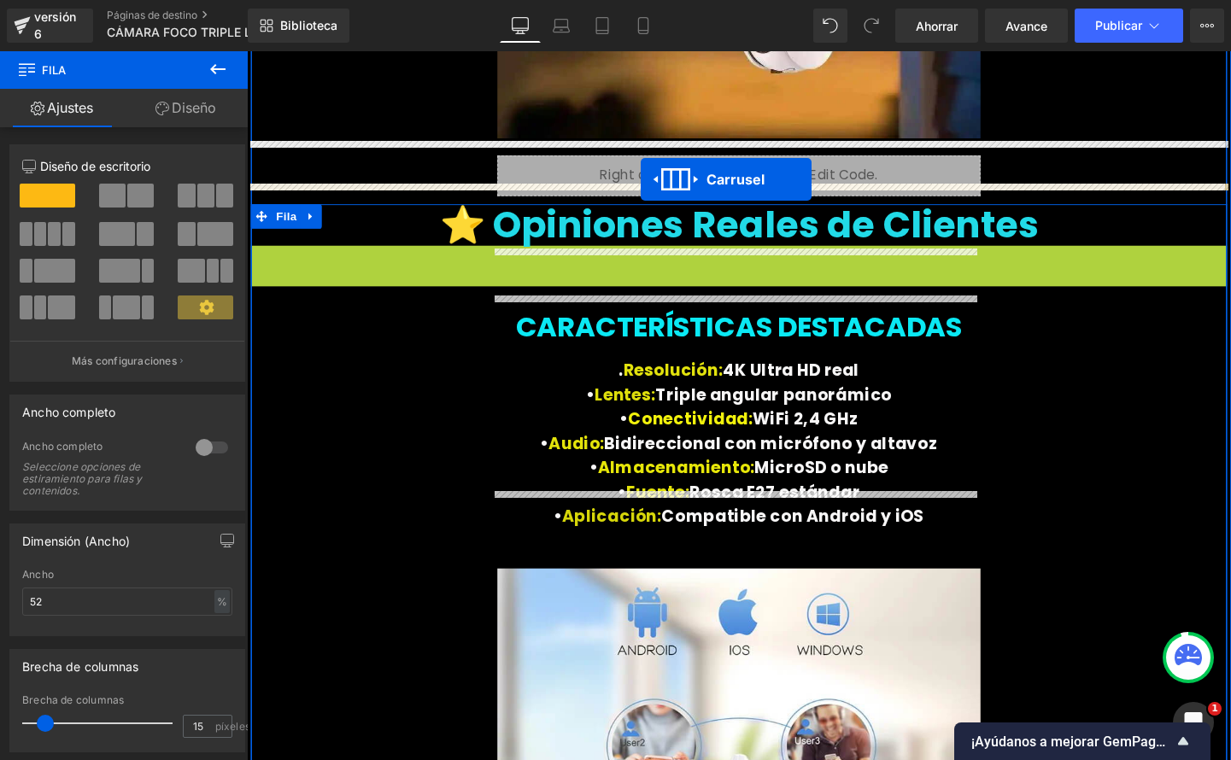
drag, startPoint x: 716, startPoint y: 202, endPoint x: 660, endPoint y: 185, distance: 58.1
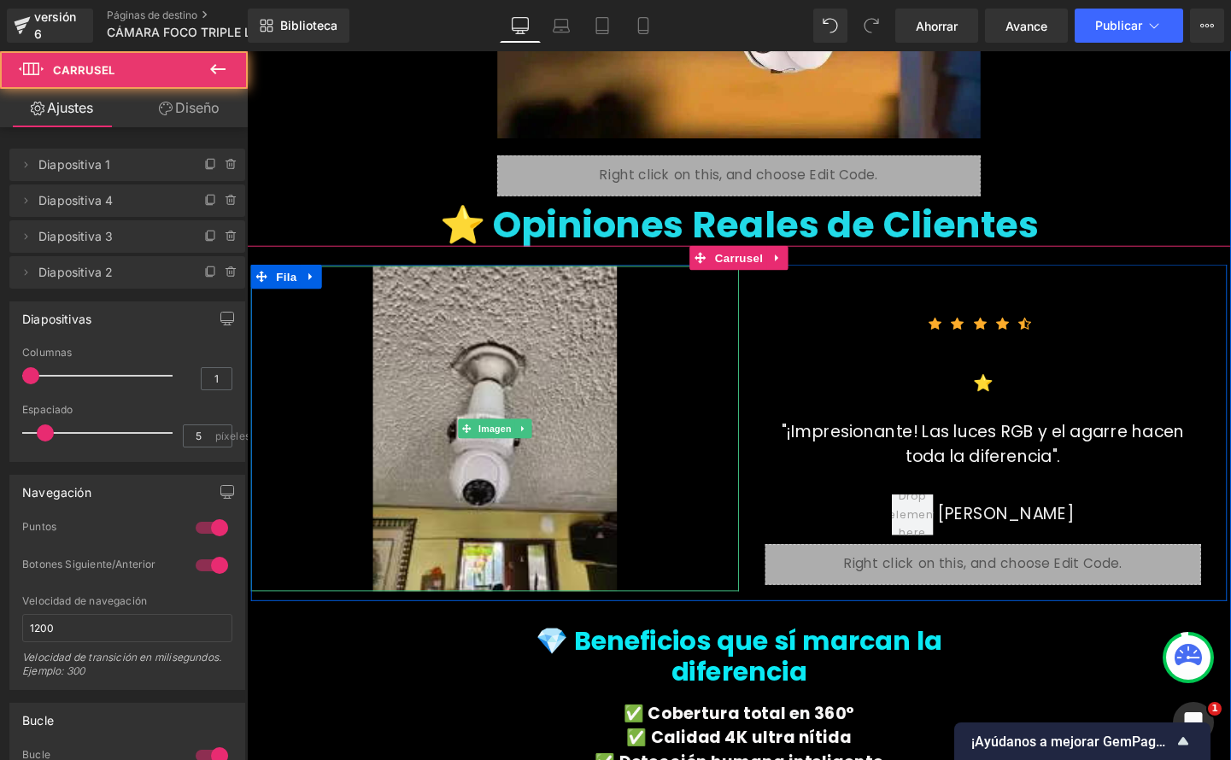
scroll to position [4543, 0]
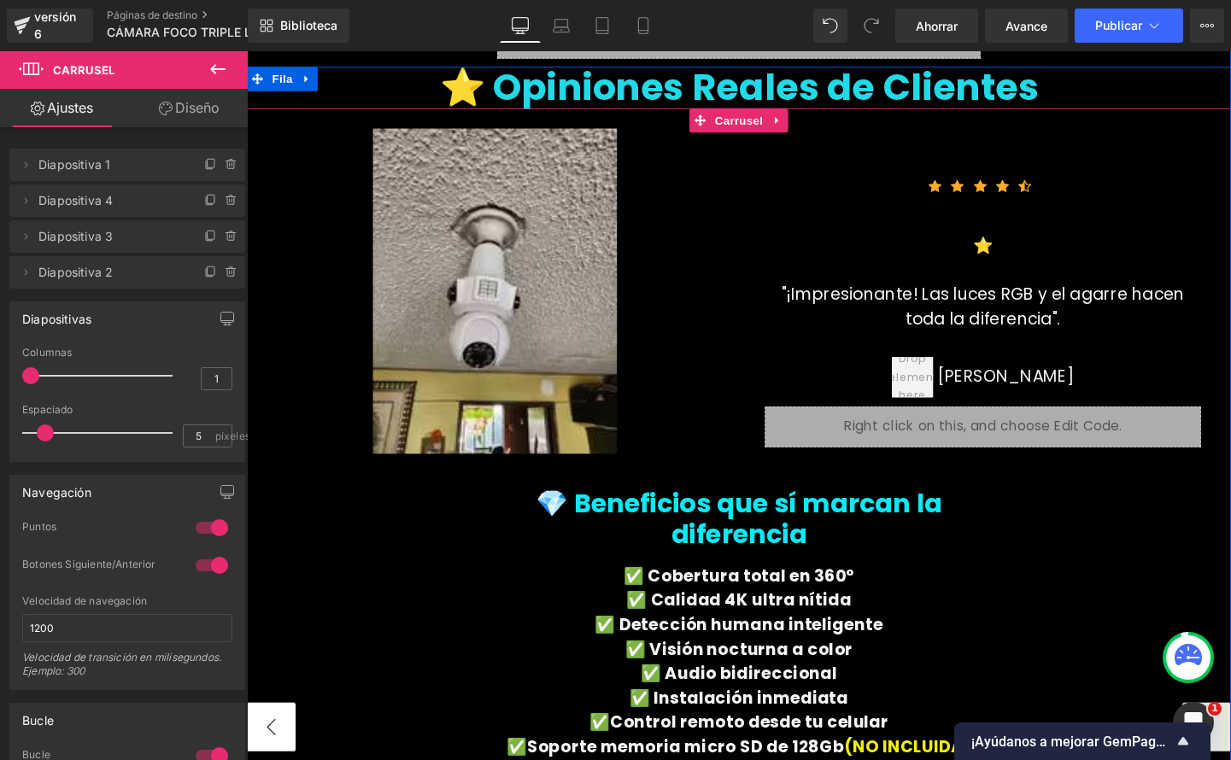
click at [279, 736] on button "‹" at bounding box center [272, 761] width 51 height 51
click at [1230, 736] on button "›" at bounding box center [1254, 761] width 51 height 51
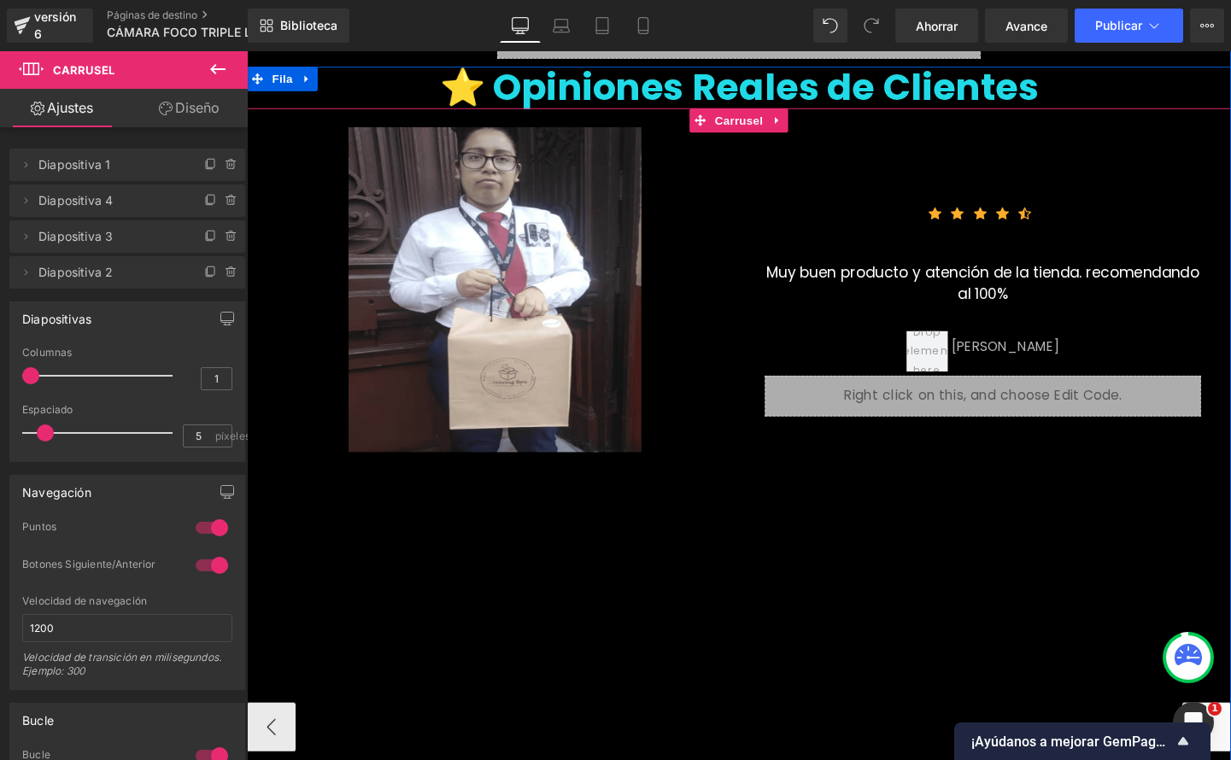
click at [1230, 736] on button "›" at bounding box center [1254, 761] width 51 height 51
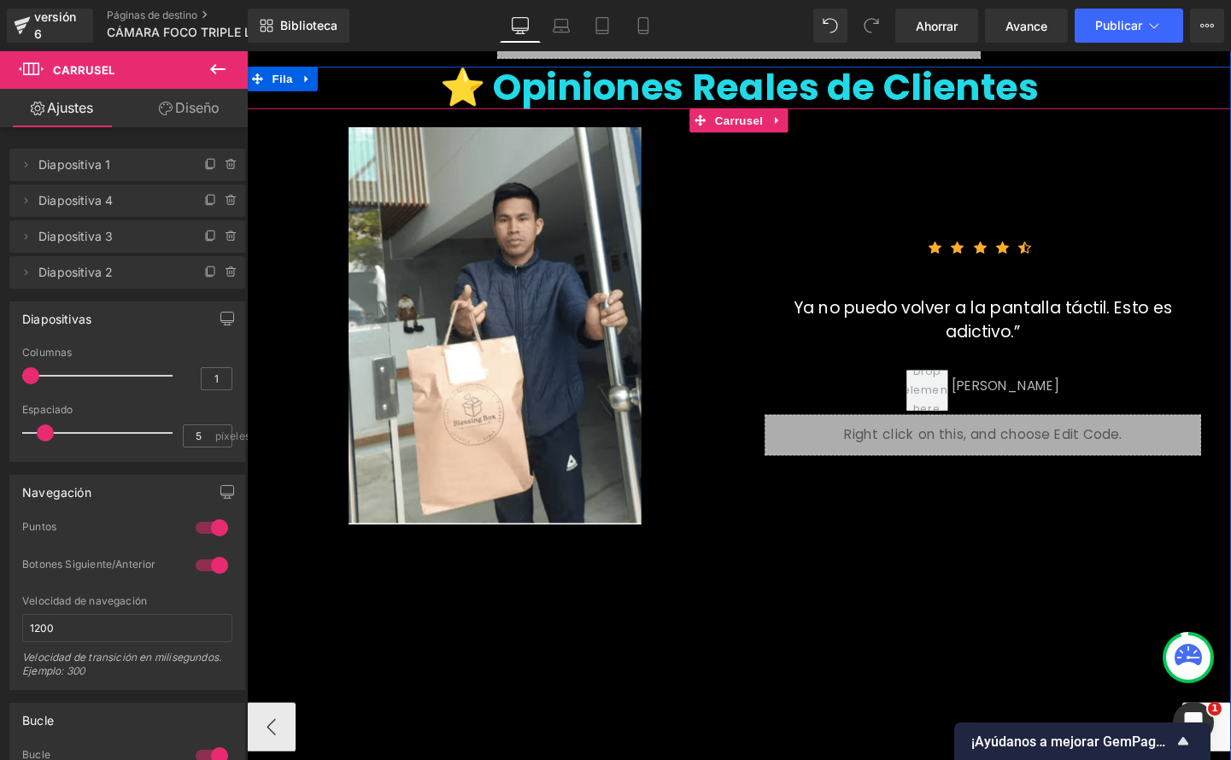
click at [1230, 736] on button "›" at bounding box center [1254, 761] width 51 height 51
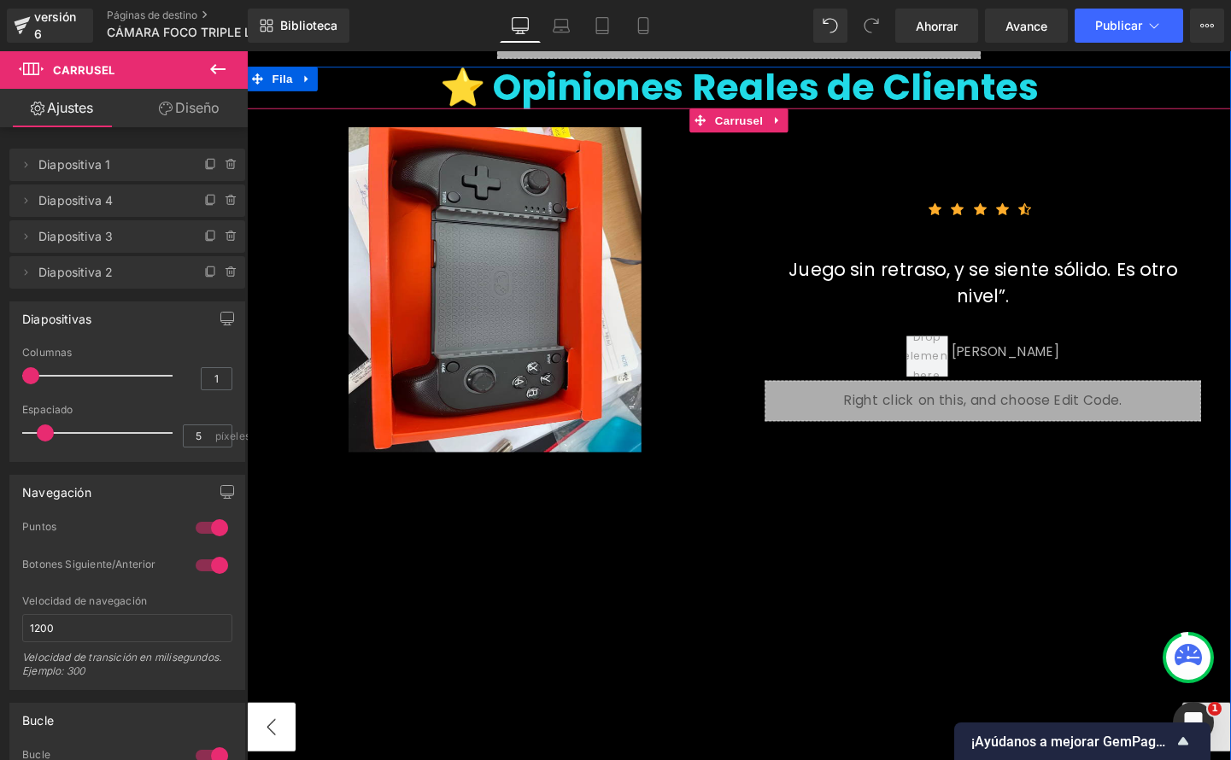
click at [264, 736] on button "‹" at bounding box center [272, 761] width 51 height 51
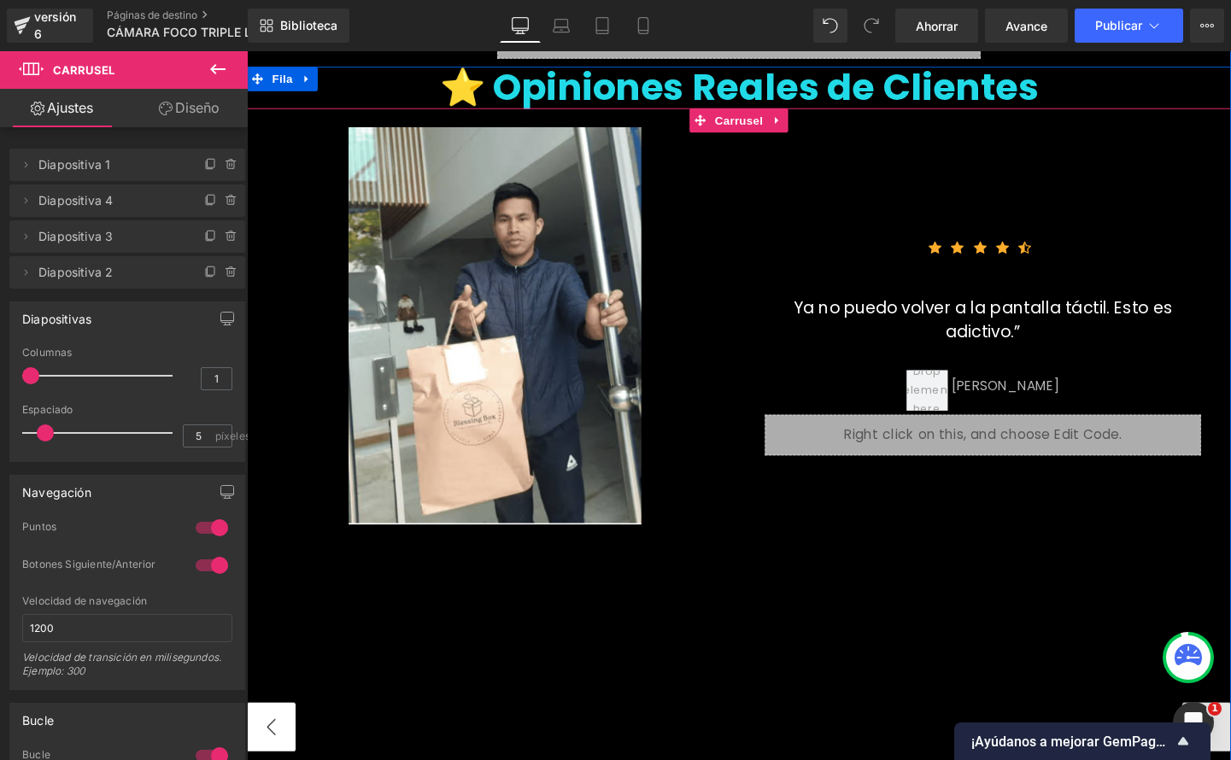
click at [274, 736] on button "‹" at bounding box center [272, 761] width 51 height 51
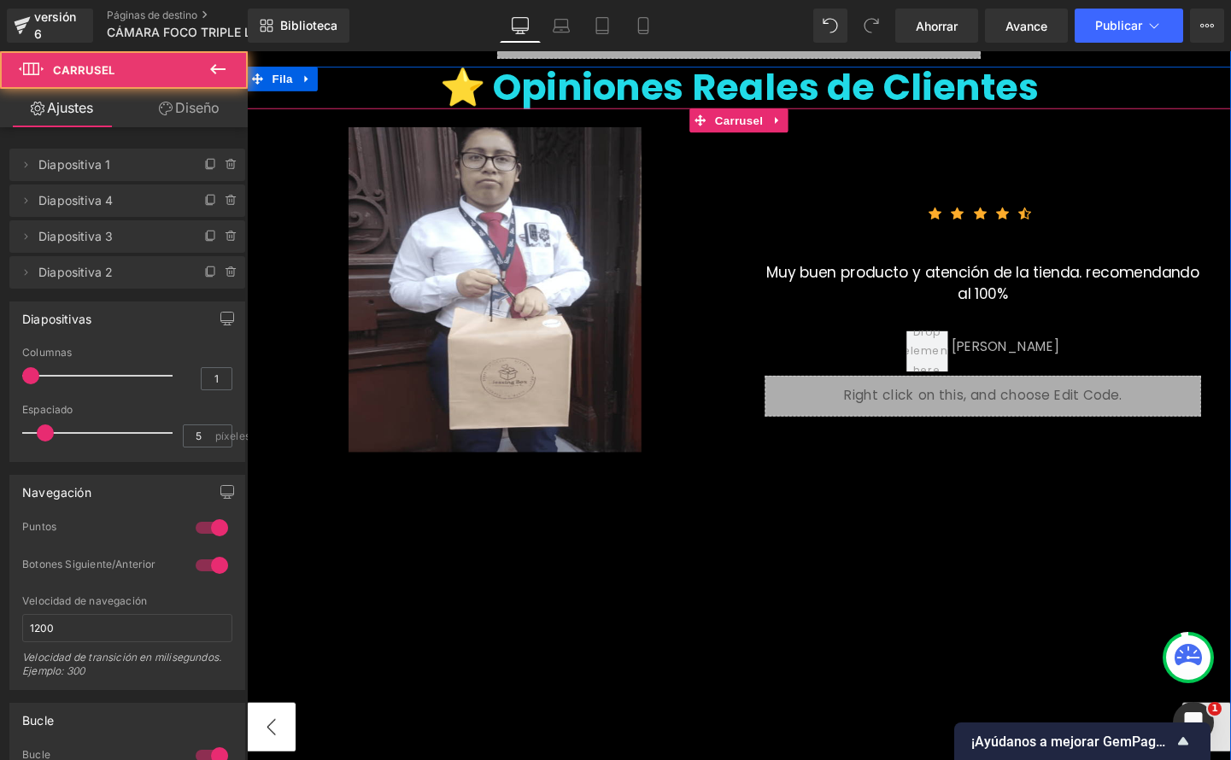
click at [279, 736] on button "‹" at bounding box center [272, 761] width 51 height 51
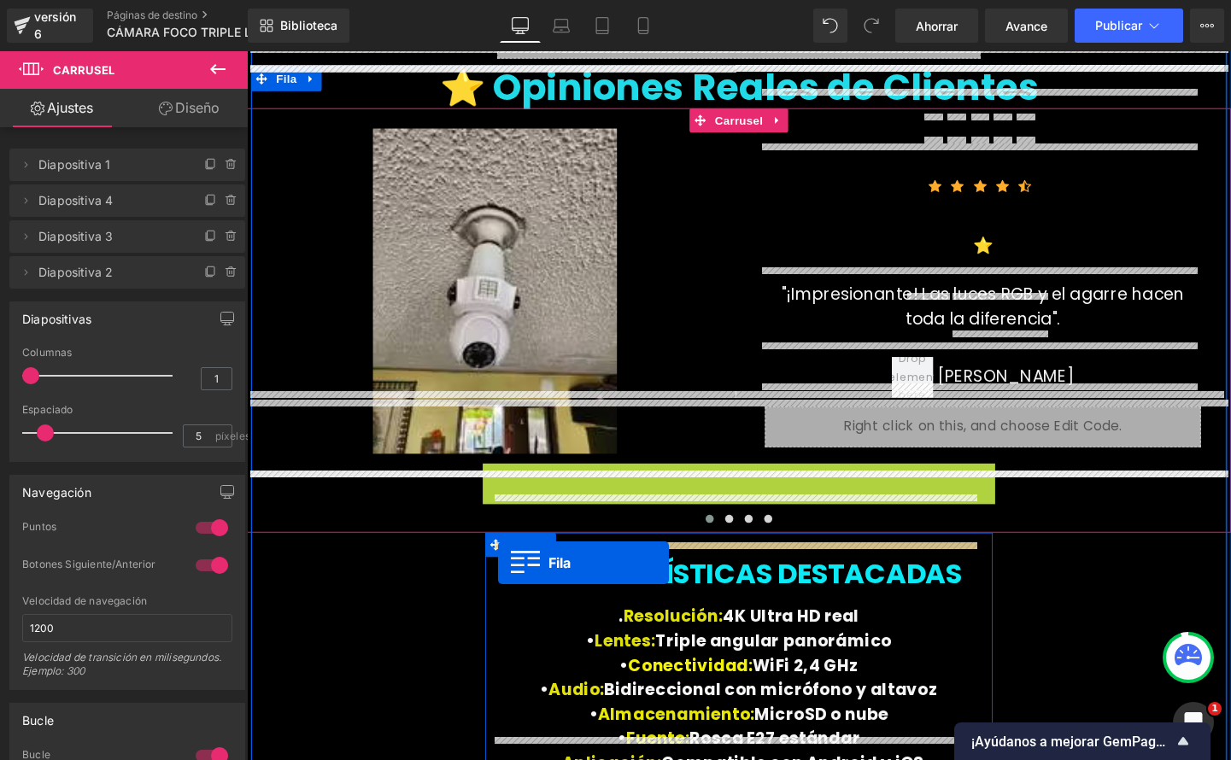
drag, startPoint x: 502, startPoint y: 428, endPoint x: 511, endPoint y: 589, distance: 161.7
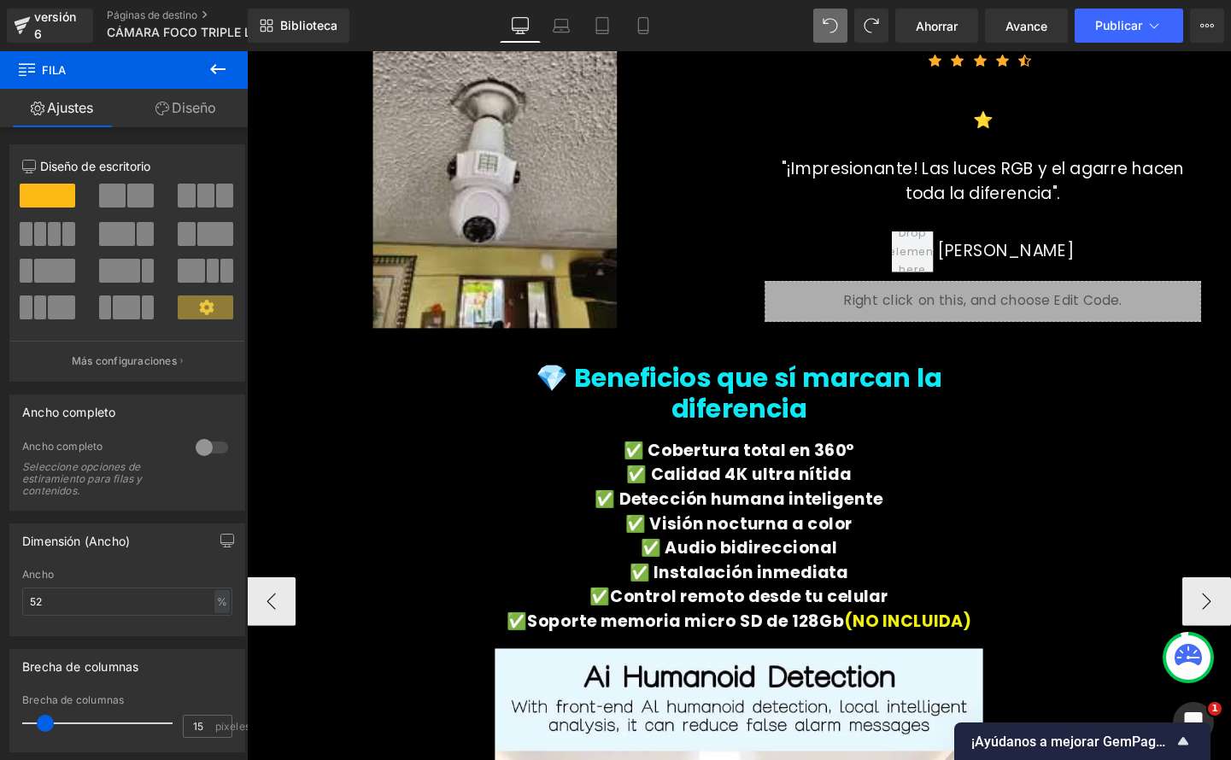
scroll to position [4821, 0]
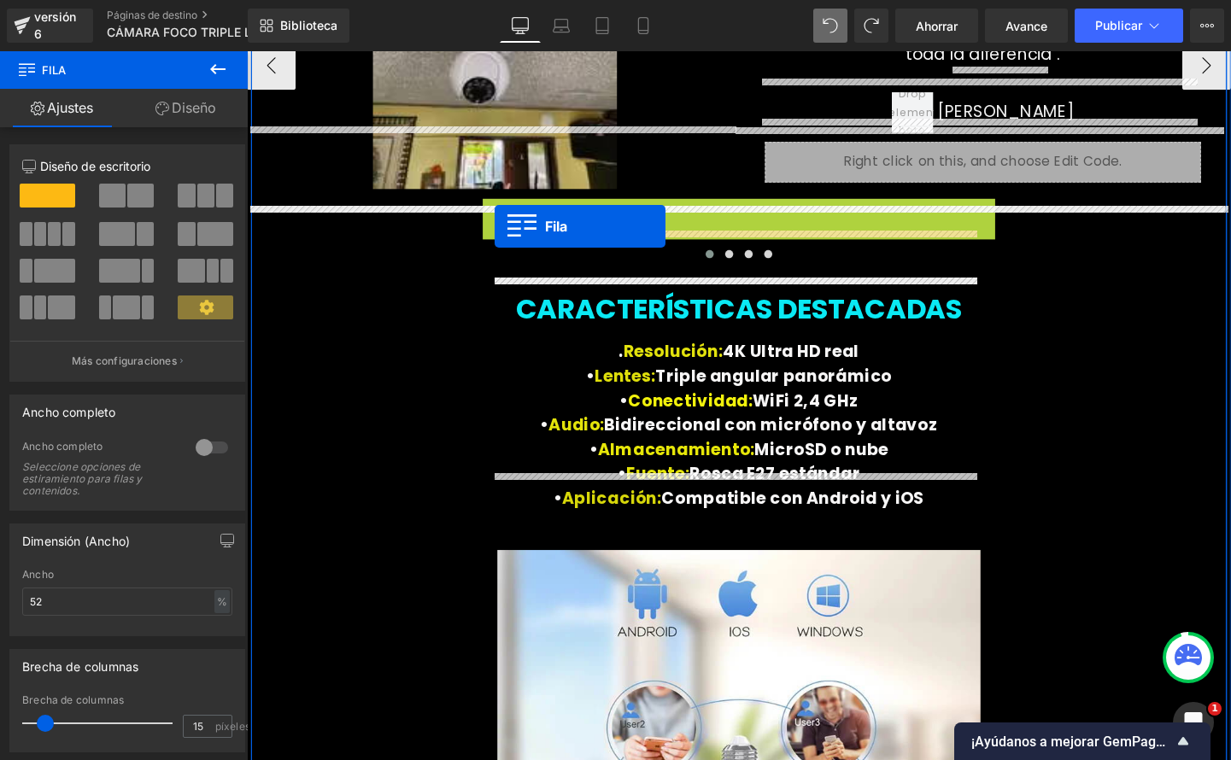
drag, startPoint x: 498, startPoint y: 157, endPoint x: 507, endPoint y: 235, distance: 78.3
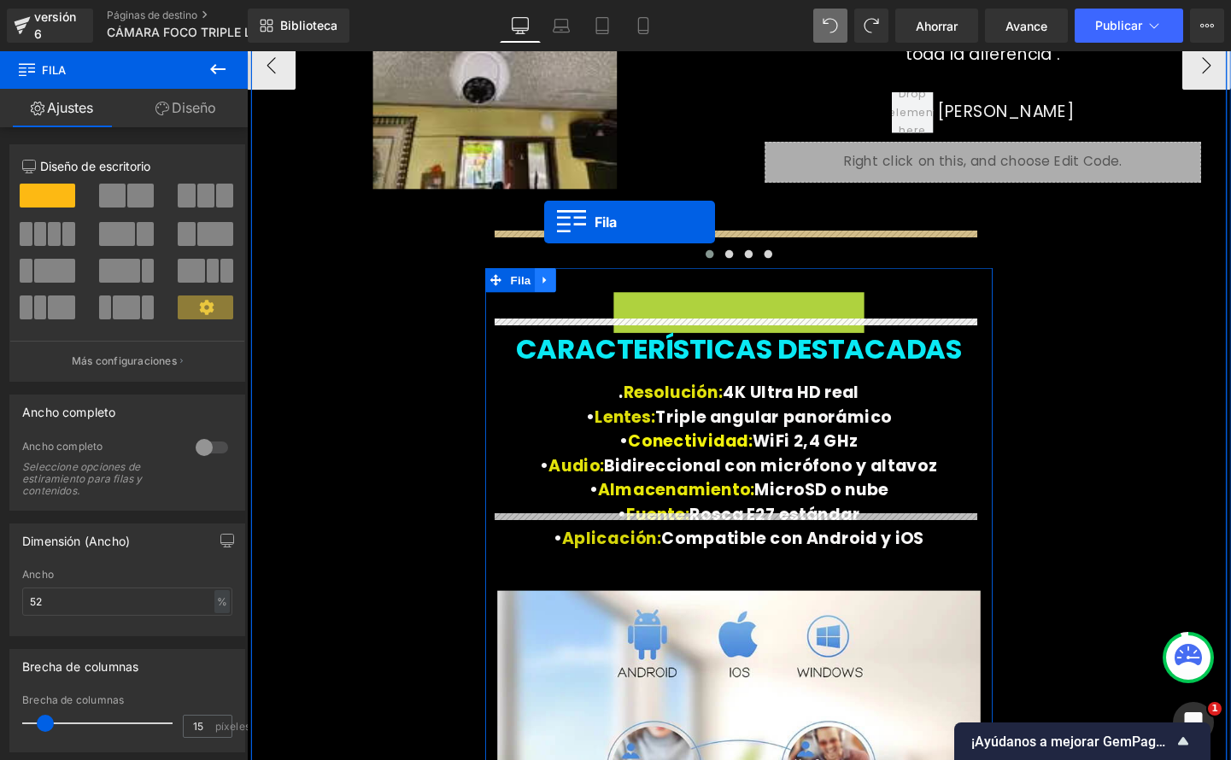
drag, startPoint x: 638, startPoint y: 255, endPoint x: 560, endPoint y: 232, distance: 82.2
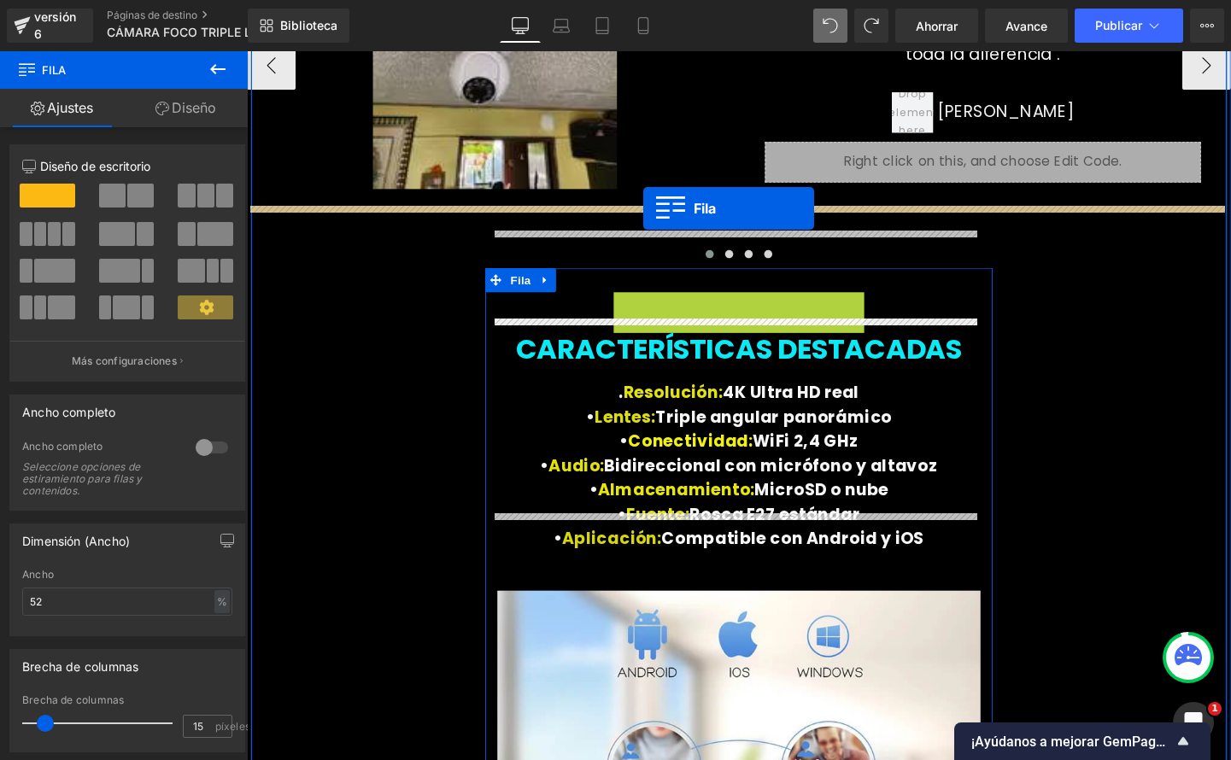
drag, startPoint x: 637, startPoint y: 258, endPoint x: 663, endPoint y: 216, distance: 49.1
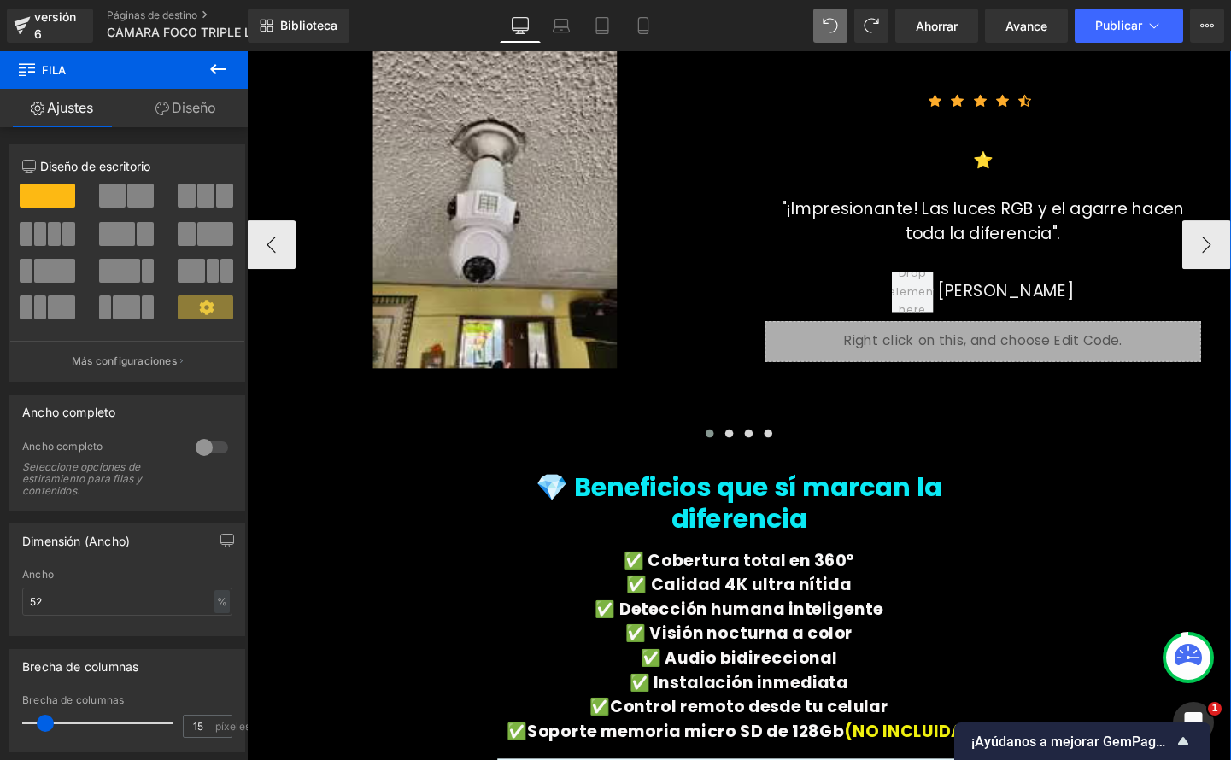
scroll to position [4382, 0]
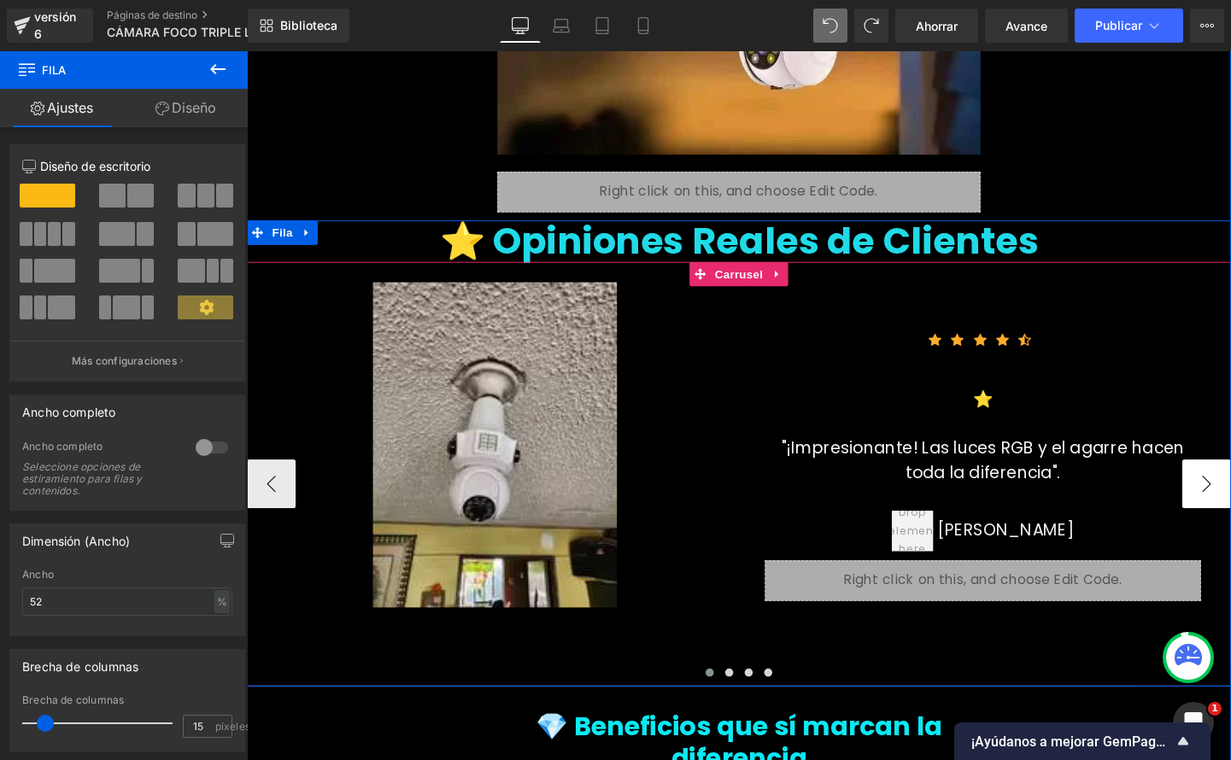
click at [1230, 480] on button "›" at bounding box center [1254, 505] width 51 height 51
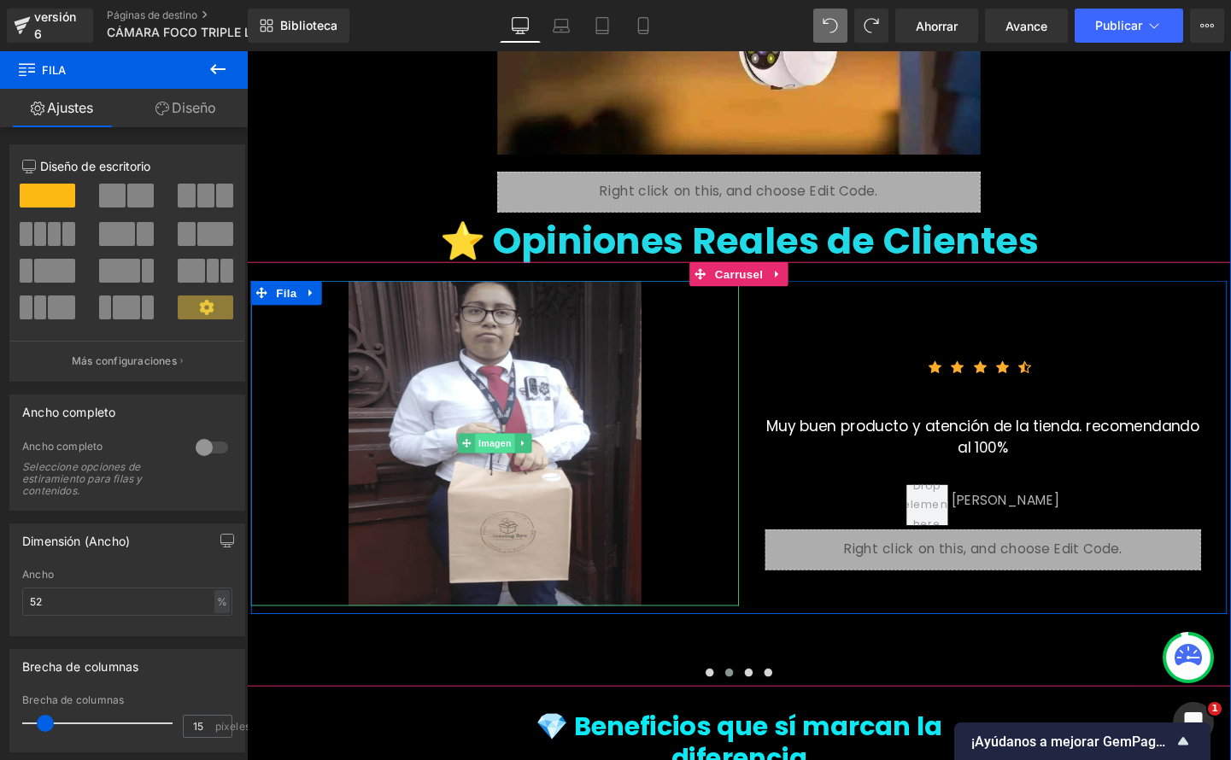
click at [508, 458] on font "Imagen" at bounding box center [507, 463] width 35 height 11
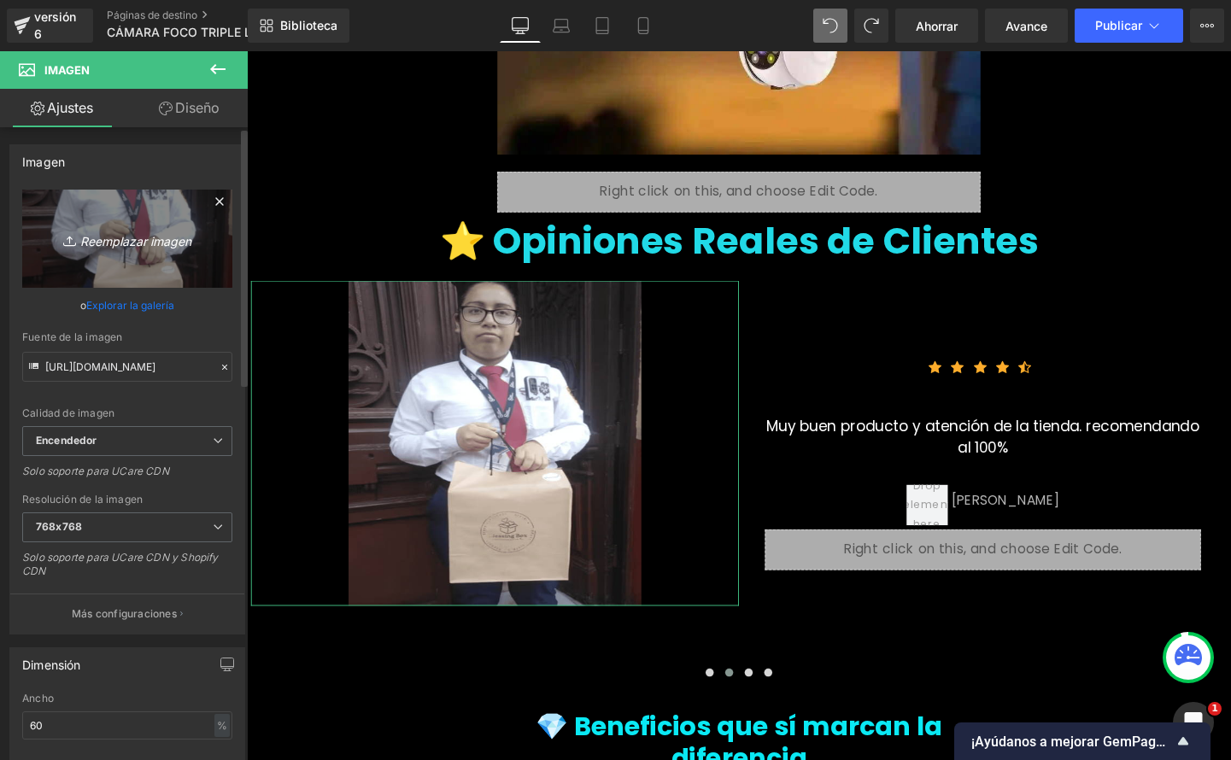
click at [171, 244] on font "Reemplazar imagen" at bounding box center [135, 240] width 111 height 15
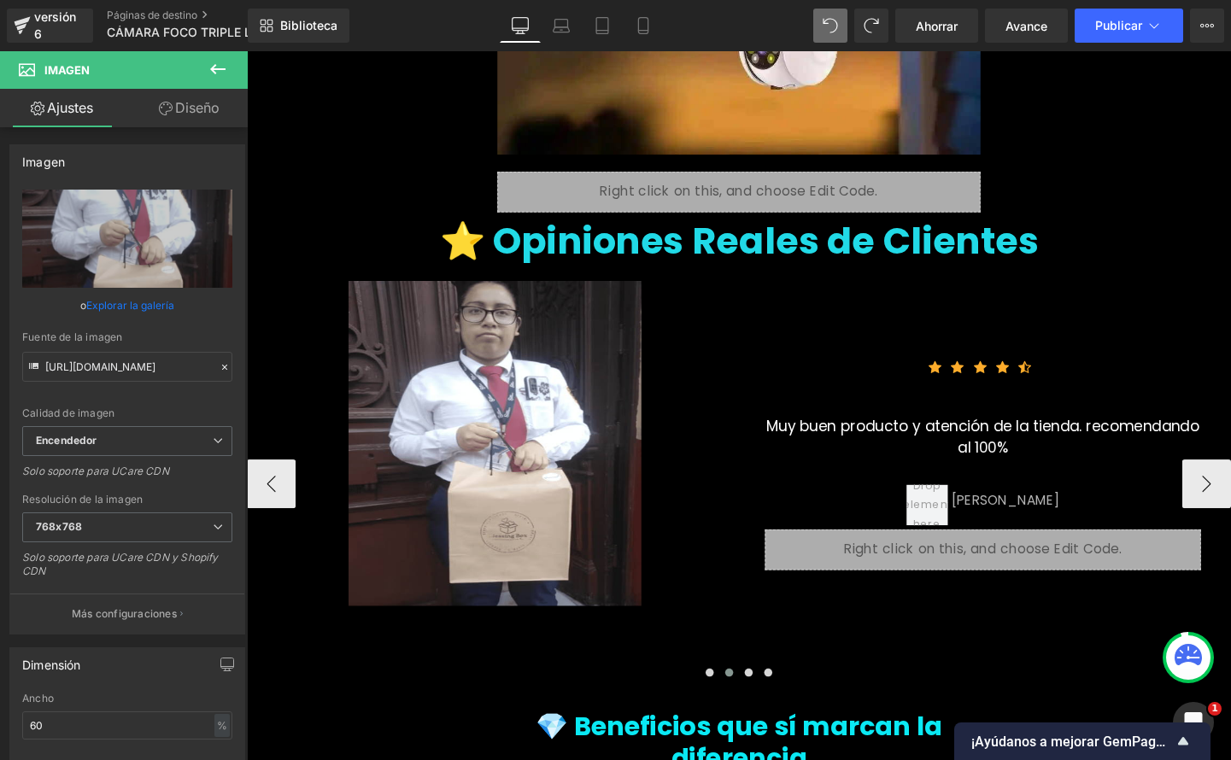
type input "C:\fakepath\A654f79871c344b04b0518594f43affb42.jpg_220x220.jpeg"
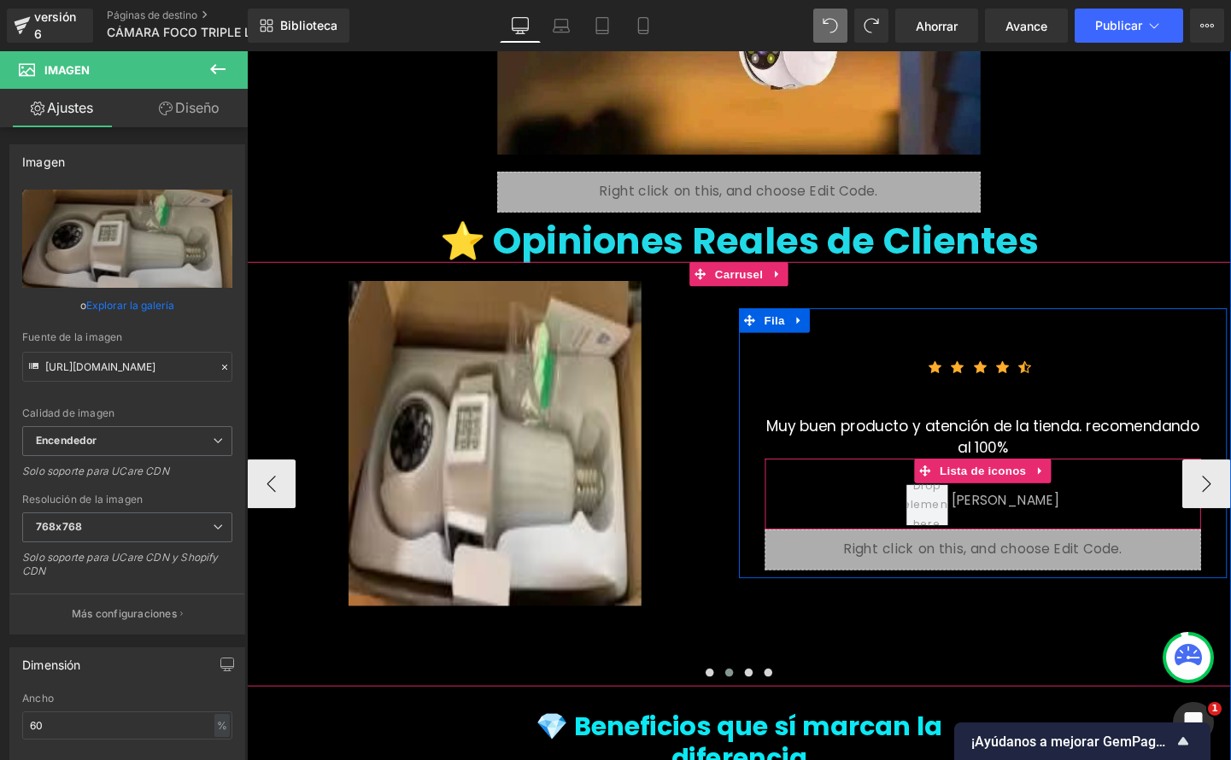
type input "https://ucarecdn.com/044ce49e-dbd8-4e87-bbe4-6c61267baf93/-/format/auto/-/previ…"
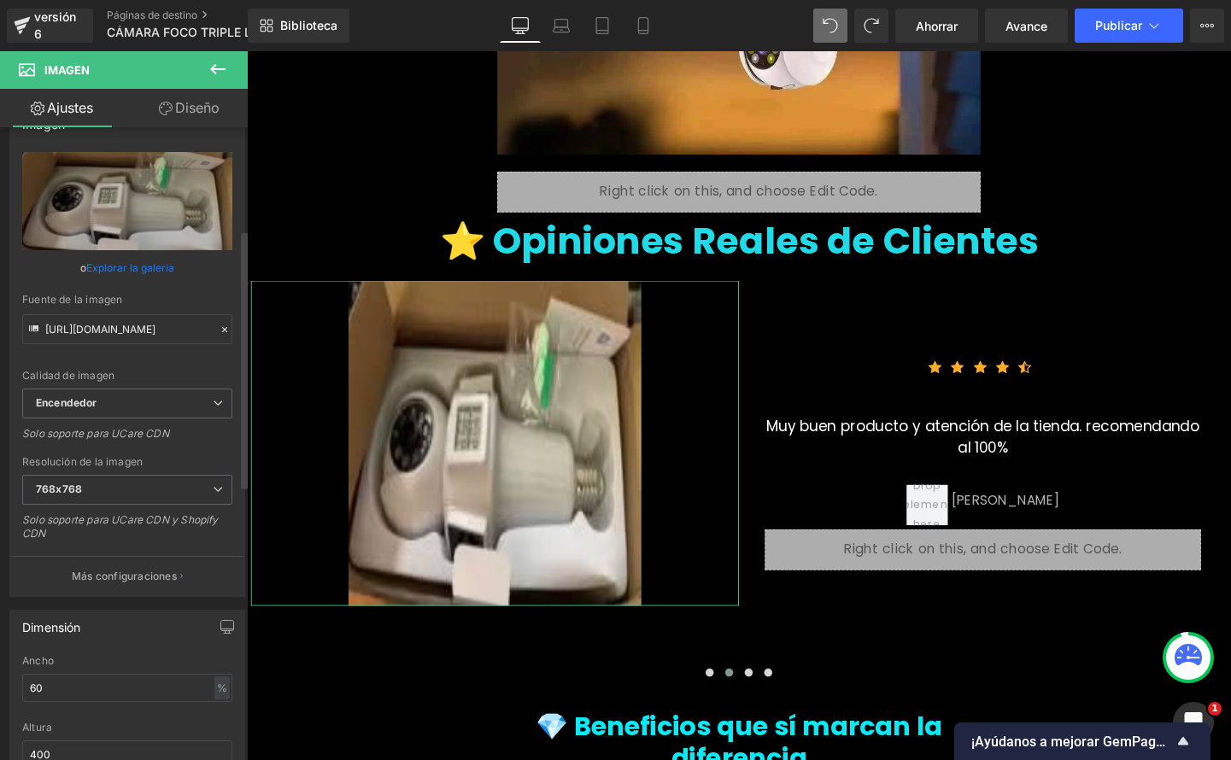
scroll to position [342, 0]
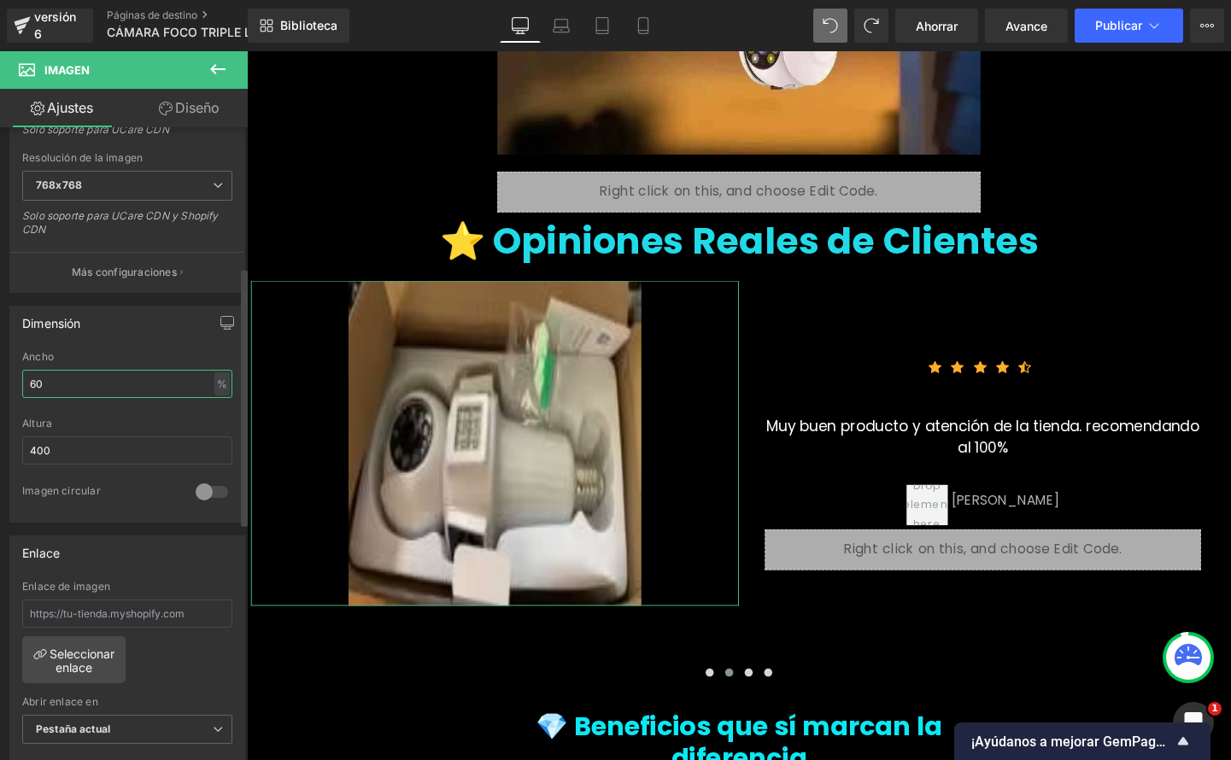
drag, startPoint x: 52, startPoint y: 382, endPoint x: 2, endPoint y: 384, distance: 50.4
click at [2, 384] on div "Dimensión 60% Ancho 60 % % píxeles 400px Altura 400 0 Imagen circular" at bounding box center [127, 408] width 255 height 230
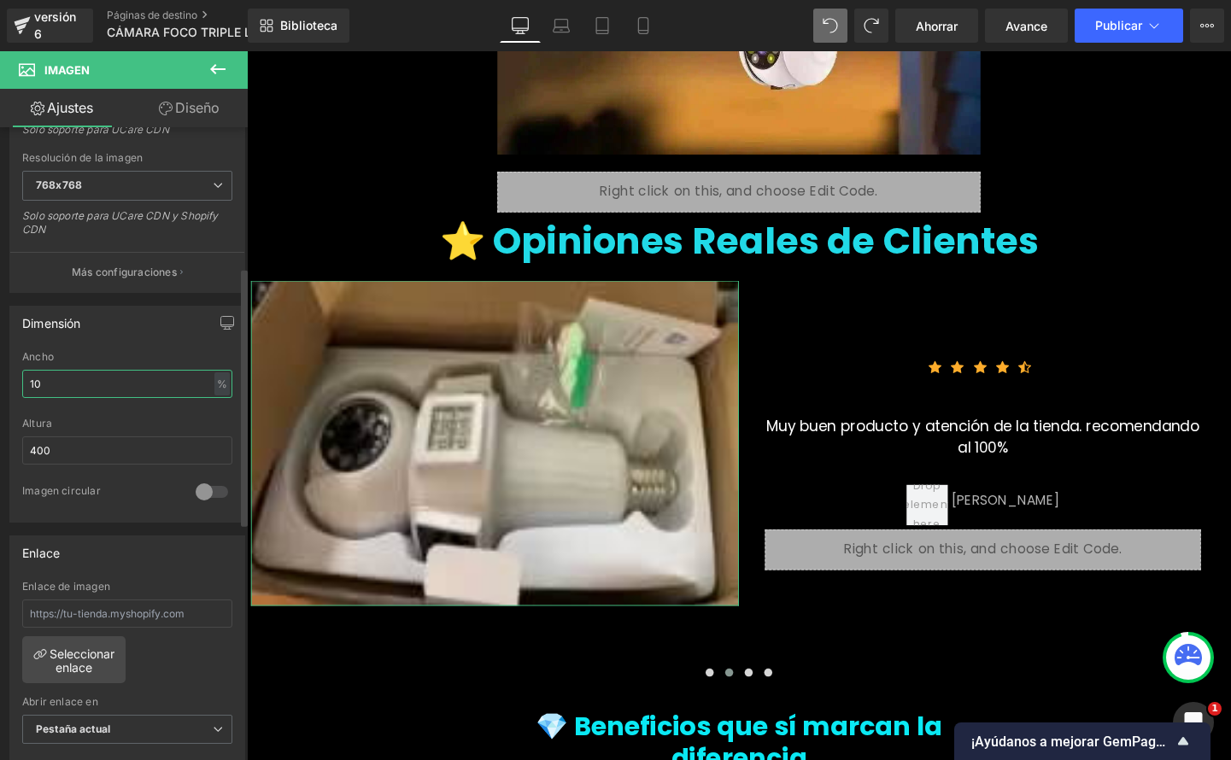
type input "1"
type input "2"
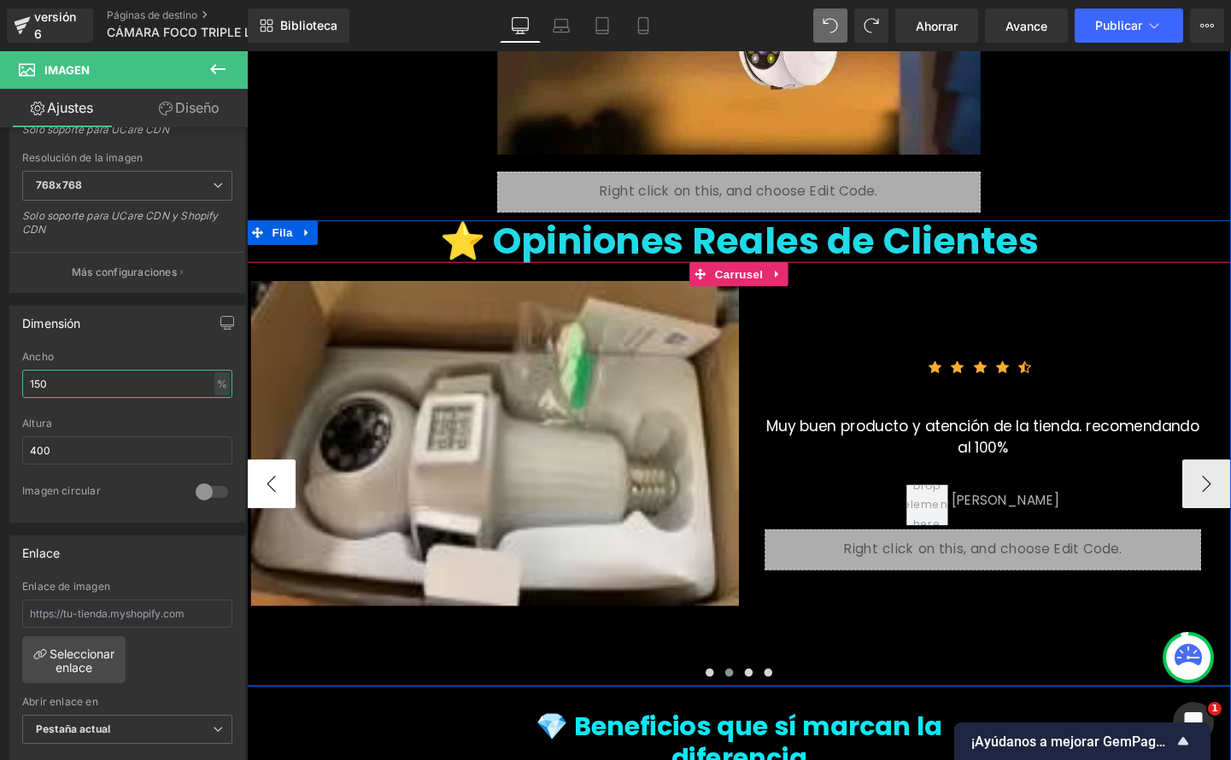
type input "150"
click at [286, 480] on button "‹" at bounding box center [272, 505] width 51 height 51
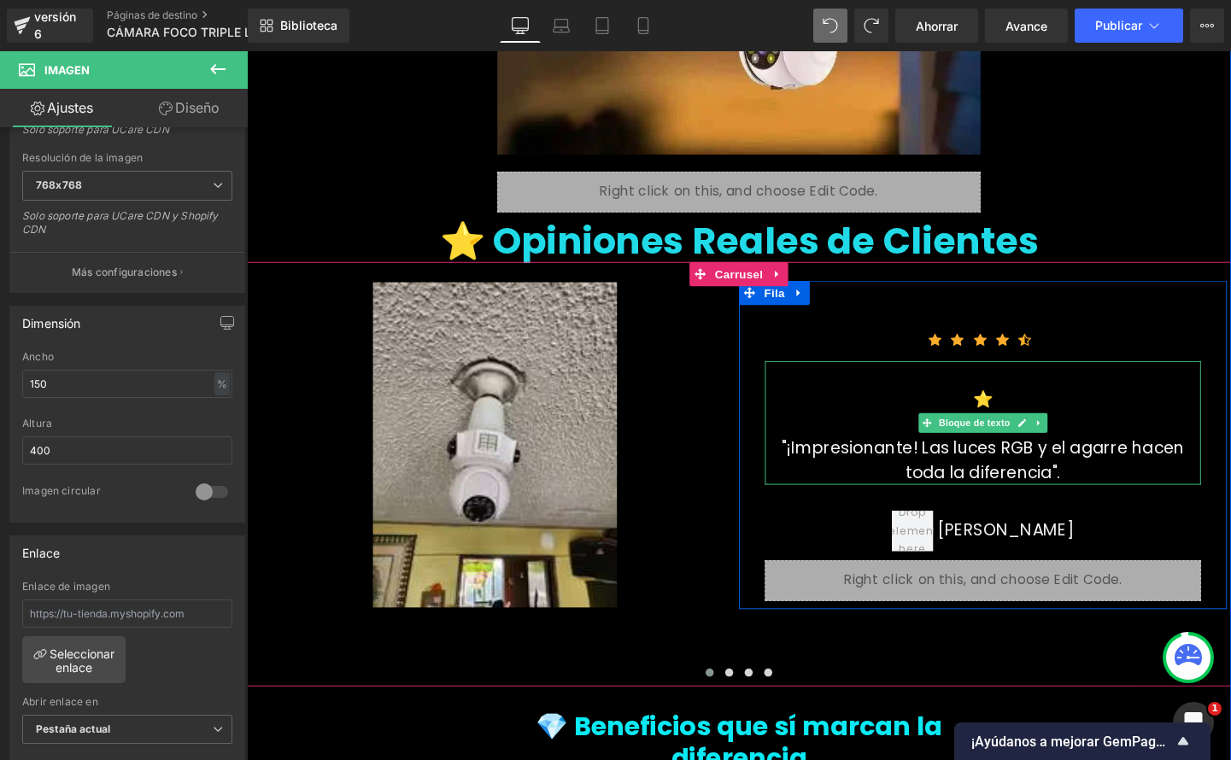
click at [1021, 456] on font ""¡Impresionante! Las luces RGB y el agarre hacen toda la diferencia"." at bounding box center [1020, 481] width 424 height 50
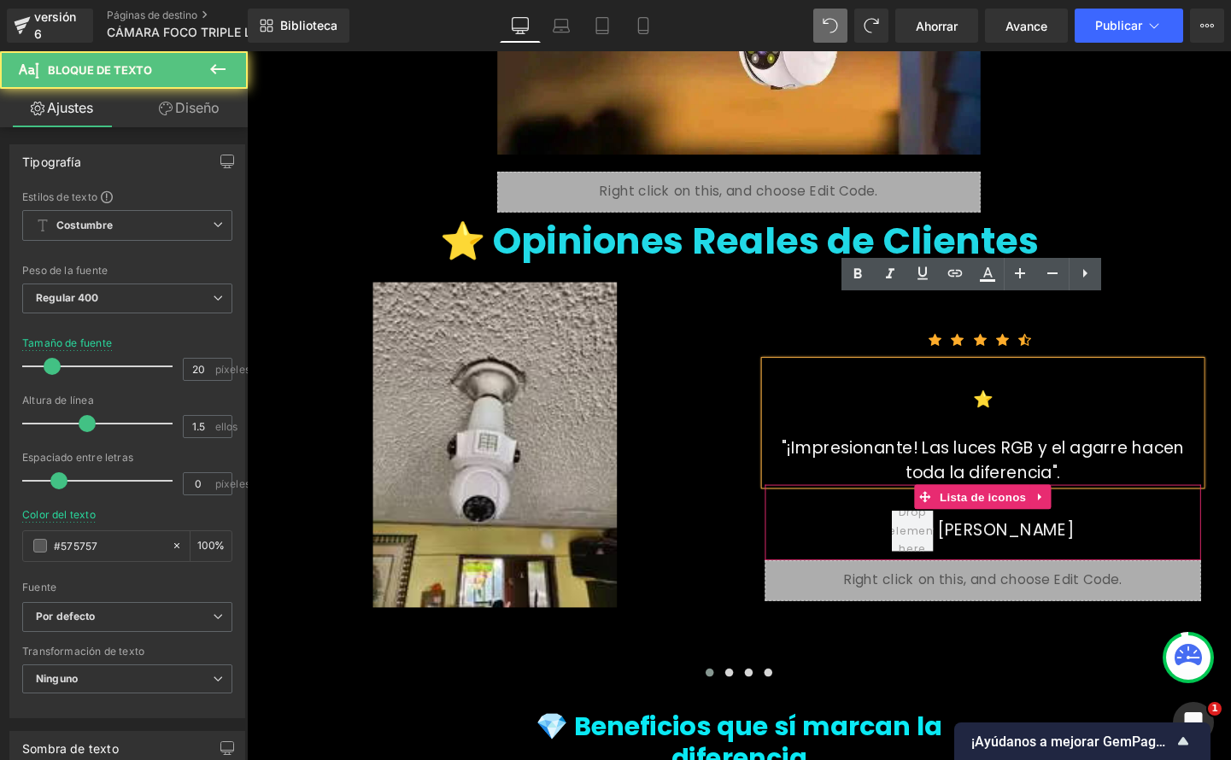
drag, startPoint x: 791, startPoint y: 393, endPoint x: 1082, endPoint y: 441, distance: 295.2
click at [1082, 441] on div "Icono Icono Icono Icono Icono Lista de iconos Hoz ⭐️ "¡Impresionante! Las luces…" at bounding box center [1020, 473] width 484 height 311
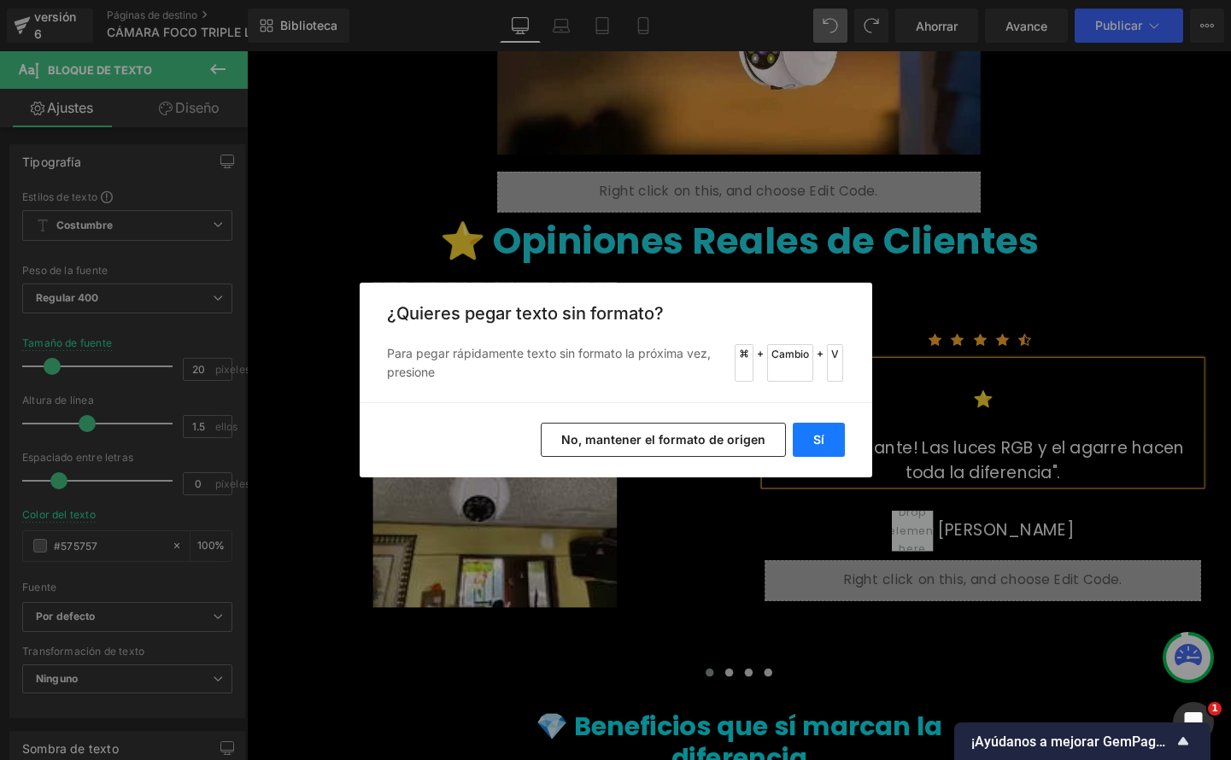
click at [815, 436] on font "Sí" at bounding box center [818, 439] width 11 height 15
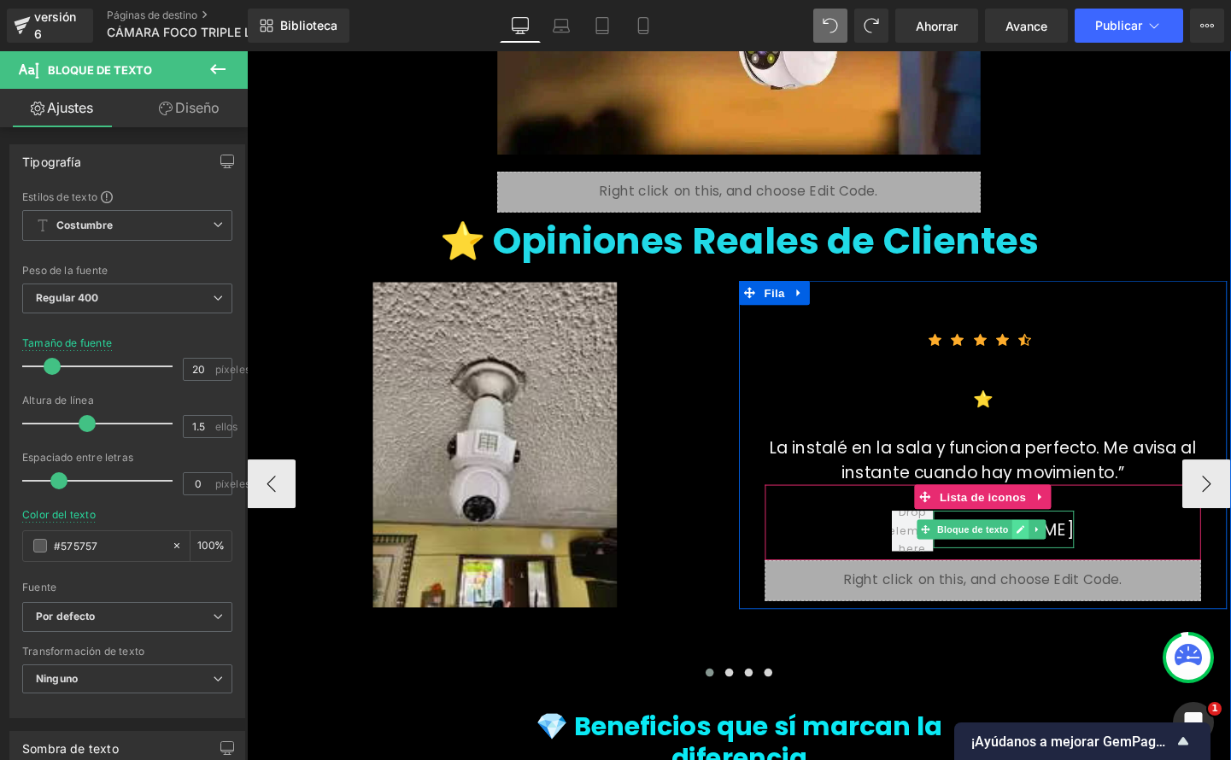
click at [1069, 543] on link at bounding box center [1060, 553] width 18 height 21
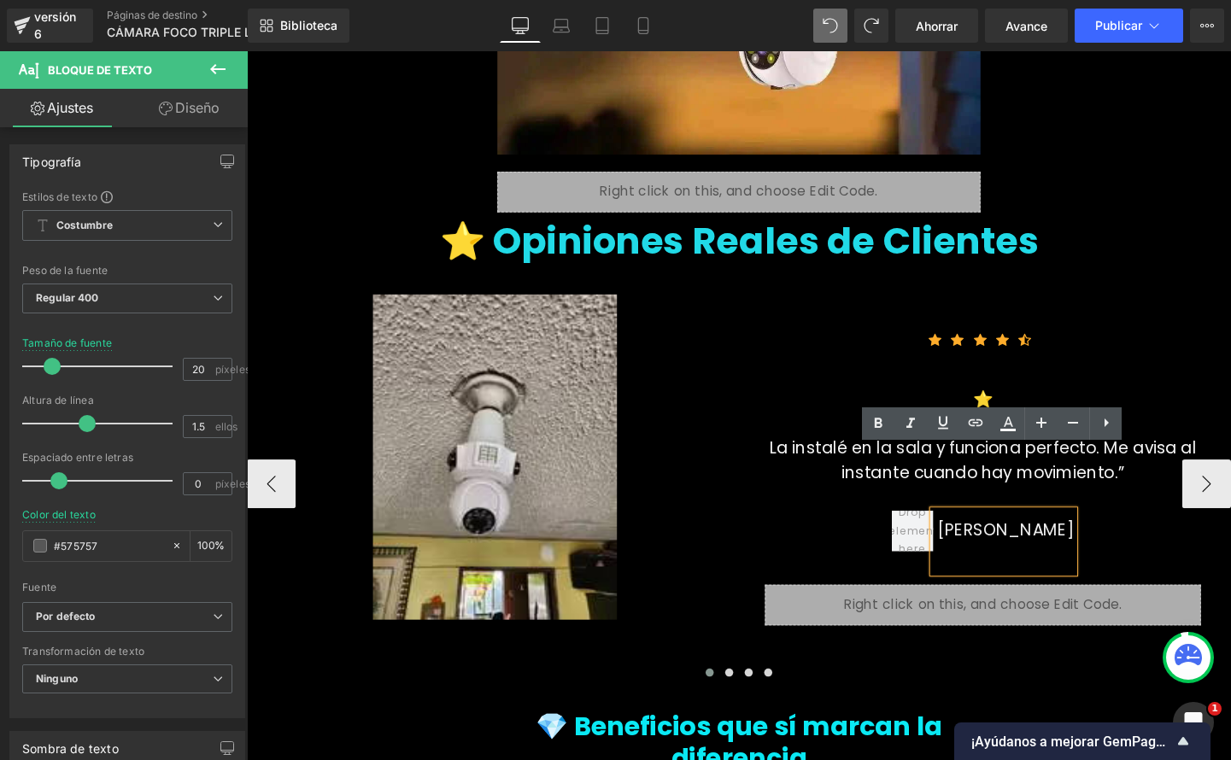
click at [1059, 542] on font "[PERSON_NAME]" at bounding box center [1044, 554] width 144 height 24
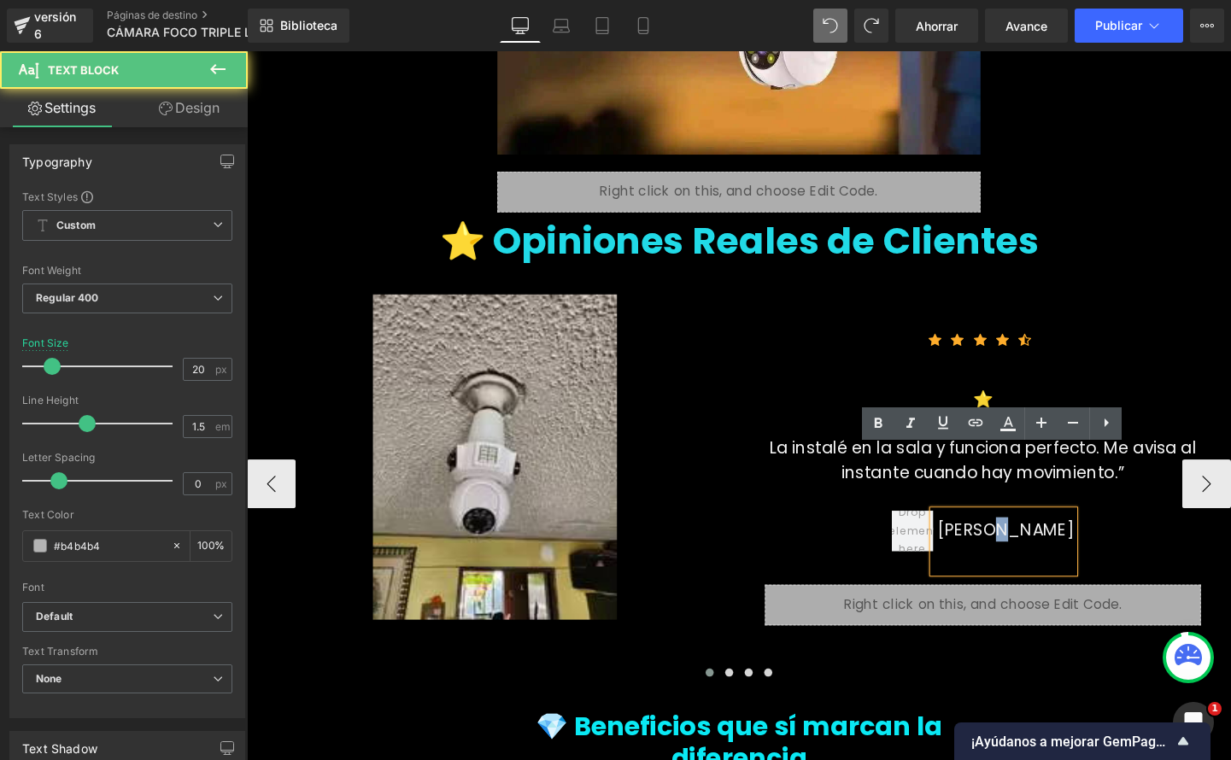
click at [1059, 542] on font "[PERSON_NAME]" at bounding box center [1044, 554] width 144 height 24
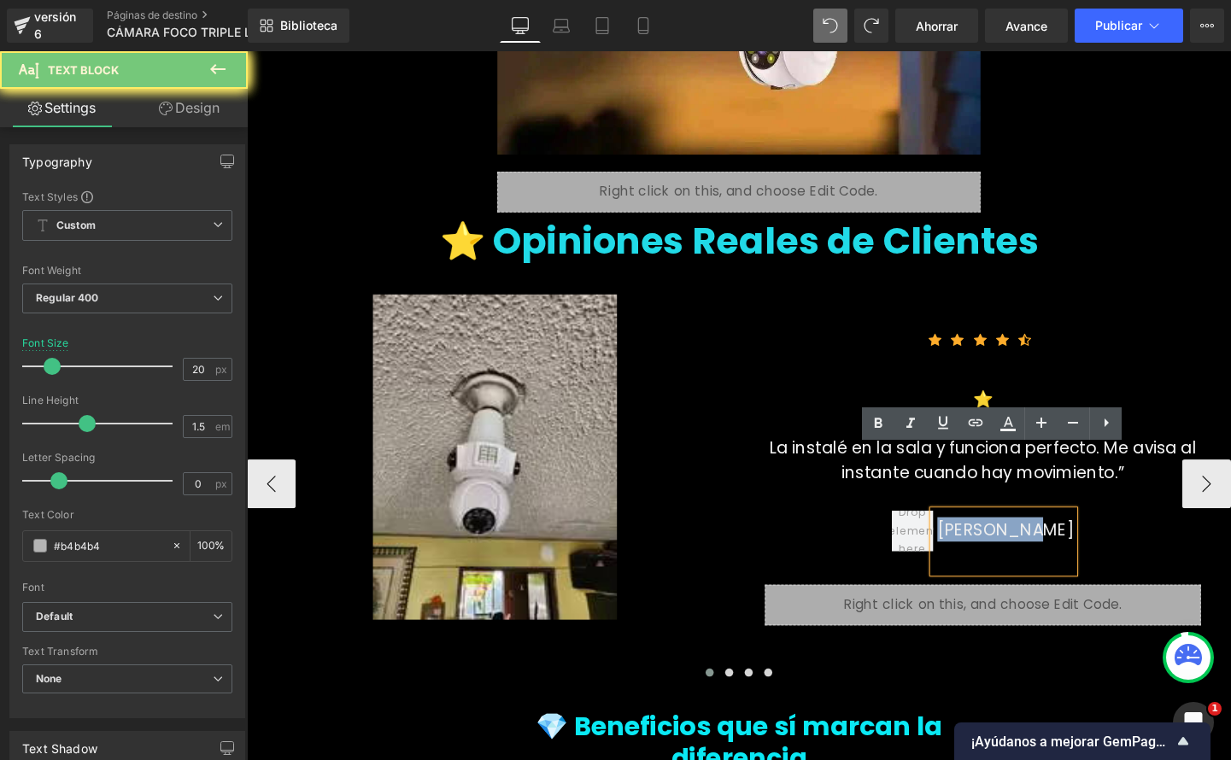
click at [1059, 542] on font "[PERSON_NAME]" at bounding box center [1044, 554] width 144 height 24
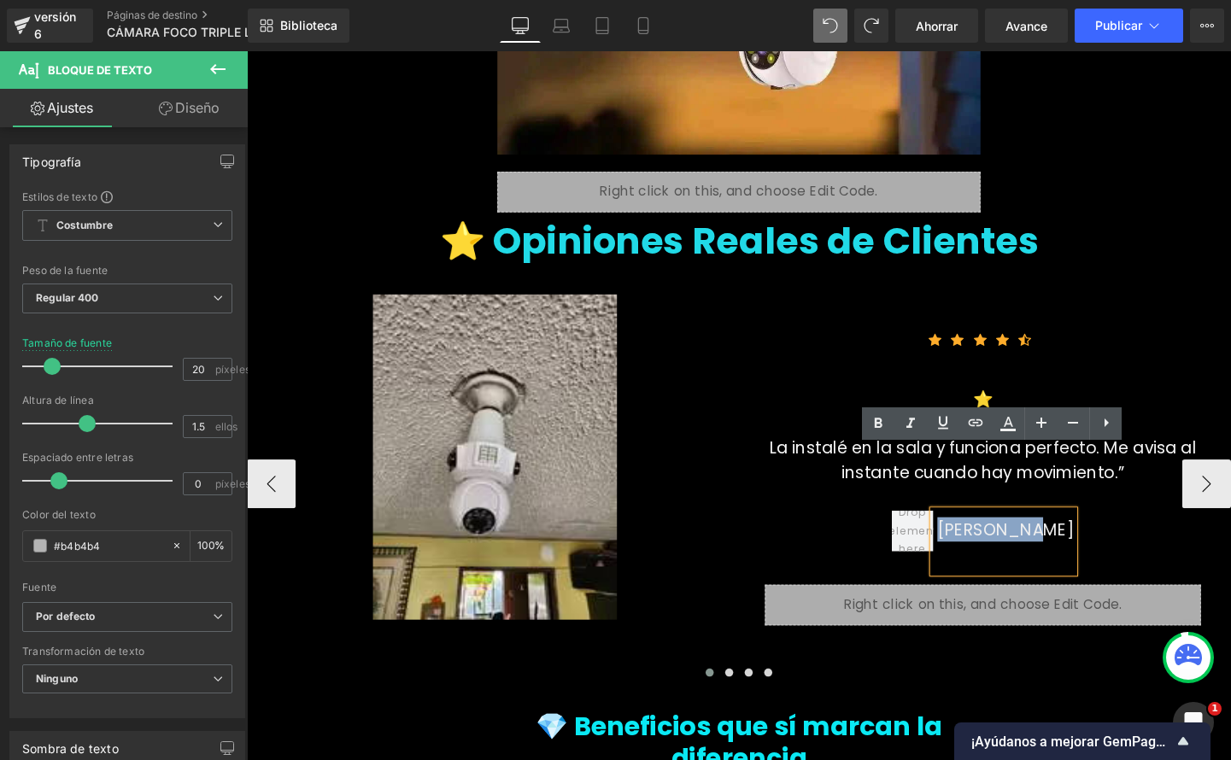
scroll to position [4385, 0]
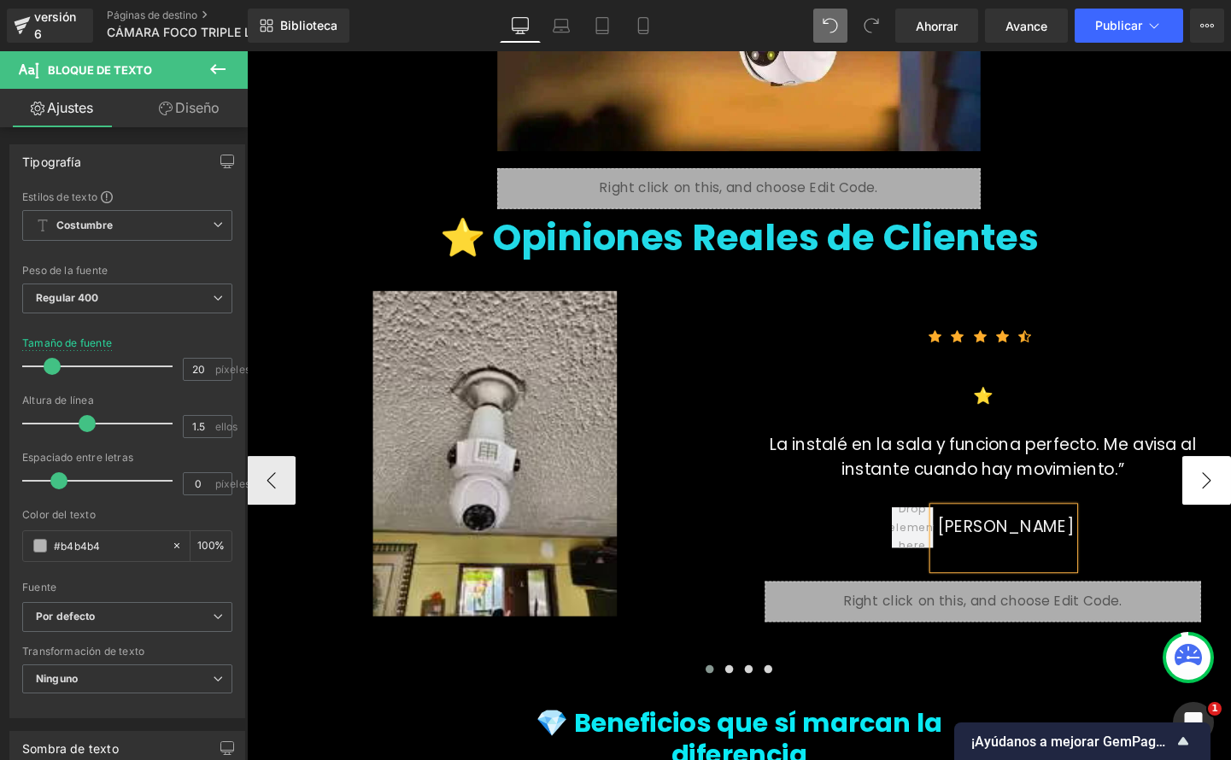
click at [1230, 477] on button "›" at bounding box center [1254, 502] width 51 height 51
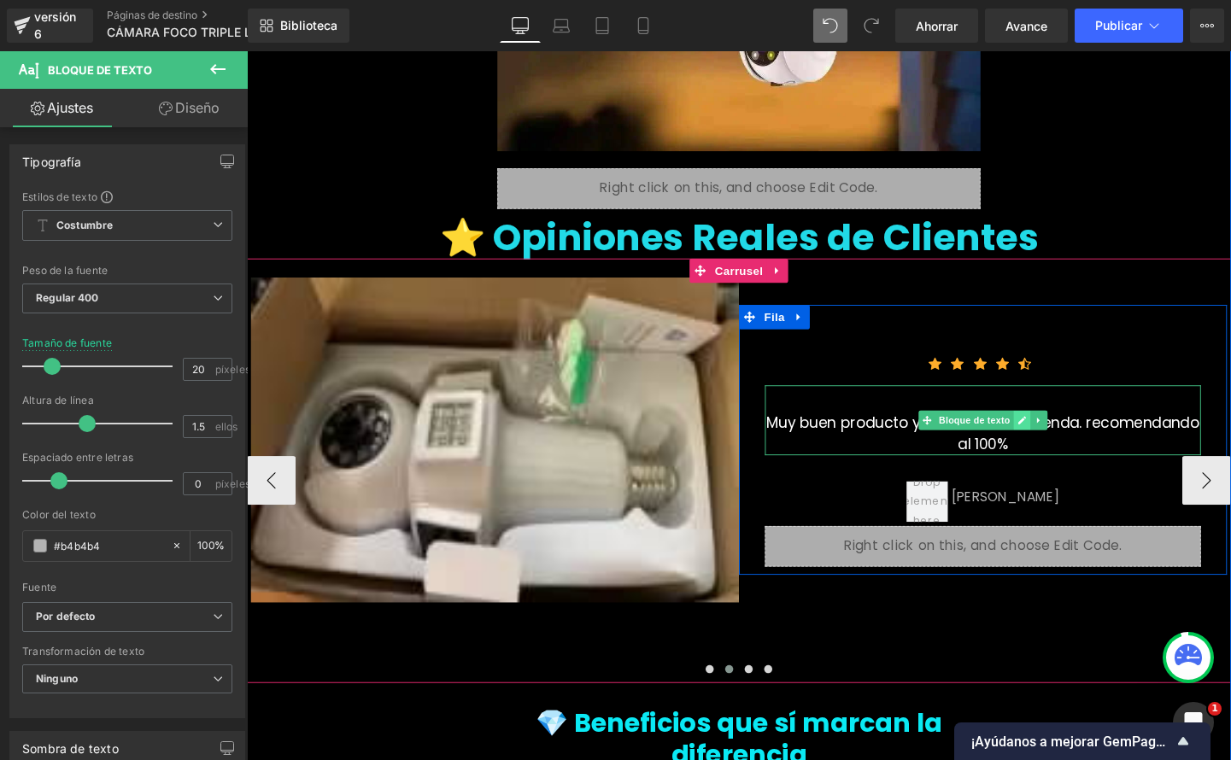
click at [1053, 429] on link at bounding box center [1061, 439] width 18 height 21
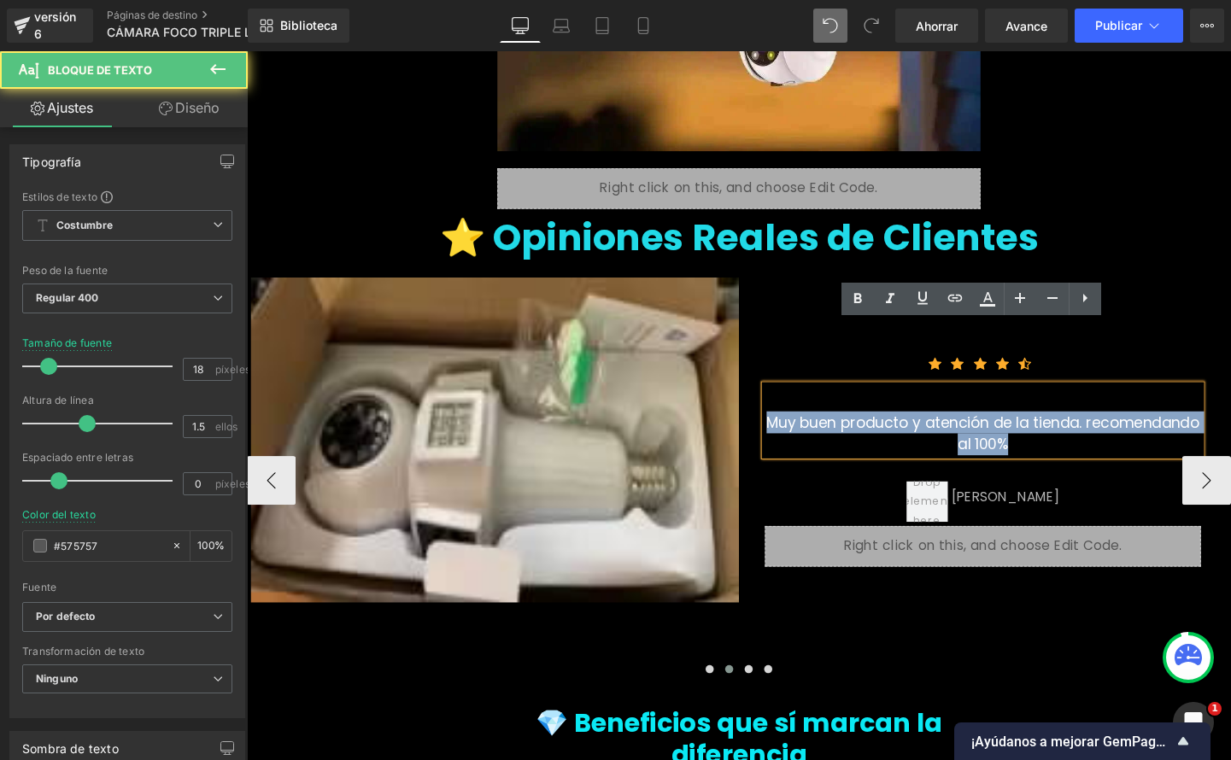
drag, startPoint x: 813, startPoint y: 372, endPoint x: 1063, endPoint y: 404, distance: 251.6
click at [1063, 404] on div "Muy buen producto y atención de la tienda. recomendando al 100%" at bounding box center [1020, 438] width 458 height 73
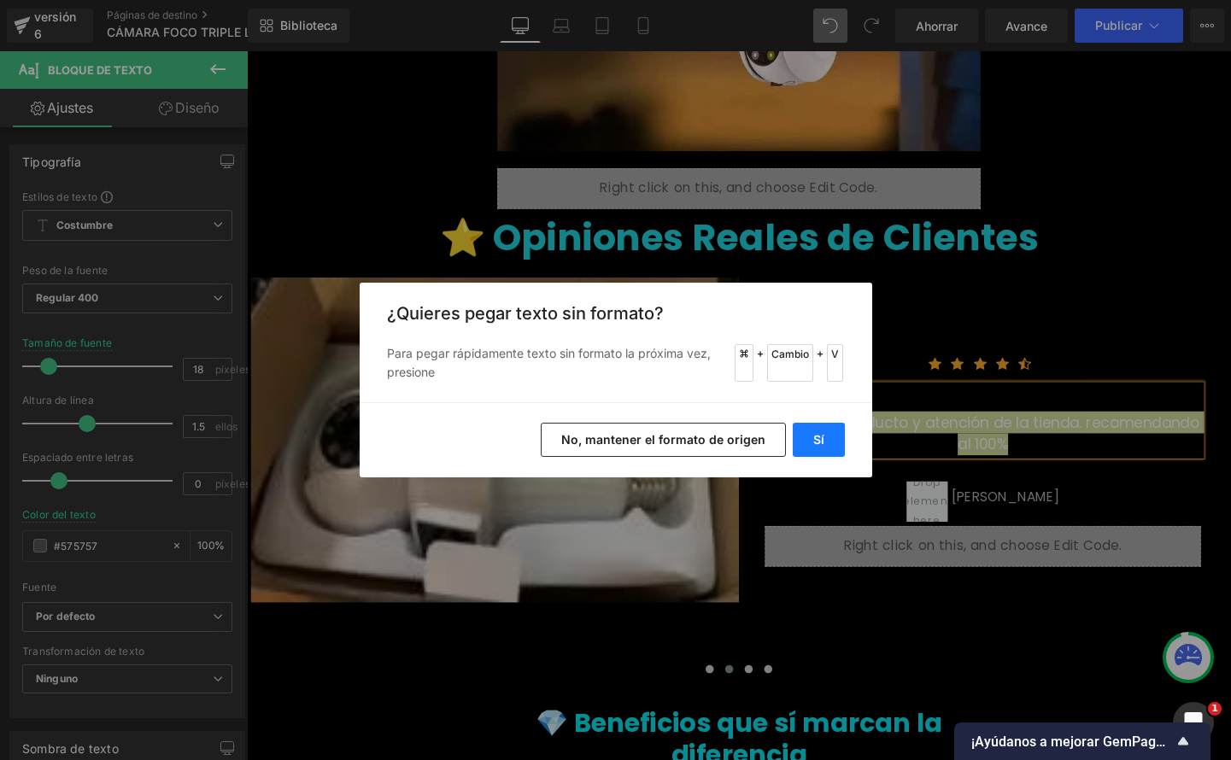
click at [830, 443] on button "Sí" at bounding box center [819, 440] width 52 height 34
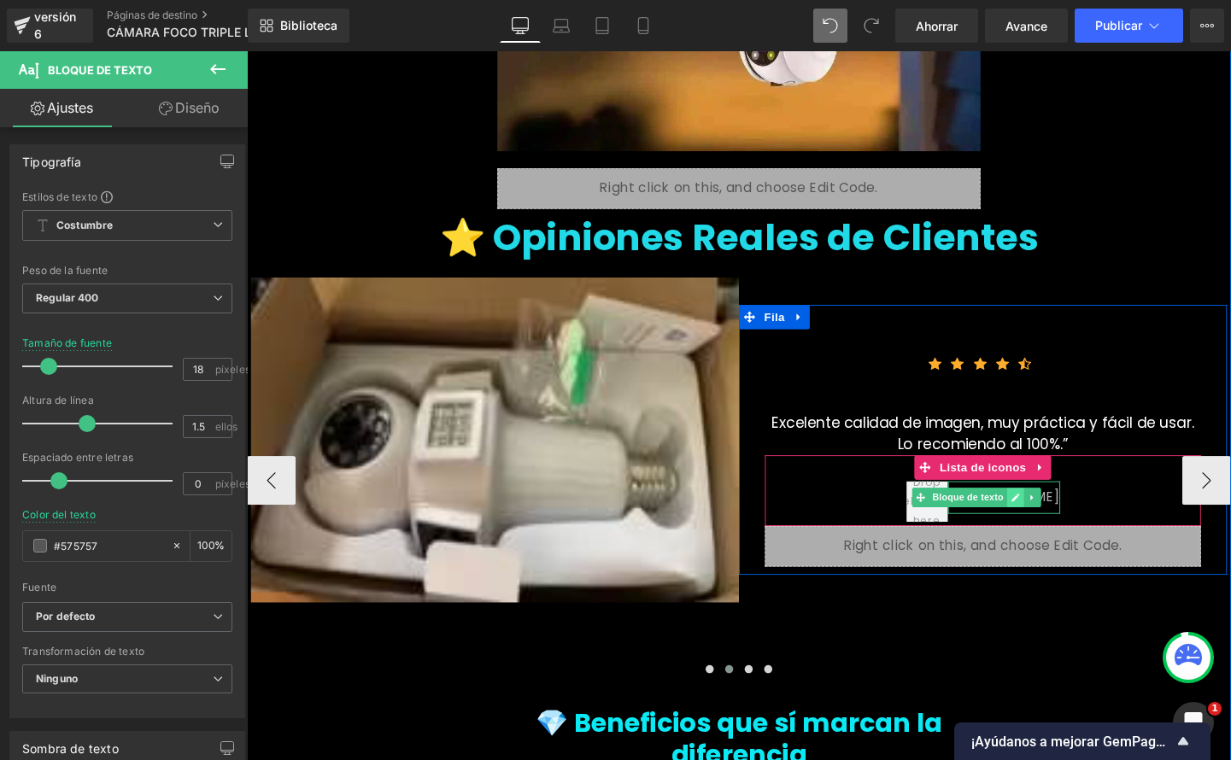
click at [1058, 516] on icon at bounding box center [1054, 520] width 9 height 9
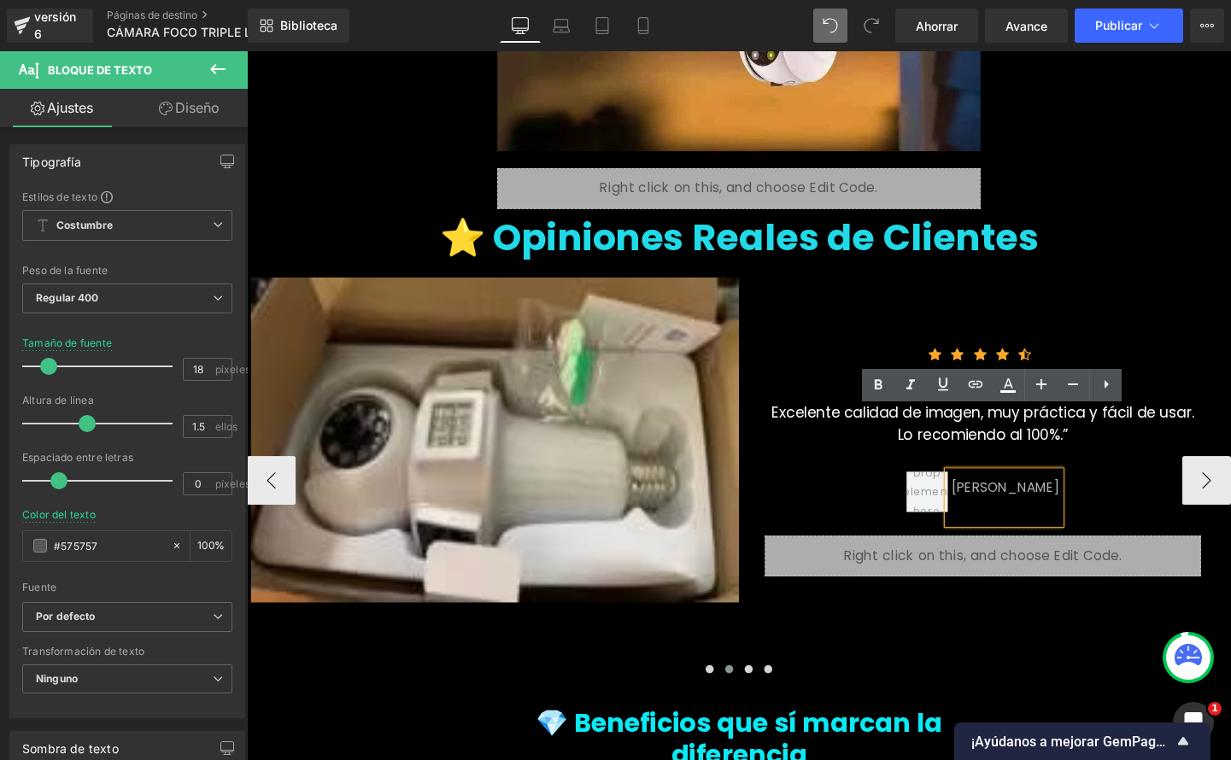
click at [1045, 500] on font "[PERSON_NAME]" at bounding box center [1045, 510] width 114 height 20
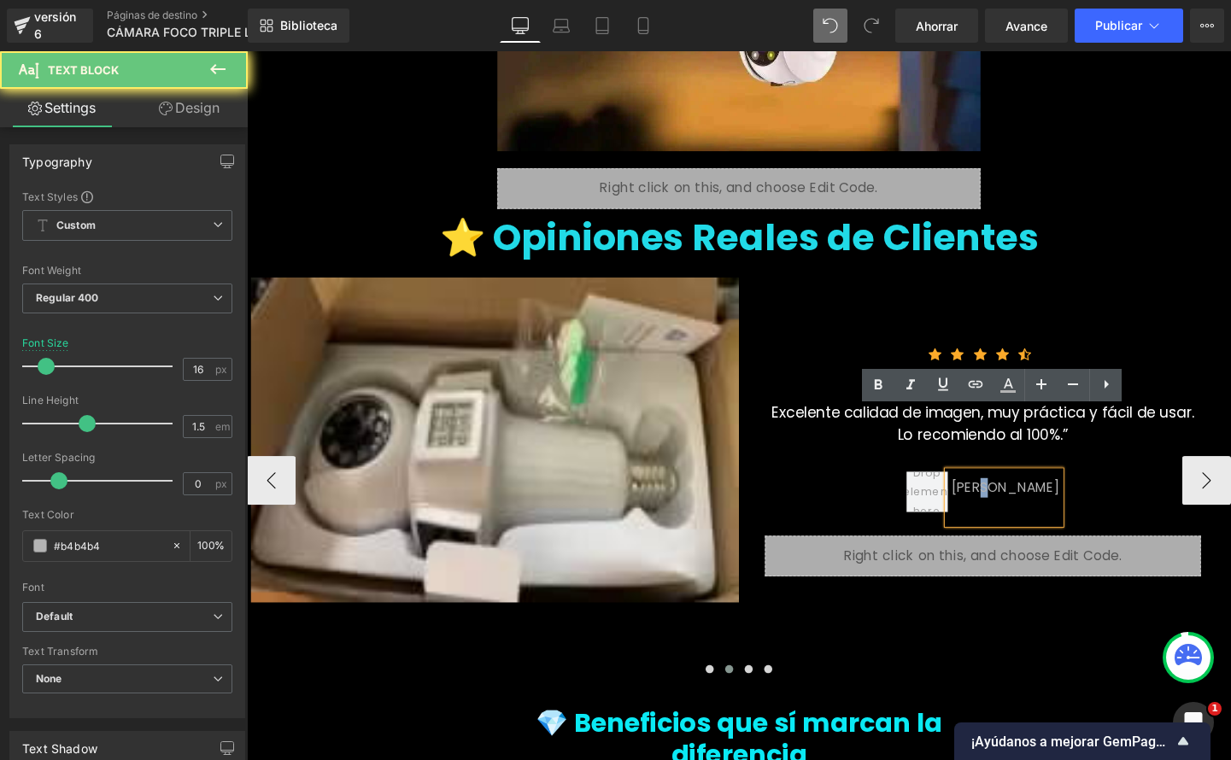
click at [1045, 500] on font "[PERSON_NAME]" at bounding box center [1045, 510] width 114 height 20
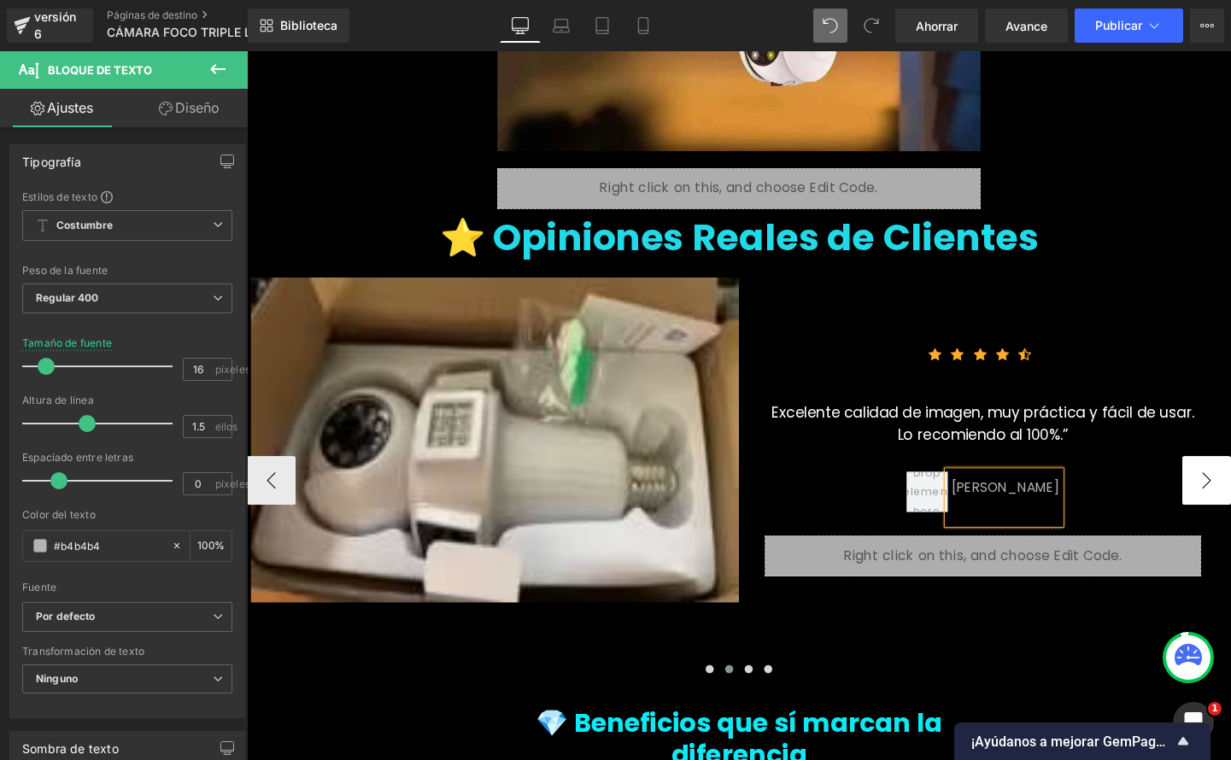
click at [1230, 477] on button "›" at bounding box center [1254, 502] width 51 height 51
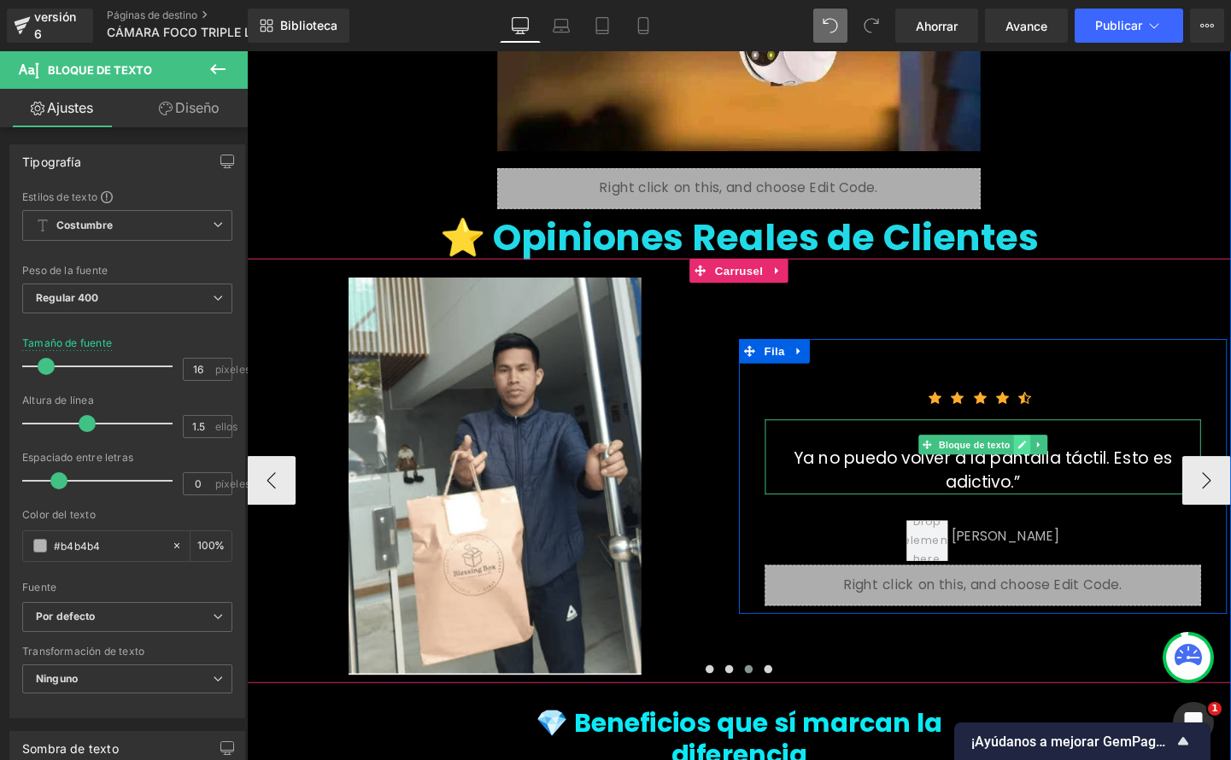
click at [1059, 454] on link at bounding box center [1061, 464] width 18 height 21
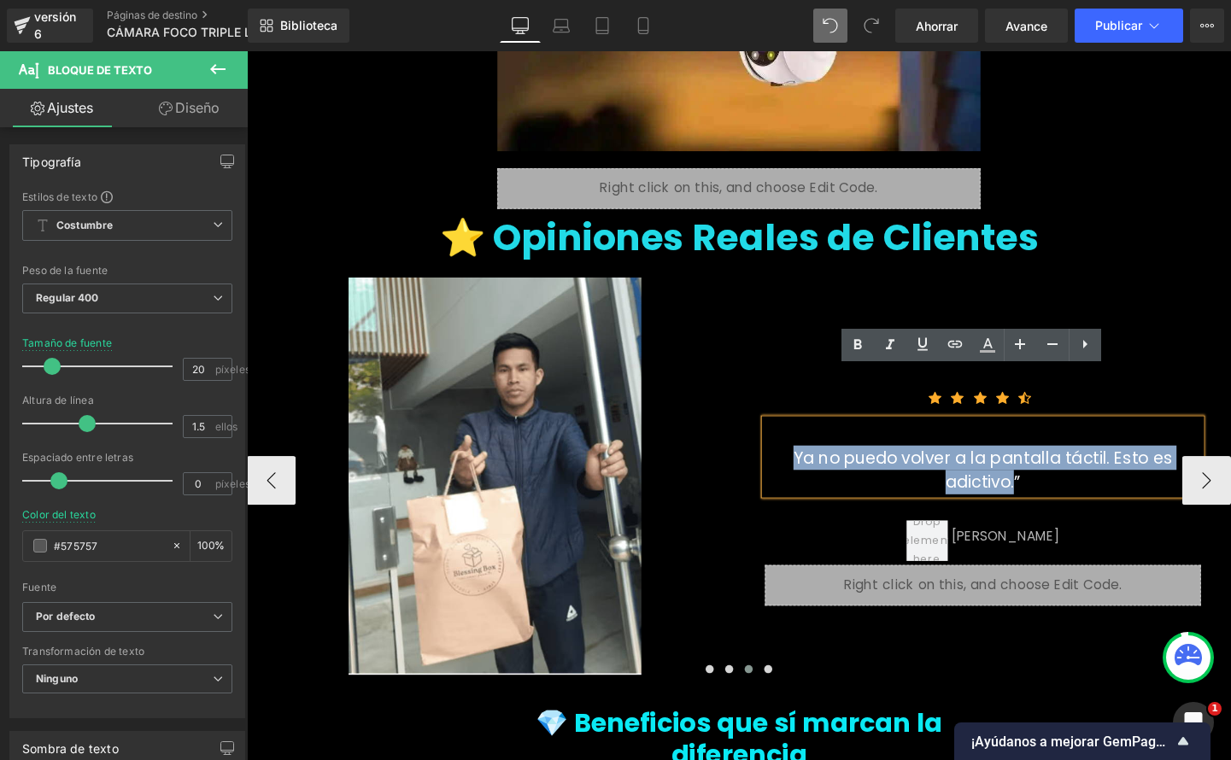
drag, startPoint x: 806, startPoint y: 425, endPoint x: 1217, endPoint y: 425, distance: 411.8
click at [1217, 466] on font "Ya no puedo volver a la pantalla táctil. Esto es adictivo.”" at bounding box center [1020, 491] width 398 height 50
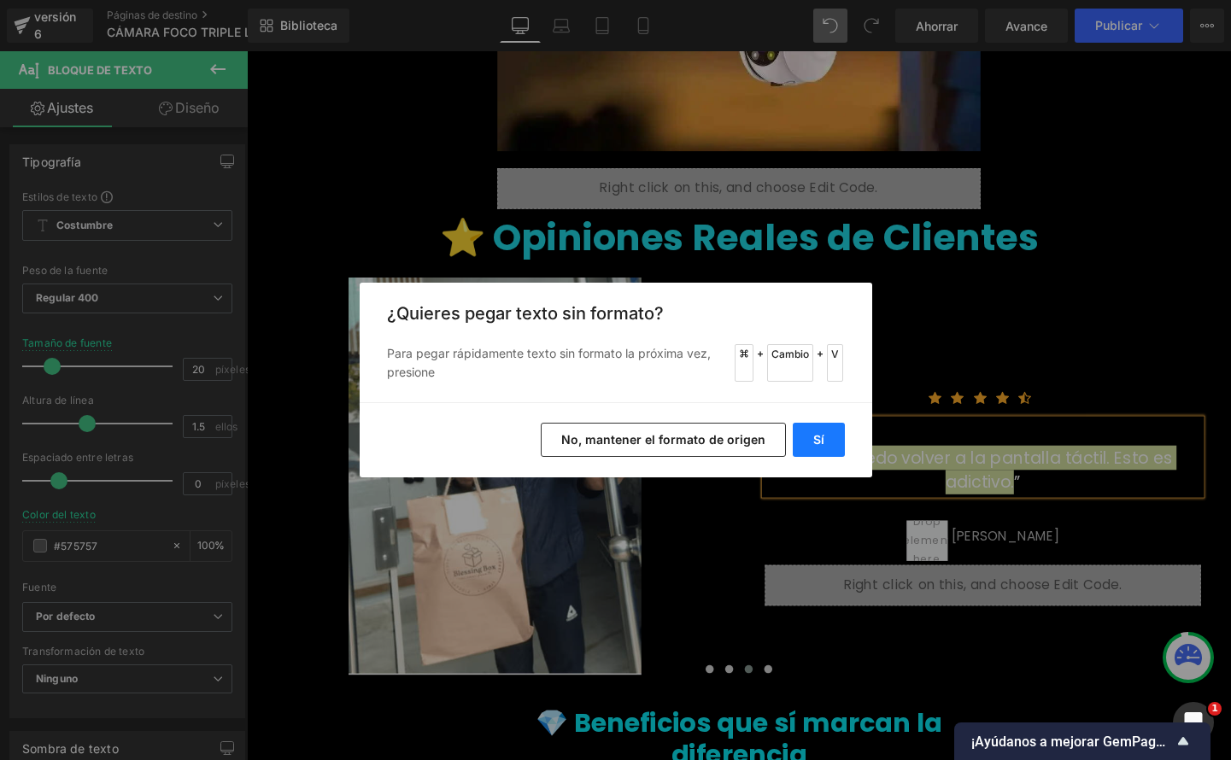
click at [814, 437] on font "Sí" at bounding box center [818, 439] width 11 height 15
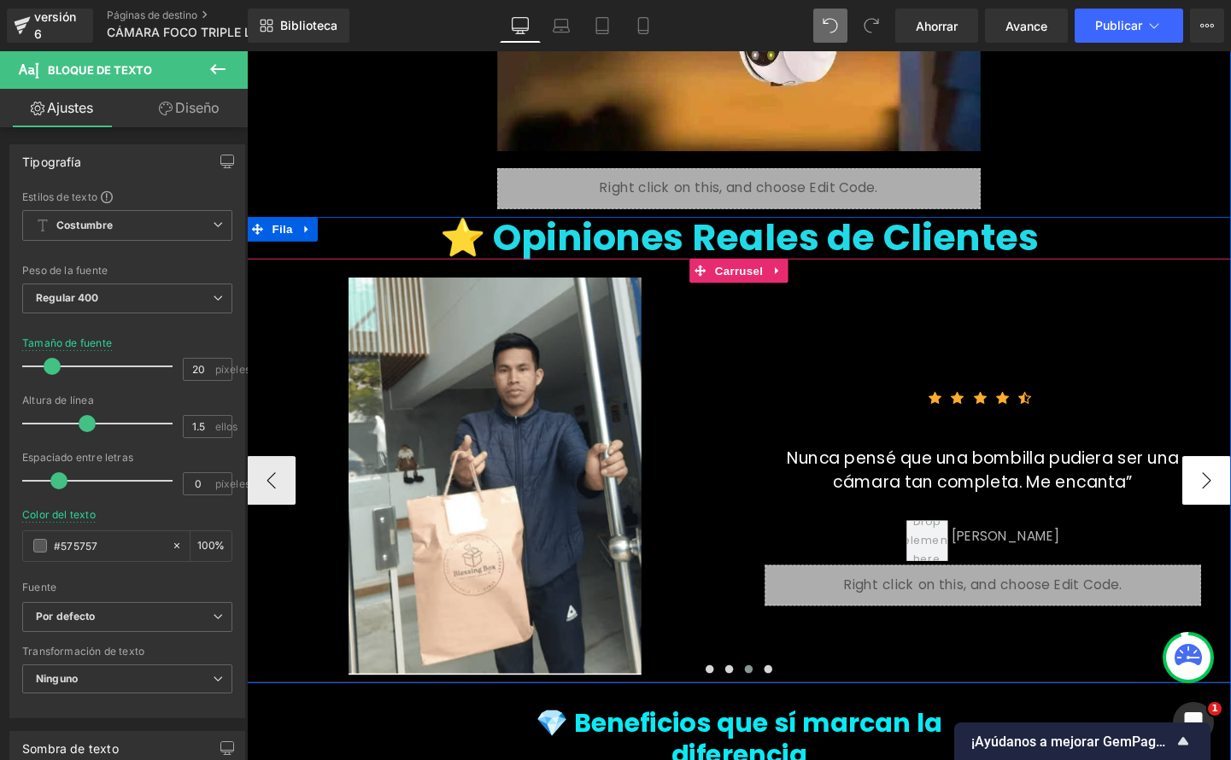
click at [1230, 477] on button "›" at bounding box center [1254, 502] width 51 height 51
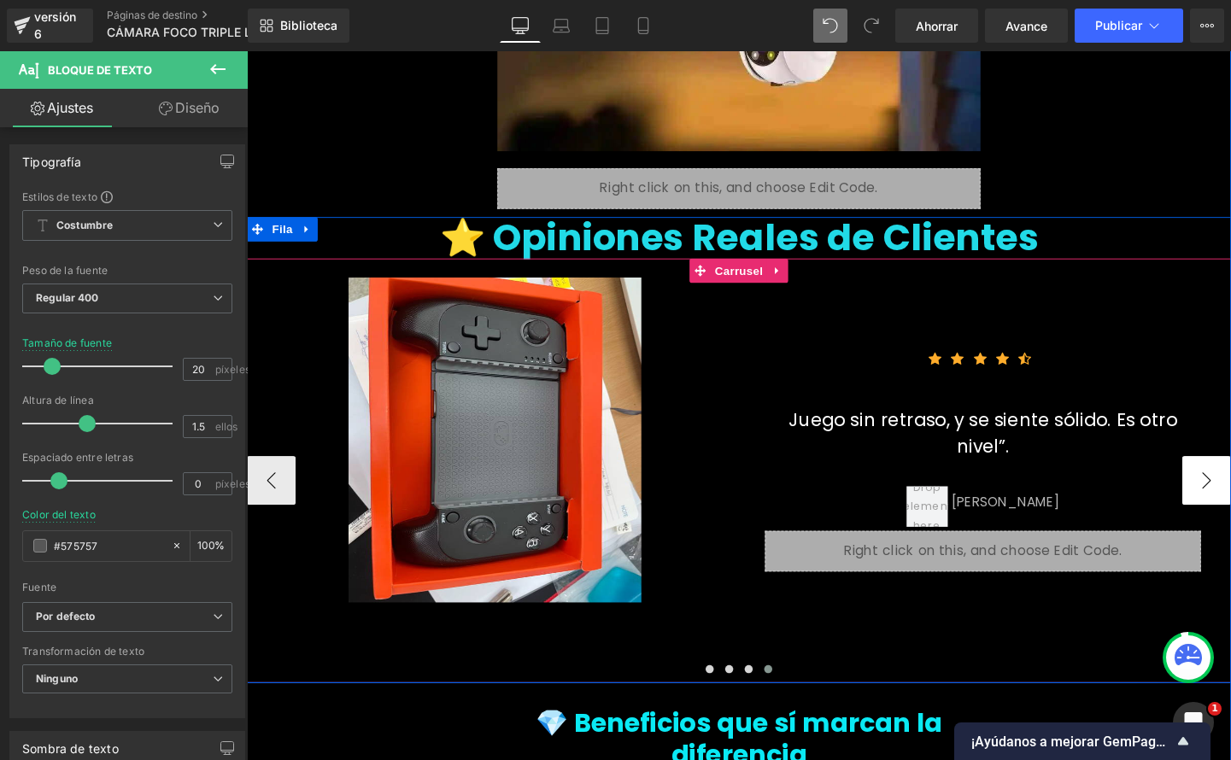
click at [1230, 477] on button "›" at bounding box center [1254, 502] width 51 height 51
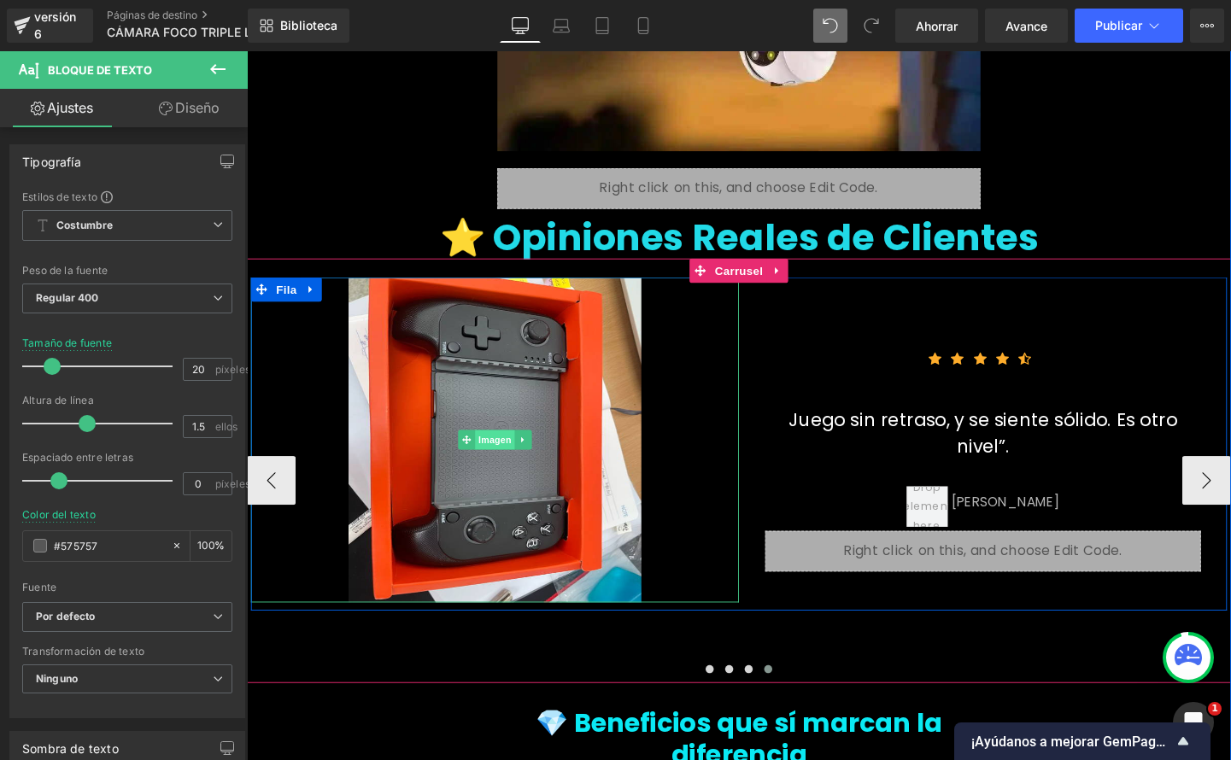
click at [513, 454] on font "Imagen" at bounding box center [507, 459] width 35 height 11
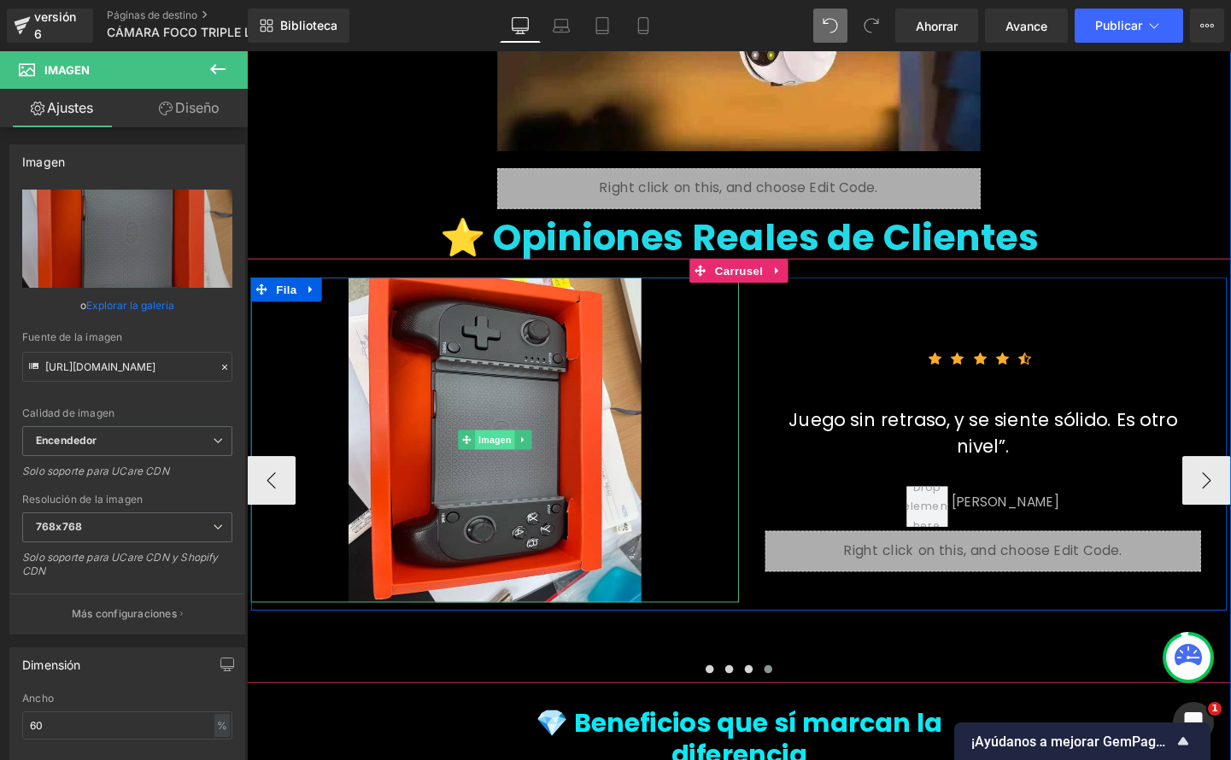
click at [499, 454] on font "Imagen" at bounding box center [507, 459] width 35 height 11
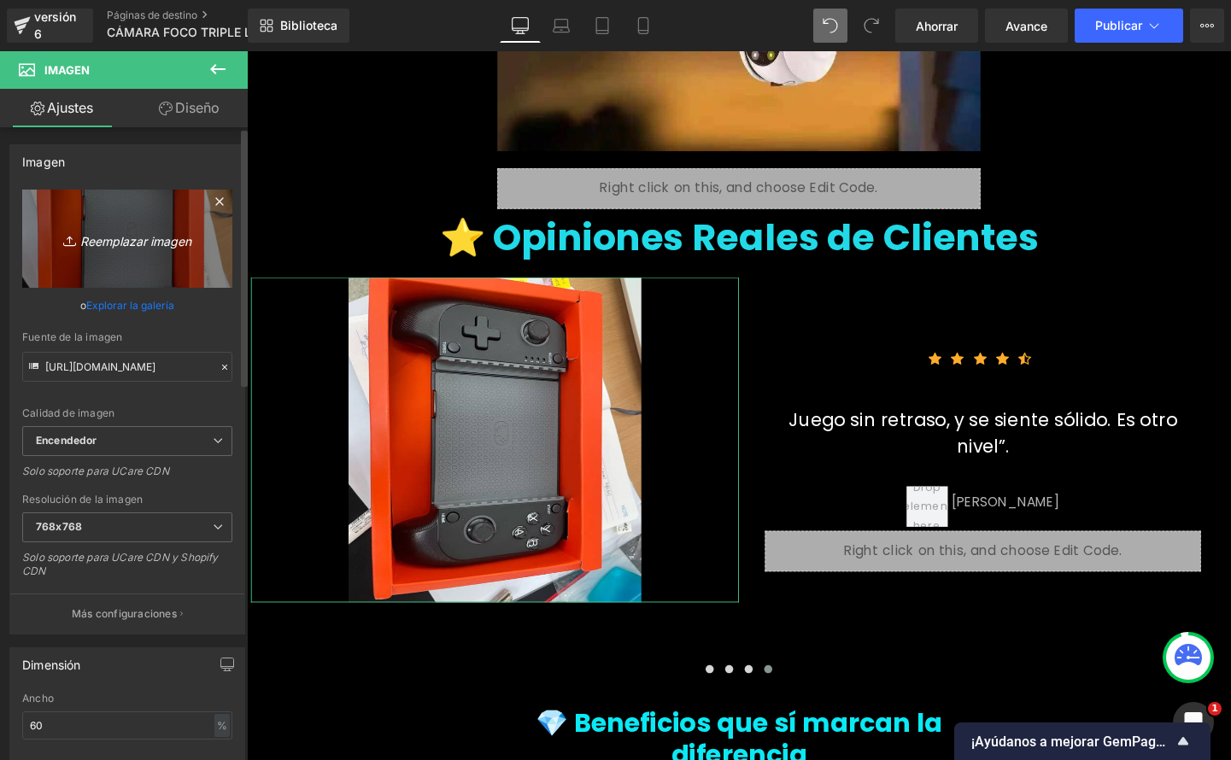
click at [153, 243] on font "Reemplazar imagen" at bounding box center [135, 240] width 111 height 15
type input "C:\fakepath\captura-de-pantalla-2024-09-23-a-la(s)-8_optimized.52.22 p. m..png"
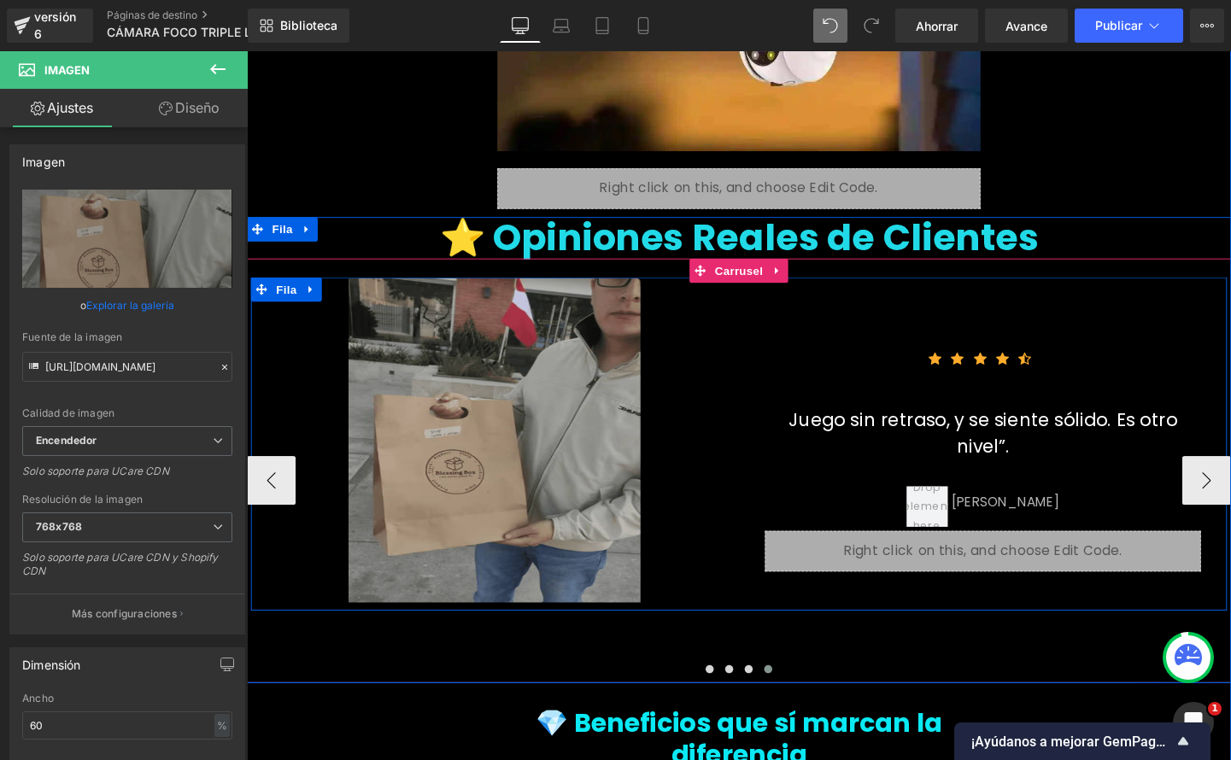
type input "https://ucarecdn.com/61964805-2be4-479b-ae63-c644f85f9a3b/-/format/auto/-/previ…"
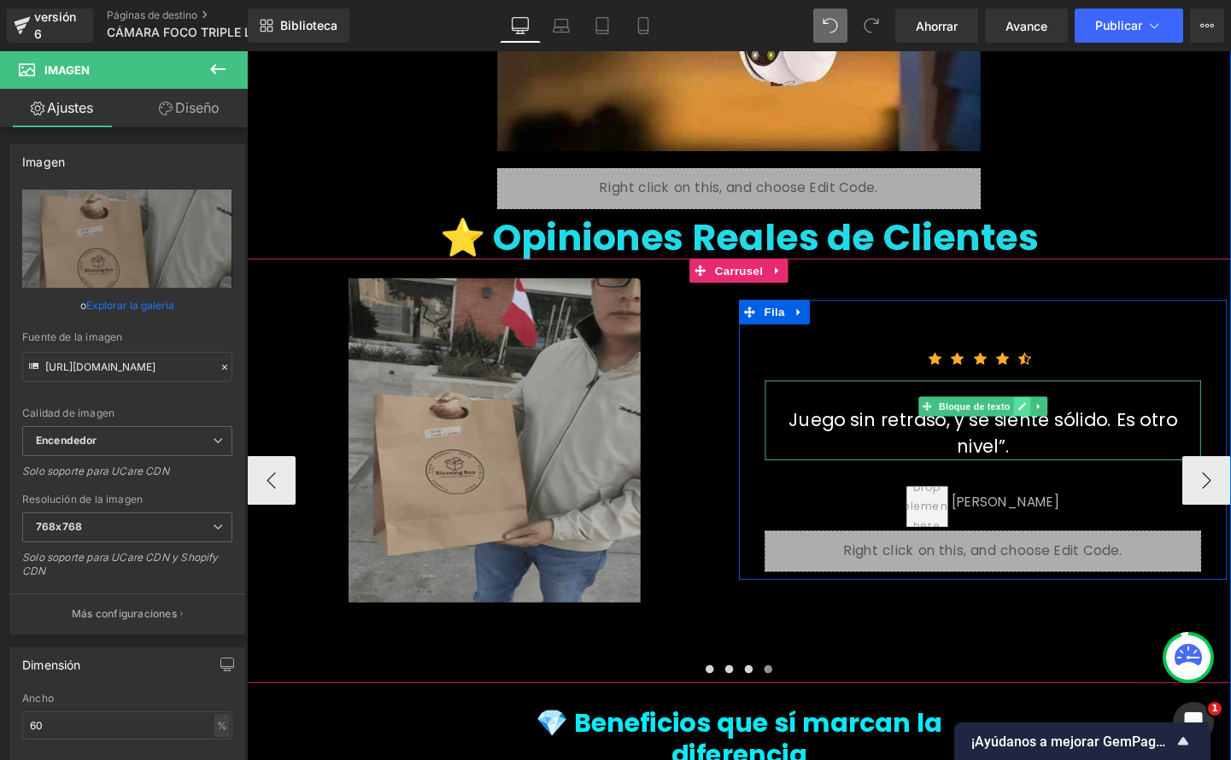
click at [1057, 421] on icon at bounding box center [1061, 425] width 9 height 9
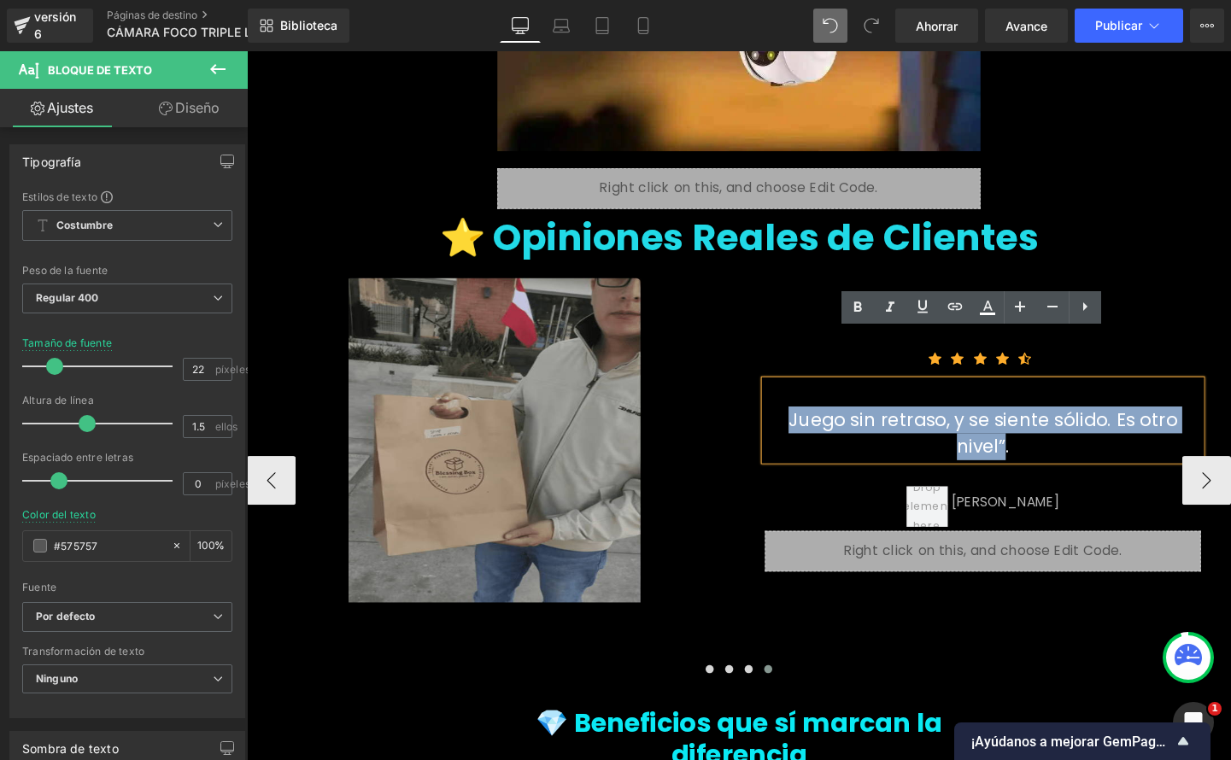
drag, startPoint x: 797, startPoint y: 390, endPoint x: 1215, endPoint y: 384, distance: 417.8
click at [1215, 397] on div "Juego sin retraso, y se siente sólido. Es otro nivel”." at bounding box center [1020, 439] width 458 height 84
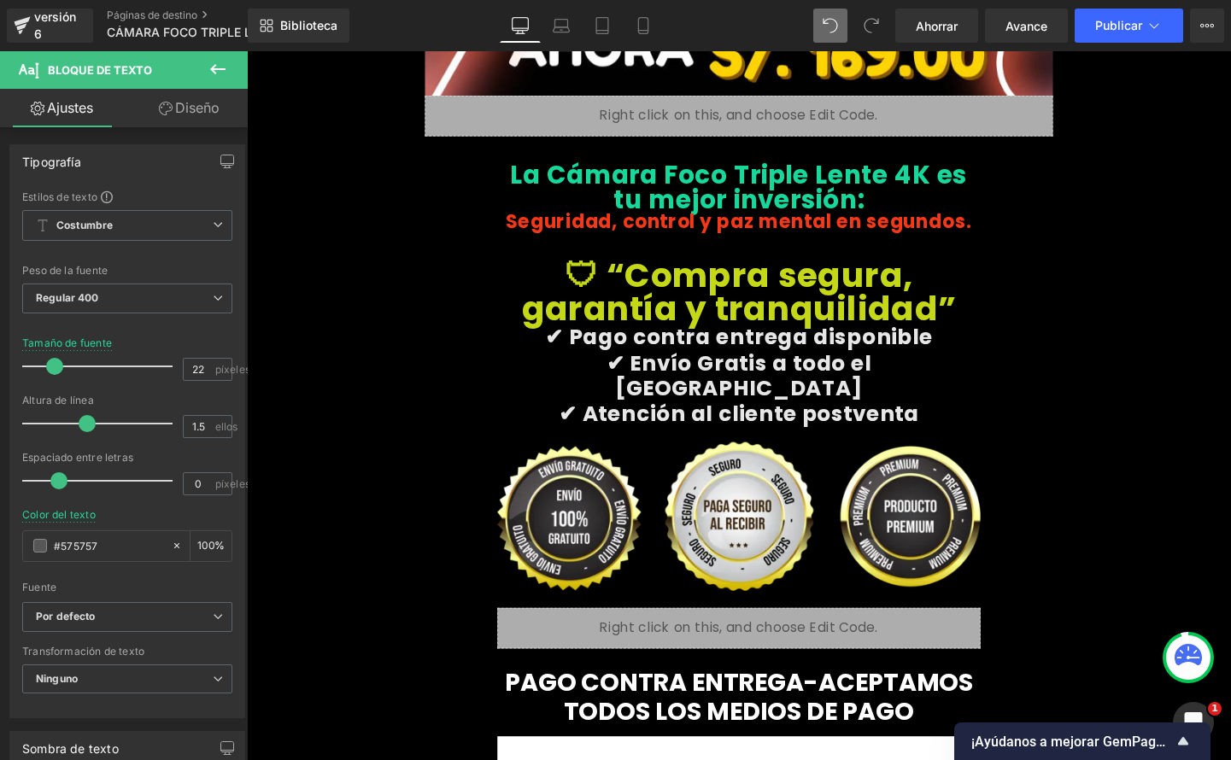
scroll to position [8039, 0]
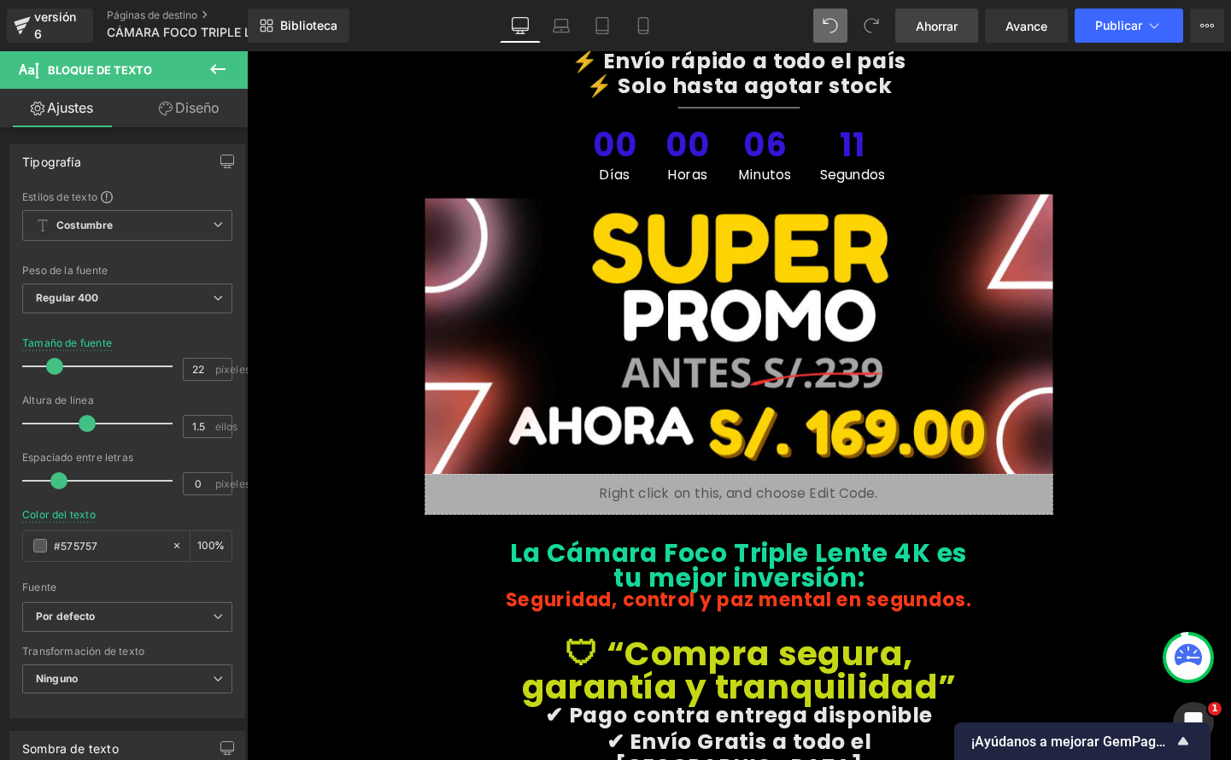
click at [941, 26] on font "Ahorrar" at bounding box center [937, 26] width 42 height 15
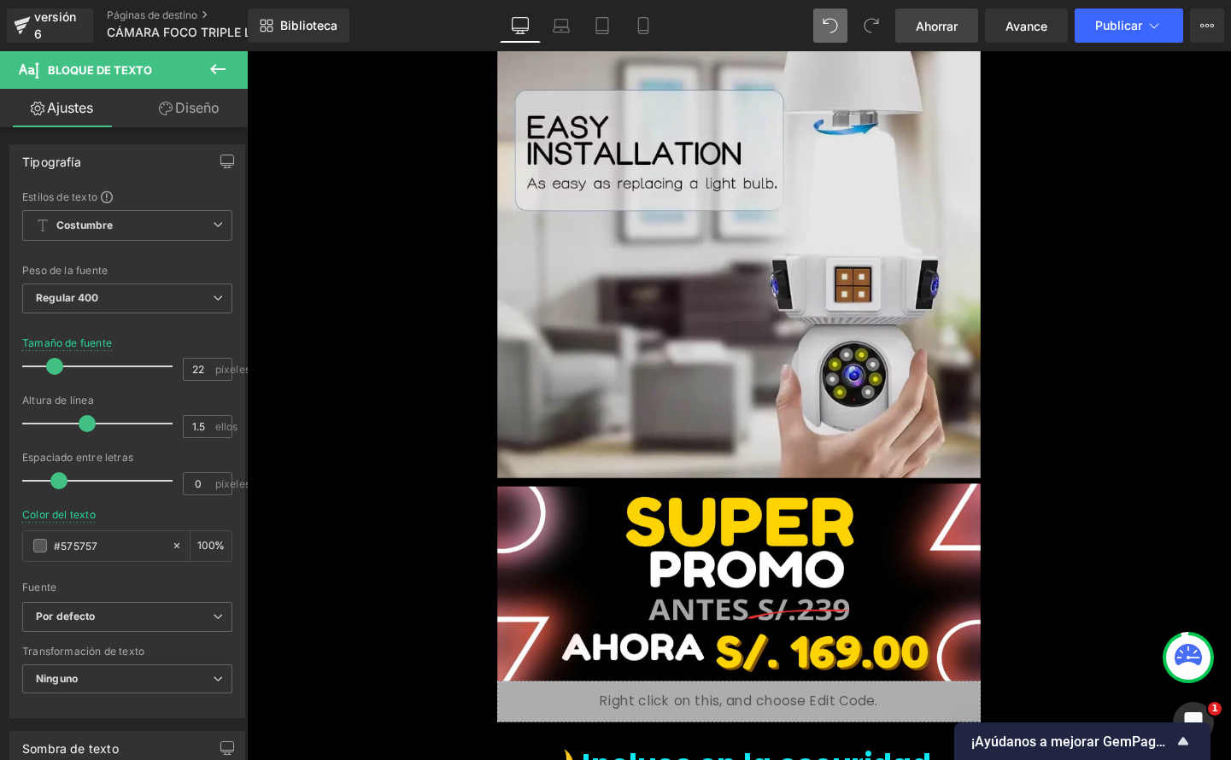
scroll to position [3105, 0]
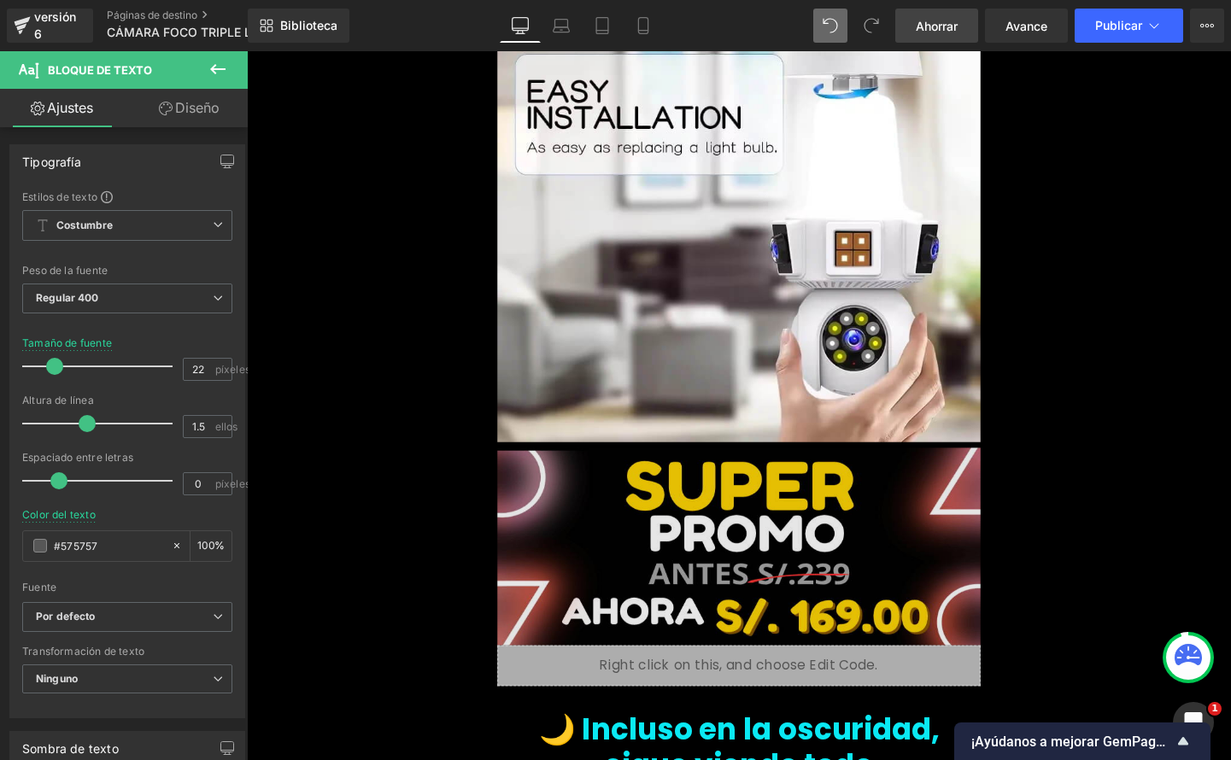
drag, startPoint x: 714, startPoint y: 472, endPoint x: 697, endPoint y: 472, distance: 17.1
click at [715, 472] on img at bounding box center [763, 569] width 507 height 214
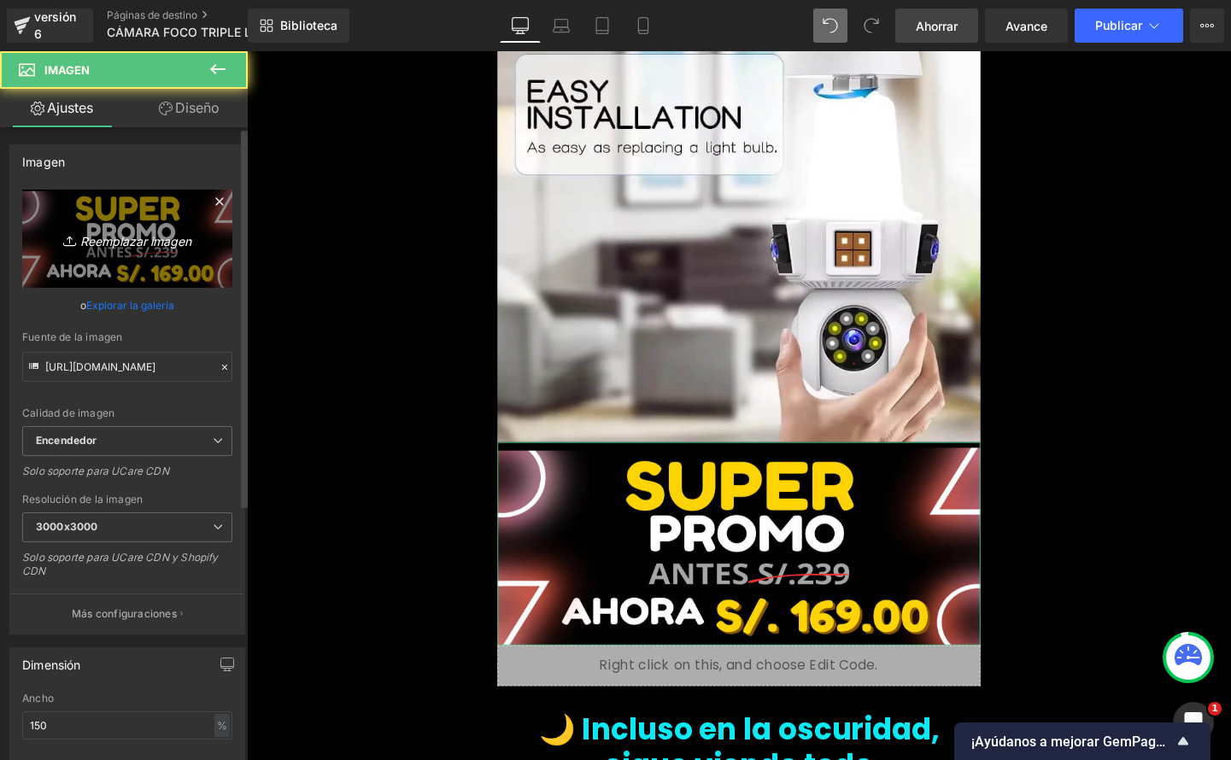
click at [138, 247] on font "Reemplazar imagen" at bounding box center [135, 240] width 111 height 15
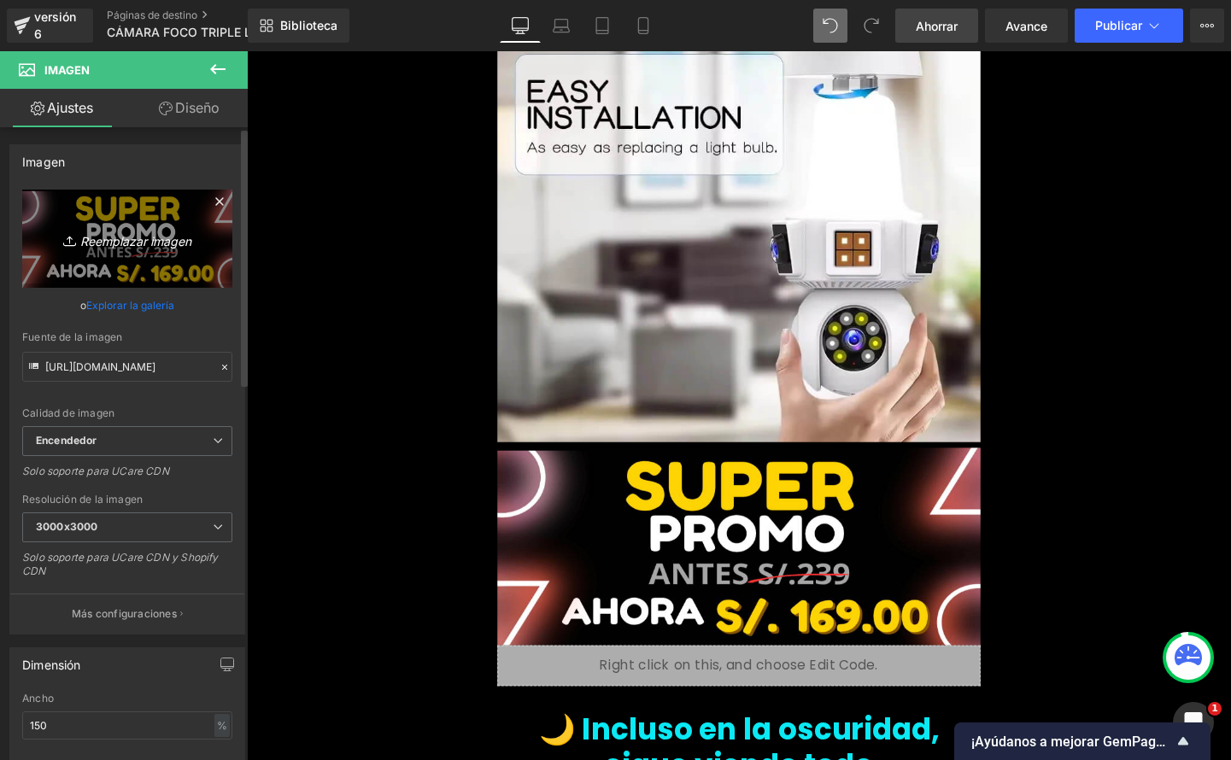
type input "C:\fakepath\foco 1.png"
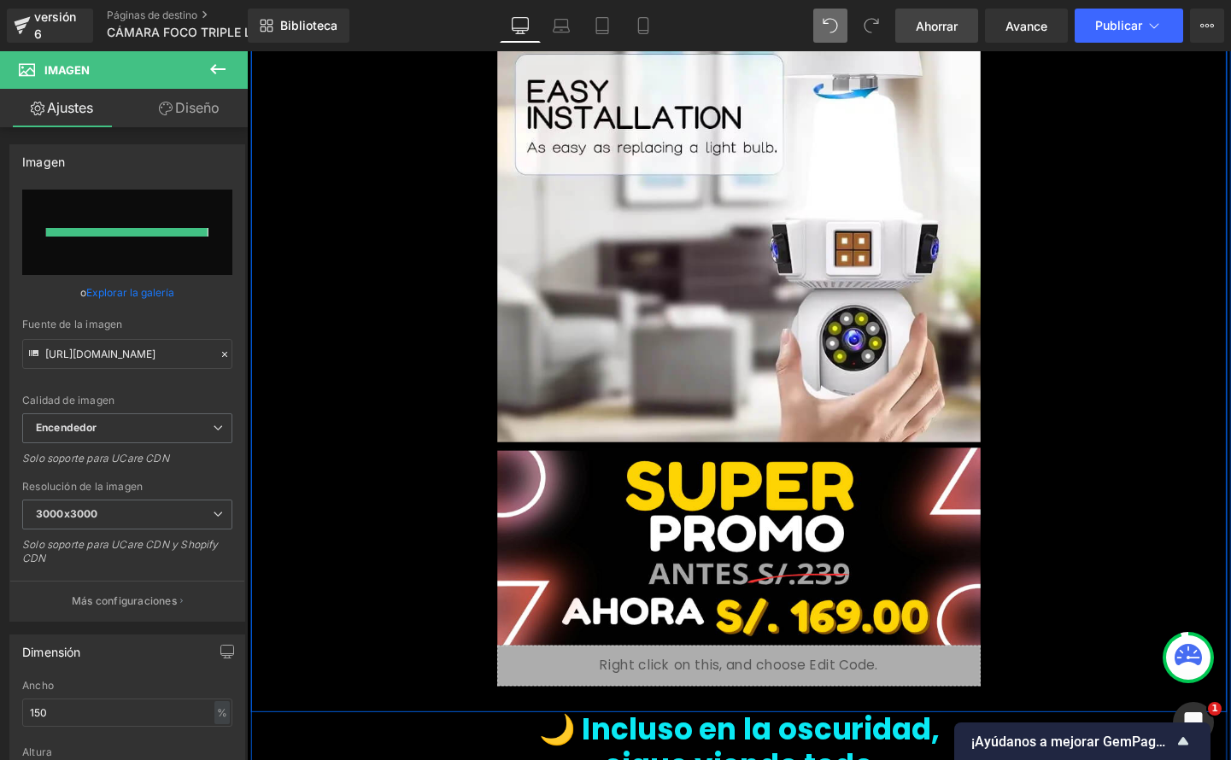
type input "https://ucarecdn.com/00130e49-6183-4862-945f-3da02f3fdb97/-/format/auto/-/previ…"
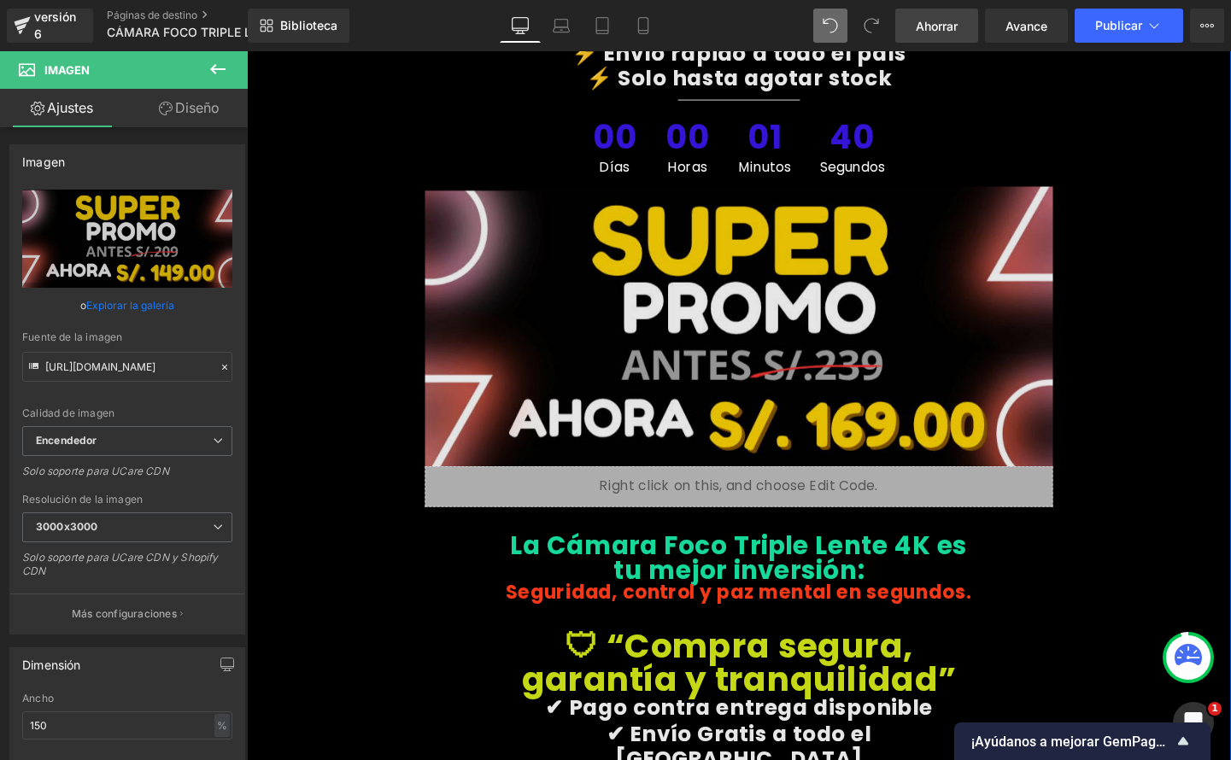
scroll to position [8051, 0]
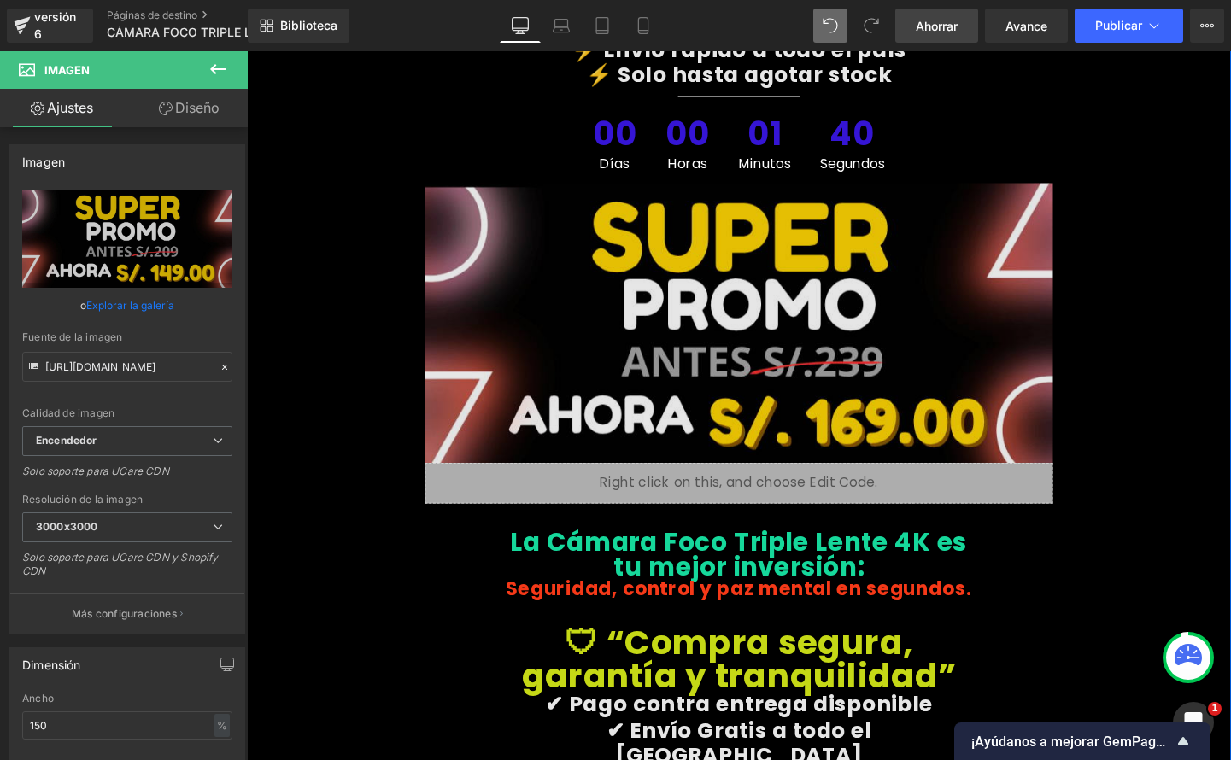
click at [827, 317] on img at bounding box center [764, 337] width 660 height 294
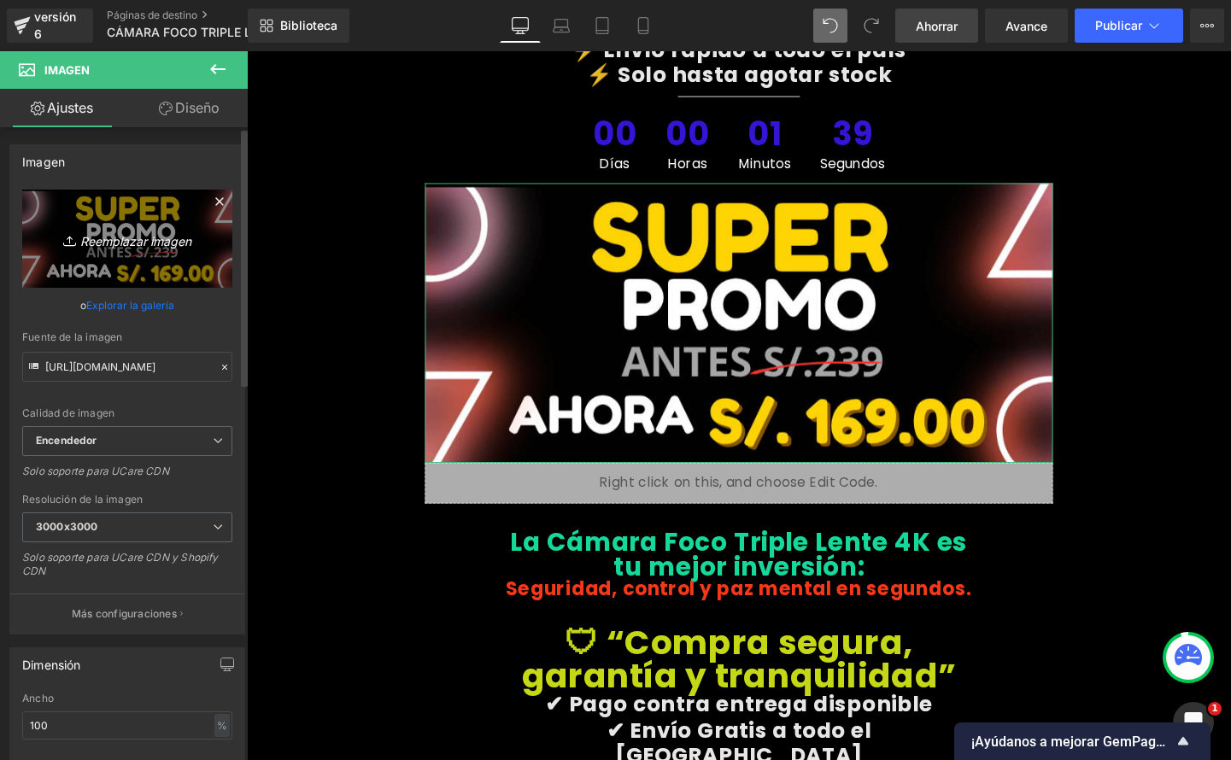
click at [150, 243] on font "Reemplazar imagen" at bounding box center [135, 240] width 111 height 15
type input "C:\fakepath\foco 1.png"
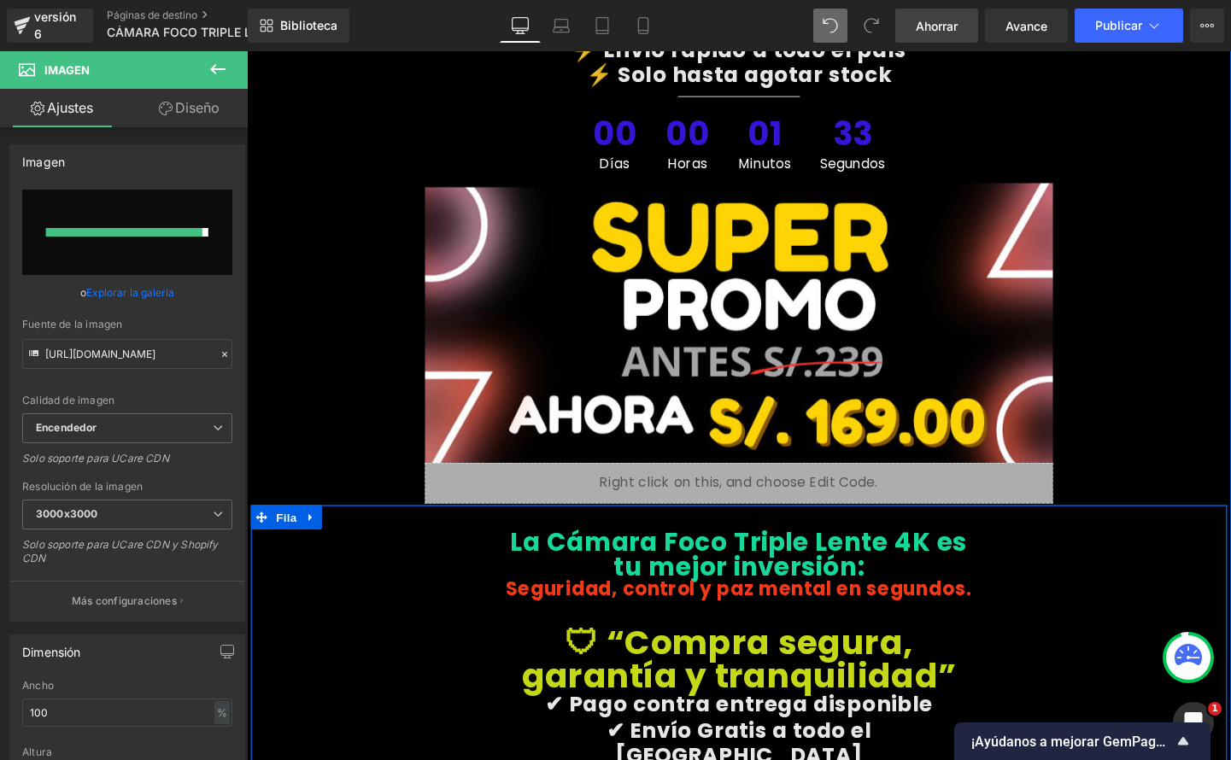
type input "https://ucarecdn.com/b323676f-cbb3-4813-8482-8629f9e8a5cc/-/format/auto/-/previ…"
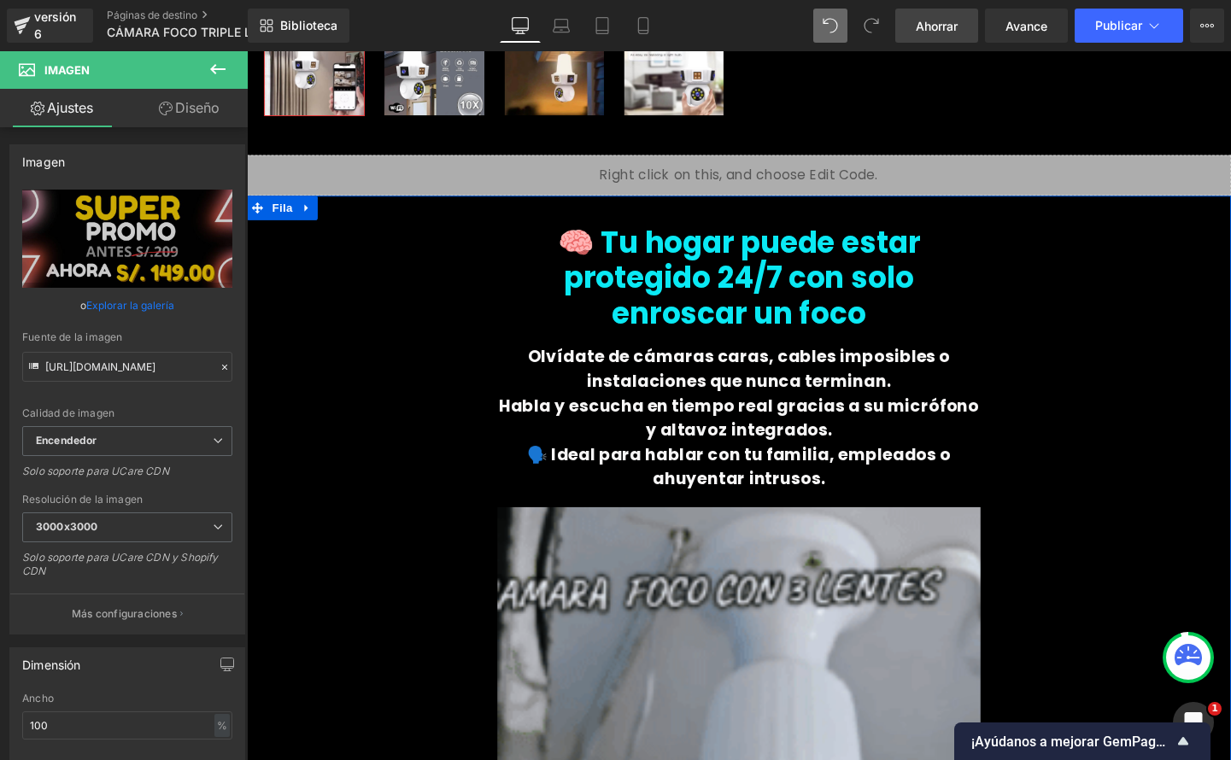
scroll to position [0, 0]
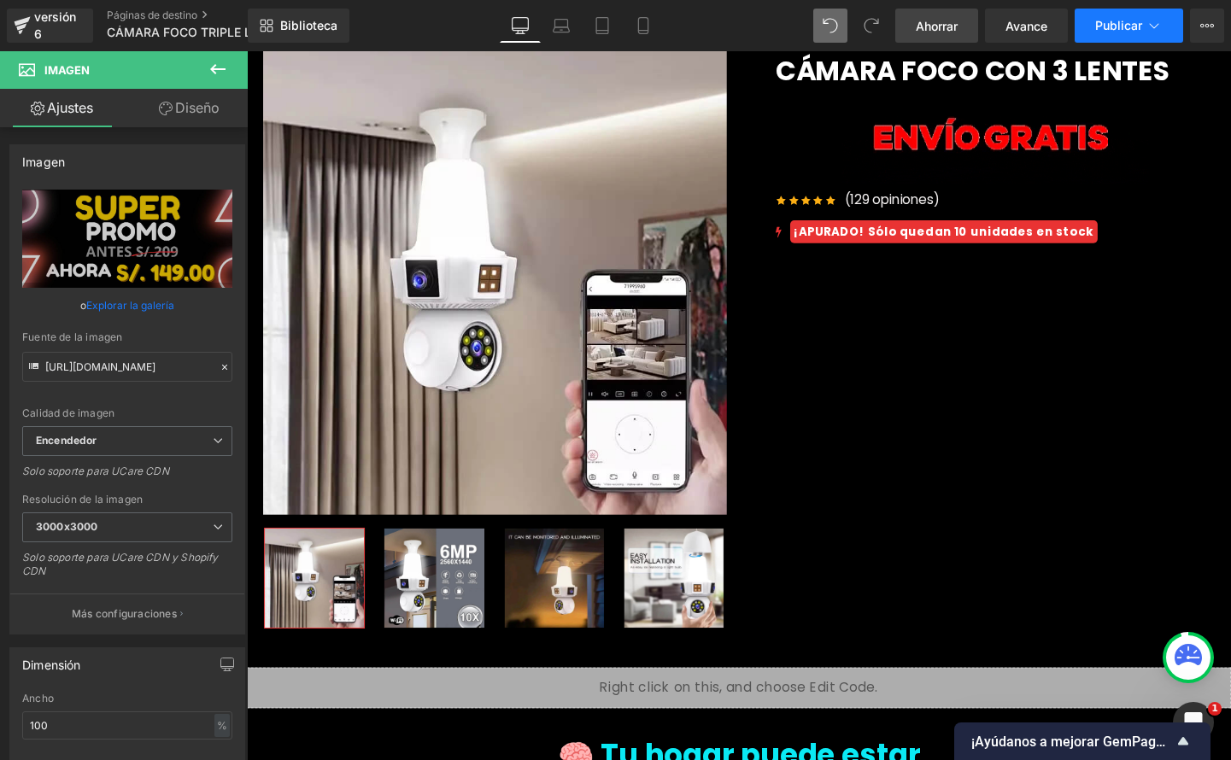
click at [1116, 23] on font "Publicar" at bounding box center [1118, 25] width 47 height 15
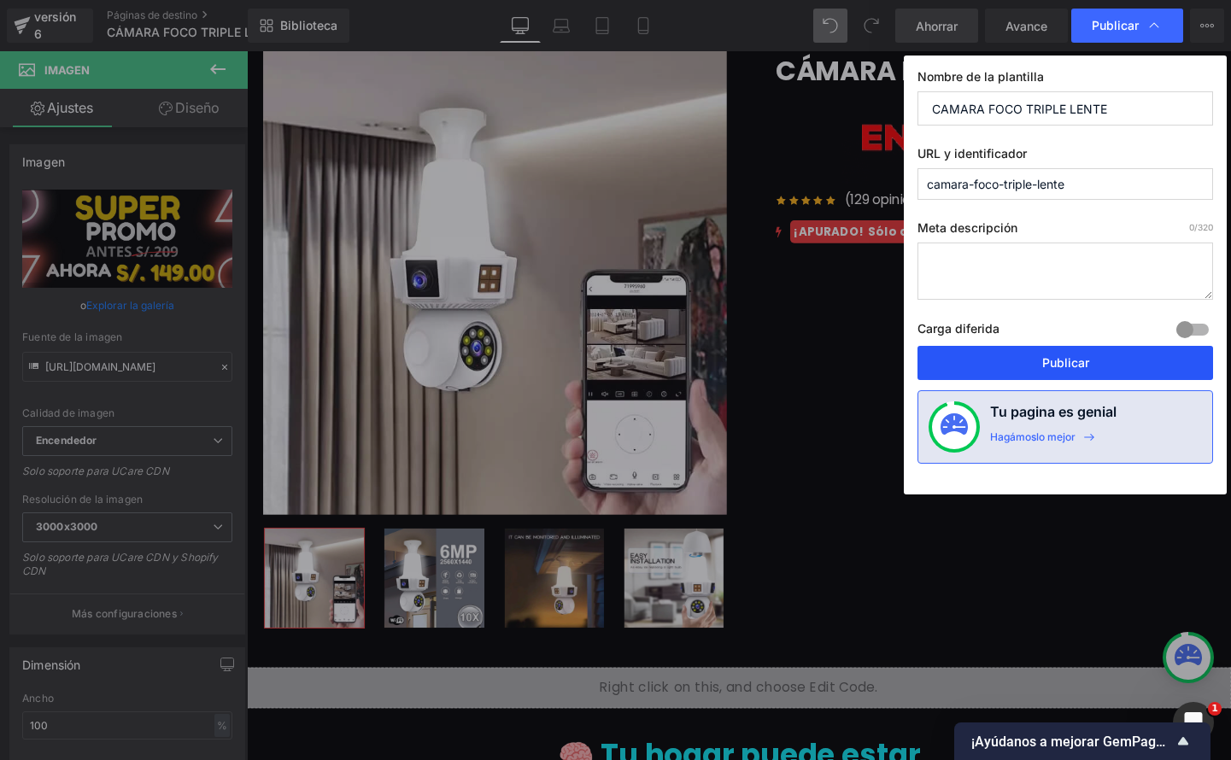
click at [1072, 367] on font "Publicar" at bounding box center [1065, 362] width 47 height 15
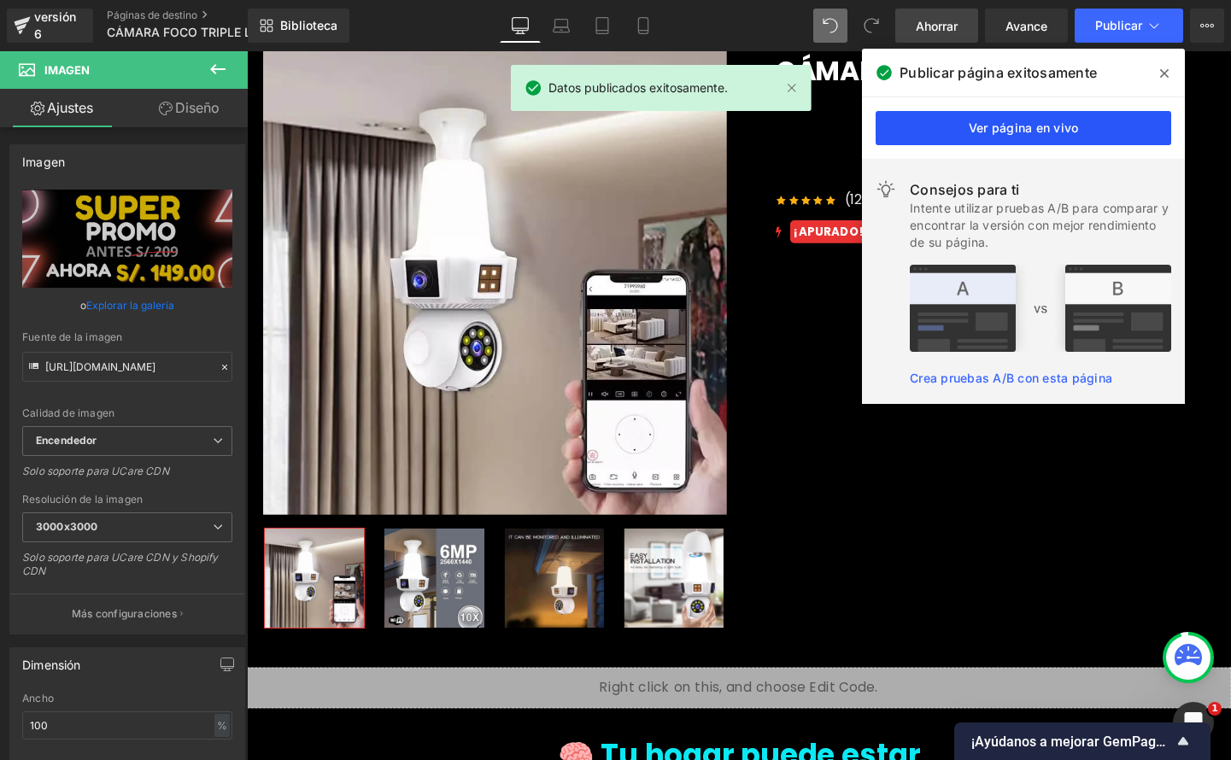
click at [1043, 125] on font "Ver página en vivo" at bounding box center [1024, 127] width 110 height 15
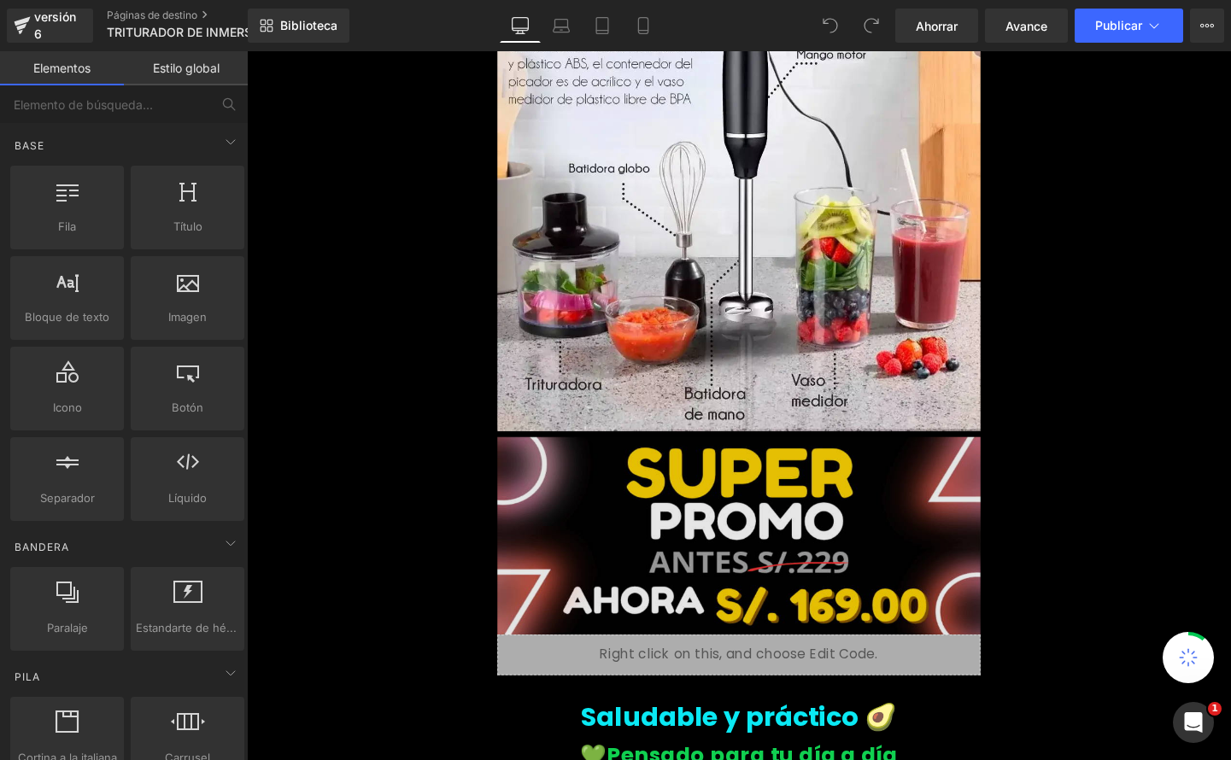
scroll to position [2781, 0]
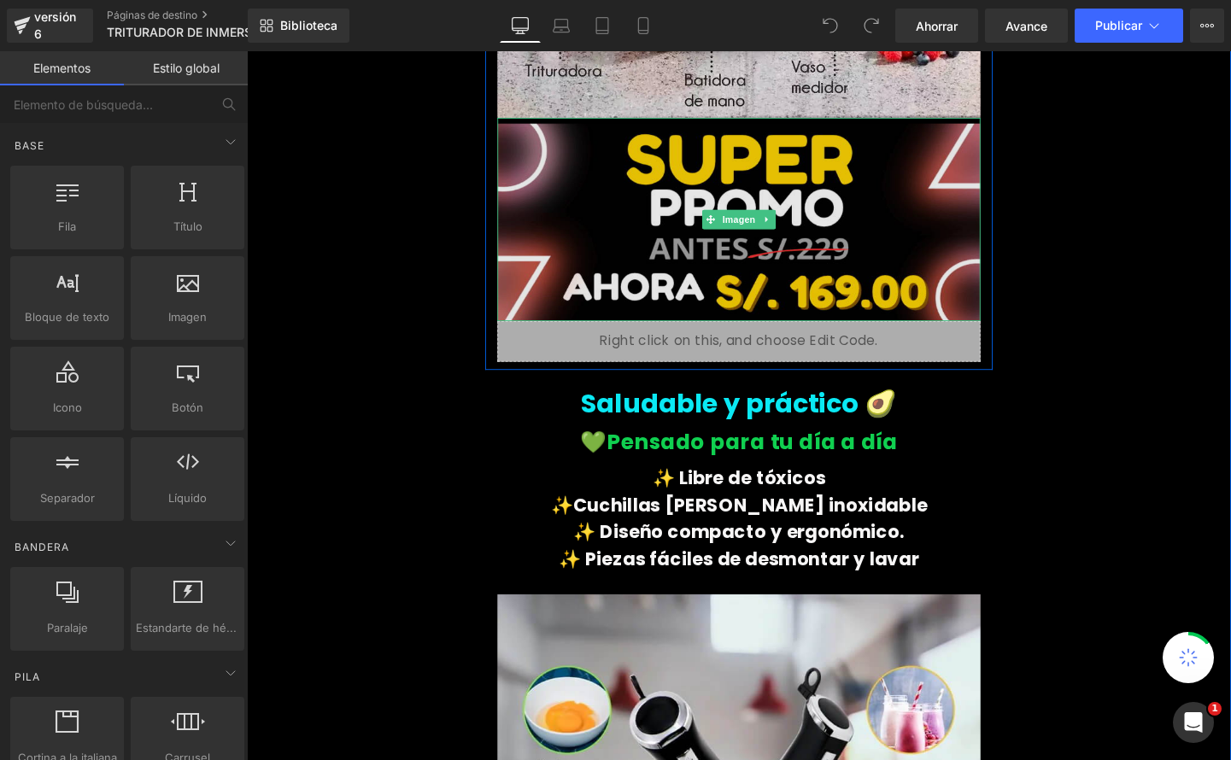
click at [692, 284] on img at bounding box center [763, 228] width 507 height 214
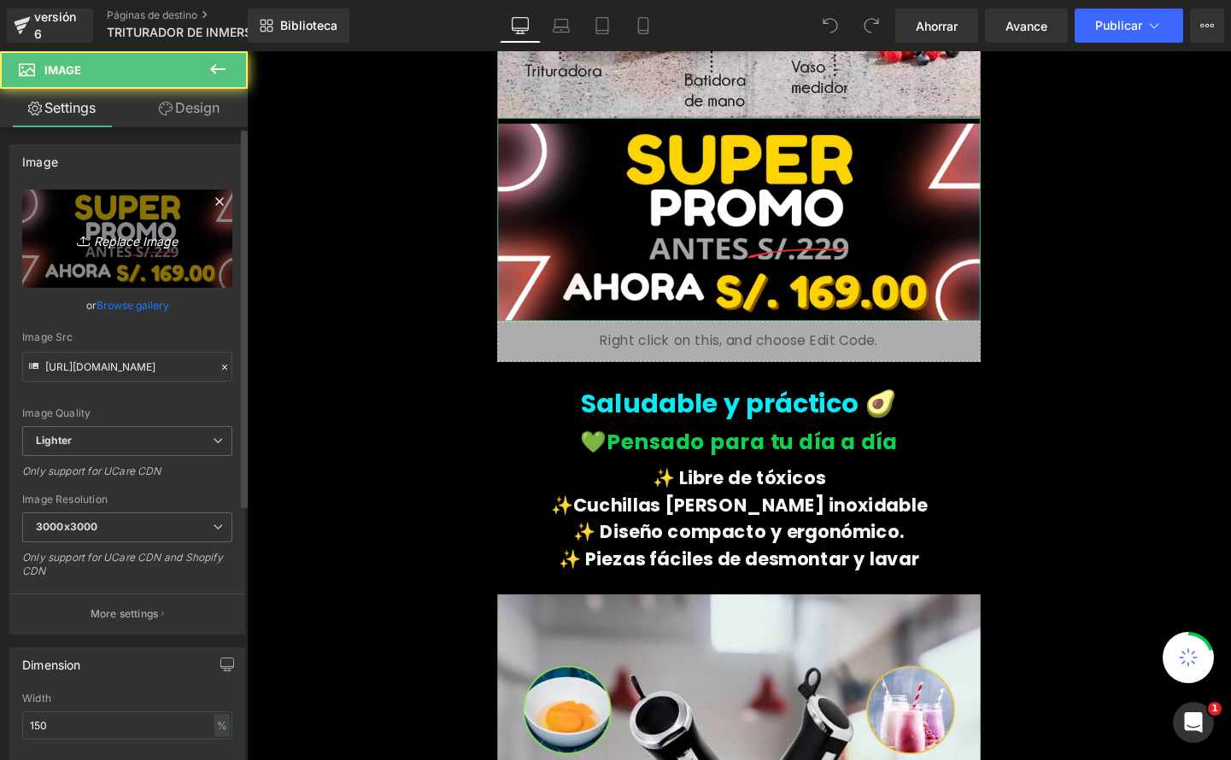
click at [129, 246] on icon "Replace Image" at bounding box center [127, 238] width 137 height 21
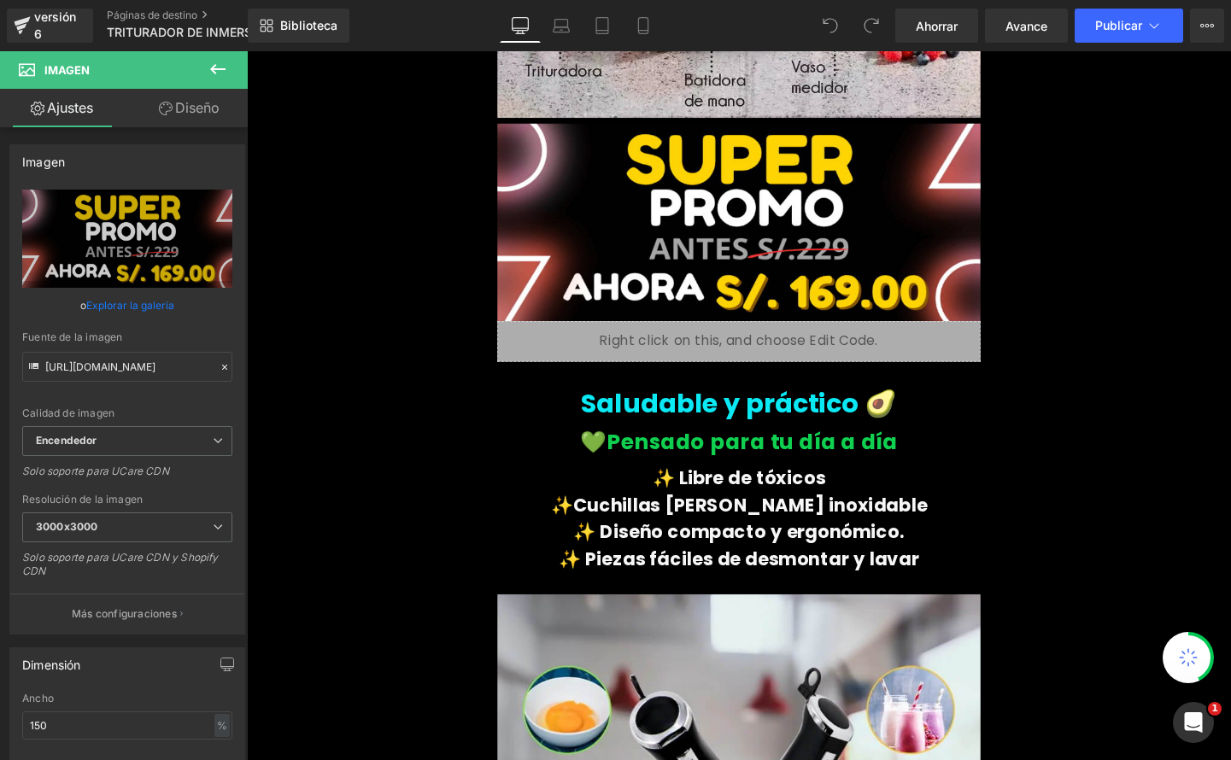
type input "C:\fakepath\tritu edit.png"
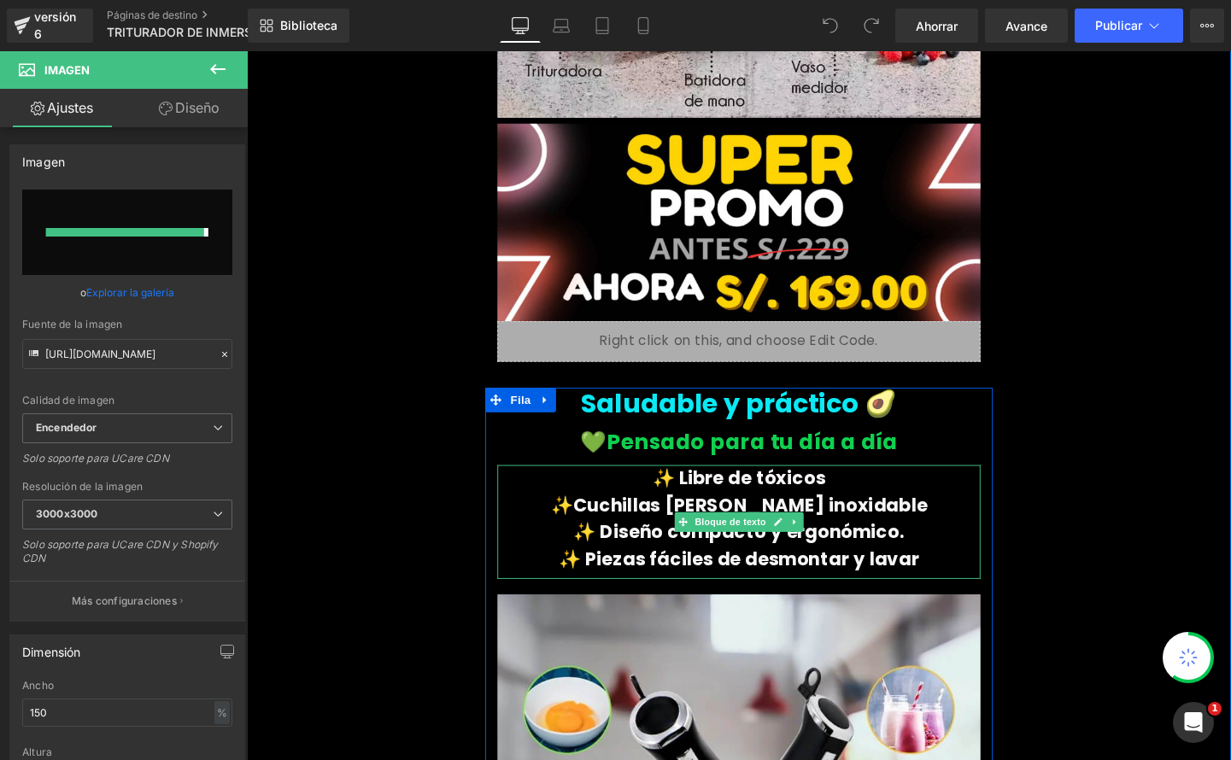
type input "https://ucarecdn.com/c198e2ca-ea87-42de-bd40-0e1d5627b552/-/format/auto/-/previ…"
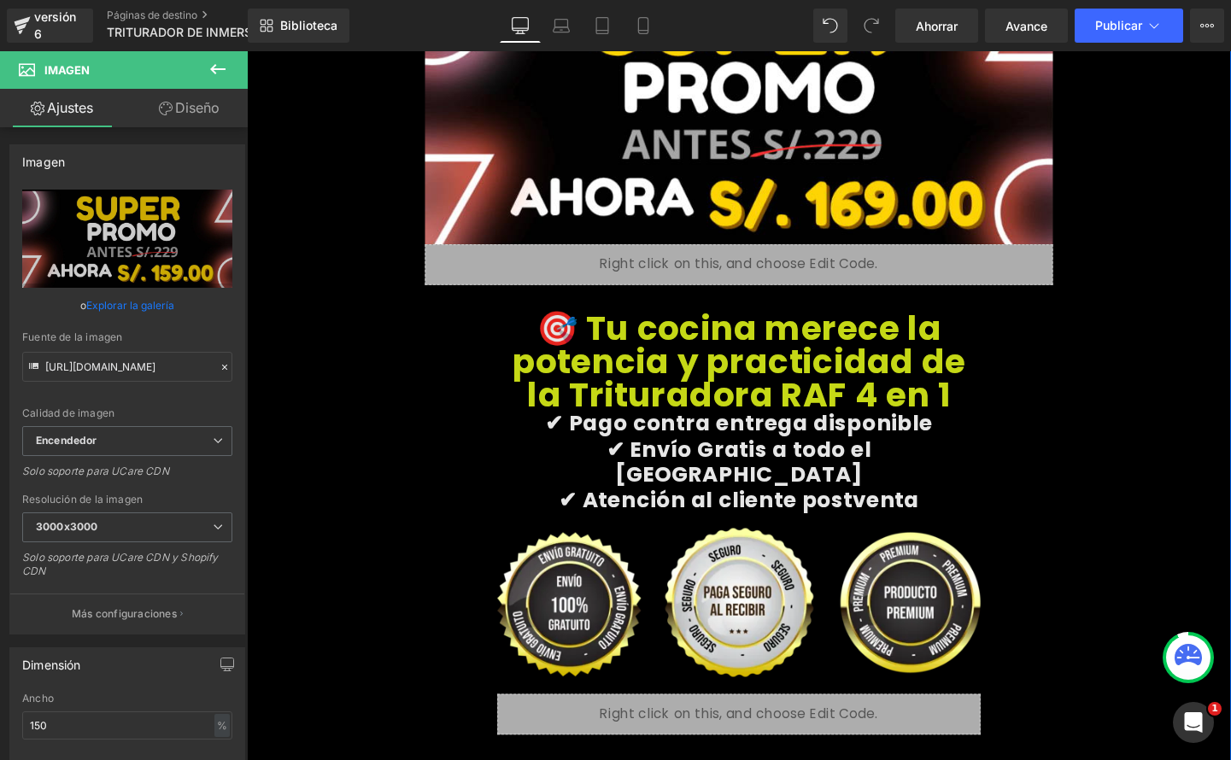
scroll to position [6595, 0]
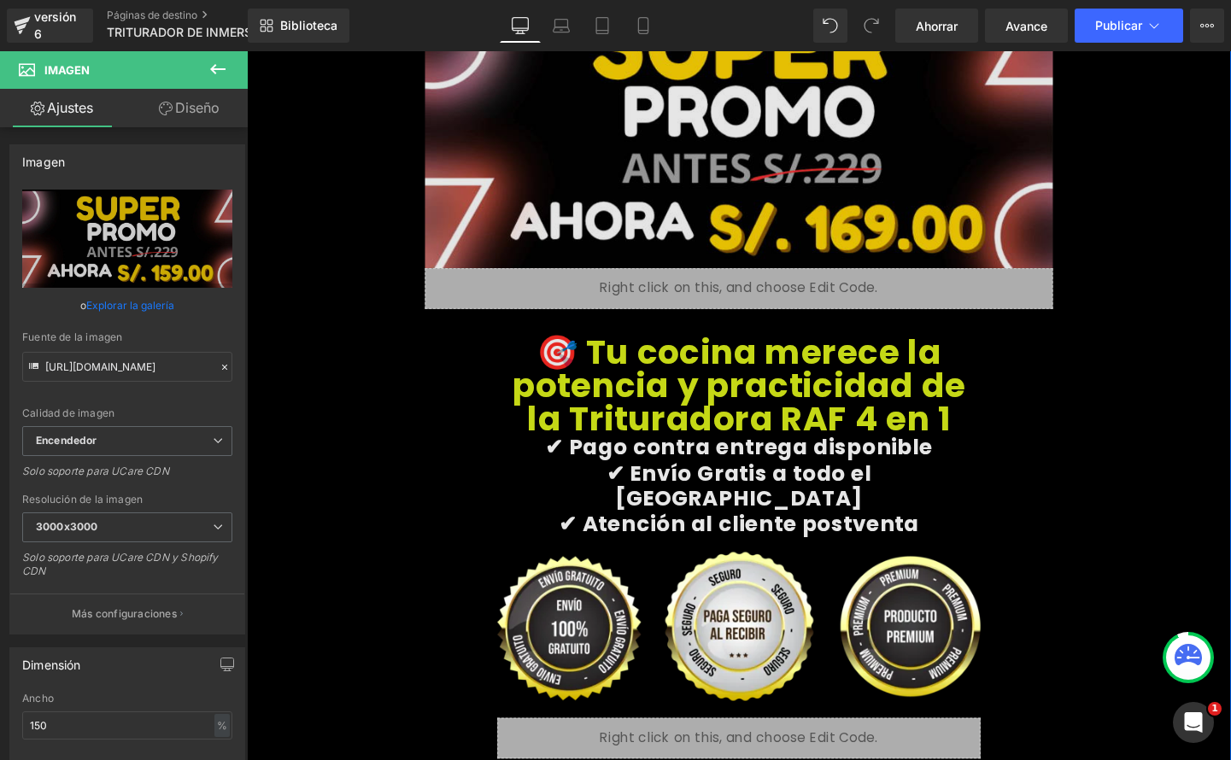
click at [734, 207] on img at bounding box center [764, 135] width 660 height 287
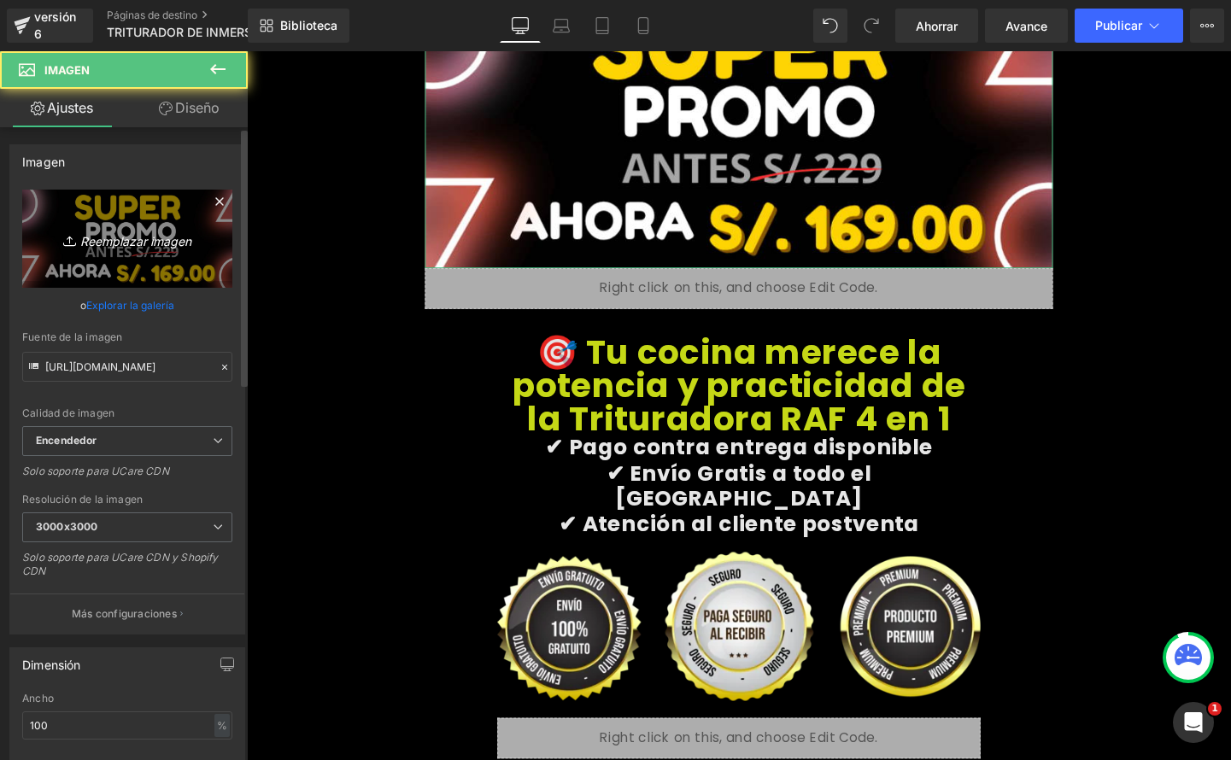
click at [126, 245] on font "Reemplazar imagen" at bounding box center [135, 240] width 111 height 15
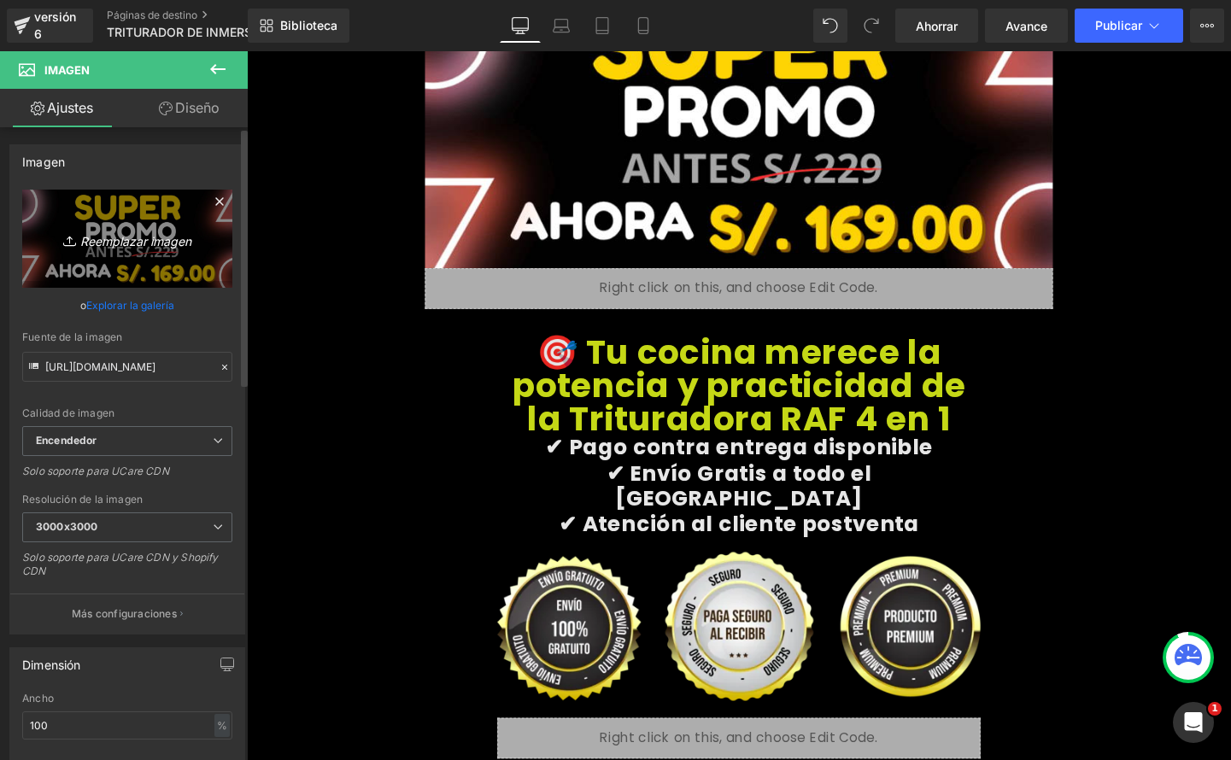
type input "C:\fakepath\tritu edit.png"
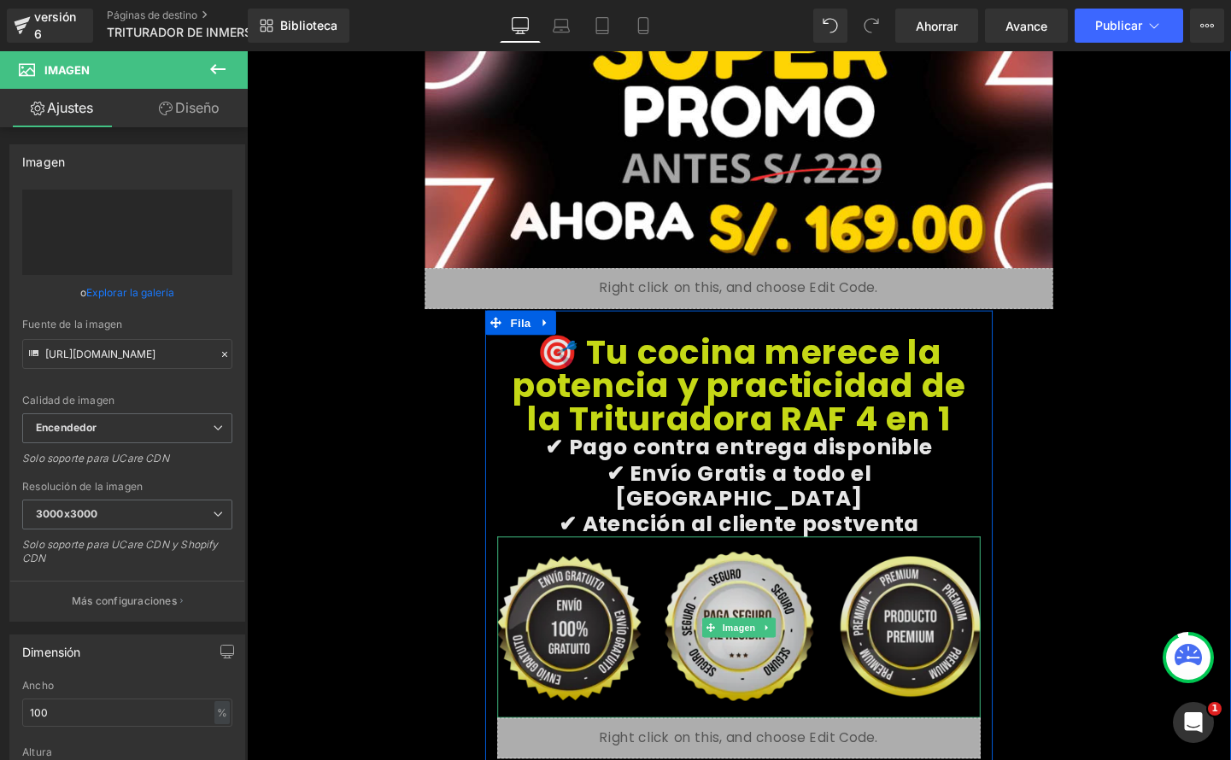
type input "https://ucarecdn.com/f26cfea8-efa2-40e6-b295-bc1e6c84bef5/-/format/auto/-/previ…"
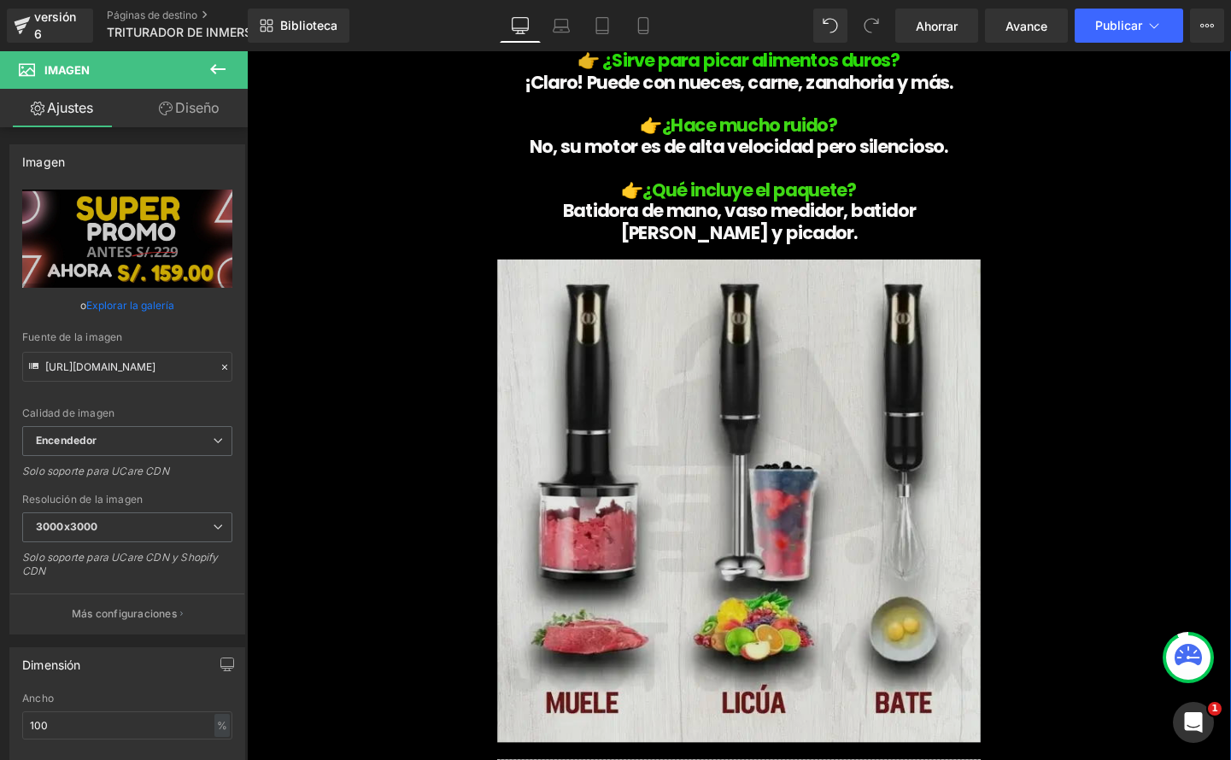
scroll to position [5446, 0]
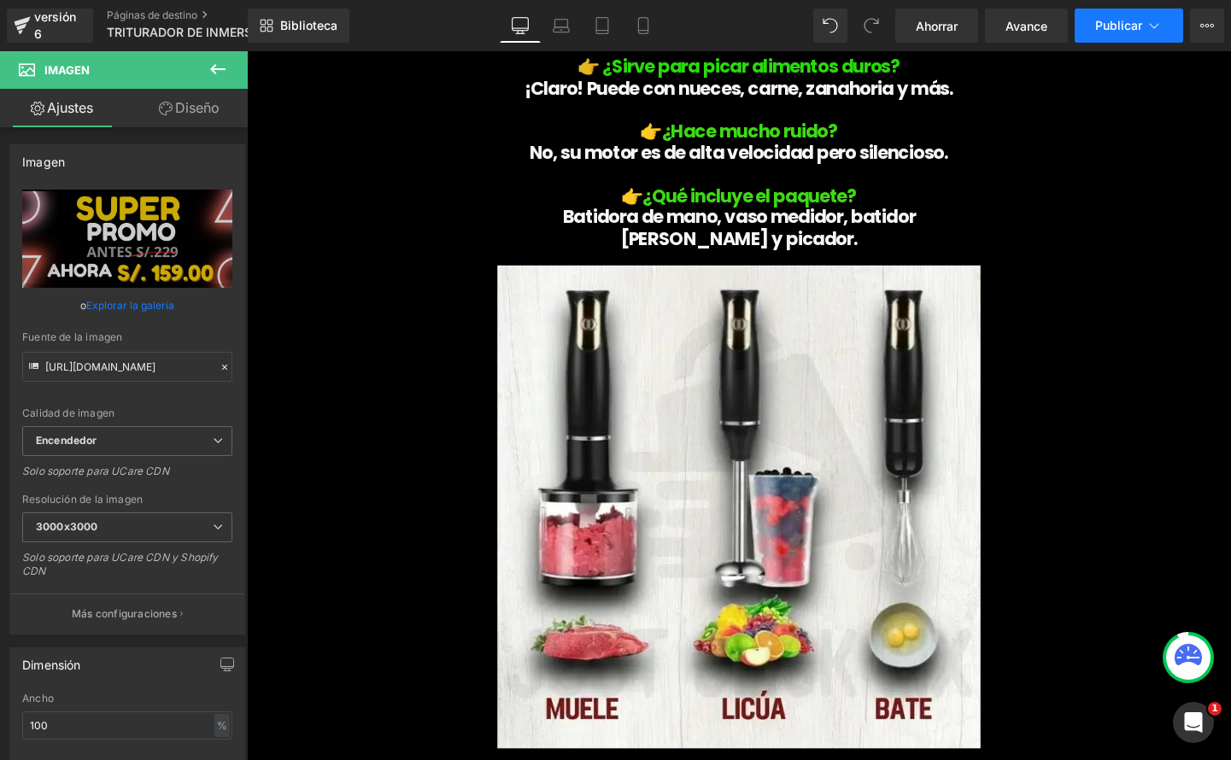
click at [1107, 21] on font "Publicar" at bounding box center [1118, 25] width 47 height 15
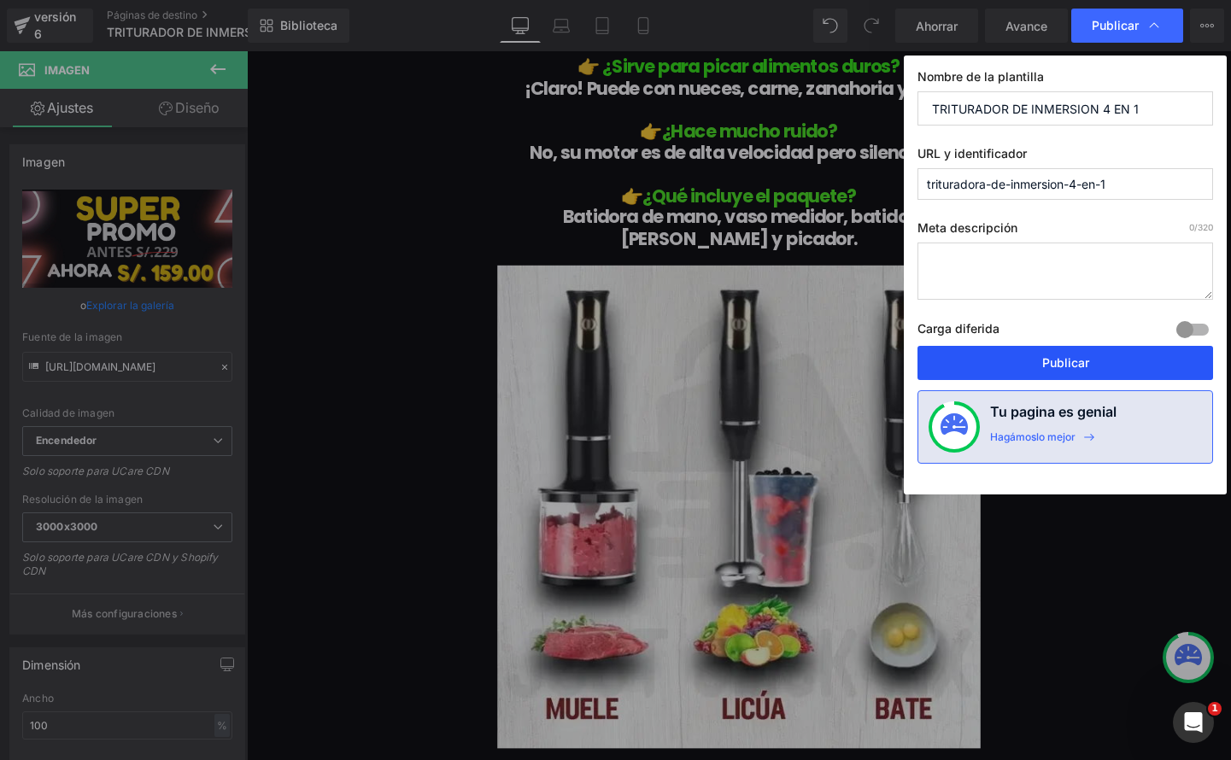
drag, startPoint x: 853, startPoint y: 327, endPoint x: 1059, endPoint y: 362, distance: 208.8
click at [1059, 362] on font "Publicar" at bounding box center [1065, 362] width 47 height 15
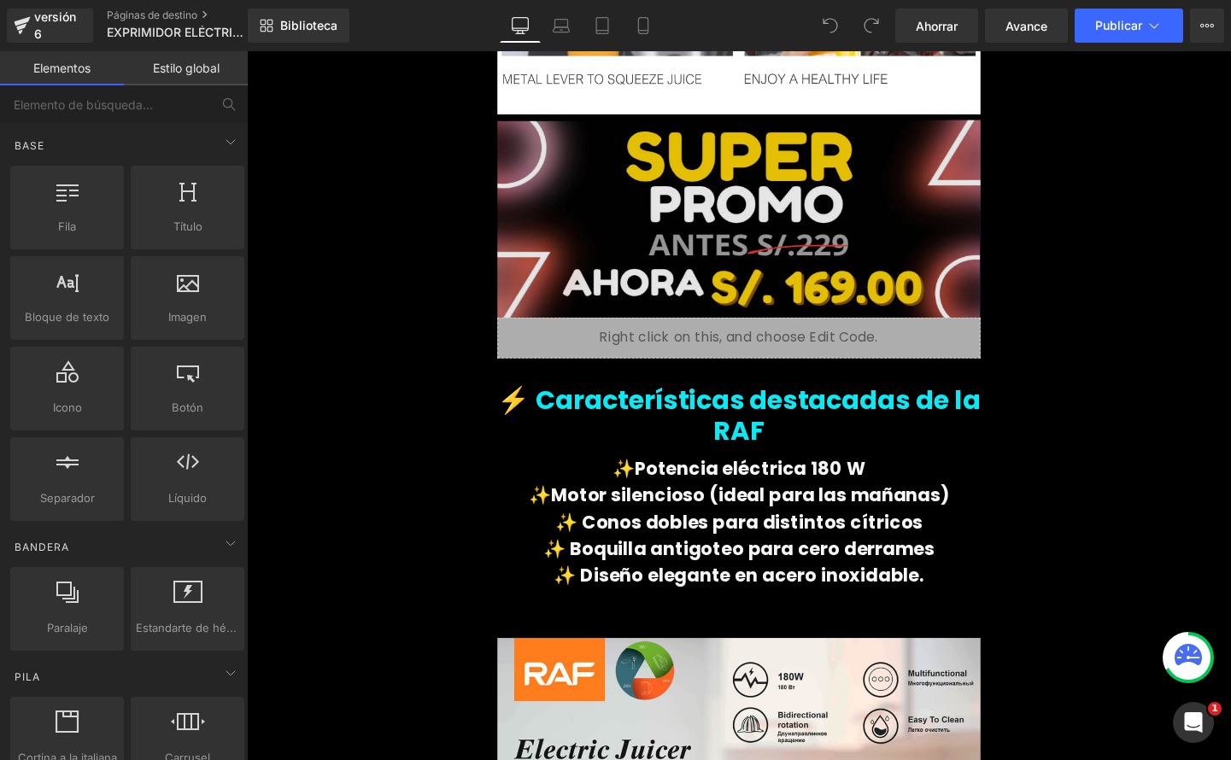
scroll to position [2771, 0]
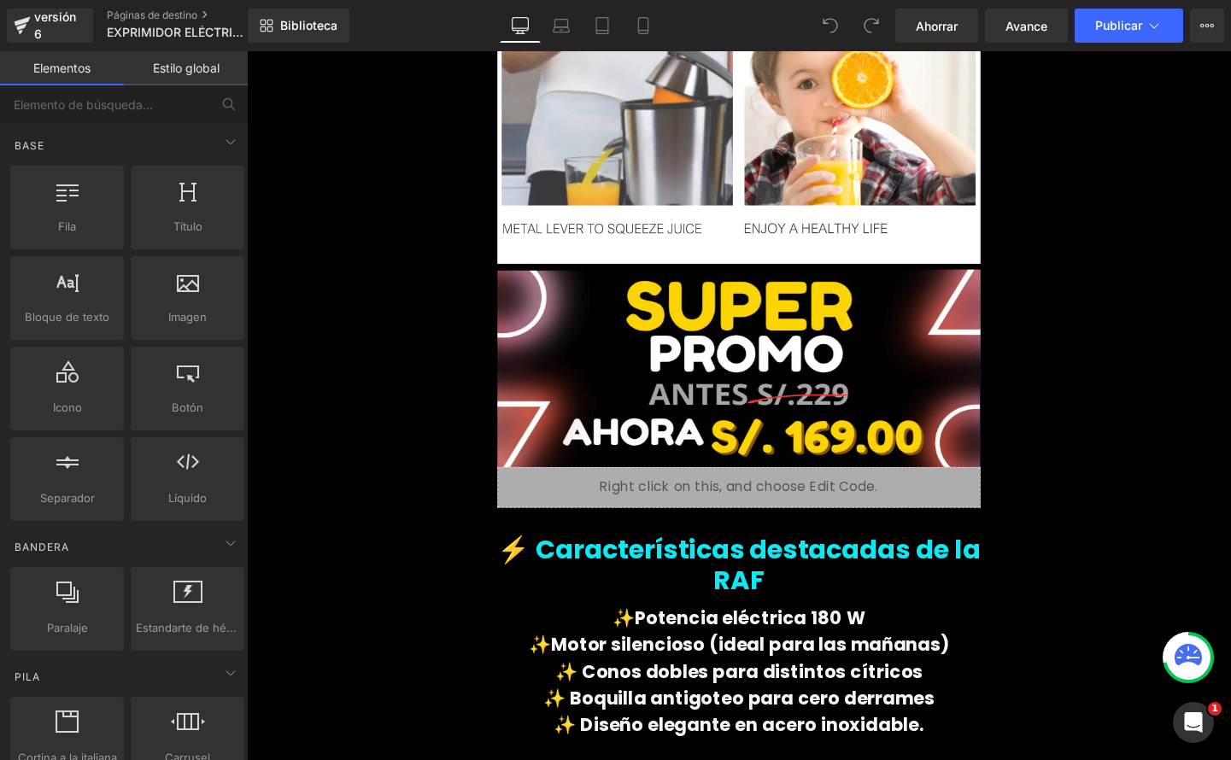
click at [768, 350] on div "Imagen" at bounding box center [763, 382] width 507 height 214
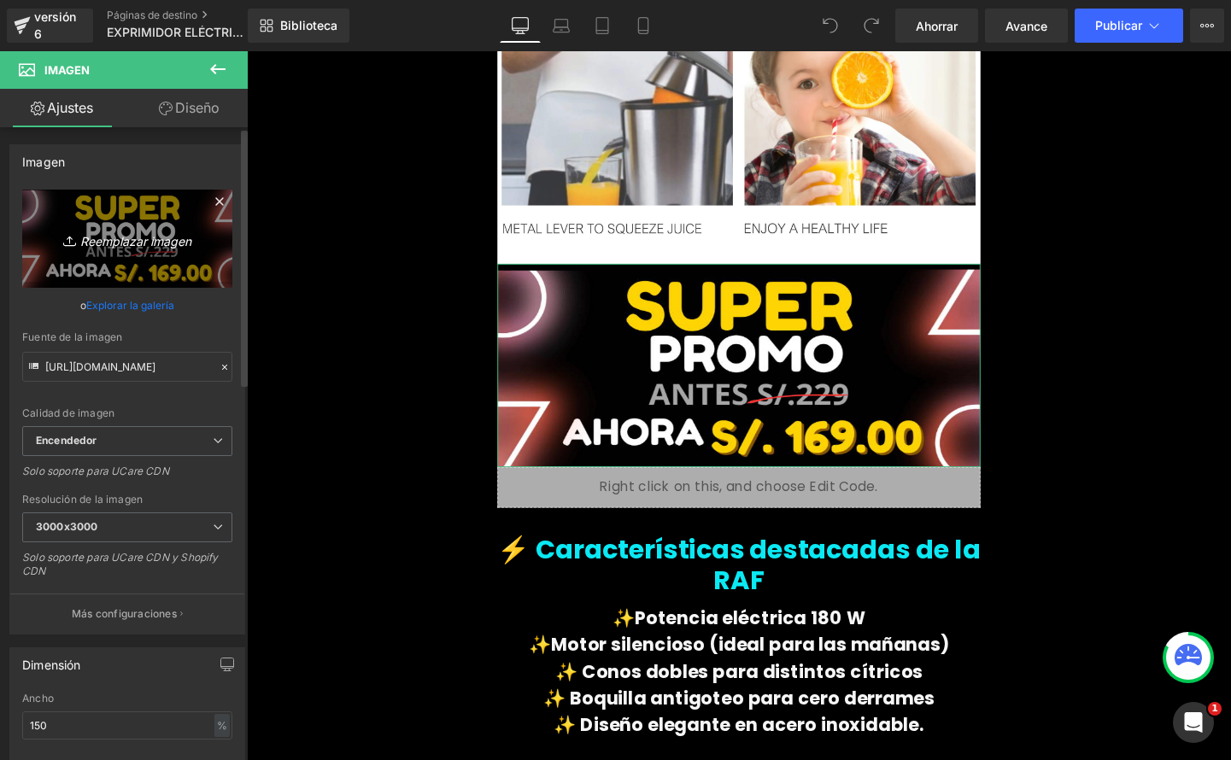
click at [123, 236] on font "Reemplazar imagen" at bounding box center [135, 240] width 111 height 15
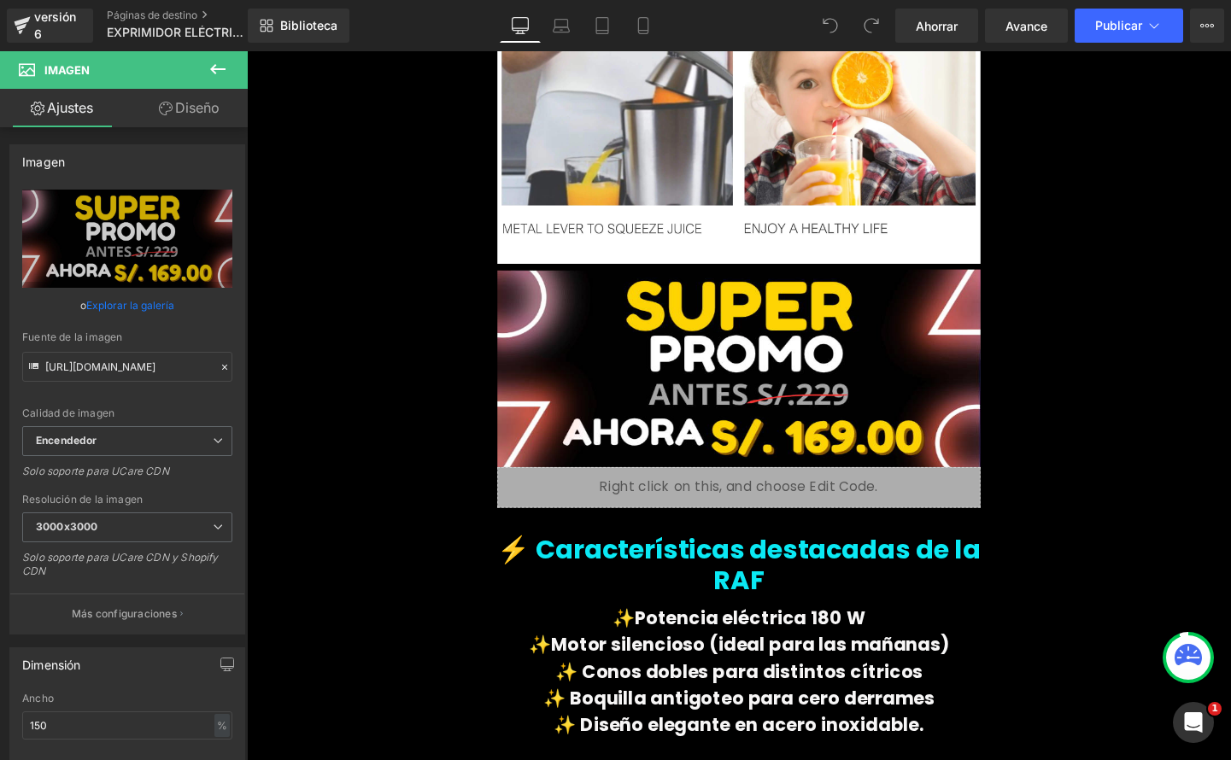
type input "C:\fakepath\exprimidor edit.png"
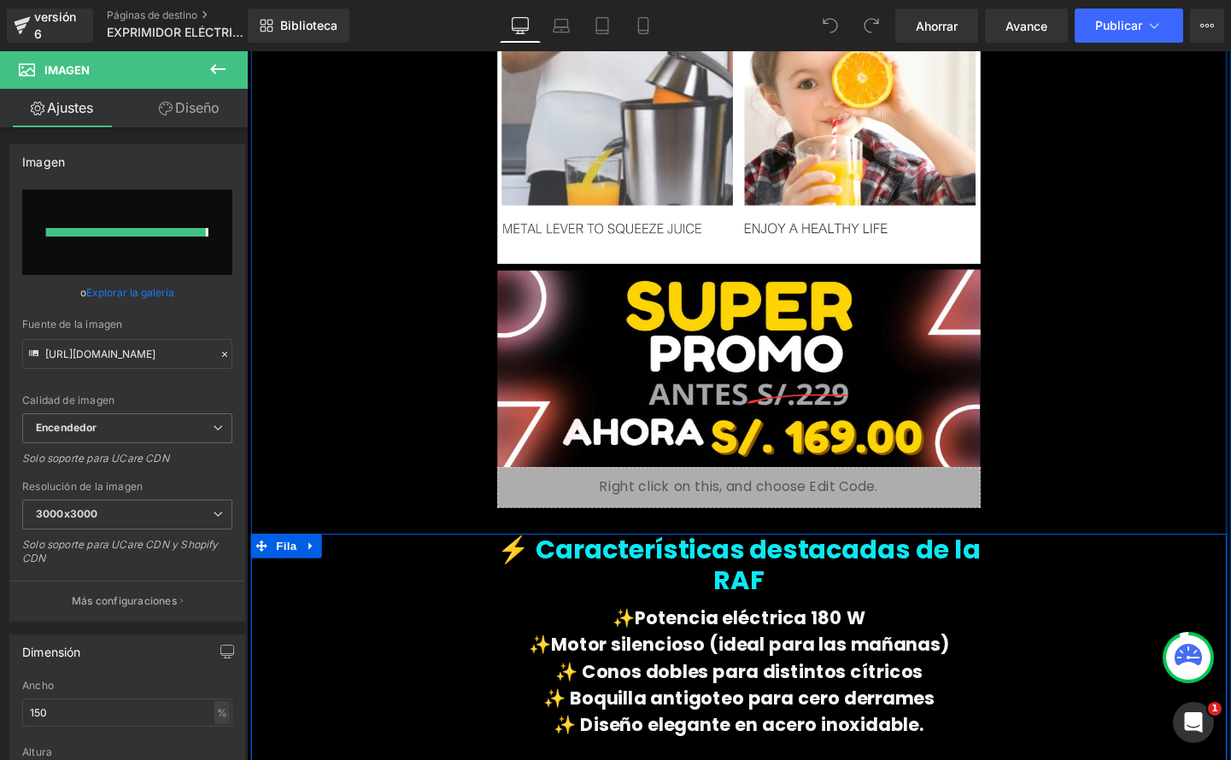
type input "[URL][DOMAIN_NAME]"
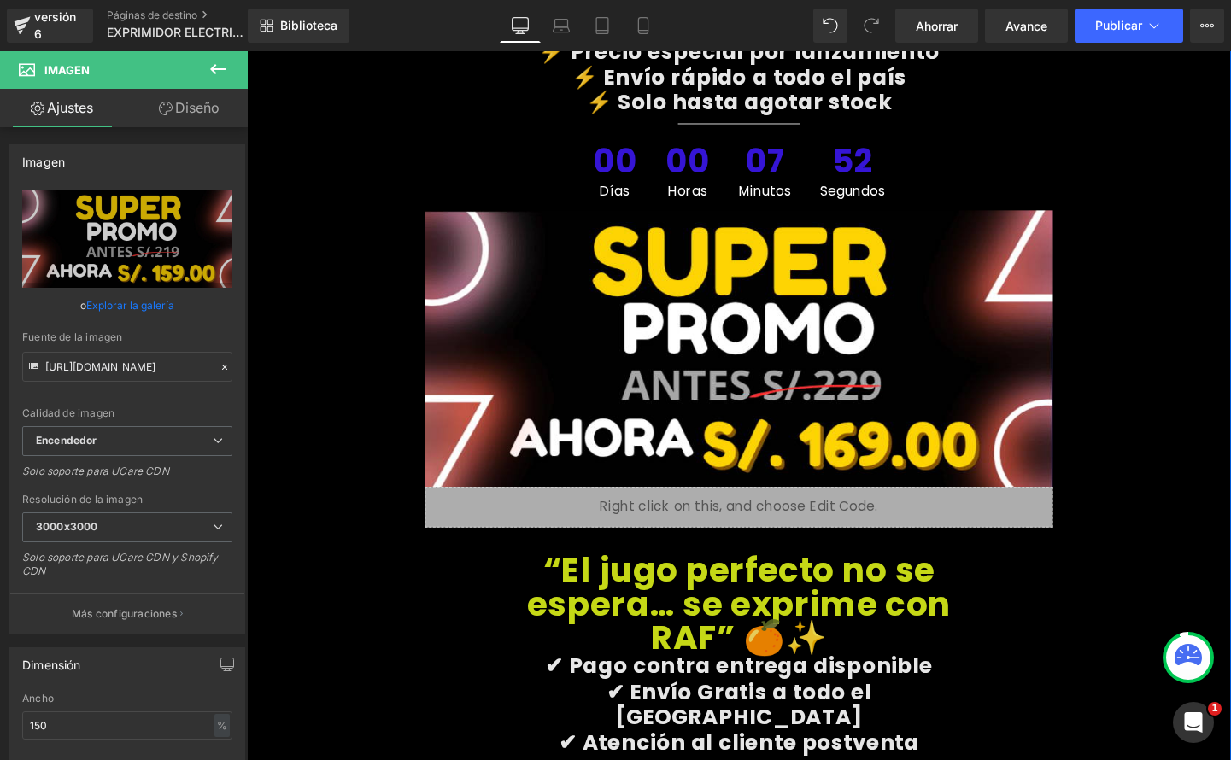
scroll to position [6334, 0]
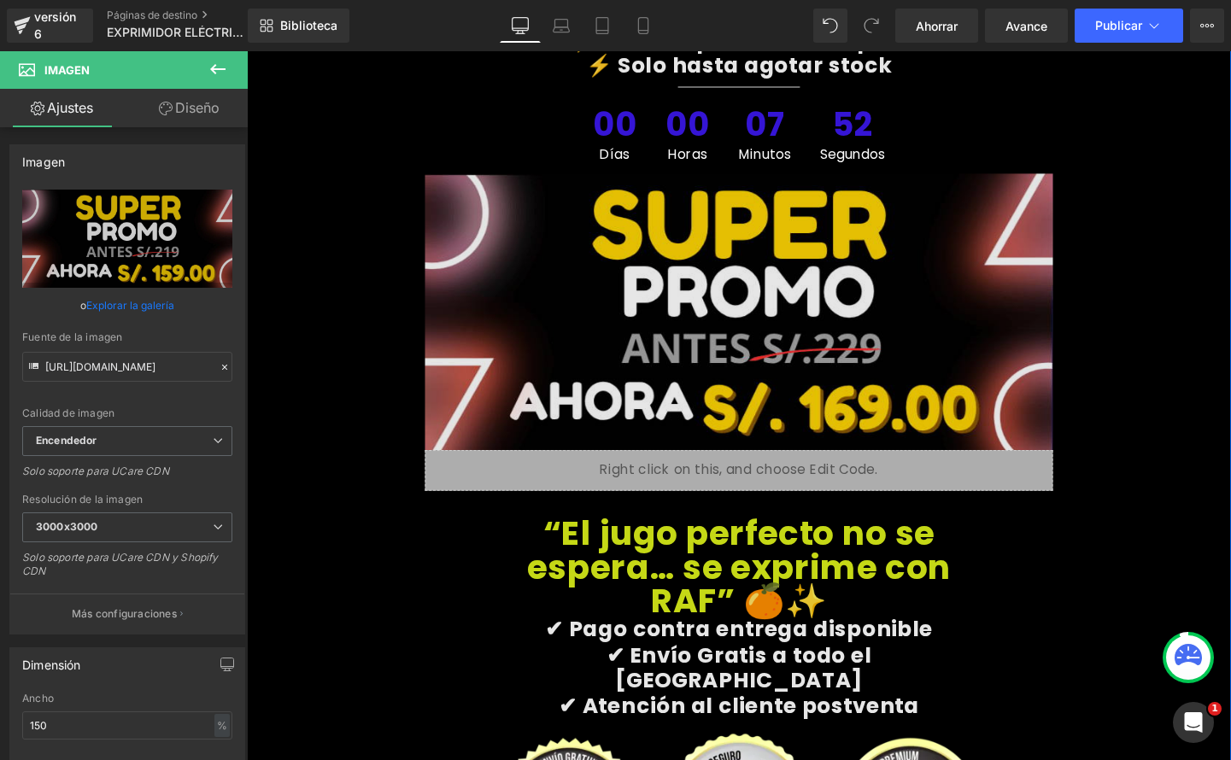
click at [738, 248] on img at bounding box center [764, 325] width 660 height 290
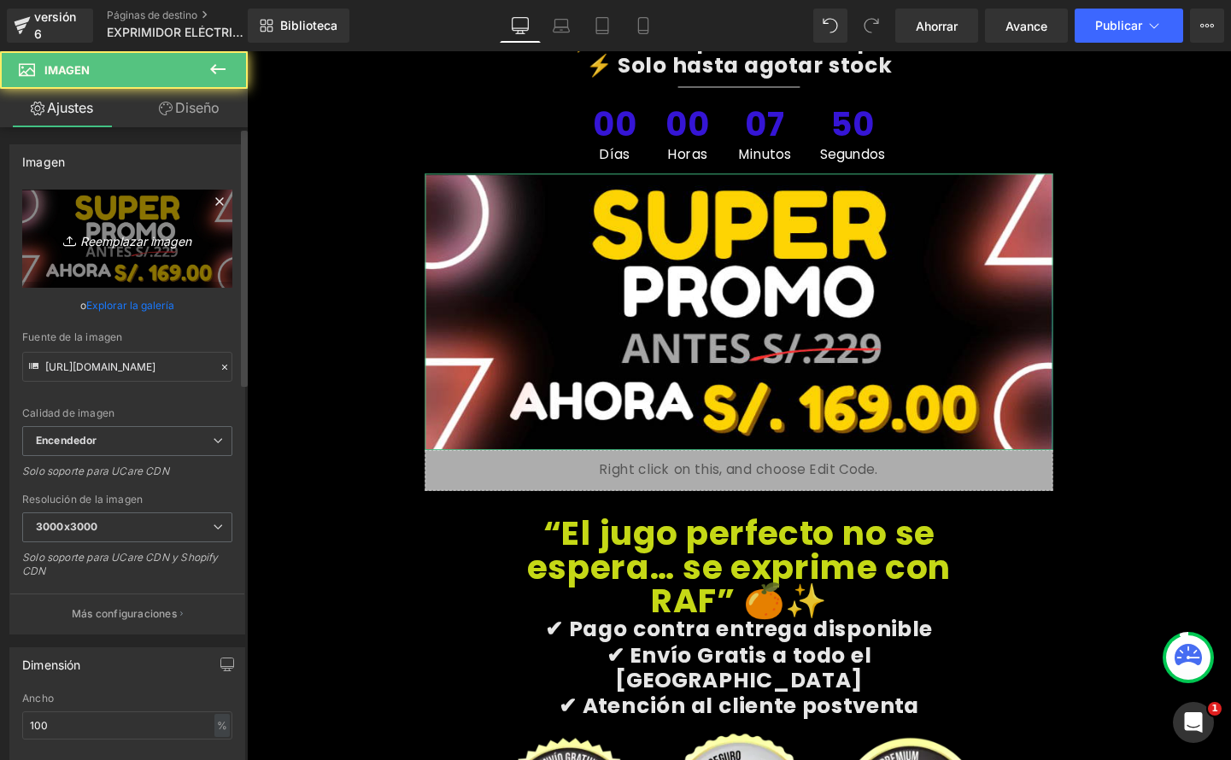
click at [171, 236] on font "Reemplazar imagen" at bounding box center [135, 240] width 111 height 15
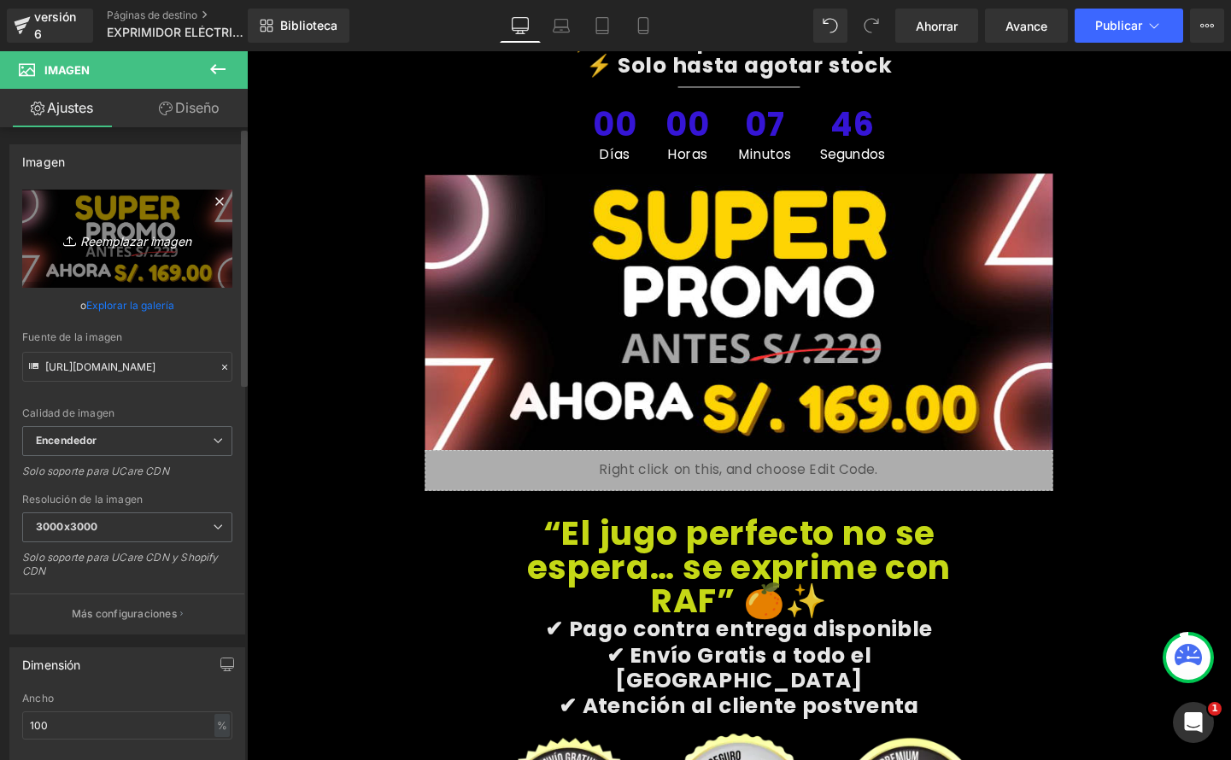
type input "C:\fakepath\exprimidor edit.png"
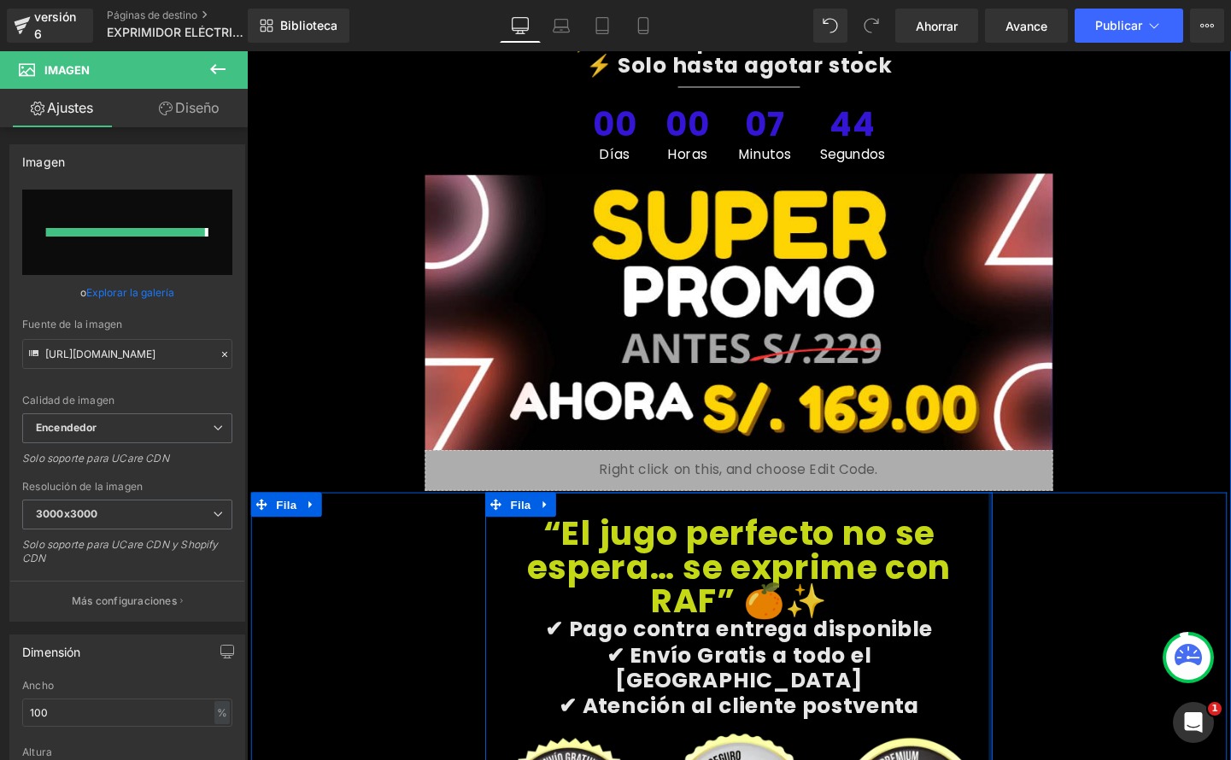
type input "[URL][DOMAIN_NAME]"
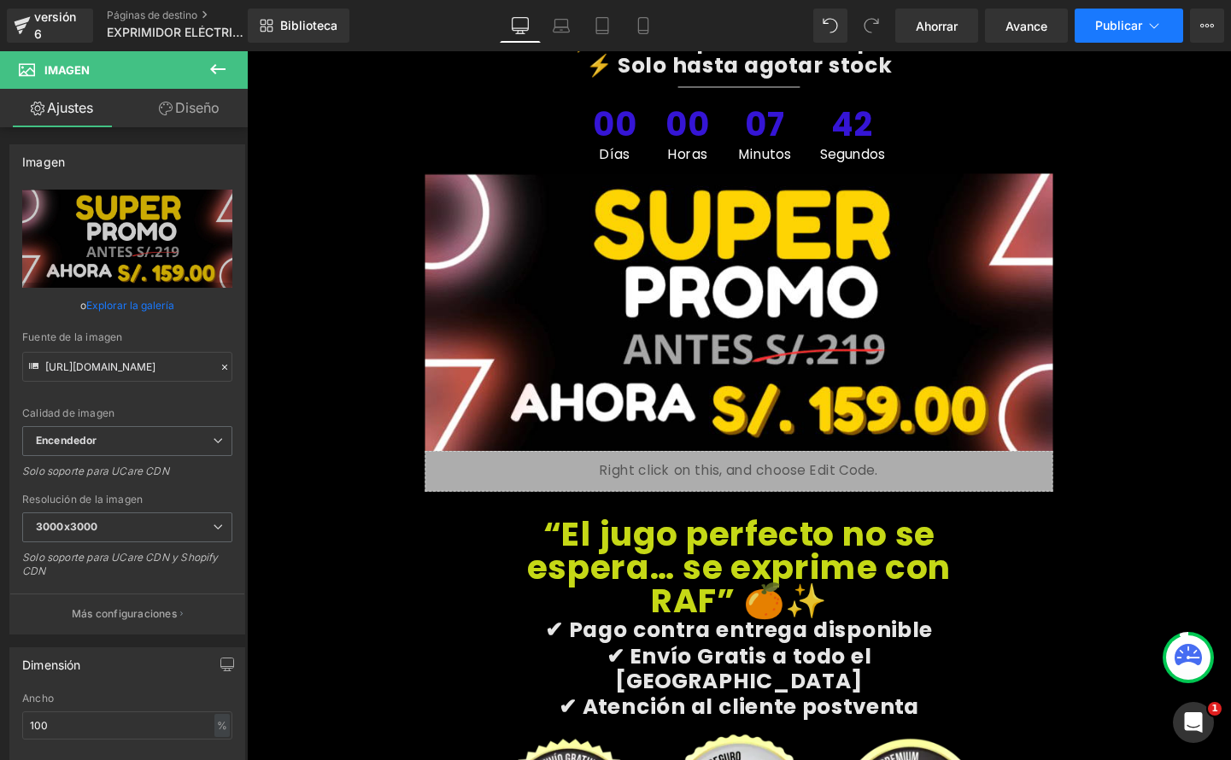
click at [1132, 28] on font "Publicar" at bounding box center [1118, 25] width 47 height 15
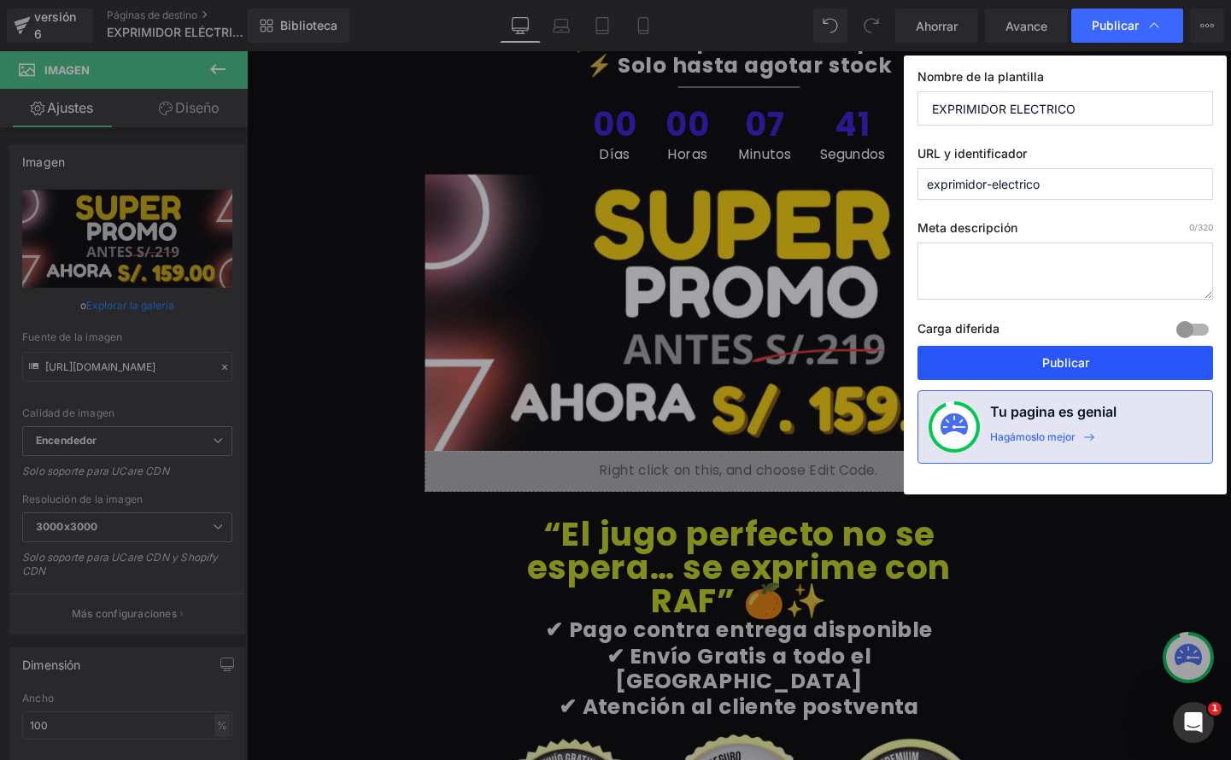
click at [1076, 362] on font "Publicar" at bounding box center [1065, 362] width 47 height 15
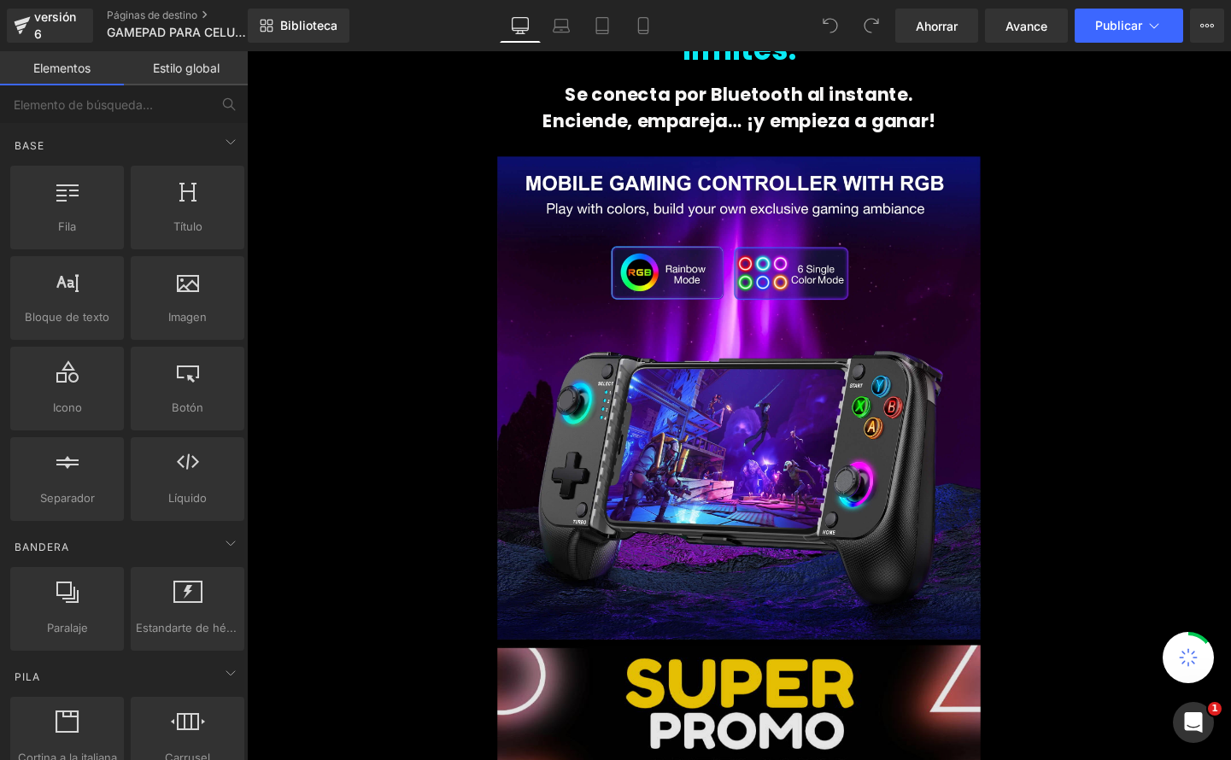
scroll to position [2794, 0]
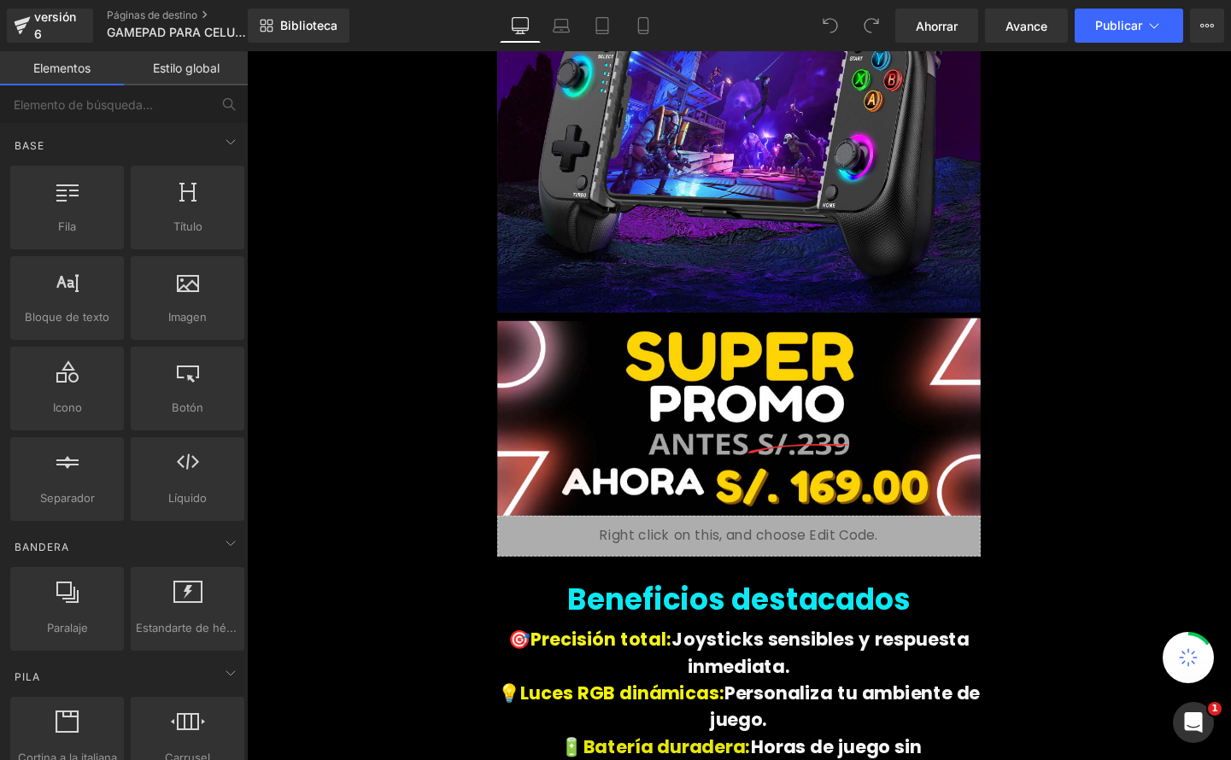
click at [751, 430] on div "Imagen" at bounding box center [763, 432] width 507 height 214
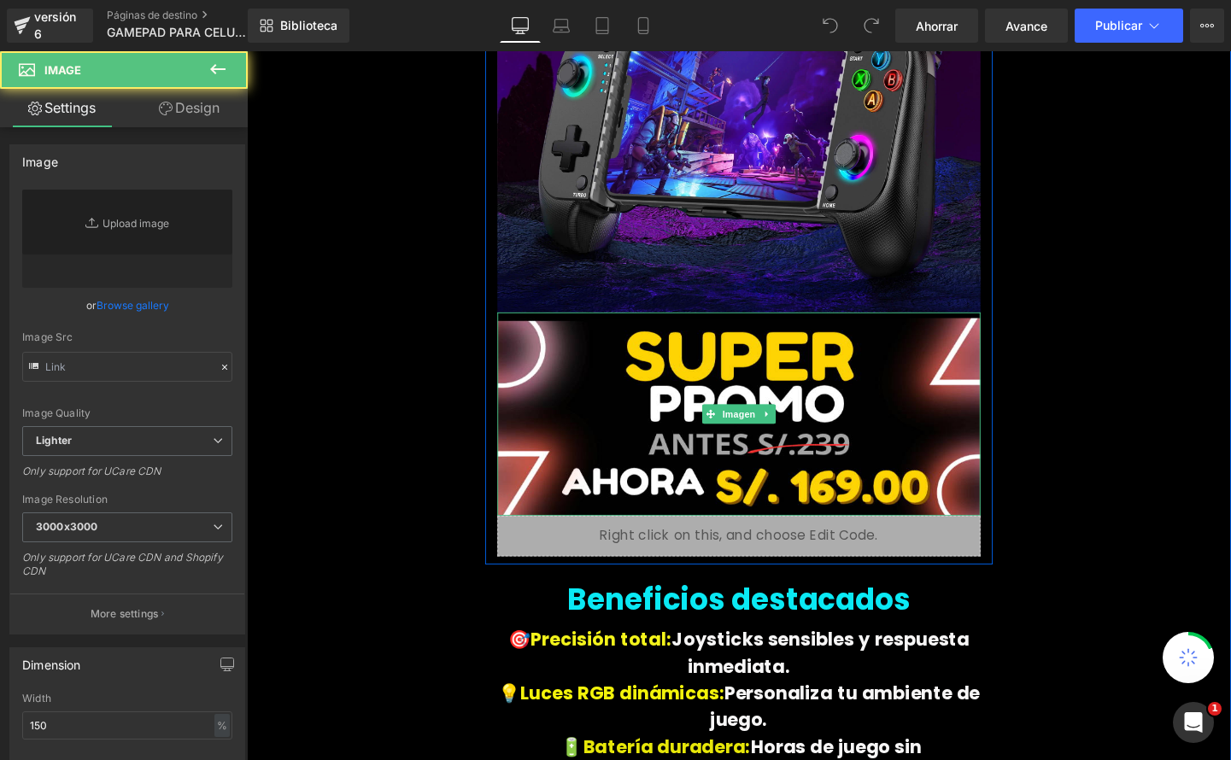
type input "[URL][DOMAIN_NAME]"
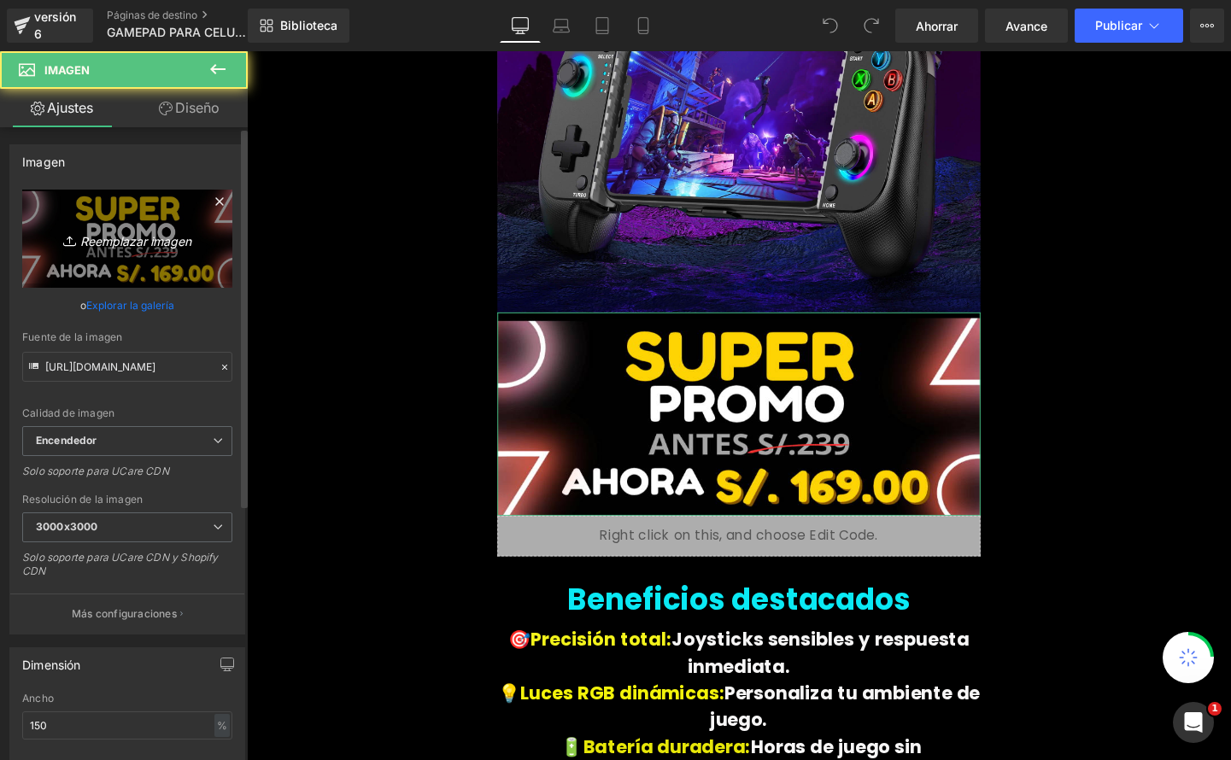
click at [80, 244] on font "Reemplazar imagen" at bounding box center [135, 240] width 111 height 15
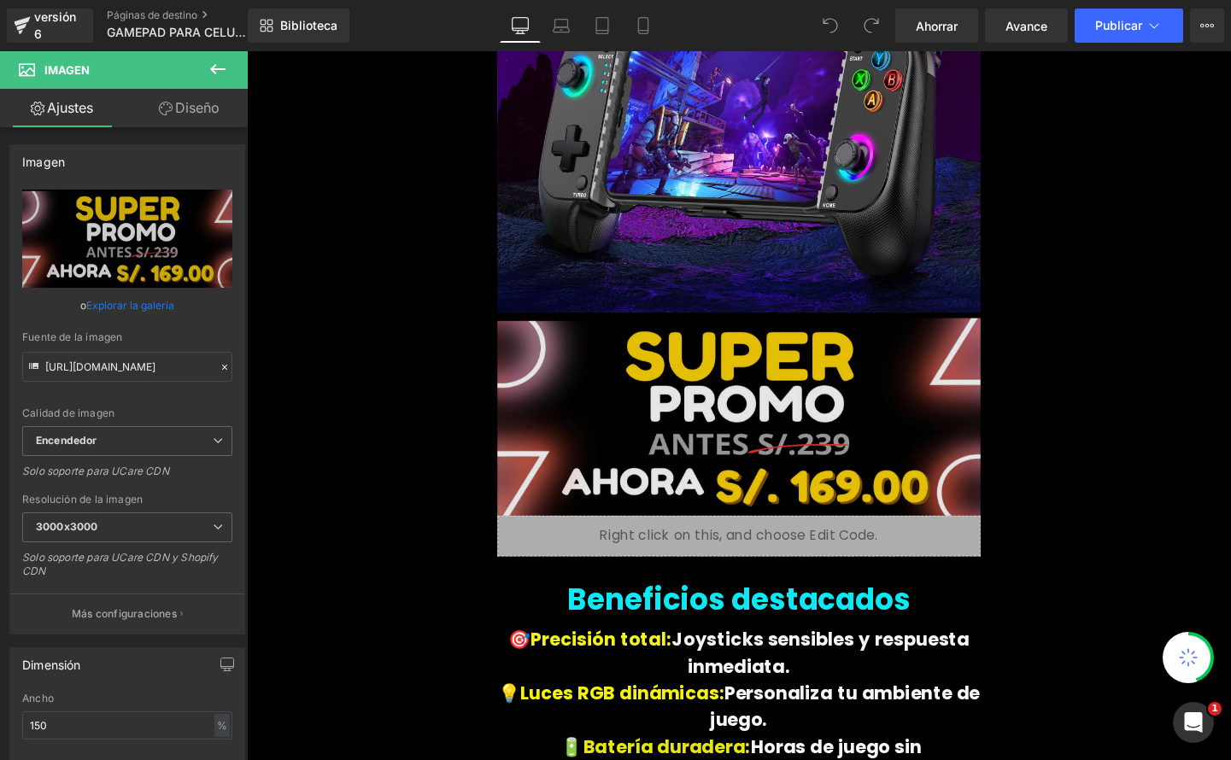
type input "C:\fakepath\game pad 1 2.png"
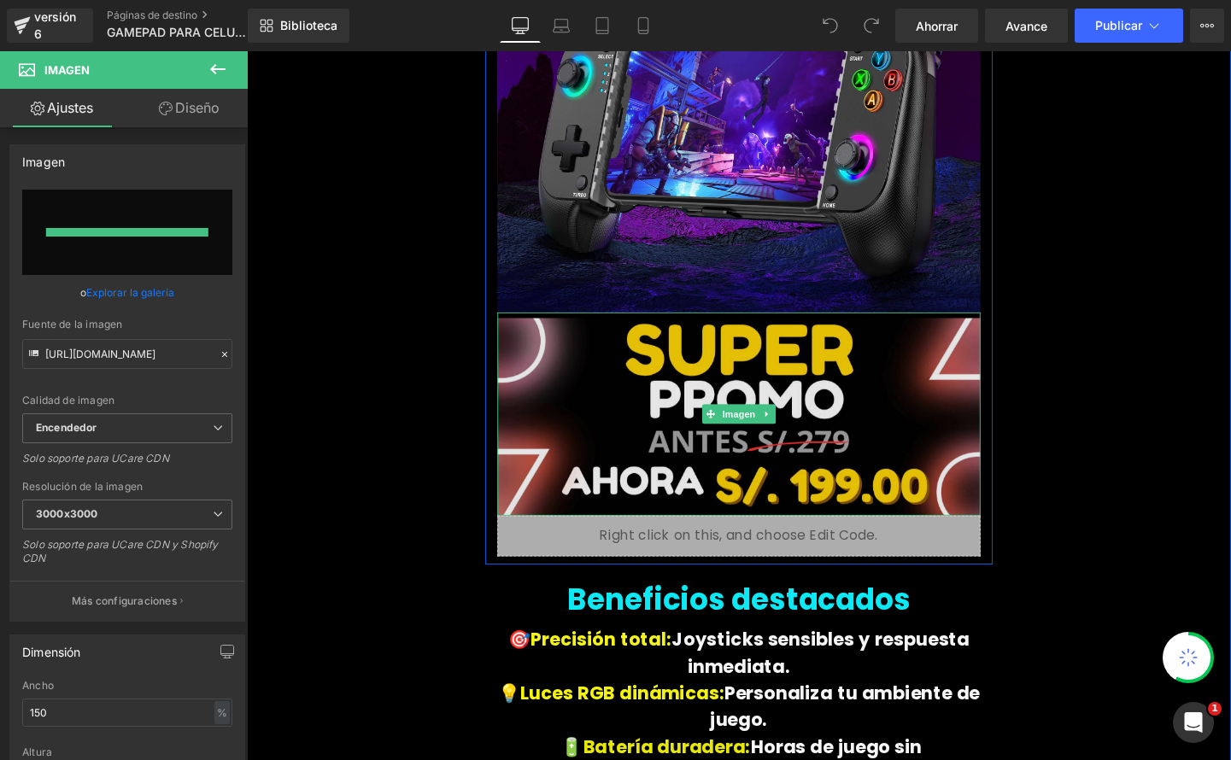
type input "[URL][DOMAIN_NAME]"
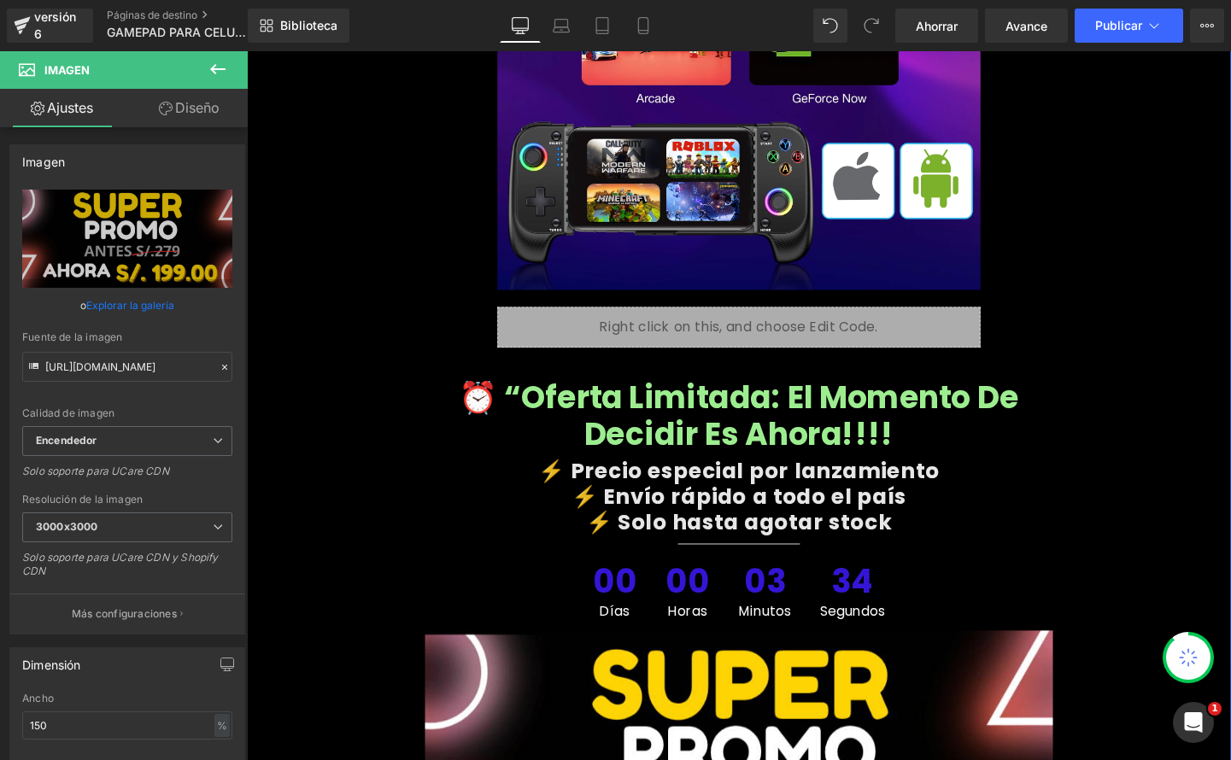
scroll to position [7721, 0]
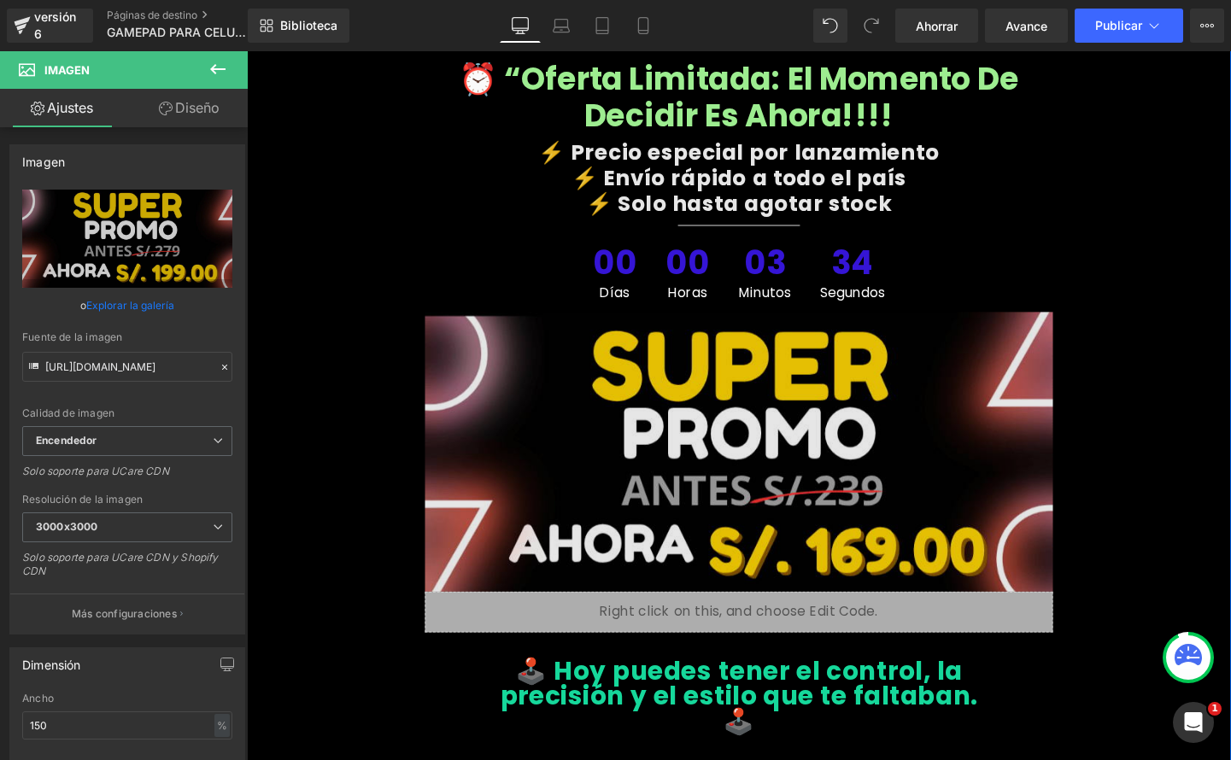
click at [714, 506] on img at bounding box center [764, 472] width 660 height 294
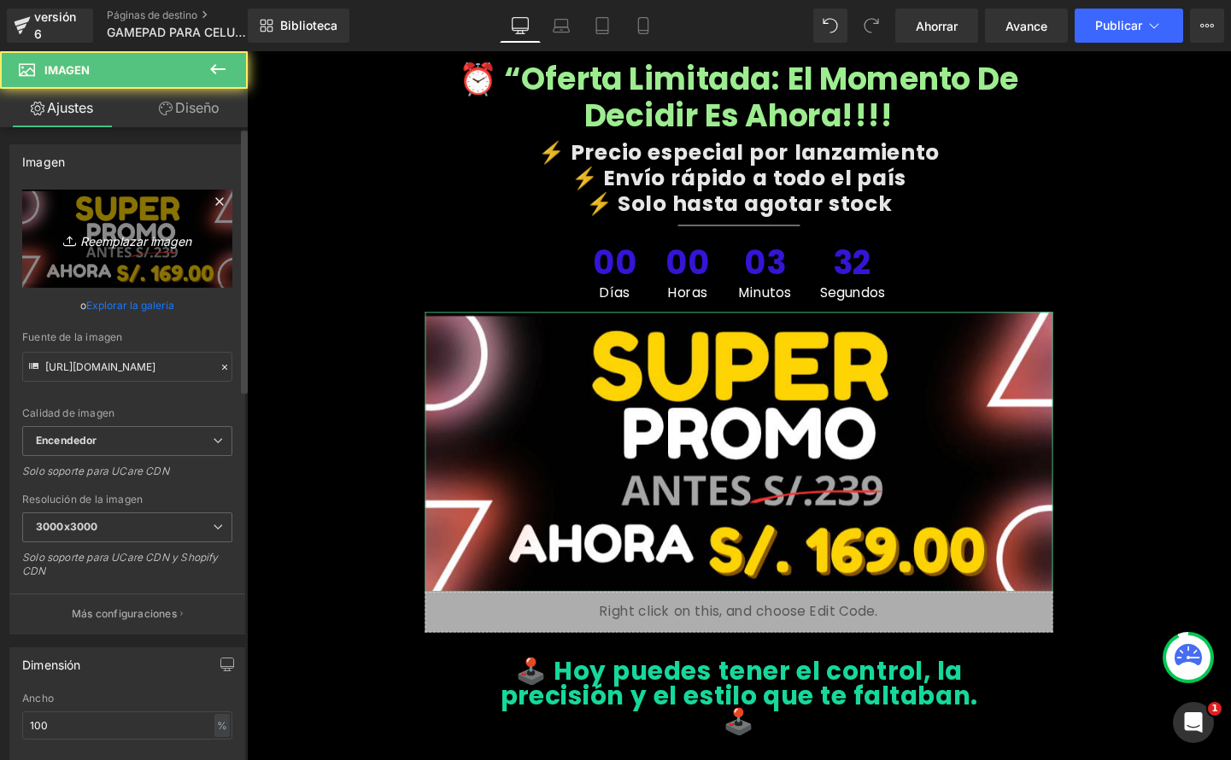
click at [106, 240] on font "Reemplazar imagen" at bounding box center [135, 240] width 111 height 15
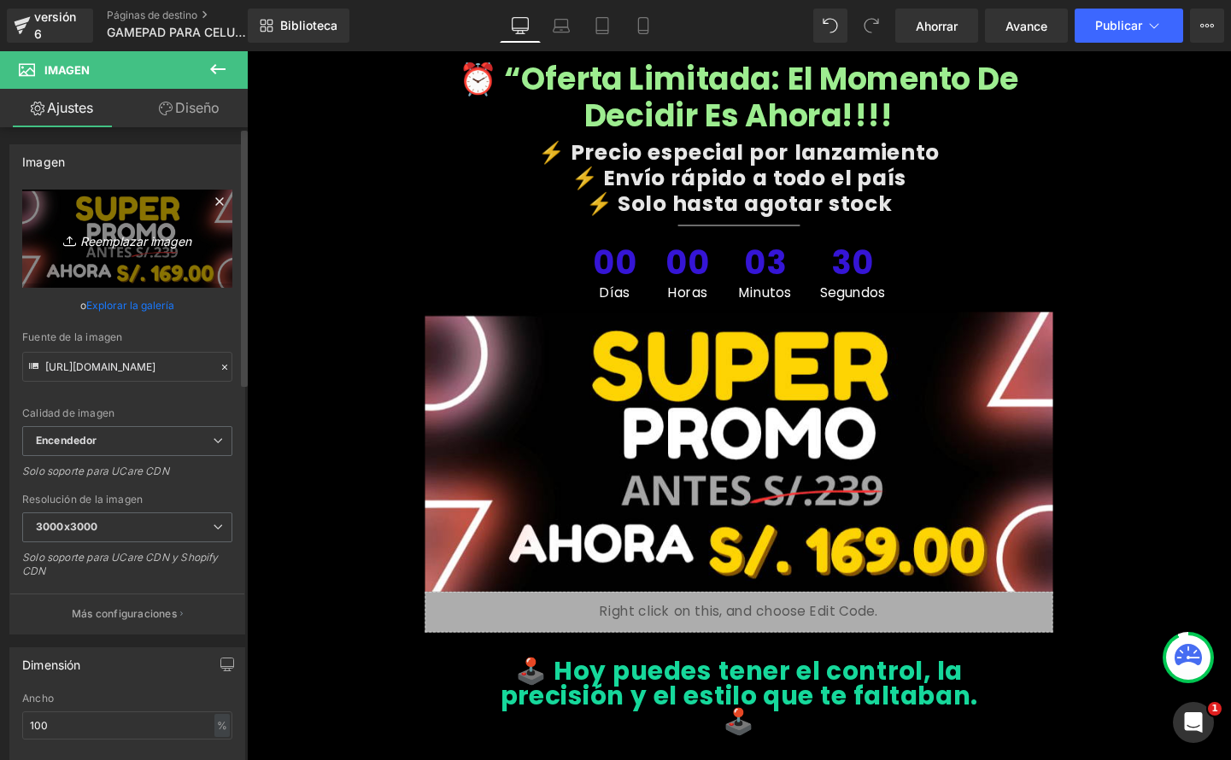
type input "C:\fakepath\game pad 1 2.png"
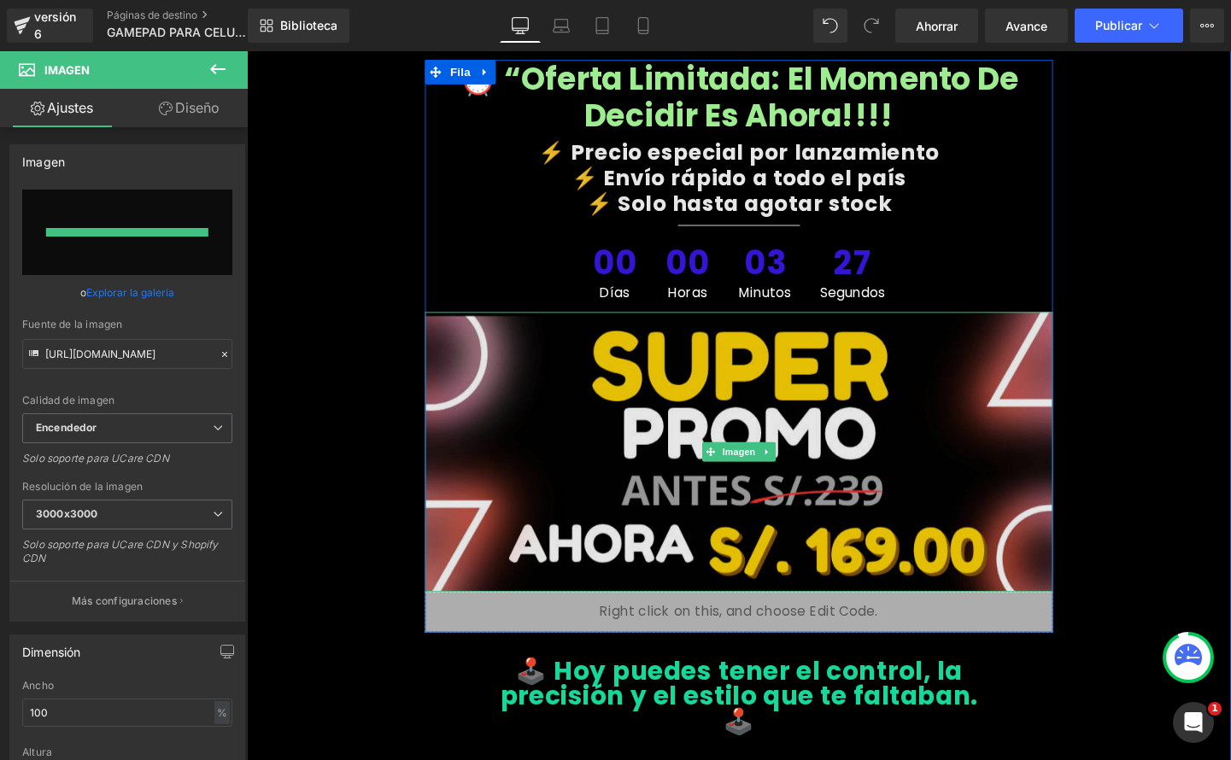
type input "[URL][DOMAIN_NAME]"
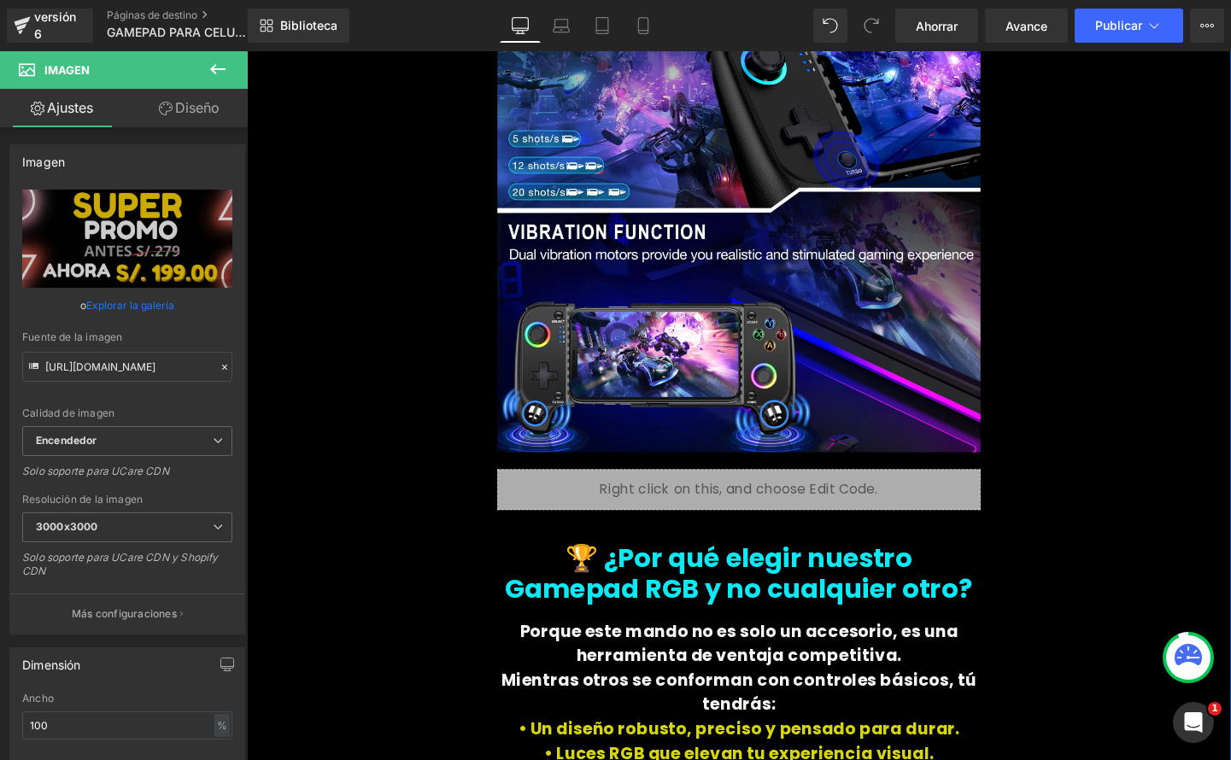
scroll to position [4824, 0]
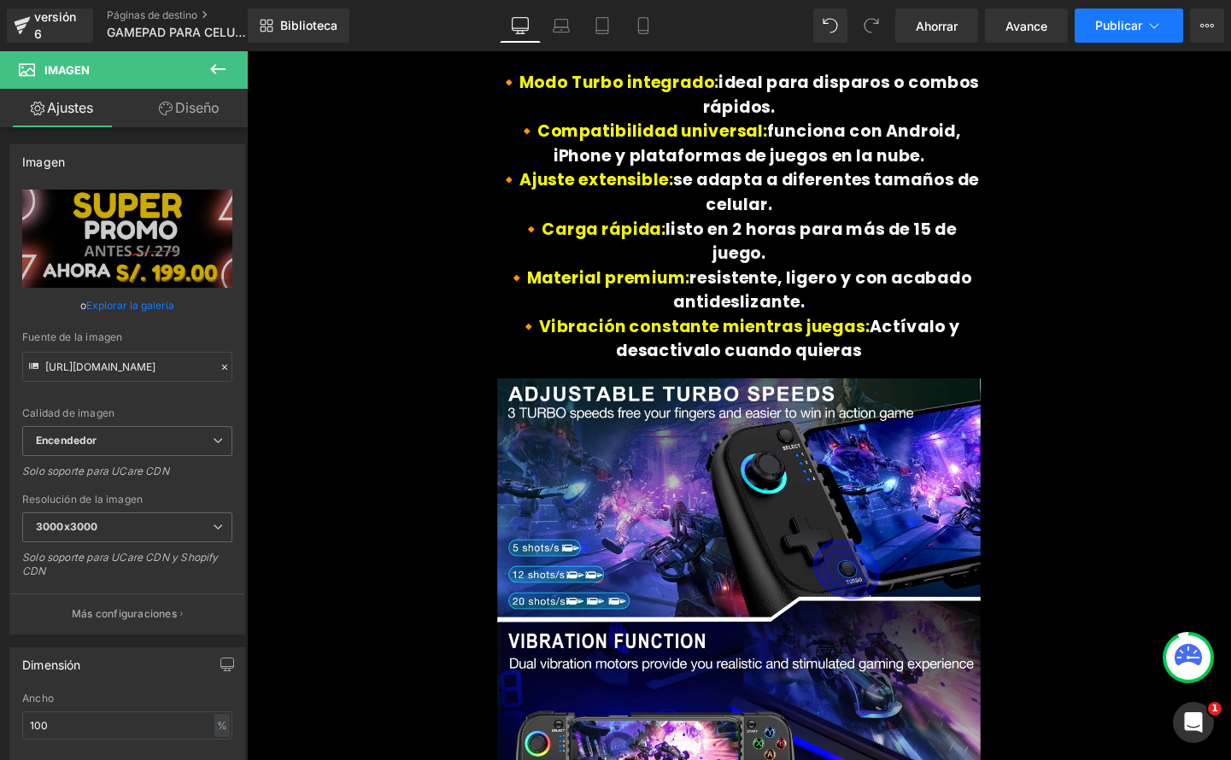
click at [1118, 26] on font "Publicar" at bounding box center [1118, 25] width 47 height 15
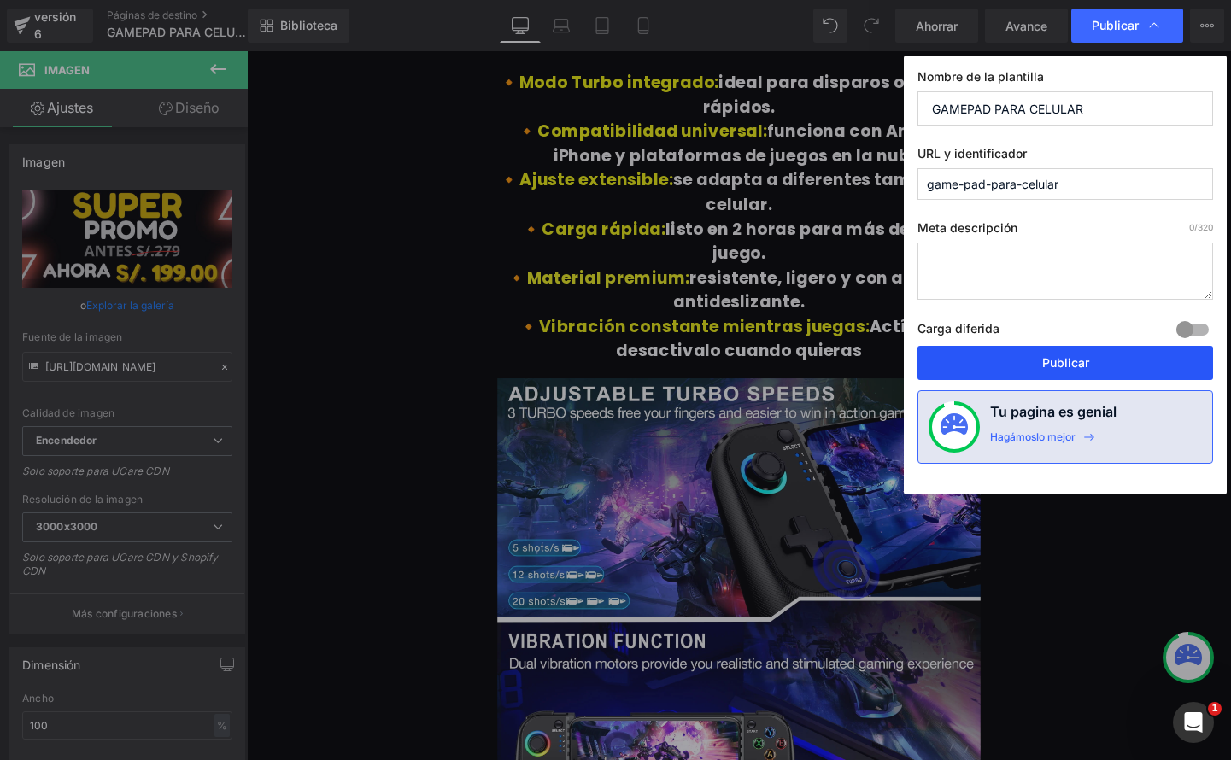
drag, startPoint x: 1080, startPoint y: 360, endPoint x: 765, endPoint y: 267, distance: 327.9
click at [1081, 360] on font "Publicar" at bounding box center [1065, 362] width 47 height 15
